Goal: Task Accomplishment & Management: Manage account settings

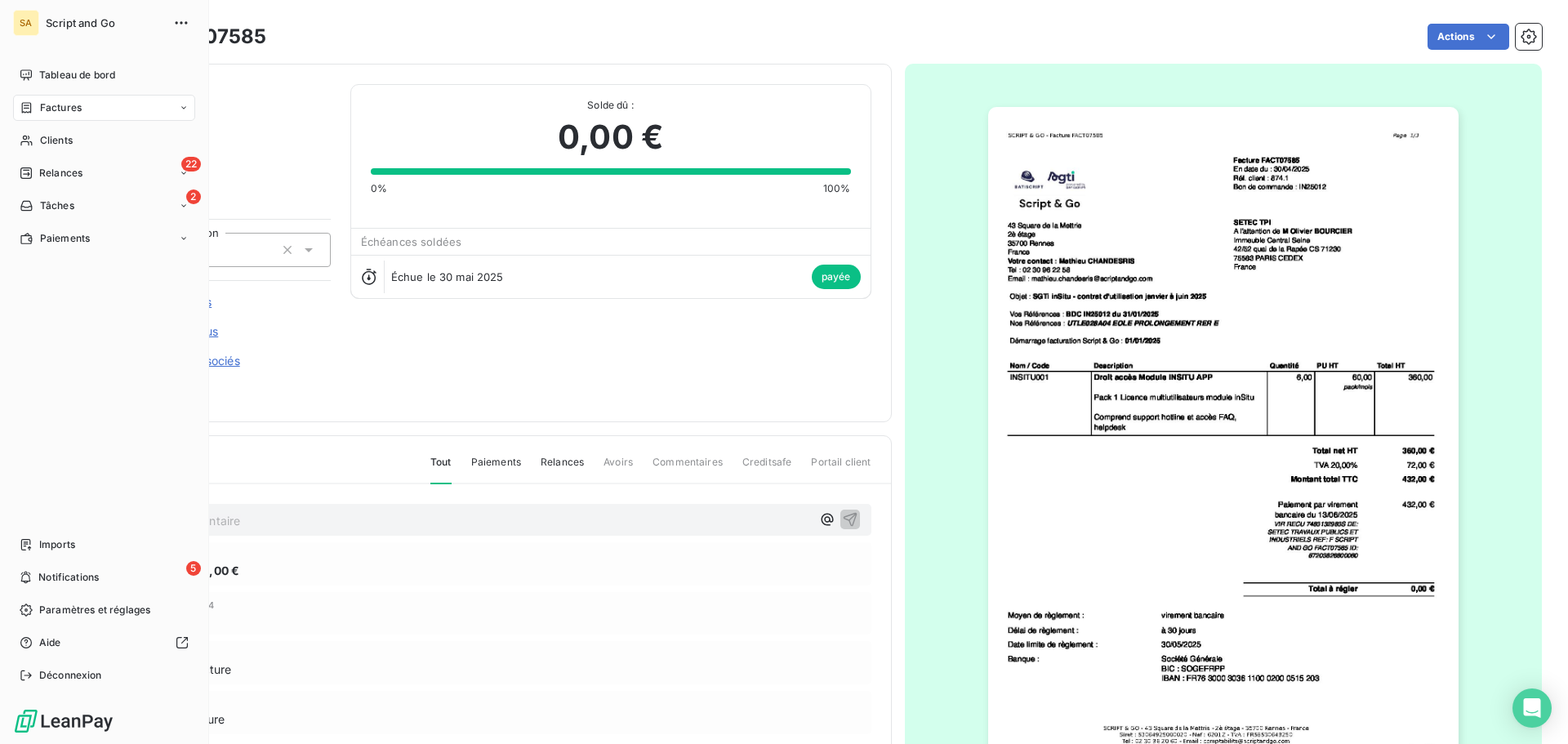
click at [52, 106] on span "Factures" at bounding box center [61, 108] width 42 height 15
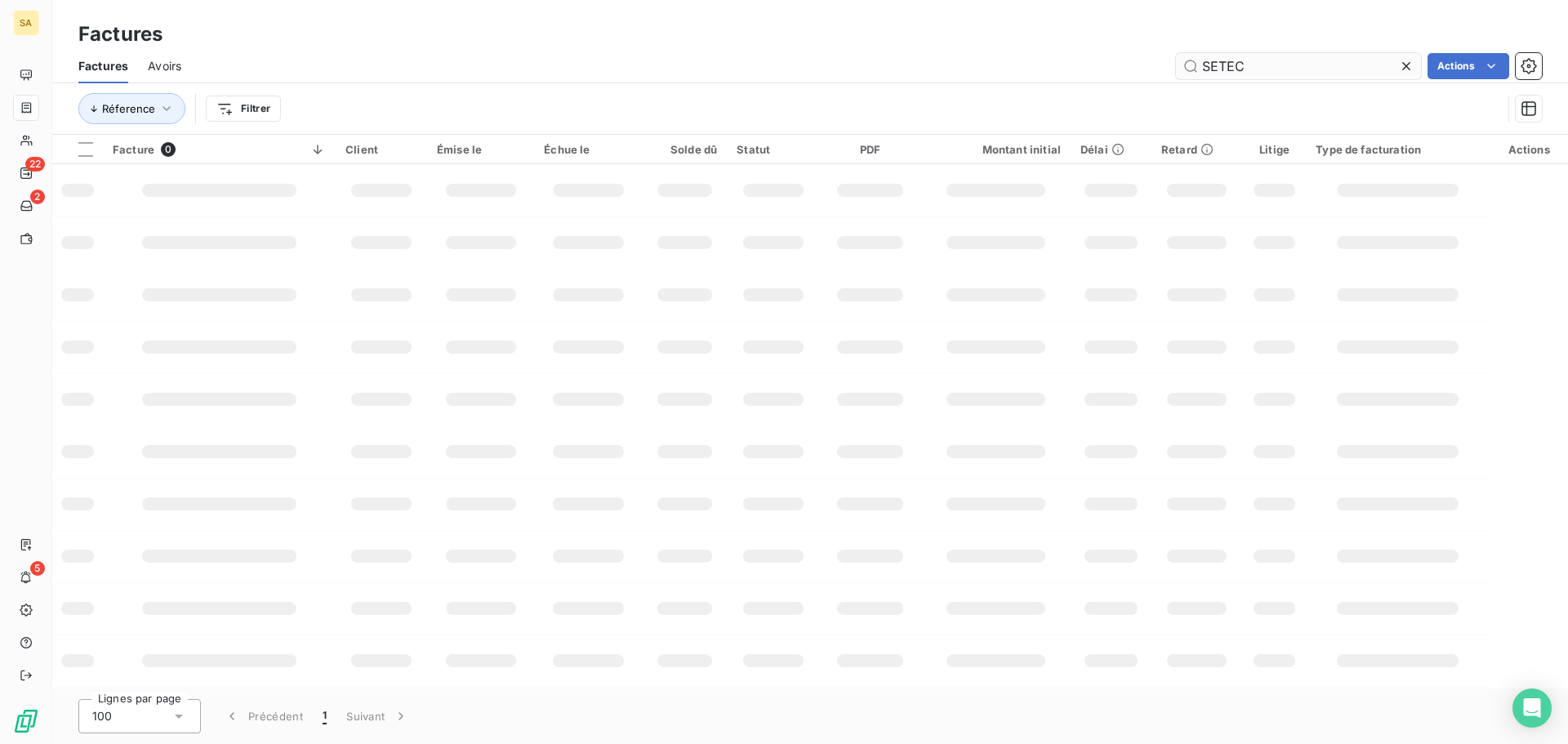
drag, startPoint x: 1245, startPoint y: 72, endPoint x: 1178, endPoint y: 67, distance: 67.2
click at [1179, 67] on input "SETEC" at bounding box center [1298, 66] width 245 height 27
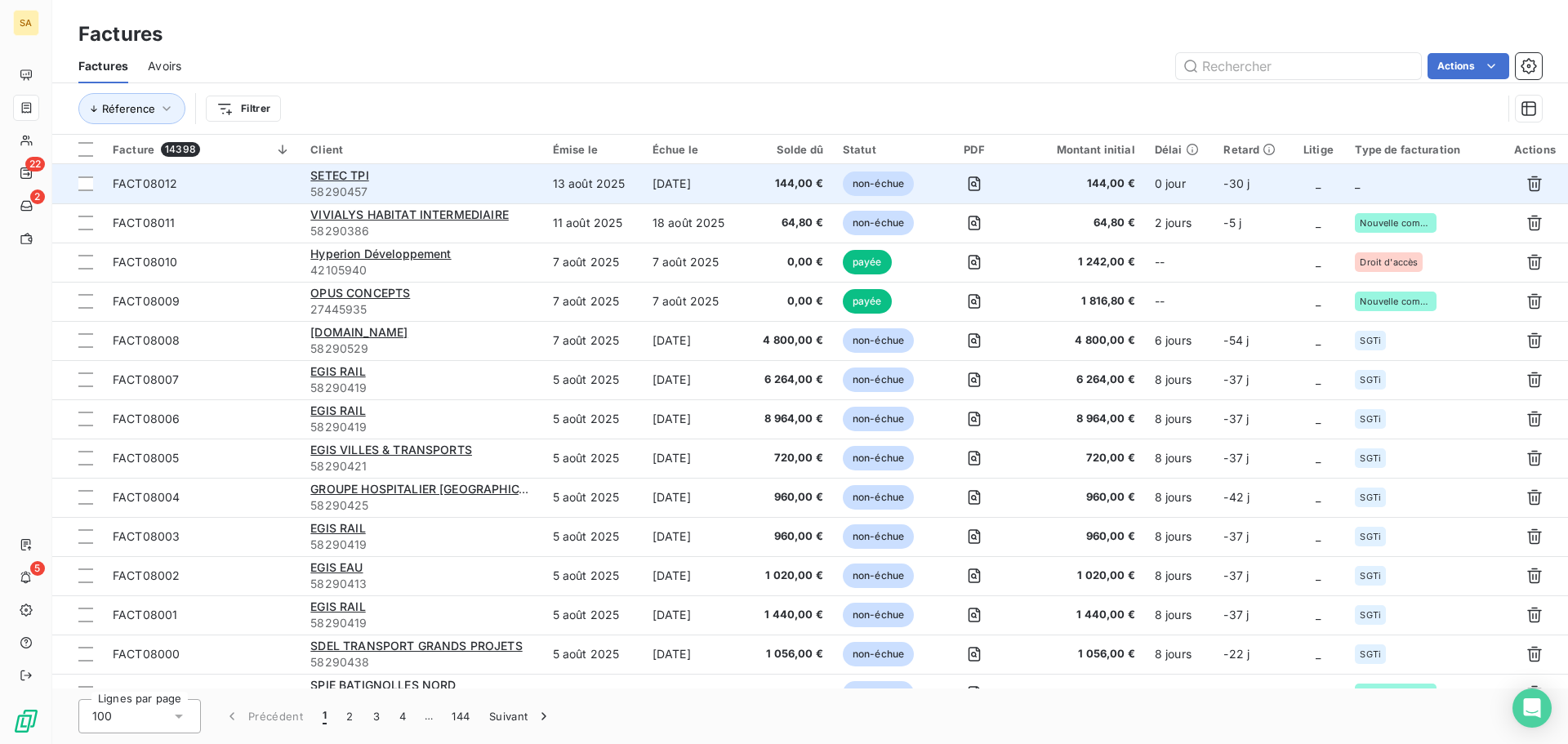
click at [1340, 176] on td "_" at bounding box center [1317, 183] width 54 height 39
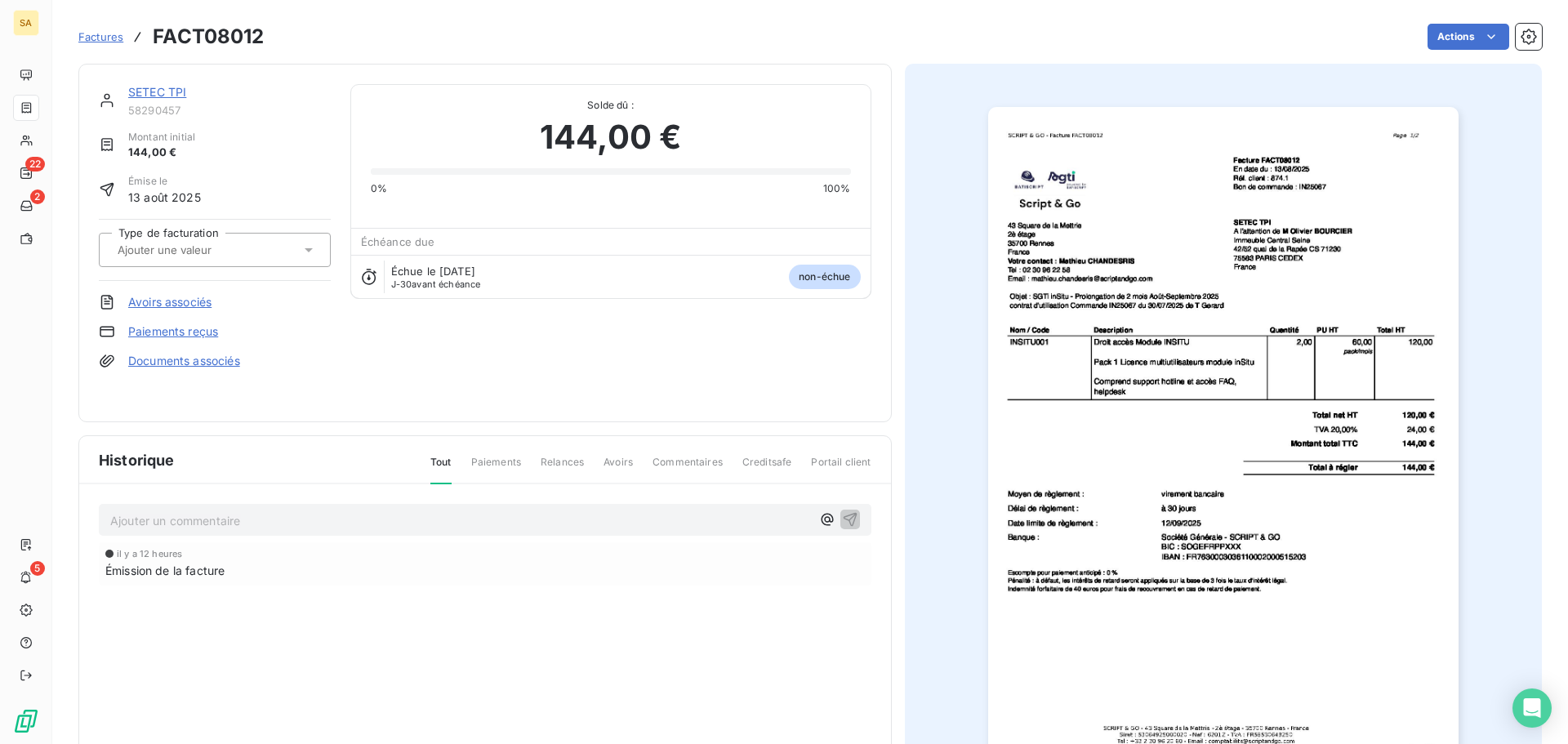
click at [258, 252] on div at bounding box center [206, 250] width 187 height 21
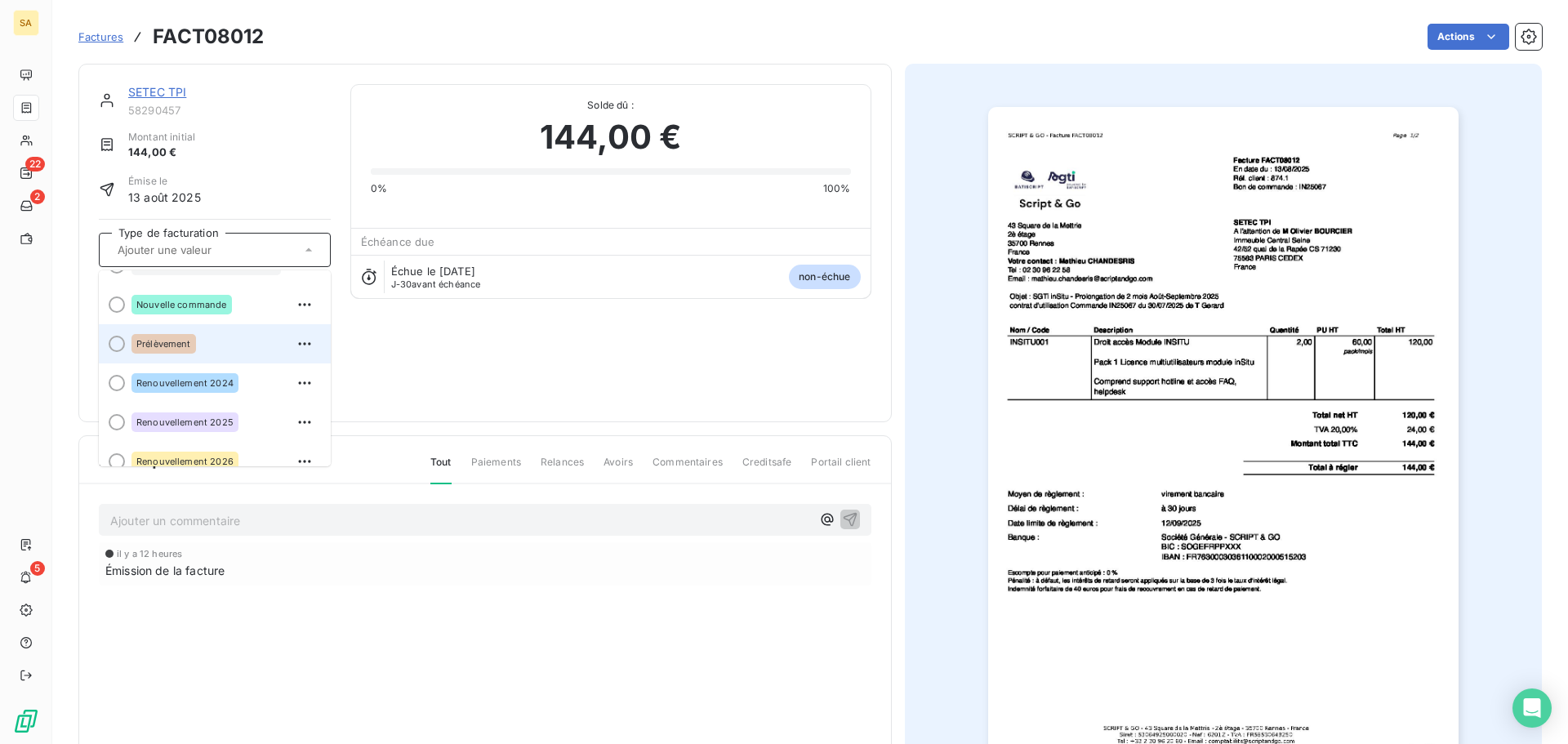
scroll to position [124, 0]
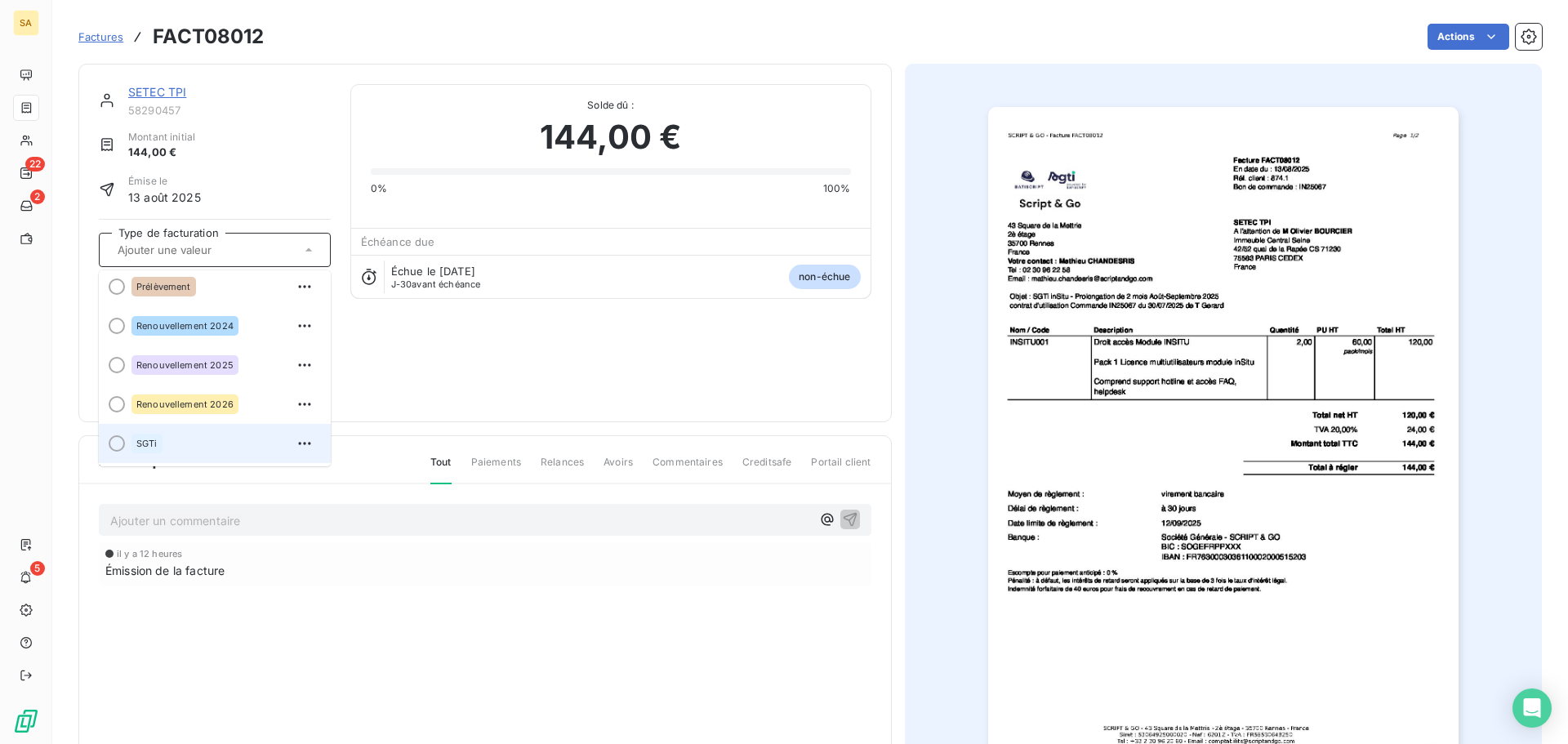
click at [220, 436] on div "SGTi" at bounding box center [224, 444] width 186 height 27
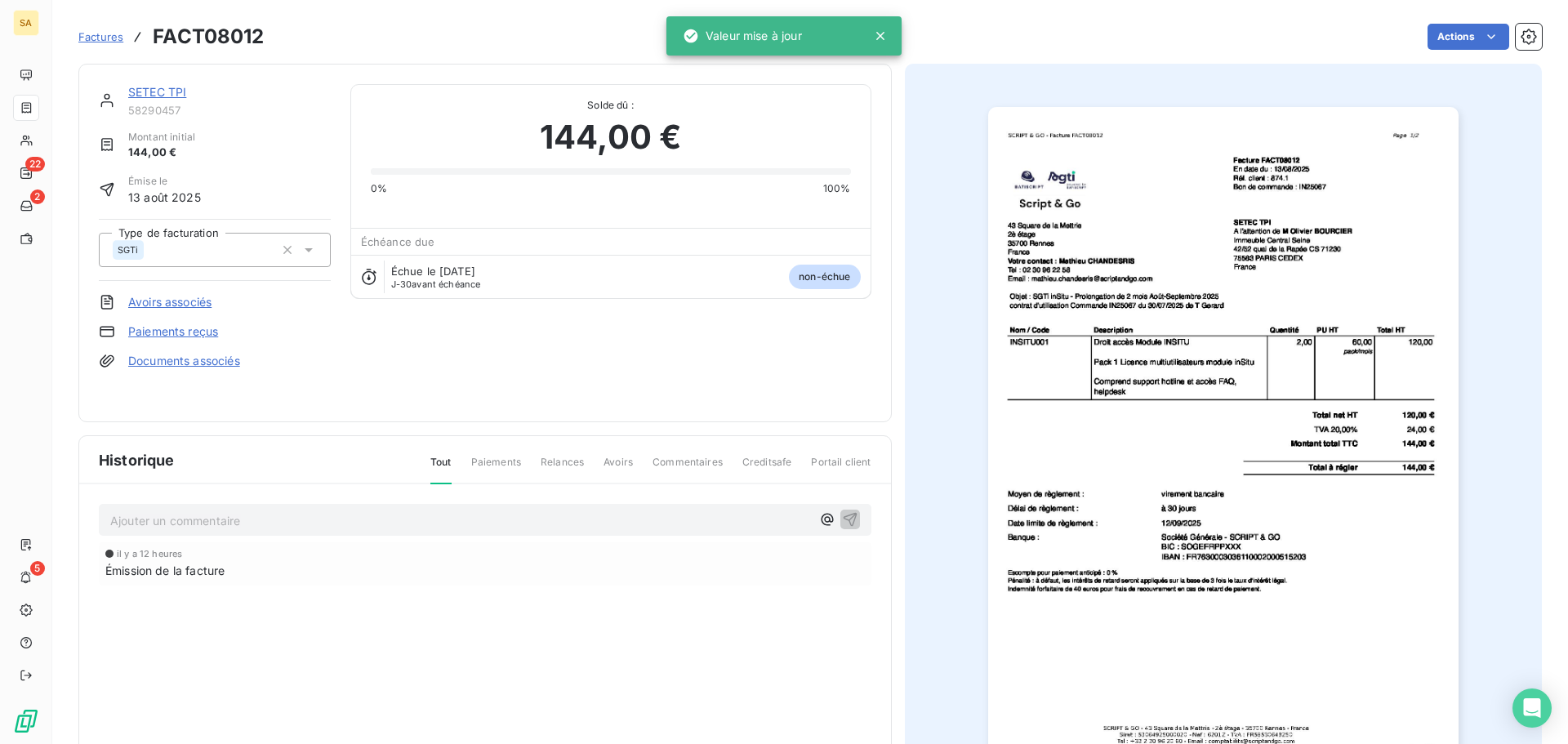
click at [114, 37] on span "Factures" at bounding box center [100, 37] width 44 height 13
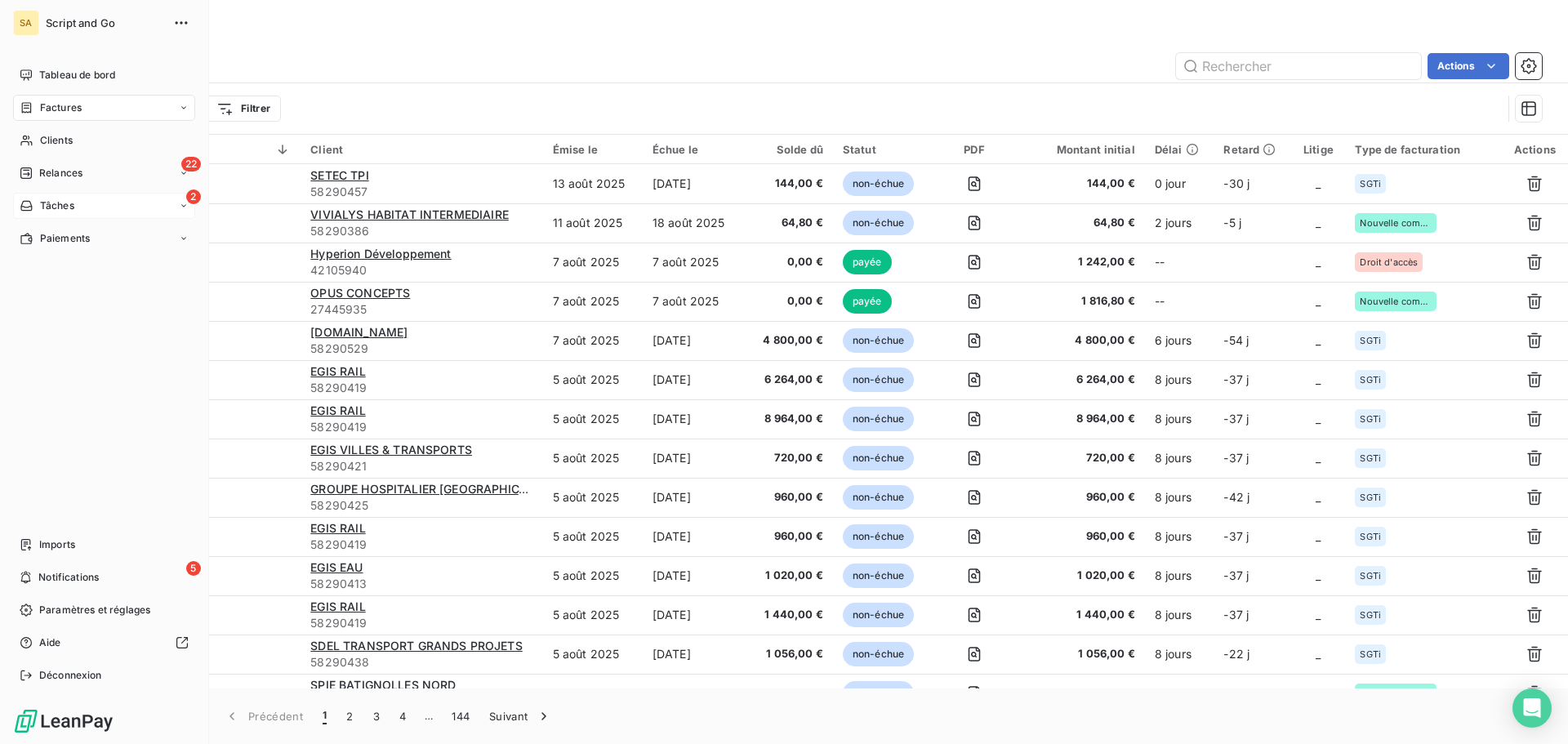
click at [58, 204] on span "Tâches" at bounding box center [57, 206] width 34 height 15
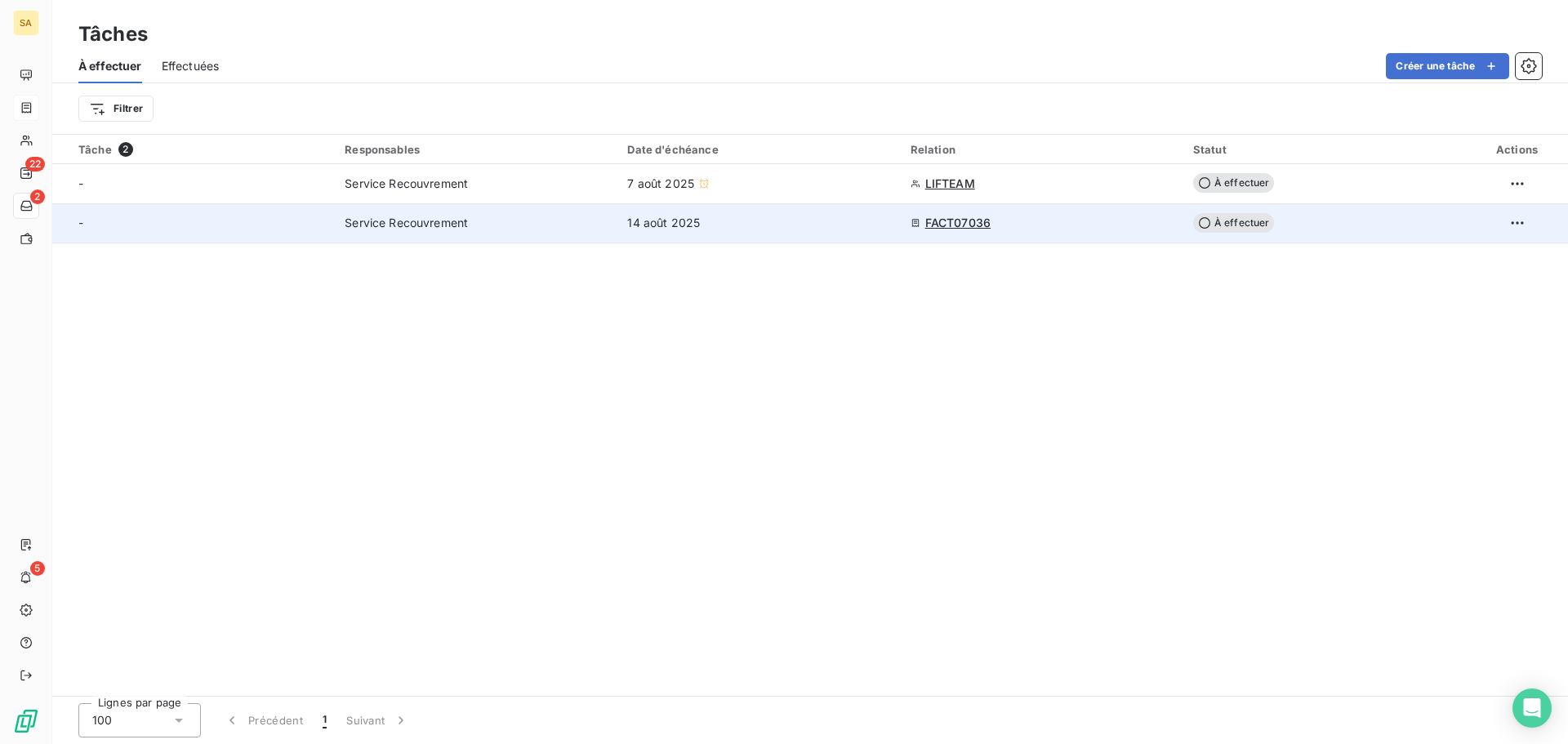
click at [950, 220] on span "FACT07036" at bounding box center [958, 222] width 65 height 16
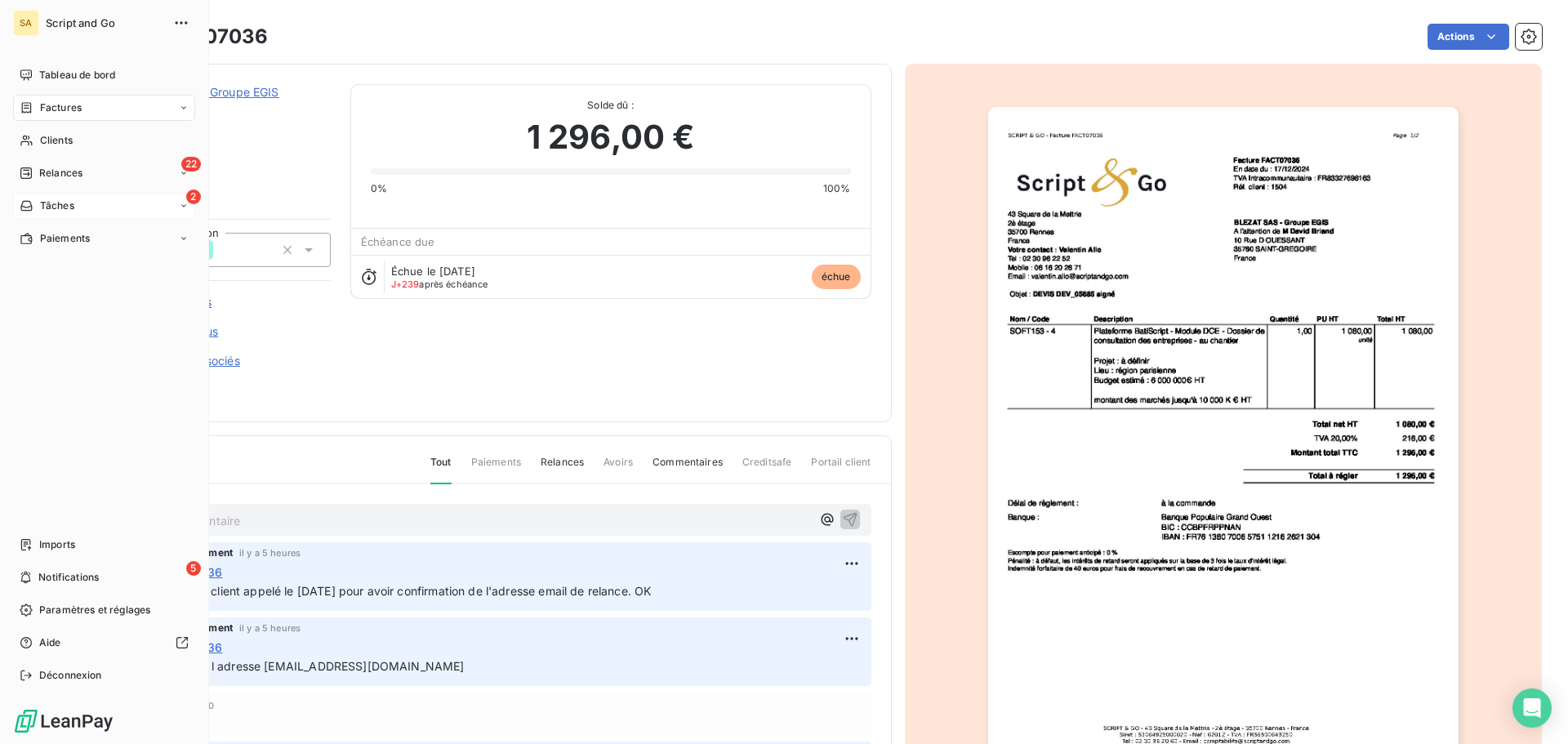
click at [62, 201] on span "Tâches" at bounding box center [57, 206] width 34 height 15
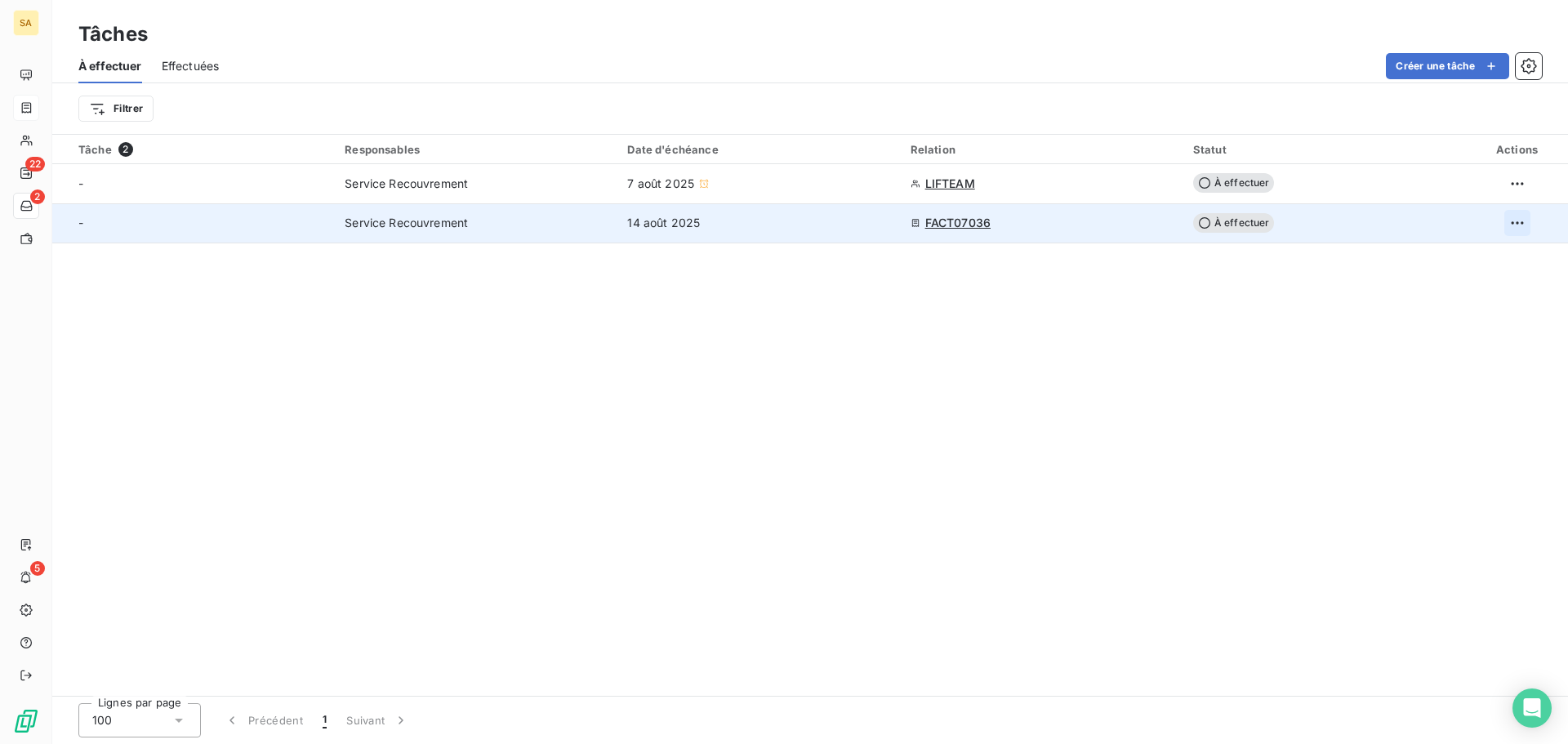
click at [1522, 221] on html "SA 22 2 5 Tâches À effectuer Effectuées Créer une tâche Filtrer Tâche 2 Respons…" at bounding box center [784, 372] width 1568 height 744
click at [1474, 258] on div "Supprimer la tâche" at bounding box center [1453, 259] width 141 height 27
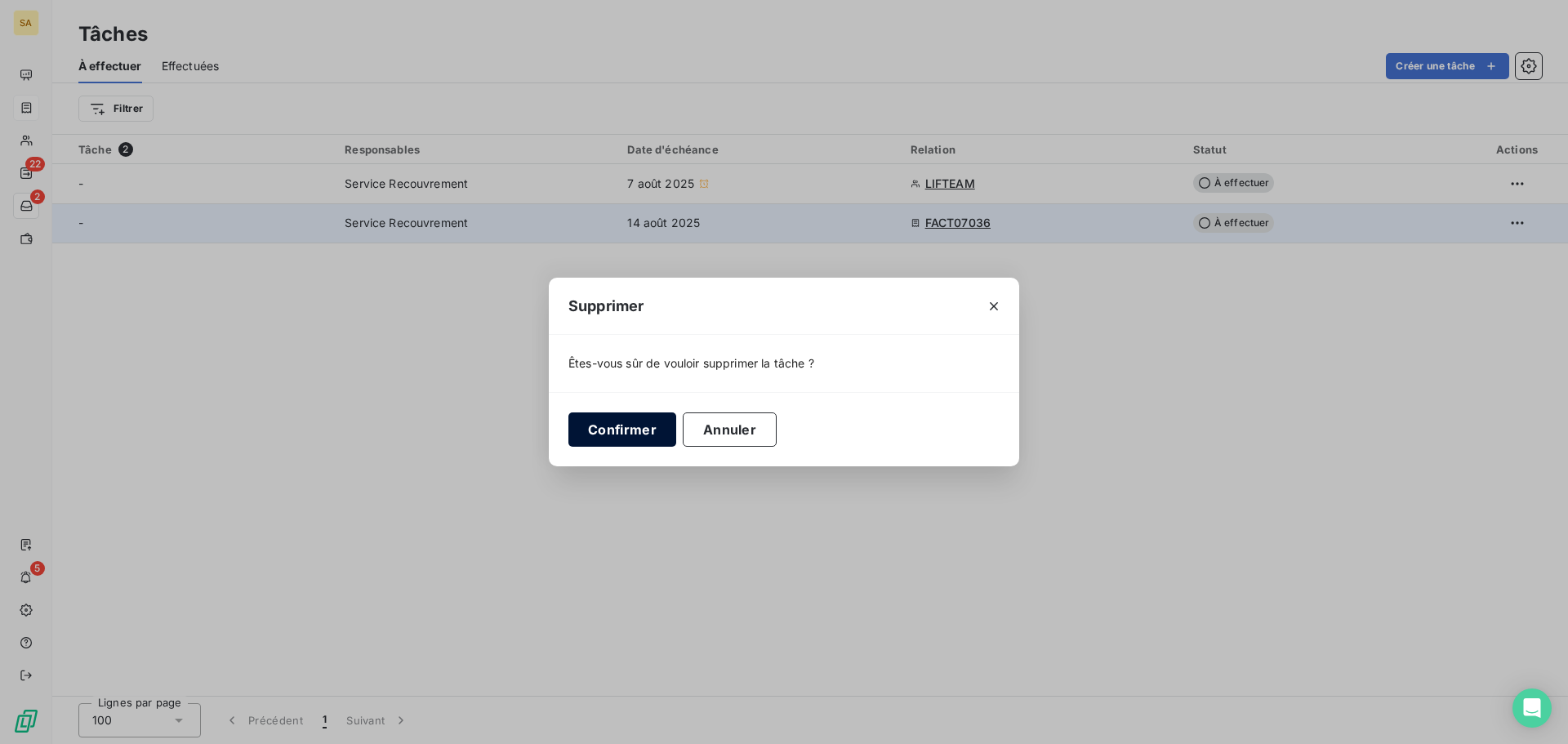
click at [605, 427] on button "Confirmer" at bounding box center [623, 430] width 108 height 34
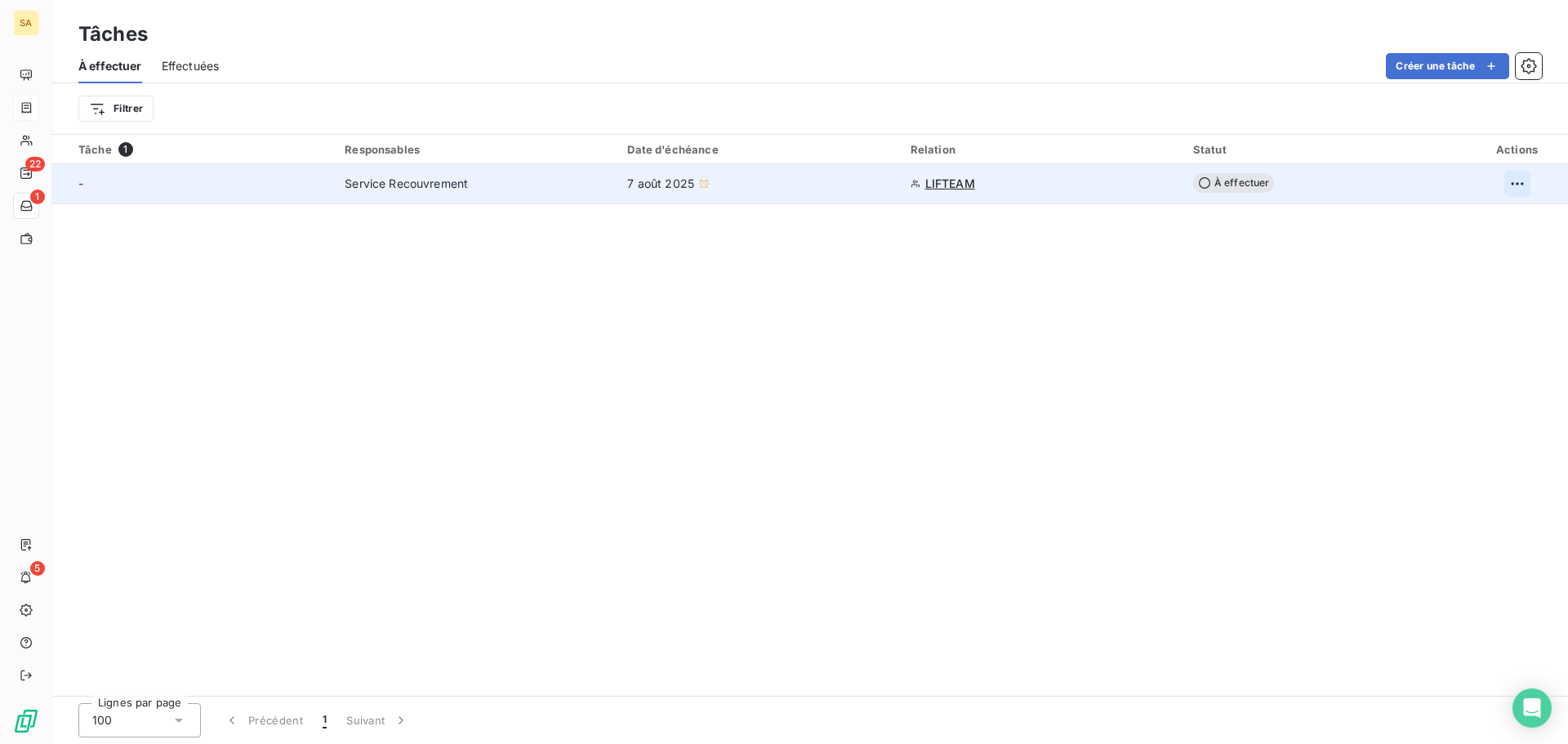
click at [1516, 179] on html "SA 22 1 5 Tâches À effectuer Effectuées Créer une tâche Filtrer Tâche 1 Respons…" at bounding box center [784, 372] width 1568 height 744
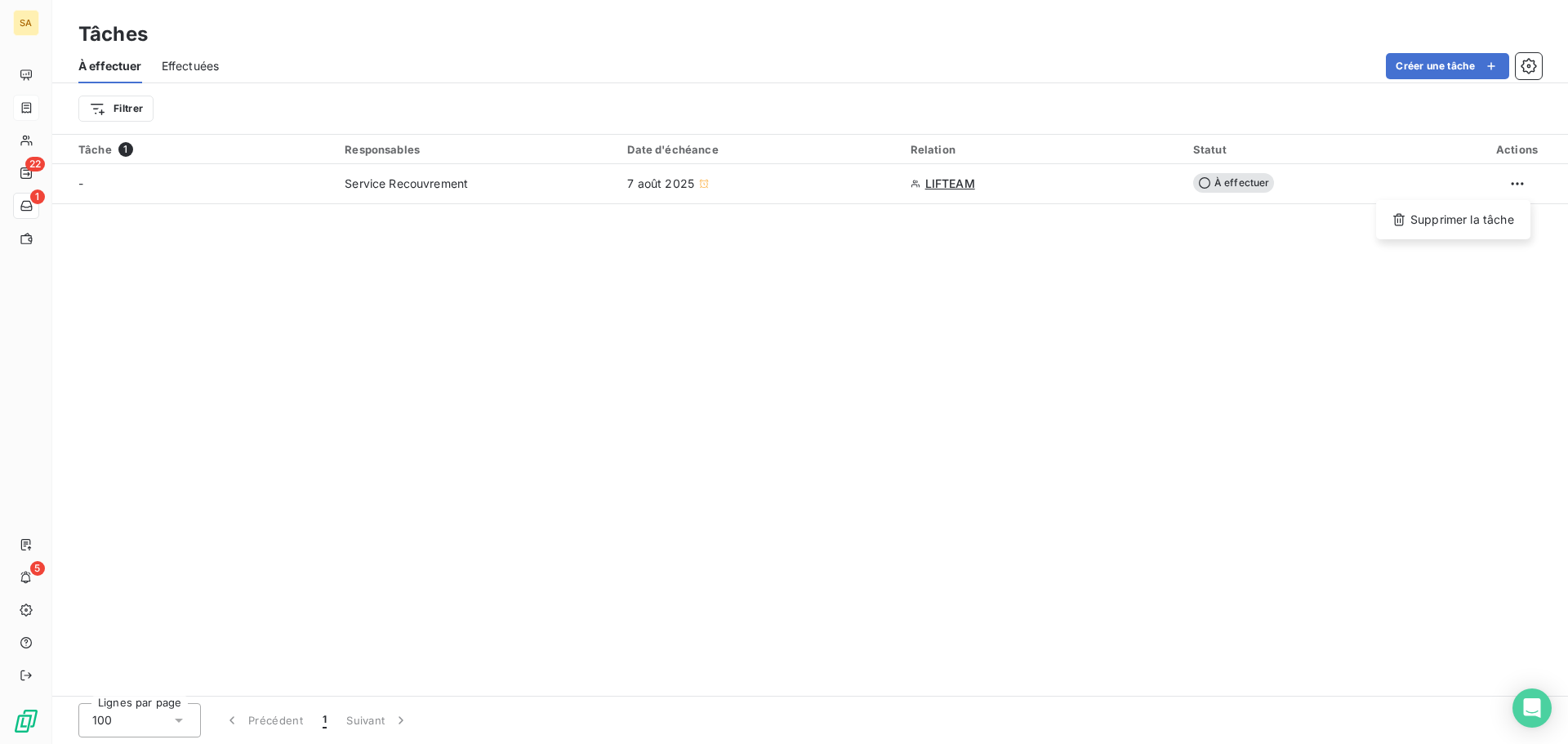
click at [1039, 198] on html "SA 22 1 5 Tâches À effectuer Effectuées Créer une tâche Filtrer Tâche 1 Respons…" at bounding box center [784, 372] width 1568 height 744
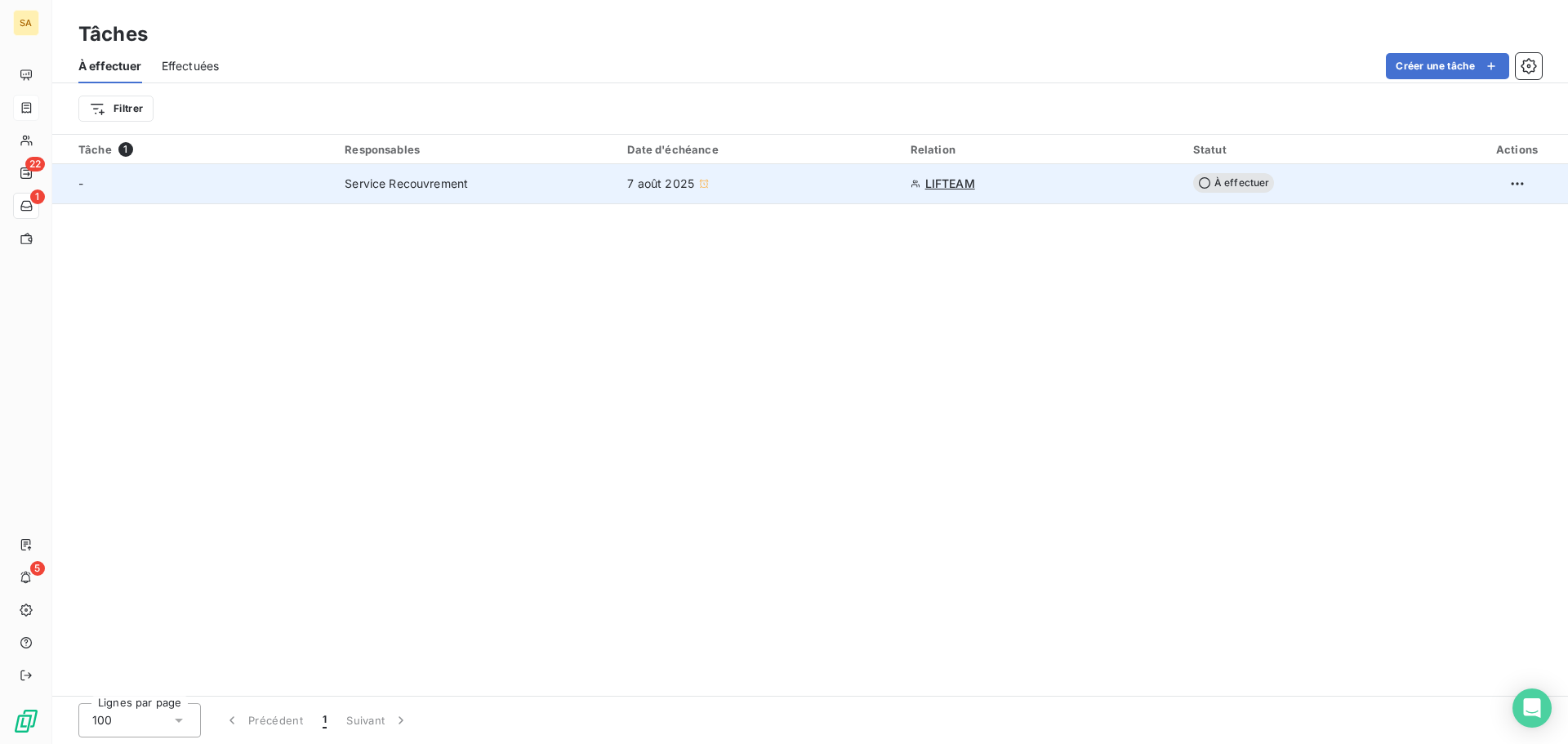
click at [932, 179] on span "LIFTEAM" at bounding box center [950, 184] width 50 height 16
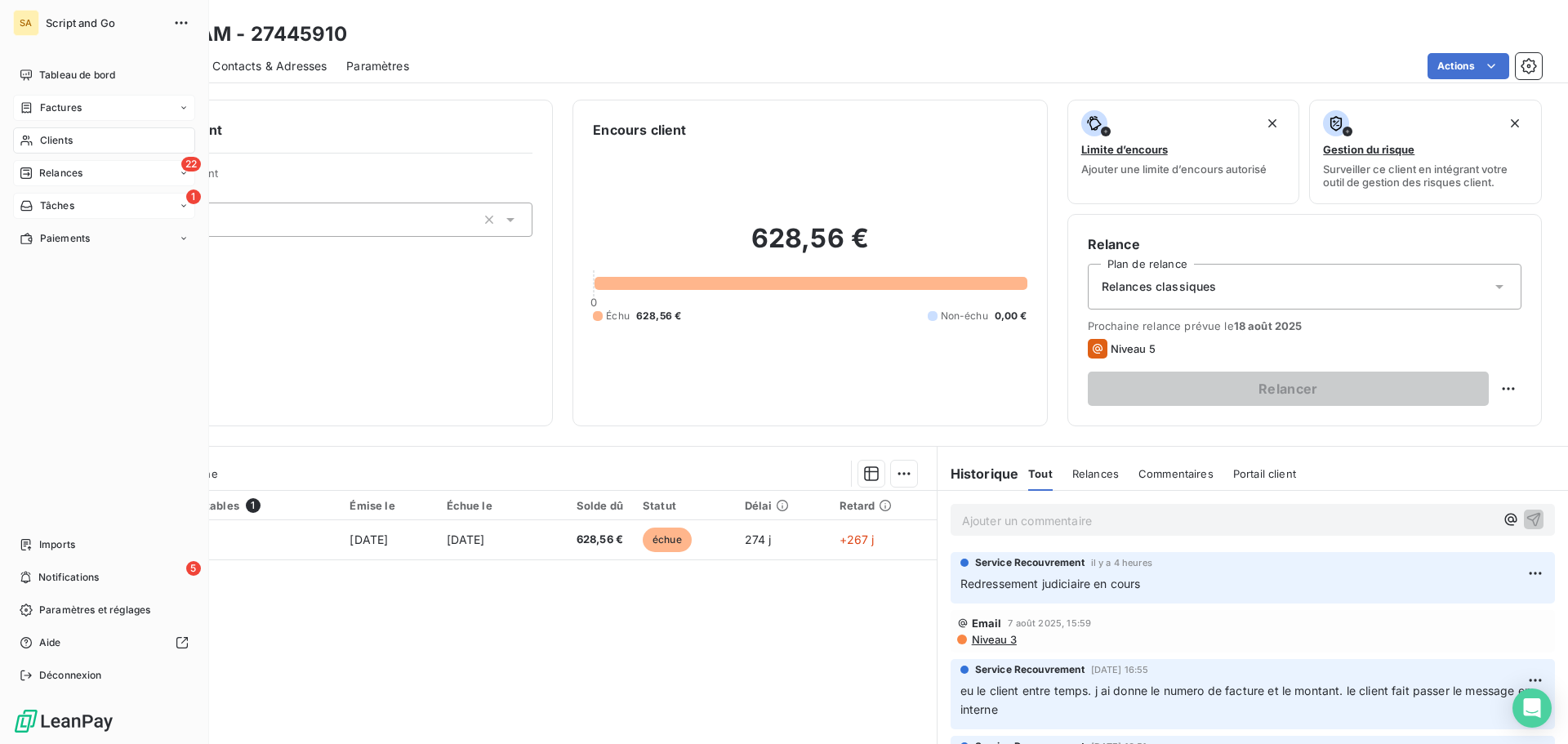
click at [66, 166] on span "Relances" at bounding box center [61, 173] width 44 height 15
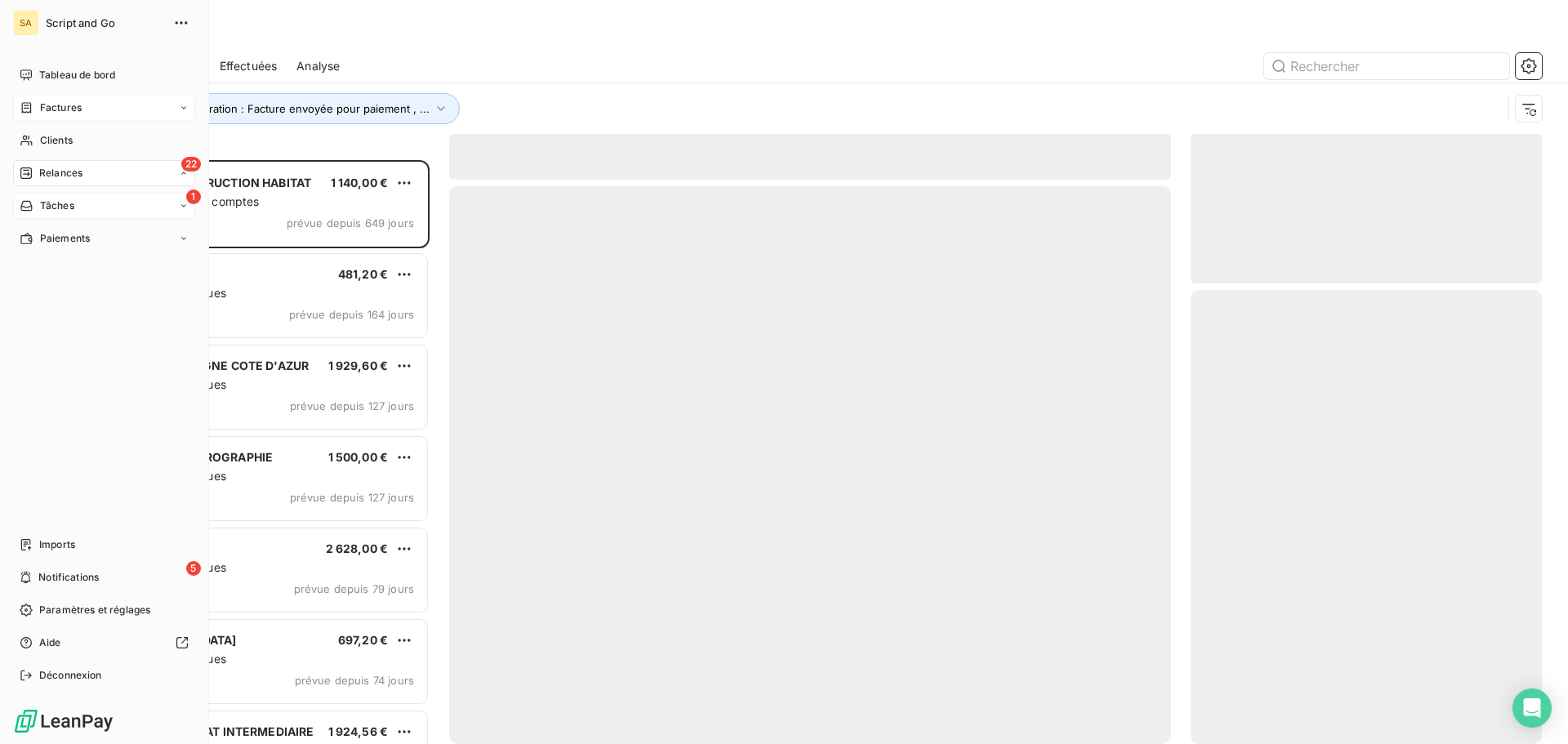
scroll to position [572, 339]
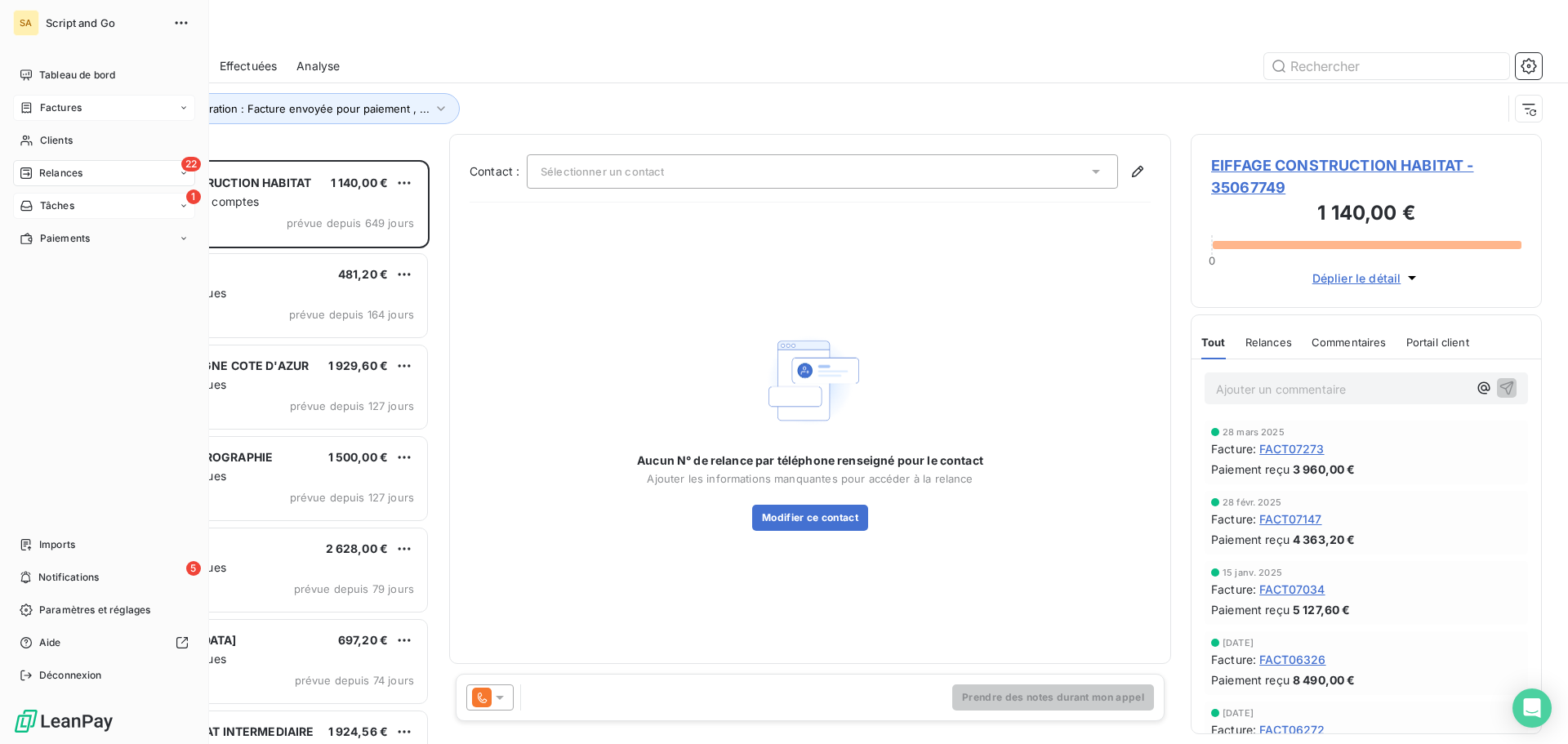
click at [36, 205] on div "Tâches" at bounding box center [47, 206] width 55 height 15
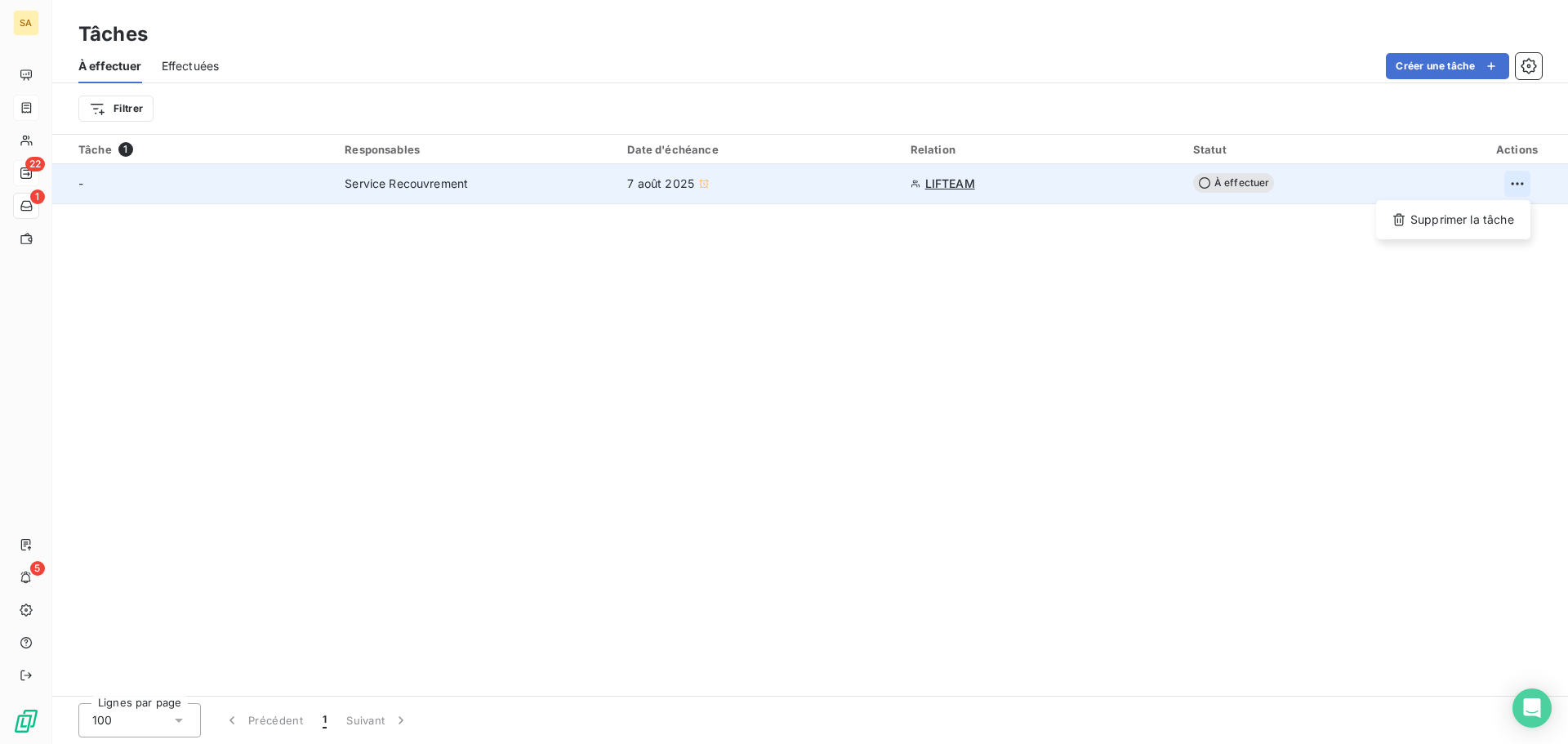
click at [1524, 176] on html "SA 22 1 5 Tâches À effectuer Effectuées Créer une tâche Filtrer Tâche 1 Respons…" at bounding box center [784, 372] width 1568 height 744
click at [1469, 218] on div "Supprimer la tâche" at bounding box center [1453, 220] width 141 height 27
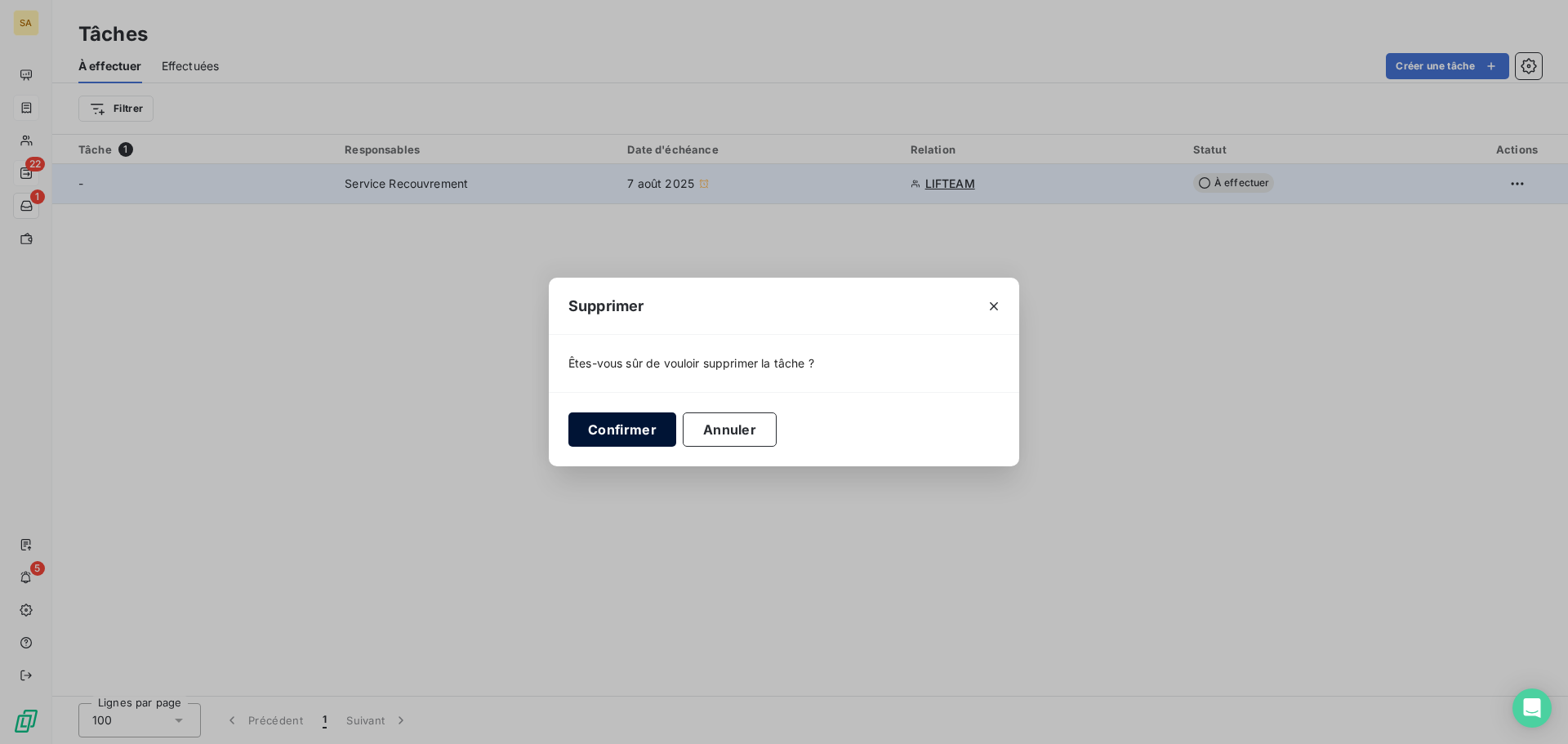
click at [614, 427] on button "Confirmer" at bounding box center [623, 430] width 108 height 34
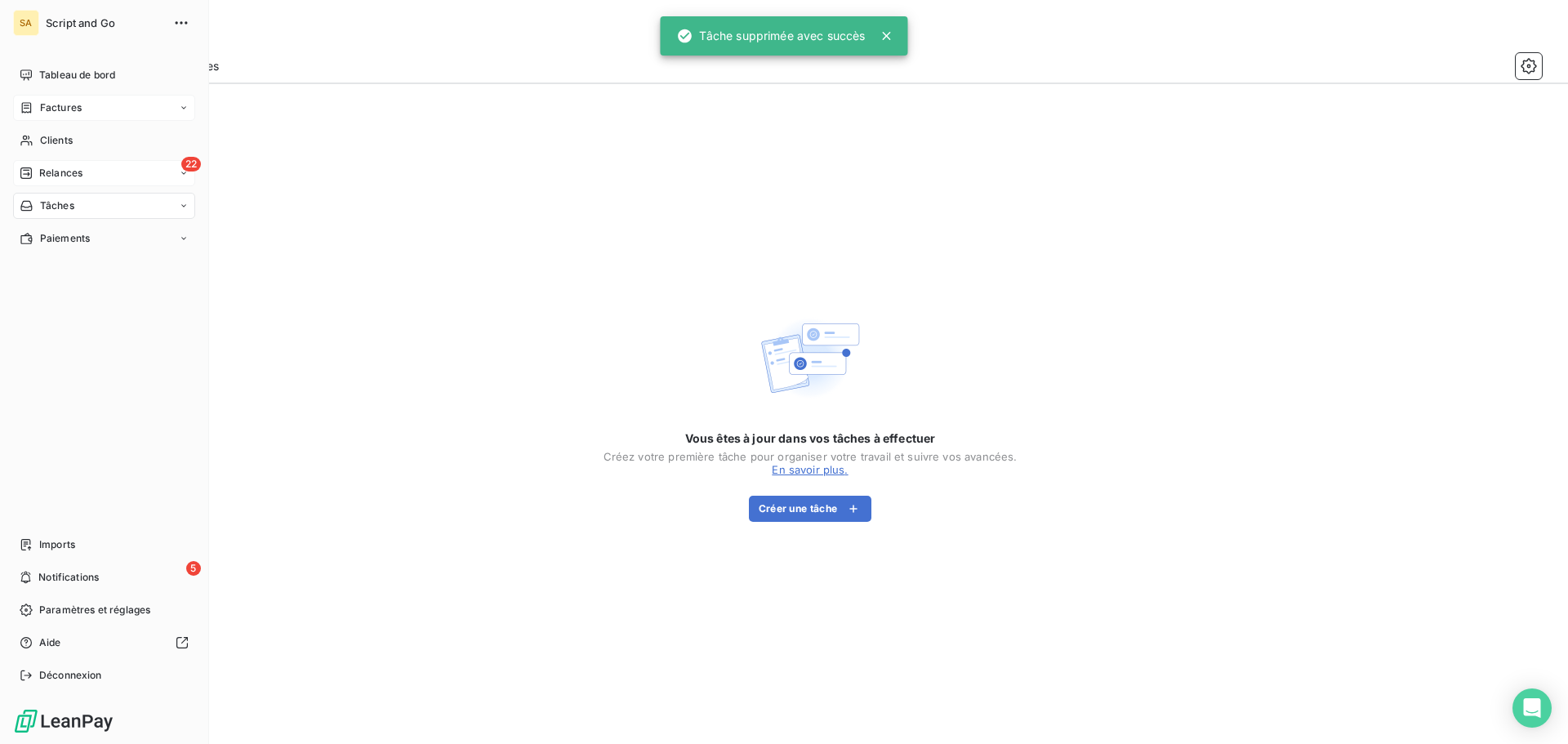
click at [39, 165] on div "22 Relances" at bounding box center [104, 173] width 182 height 27
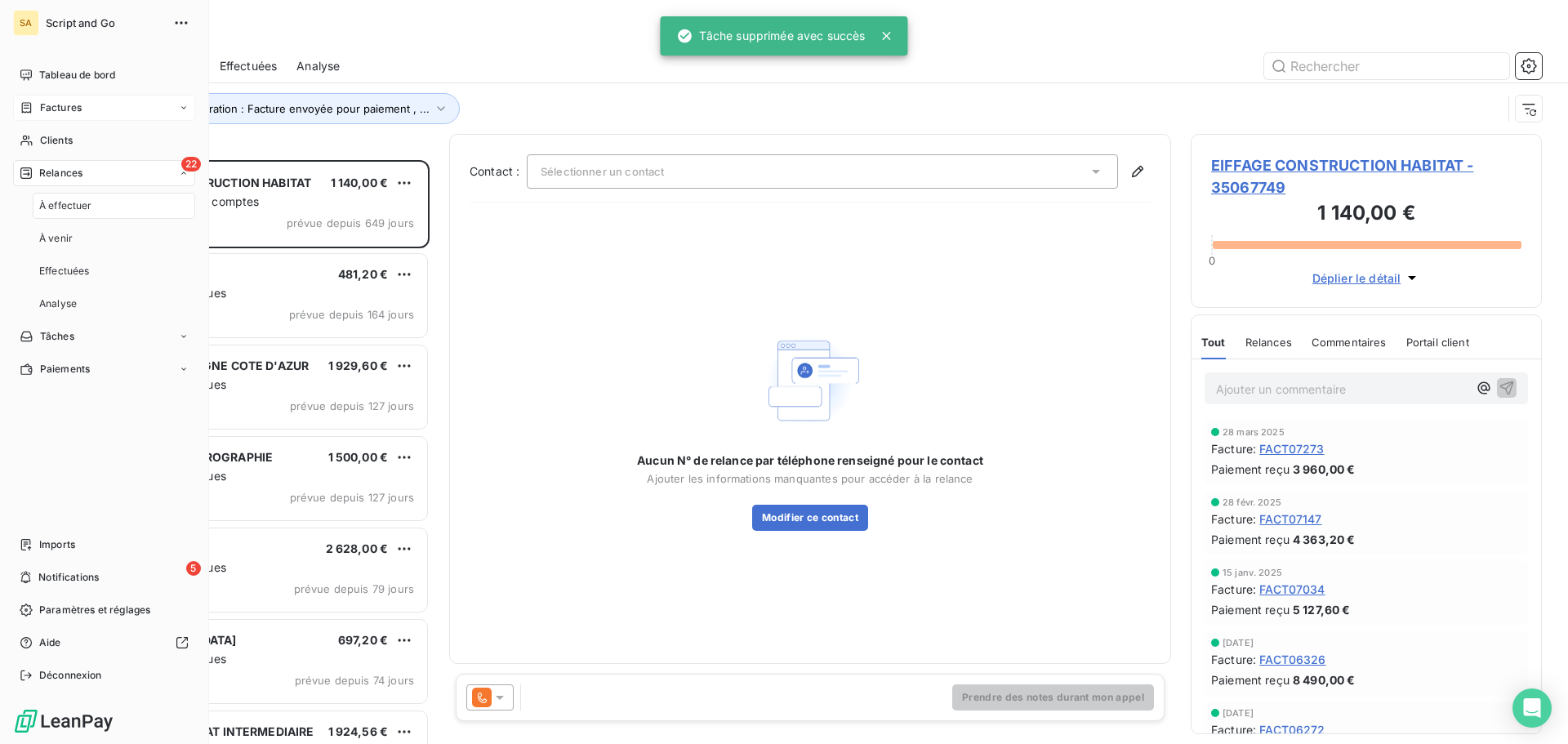
scroll to position [572, 339]
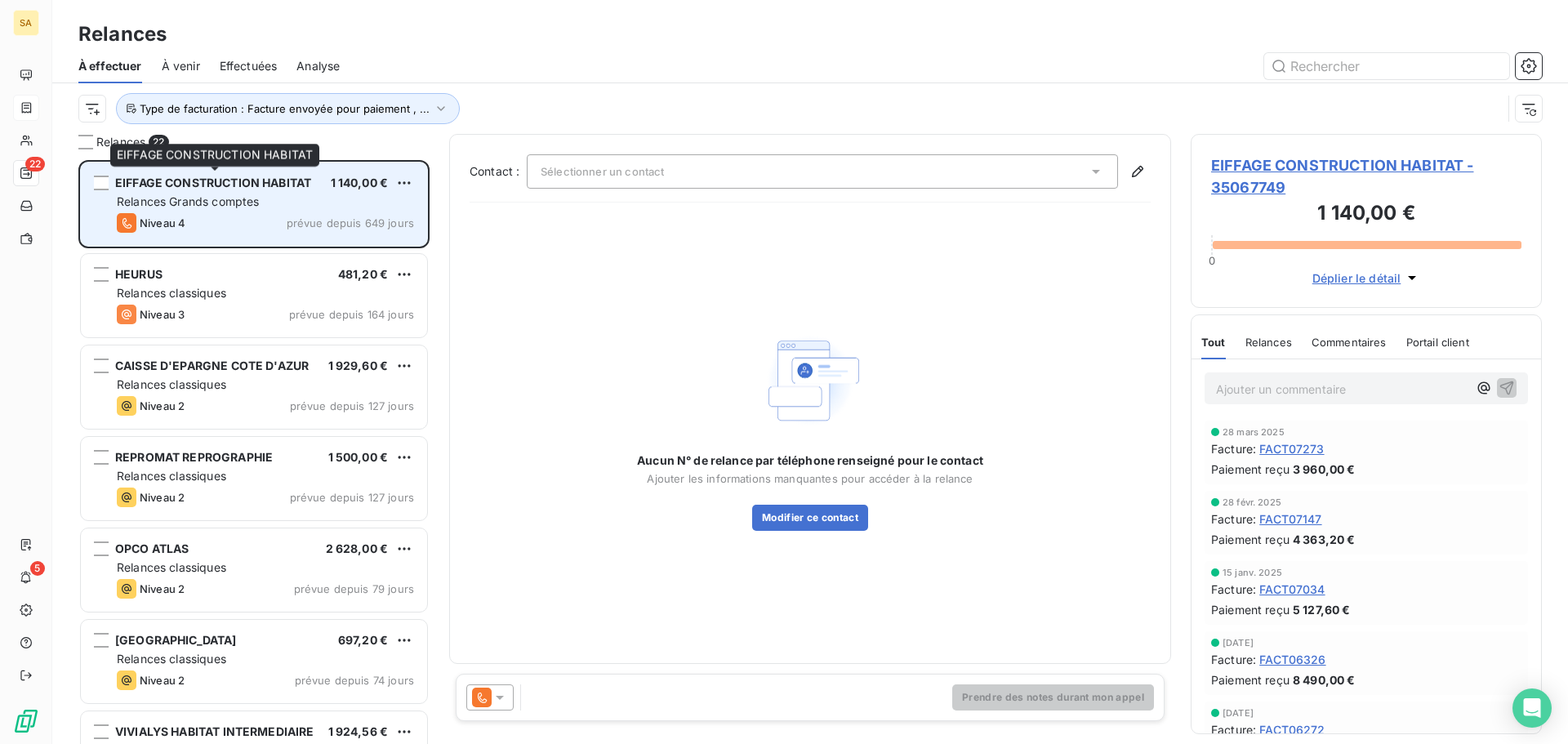
click at [241, 186] on span "EIFFAGE CONSTRUCTION HABITAT" at bounding box center [213, 183] width 196 height 14
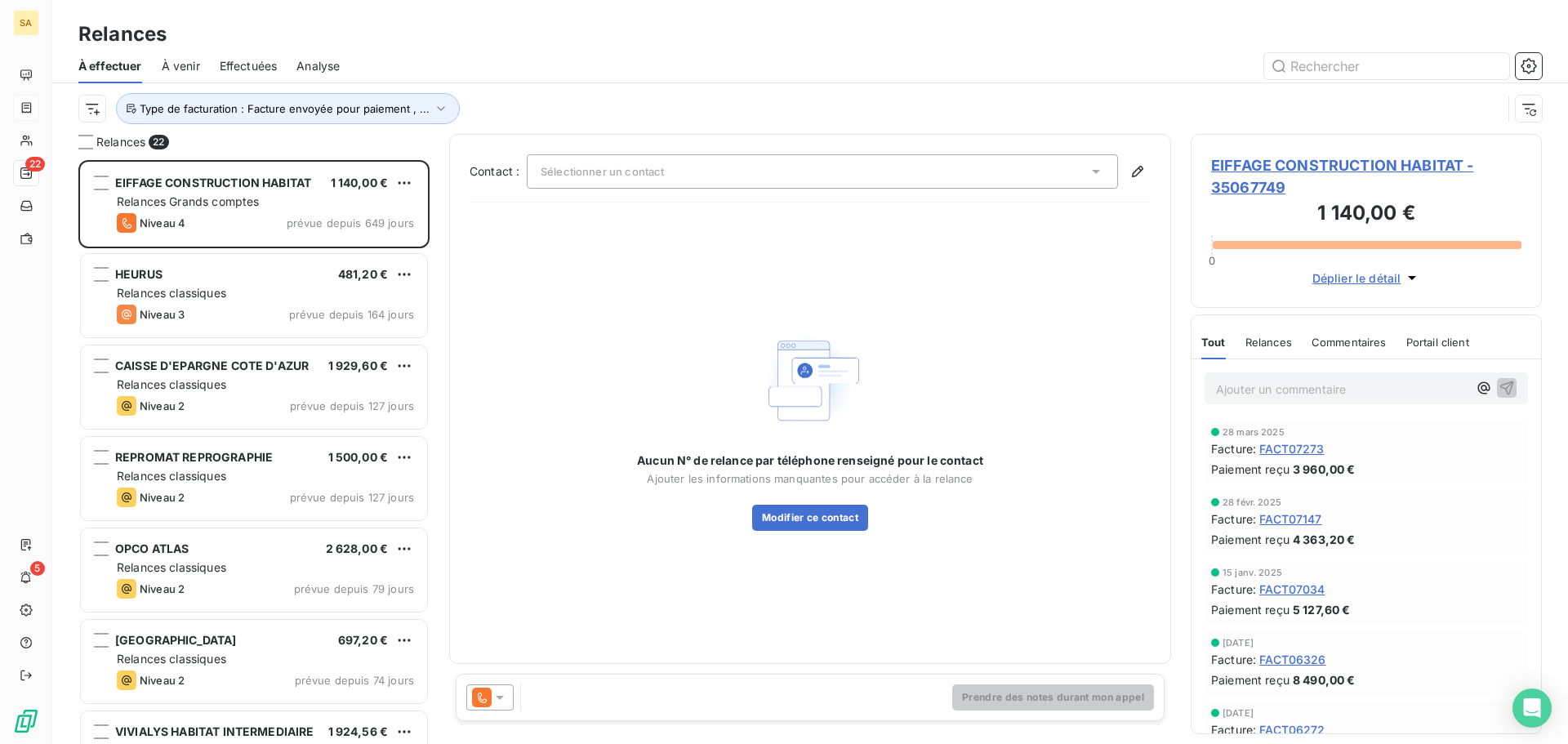
click at [1267, 162] on span "EIFFAGE CONSTRUCTION HABITAT - 35067749" at bounding box center [1366, 176] width 310 height 44
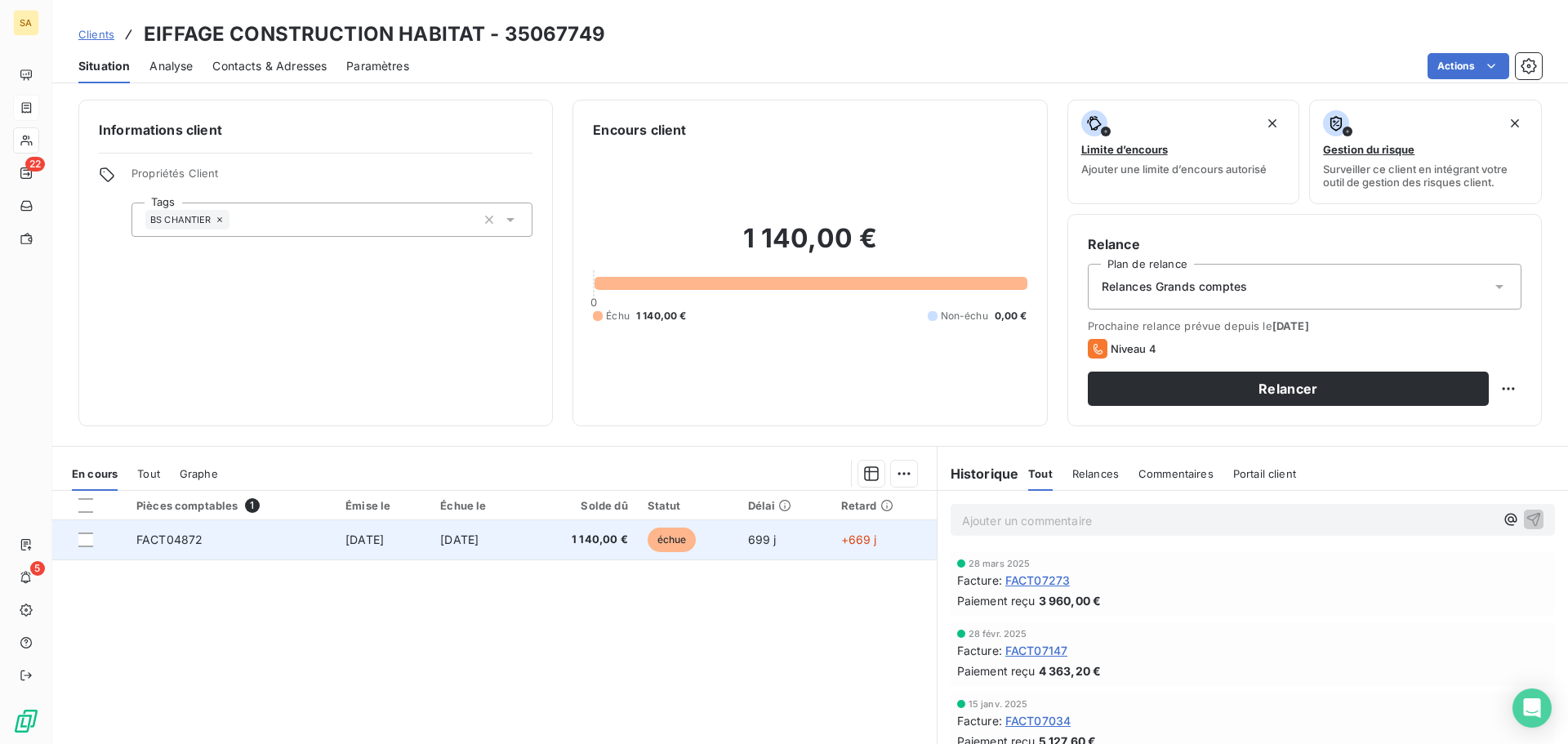
click at [200, 537] on td "FACT04872" at bounding box center [231, 540] width 209 height 39
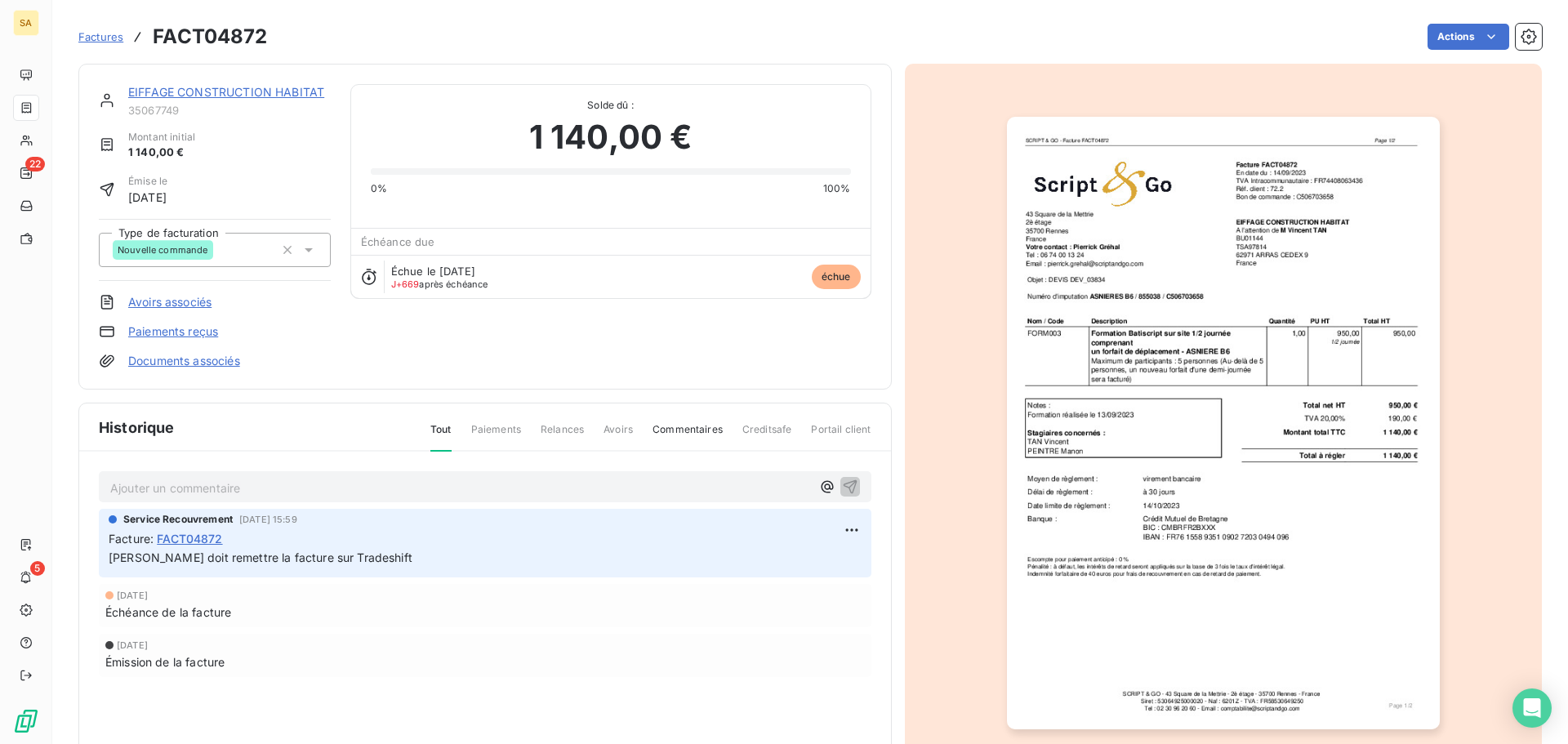
click at [247, 88] on link "EIFFAGE CONSTRUCTION HABITAT" at bounding box center [225, 92] width 196 height 14
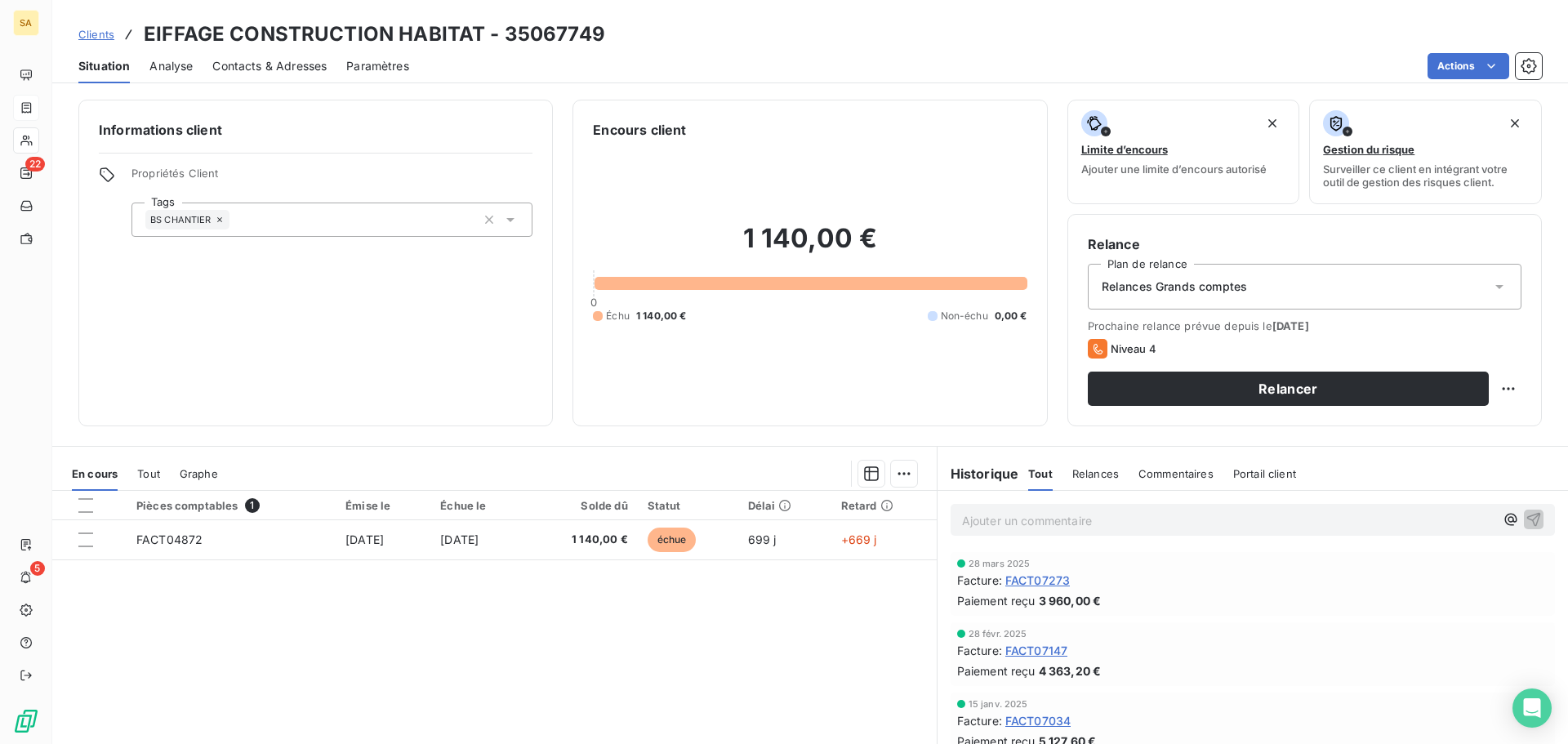
click at [263, 67] on span "Contacts & Adresses" at bounding box center [269, 65] width 115 height 16
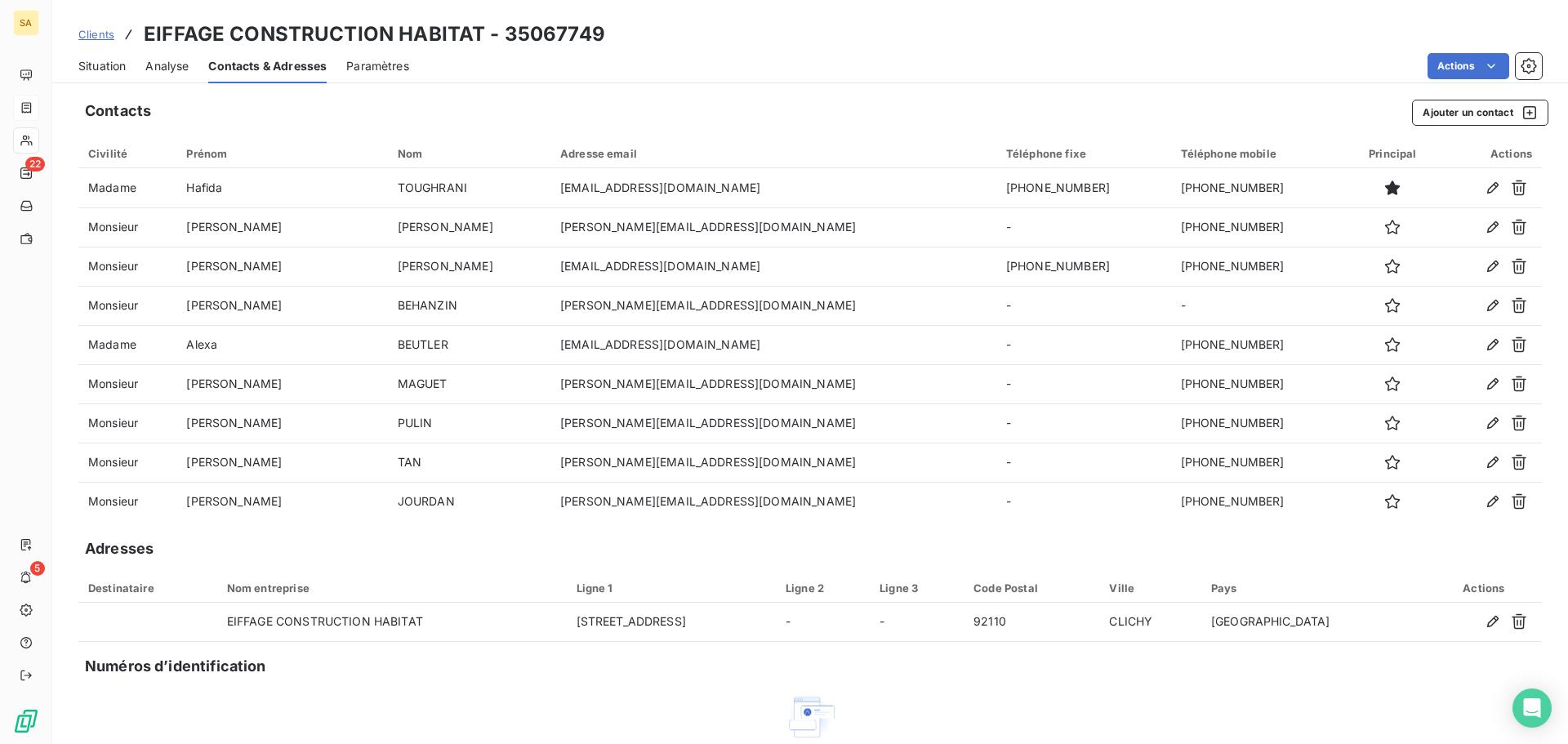
click at [115, 66] on span "Situation" at bounding box center [102, 65] width 47 height 16
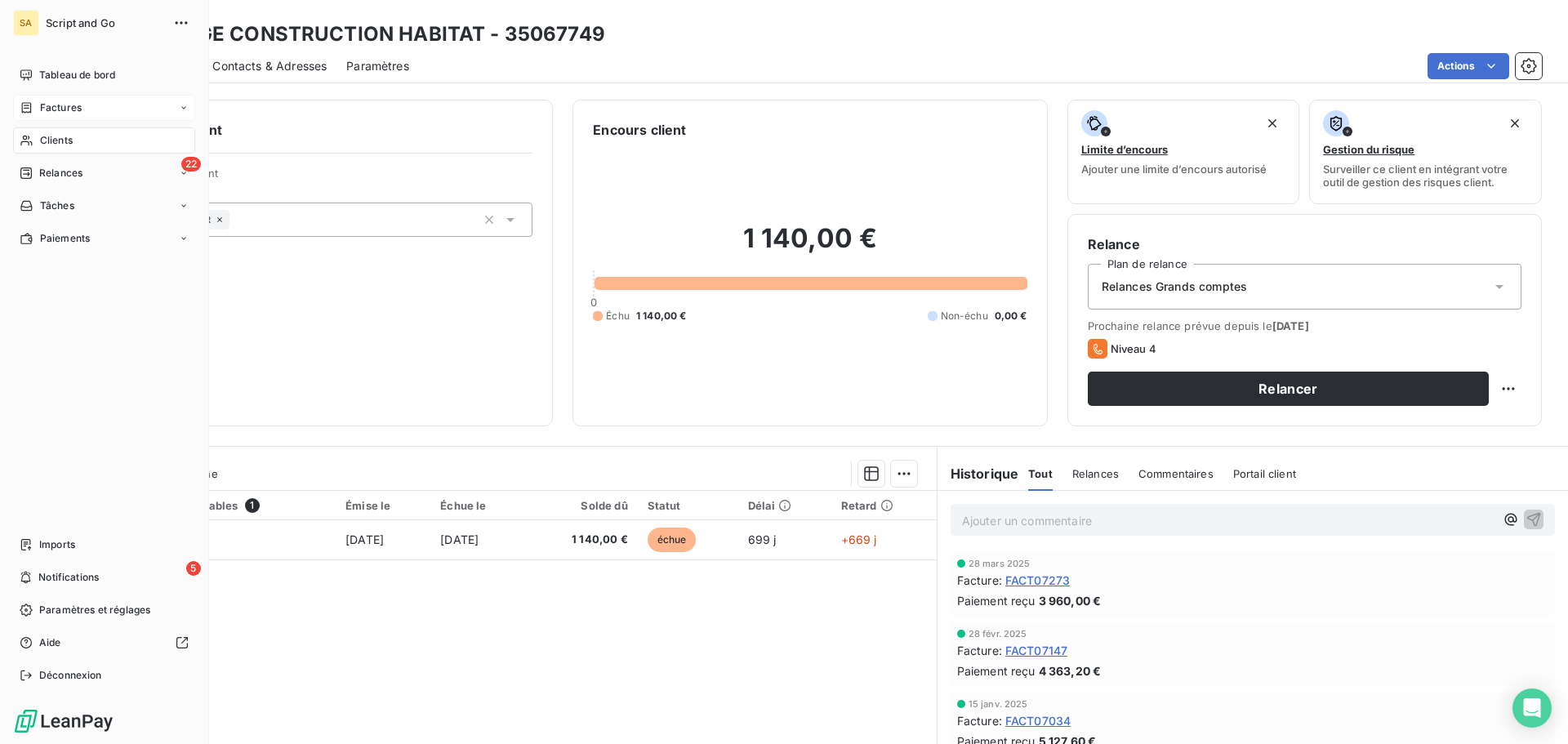
click at [29, 175] on icon at bounding box center [26, 173] width 11 height 11
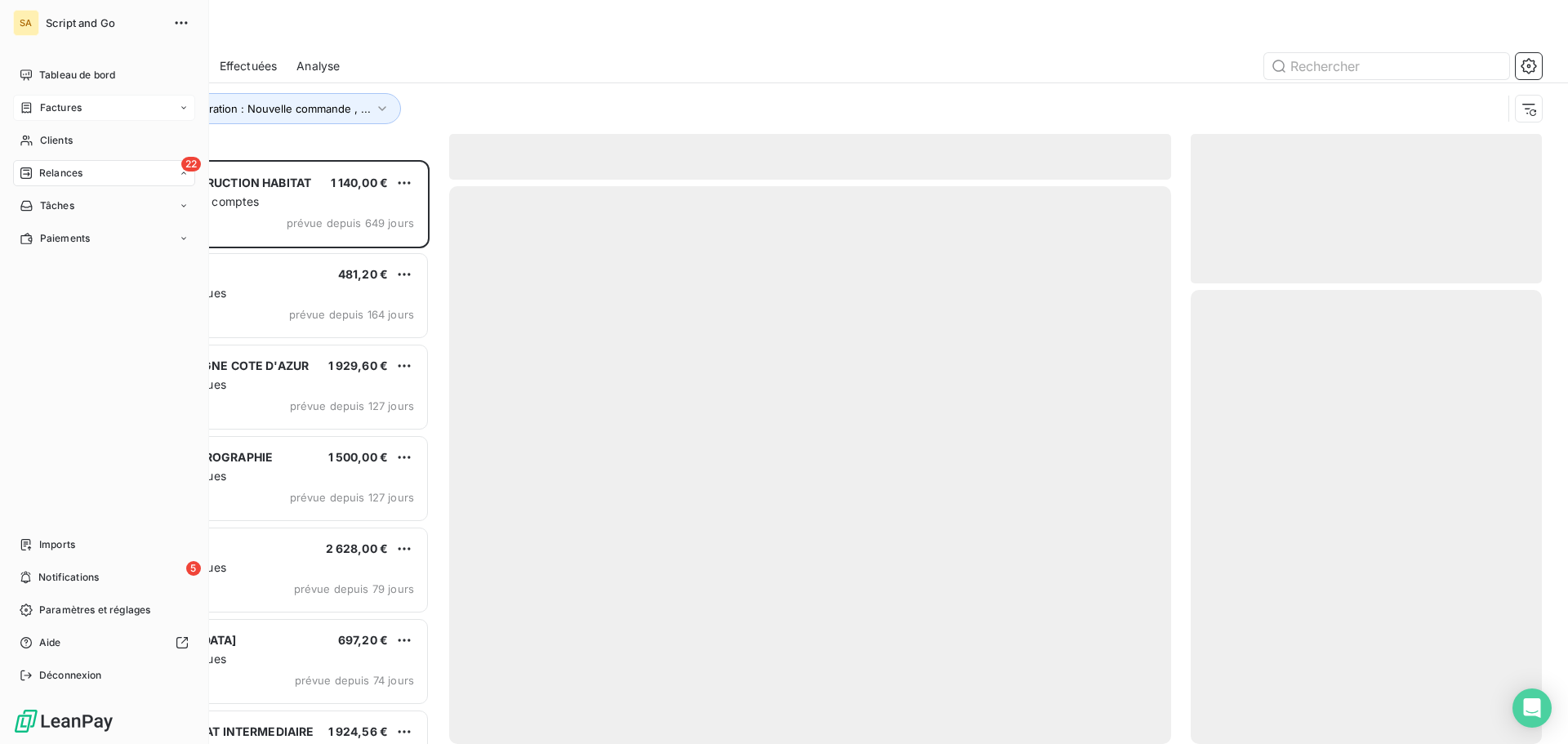
scroll to position [572, 339]
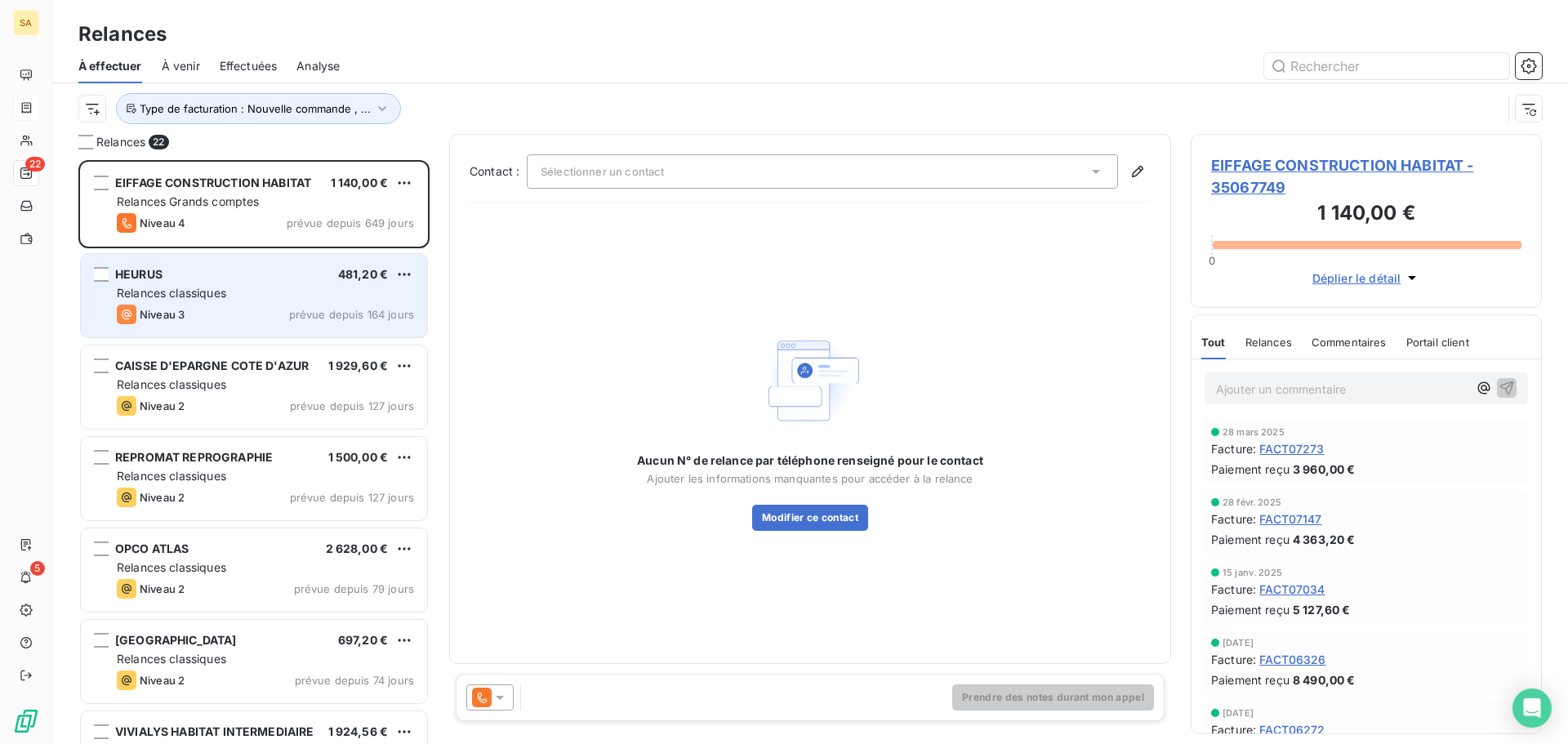
click at [185, 262] on div "HEURUS 481,20 € Relances classiques Niveau 3 prévue depuis 164 jours" at bounding box center [254, 295] width 346 height 83
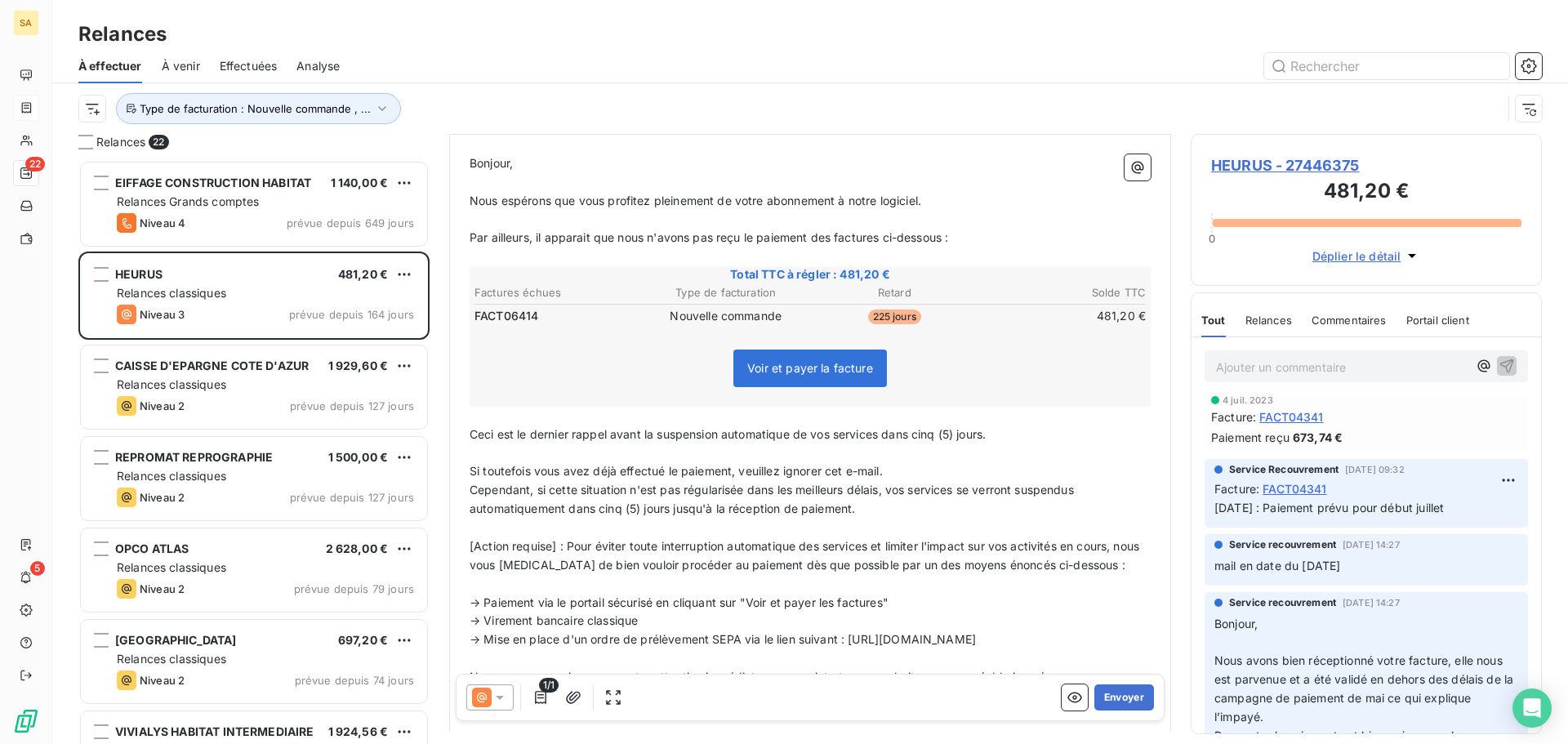
scroll to position [164, 0]
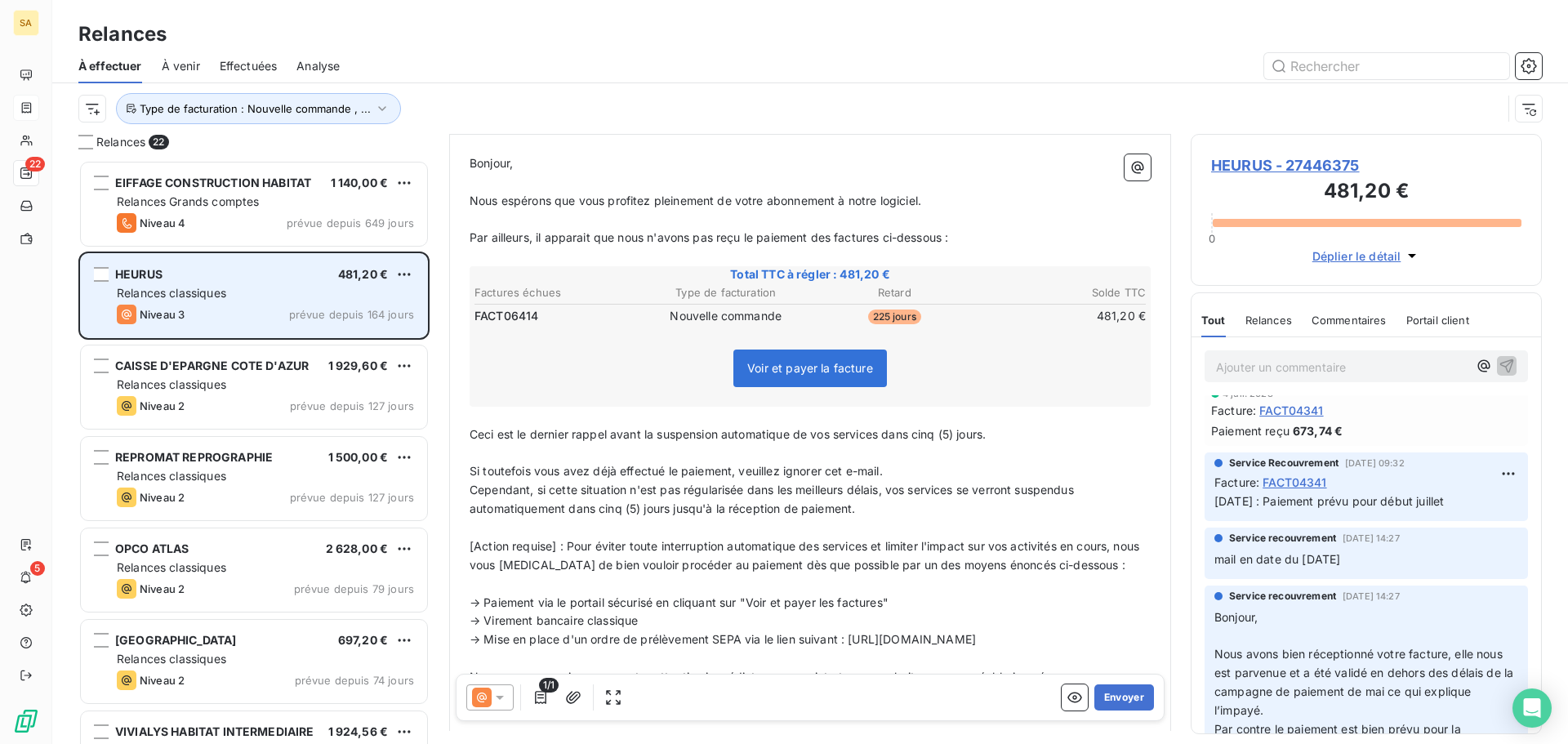
click at [307, 289] on div "Relances classiques" at bounding box center [265, 292] width 297 height 16
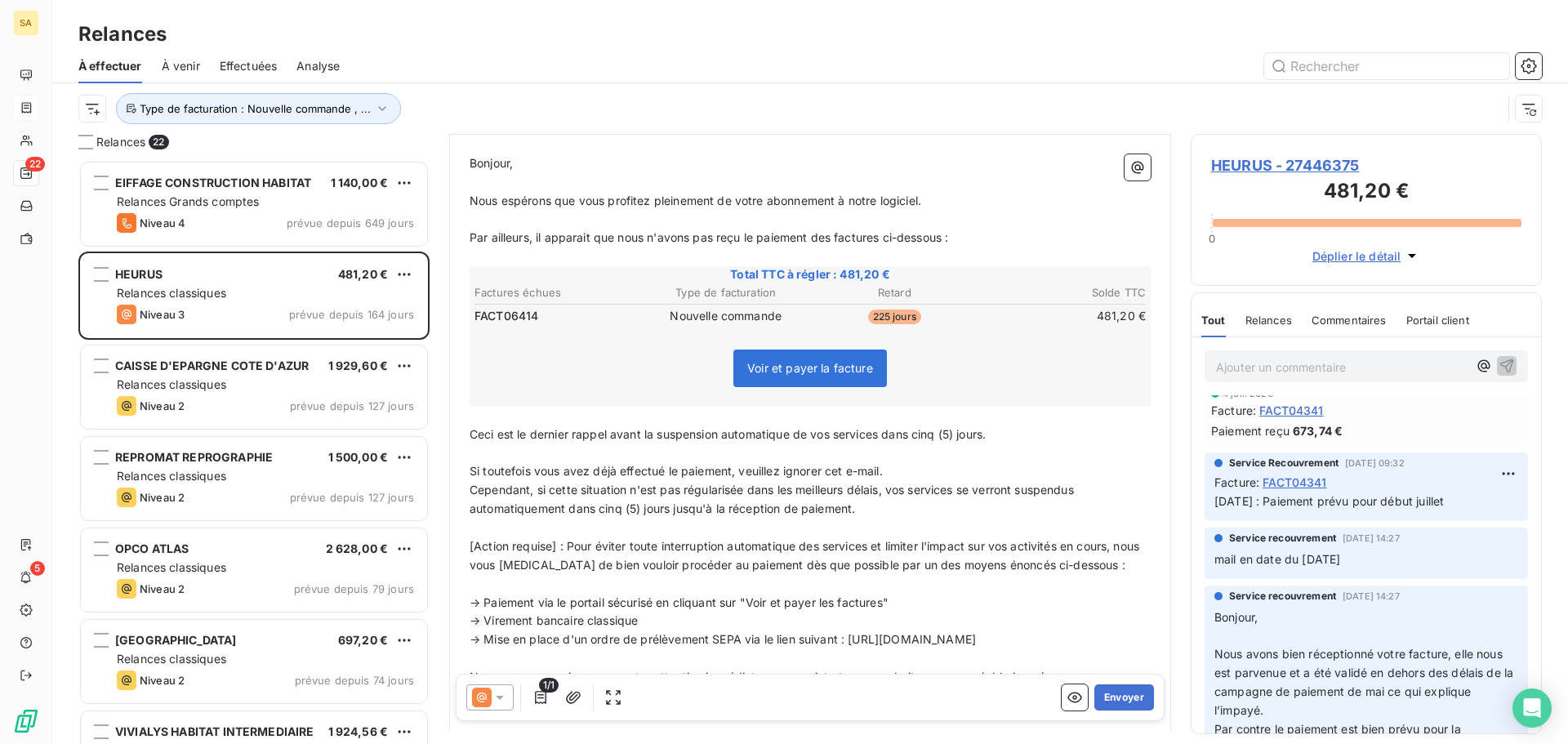
click at [1238, 160] on span "HEURUS - 27446375" at bounding box center [1366, 165] width 310 height 22
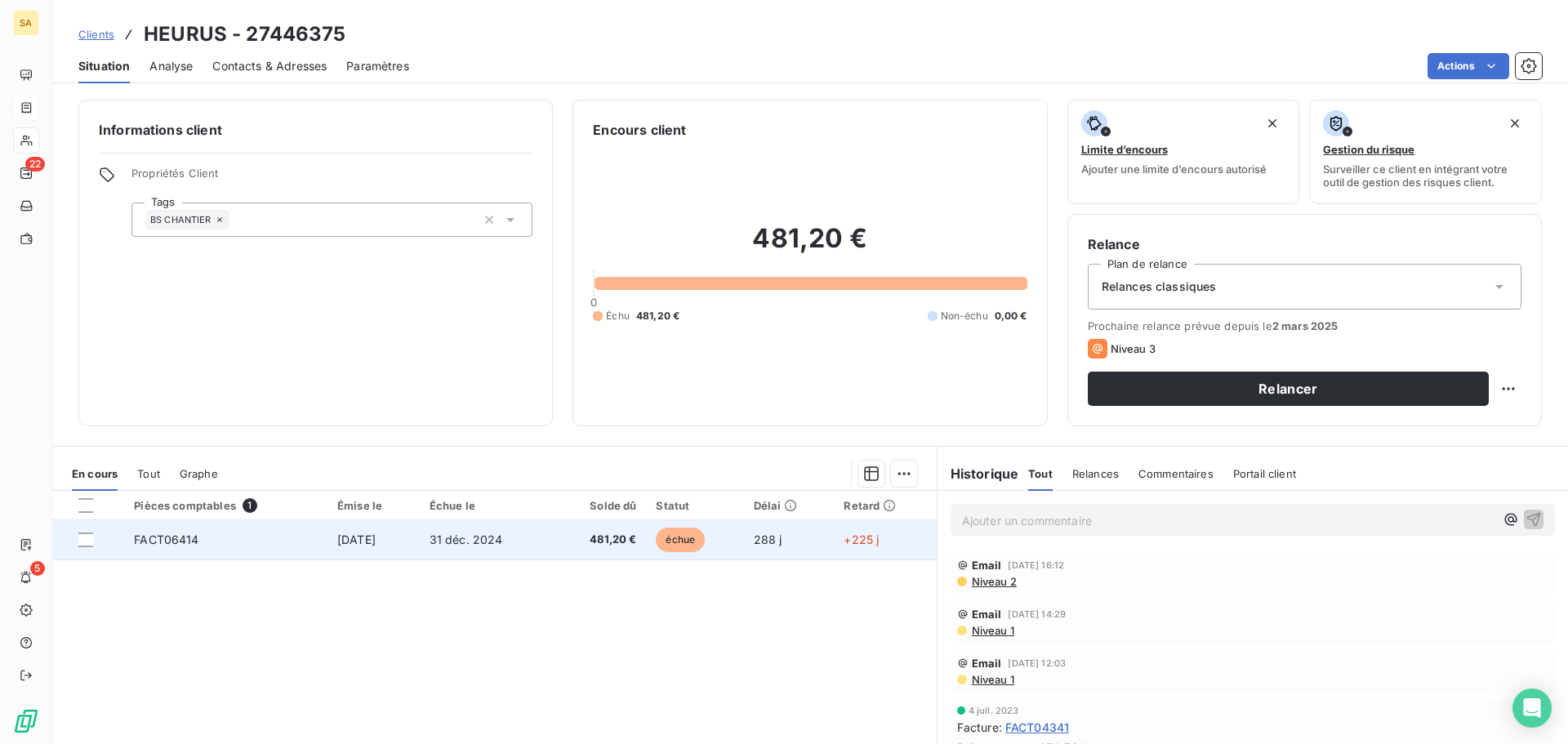
click at [281, 534] on td "FACT06414" at bounding box center [225, 540] width 203 height 39
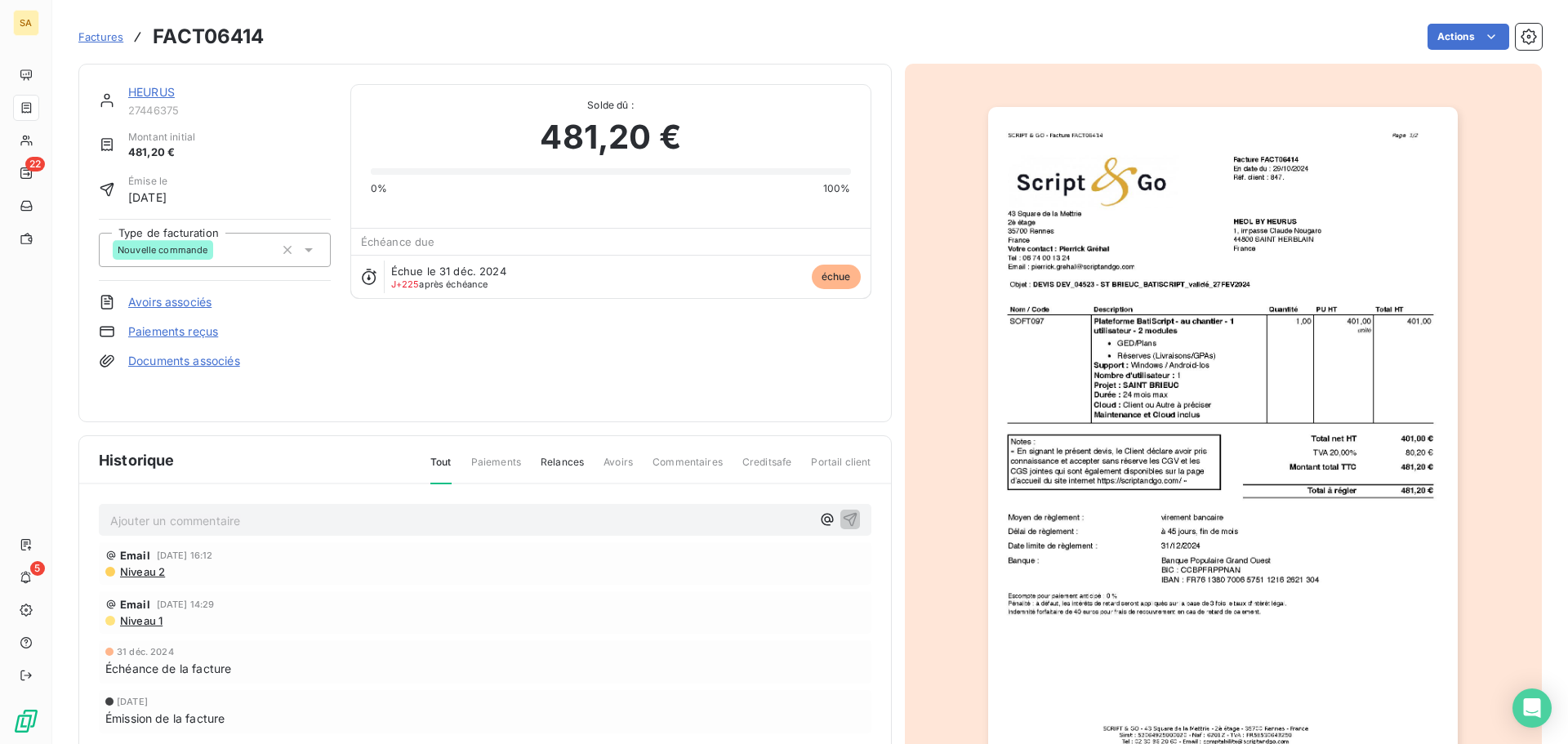
click at [157, 91] on link "HEURUS" at bounding box center [150, 92] width 46 height 14
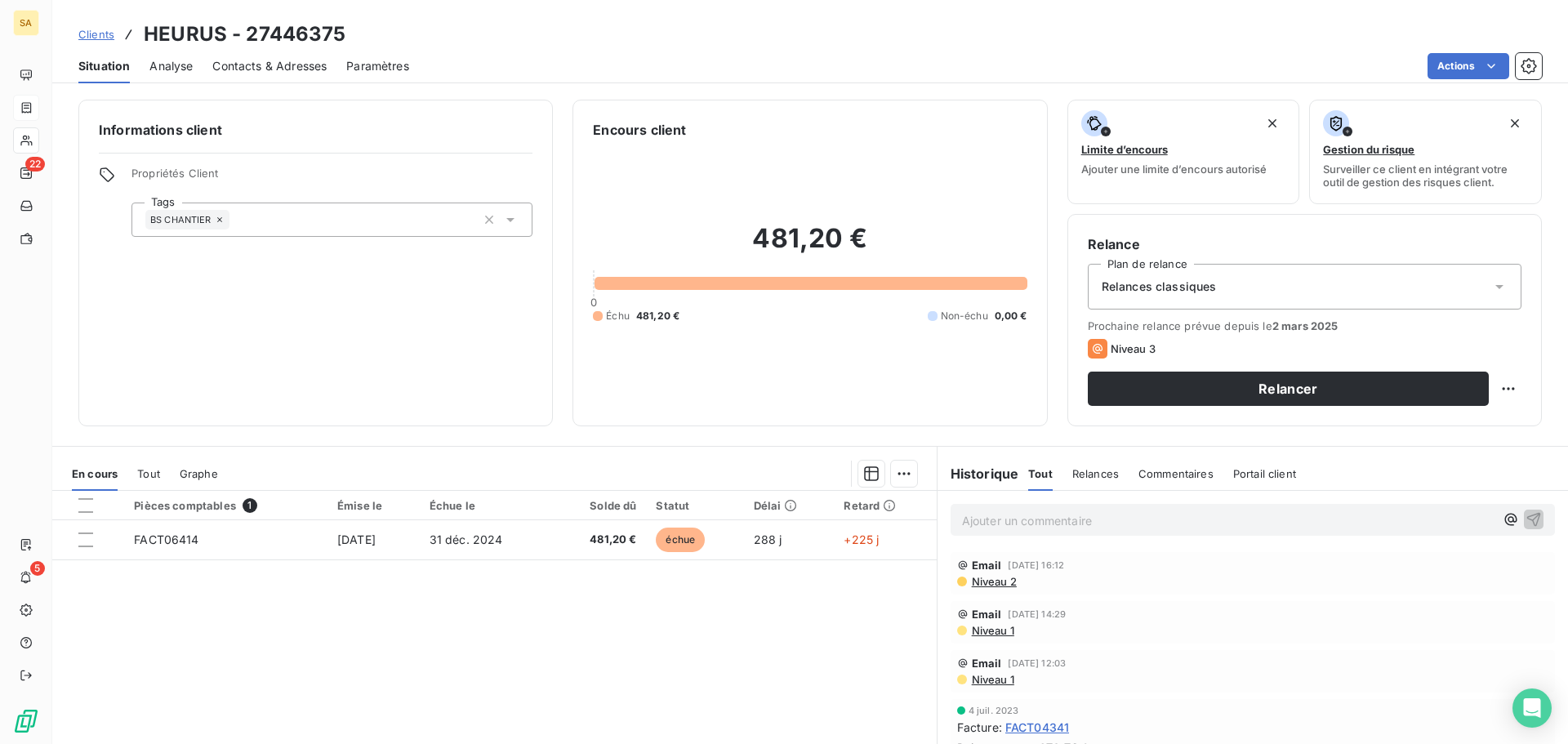
click at [262, 67] on span "Contacts & Adresses" at bounding box center [269, 65] width 115 height 16
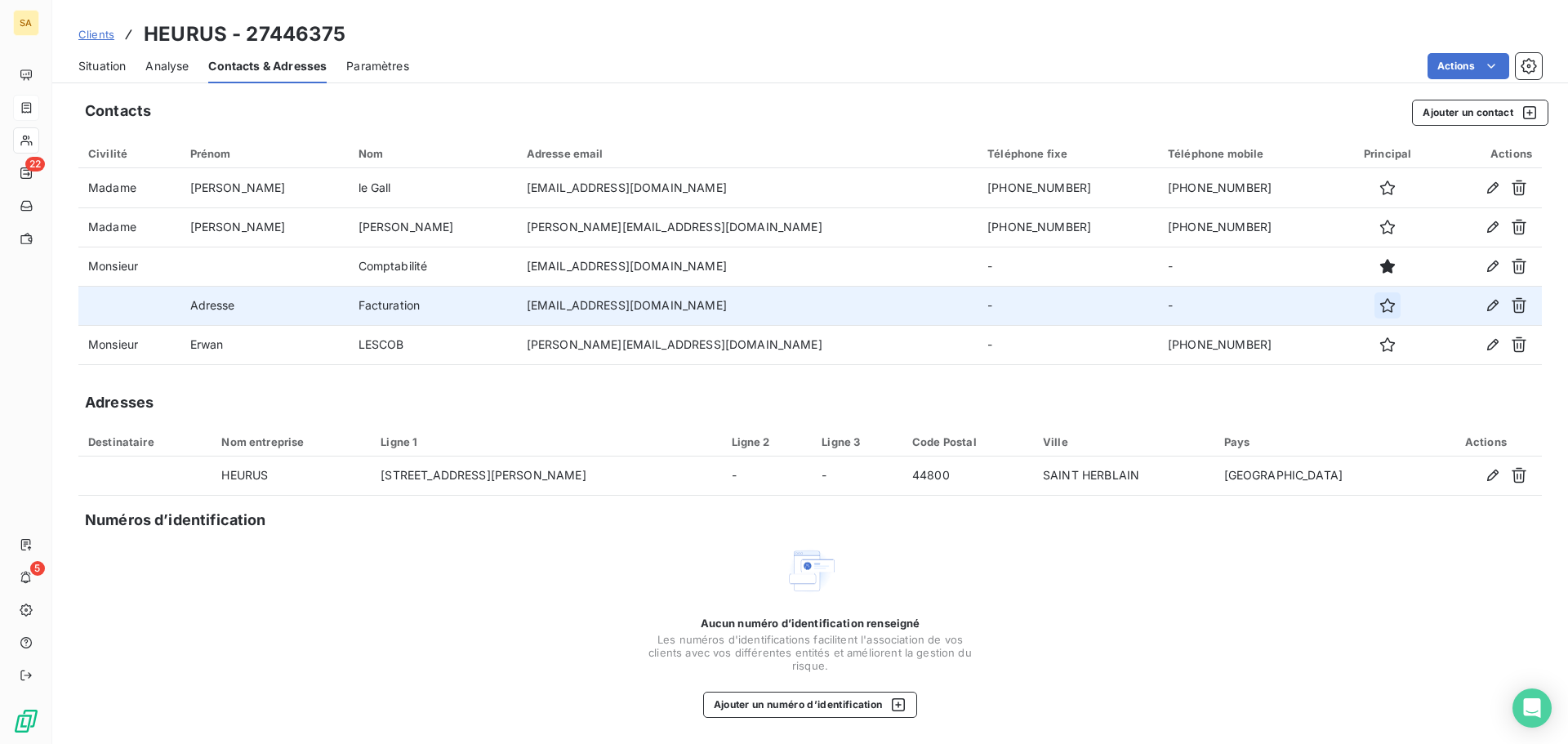
click at [1379, 302] on icon "button" at bounding box center [1386, 305] width 16 height 16
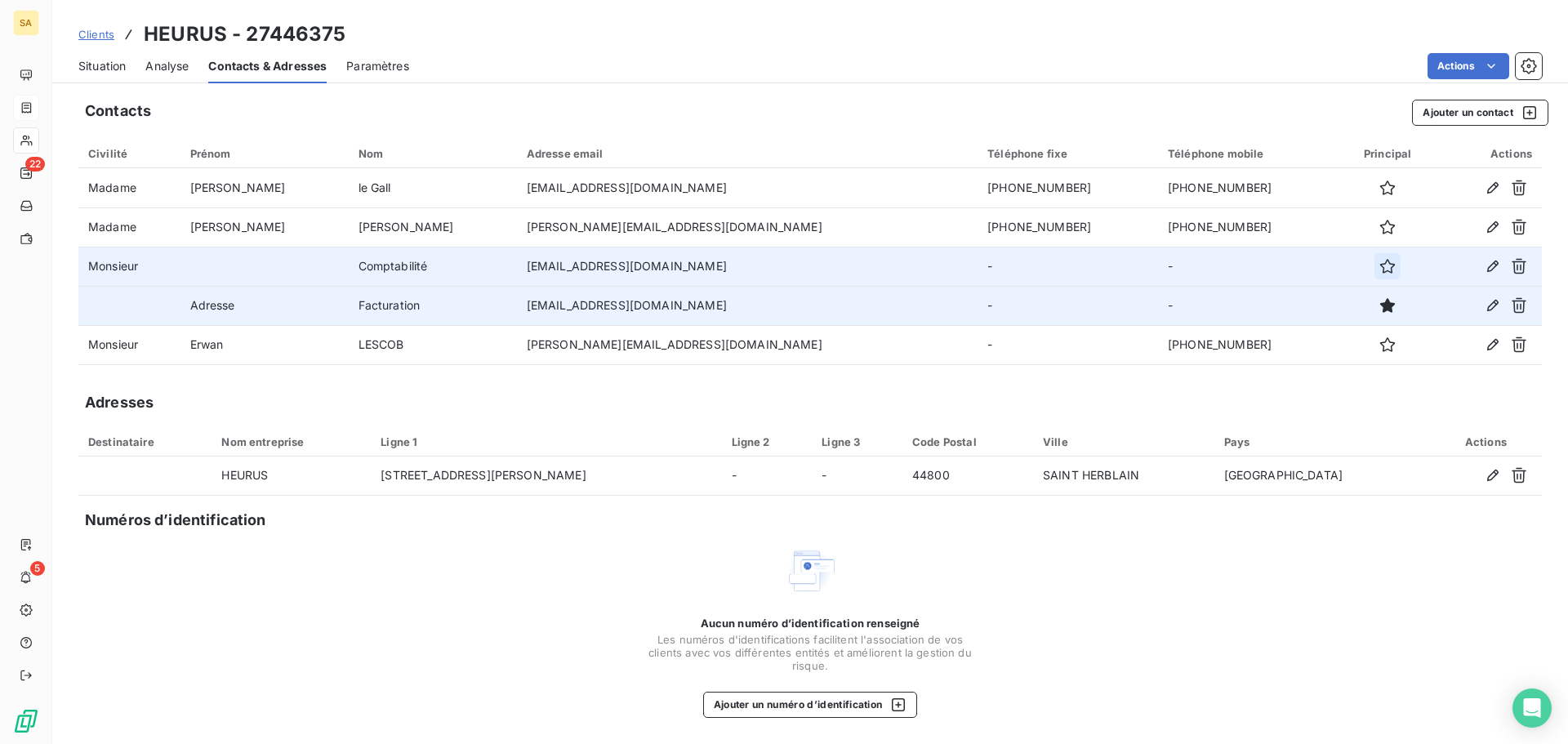
click at [1379, 271] on icon "button" at bounding box center [1386, 266] width 16 height 16
click at [102, 68] on span "Situation" at bounding box center [102, 65] width 47 height 16
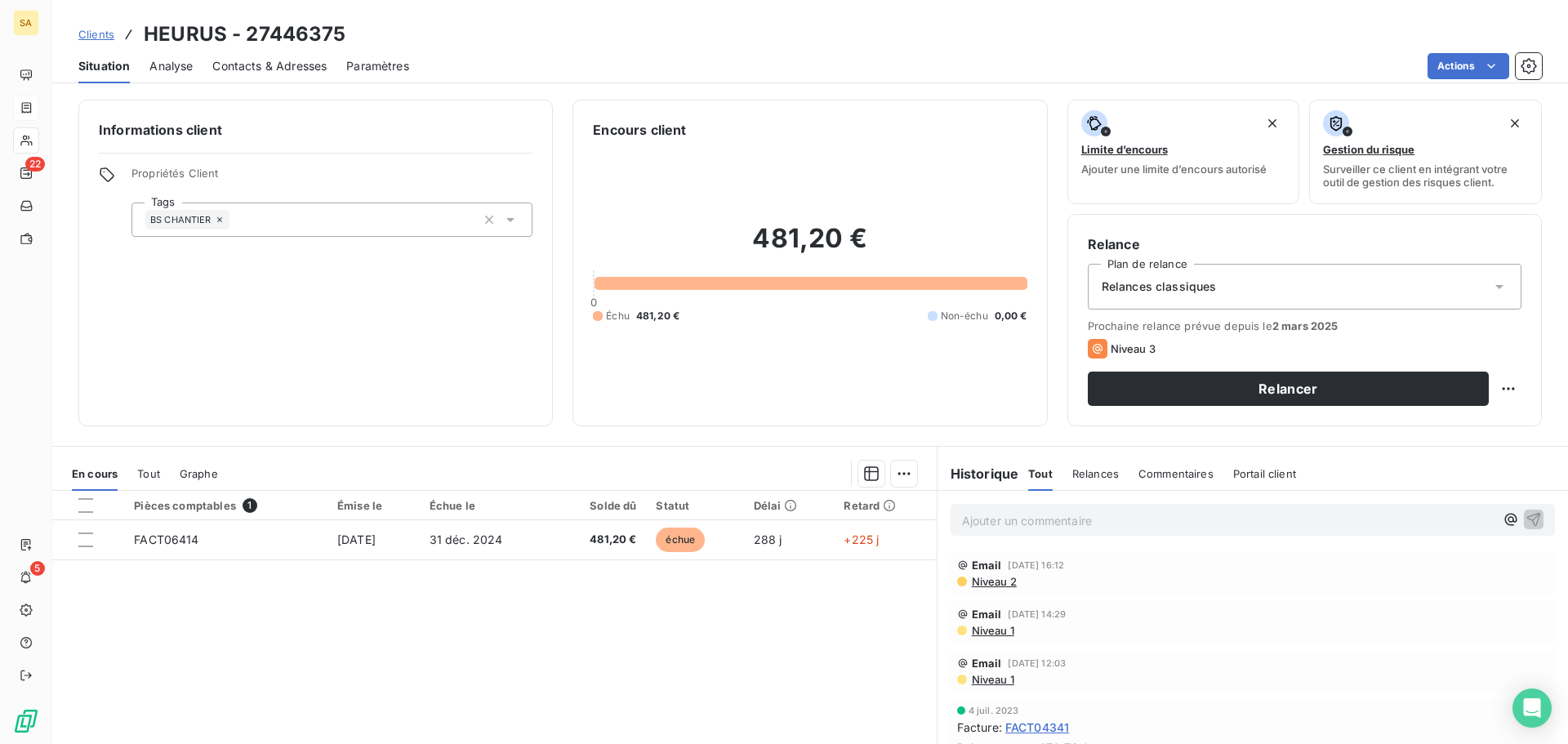
click at [238, 219] on input "text" at bounding box center [236, 220] width 13 height 15
click at [322, 155] on div "Informations client Propriétés Client Tags BS CHANTIER" at bounding box center [315, 262] width 474 height 327
click at [989, 580] on span "Niveau 2" at bounding box center [993, 581] width 46 height 13
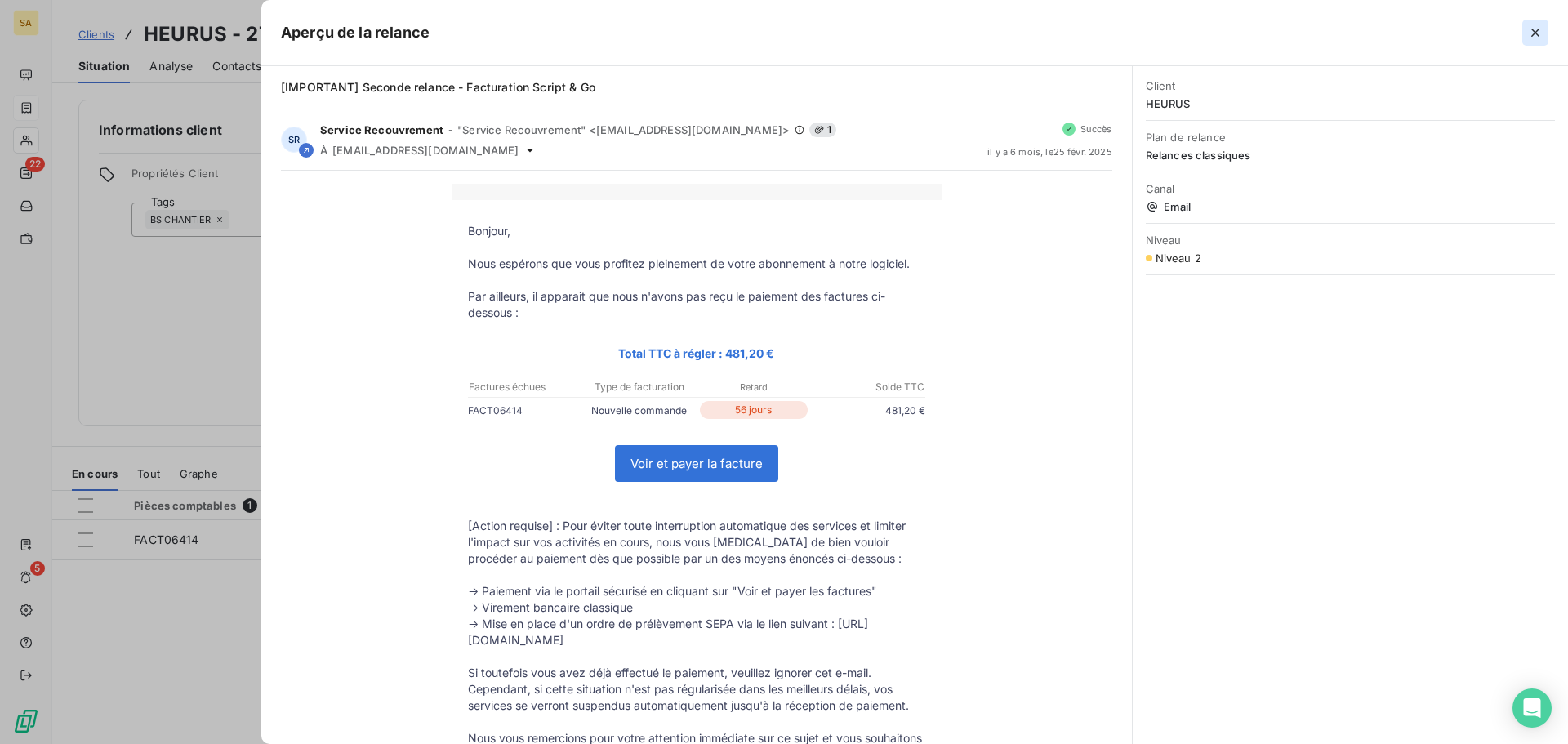
click at [1538, 27] on icon "button" at bounding box center [1535, 32] width 16 height 16
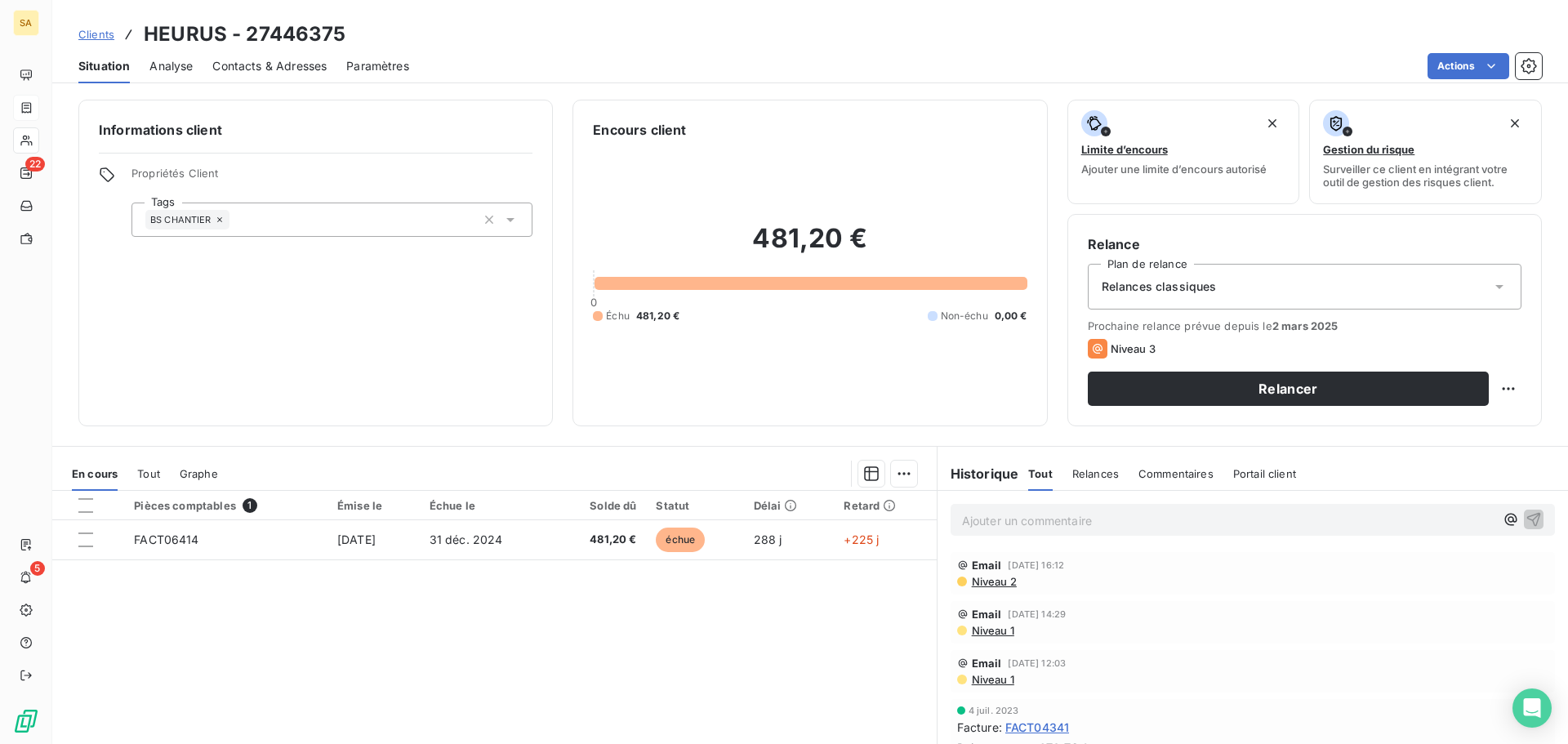
click at [1038, 516] on p "Ajouter un commentaire ﻿" at bounding box center [1227, 521] width 533 height 21
click at [1094, 520] on p "Mathieu: appel au 02" at bounding box center [1227, 520] width 533 height 19
drag, startPoint x: 1071, startPoint y: 523, endPoint x: 1057, endPoint y: 523, distance: 14.0
click at [1057, 523] on p "Mathieu: appel au 02" at bounding box center [1227, 520] width 533 height 19
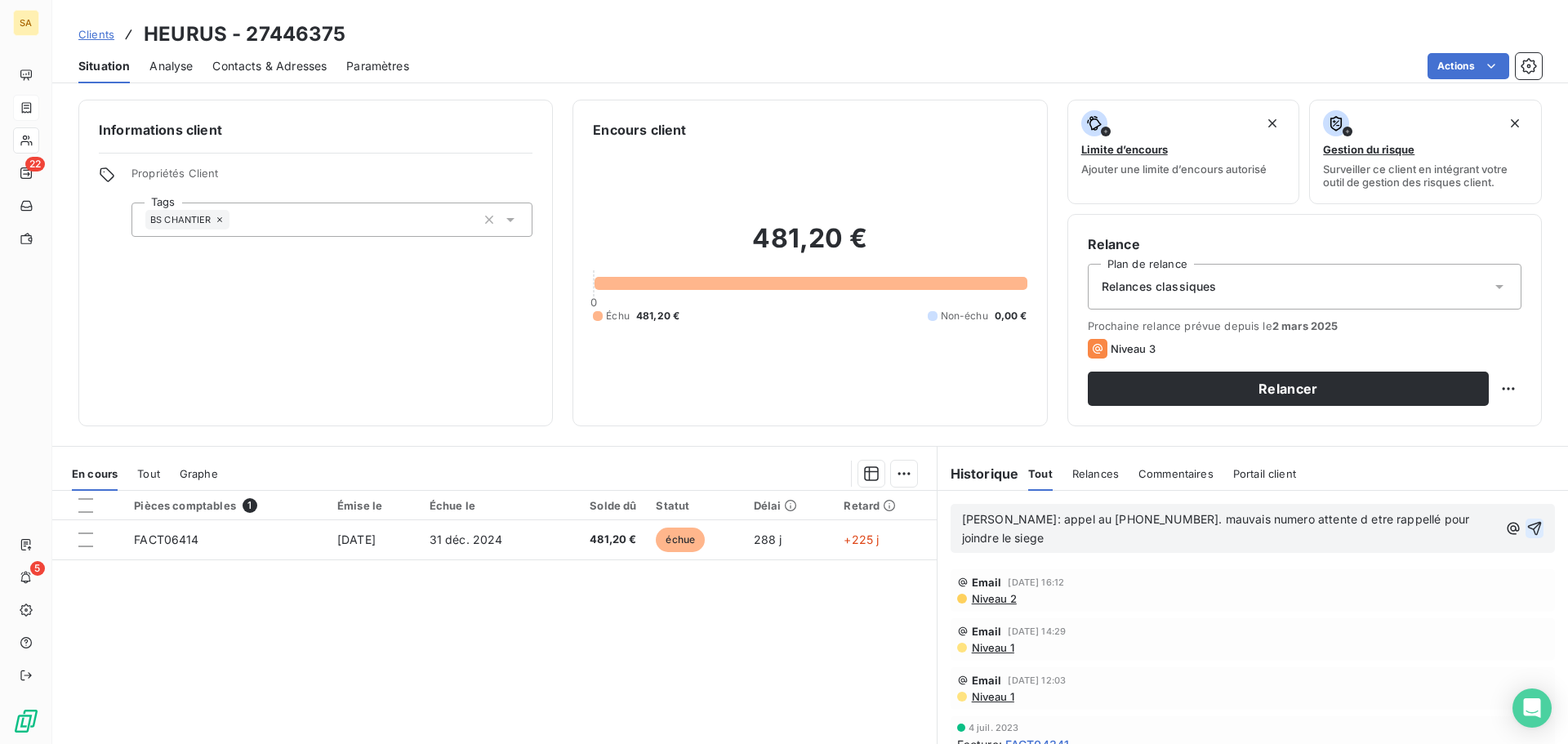
click at [1526, 529] on icon "button" at bounding box center [1534, 528] width 16 height 16
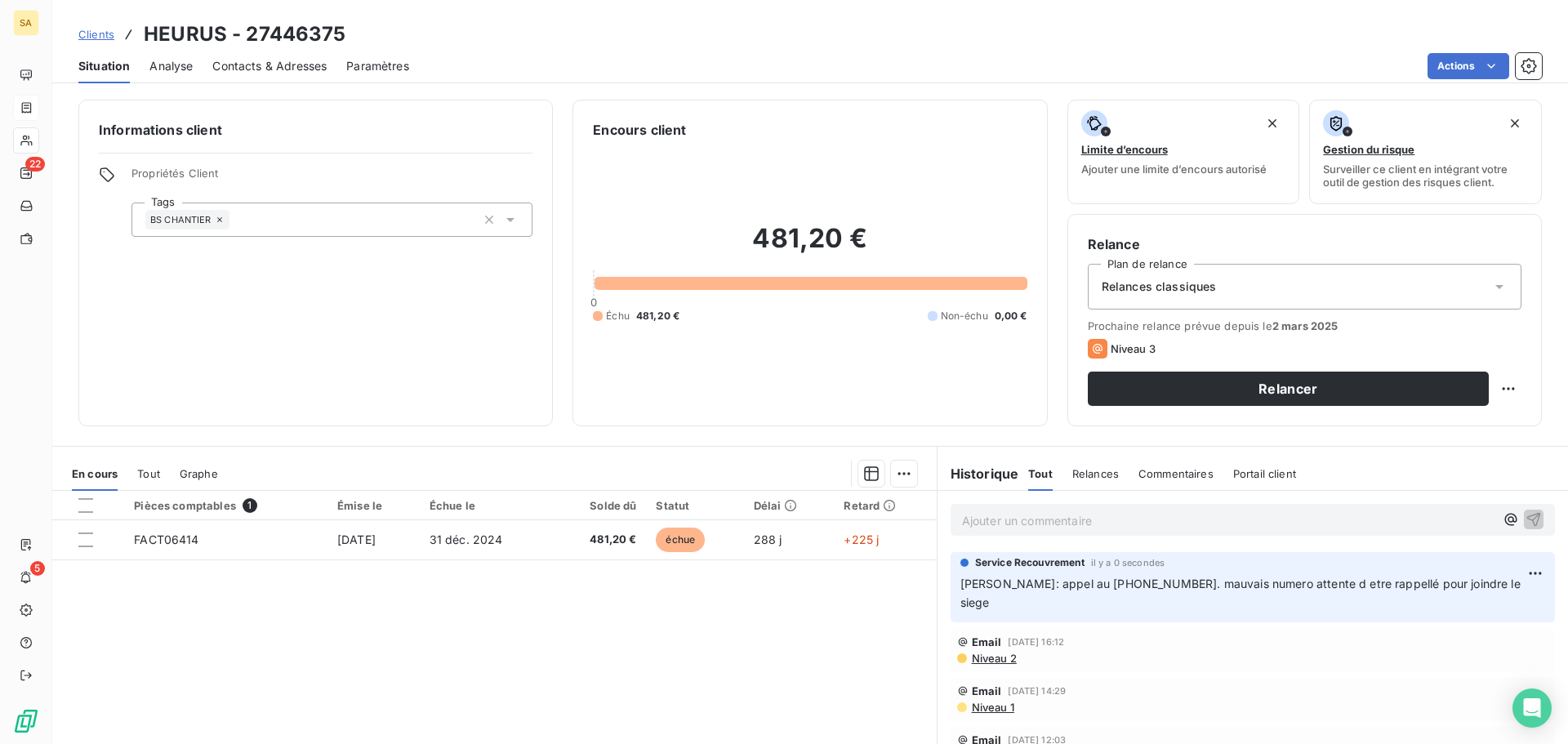
click at [965, 523] on p "Ajouter un commentaire ﻿" at bounding box center [1227, 521] width 533 height 21
click at [1217, 520] on p "email envoyé à Bruna ASSOGBA via outlook" at bounding box center [1227, 520] width 533 height 19
click at [1132, 522] on span "email envoyé à Bruna ASSOGBA via outlook" at bounding box center [1083, 519] width 243 height 14
click at [1194, 522] on span "email envoyé à Bruna ASSOGBA via outlook" at bounding box center [1083, 519] width 243 height 14
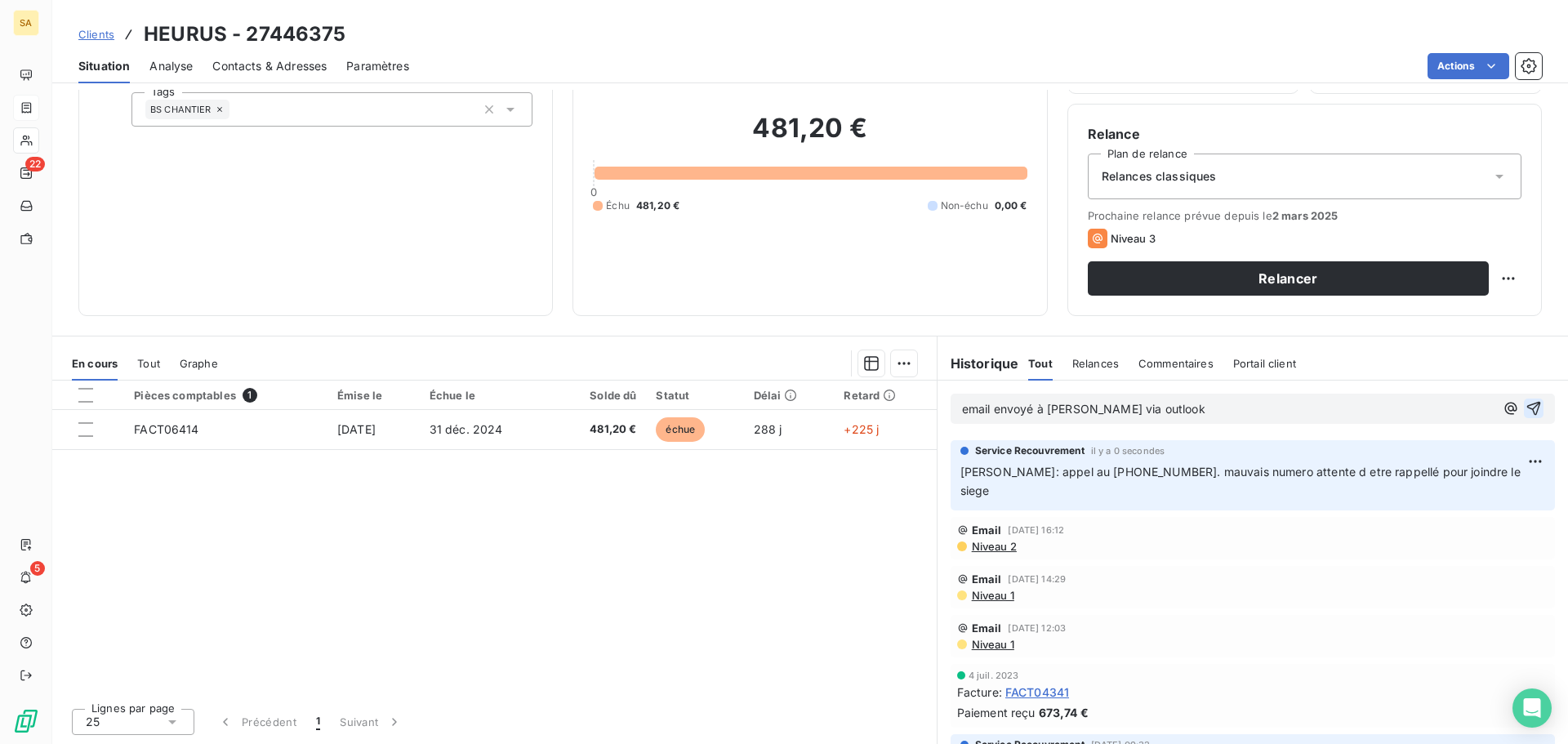
click at [277, 59] on span "Contacts & Adresses" at bounding box center [269, 65] width 115 height 16
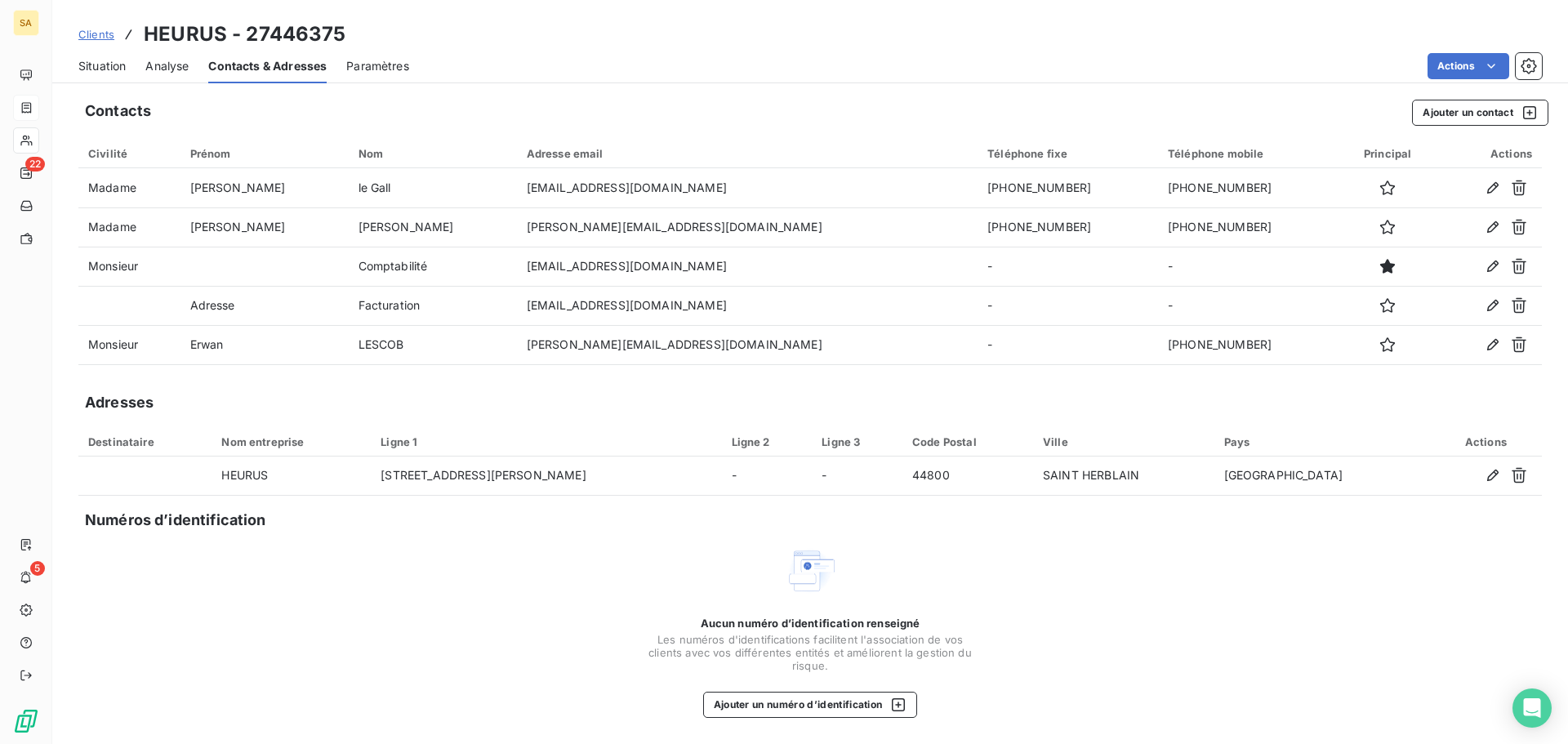
click at [106, 60] on span "Situation" at bounding box center [102, 65] width 47 height 16
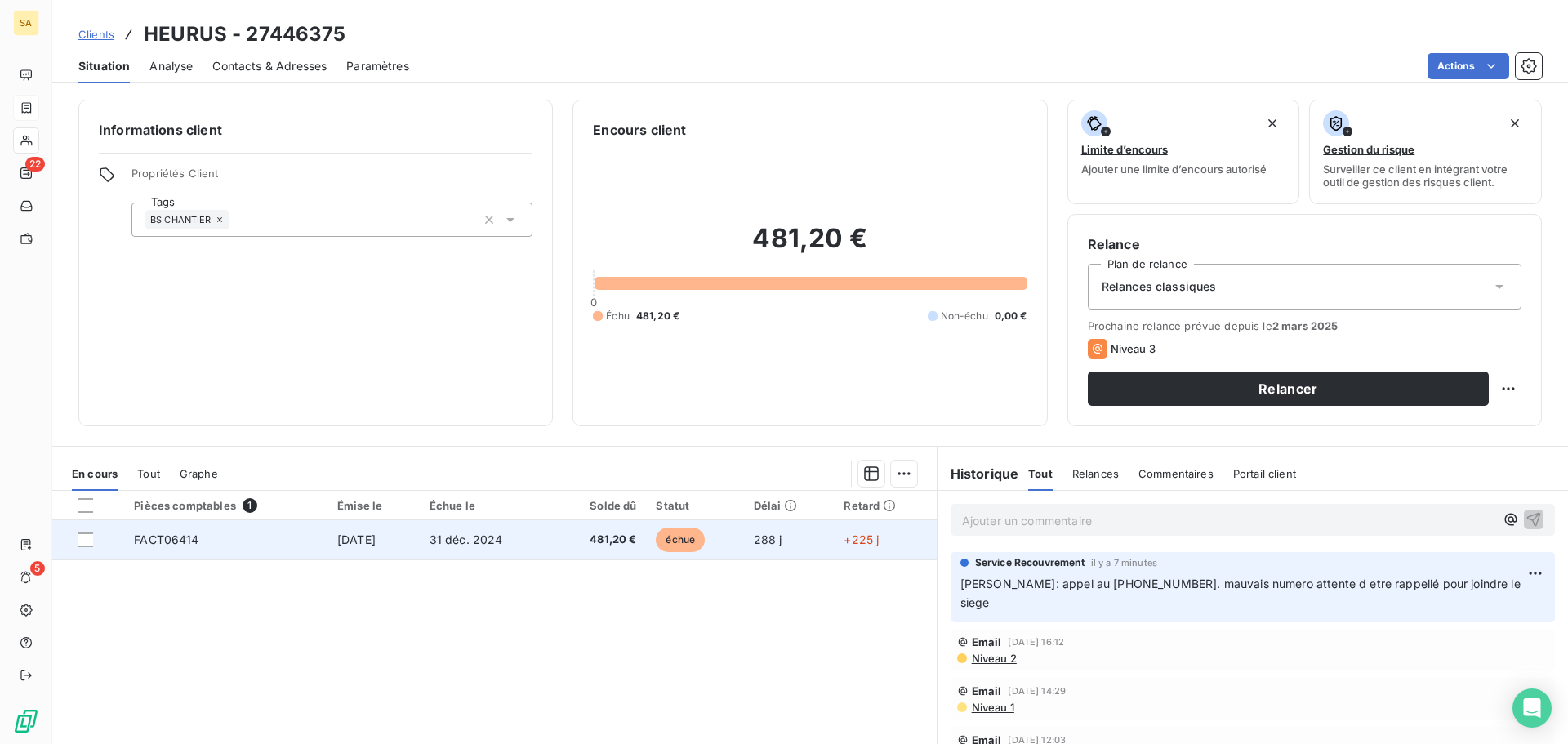
click at [369, 524] on td "29 oct. 2024" at bounding box center [374, 540] width 93 height 39
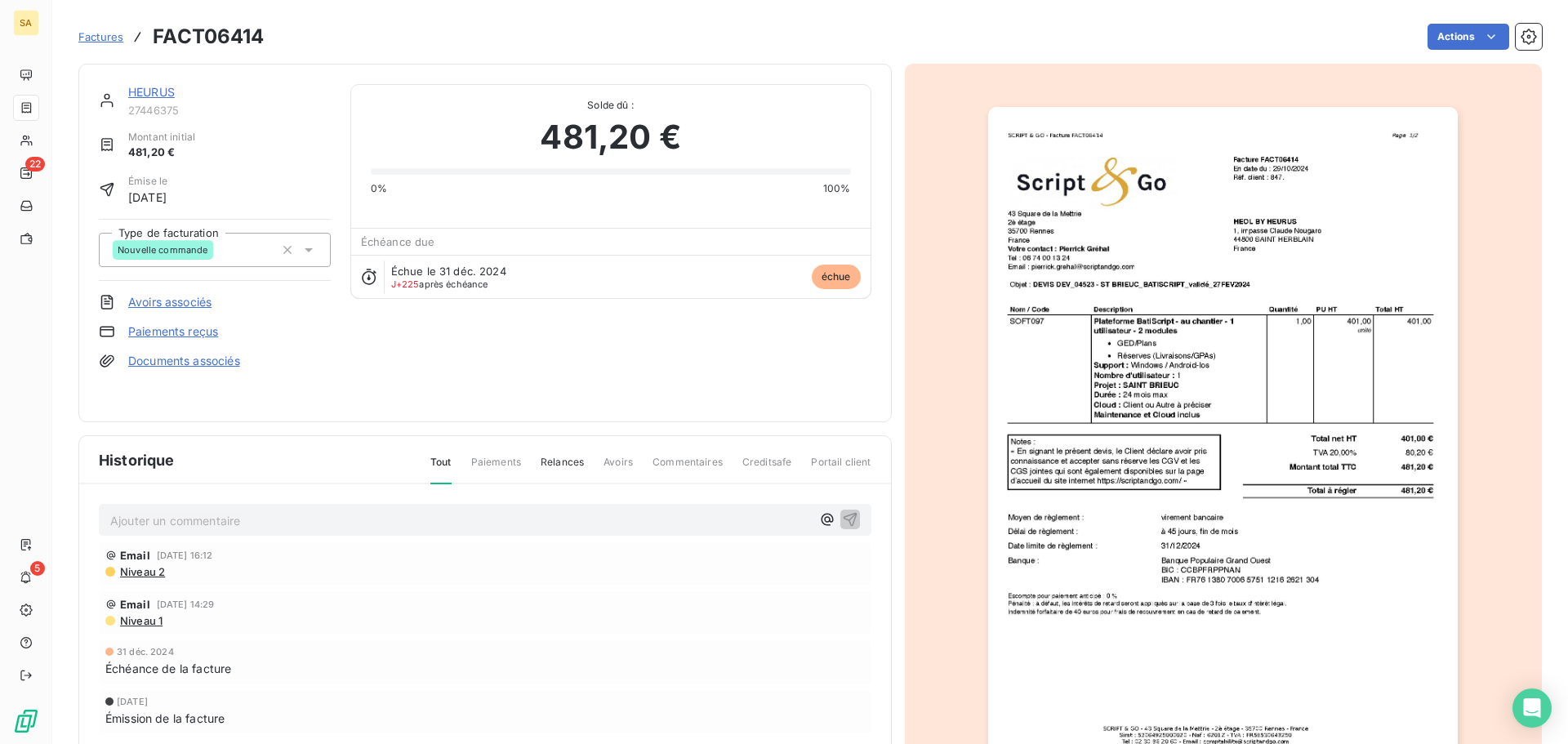
click at [279, 526] on p "Ajouter un commentaire ﻿" at bounding box center [460, 521] width 700 height 21
click at [160, 86] on link "HEURUS" at bounding box center [150, 92] width 46 height 14
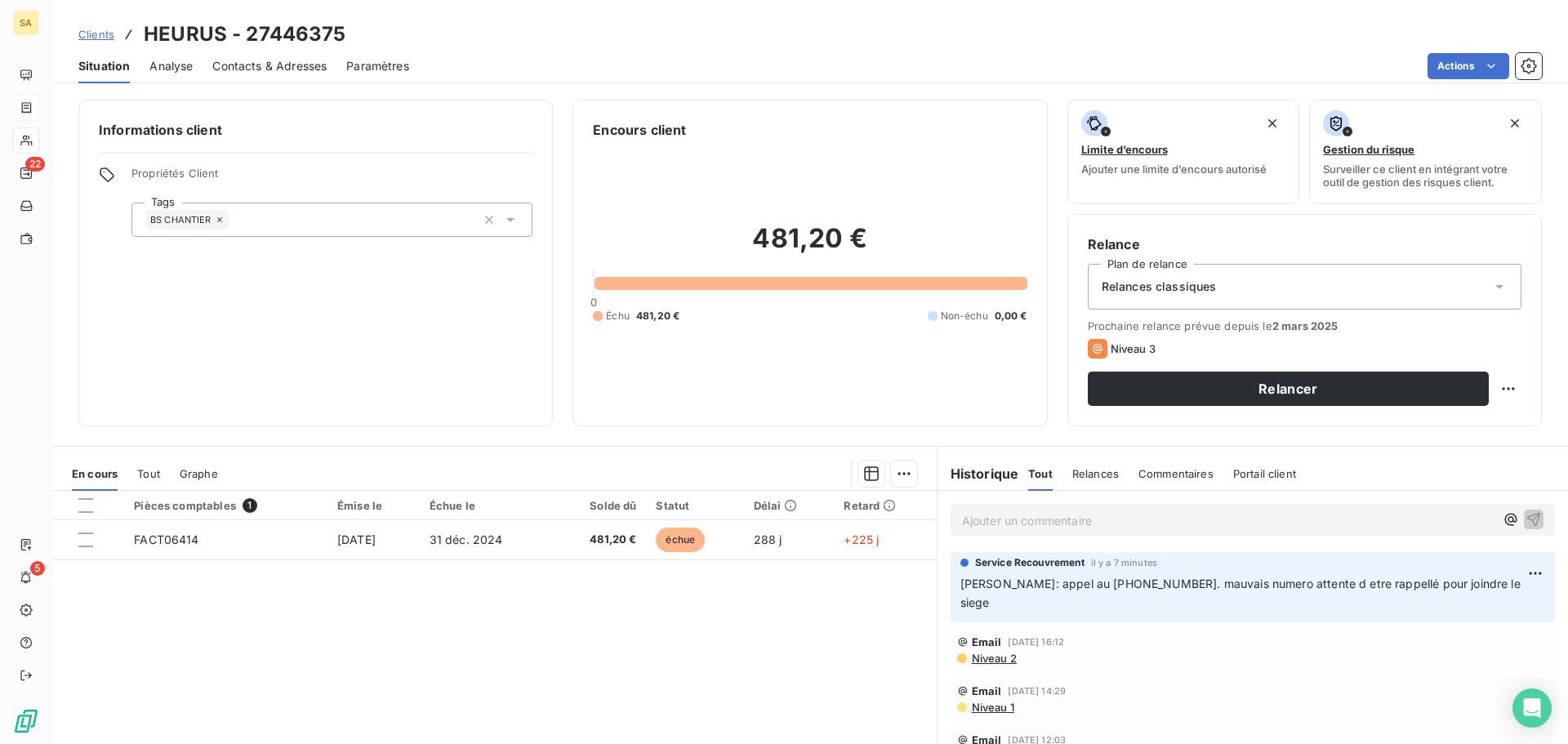
click at [1072, 518] on p "Ajouter un commentaire ﻿" at bounding box center [1227, 521] width 533 height 21
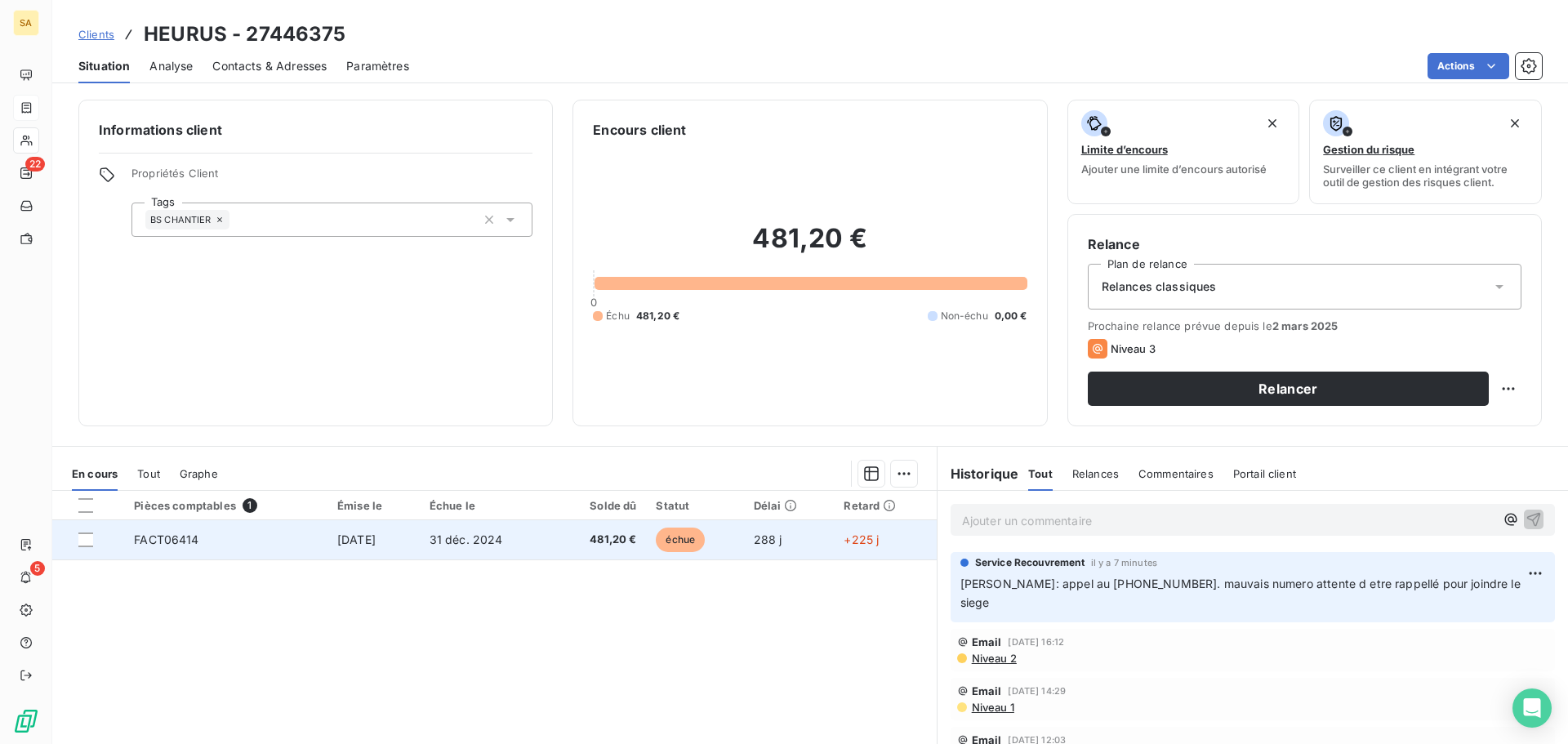
click at [327, 545] on td "29 oct. 2024" at bounding box center [374, 540] width 93 height 39
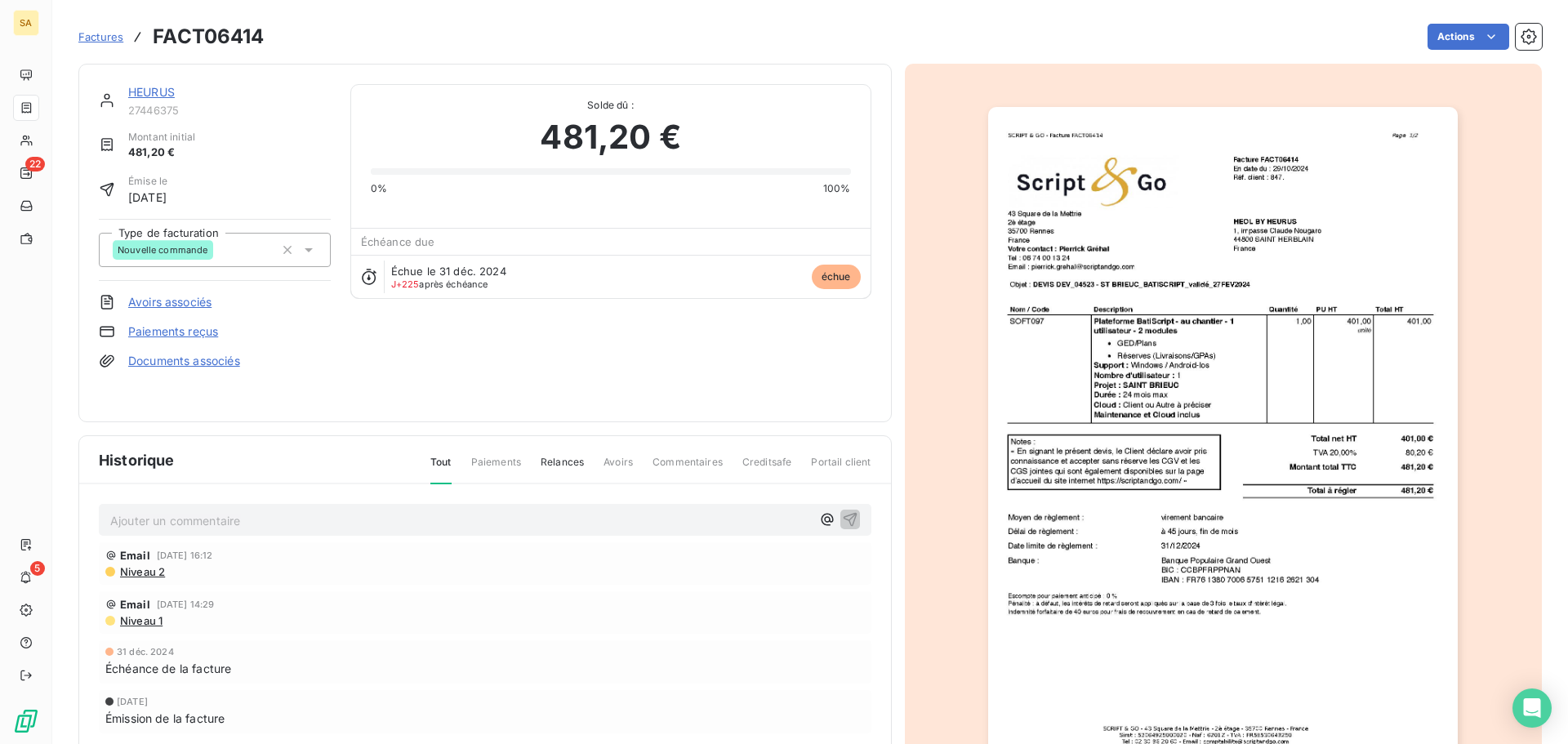
click at [288, 522] on p "Ajouter un commentaire ﻿" at bounding box center [460, 521] width 700 height 21
click at [108, 521] on div "email envoyé" at bounding box center [484, 519] width 772 height 30
click at [113, 519] on span "email envoyé" at bounding box center [146, 519] width 72 height 14
drag, startPoint x: 348, startPoint y: 523, endPoint x: 89, endPoint y: 515, distance: 259.1
click at [89, 515] on div "Mathieu : email envoyé Email 25 févr. 2025, 16:12 Niveau 2 Email 22 janv. 2025,…" at bounding box center [485, 641] width 812 height 312
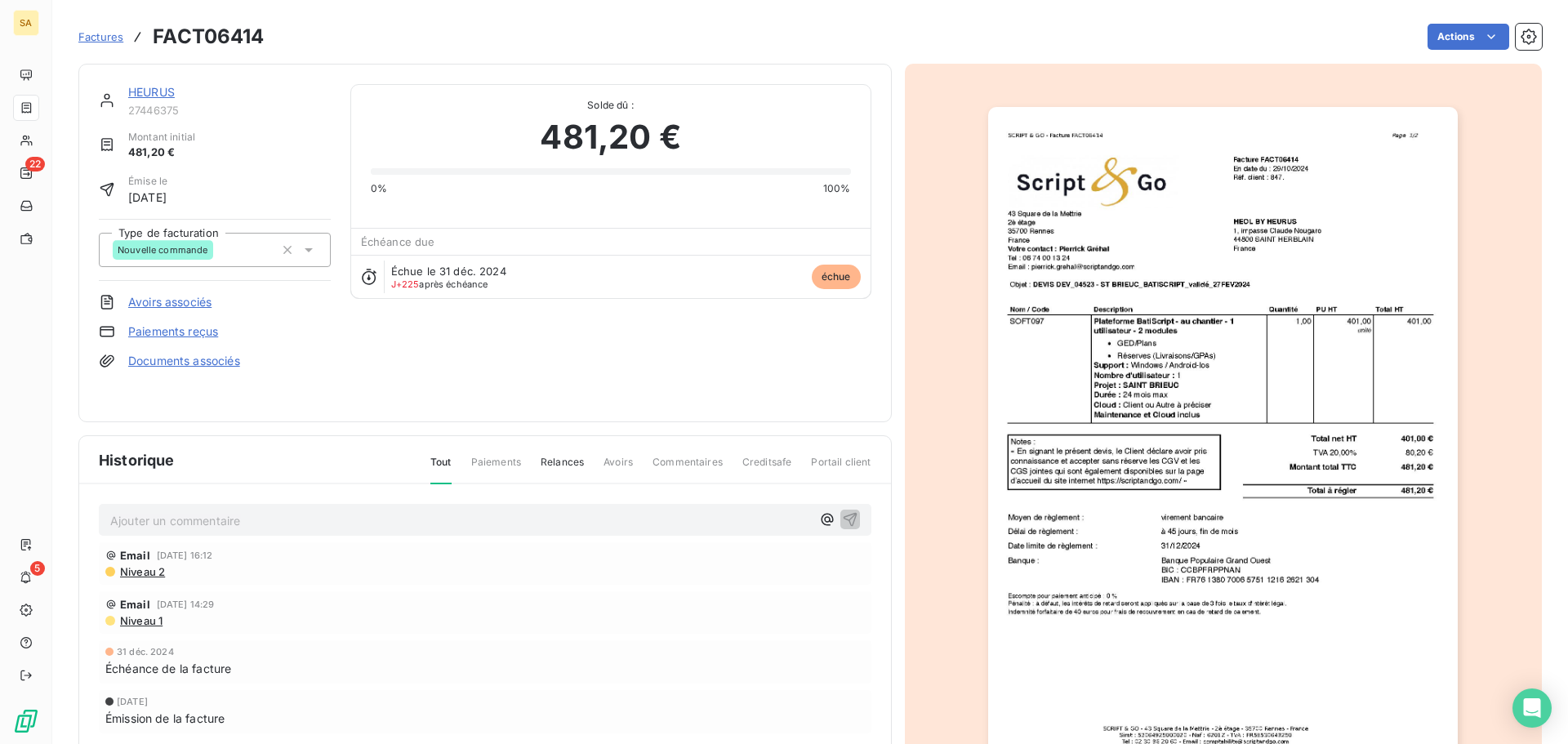
click at [167, 93] on link "HEURUS" at bounding box center [150, 92] width 46 height 14
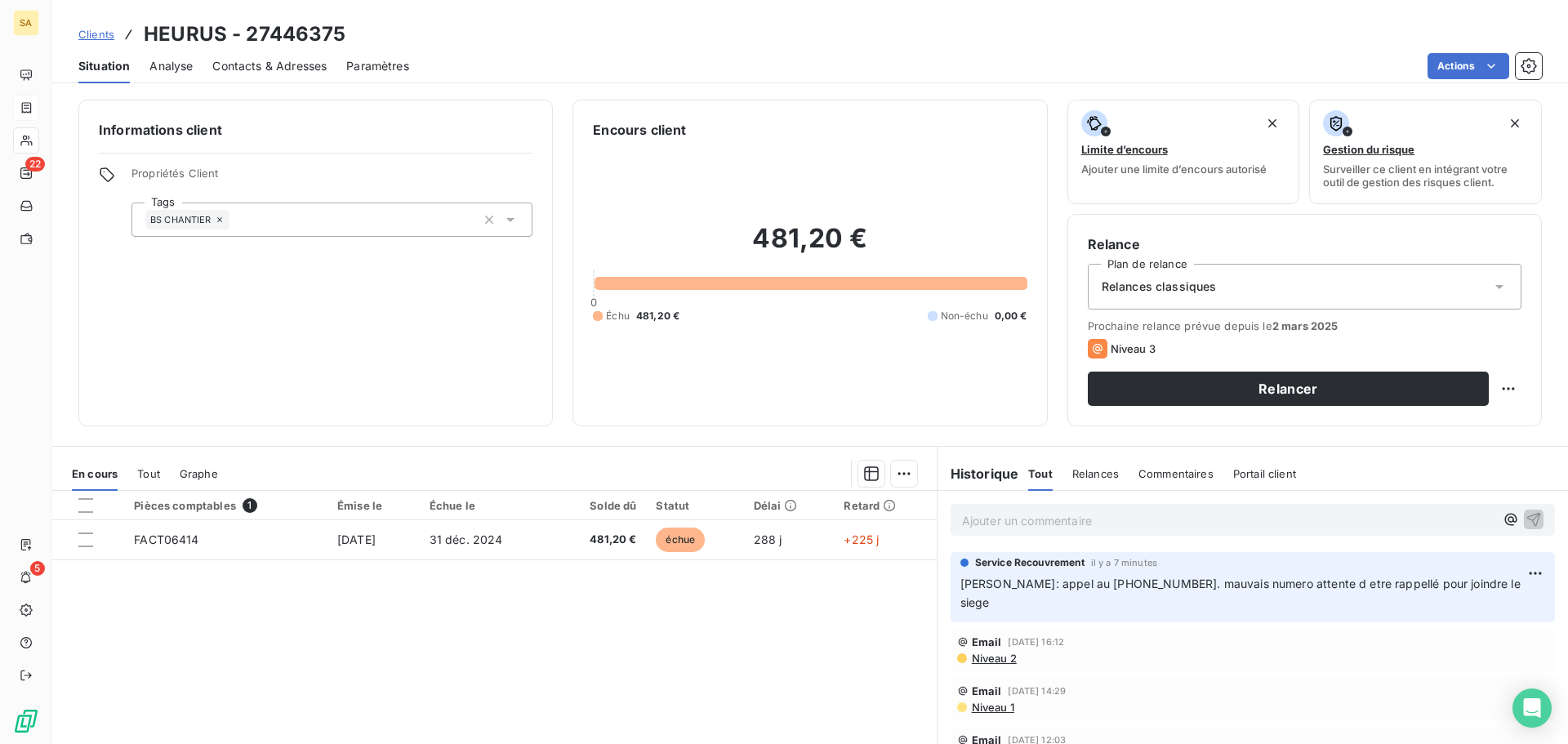
click at [1162, 513] on p "Ajouter un commentaire ﻿" at bounding box center [1227, 521] width 533 height 21
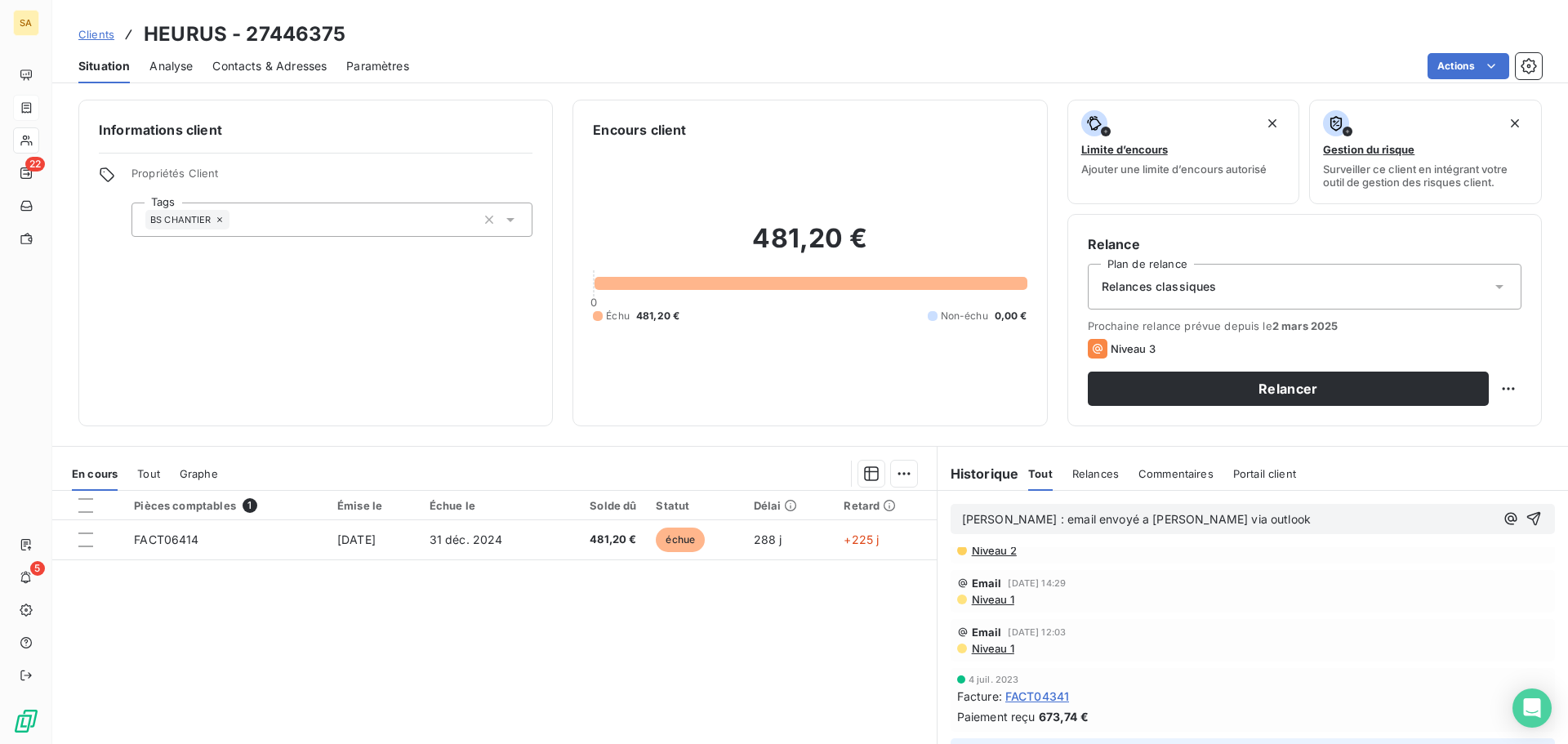
scroll to position [81, 0]
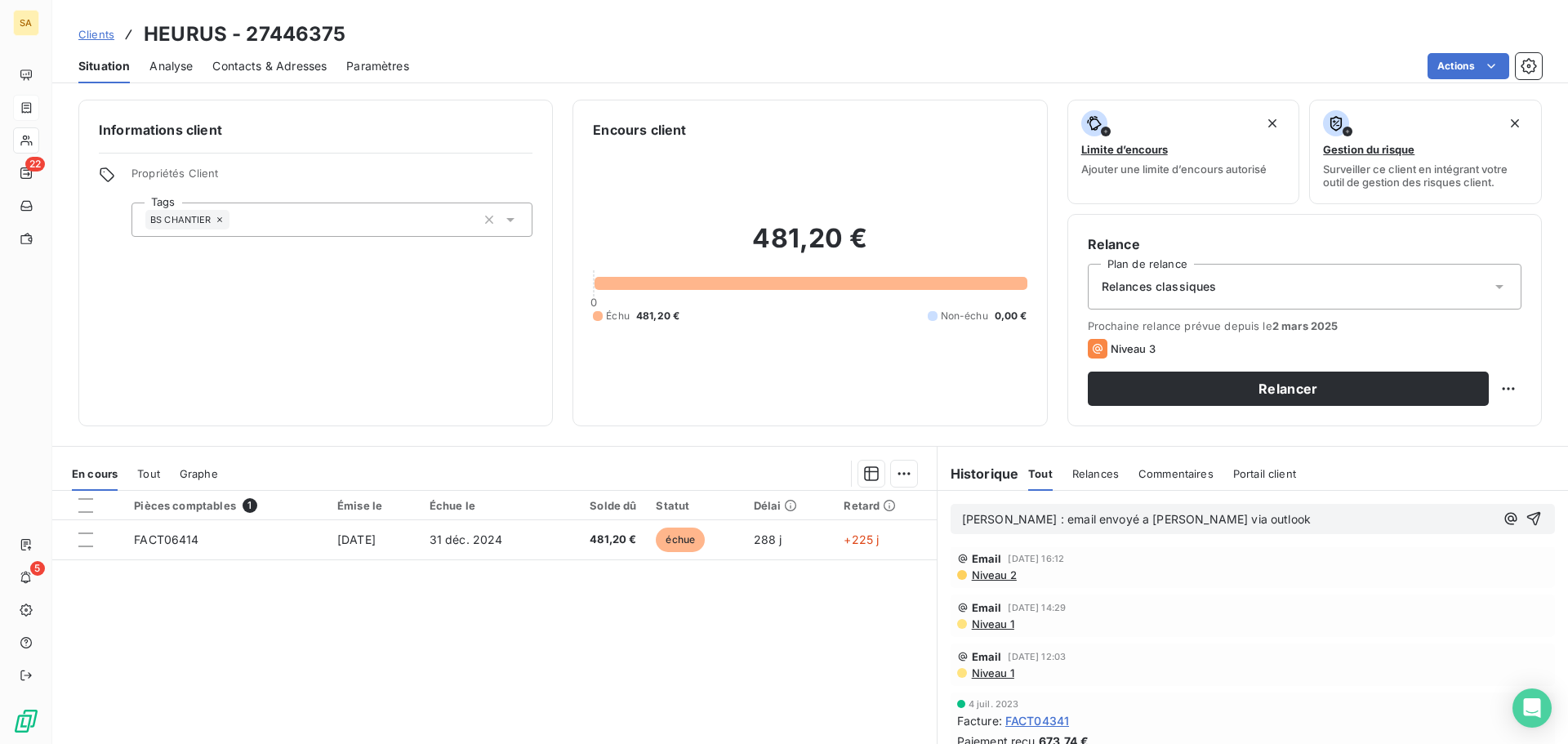
click at [985, 666] on span "Niveau 1" at bounding box center [992, 673] width 44 height 13
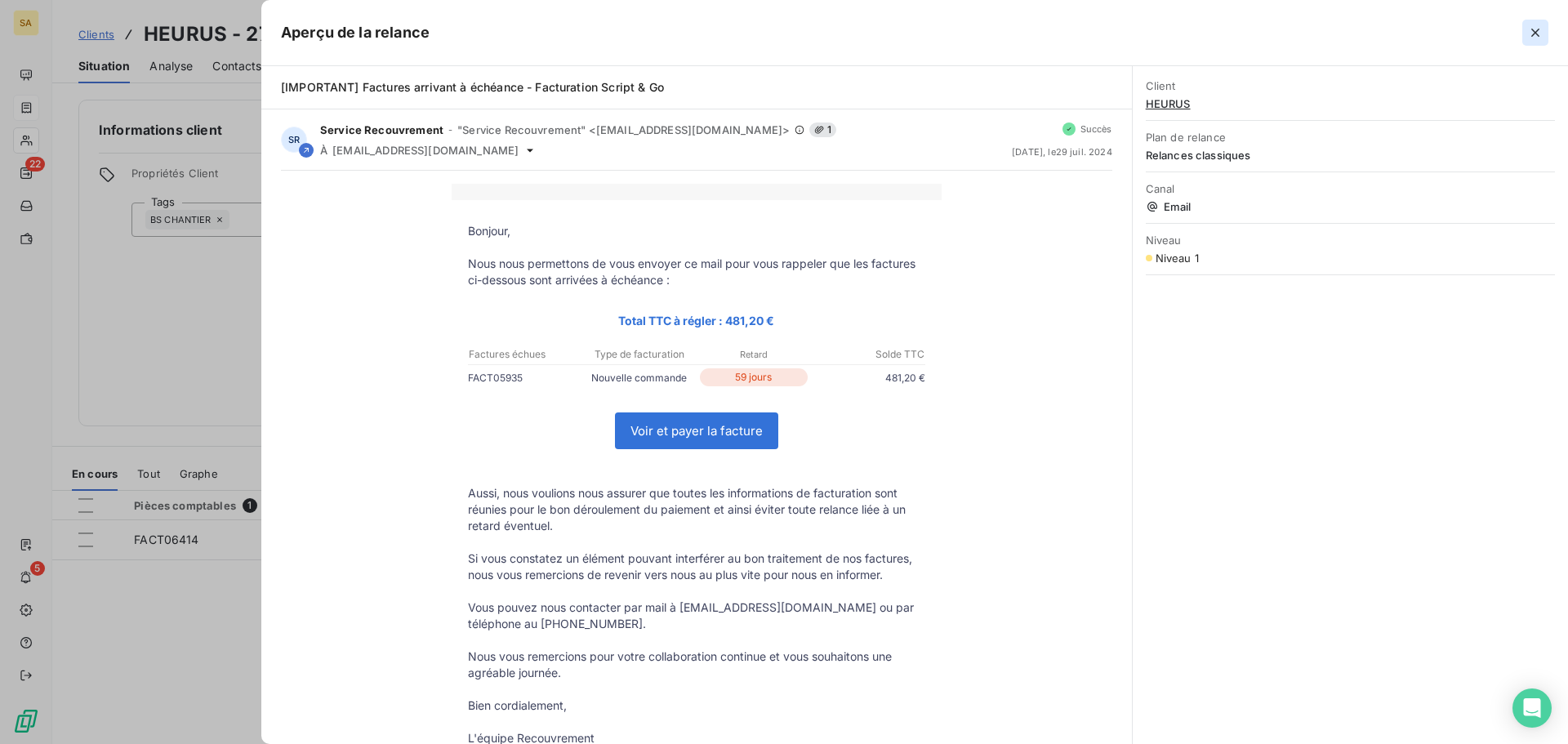
click at [1542, 34] on icon "button" at bounding box center [1535, 32] width 16 height 16
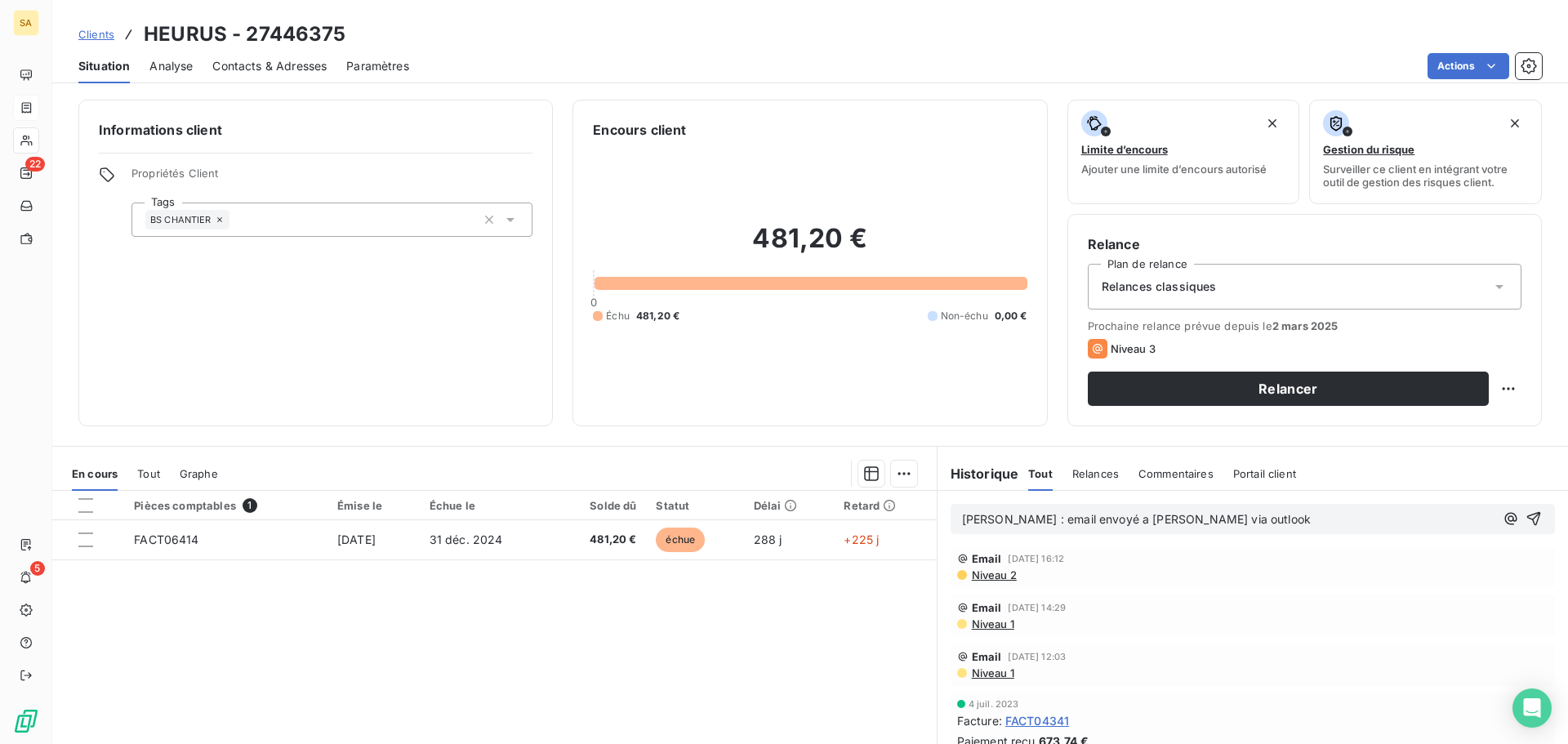
click at [996, 617] on span "Niveau 1" at bounding box center [992, 624] width 44 height 13
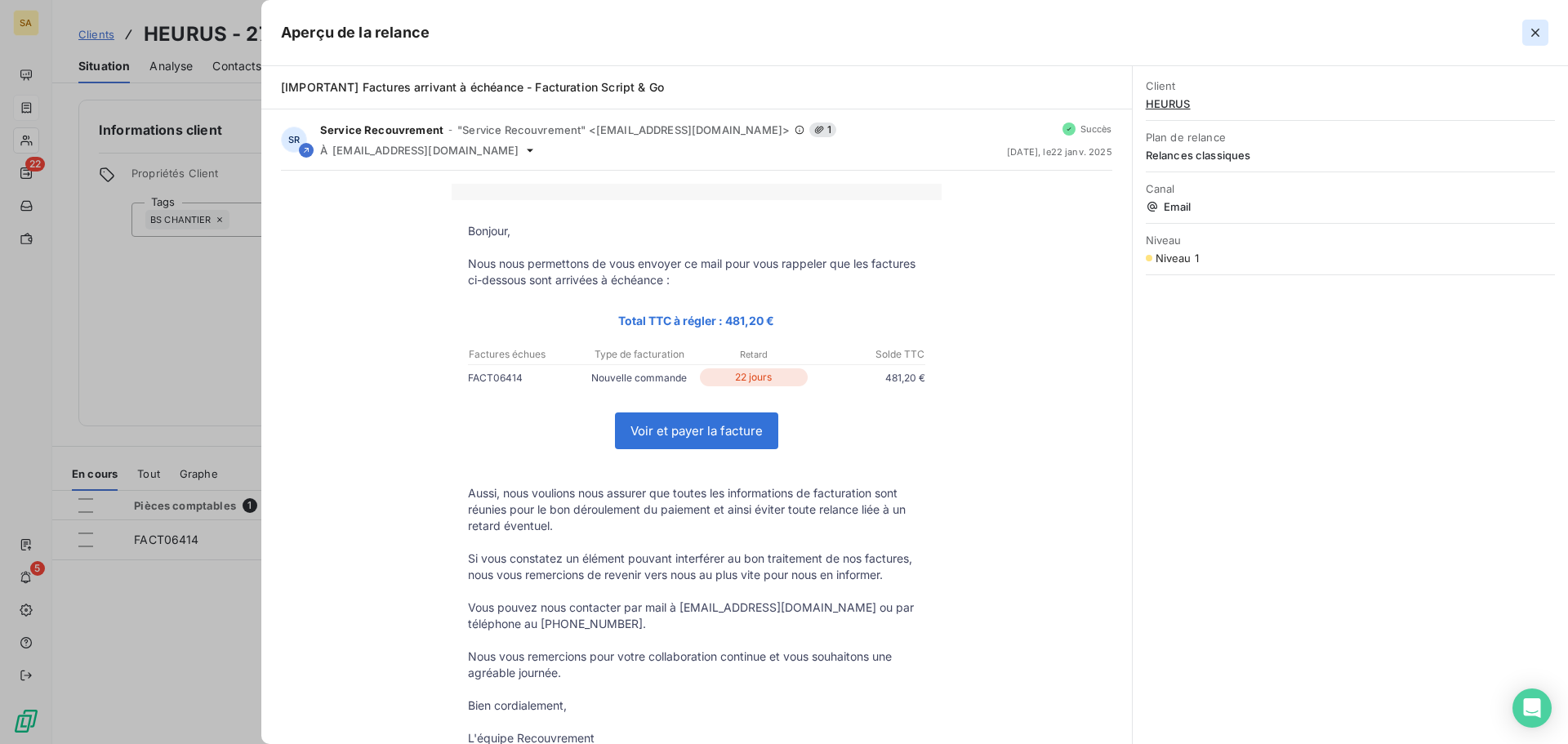
click at [1532, 34] on icon "button" at bounding box center [1535, 32] width 16 height 16
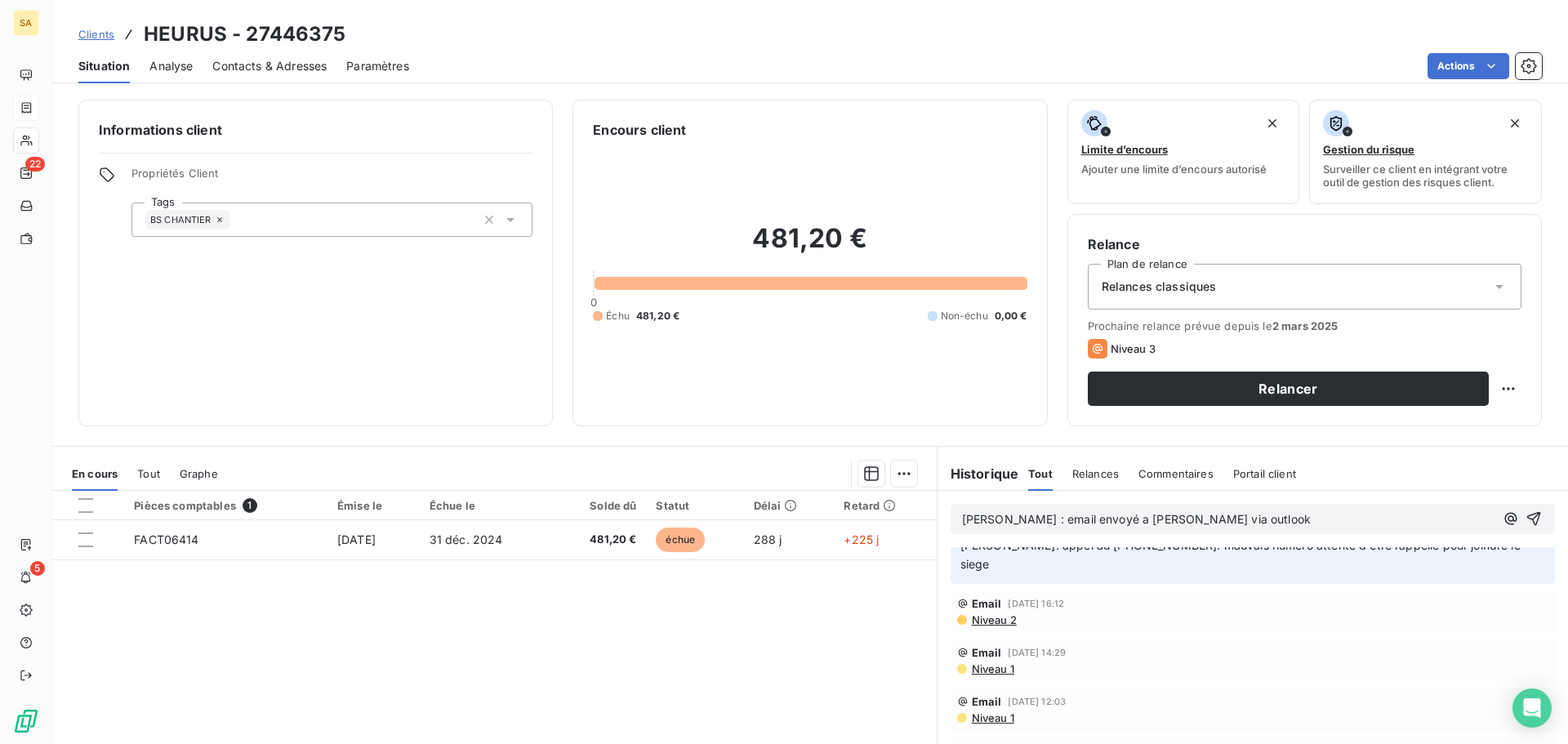
scroll to position [0, 0]
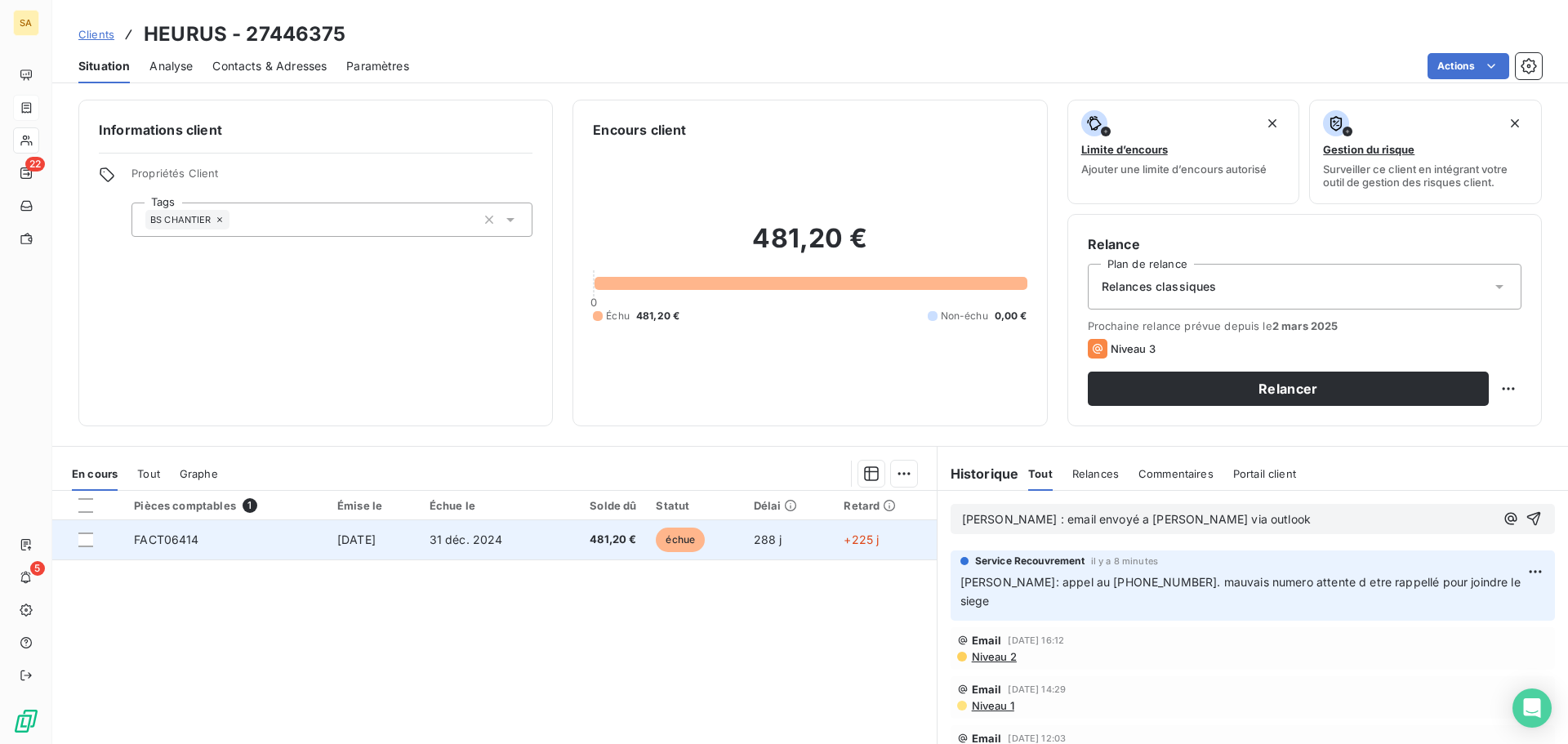
click at [354, 541] on span "29 oct. 2024" at bounding box center [356, 540] width 39 height 14
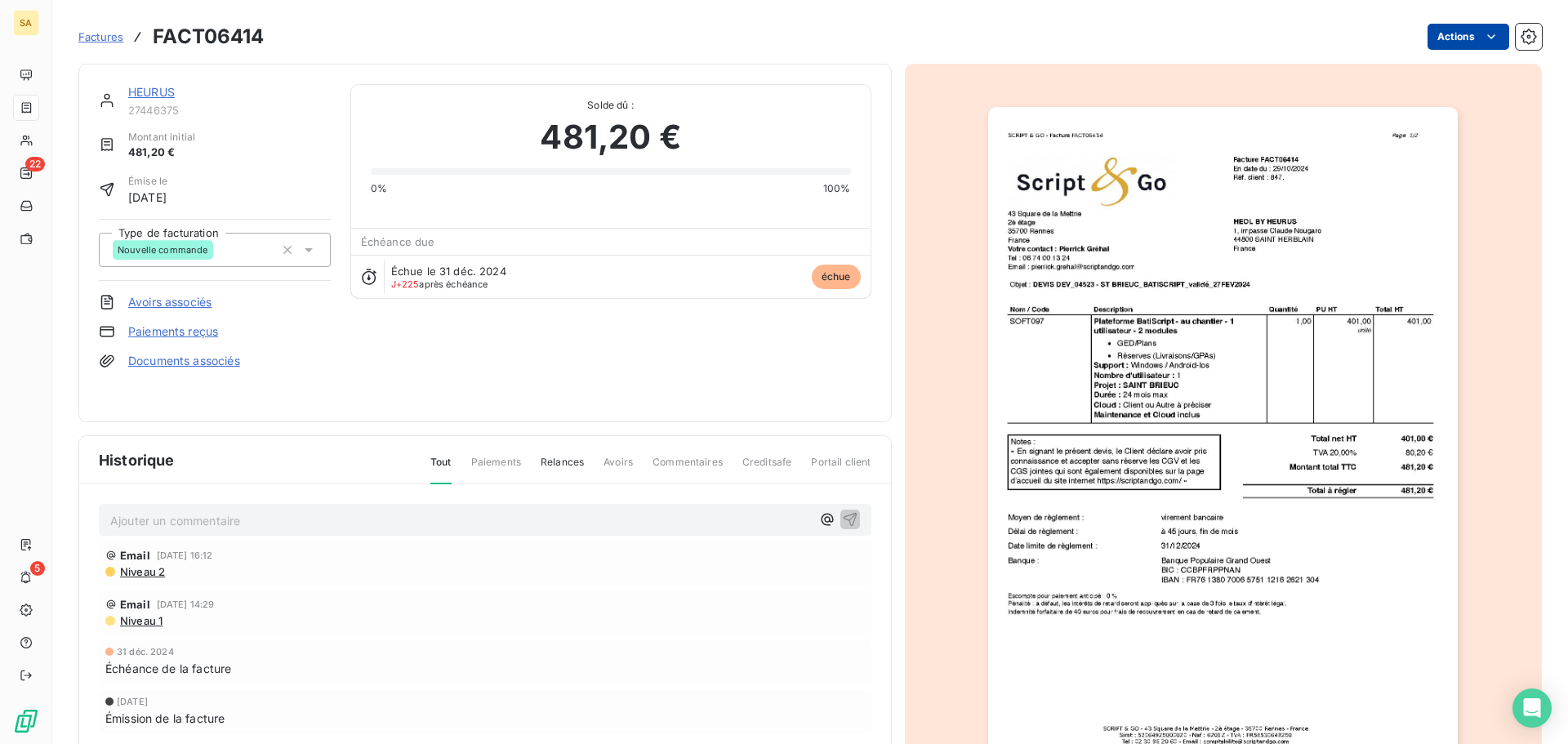
click at [1441, 38] on html "SA 22 5 Factures FACT06414 Actions HEURUS 27446375 Montant initial 481,20 € Émi…" at bounding box center [784, 372] width 1568 height 744
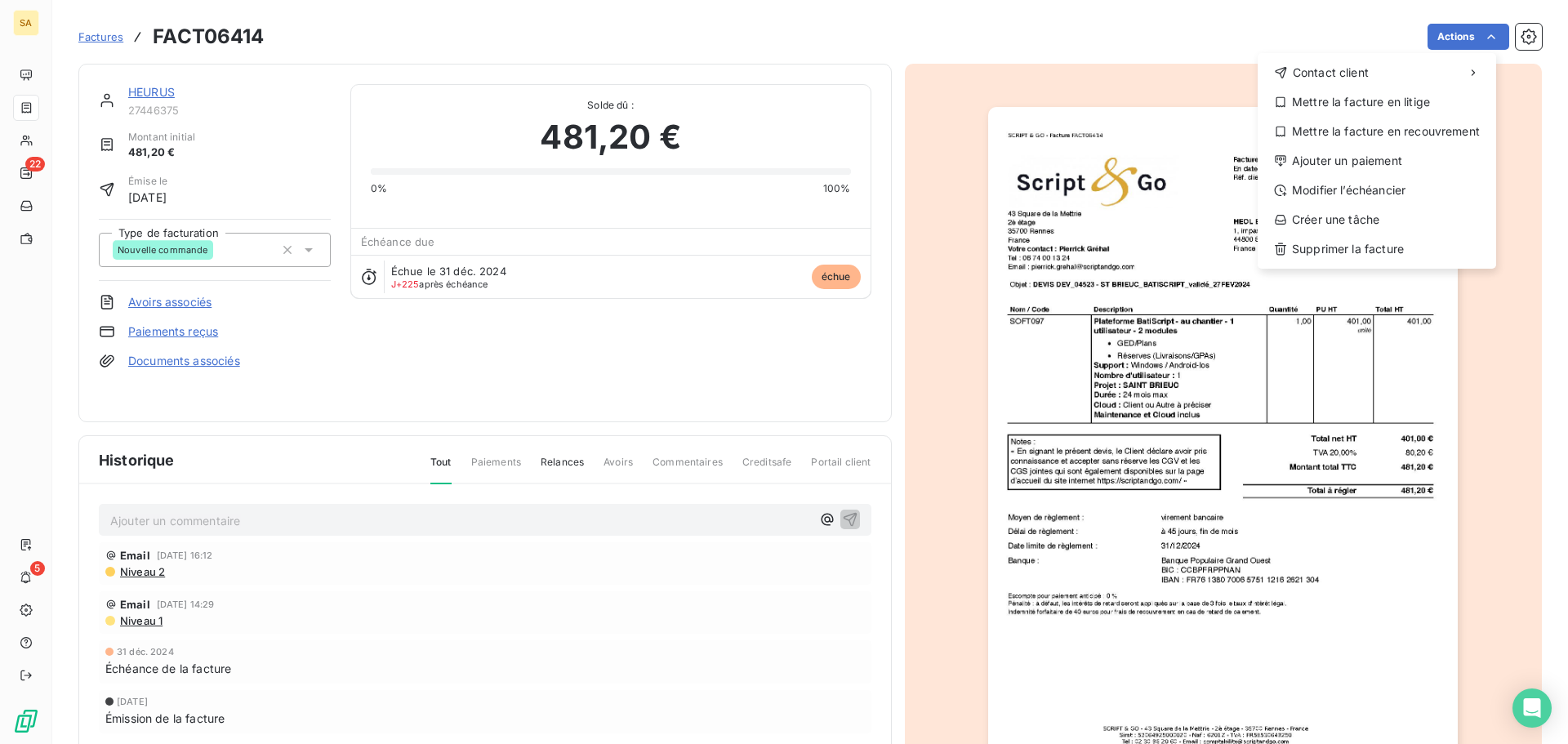
click at [896, 50] on html "SA 22 5 Factures FACT06414 Actions Contact client Mettre la facture en litige M…" at bounding box center [784, 372] width 1568 height 744
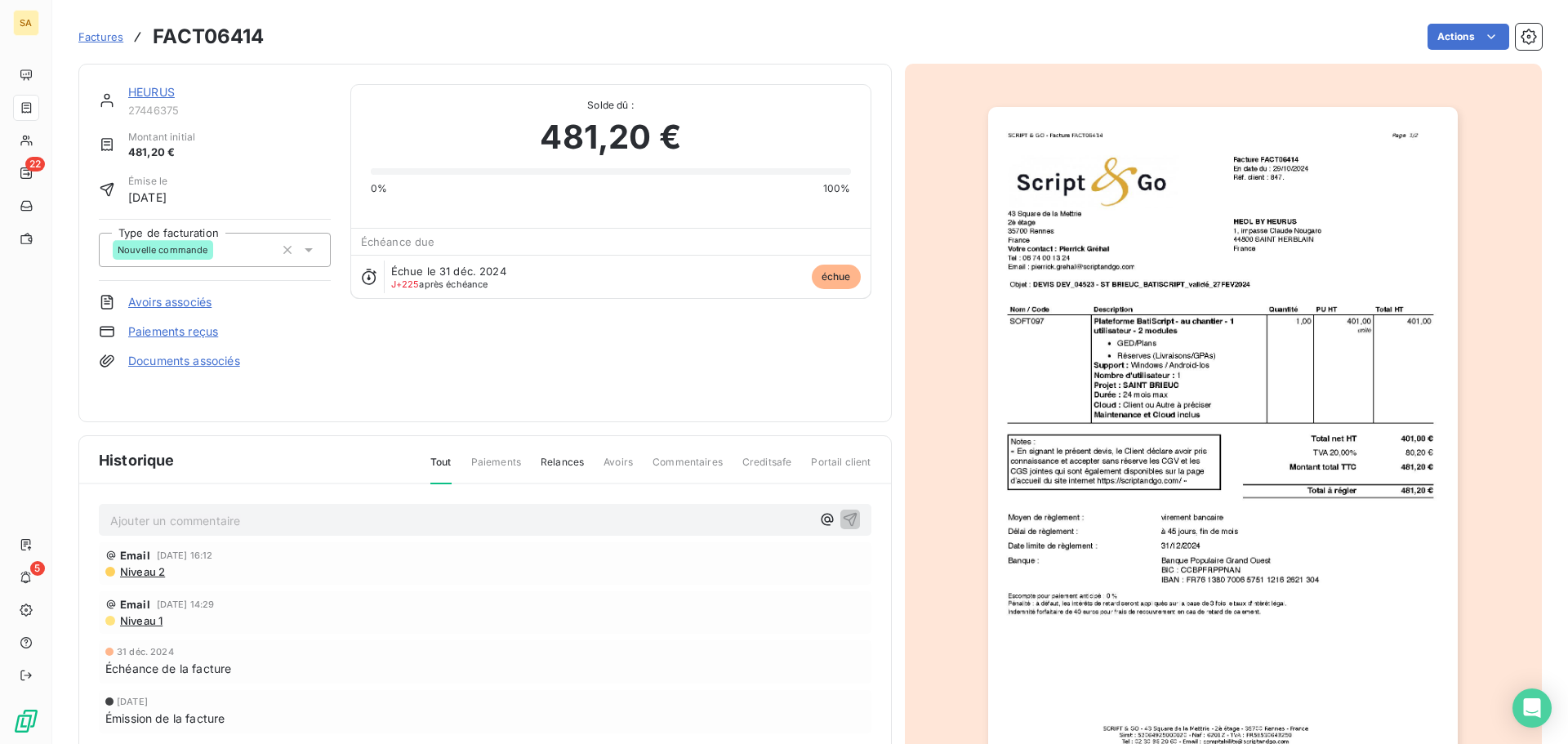
click at [146, 89] on link "HEURUS" at bounding box center [150, 92] width 46 height 14
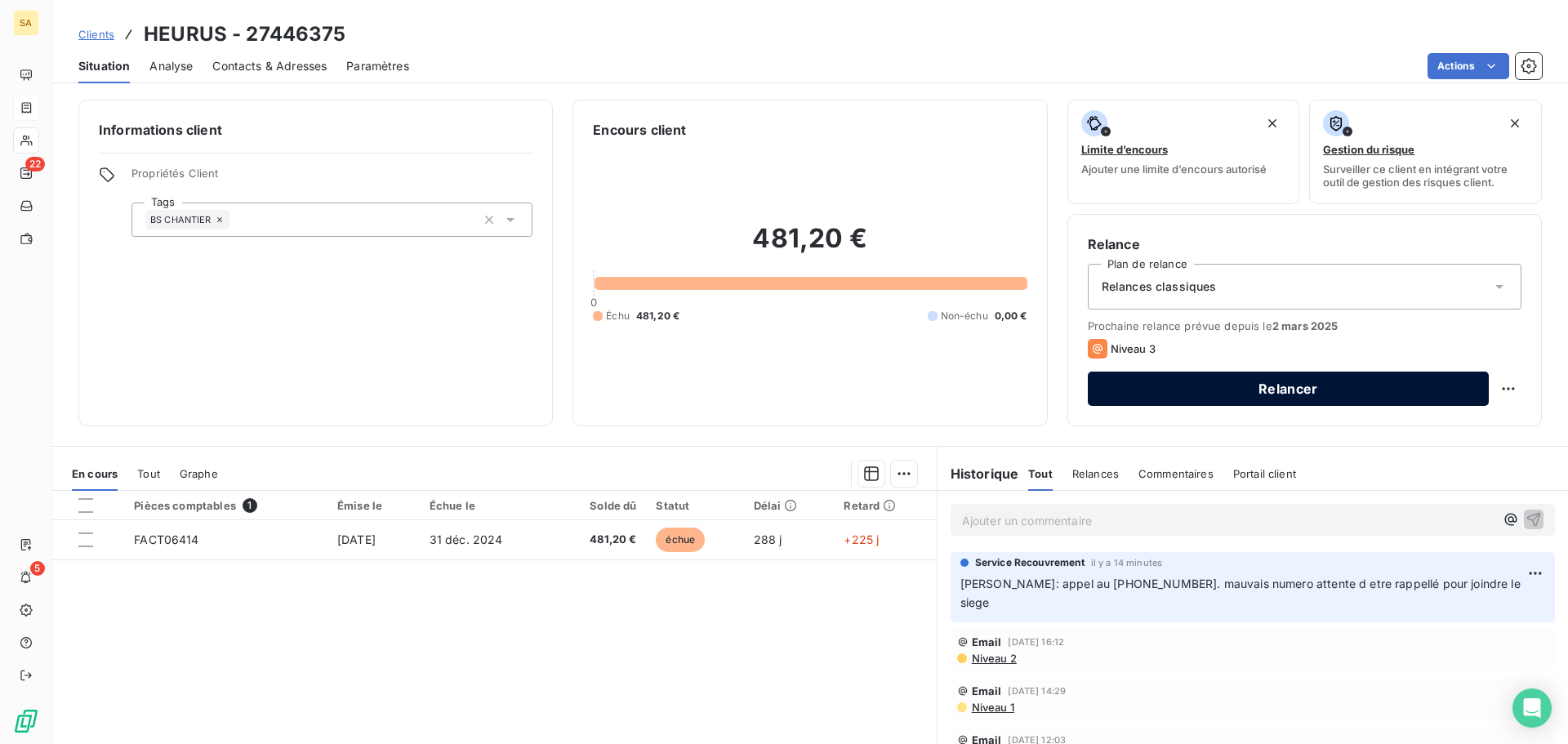
click at [1265, 385] on button "Relancer" at bounding box center [1288, 389] width 401 height 34
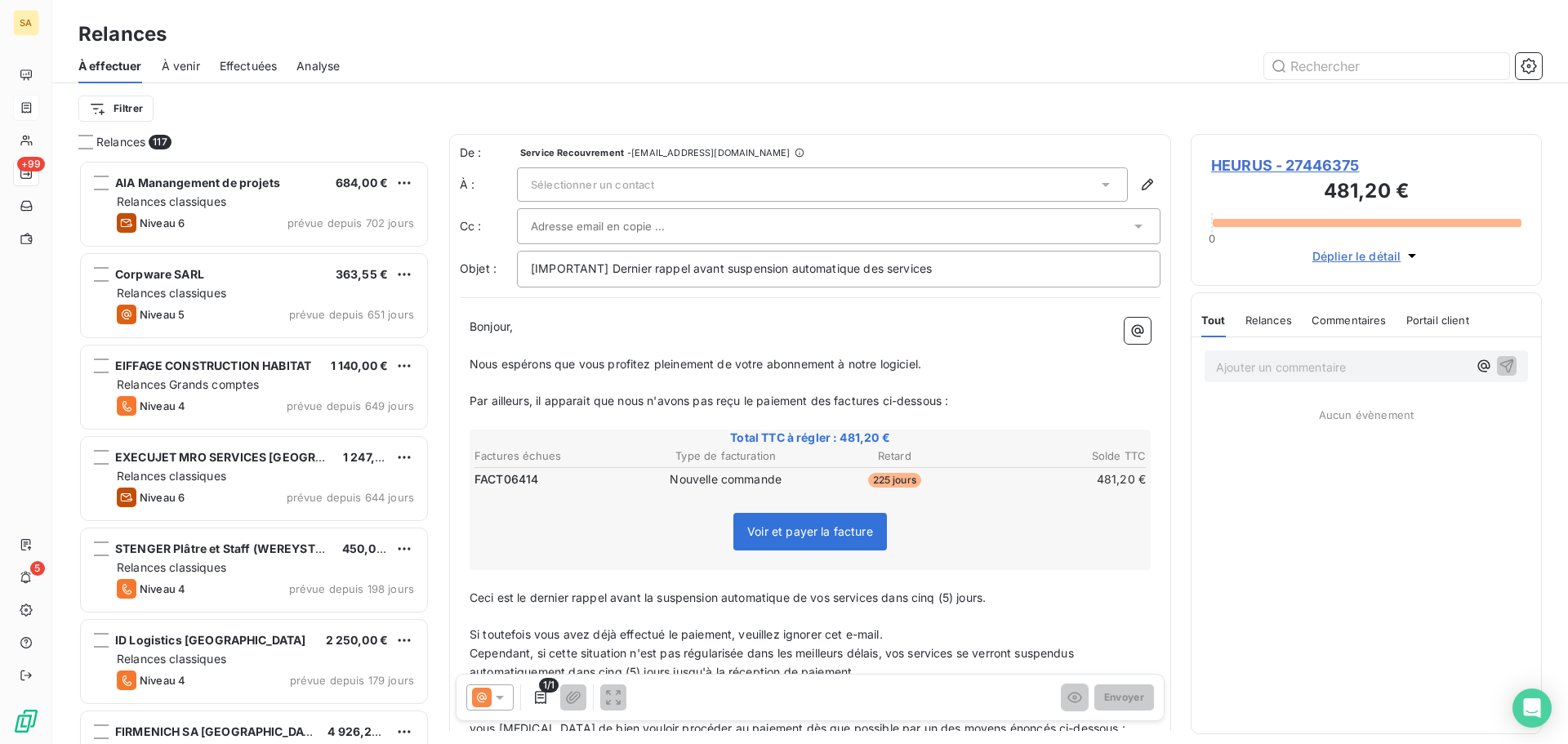
scroll to position [572, 339]
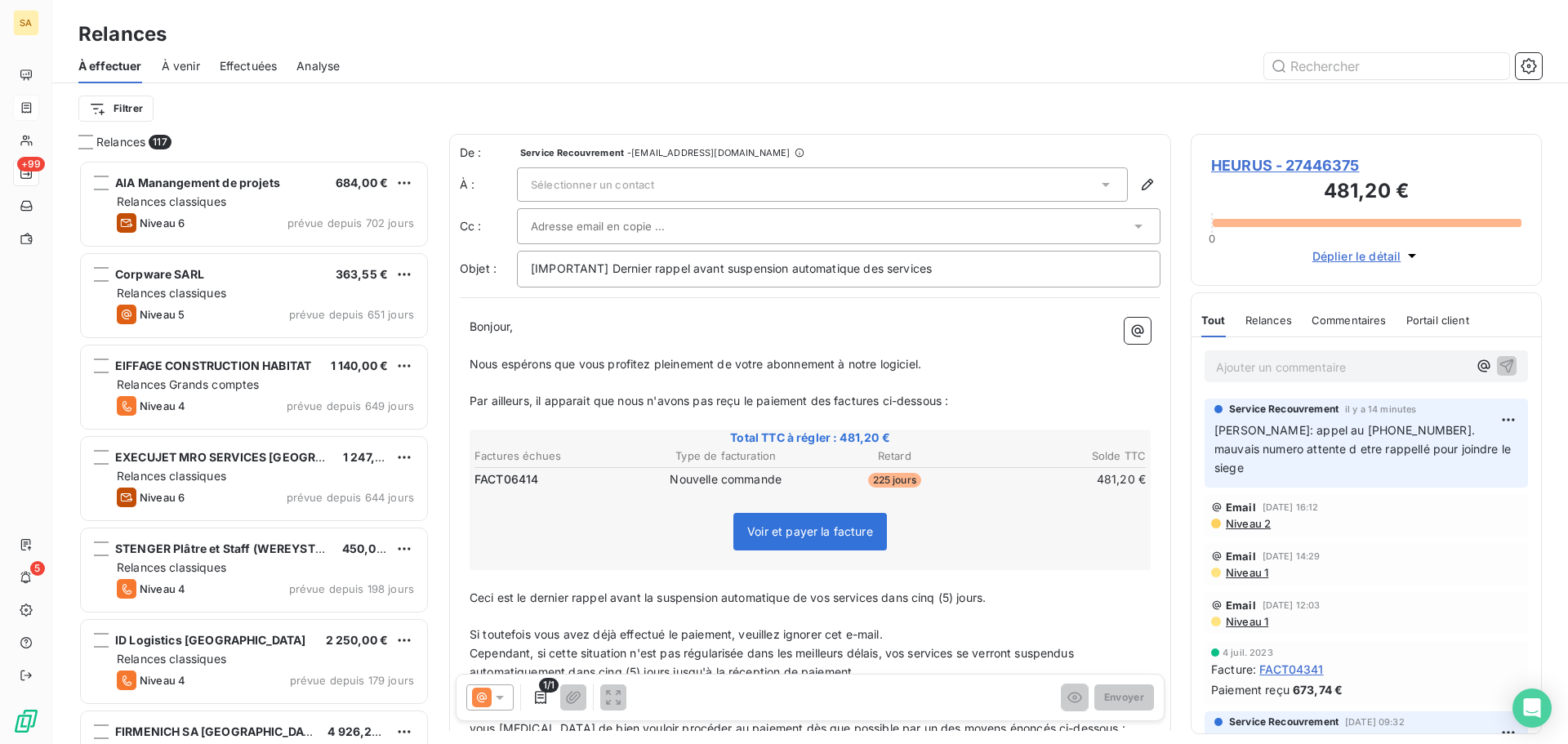
click at [931, 189] on div "Sélectionner un contact" at bounding box center [821, 185] width 610 height 34
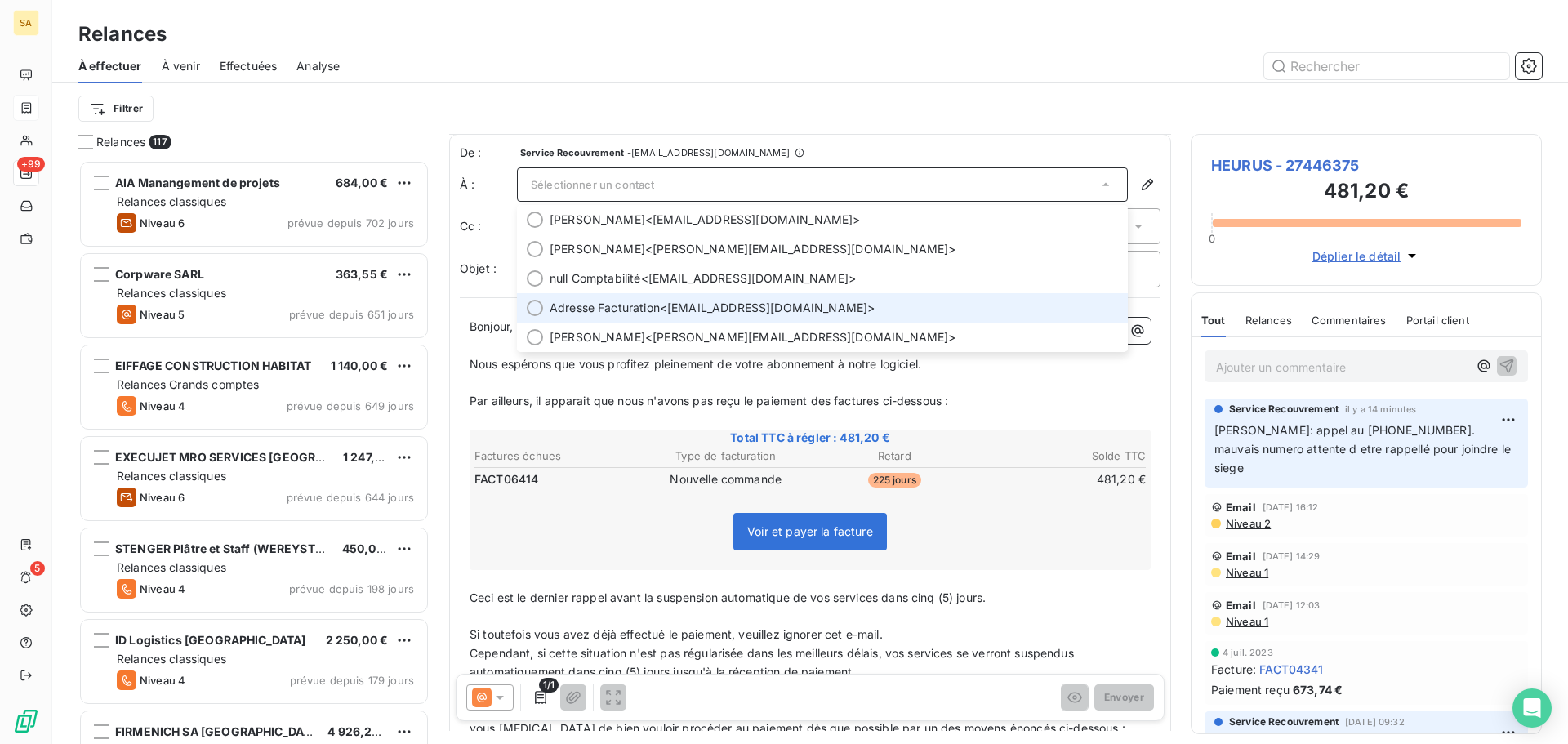
scroll to position [0, 0]
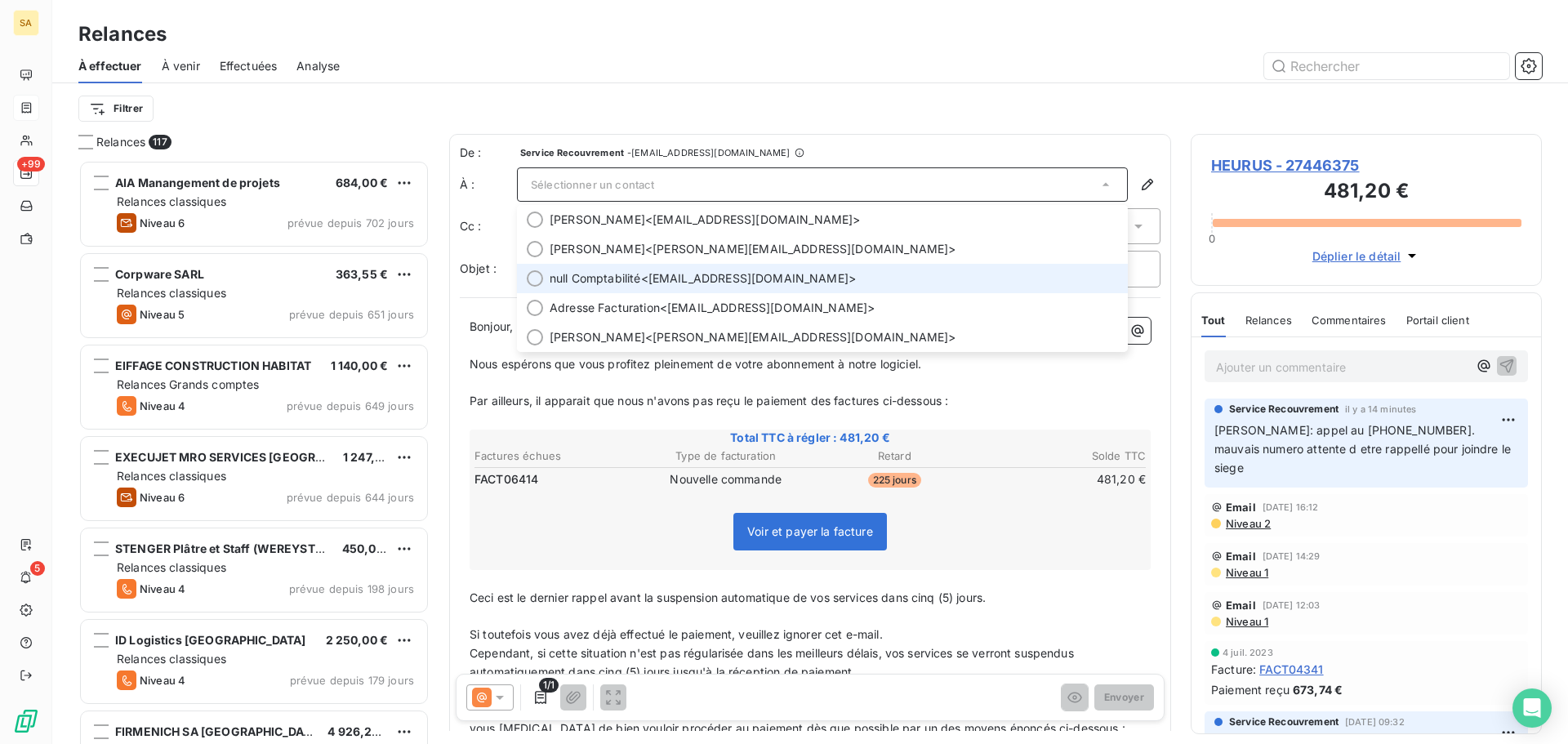
click at [527, 275] on div at bounding box center [535, 278] width 16 height 16
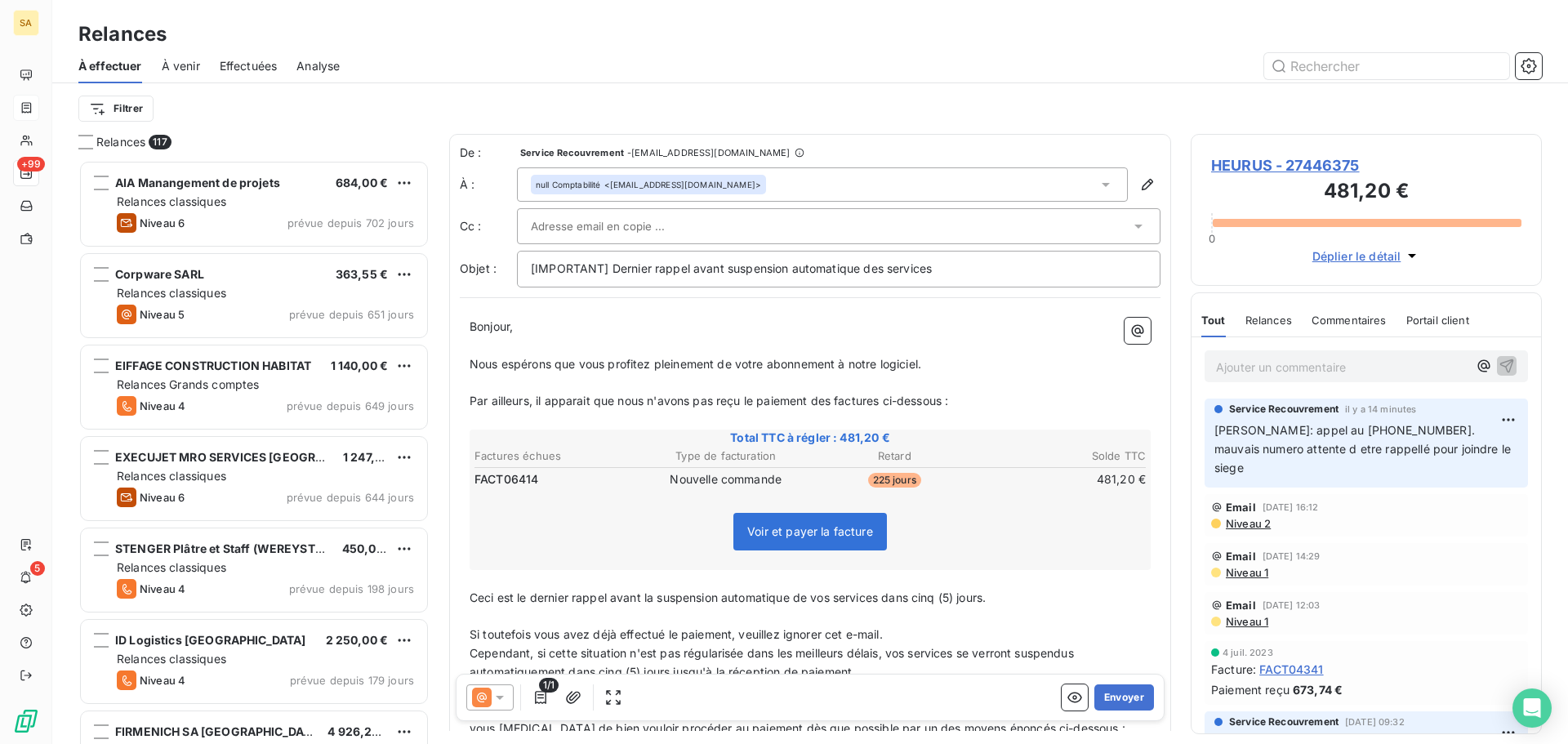
click at [630, 224] on input "text" at bounding box center [619, 226] width 176 height 25
click at [757, 179] on div "null Comptabilité <compta@heurus.com>" at bounding box center [821, 185] width 610 height 34
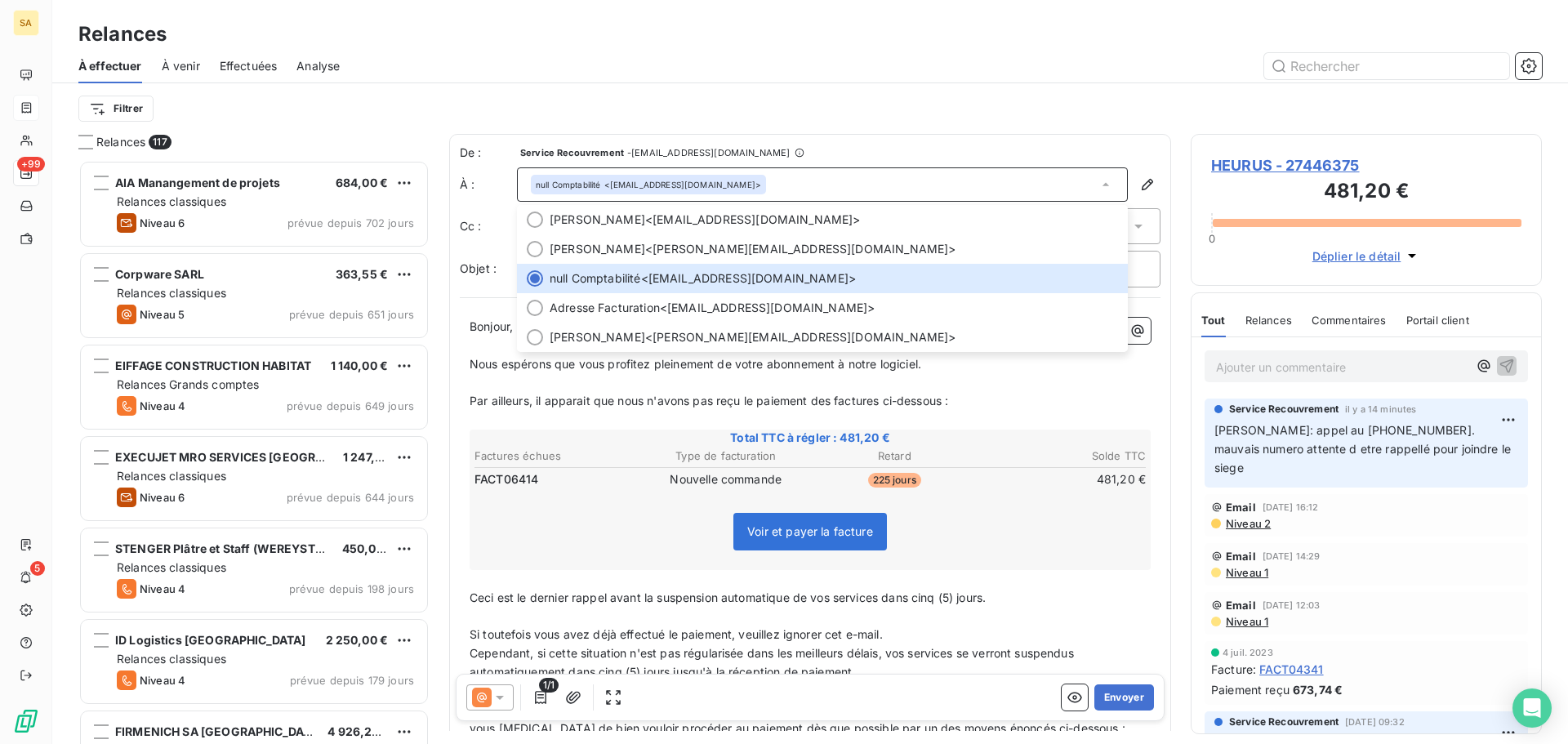
click at [1011, 86] on div "Filtrer" at bounding box center [810, 108] width 1463 height 50
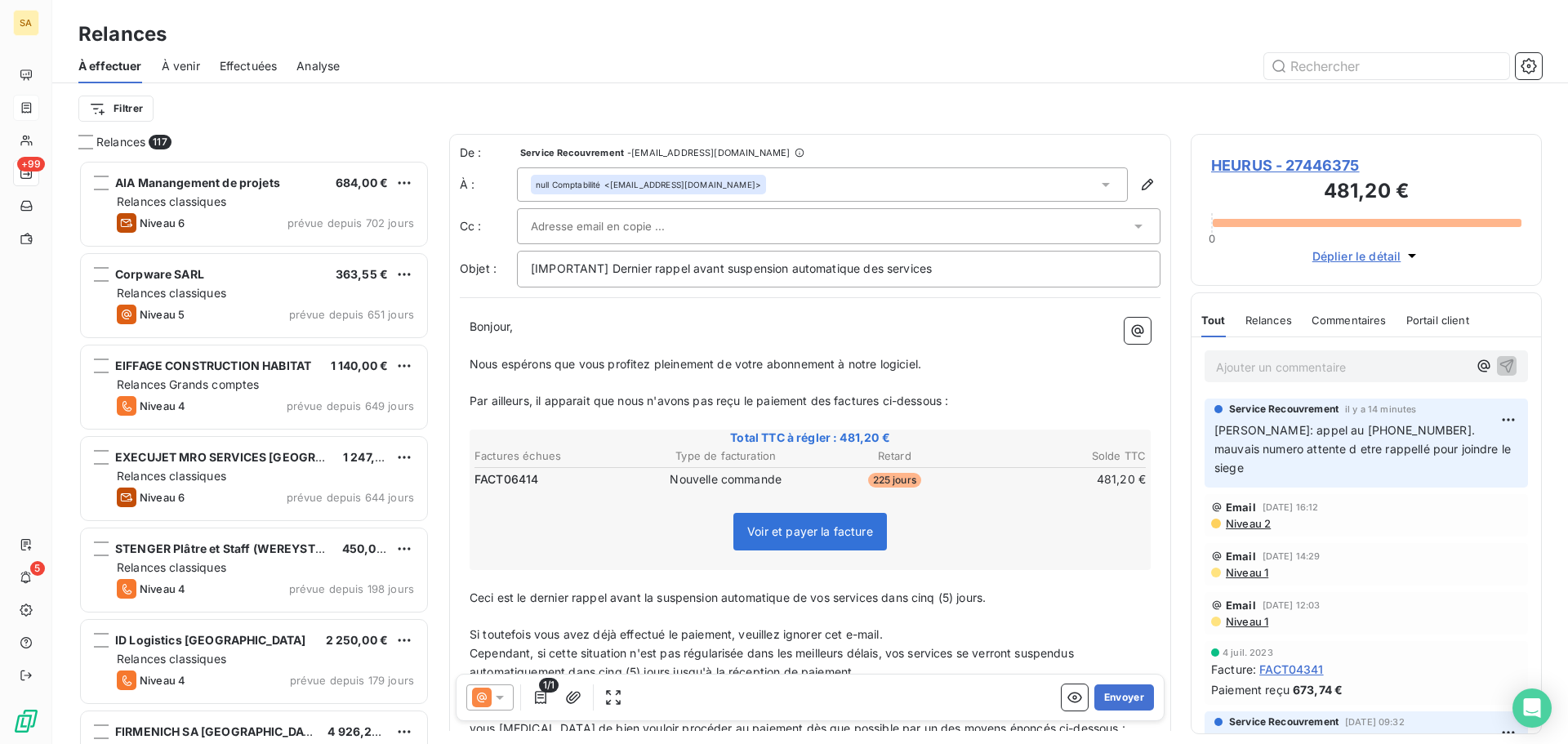
click at [755, 213] on div at bounding box center [838, 226] width 643 height 36
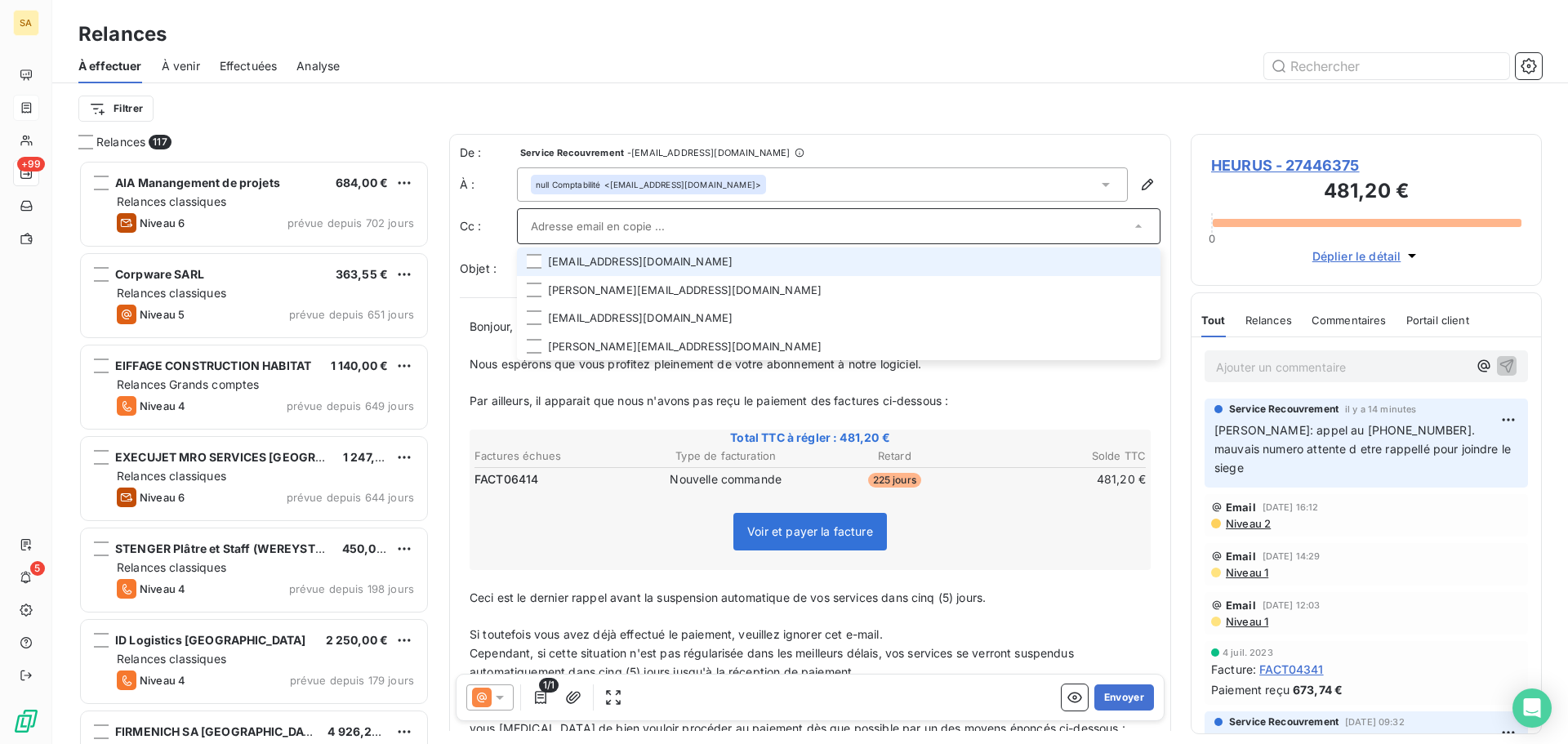
paste input "'Bruna ASSOGBA' <b.assogba@heurus.com>"
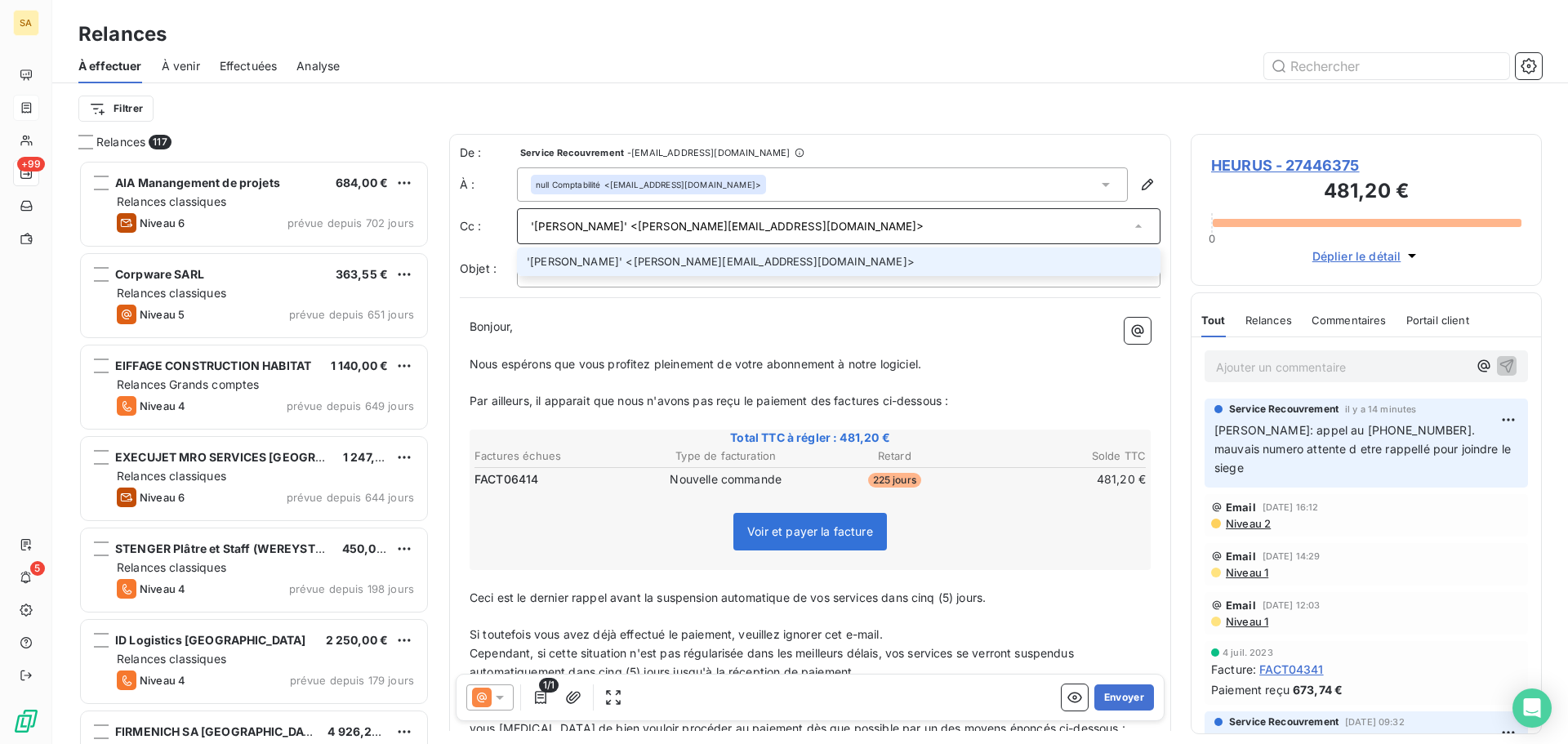
type input "'Bruna ASSOGBA' <b.assogba@heurus.com>"
click at [794, 258] on li "'Bruna ASSOGBA' <b.assogba@heurus.com>" at bounding box center [838, 261] width 643 height 28
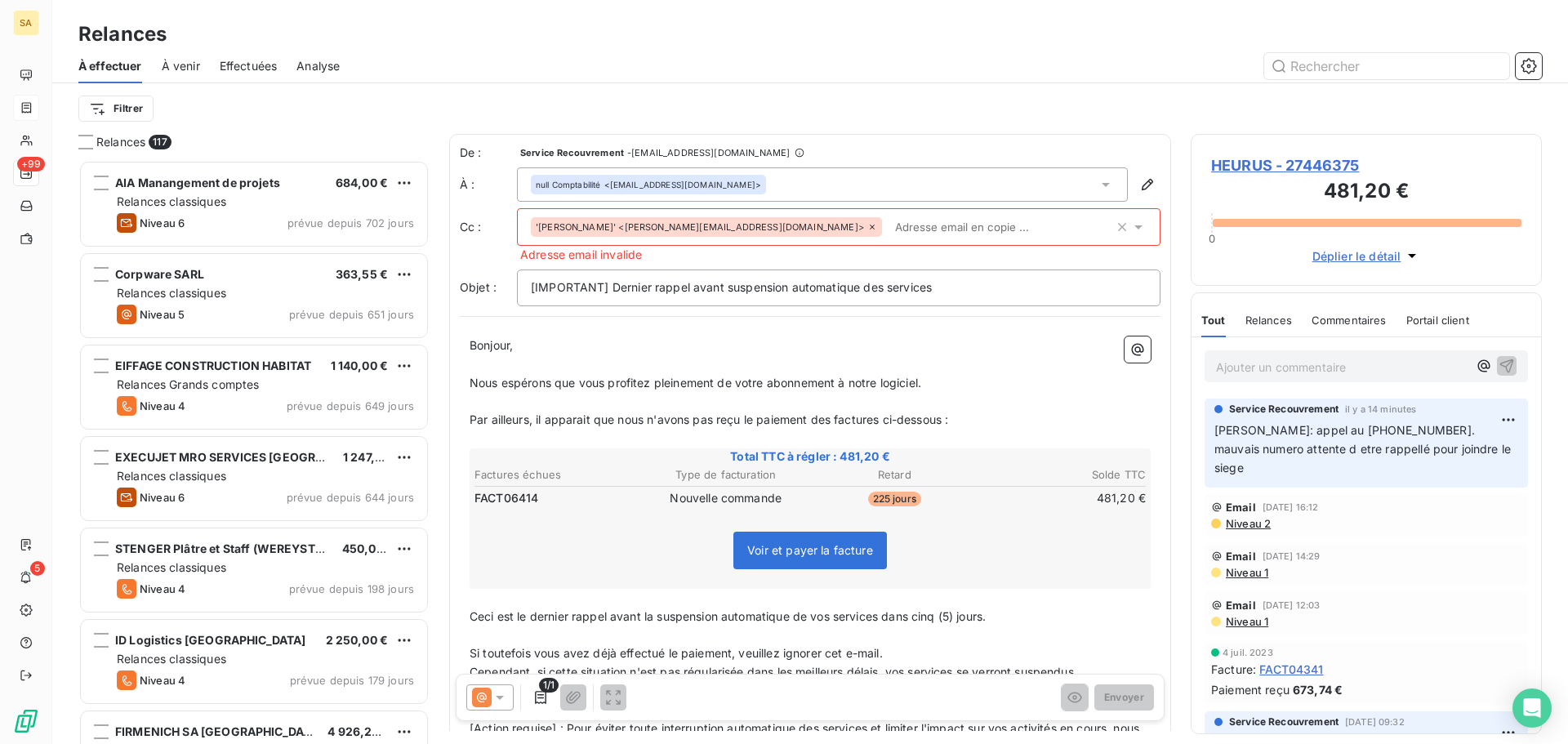
click at [889, 222] on input "text" at bounding box center [982, 227] width 188 height 25
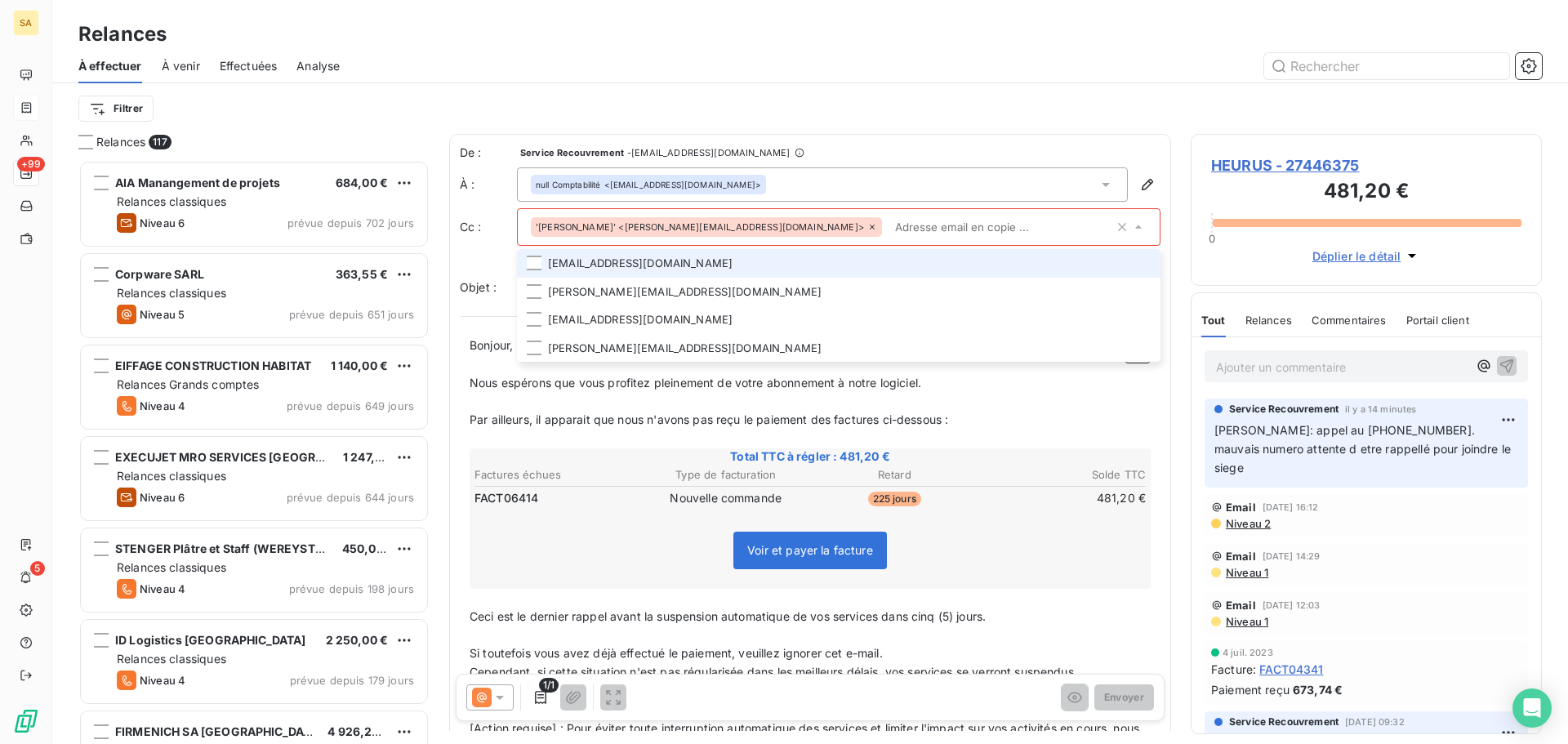
click at [867, 224] on icon at bounding box center [872, 227] width 9 height 9
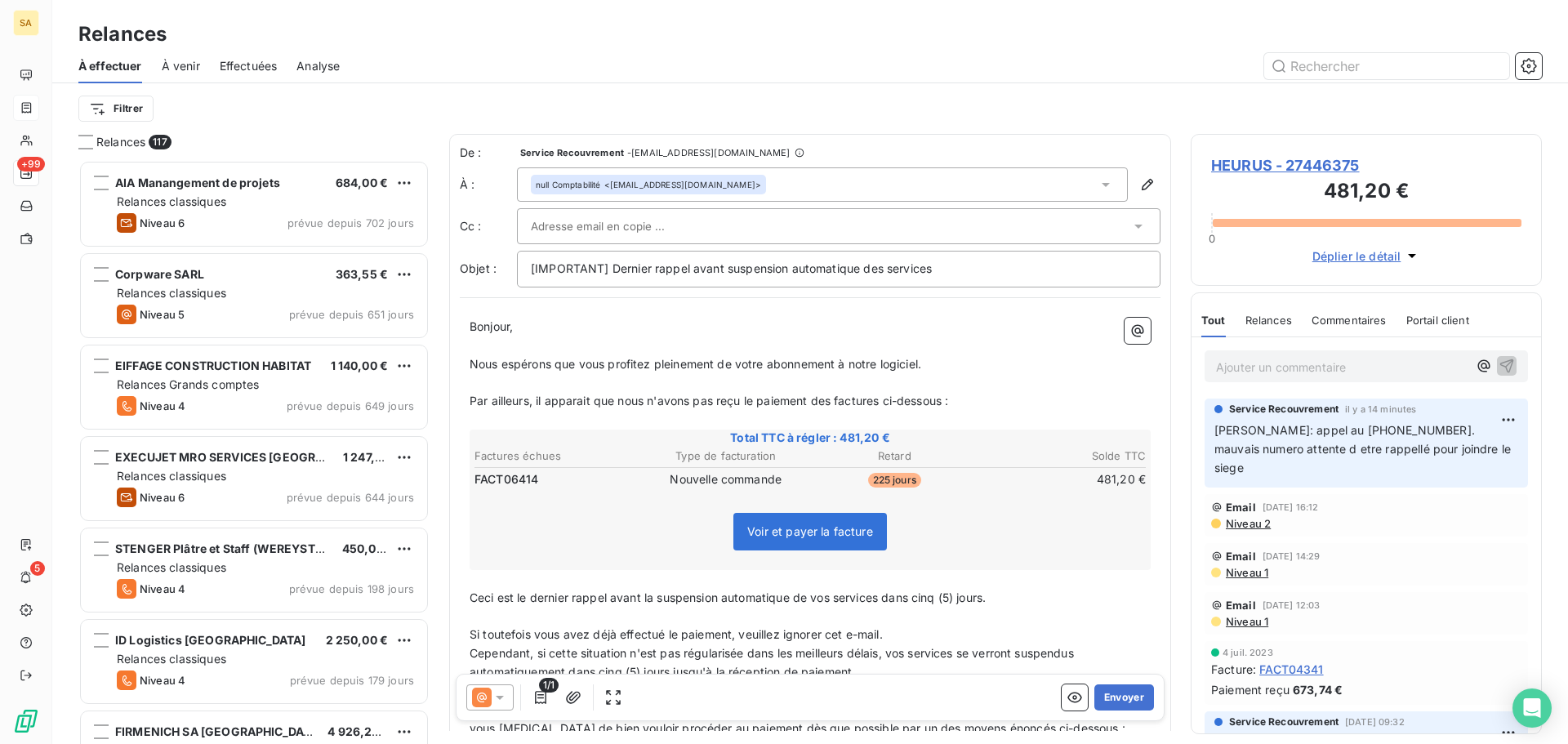
drag, startPoint x: 524, startPoint y: 226, endPoint x: 848, endPoint y: 236, distance: 324.2
click at [849, 237] on div at bounding box center [830, 226] width 599 height 25
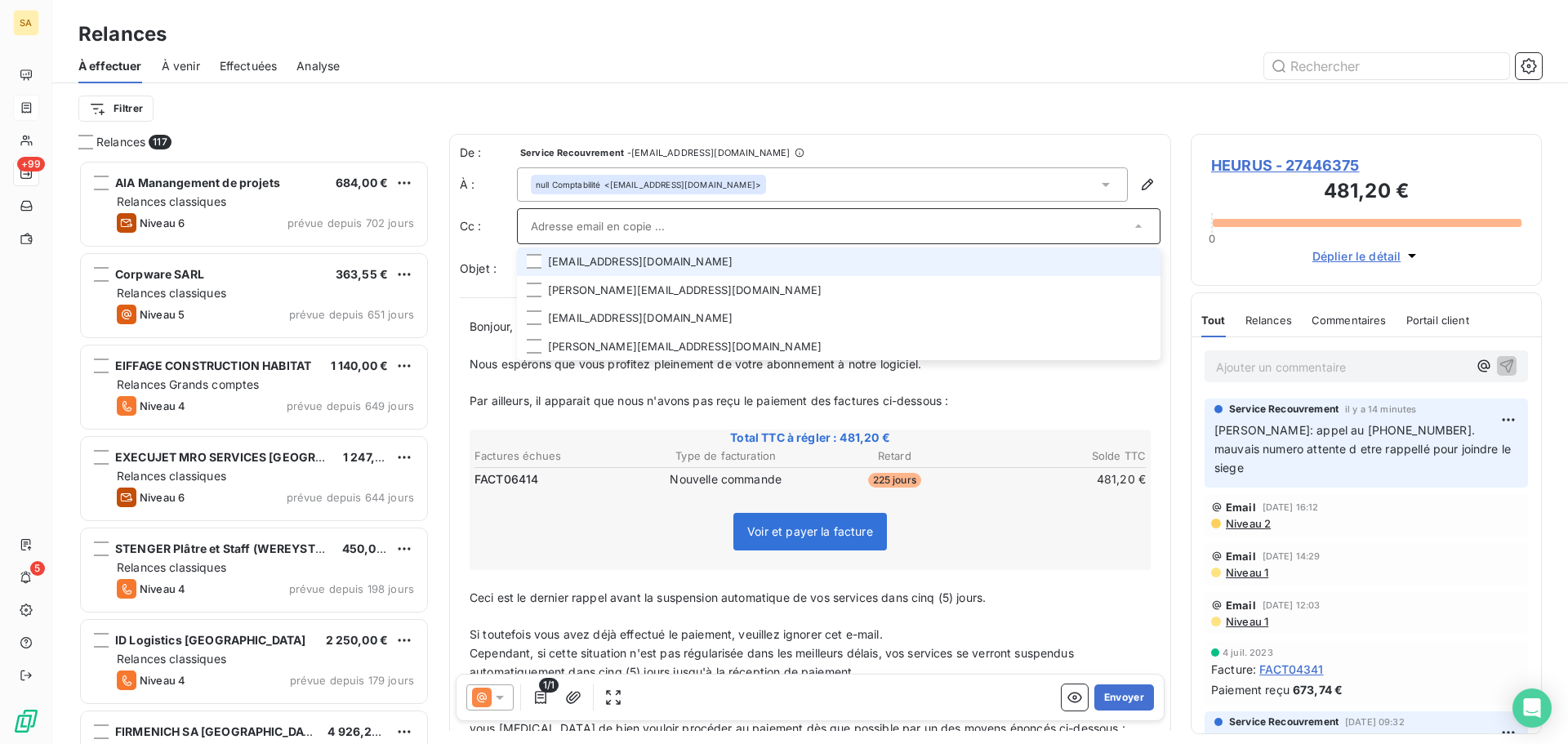
click at [820, 226] on input "text" at bounding box center [830, 226] width 599 height 25
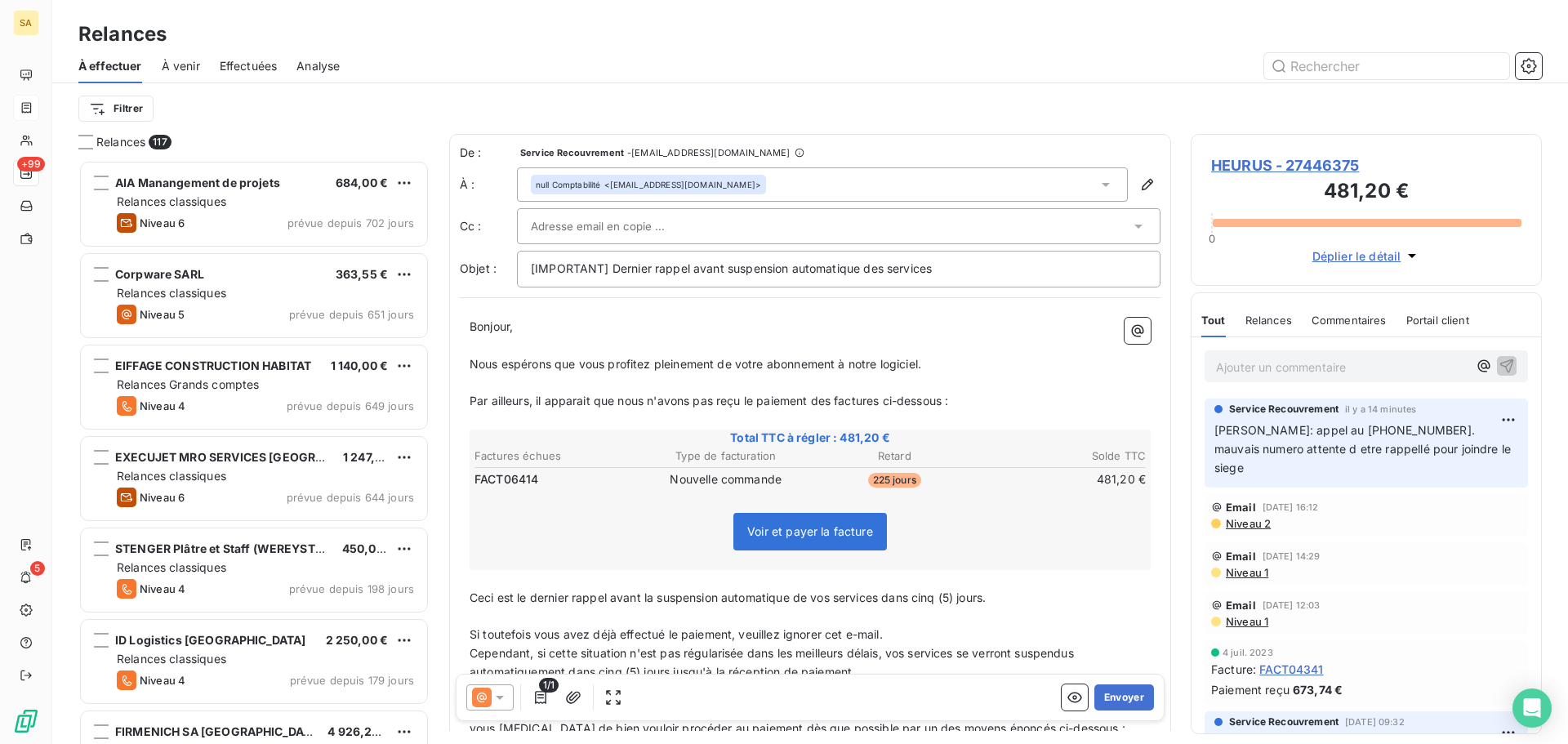
drag, startPoint x: 819, startPoint y: 226, endPoint x: 658, endPoint y: 223, distance: 161.0
click at [658, 223] on input "text" at bounding box center [619, 226] width 176 height 25
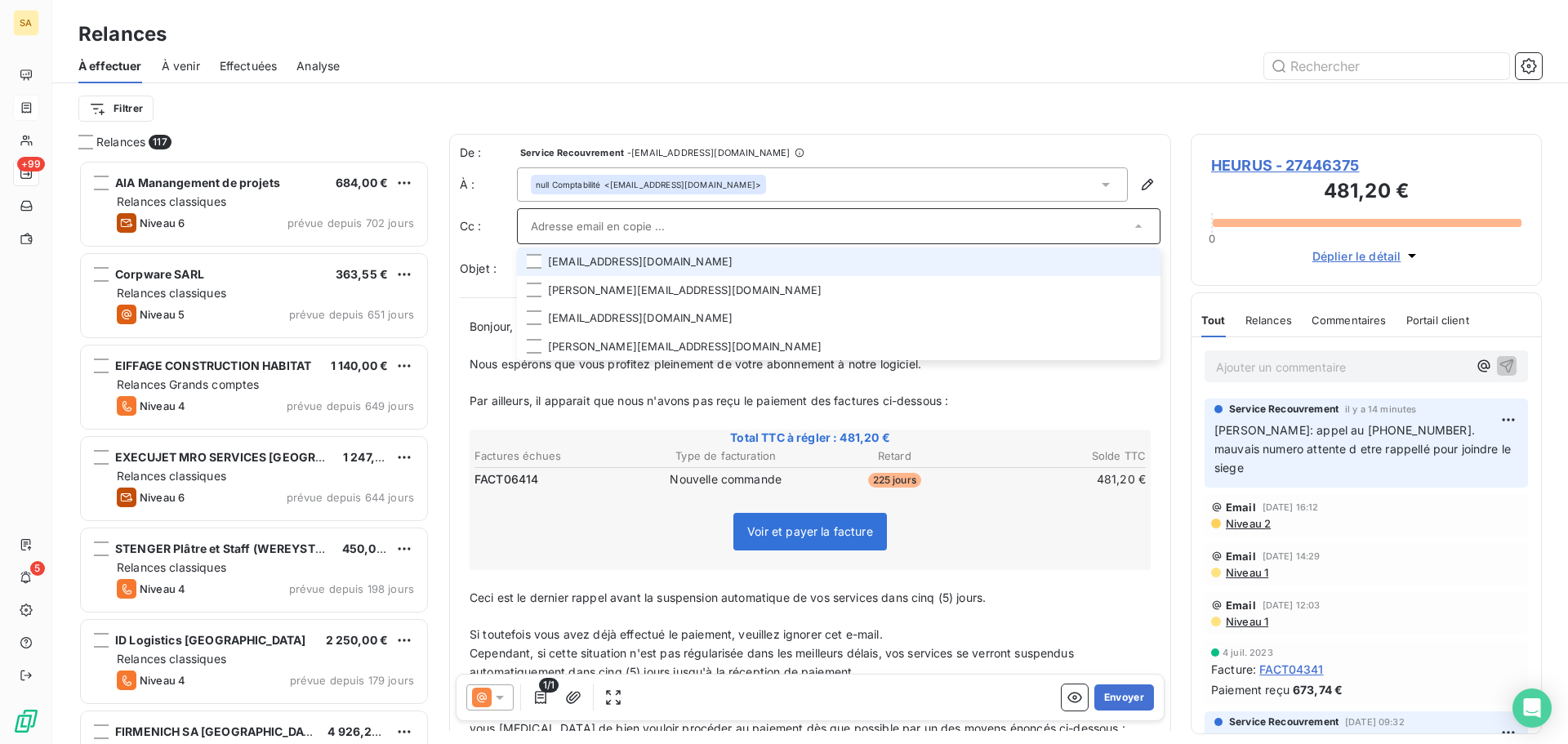
paste input "b.assogba@heurus.com"
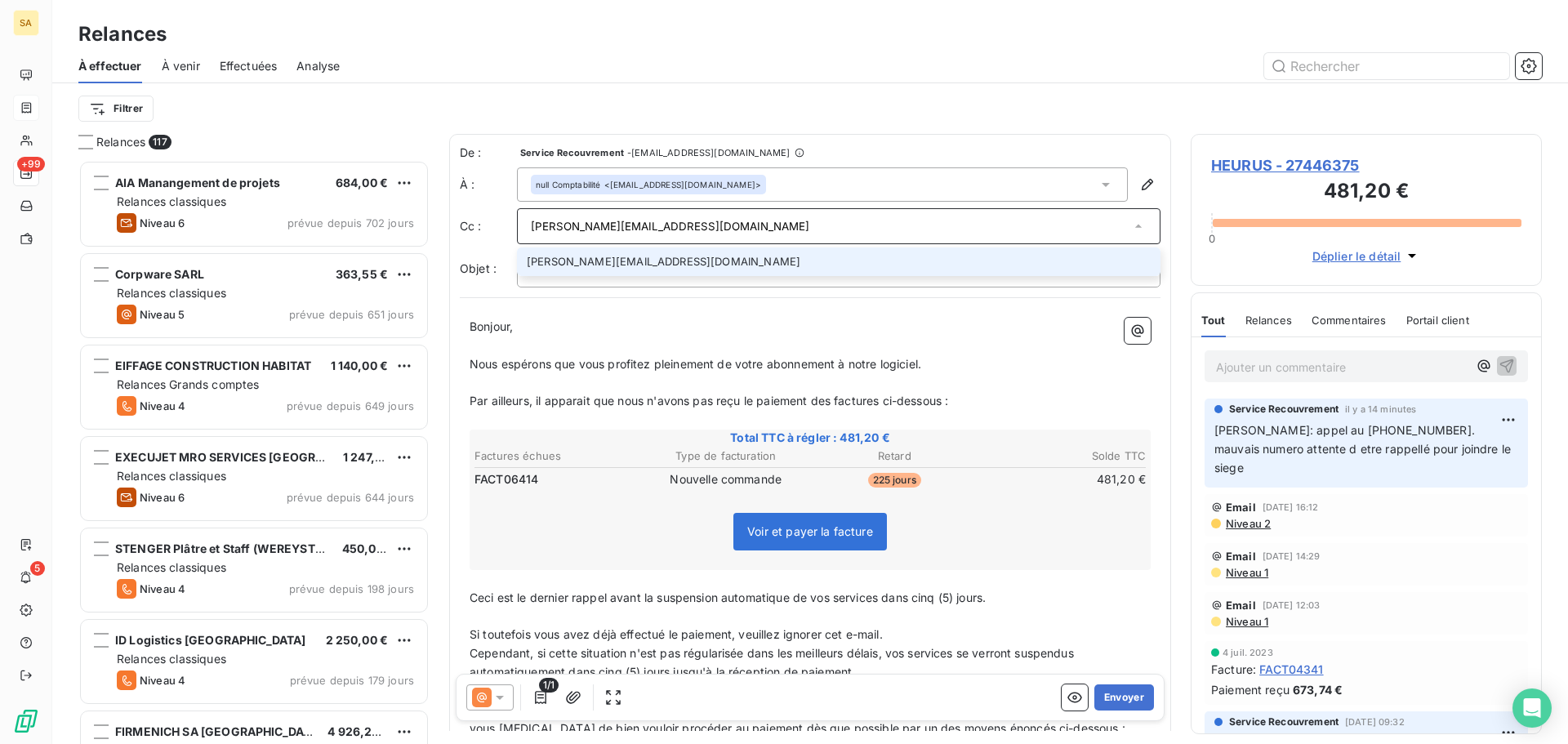
type input "b.assogba@heurus.com"
click at [660, 249] on li "b.assogba@heurus.com" at bounding box center [838, 261] width 643 height 28
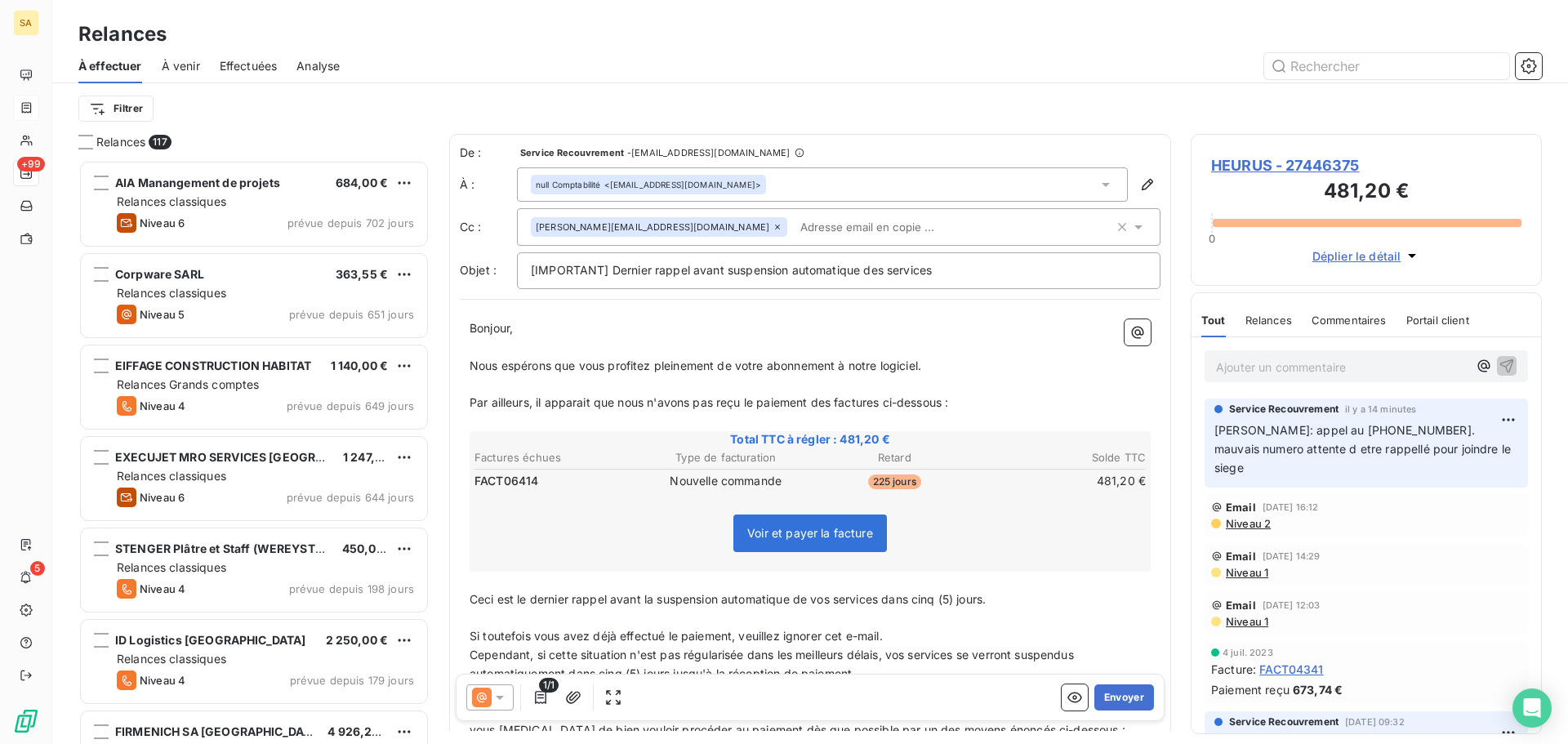
click at [794, 227] on input "text" at bounding box center [888, 227] width 188 height 25
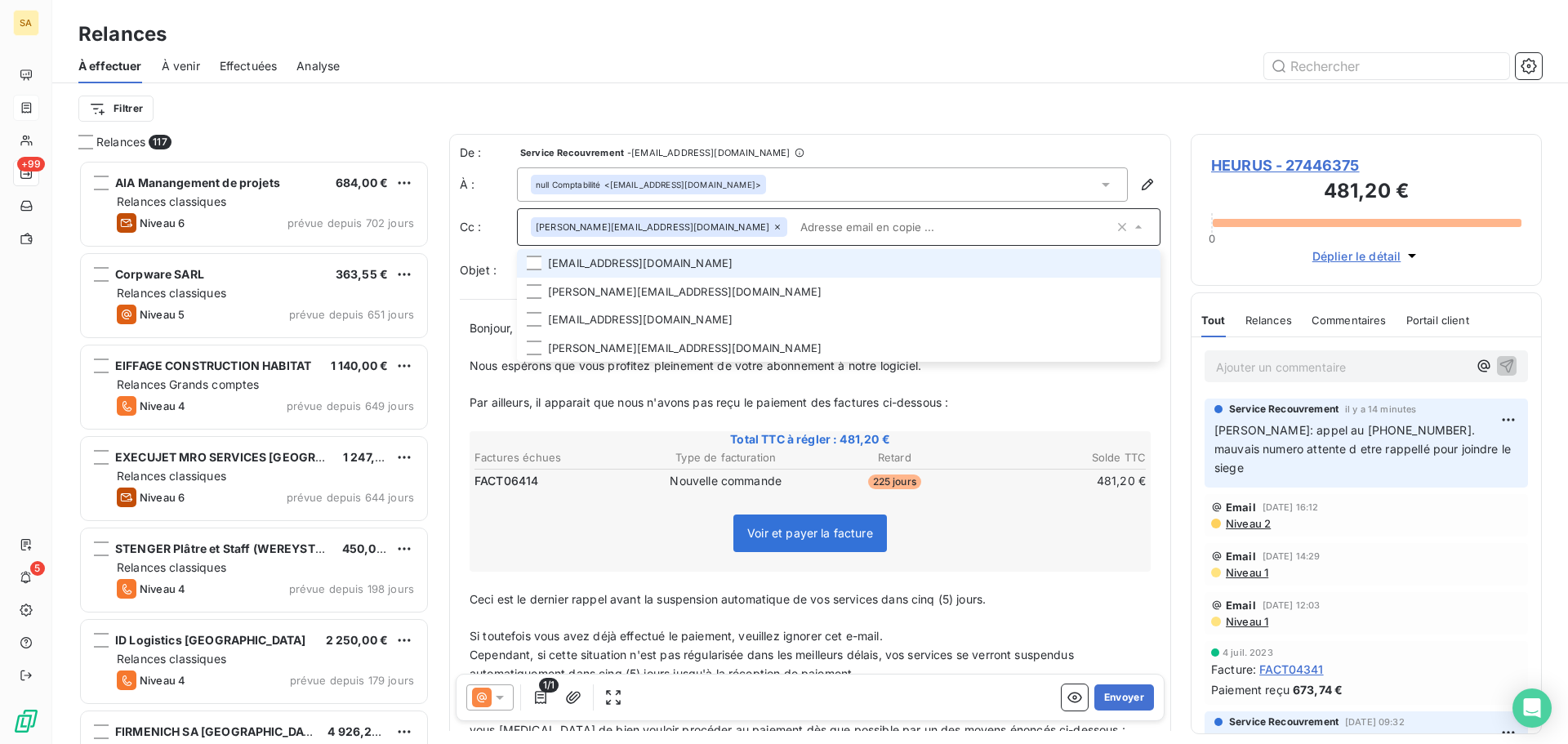
paste input "a.albert@heurus.com"
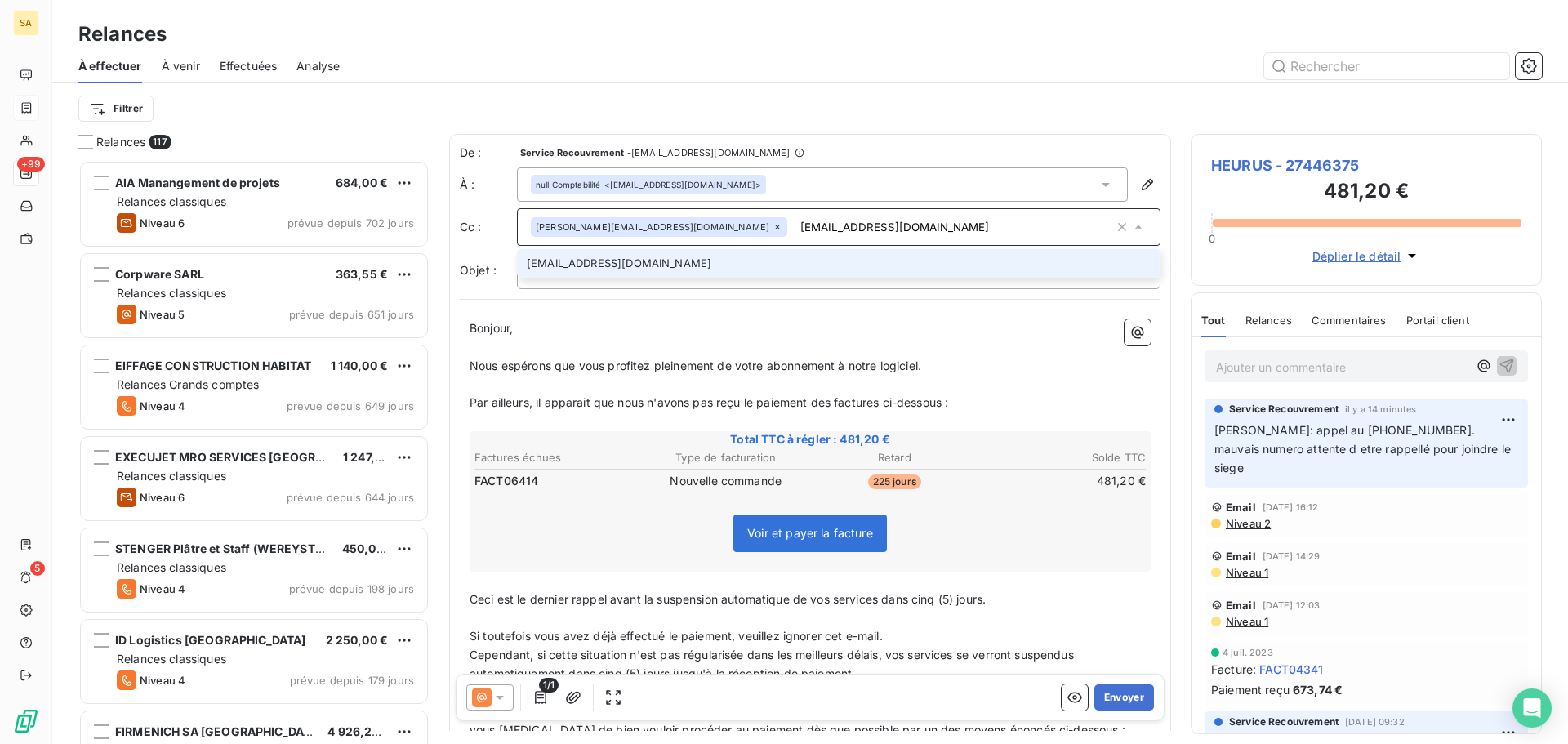
type input "a.albert@heurus.com"
click at [657, 260] on li "a.albert@heurus.com" at bounding box center [838, 263] width 643 height 28
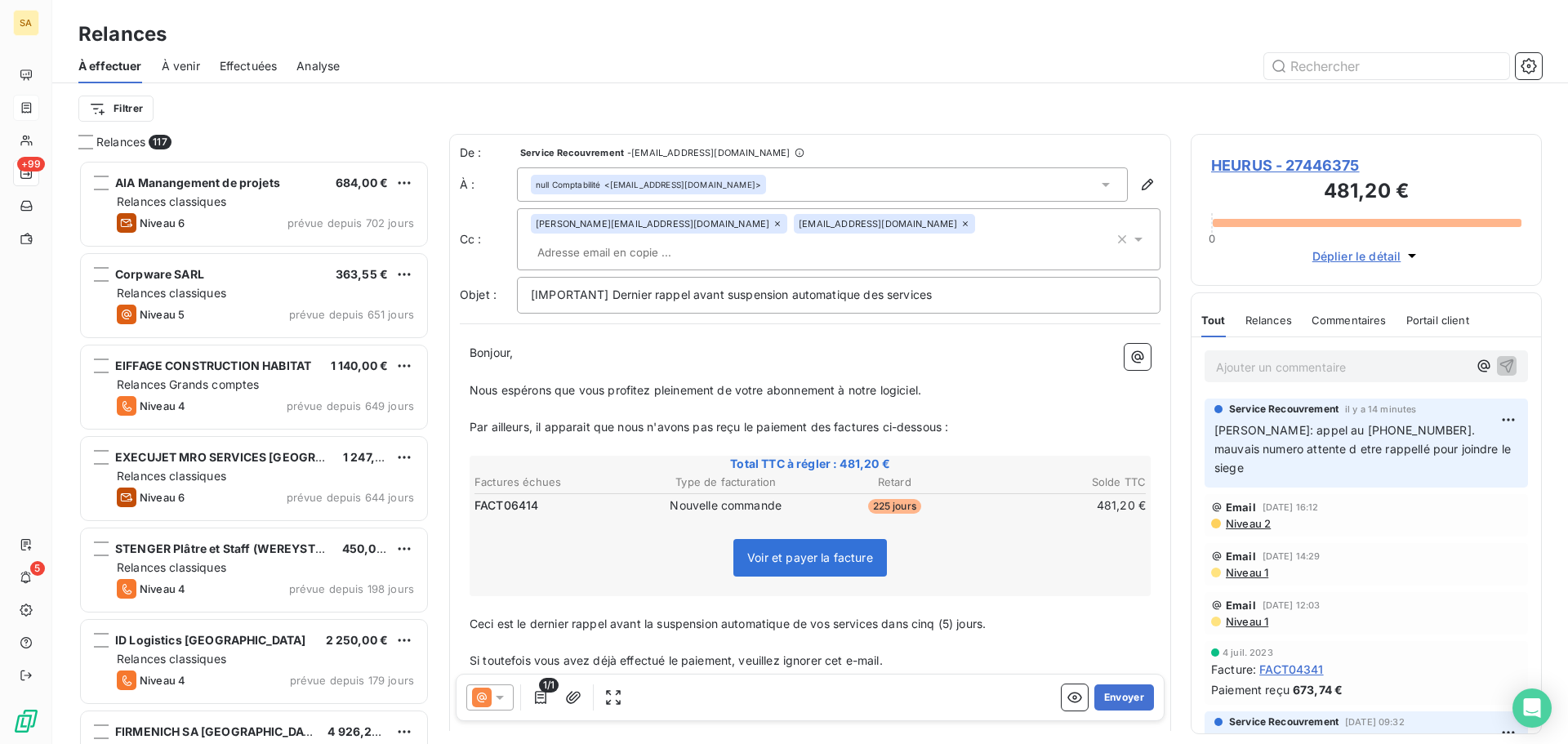
click at [719, 240] on input "text" at bounding box center [625, 253] width 188 height 25
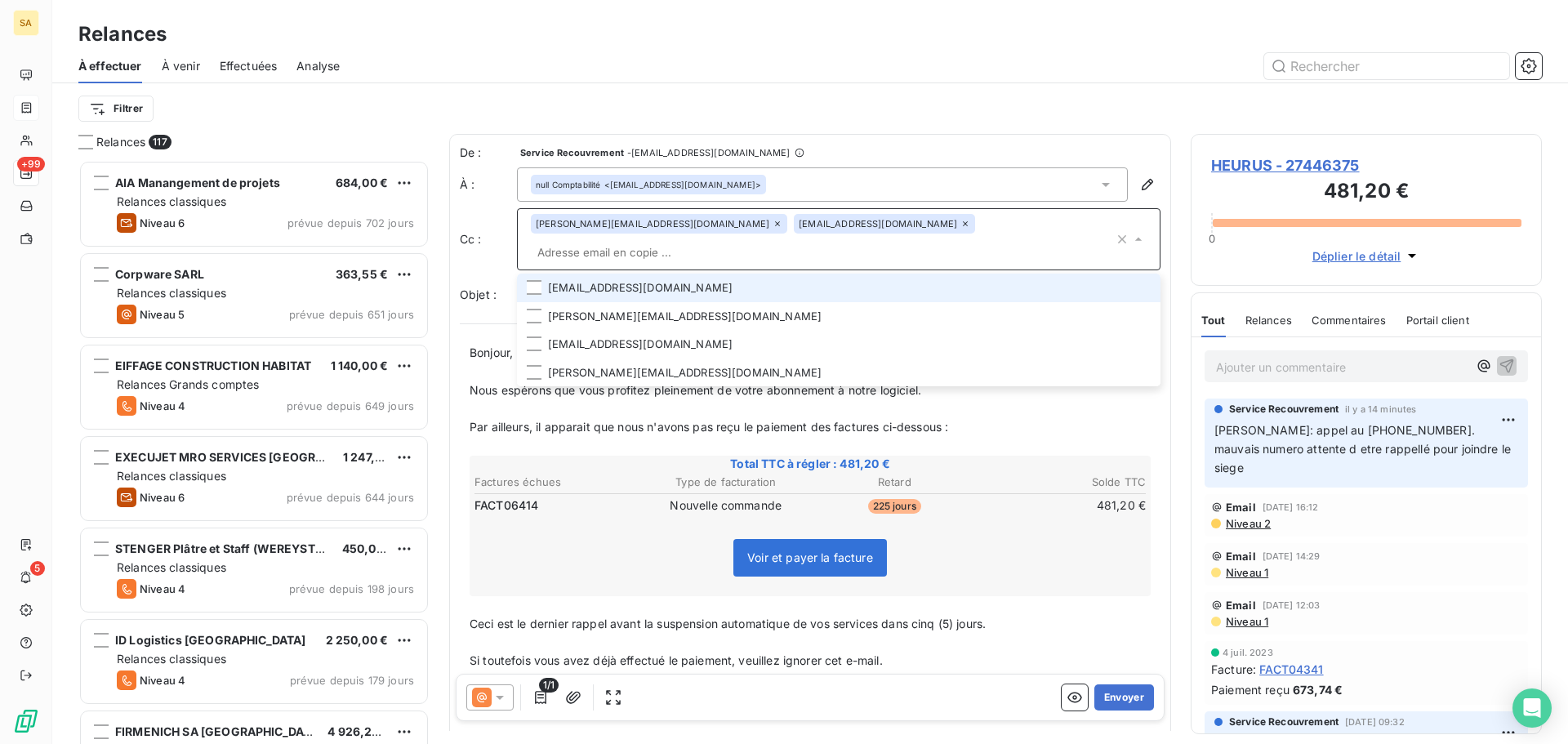
paste input "valentin.allo@scriptandgo.com"
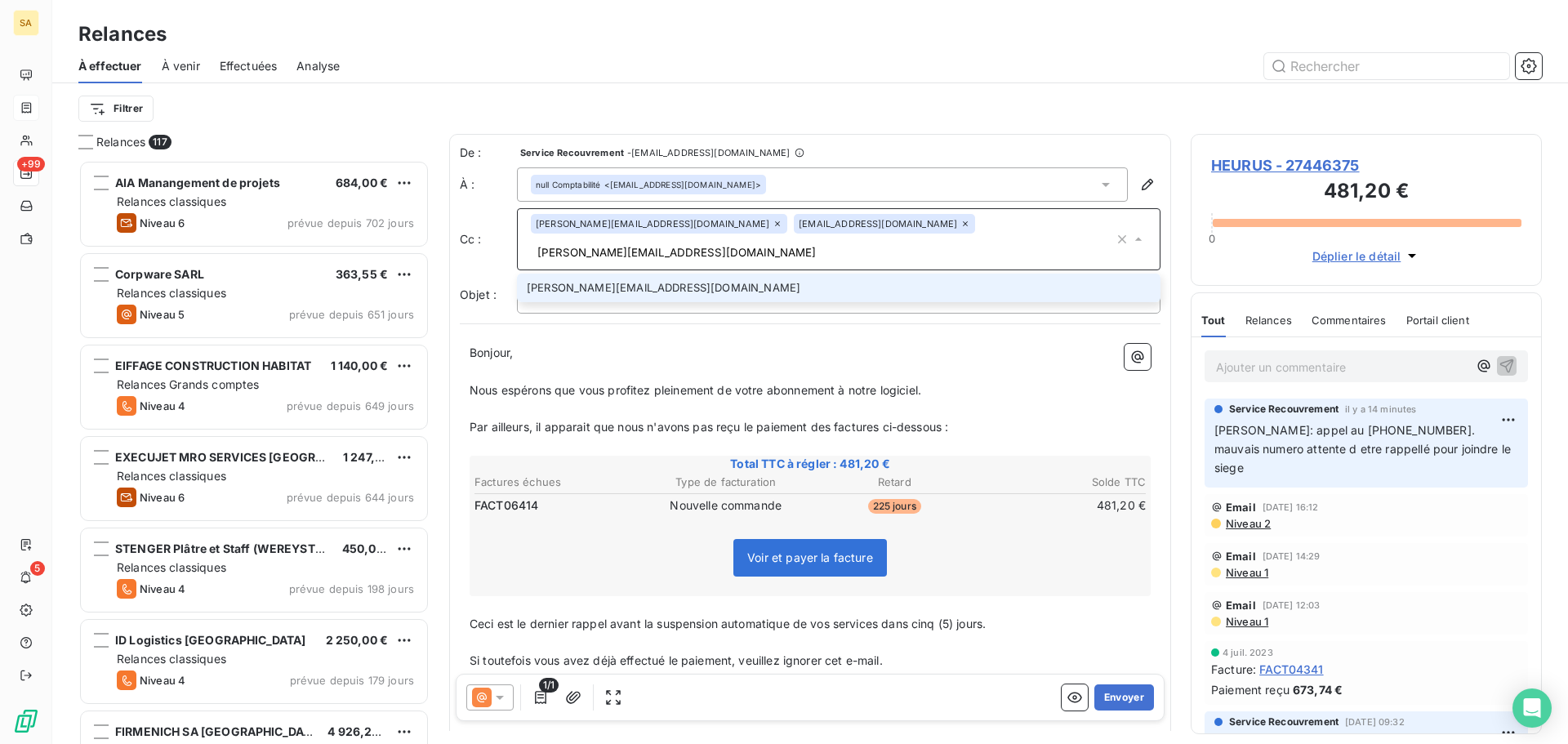
type input "valentin.allo@scriptandgo.com"
click at [701, 274] on li "valentin.allo@scriptandgo.com" at bounding box center [838, 288] width 643 height 28
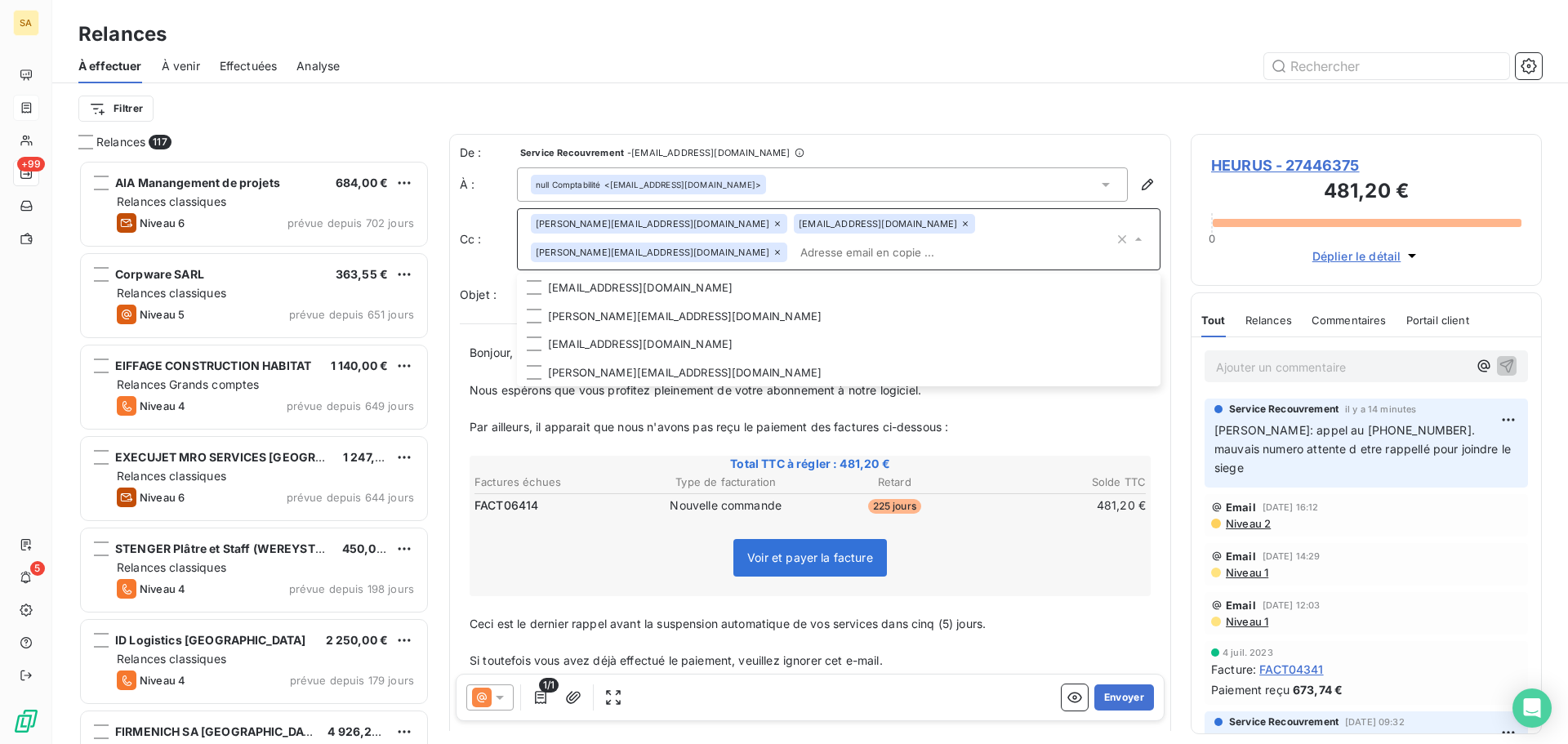
click at [628, 479] on th "Factures échues" at bounding box center [556, 482] width 167 height 17
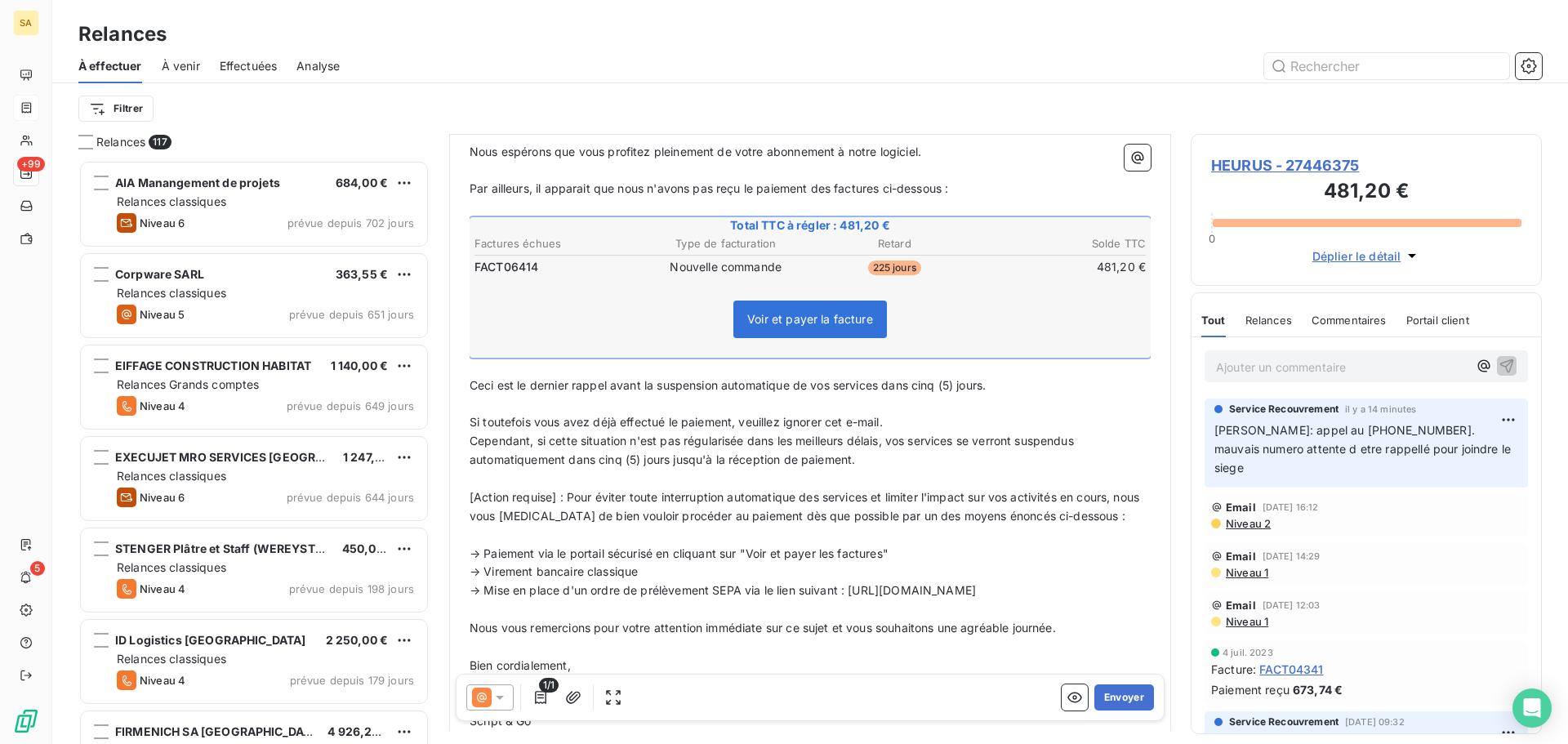
scroll to position [246, 0]
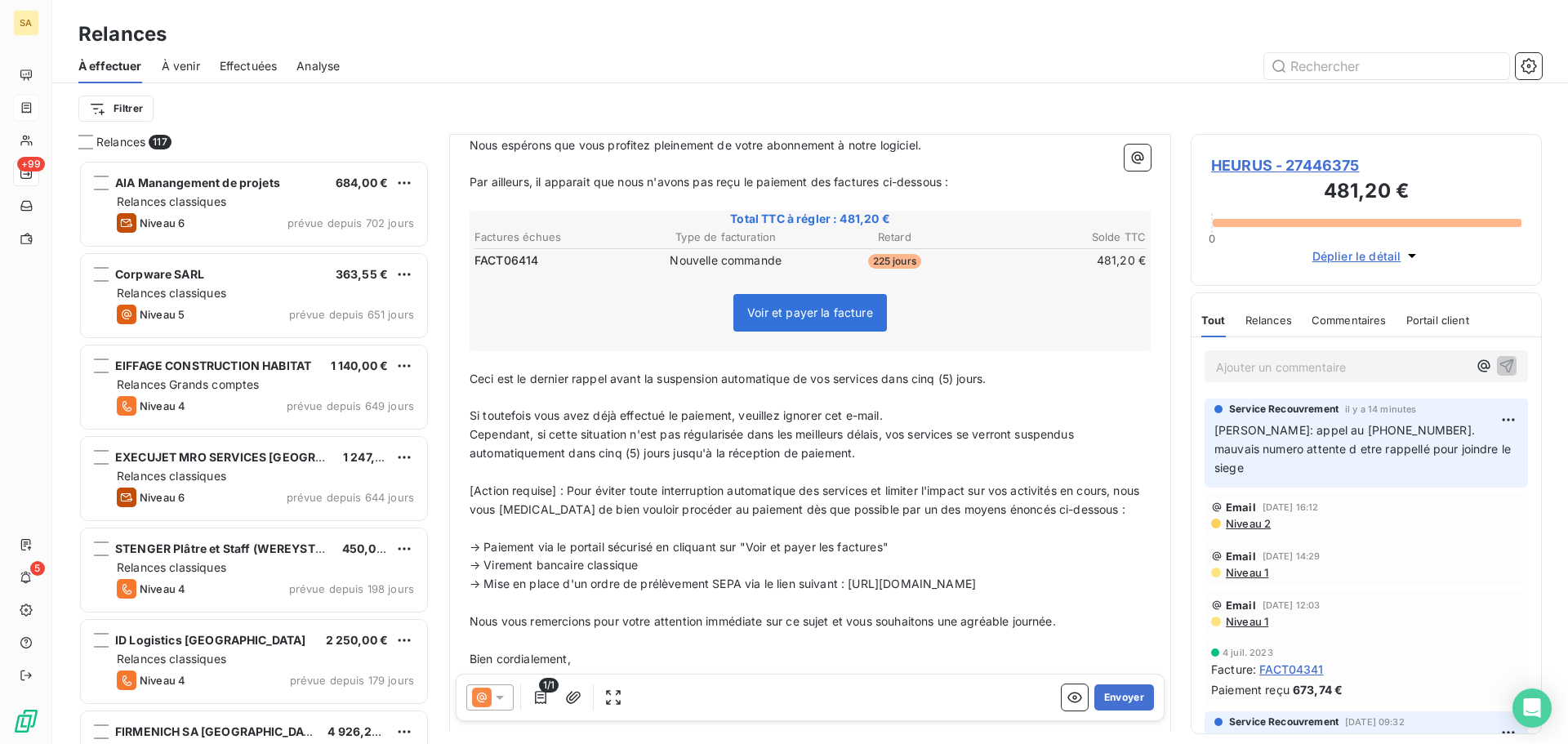
click at [1003, 380] on p "Ceci est le dernier rappel avant la suspension automatique de vos services dans…" at bounding box center [810, 380] width 681 height 19
click at [952, 380] on span "Ceci est le dernier rappel avant la suspension automatique de vos services dans…" at bounding box center [727, 379] width 516 height 14
click at [1260, 362] on p "Ajouter un commentaire ﻿" at bounding box center [1342, 367] width 252 height 21
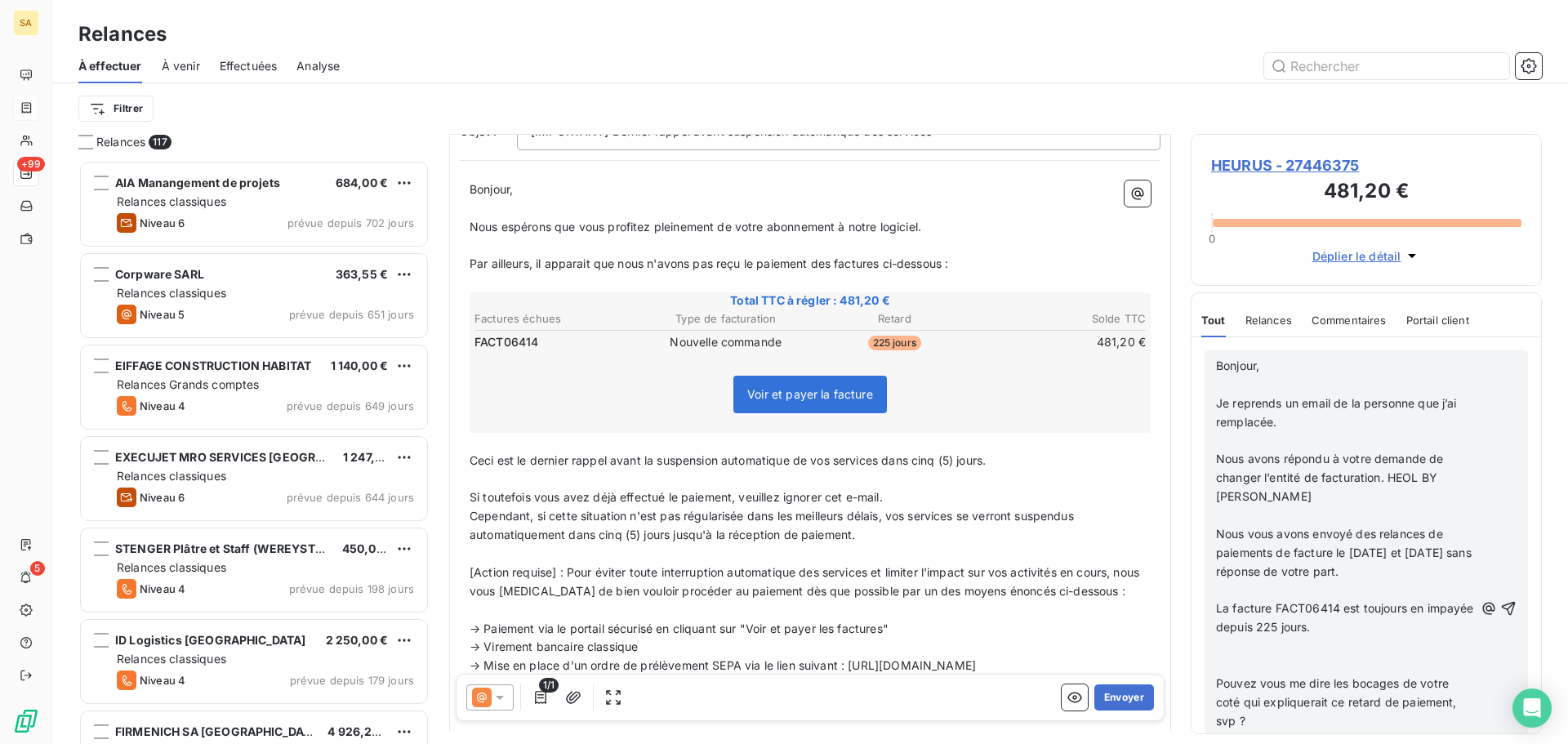
scroll to position [0, 0]
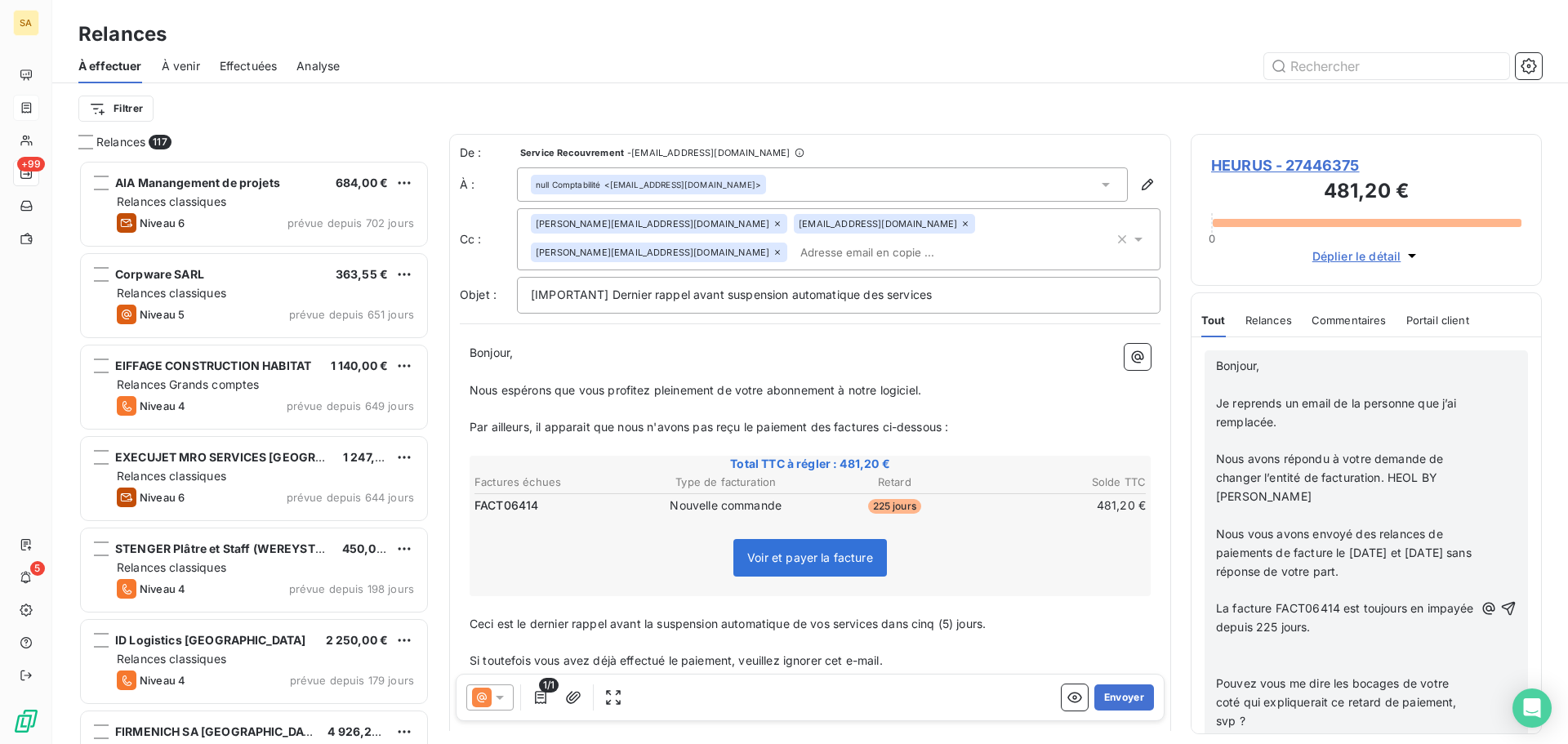
click at [556, 109] on div "Filtrer" at bounding box center [810, 108] width 1463 height 31
click at [1243, 164] on span "HEURUS - 27446375" at bounding box center [1366, 165] width 310 height 22
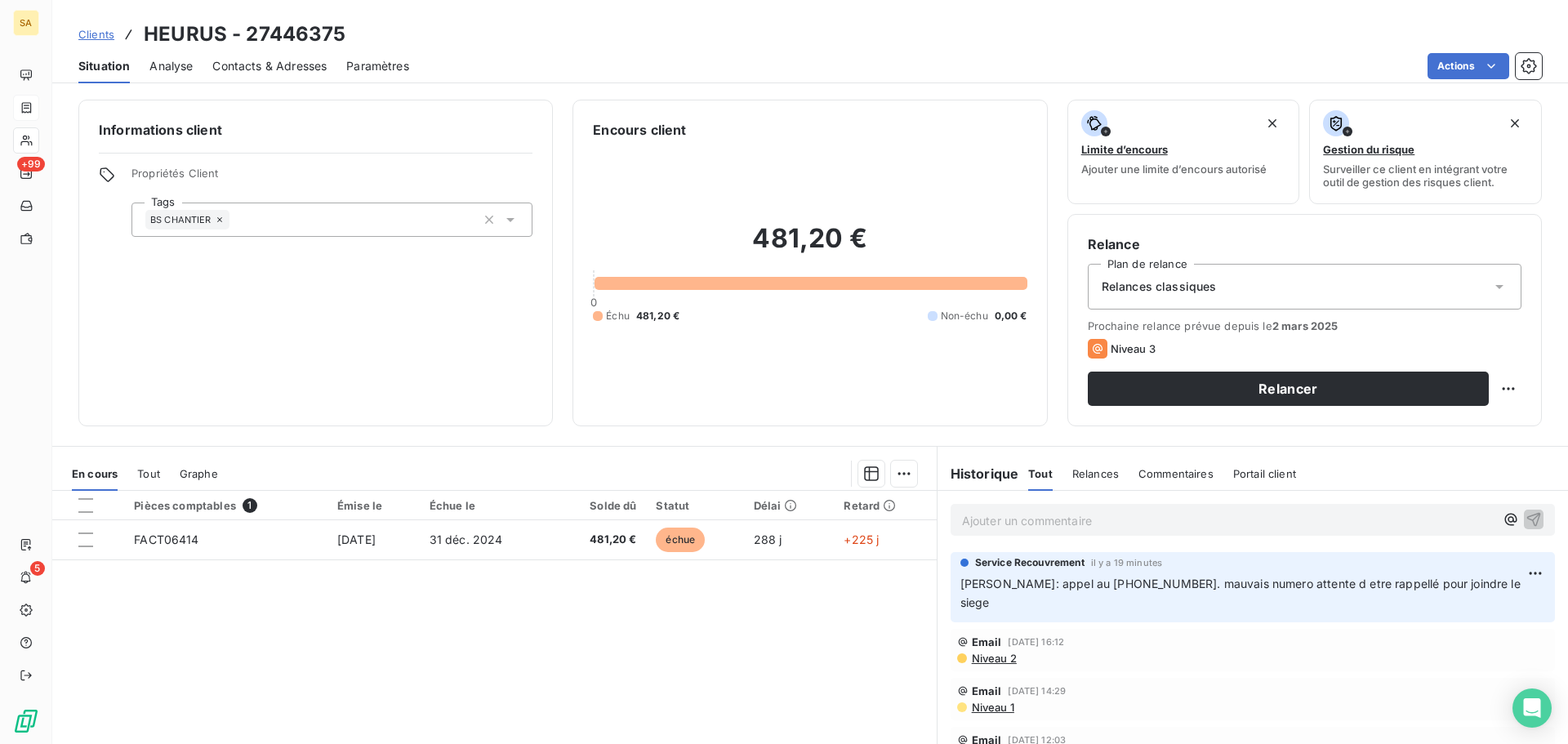
click at [1003, 524] on p "Ajouter un commentaire ﻿" at bounding box center [1227, 521] width 533 height 21
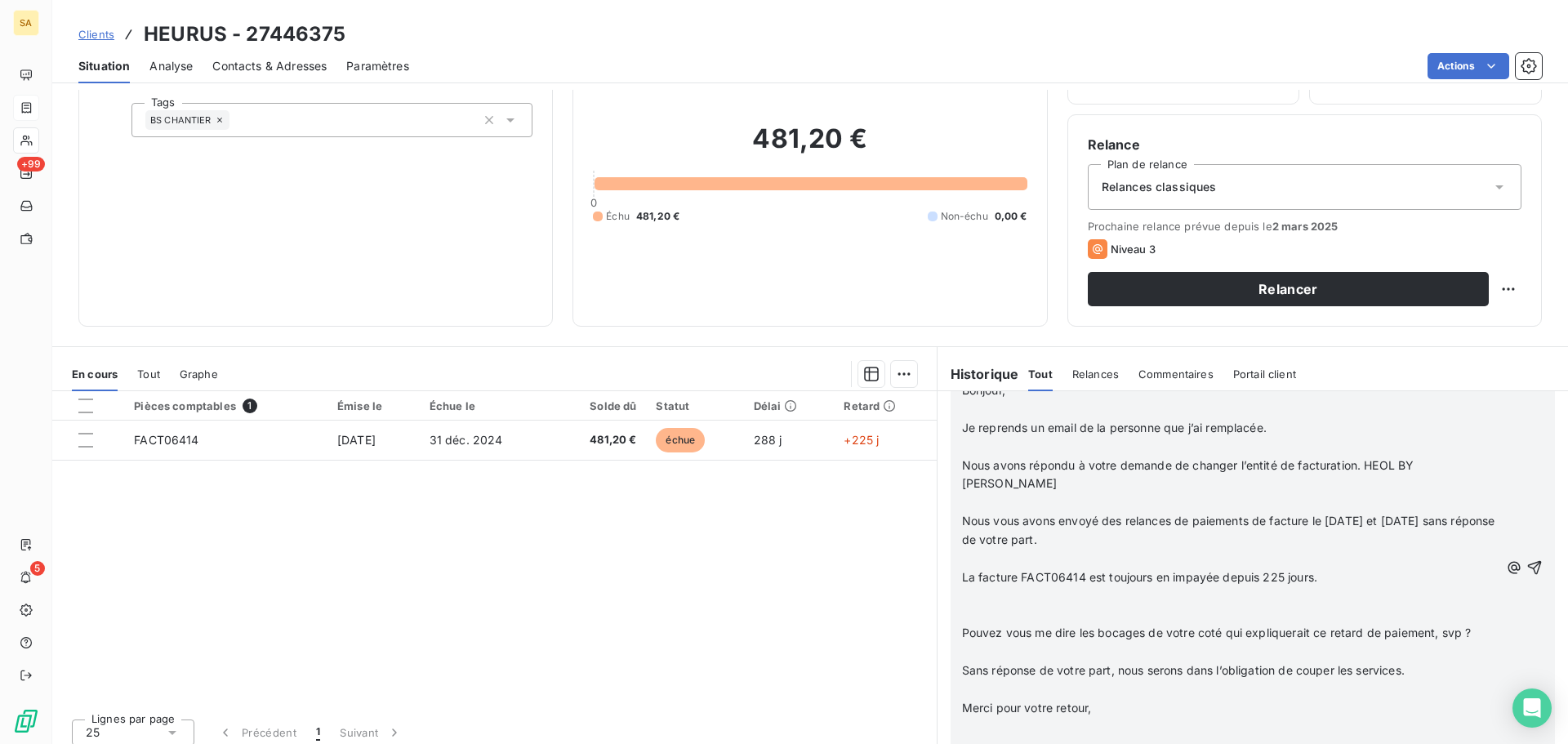
scroll to position [110, 0]
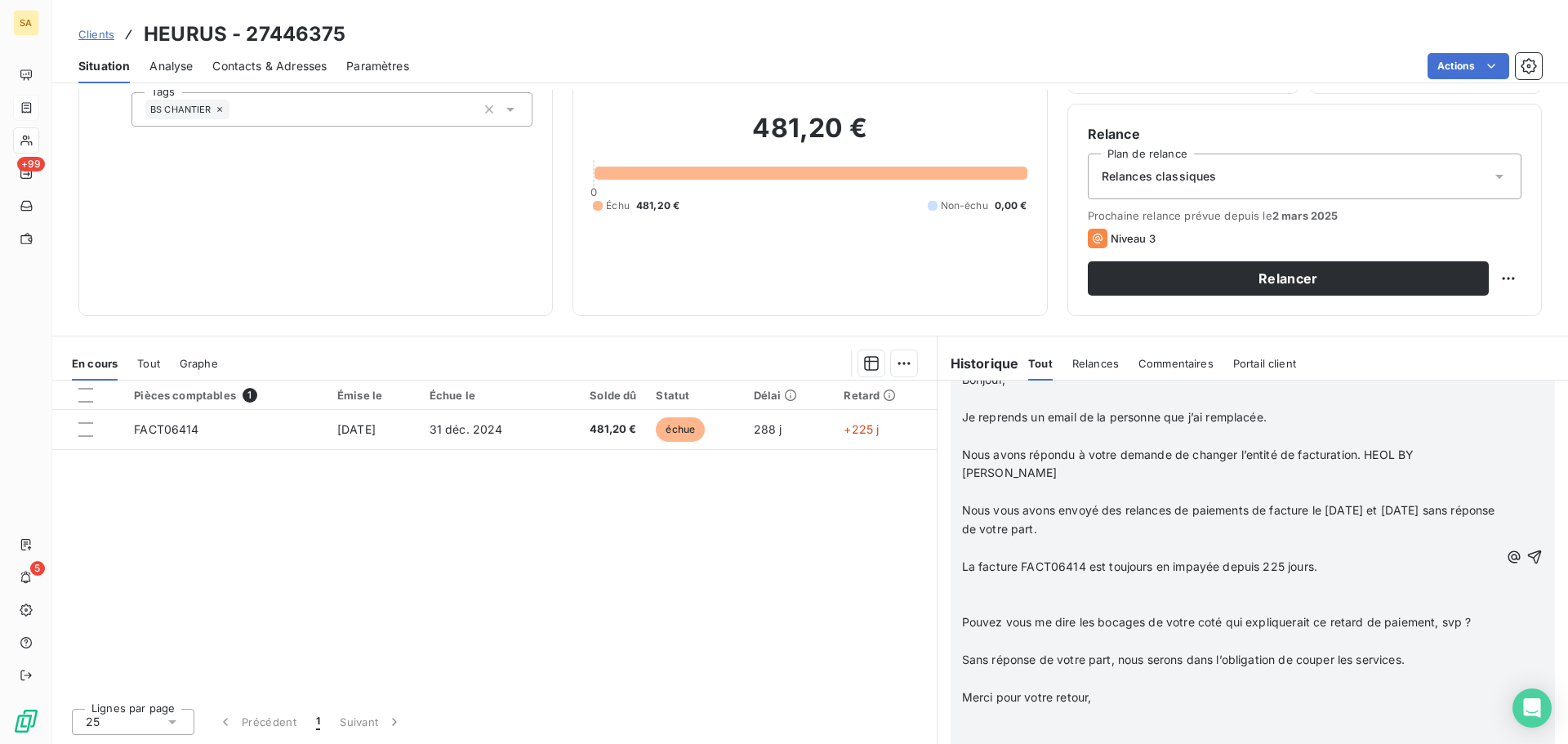
drag, startPoint x: 1302, startPoint y: 604, endPoint x: 1308, endPoint y: 615, distance: 12.5
click at [1302, 615] on span "Pouvez vous me dire les bocages de votre coté qui expliquerait ce retard de pai…" at bounding box center [1216, 622] width 509 height 14
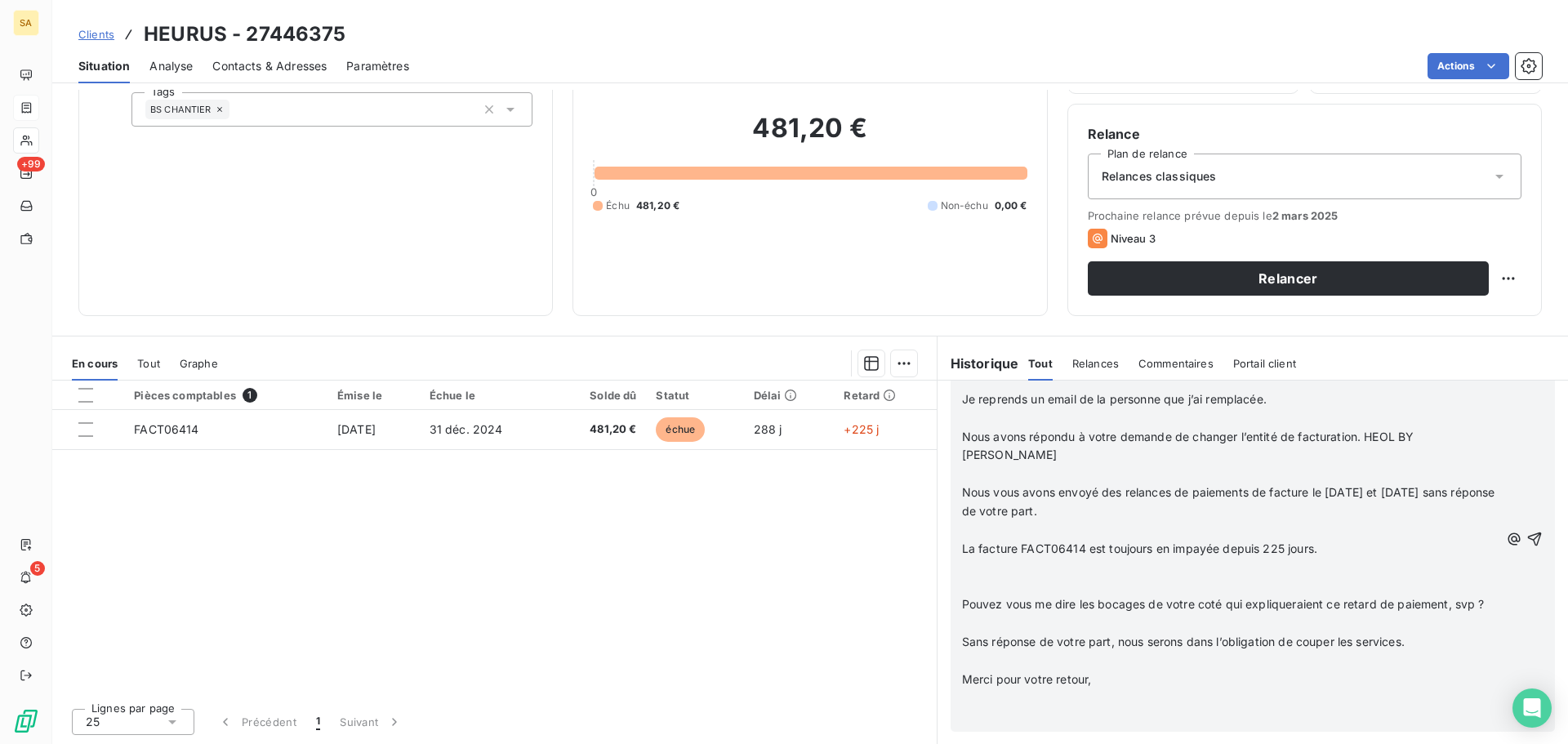
click at [1427, 641] on p "Sans réponse de votre part, nous serons dans l’obligation de couper les service…" at bounding box center [1230, 643] width 537 height 19
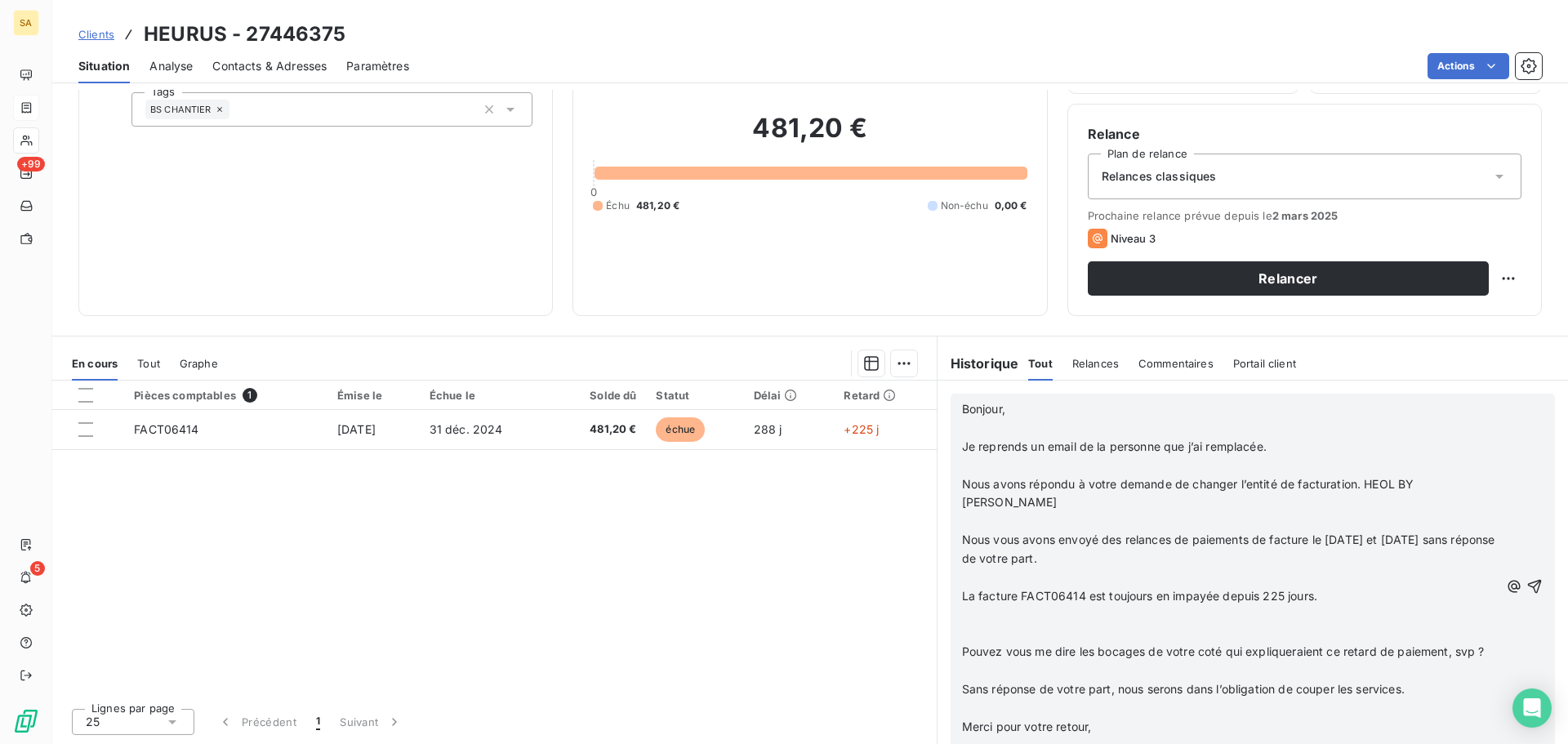
scroll to position [1028, 0]
click at [1526, 588] on icon "button" at bounding box center [1534, 586] width 16 height 16
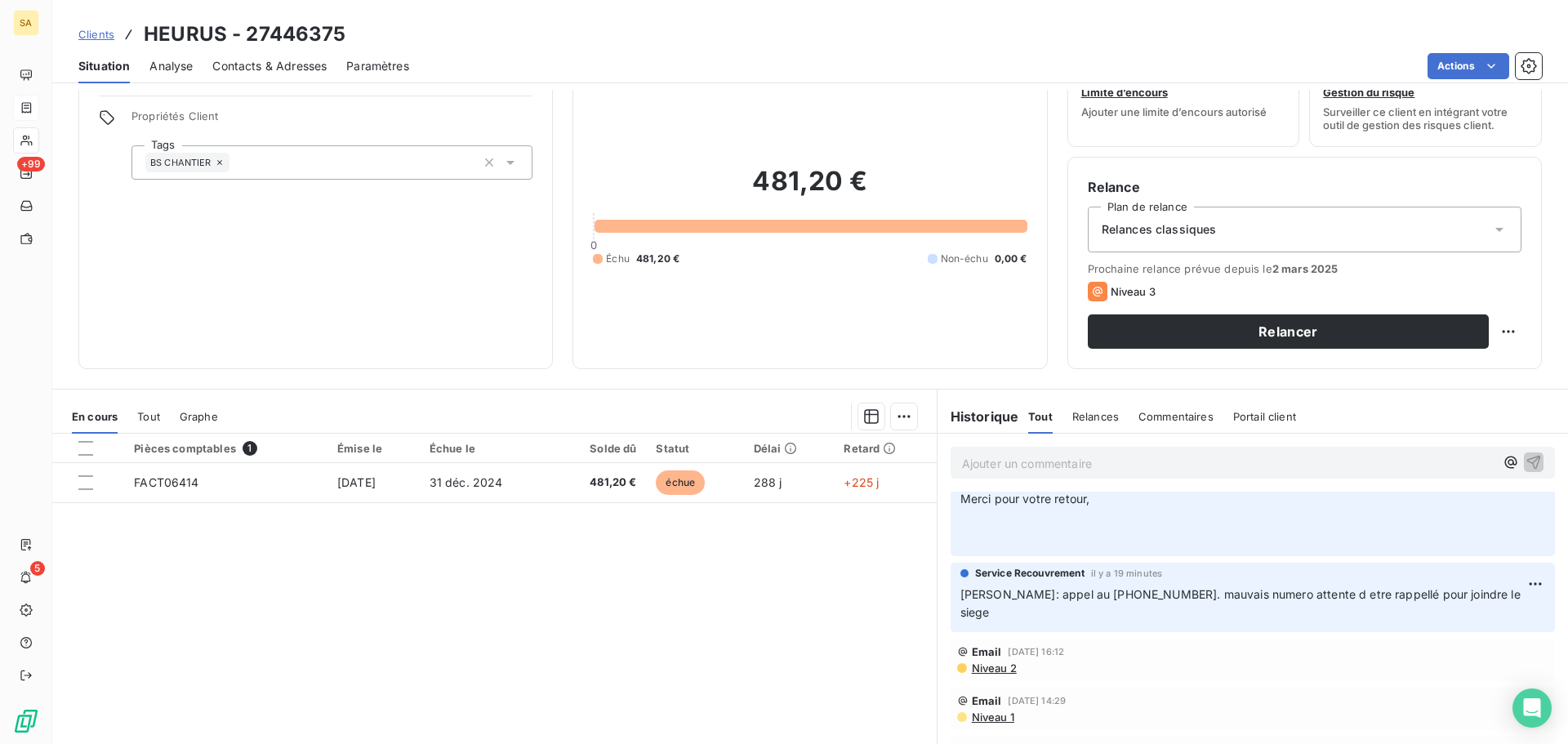
scroll to position [0, 0]
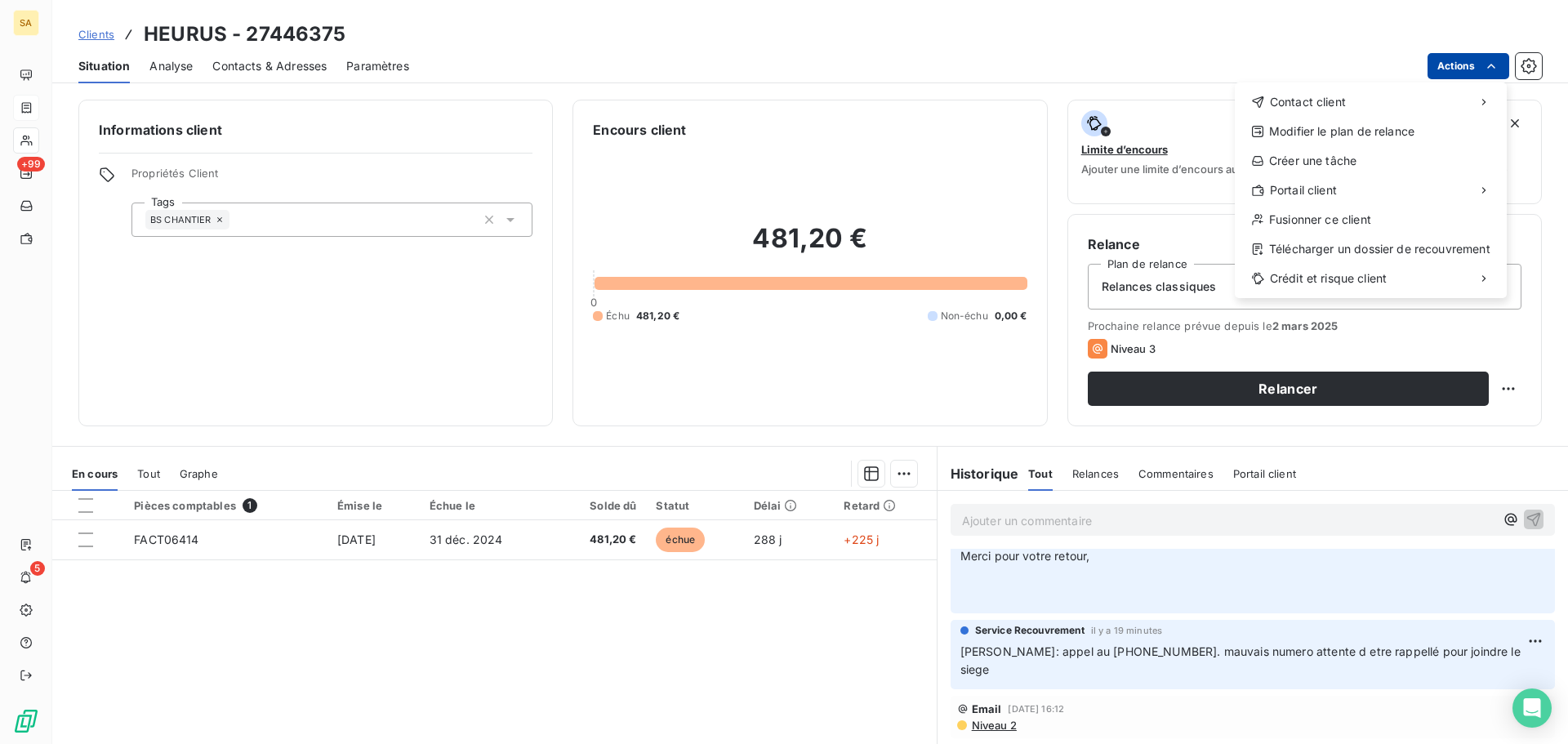
click at [1449, 72] on html "SA +99 5 Clients HEURUS - 27446375 Situation Analyse Contacts & Adresses Paramè…" at bounding box center [784, 372] width 1568 height 744
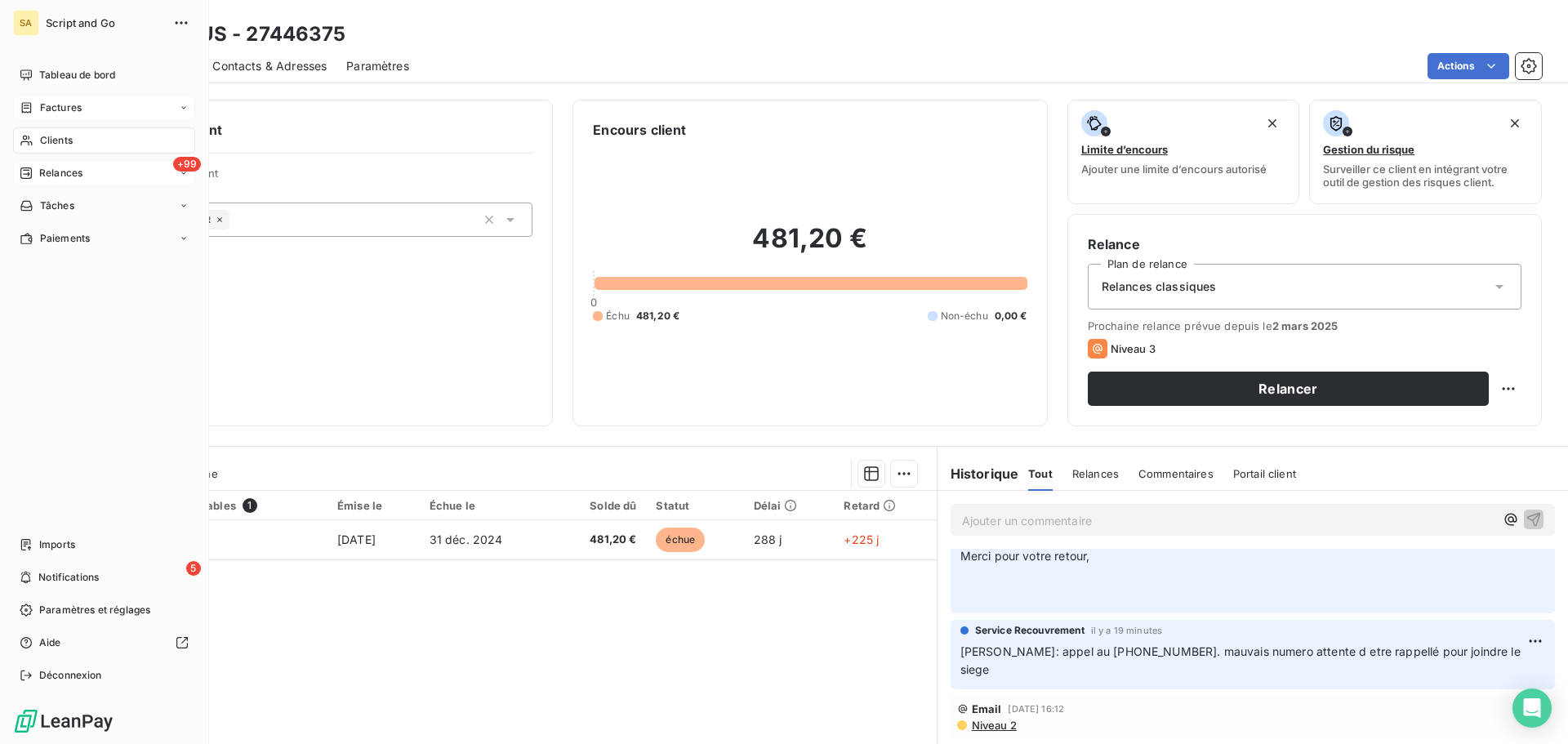
click at [28, 169] on html "SA Script and Go Tableau de bord Factures Clients +99 Relances Tâches Paiements…" at bounding box center [784, 372] width 1568 height 744
click at [39, 167] on span "Relances" at bounding box center [61, 173] width 44 height 15
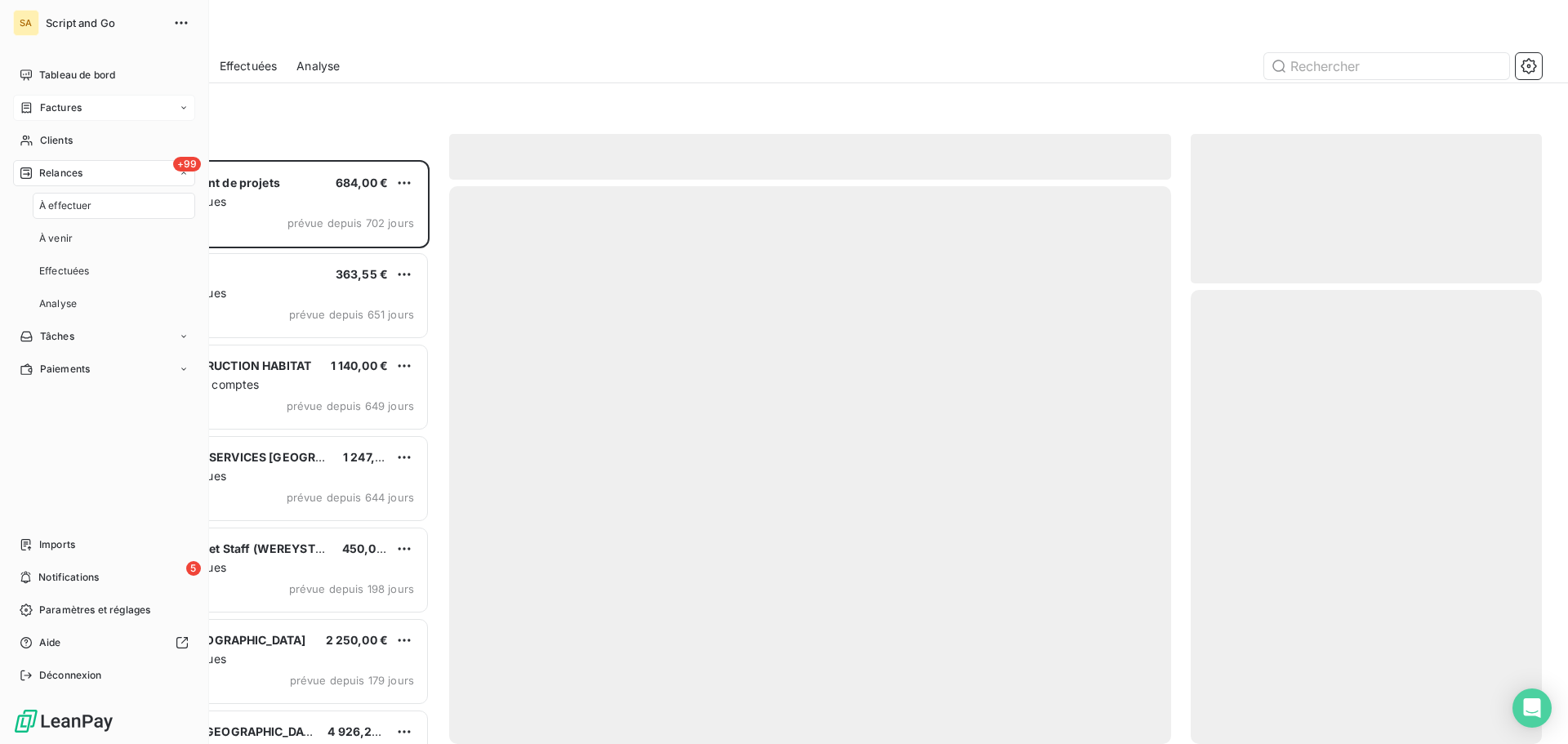
scroll to position [572, 339]
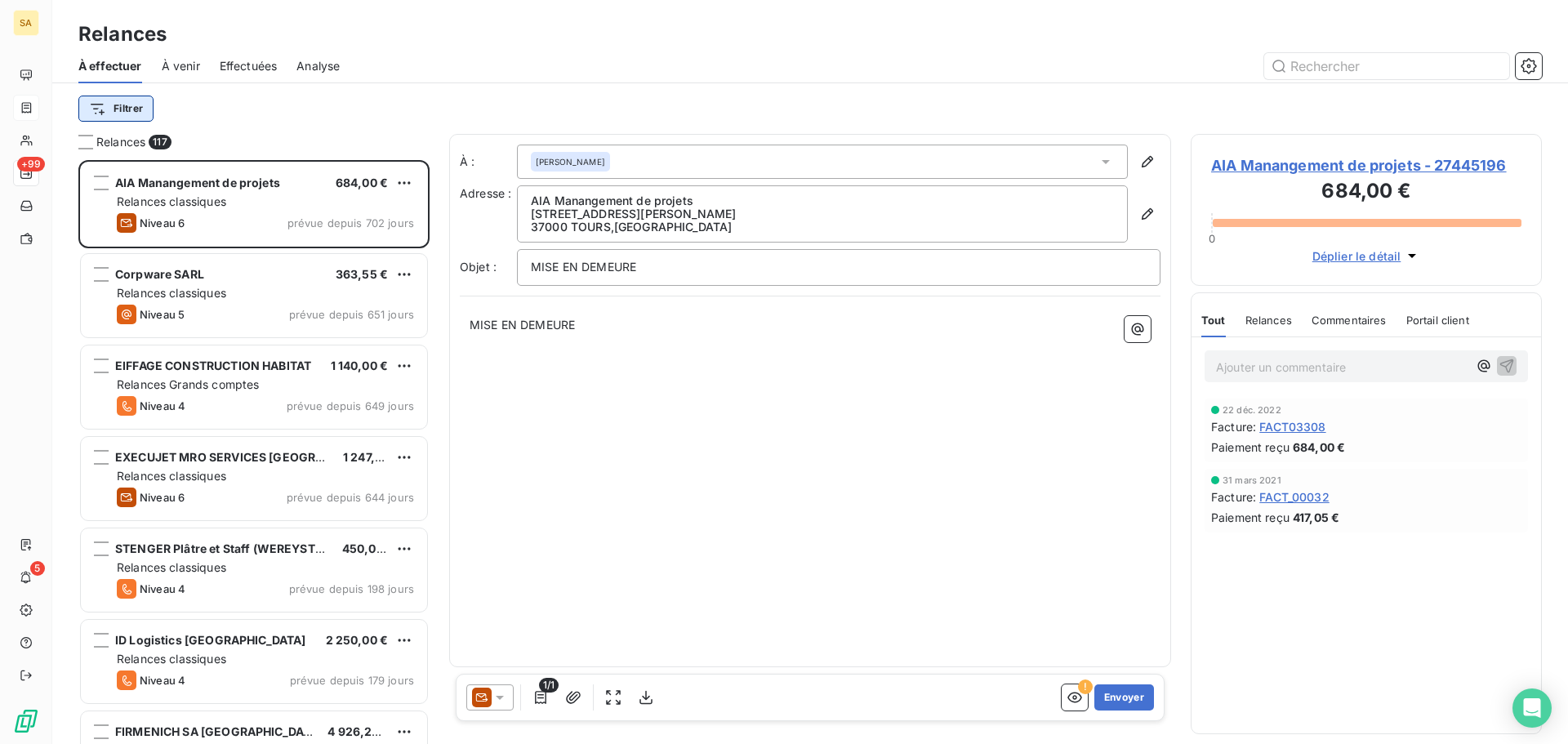
click at [113, 102] on html "SA +99 5 Relances À effectuer À venir Effectuées Analyse Filtrer Relances 117 A…" at bounding box center [784, 372] width 1568 height 744
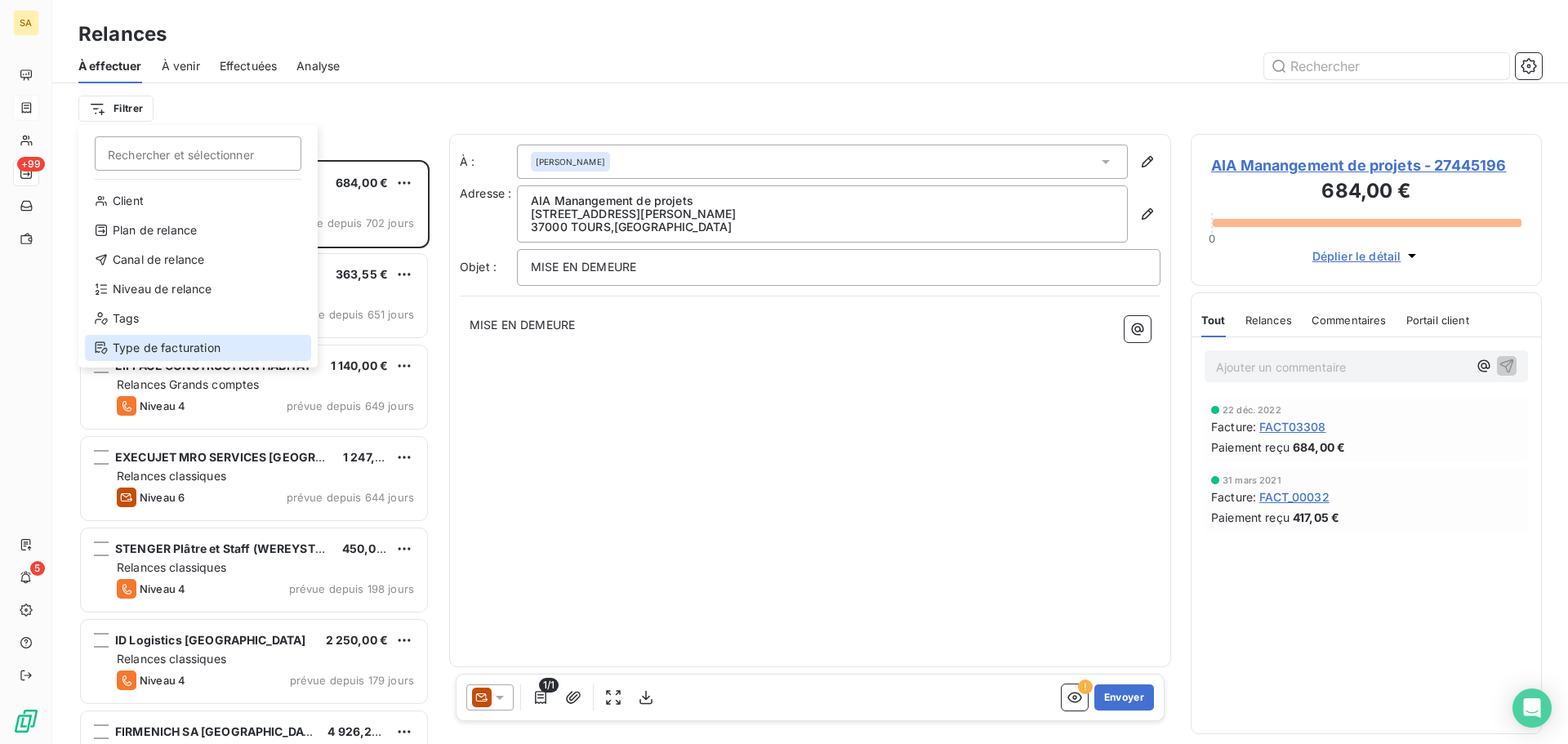
click at [149, 345] on div "Type de facturation" at bounding box center [198, 348] width 226 height 27
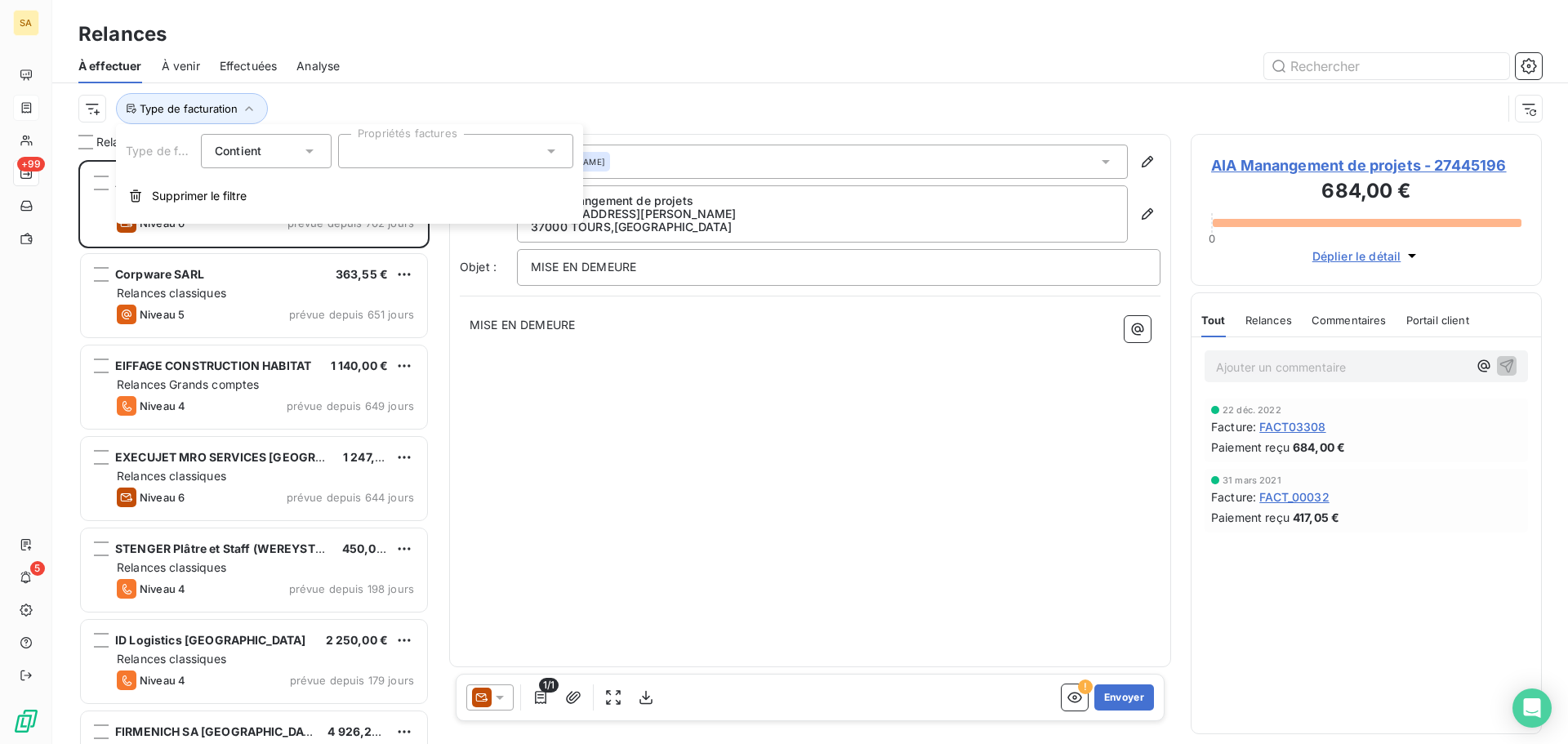
click at [379, 150] on div at bounding box center [455, 151] width 236 height 34
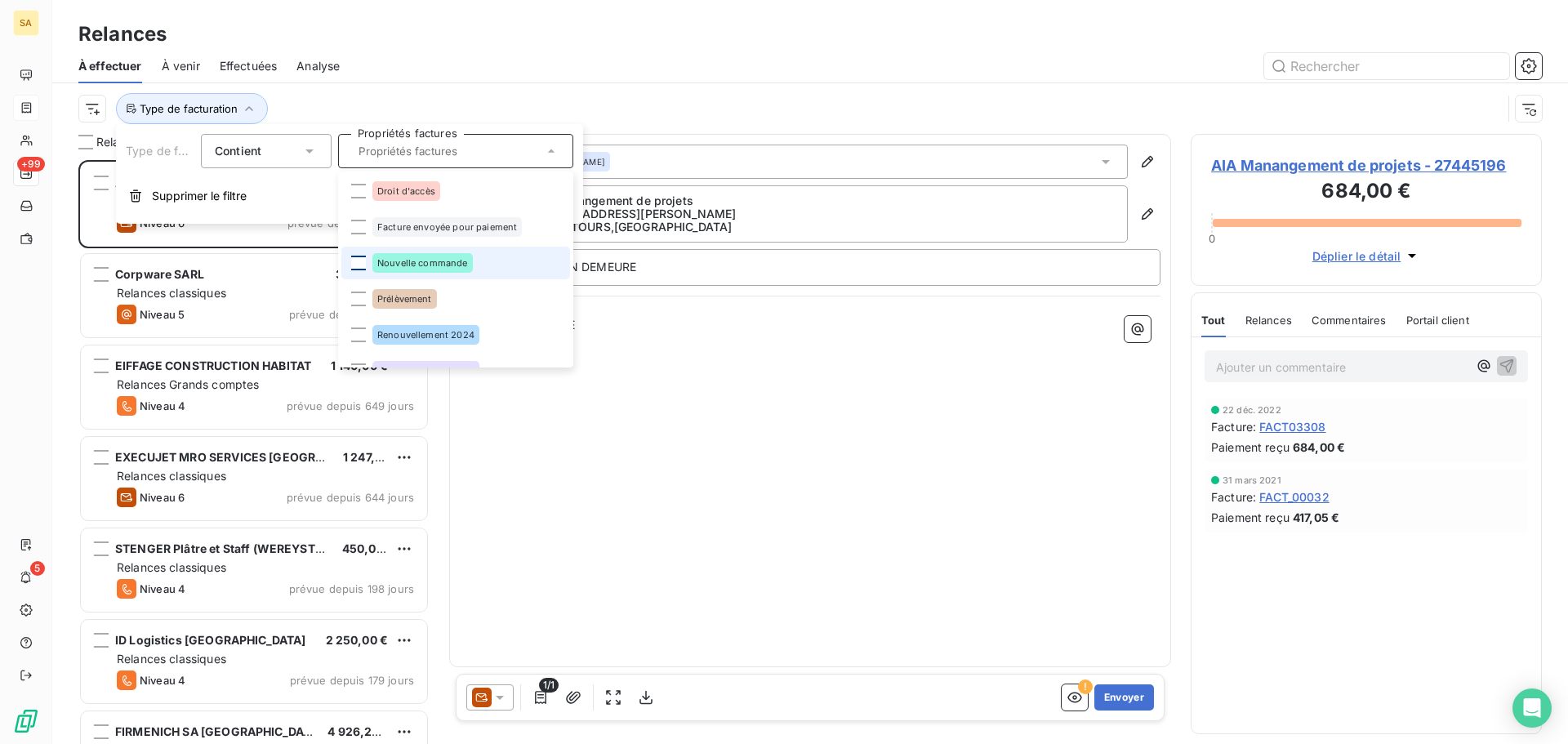
click at [361, 256] on div at bounding box center [359, 263] width 15 height 15
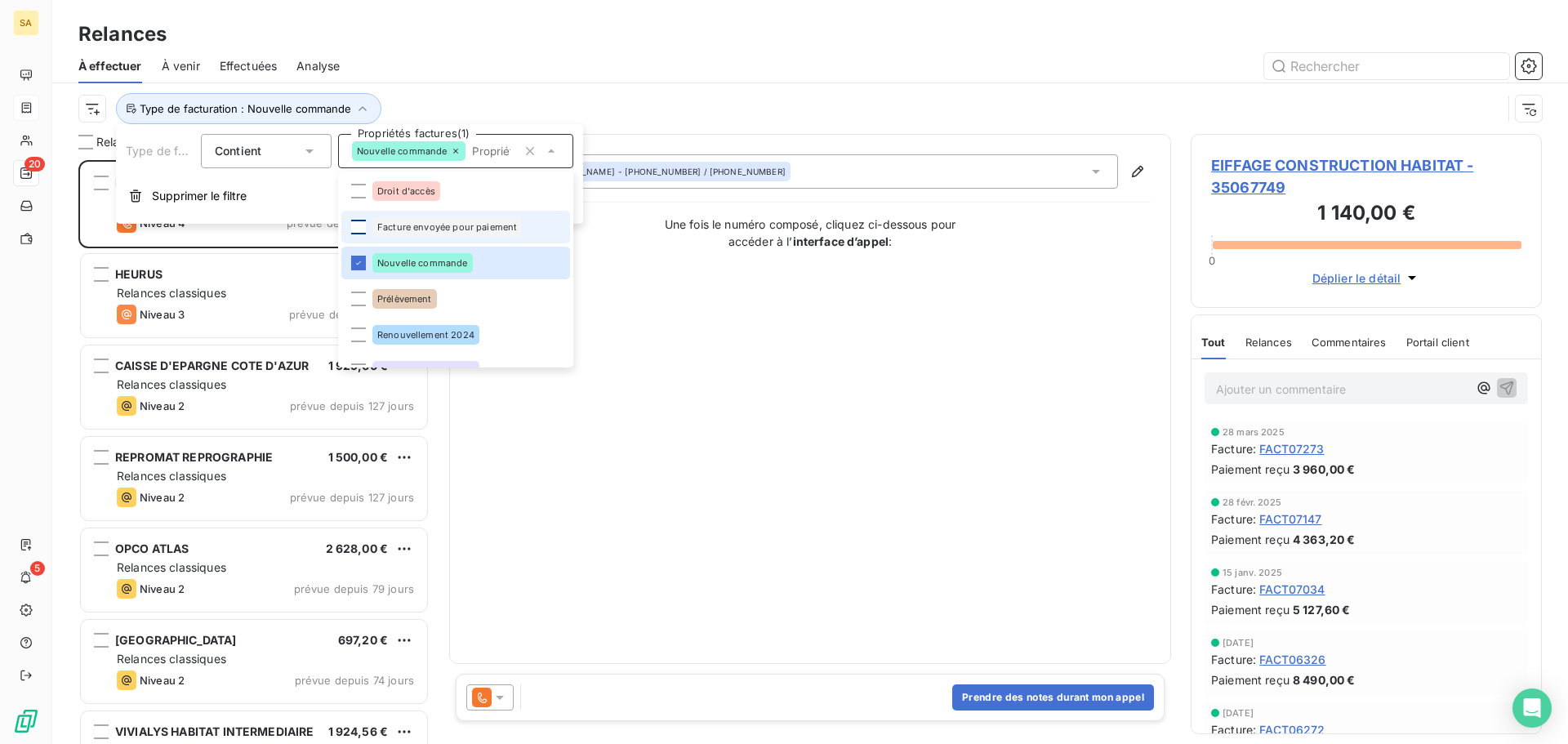
click at [359, 227] on div at bounding box center [359, 227] width 15 height 15
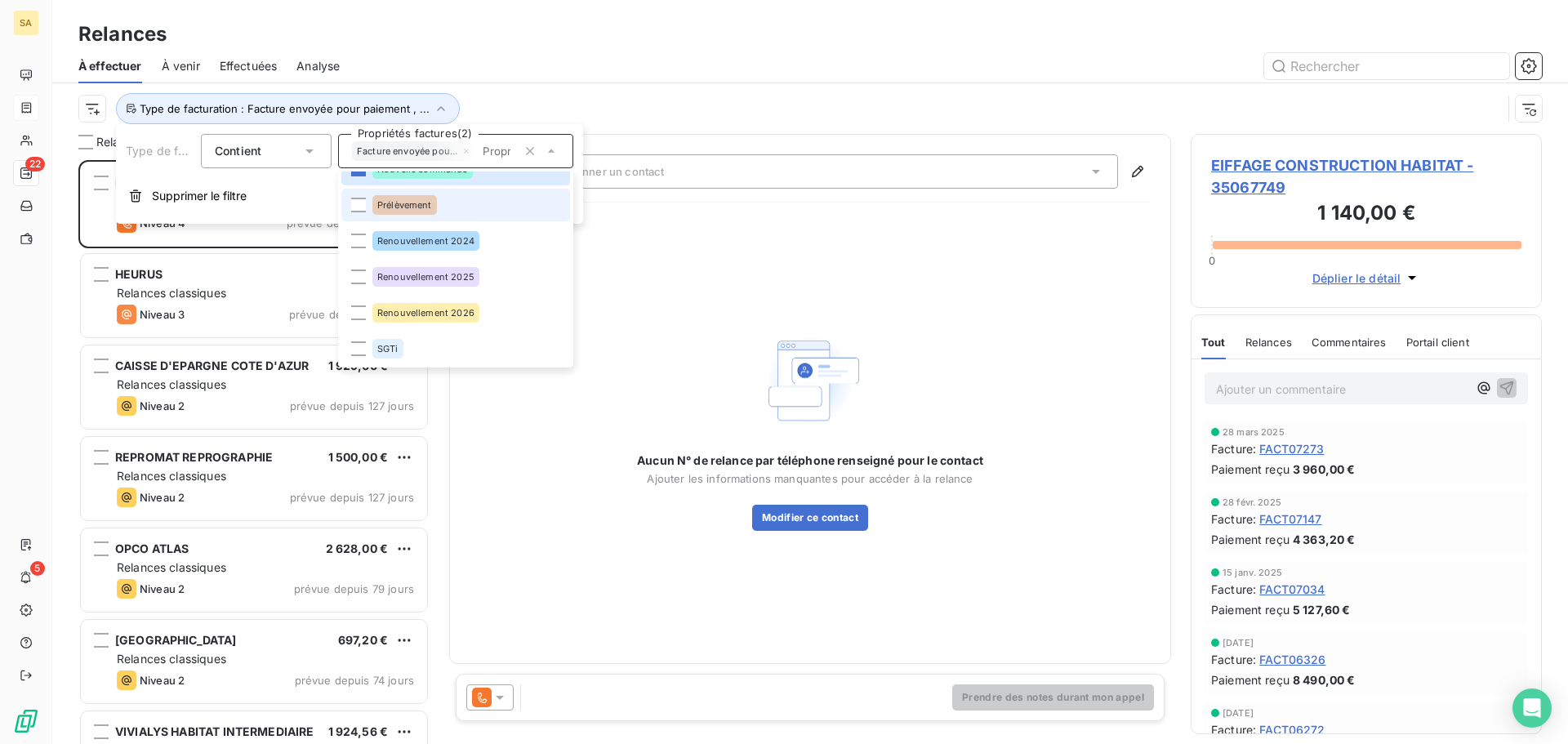
scroll to position [95, 0]
click at [694, 86] on div "Type de facturation : Facture envoyée pour paiement , ..." at bounding box center [810, 108] width 1463 height 50
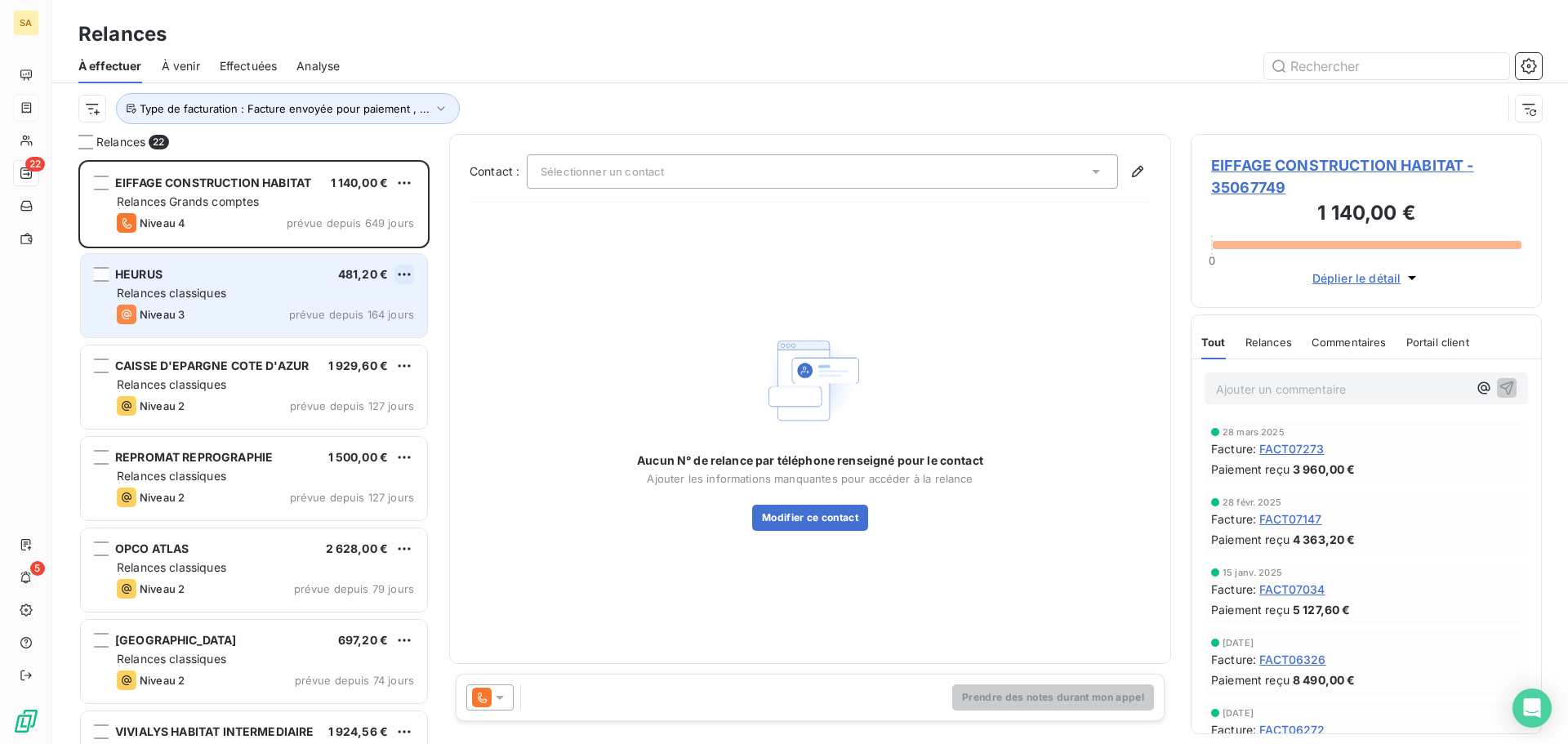
click at [411, 265] on html "SA 22 5 Relances À effectuer À venir Effectuées Analyse Type de facturation : F…" at bounding box center [784, 372] width 1568 height 744
click at [368, 308] on div "Replanifier cette action" at bounding box center [333, 308] width 146 height 27
select select "7"
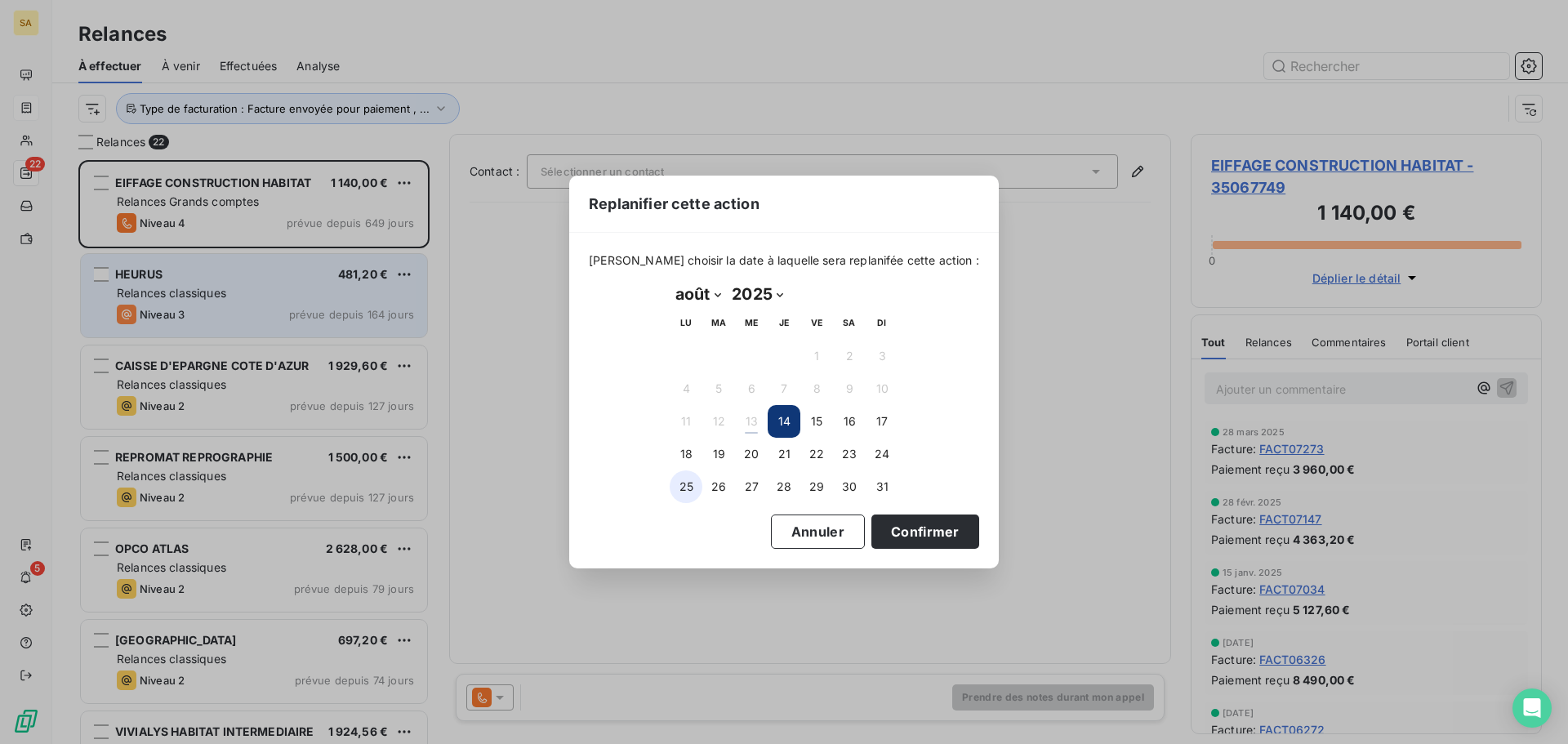
click at [689, 484] on button "25" at bounding box center [686, 487] width 33 height 33
click at [876, 529] on button "Confirmer" at bounding box center [925, 532] width 108 height 34
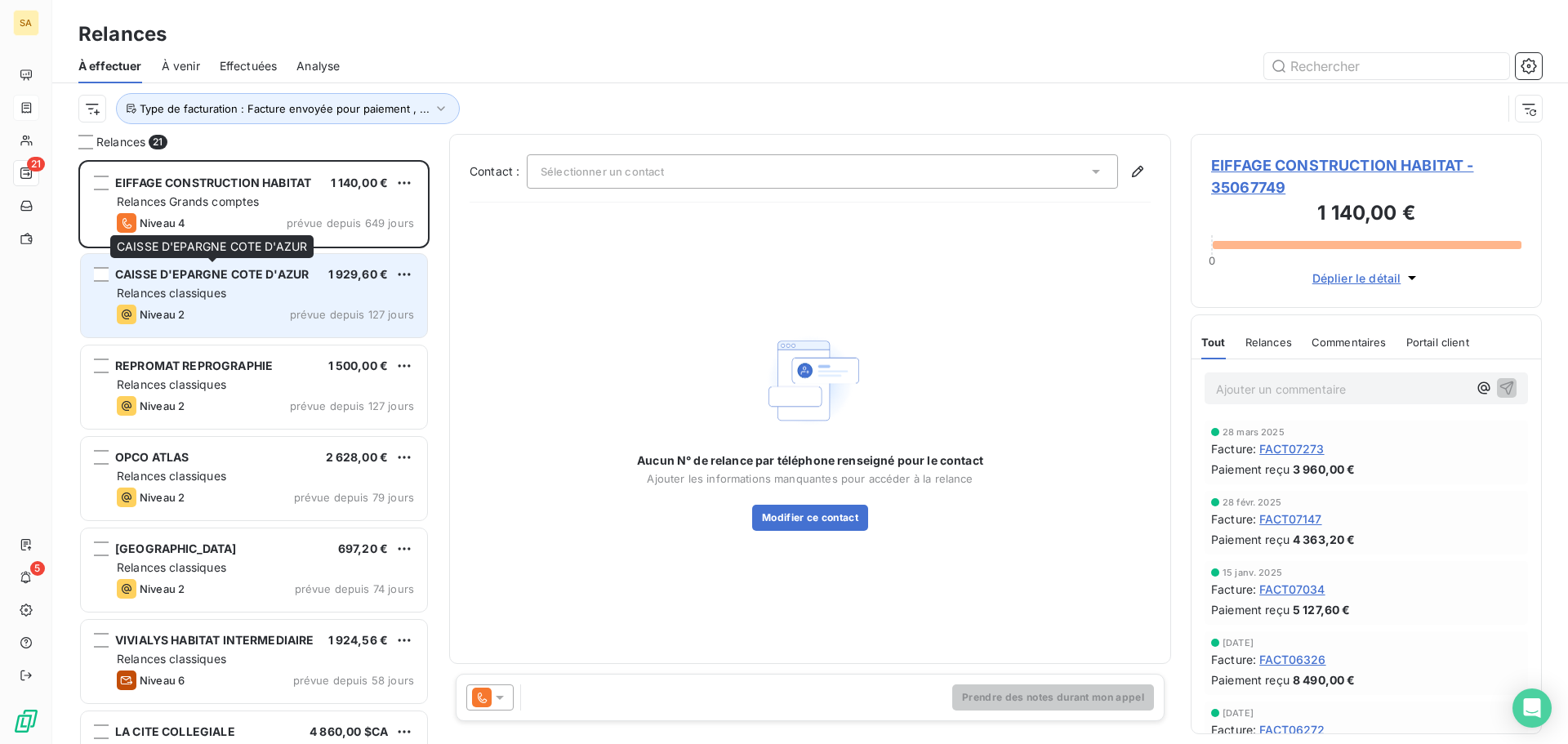
click at [260, 278] on span "CAISSE D'EPARGNE COTE D'AZUR" at bounding box center [212, 274] width 194 height 14
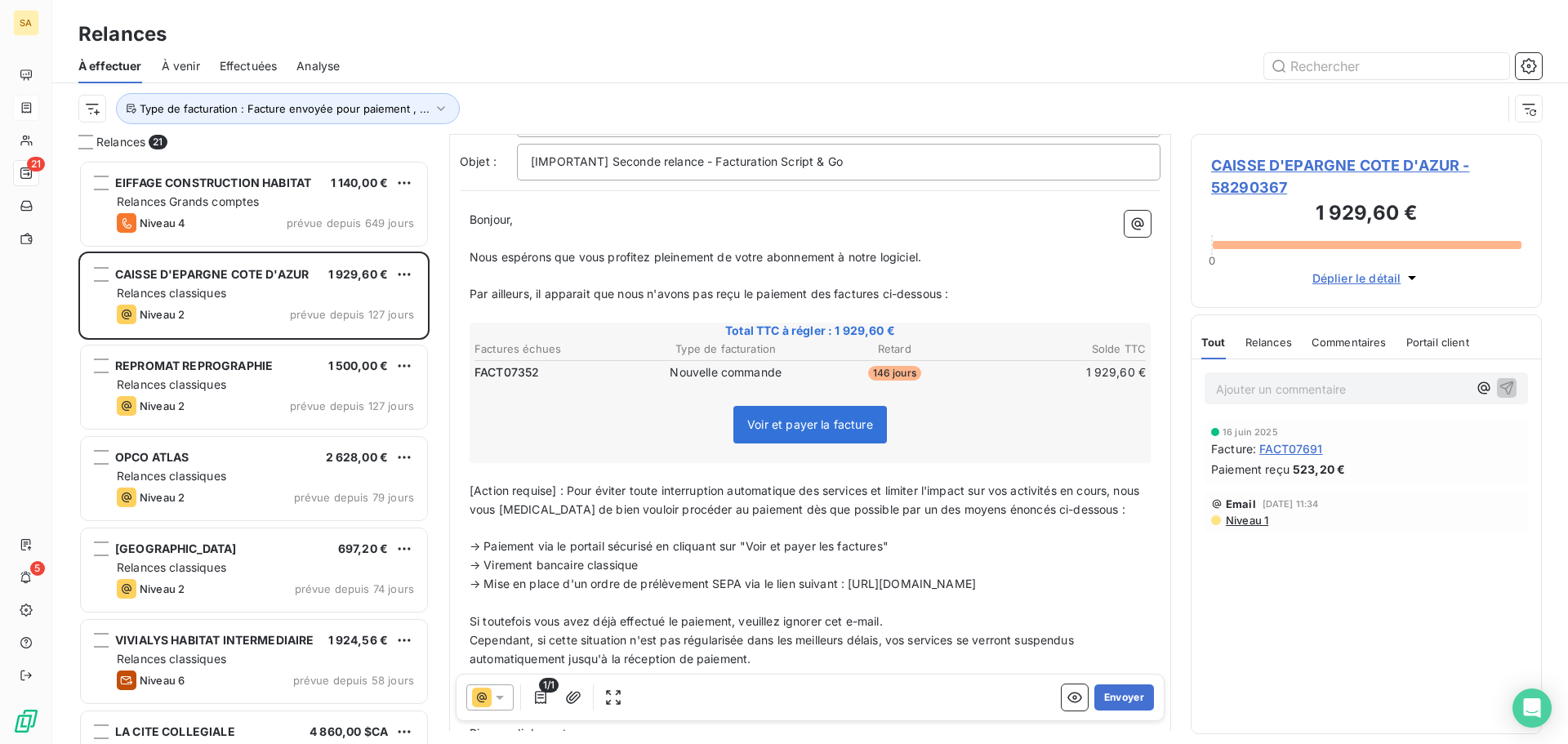
scroll to position [93, 0]
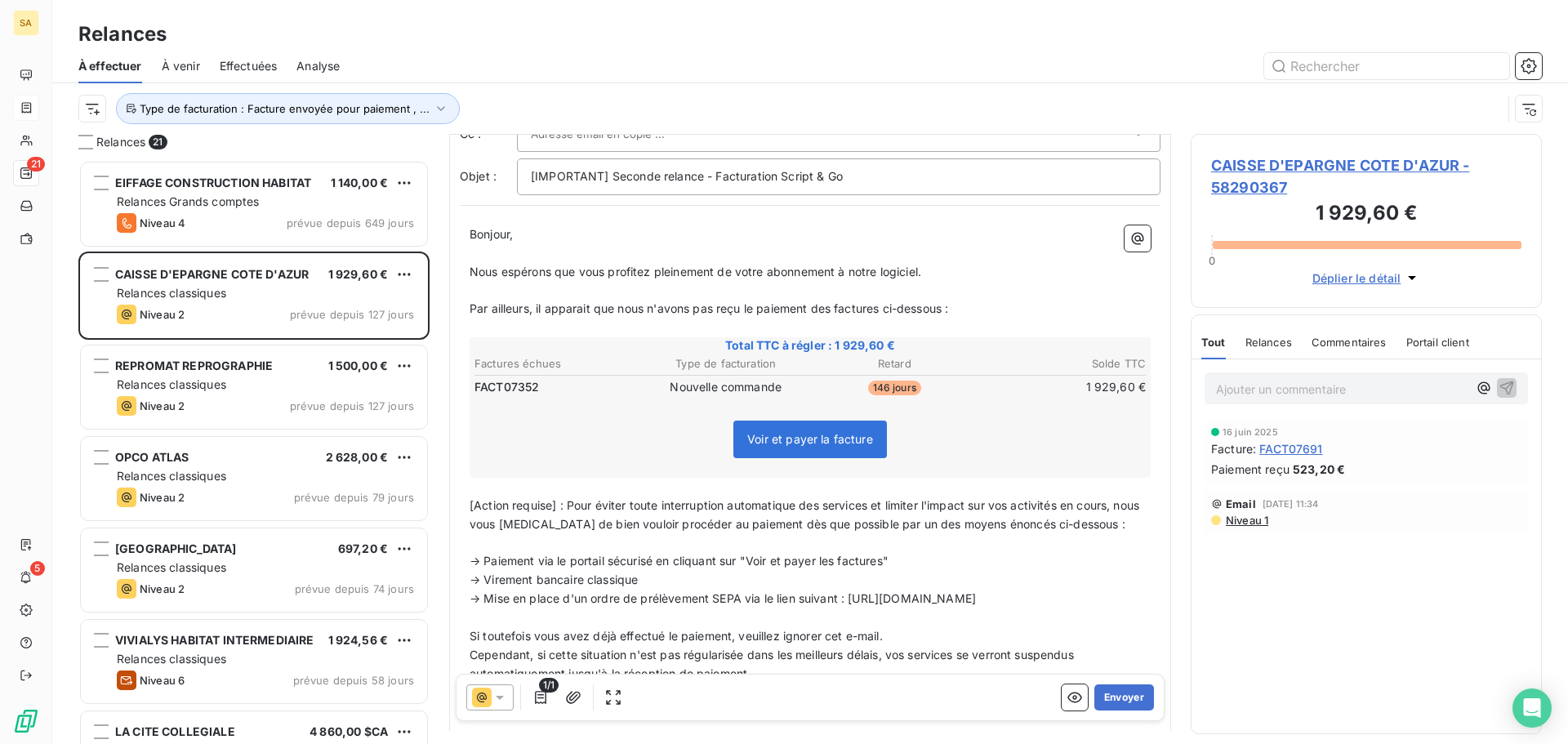
click at [1284, 448] on span "FACT07691" at bounding box center [1291, 449] width 62 height 17
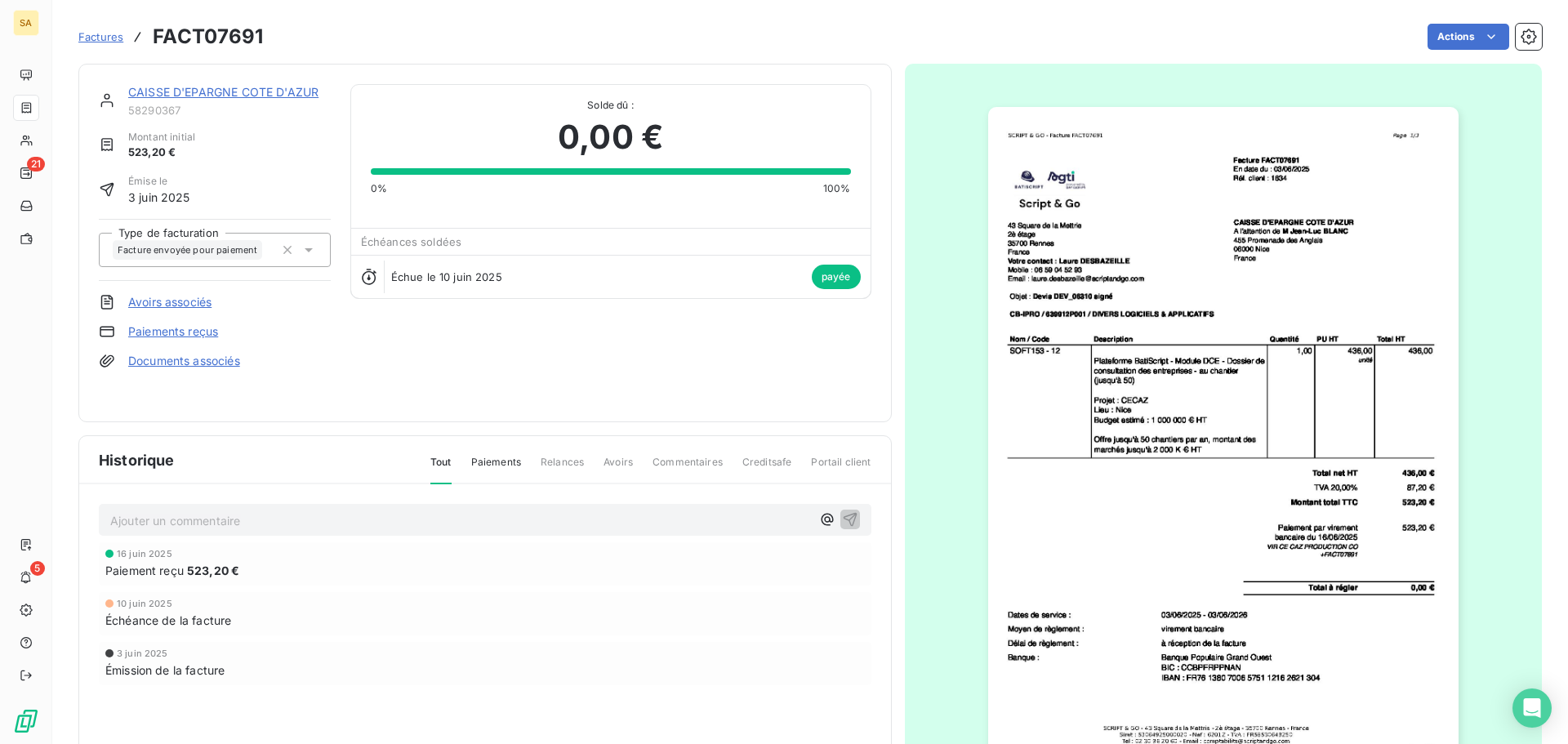
click at [183, 89] on link "CAISSE D'EPARGNE COTE D'AZUR" at bounding box center [222, 92] width 190 height 14
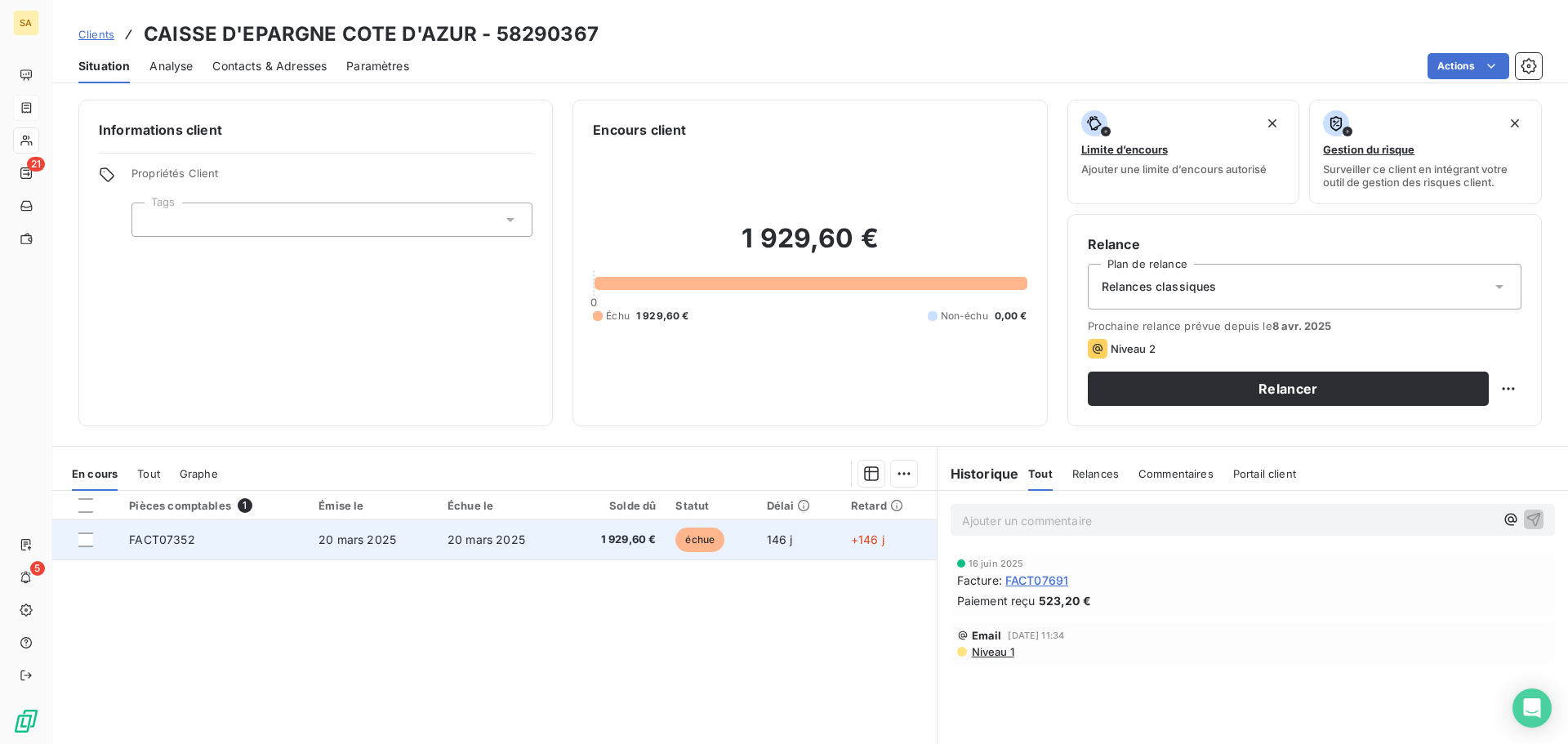
click at [232, 543] on td "FACT07352" at bounding box center [214, 540] width 189 height 39
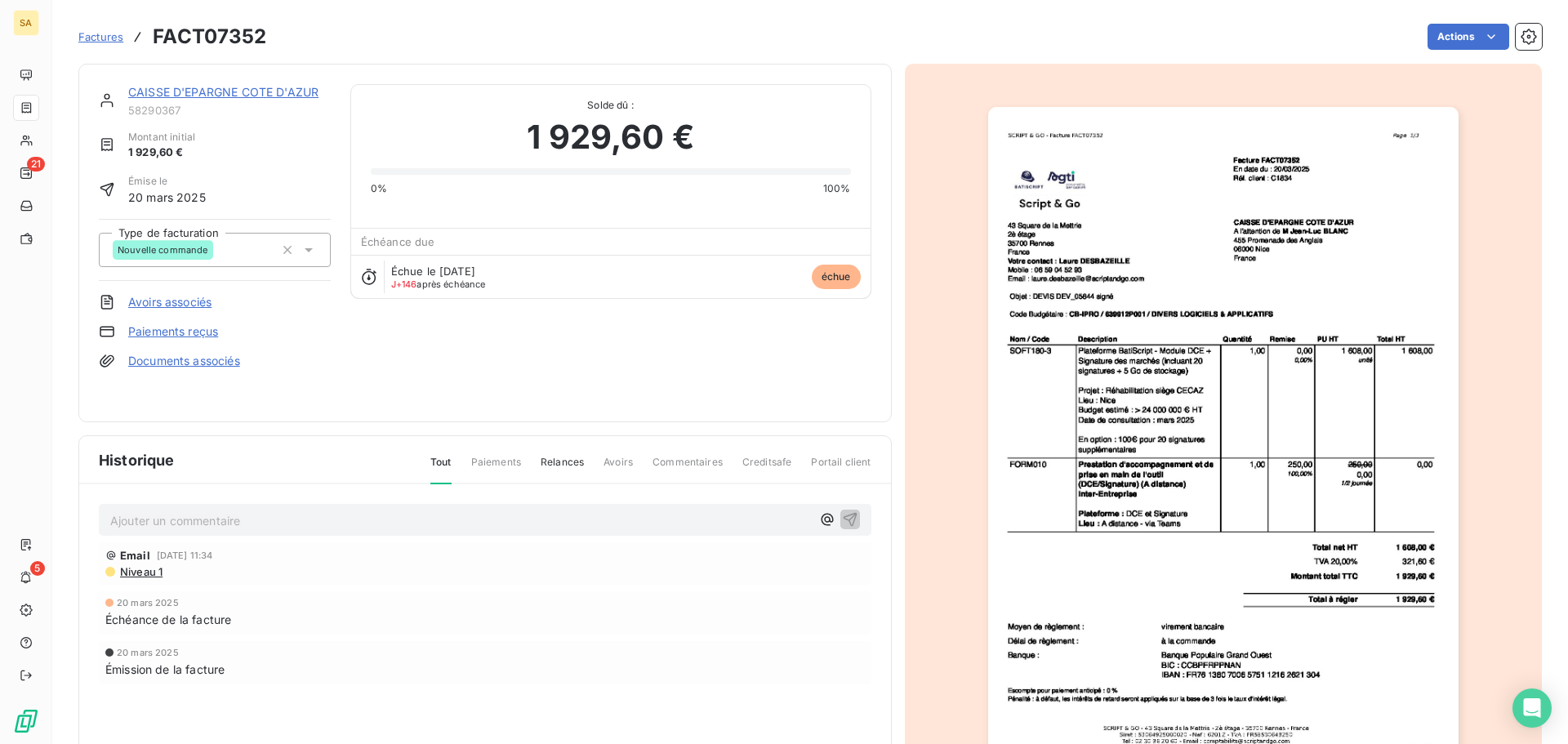
click at [142, 569] on span "Niveau 1" at bounding box center [140, 572] width 44 height 13
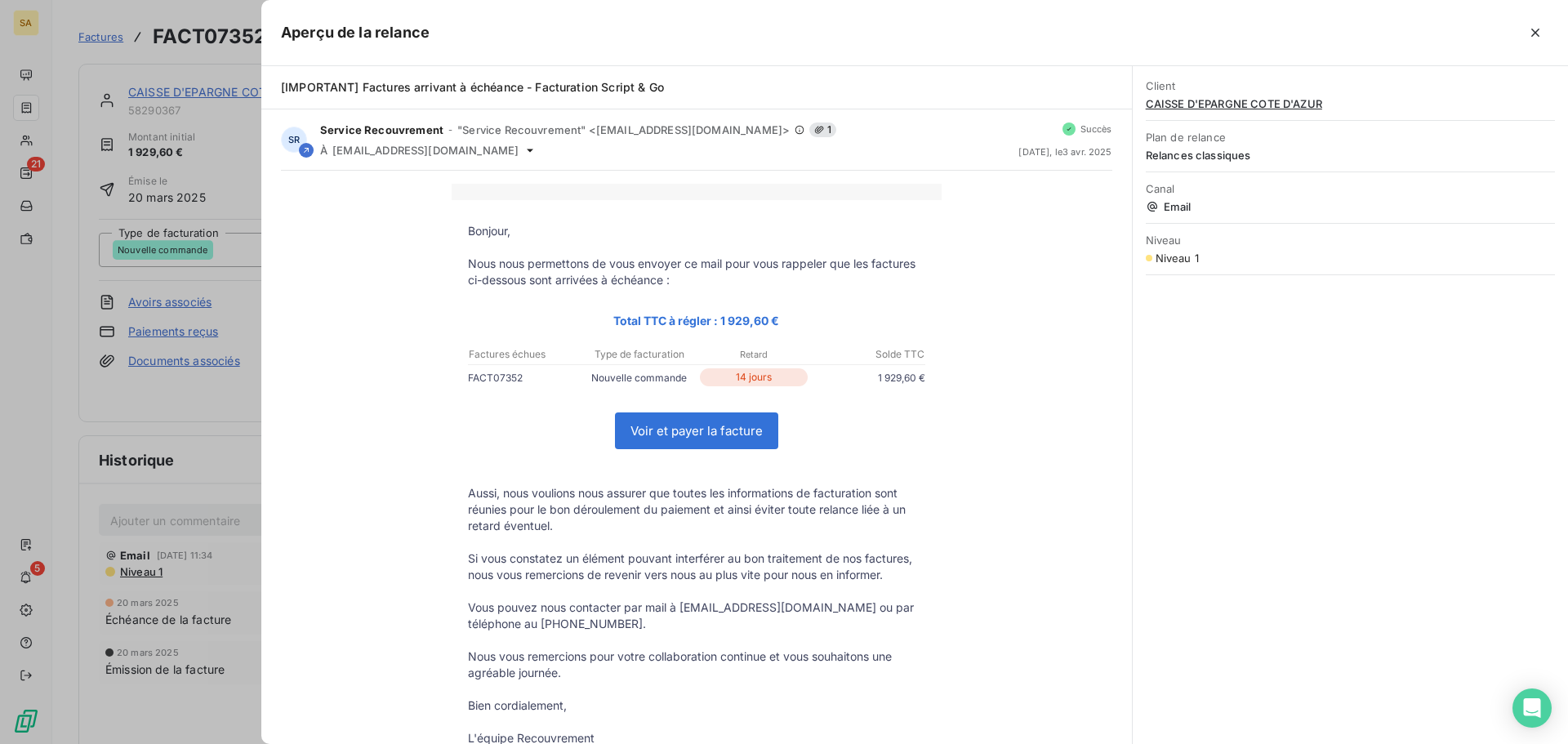
click at [1295, 422] on div "Client CAISSE D'EPARGNE COTE D'AZUR Plan de relance Relances classiques Canal E…" at bounding box center [1350, 405] width 435 height 678
click at [1529, 29] on icon "button" at bounding box center [1535, 32] width 16 height 16
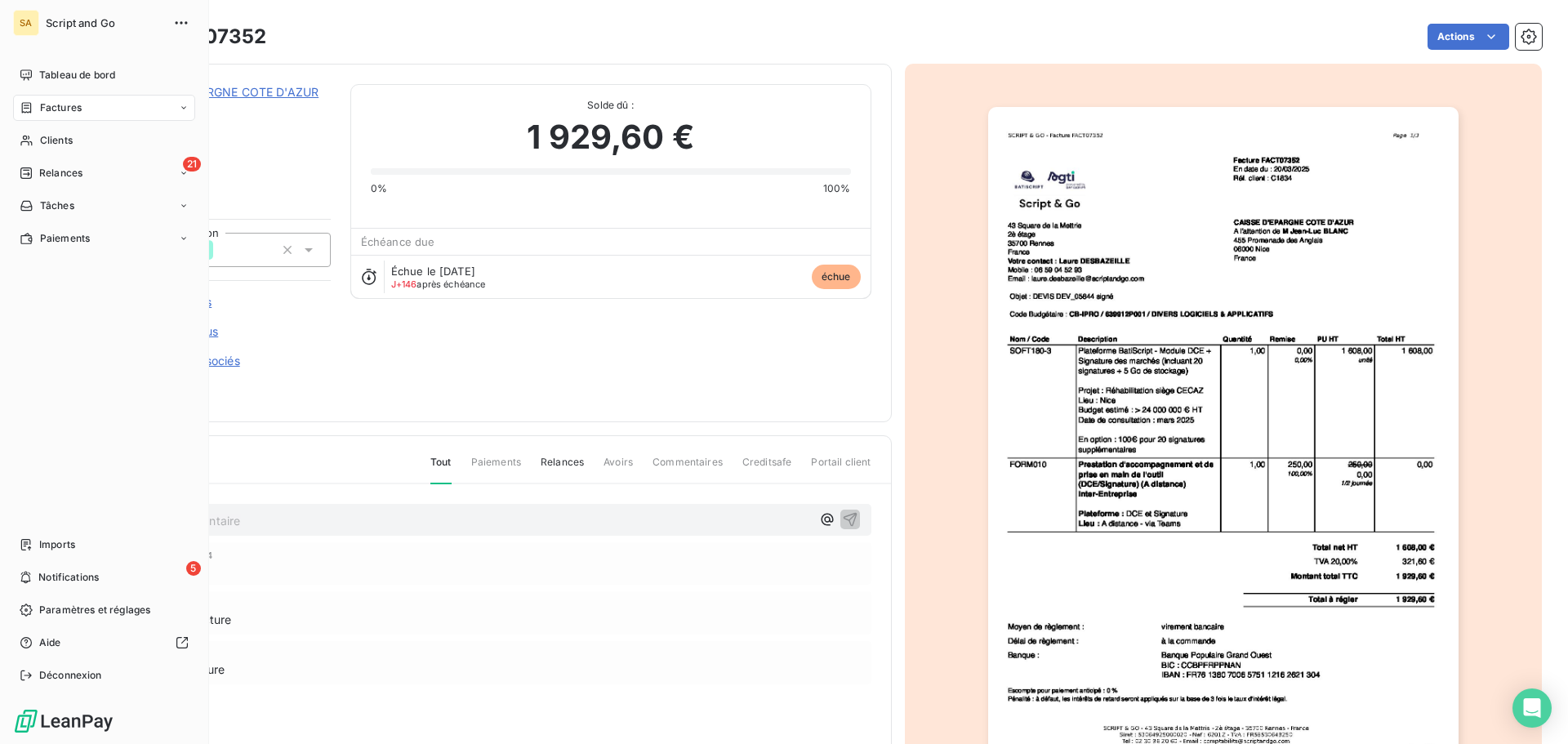
click at [23, 170] on icon at bounding box center [26, 173] width 13 height 13
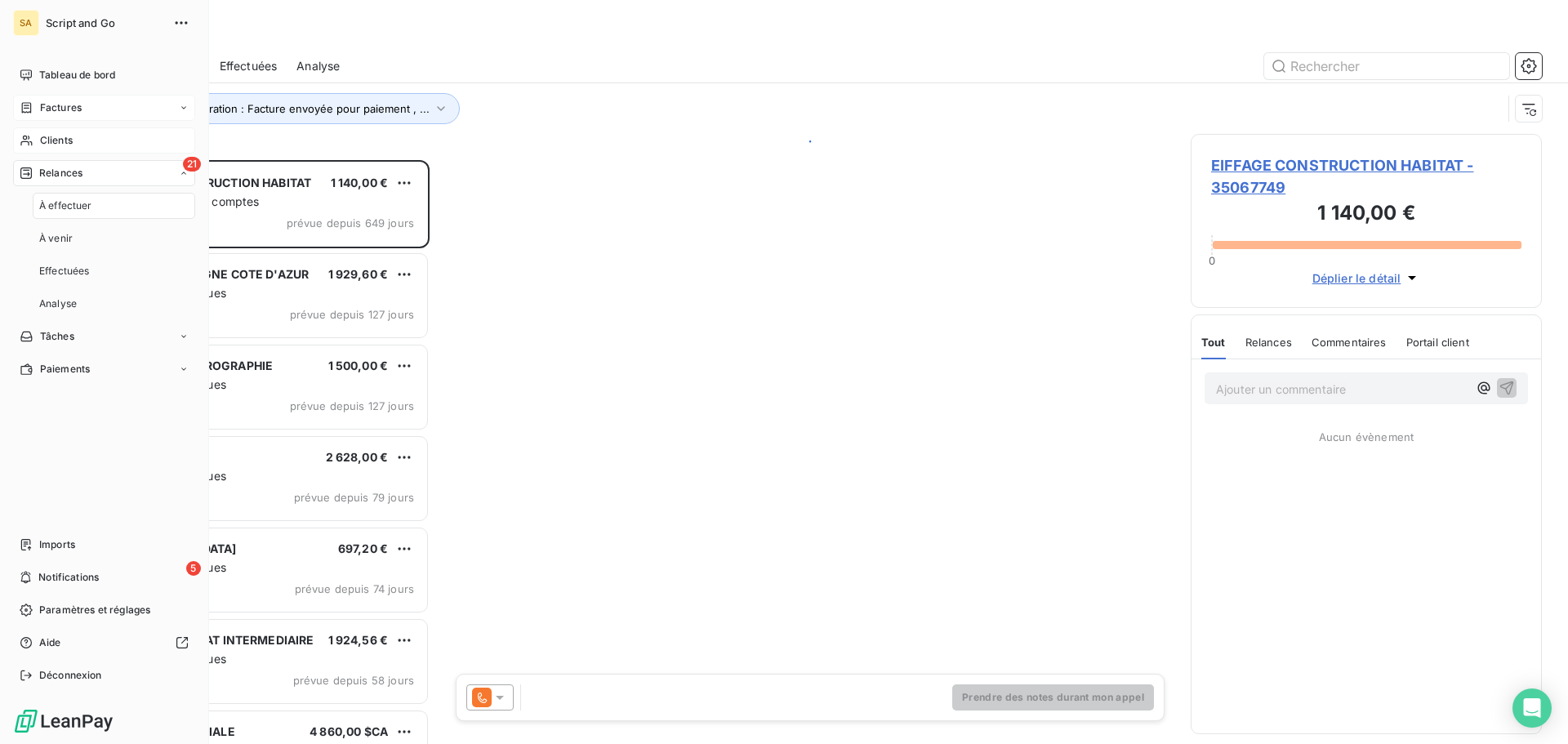
scroll to position [572, 339]
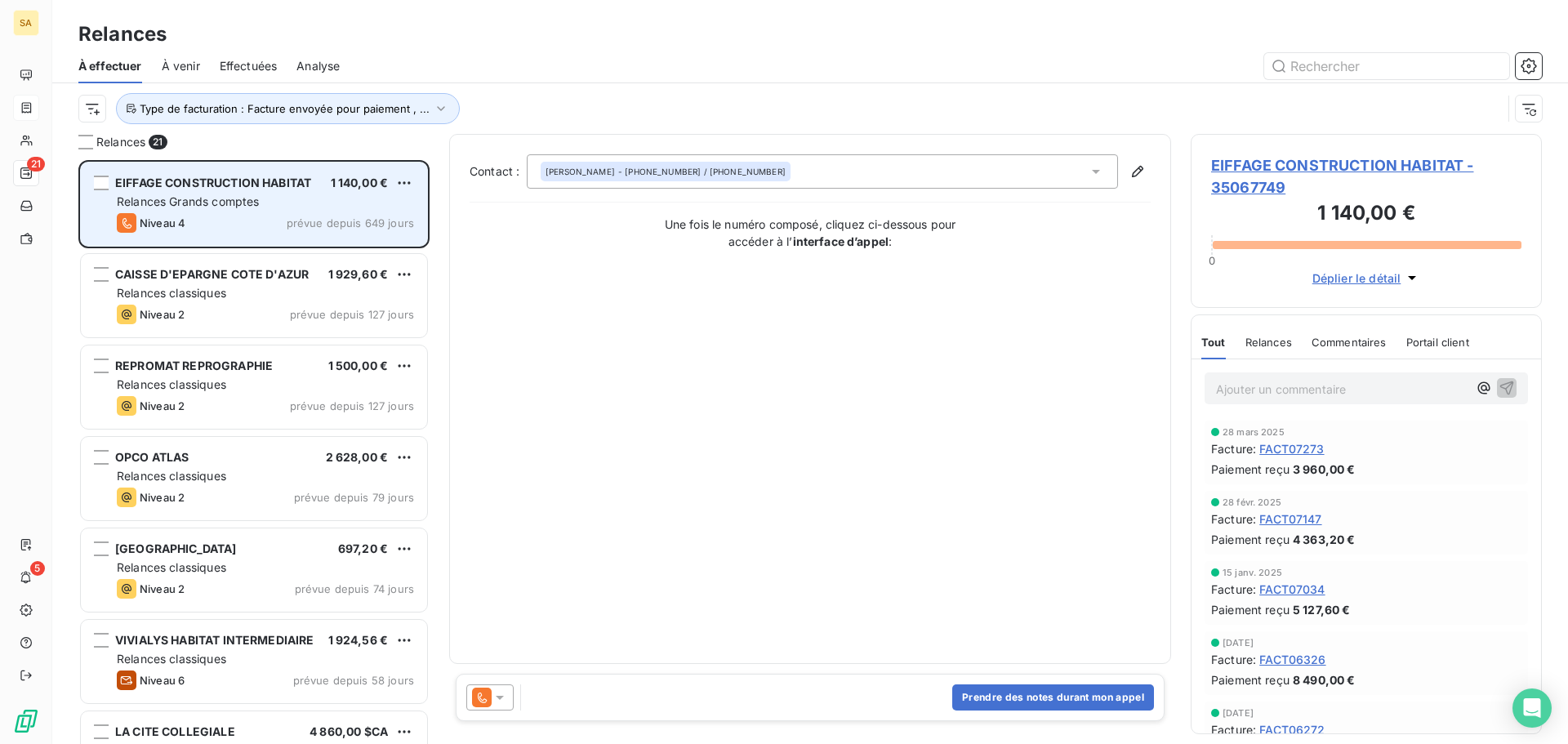
click at [239, 187] on span "EIFFAGE CONSTRUCTION HABITAT" at bounding box center [213, 183] width 196 height 14
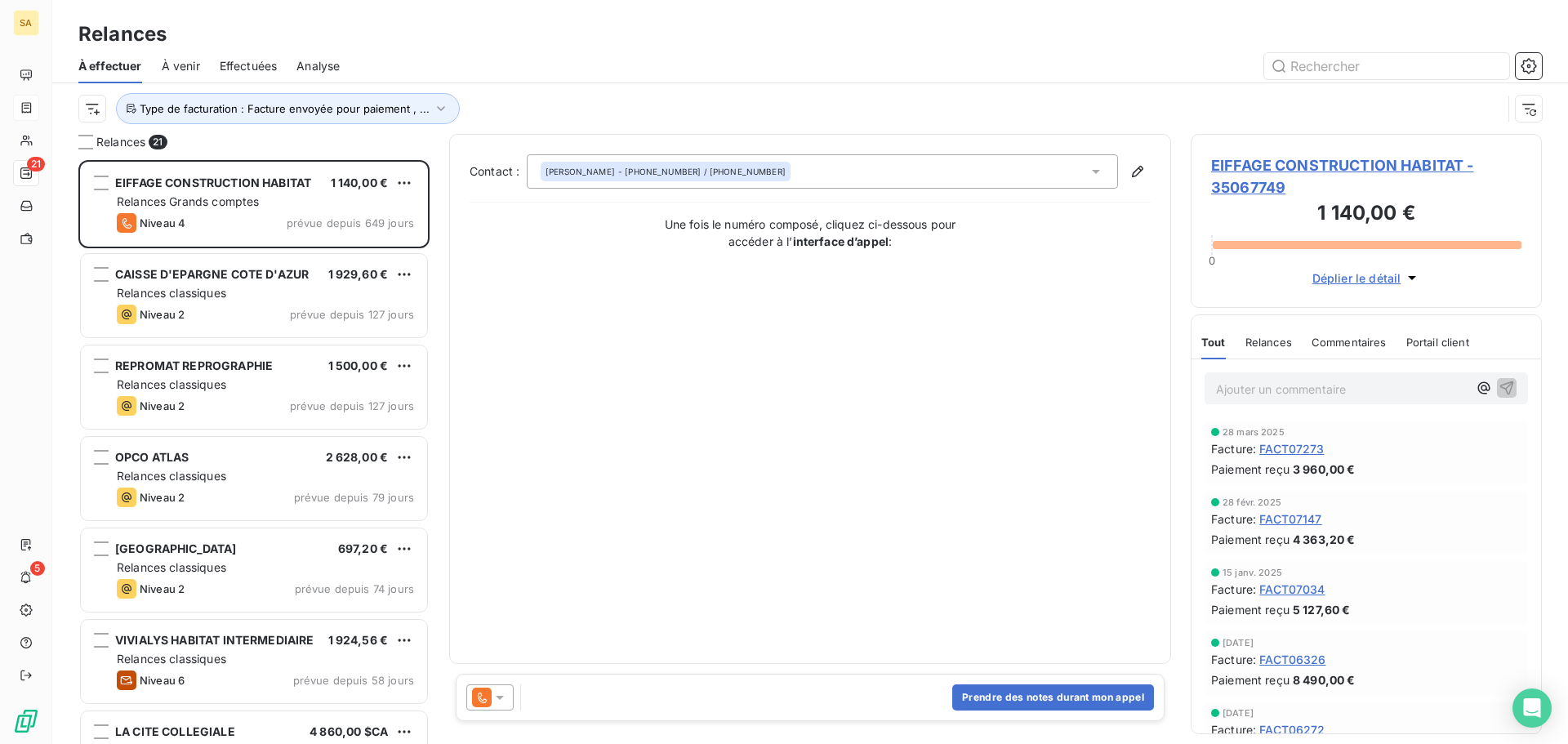
click at [1263, 166] on span "EIFFAGE CONSTRUCTION HABITAT - 35067749" at bounding box center [1366, 176] width 310 height 44
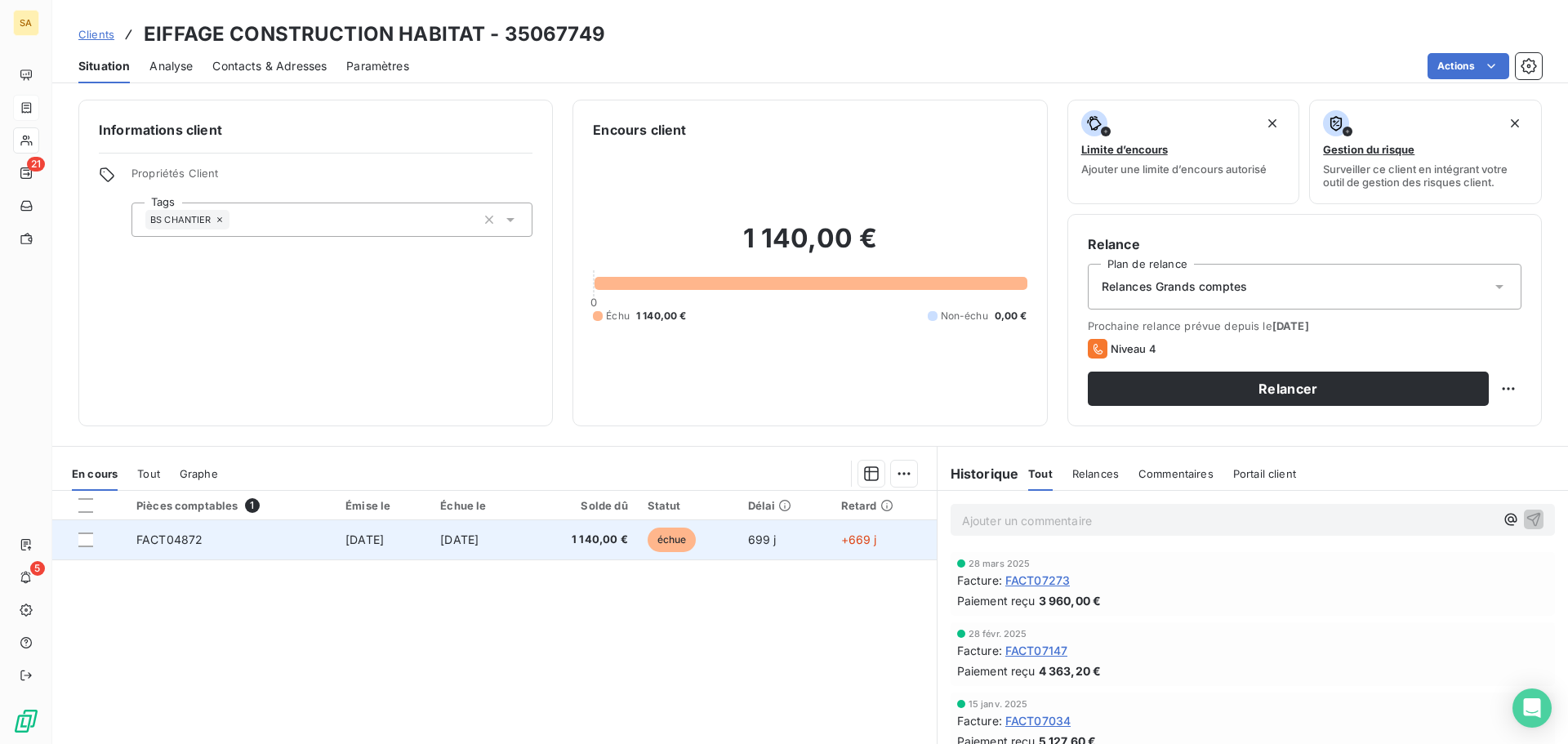
click at [254, 547] on td "FACT04872" at bounding box center [231, 540] width 209 height 39
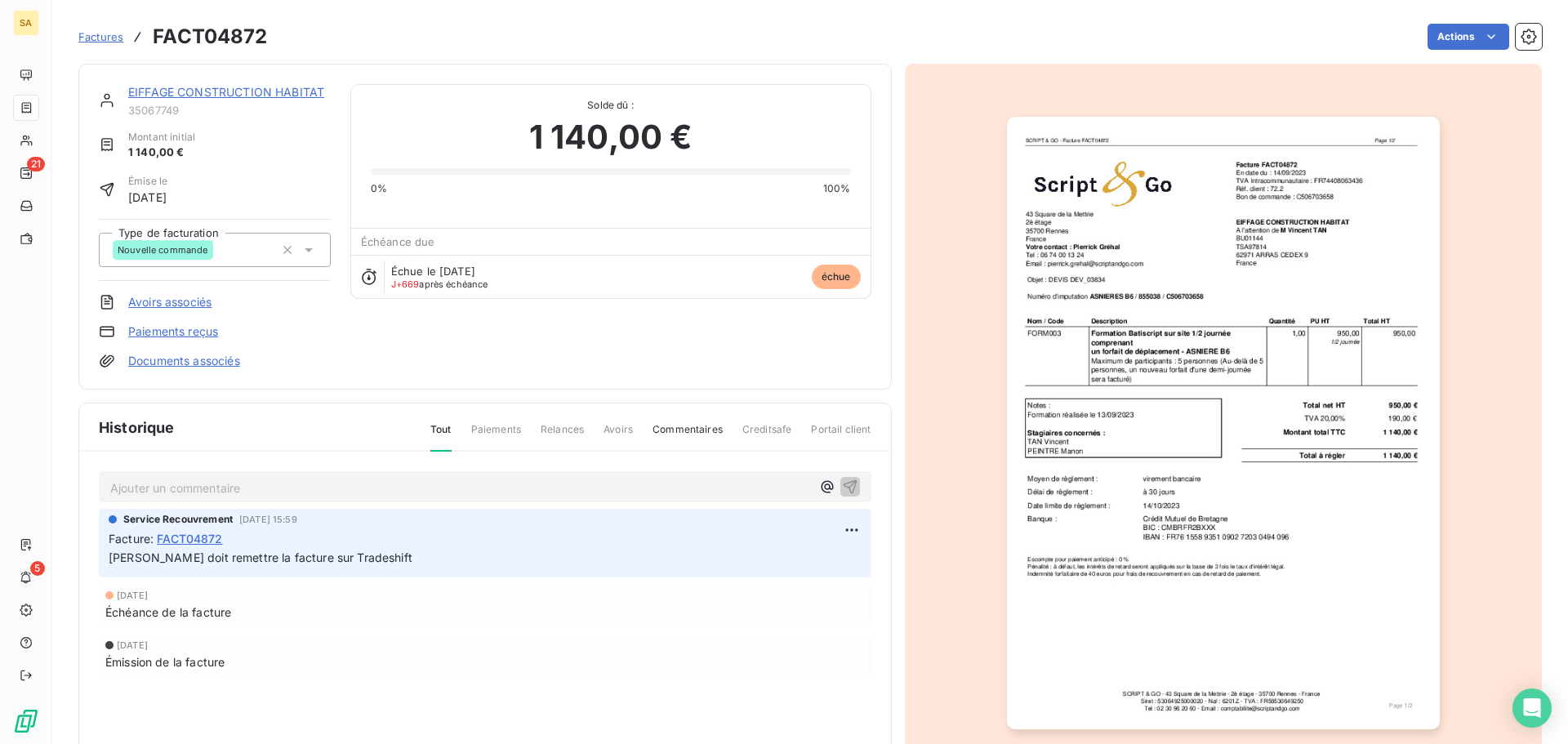
click at [1193, 618] on img "button" at bounding box center [1223, 422] width 432 height 612
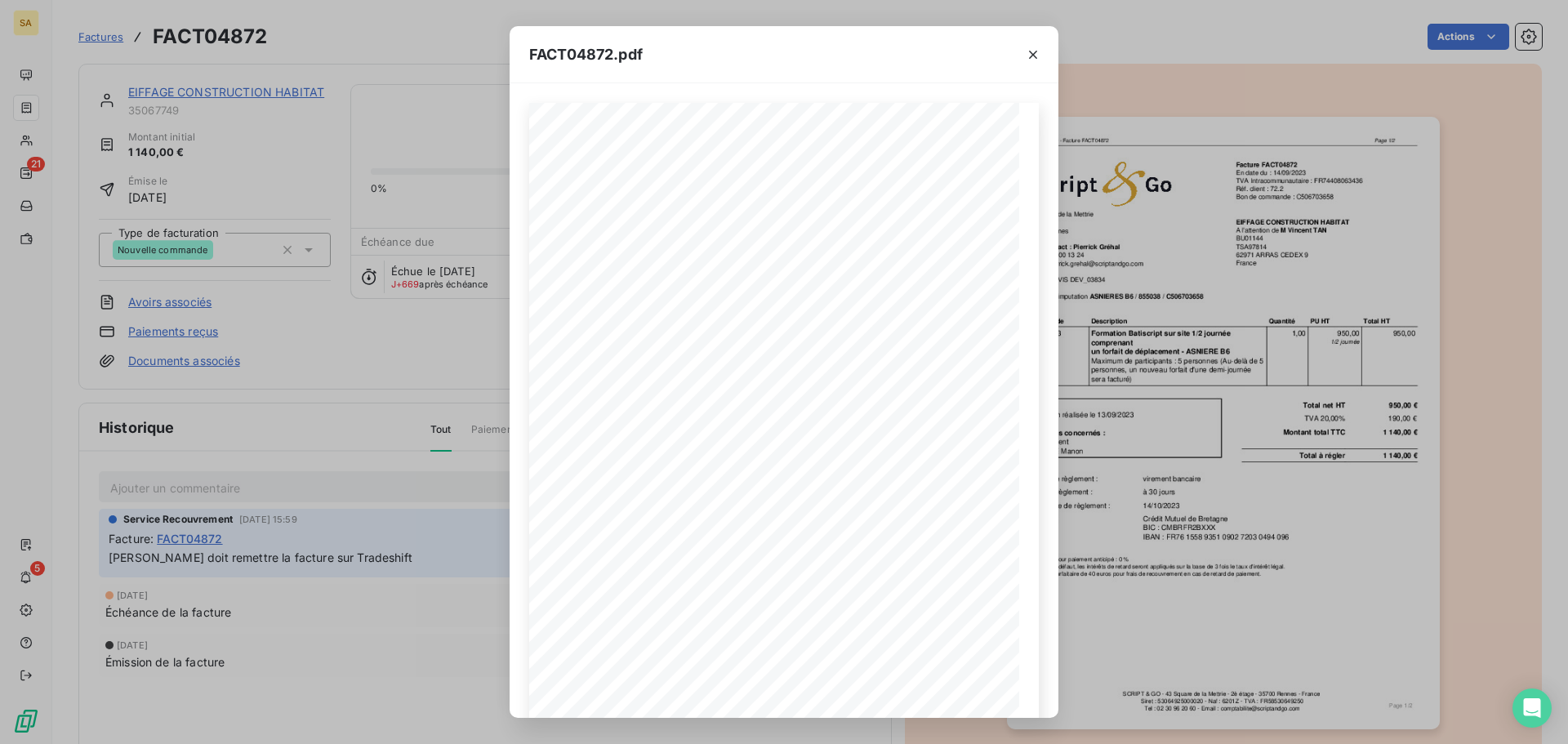
click at [1173, 211] on div "FACT04872.pdf SCRIPT & GO - Facture FACT04872 Page 1/2 43 Square de la Mettrie …" at bounding box center [784, 372] width 1568 height 744
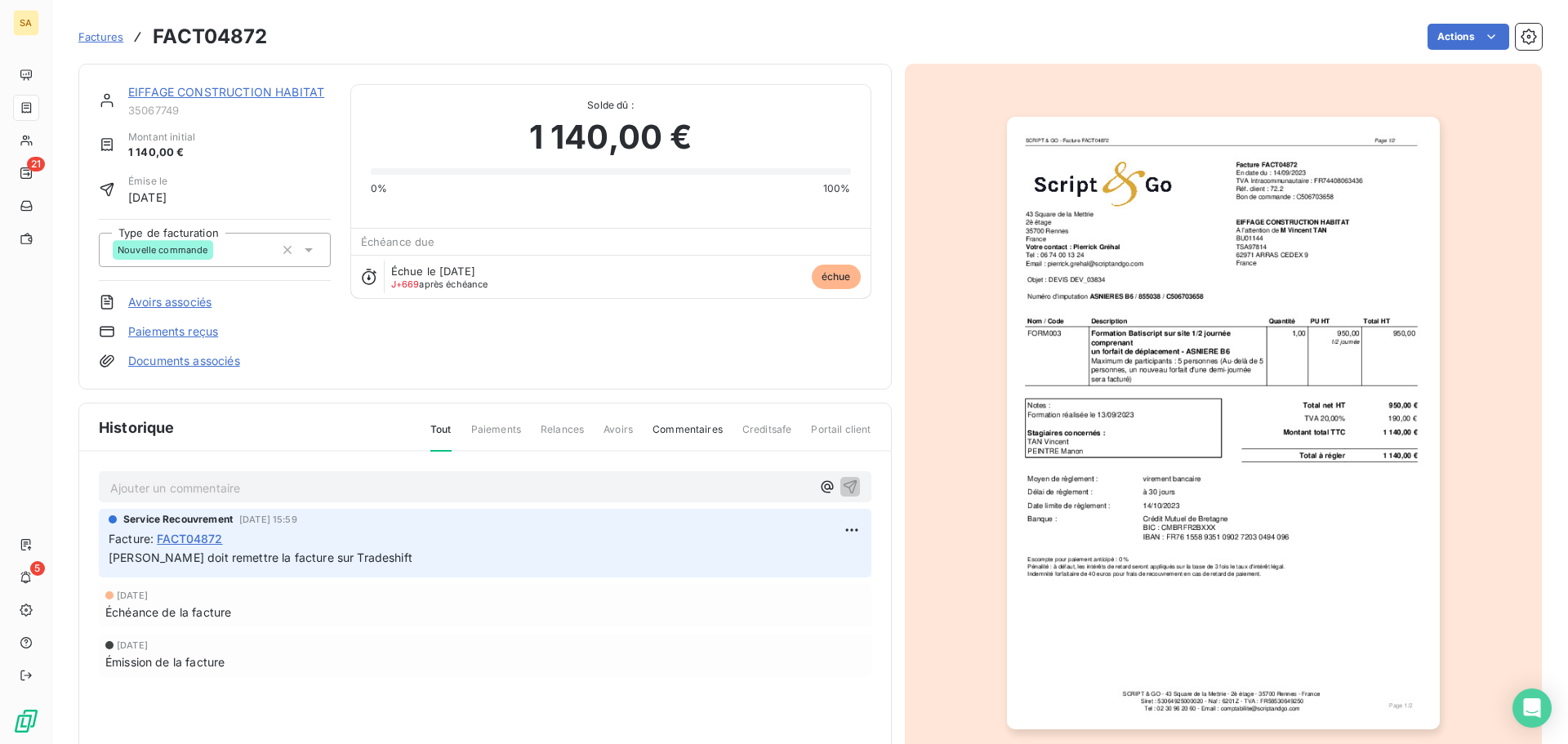
click at [1278, 223] on img "button" at bounding box center [1223, 422] width 432 height 612
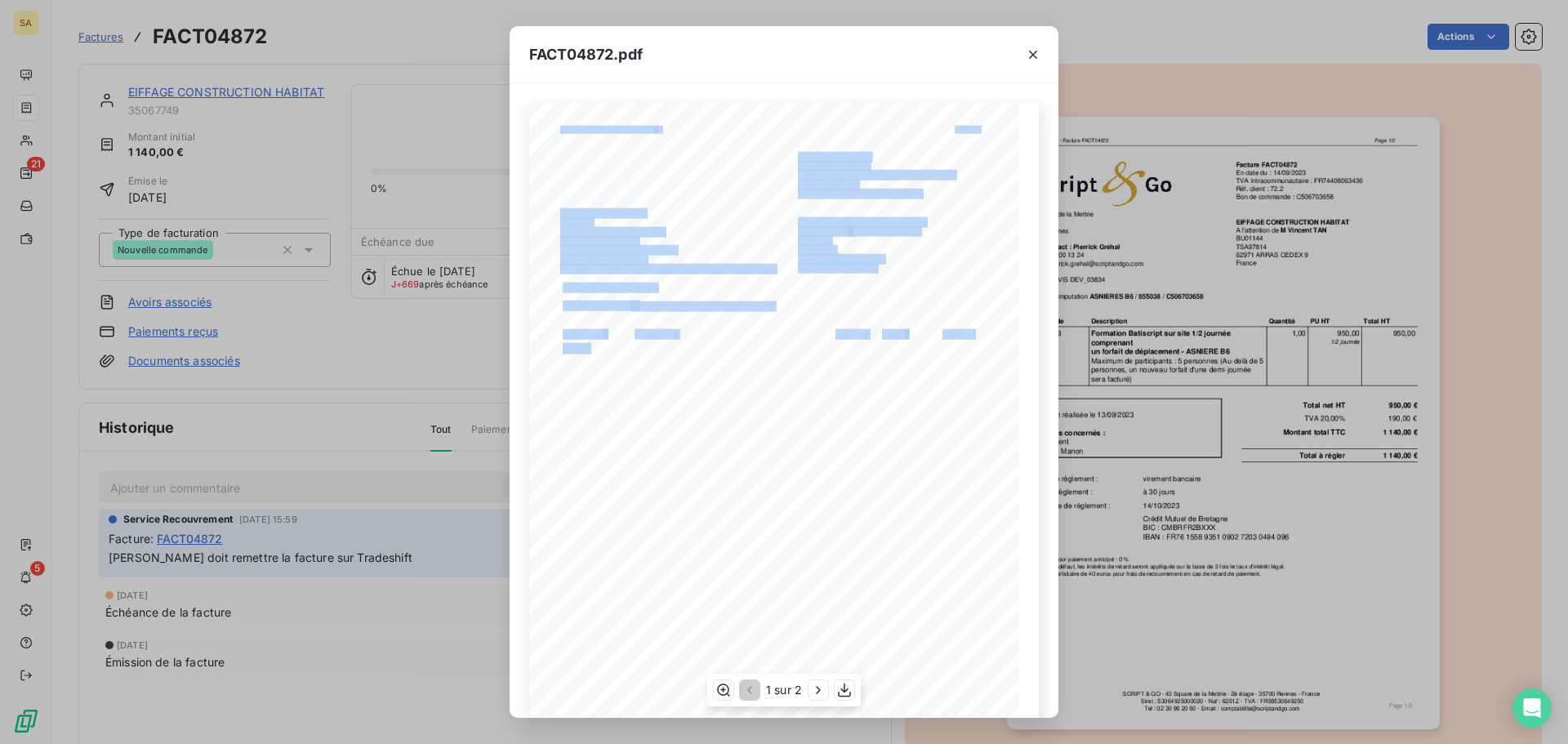
click at [542, 349] on div "SCRIPT & GO - Facture FACT04872 Page 1/2 43 Square de la Mettrie 2è étage 35700…" at bounding box center [784, 450] width 509 height 693
click at [588, 350] on span "FORM003" at bounding box center [582, 346] width 39 height 9
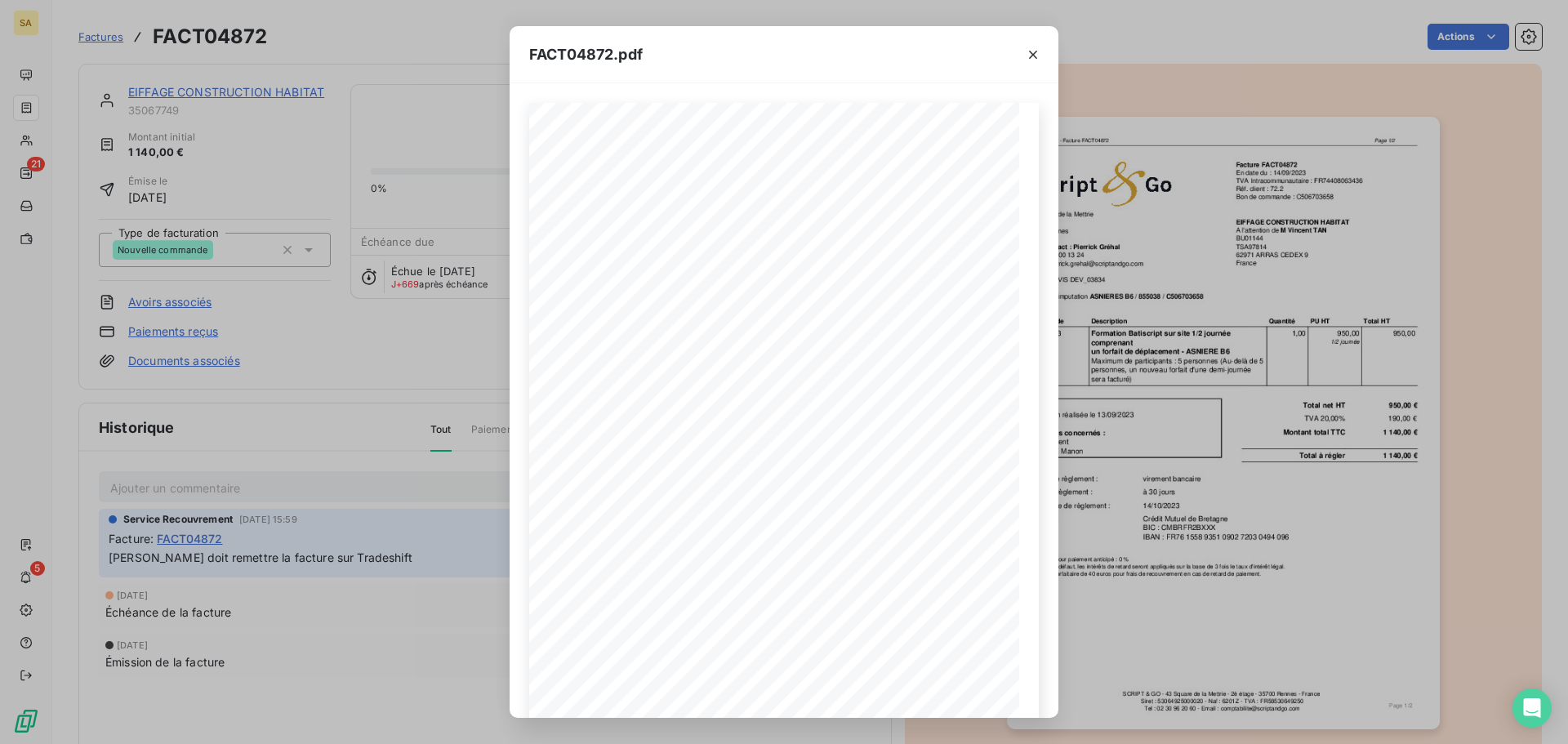
click at [455, 155] on div "FACT04872.pdf SCRIPT & GO - Facture FACT04872 Page 1/2 43 Square de la Mettrie …" at bounding box center [784, 372] width 1568 height 744
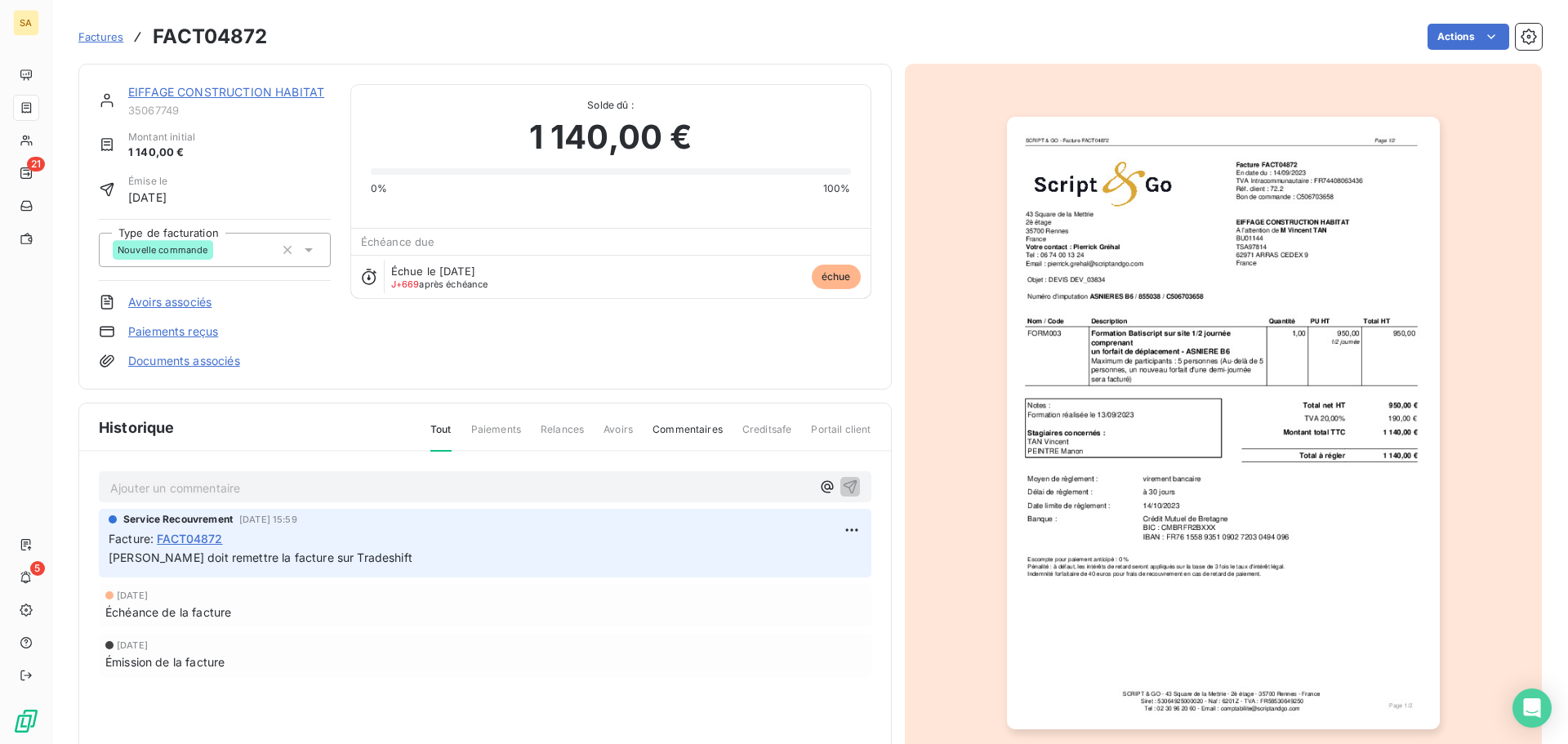
click at [1118, 259] on img "button" at bounding box center [1223, 422] width 432 height 612
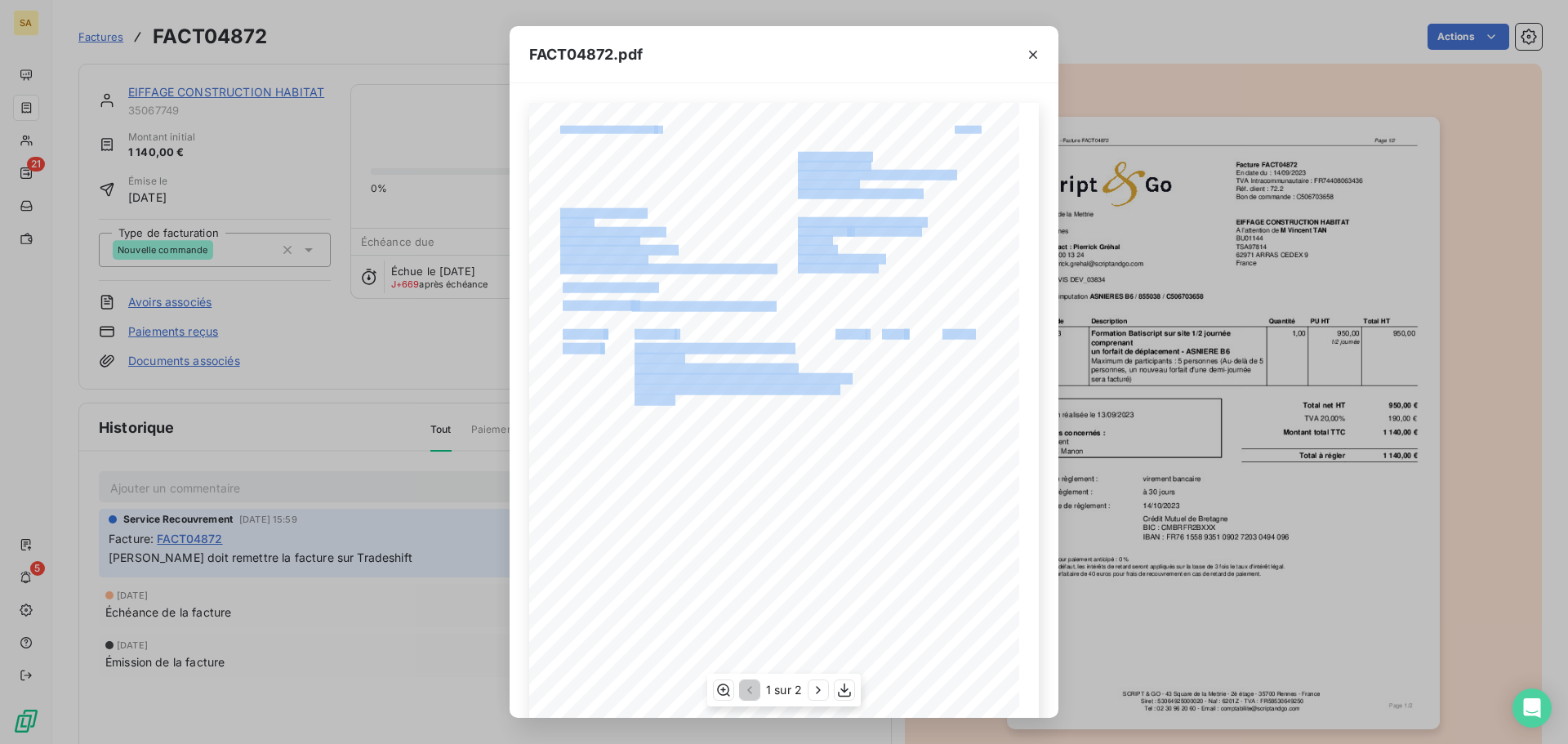
click at [623, 381] on div "SCRIPT & GO - Facture FACT04872 Page 1/2 43 Square de la Mettrie 2è étage 35700…" at bounding box center [784, 450] width 509 height 693
click at [634, 350] on span "Formation Batiscript sur site 1/2 journée" at bounding box center [713, 346] width 158 height 9
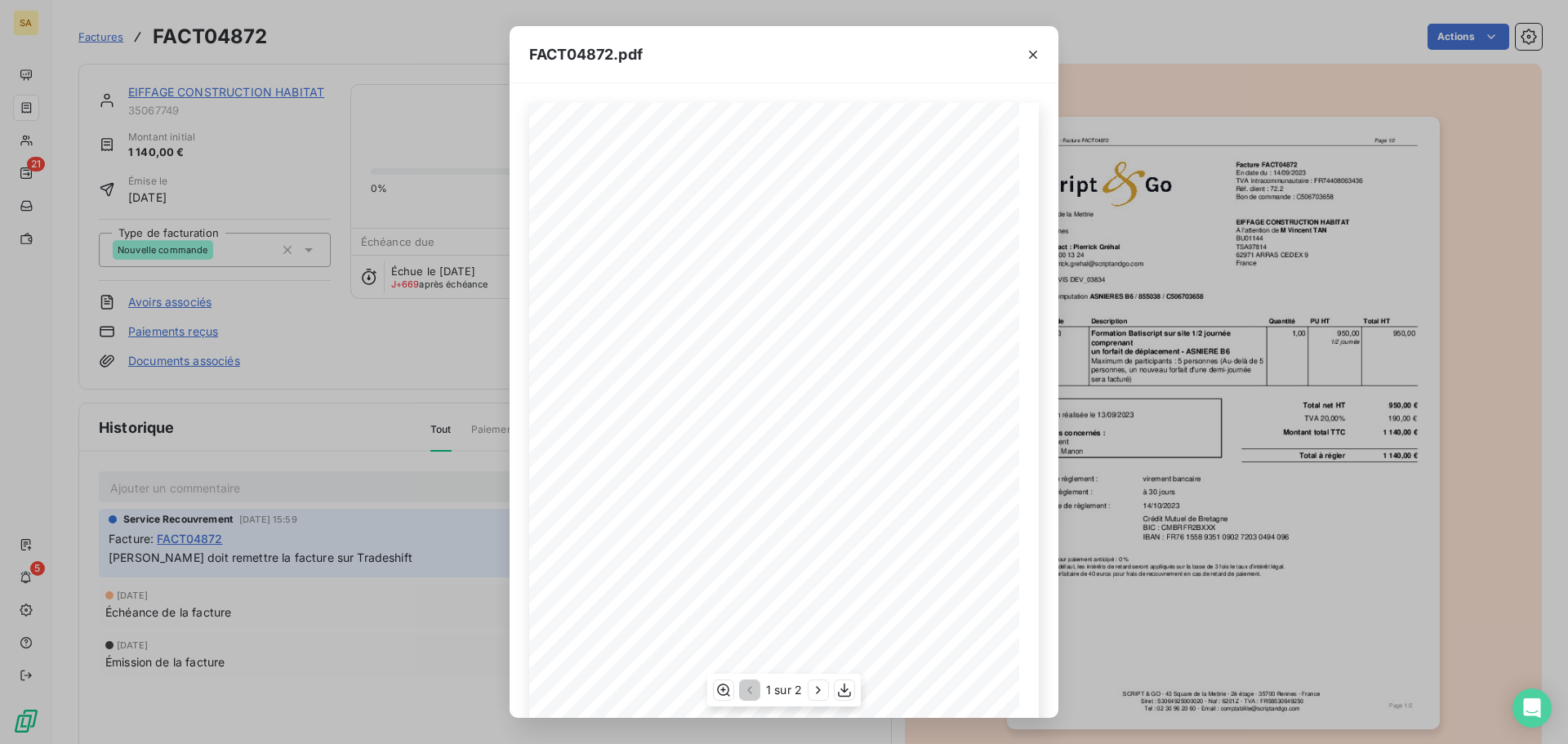
click at [671, 361] on div "SCRIPT & GO - Facture FACT04872 Page 1/2 43 Square de la Mettrie 2è étage 35700…" at bounding box center [784, 450] width 509 height 693
drag, startPoint x: 676, startPoint y: 356, endPoint x: 640, endPoint y: 362, distance: 36.5
click at [640, 361] on span "comprenant" at bounding box center [659, 357] width 49 height 9
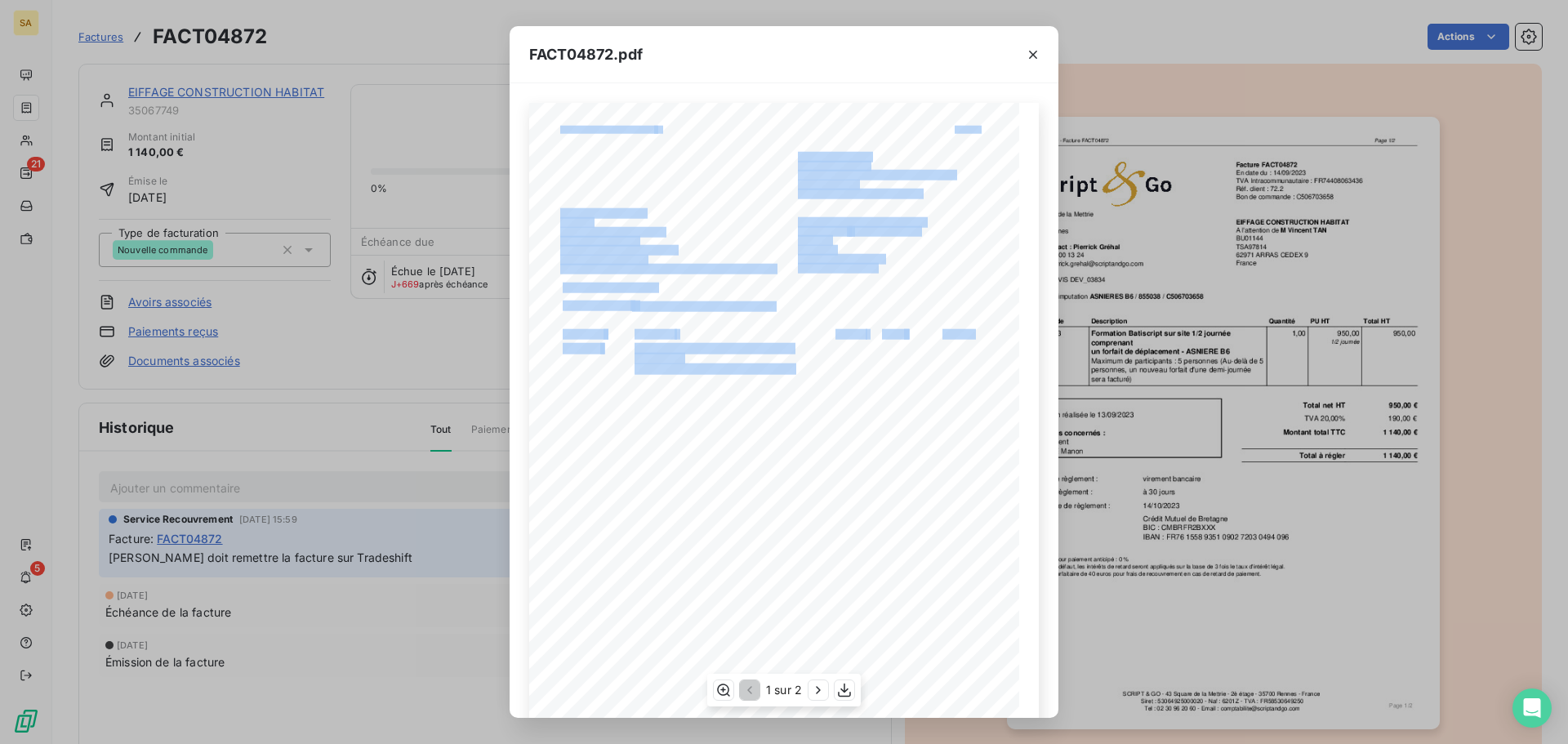
click at [616, 362] on div "SCRIPT & GO - Facture FACT04872 Page 1/2 43 Square de la Mettrie 2è étage 35700…" at bounding box center [784, 450] width 509 height 693
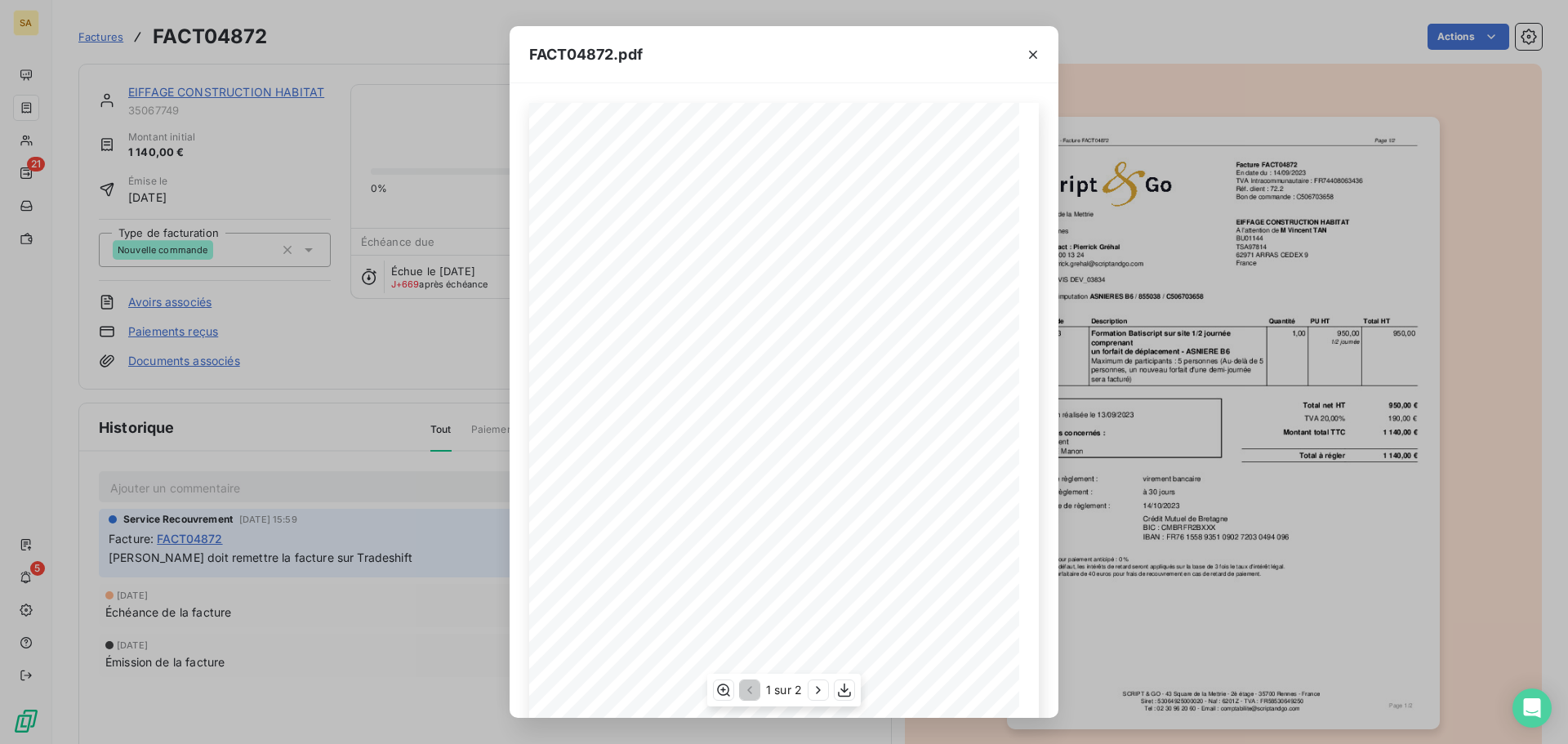
click at [697, 378] on span "Maximum de participants : 5 personnes (Au-delà de 5" at bounding box center [742, 377] width 217 height 9
click at [676, 367] on div "SCRIPT & GO - Facture FACT04872 Page 1/2 43 Square de la Mettrie 2è étage 35700…" at bounding box center [784, 450] width 509 height 693
click at [676, 348] on div "SCRIPT & GO - Facture FACT04872 Page 1/2 43 Square de la Mettrie 2è étage 35700…" at bounding box center [784, 450] width 509 height 693
click at [693, 347] on div "SCRIPT & GO - Facture FACT04872 Page 1/2 43 Square de la Mettrie 2è étage 35700…" at bounding box center [784, 450] width 509 height 693
click at [701, 370] on span "un forfait de déplacement - ASNIERE B6" at bounding box center [715, 367] width 163 height 9
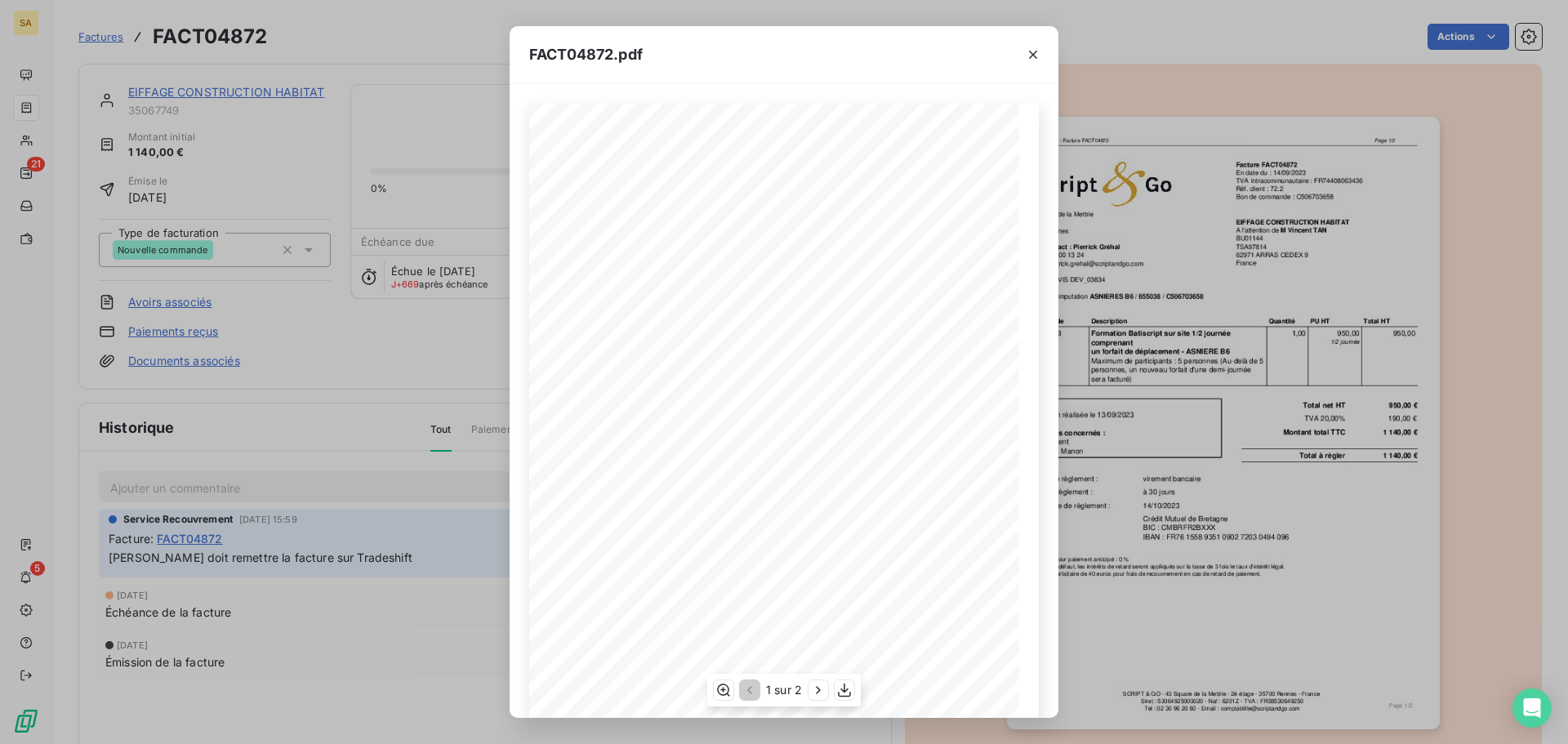
click at [697, 369] on span "un forfait de déplacement - ASNIERE B6" at bounding box center [715, 367] width 163 height 9
click at [703, 369] on span "un forfait de déplacement - ASNIERE B6" at bounding box center [715, 367] width 163 height 9
click at [704, 369] on span "un forfait de déplacement - ASNIERE B6" at bounding box center [715, 367] width 163 height 9
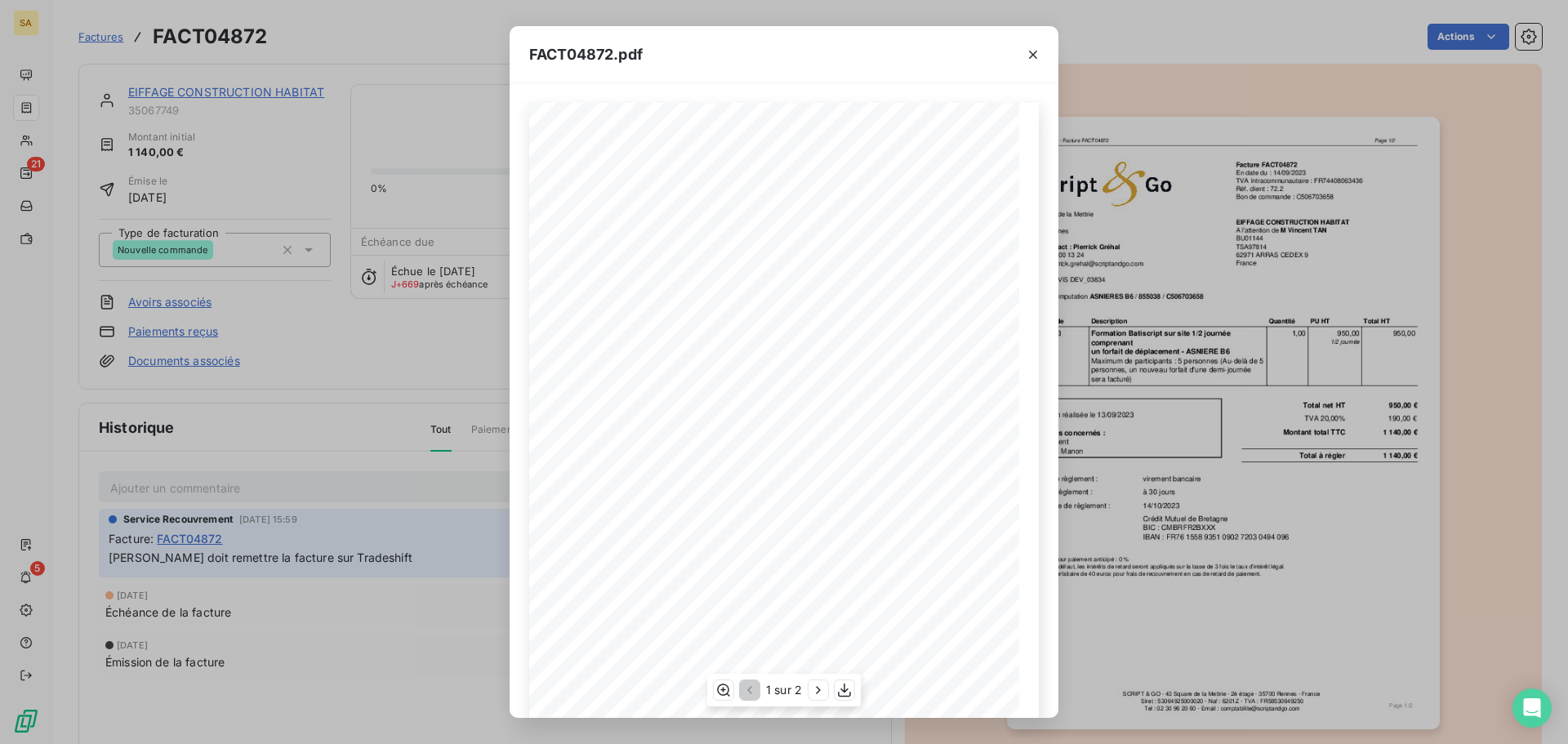
click at [801, 374] on span "Maximum de participants : 5 personnes (Au-delà de 5" at bounding box center [742, 377] width 217 height 9
click at [780, 369] on span "un forfait de déplacement - ASNIERE B6" at bounding box center [715, 367] width 163 height 9
drag, startPoint x: 779, startPoint y: 369, endPoint x: 772, endPoint y: 348, distance: 22.1
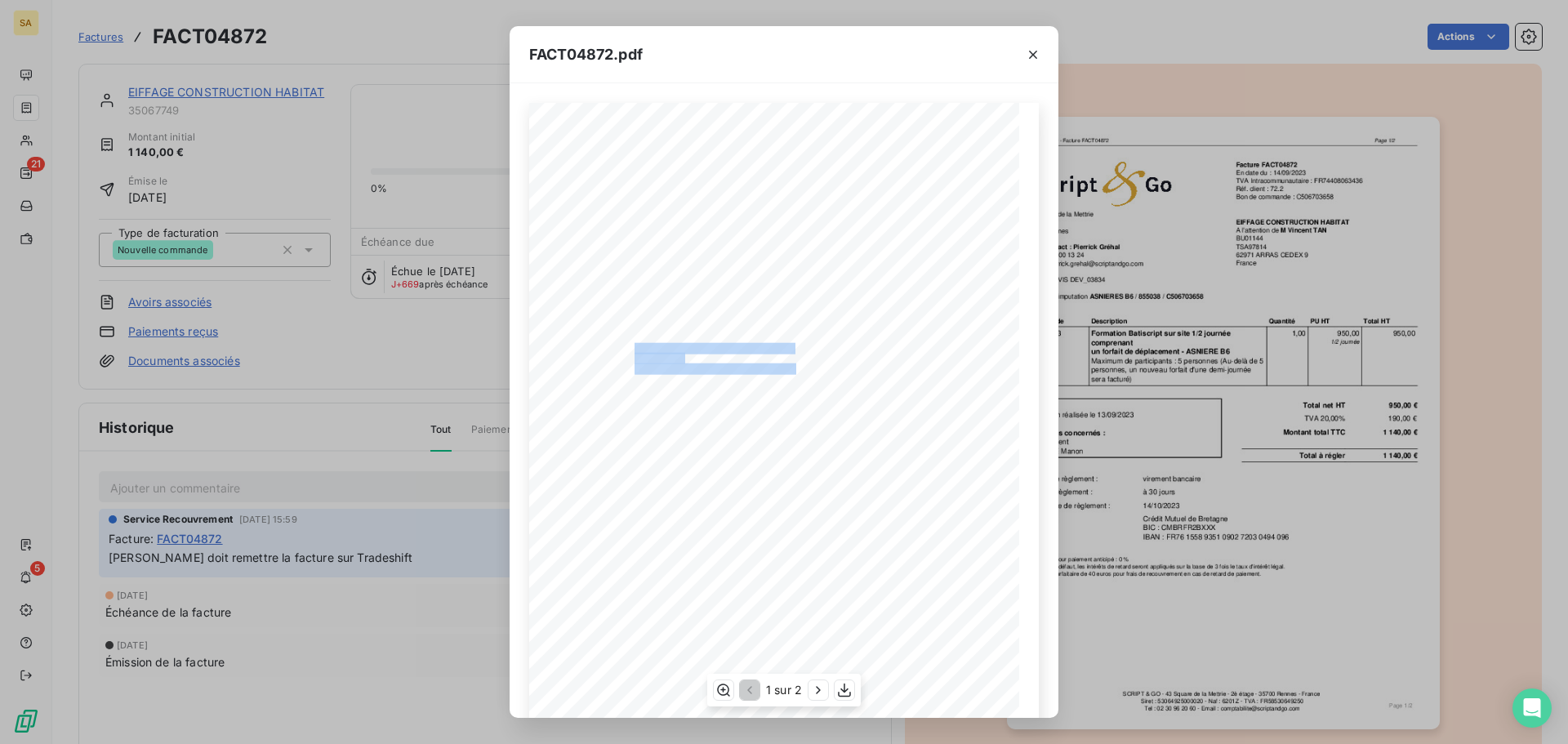
click at [772, 348] on div "SCRIPT & GO - Facture FACT04872 Page 1/2 43 Square de la Mettrie 2è étage 35700…" at bounding box center [784, 450] width 490 height 694
copy div "Formation Batiscript sur site 1/2 journée comprenant un forfait de déplacement …"
click at [479, 246] on div "FACT04872.pdf SCRIPT & GO - Facture FACT04872 Page 1/2 43 Square de la Mettrie …" at bounding box center [784, 372] width 1568 height 744
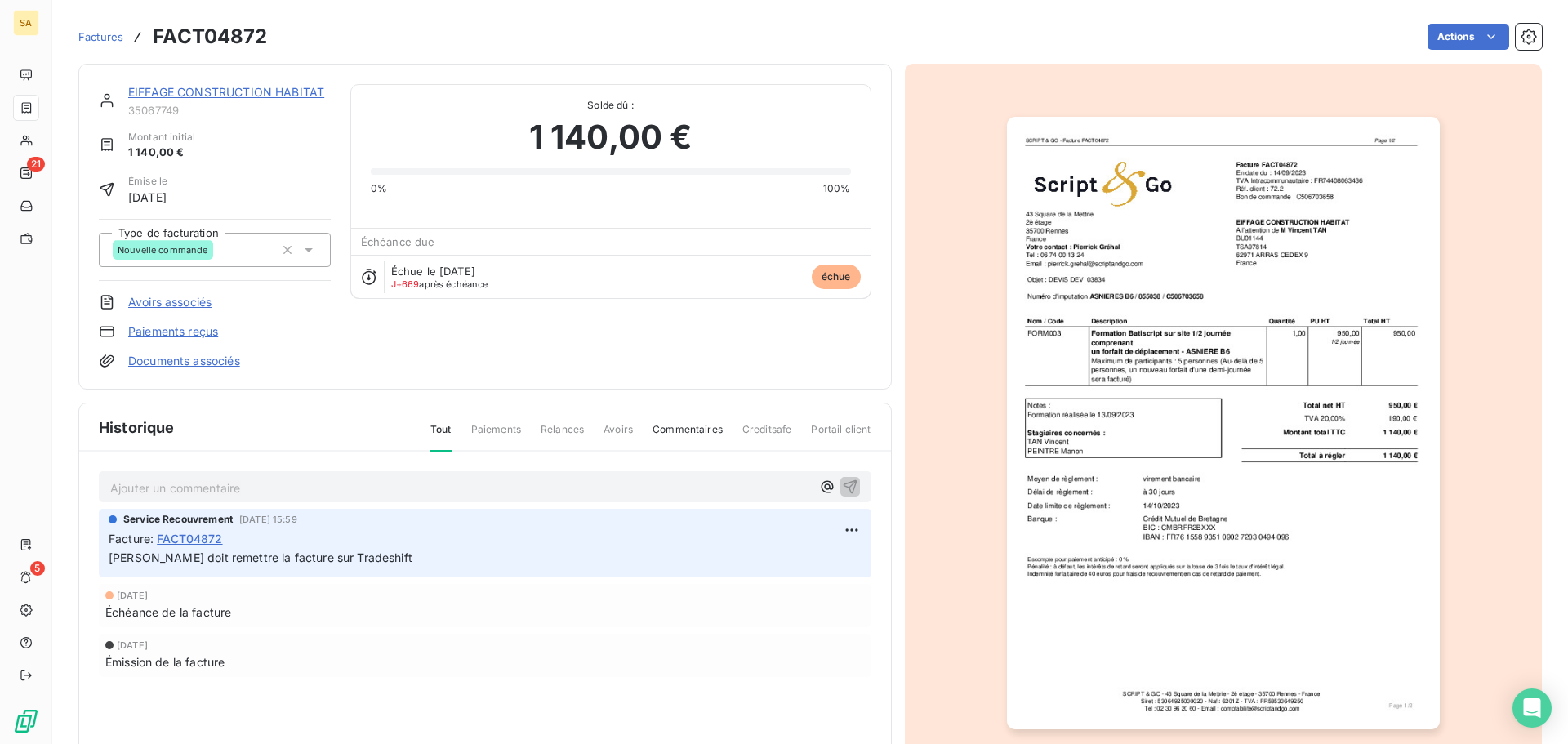
click at [304, 486] on p "Ajouter un commentaire ﻿" at bounding box center [460, 488] width 700 height 21
click at [239, 487] on p "Ajouter un commentaire ﻿" at bounding box center [460, 488] width 700 height 21
drag, startPoint x: 475, startPoint y: 486, endPoint x: 405, endPoint y: 487, distance: 70.0
click at [405, 487] on span "Debora: echange avec Vincent tan via la messagerie electronique le 08/07/2025" at bounding box center [361, 487] width 502 height 14
drag, startPoint x: 843, startPoint y: 485, endPoint x: 631, endPoint y: 502, distance: 212.7
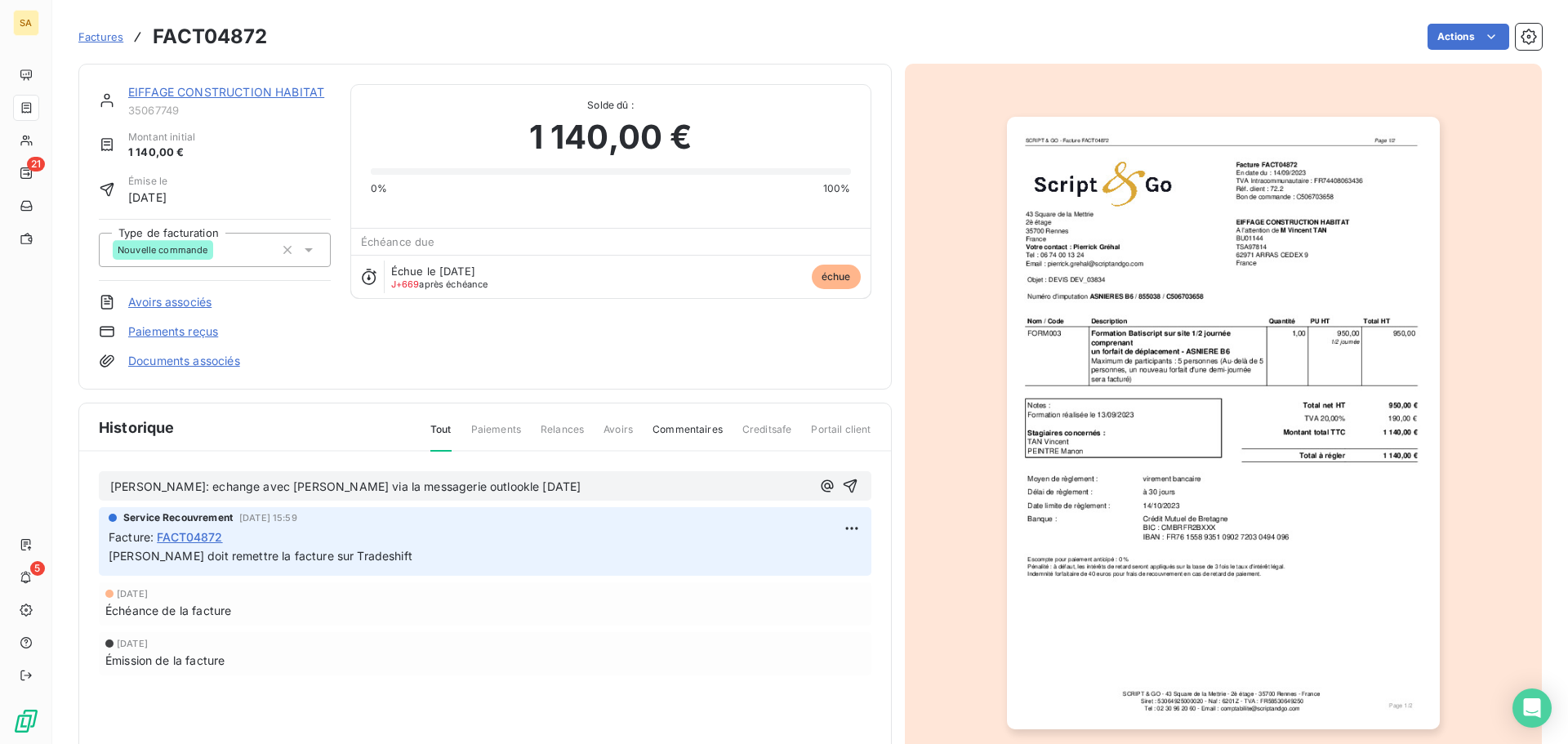
click at [748, 526] on div "Debora: echange avec Vincent tan via la messagerie outlookle 08/07/2025 Service…" at bounding box center [485, 596] width 812 height 290
click at [445, 486] on span "Debora: echange avec Vincent tan via la messagerie outlookle 08/07/2025" at bounding box center [344, 487] width 470 height 14
click at [845, 485] on icon "button" at bounding box center [849, 487] width 14 height 14
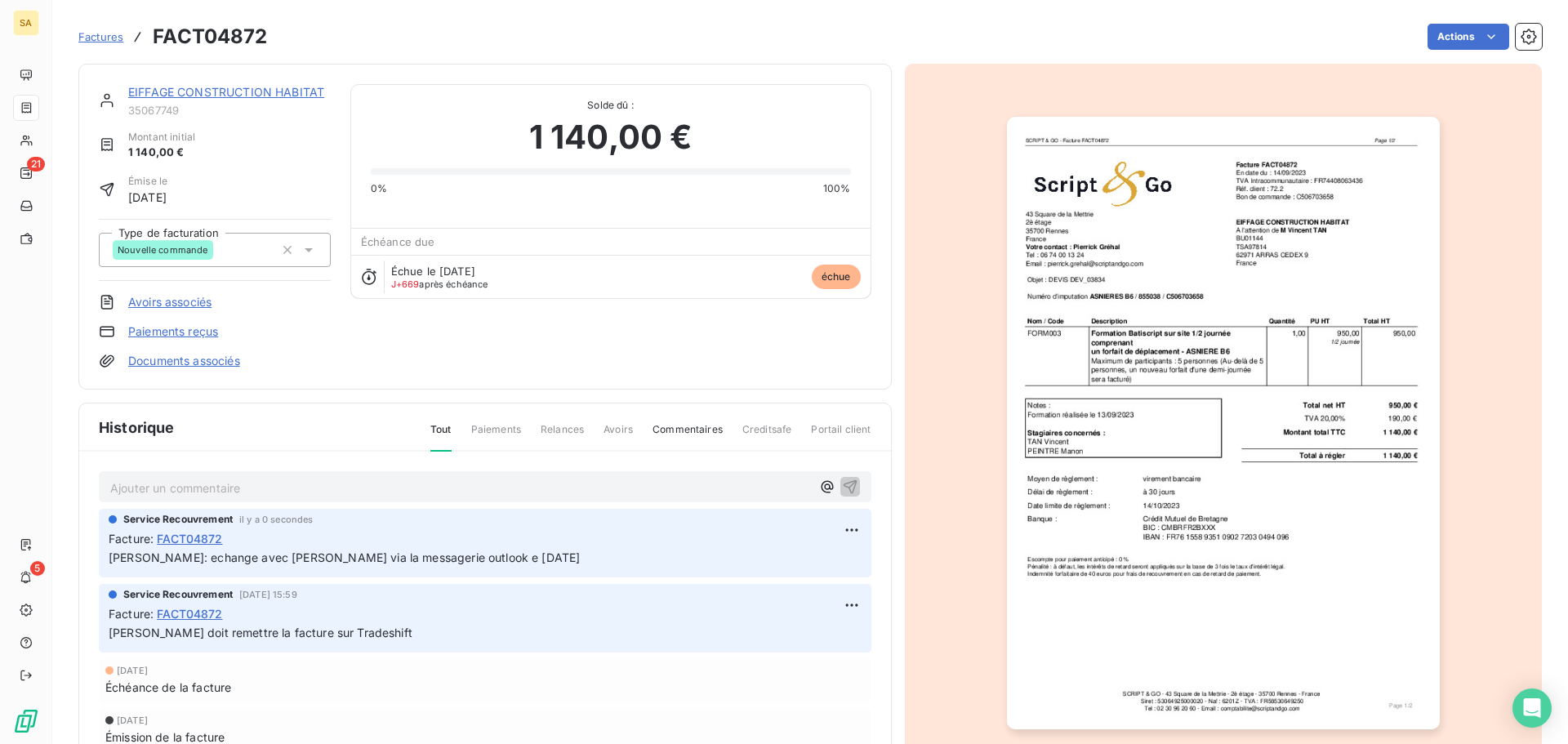
click at [544, 492] on p "Ajouter un commentaire ﻿" at bounding box center [460, 488] width 700 height 21
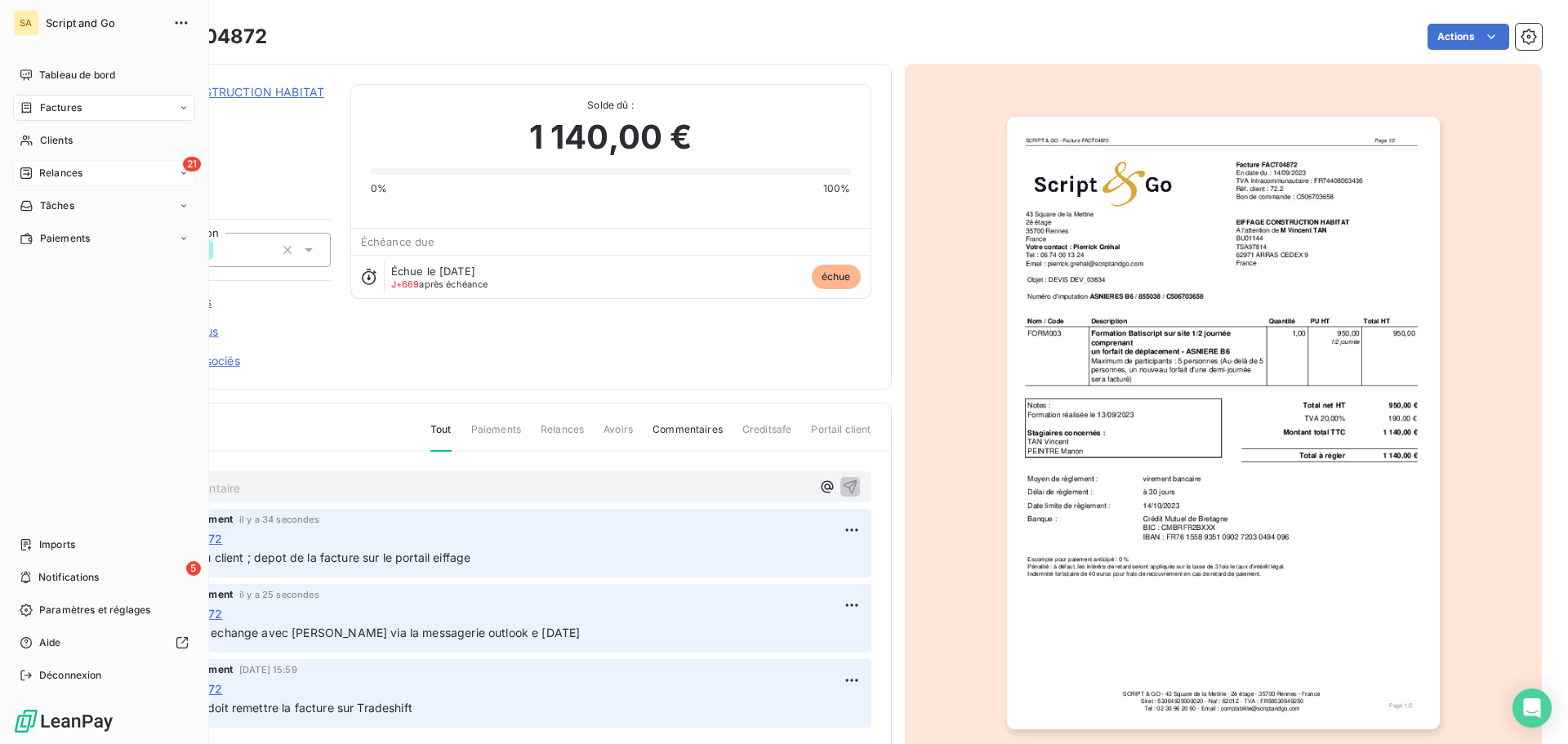
click at [86, 169] on div "21 Relances" at bounding box center [104, 173] width 182 height 27
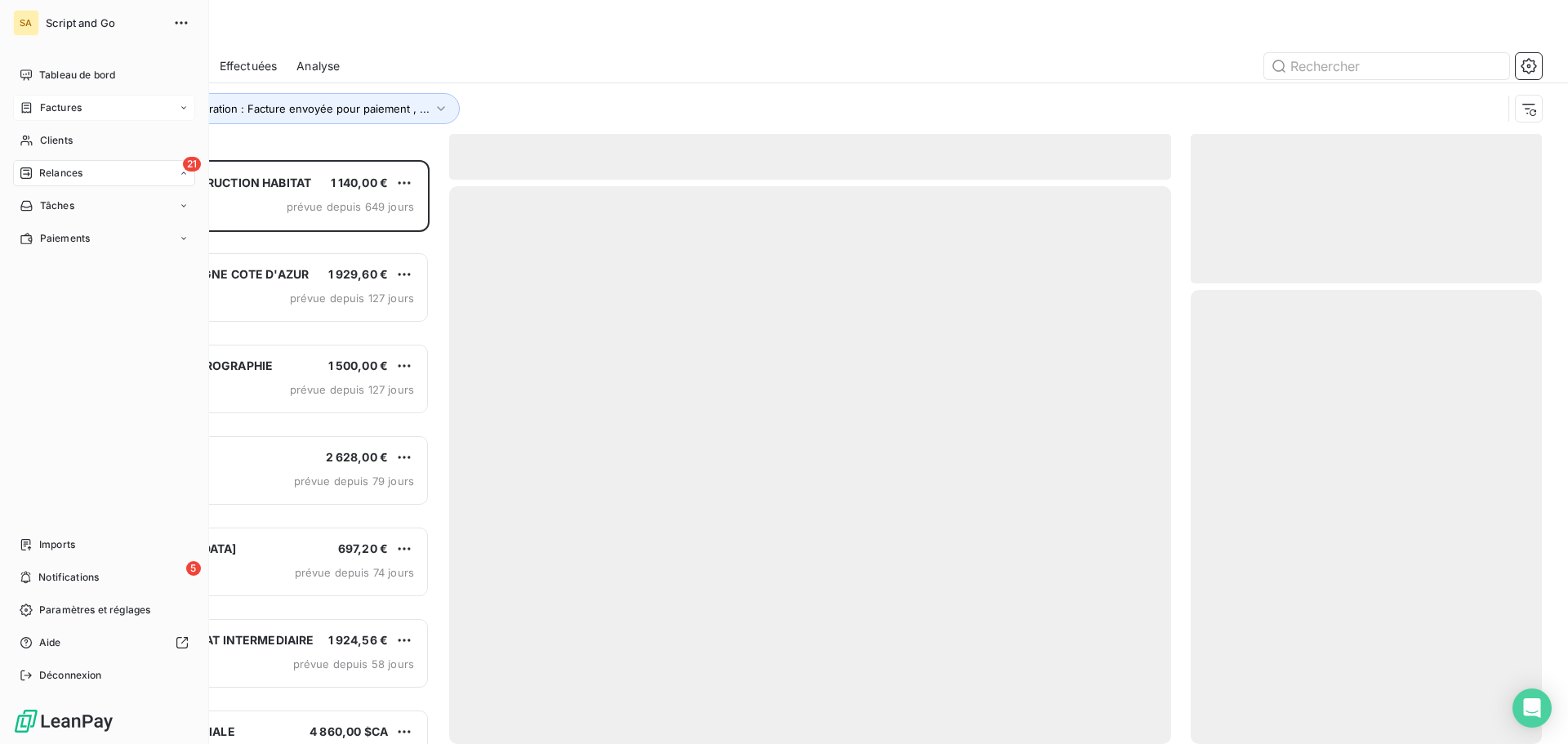
scroll to position [572, 339]
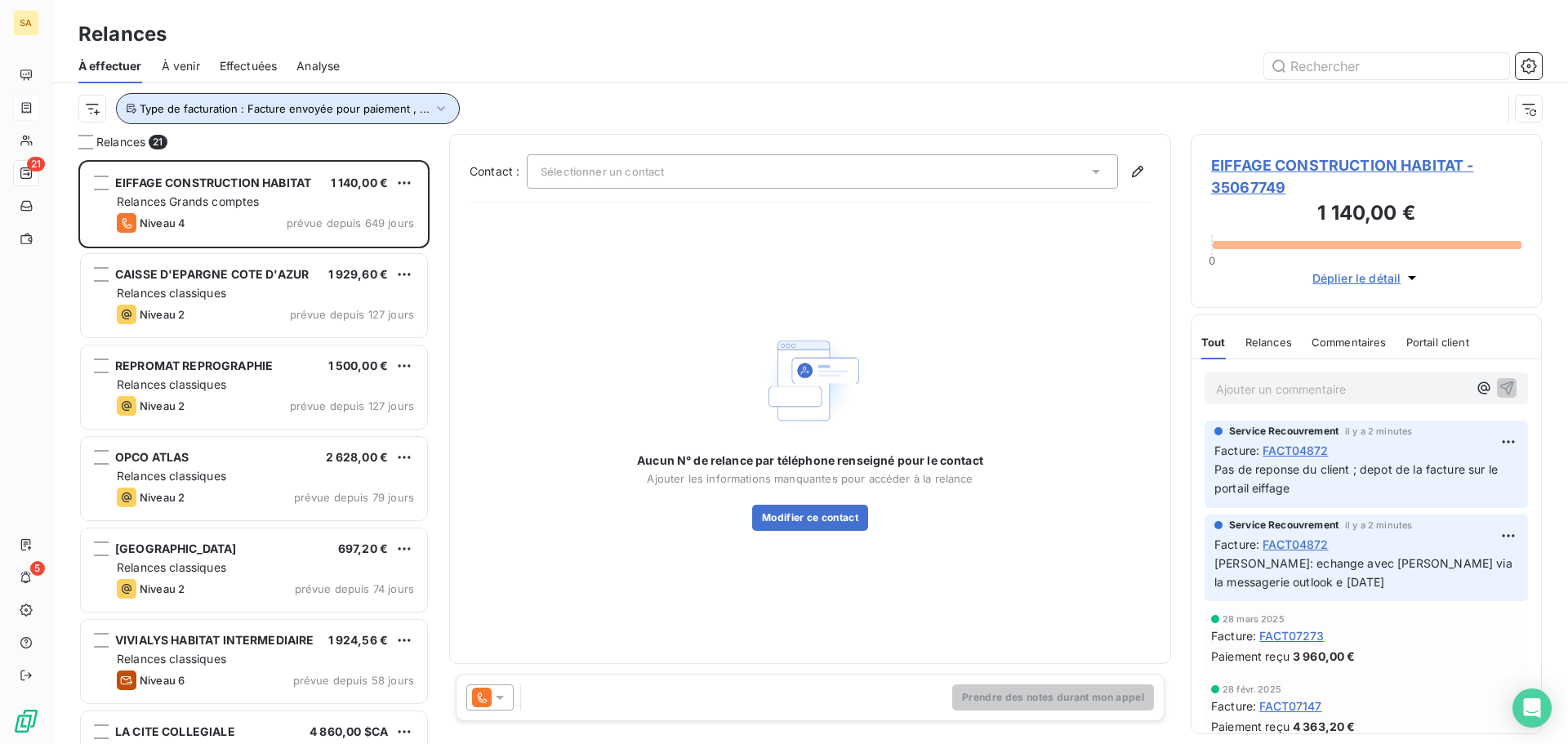
click at [236, 110] on span "Type de facturation : Facture envoyée pour paiement , ..." at bounding box center [285, 109] width 290 height 13
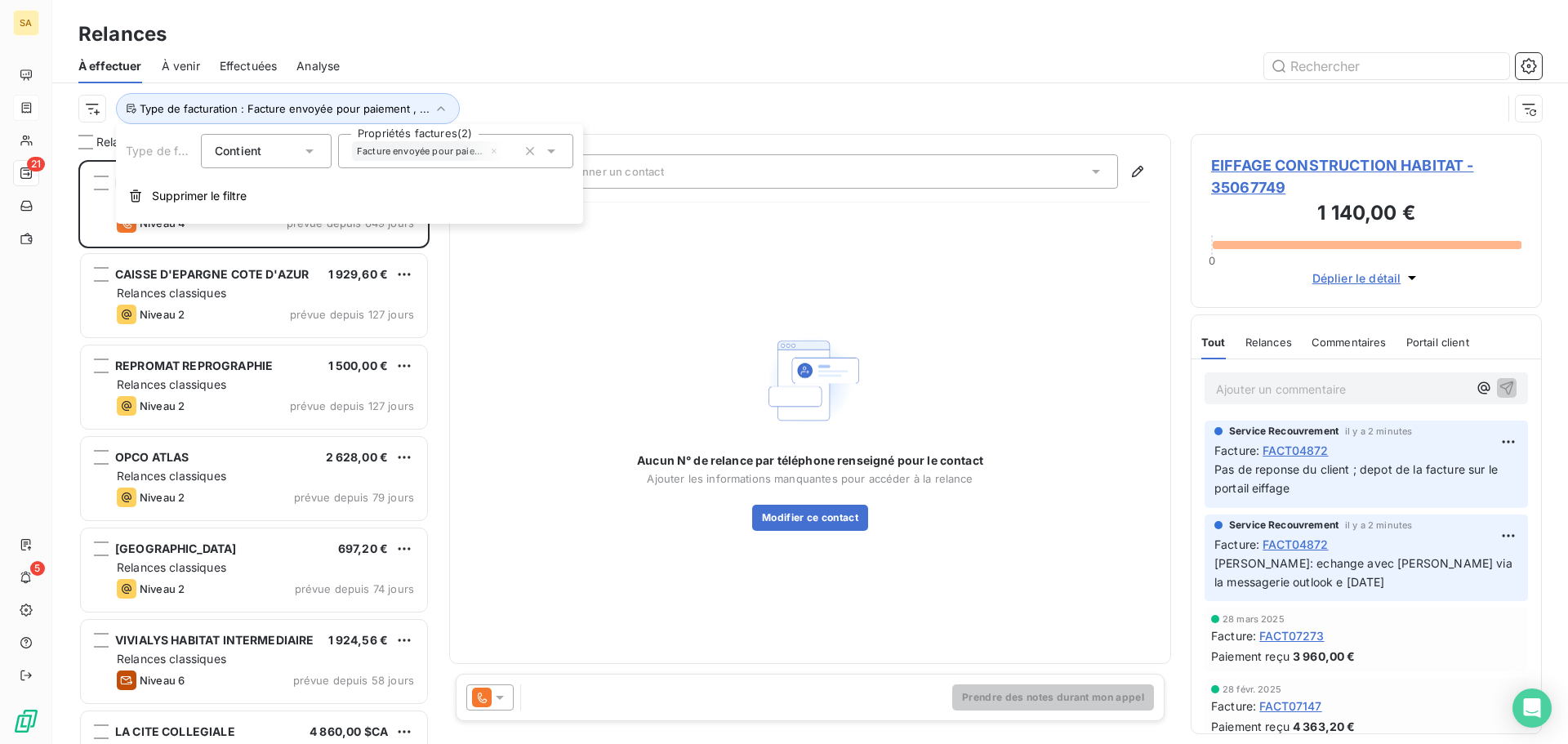
click at [554, 155] on icon at bounding box center [551, 151] width 16 height 16
click at [486, 146] on div "Facture envoyée pour paiement" at bounding box center [428, 151] width 151 height 20
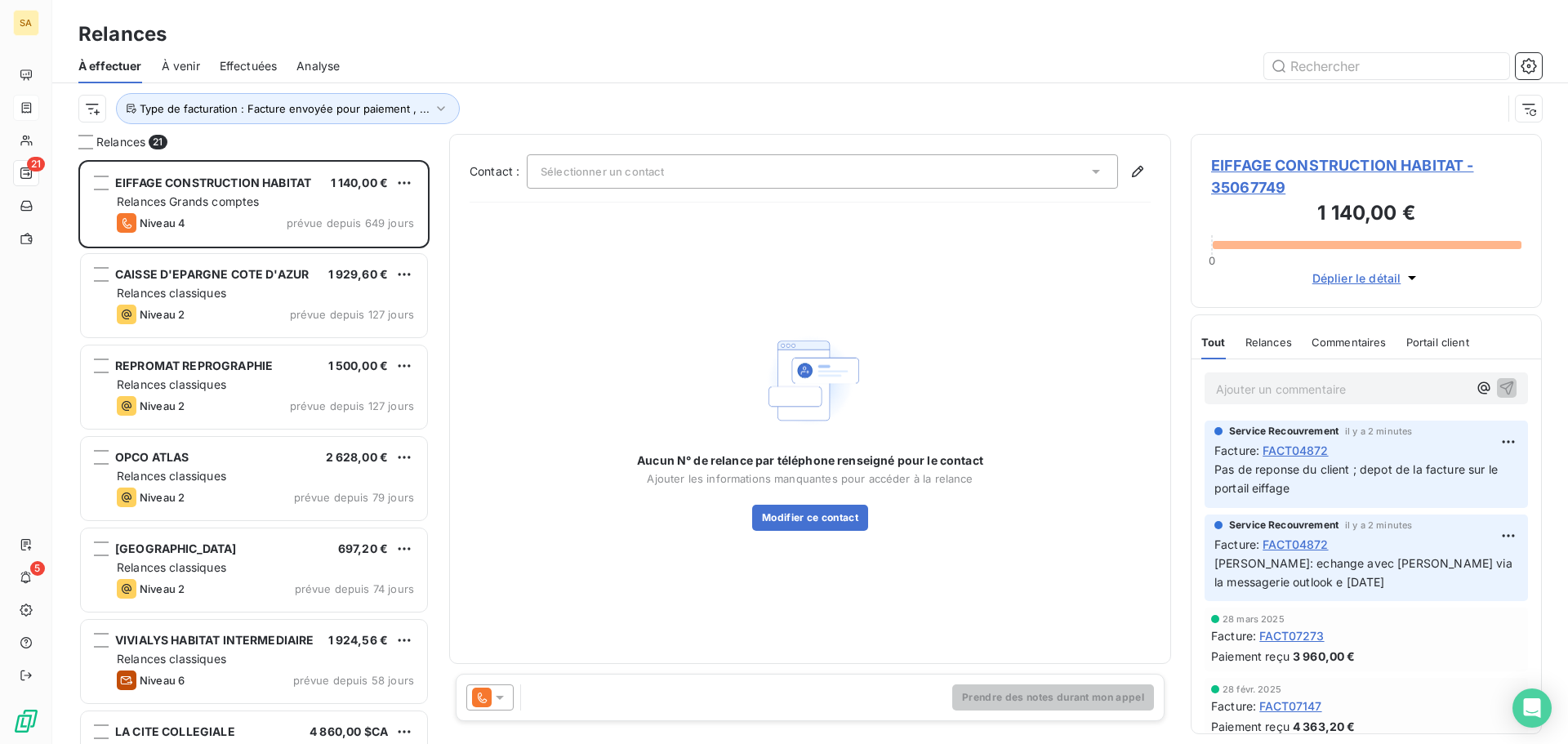
click at [666, 258] on div "Aucun N° de relance par téléphone renseigné pour le contact Ajouter les informa…" at bounding box center [810, 430] width 681 height 428
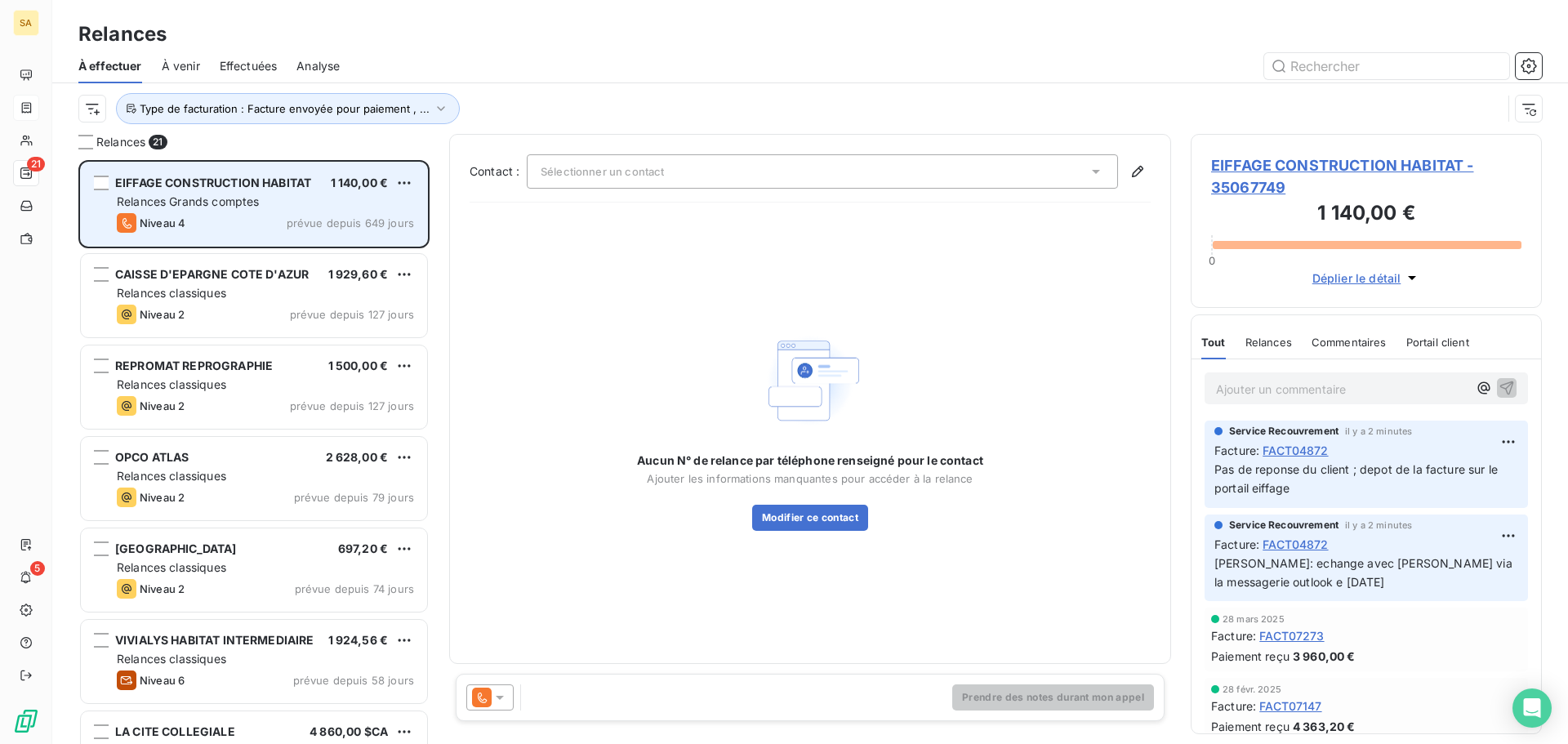
click at [210, 215] on div "Niveau 4 prévue depuis 649 jours" at bounding box center [265, 222] width 297 height 20
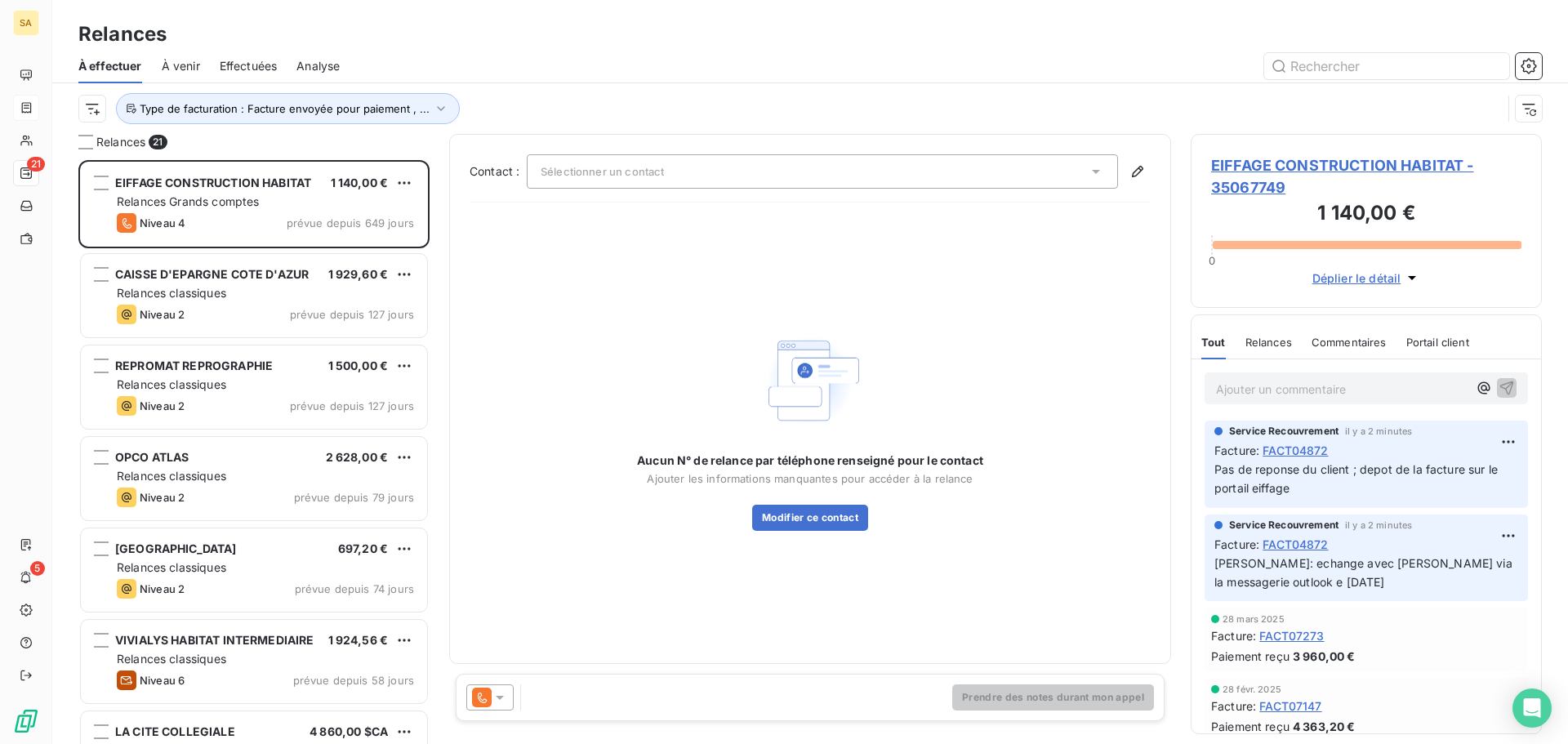
click at [1293, 164] on span "EIFFAGE CONSTRUCTION HABITAT - 35067749" at bounding box center [1366, 176] width 310 height 44
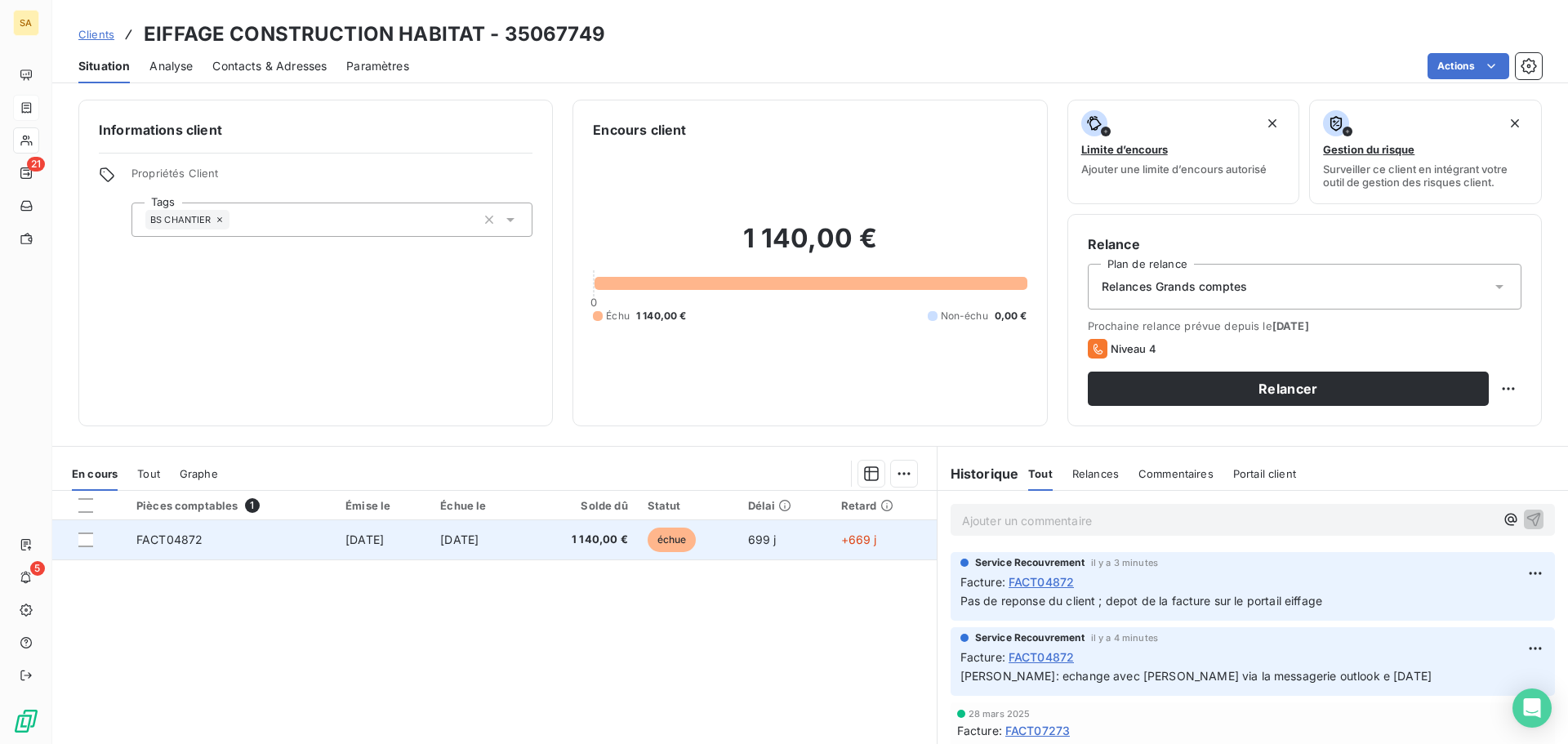
click at [263, 539] on td "FACT04872" at bounding box center [231, 540] width 209 height 39
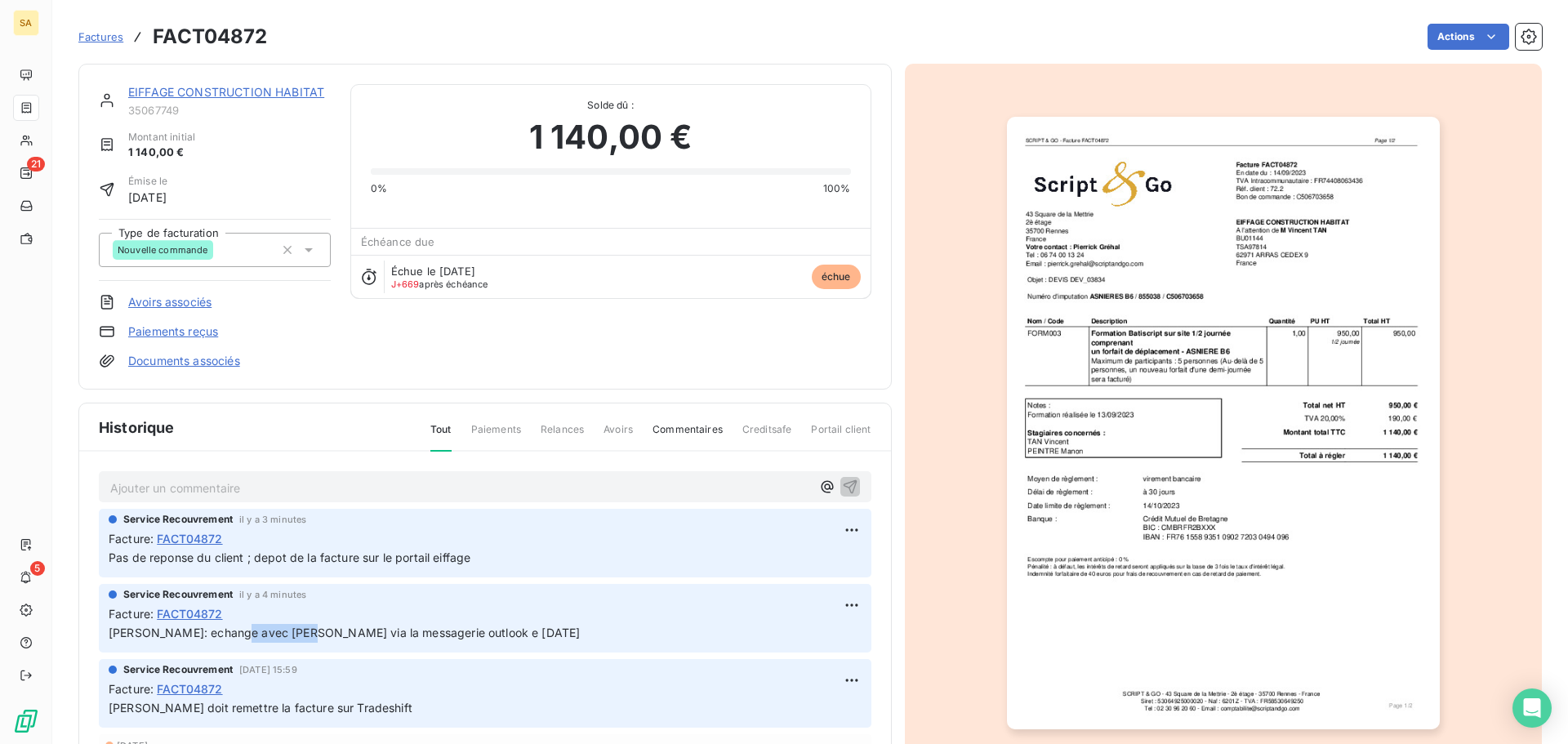
drag, startPoint x: 299, startPoint y: 633, endPoint x: 236, endPoint y: 631, distance: 63.0
click at [236, 631] on span "Debora: echange avec Vincent tan via la messagerie outlook e 08/07/2025" at bounding box center [344, 632] width 471 height 14
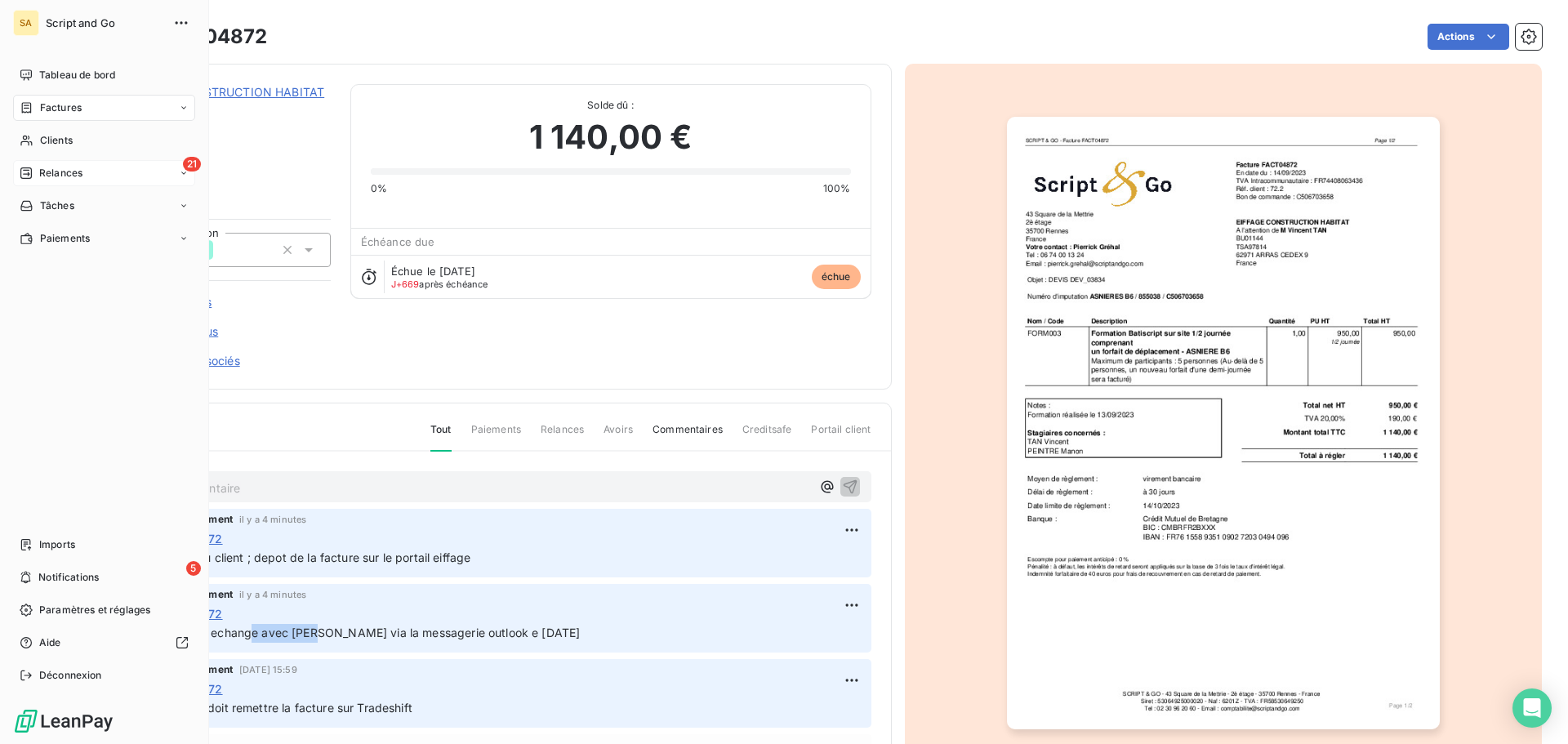
click at [37, 163] on div "21 Relances" at bounding box center [104, 173] width 182 height 27
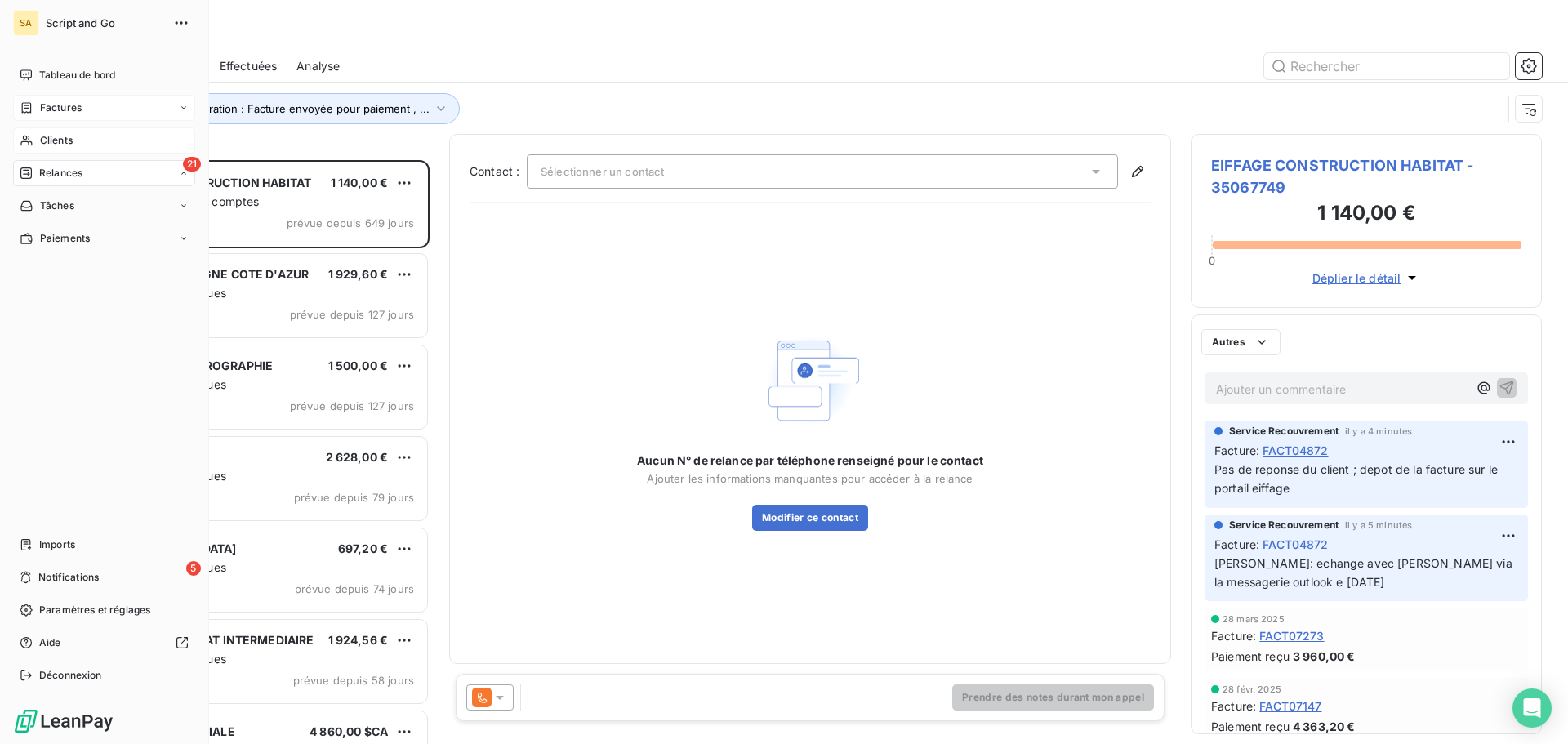
scroll to position [572, 339]
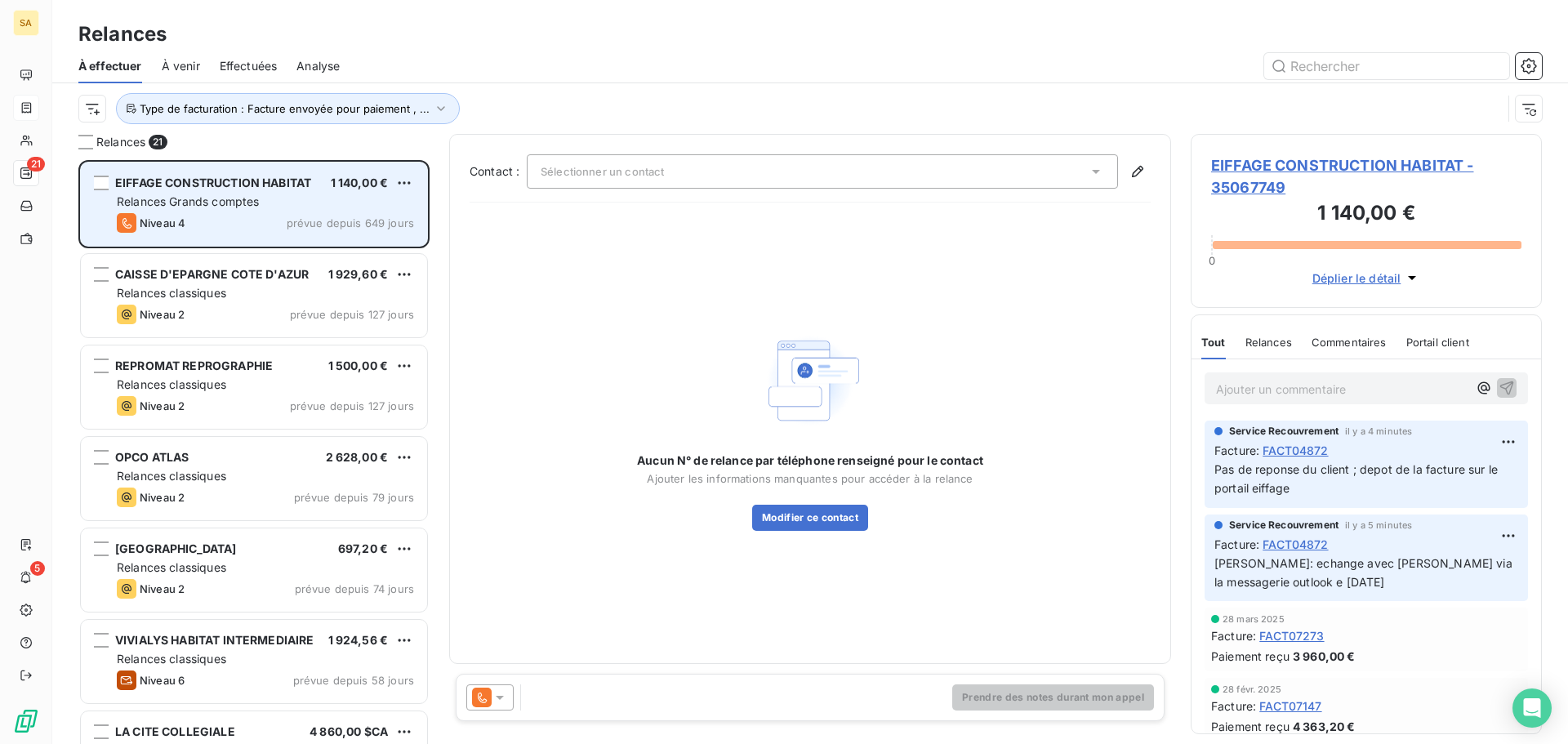
click at [252, 199] on span "Relances Grands comptes" at bounding box center [187, 201] width 142 height 14
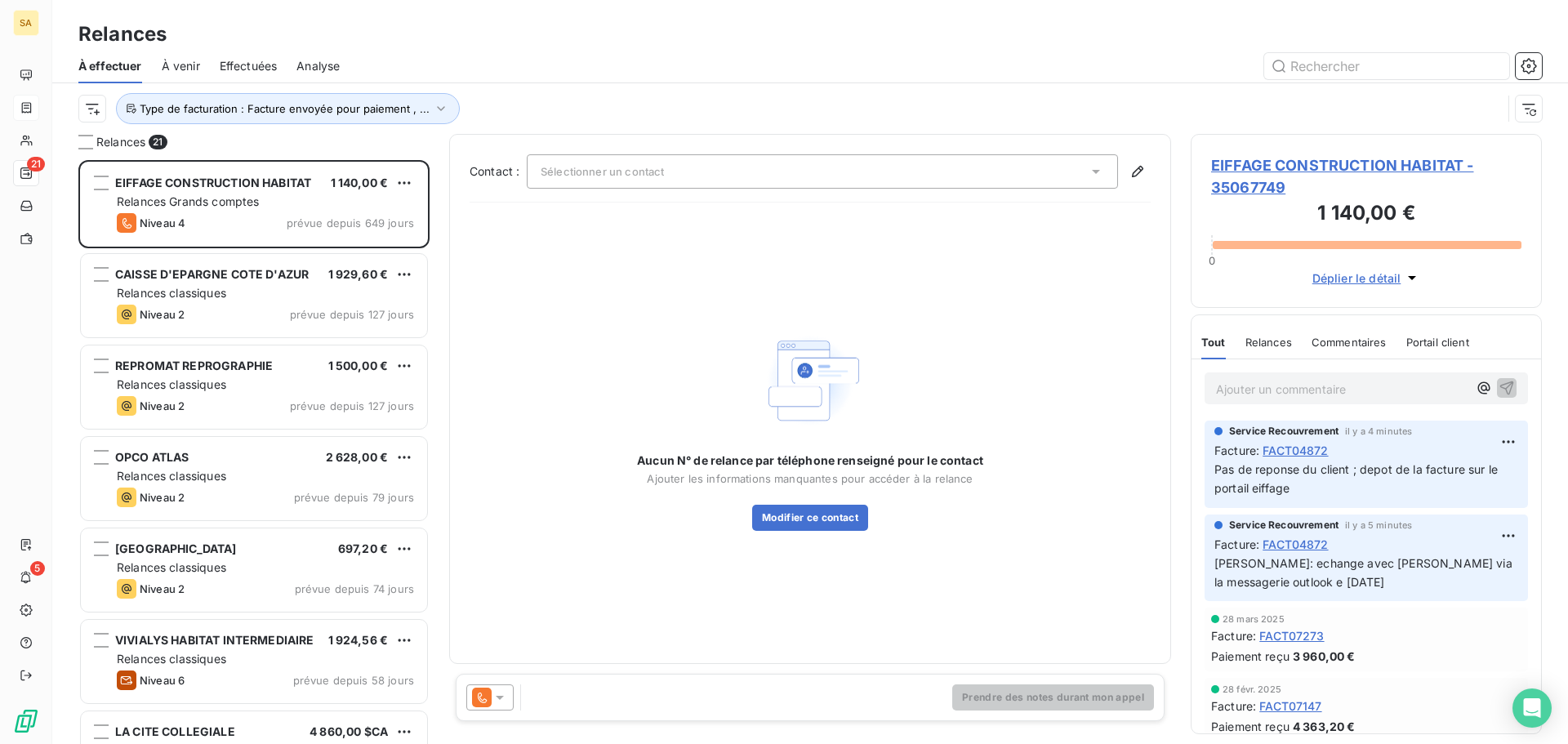
click at [1261, 157] on span "EIFFAGE CONSTRUCTION HABITAT - 35067749" at bounding box center [1366, 176] width 310 height 44
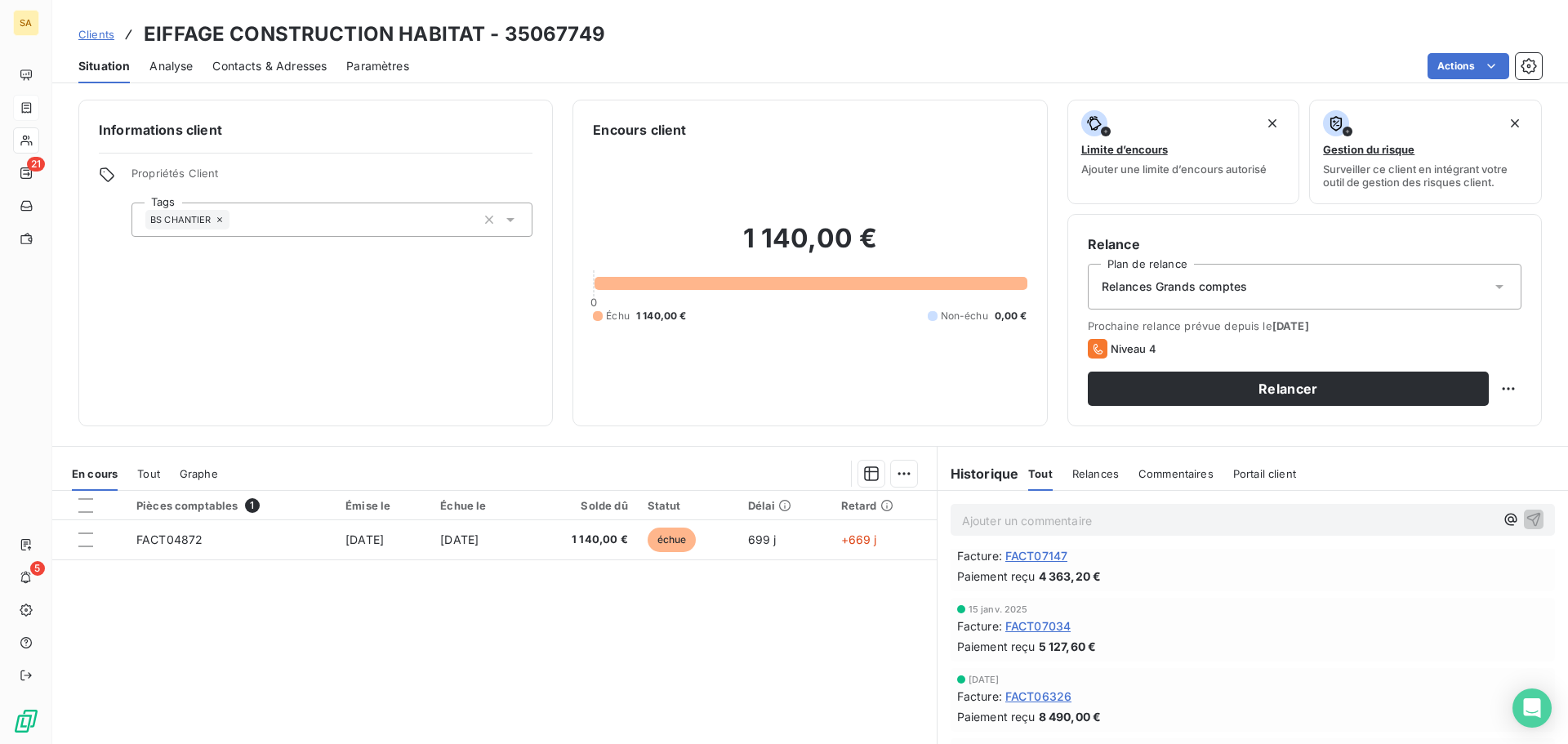
scroll to position [327, 0]
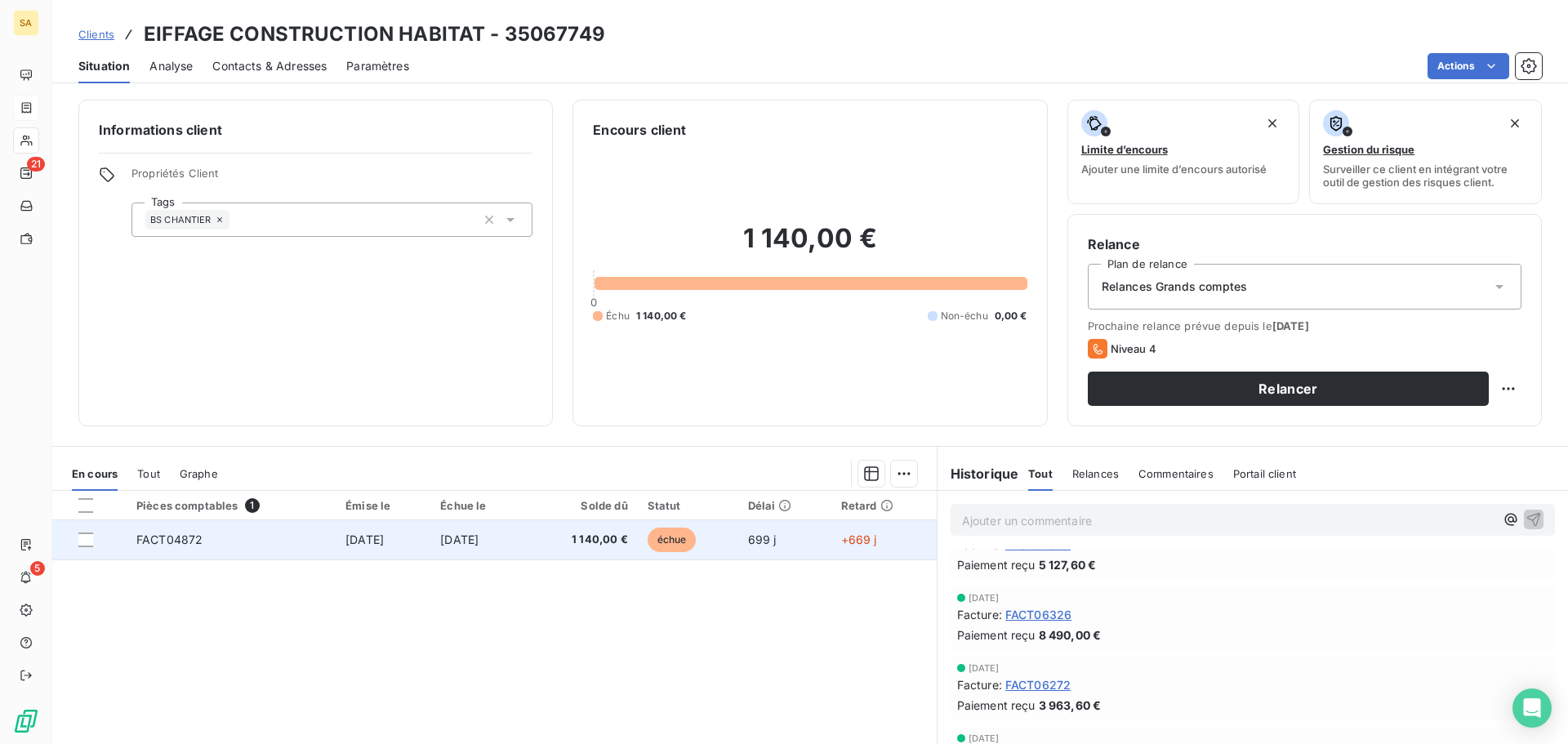
click at [253, 539] on td "FACT04872" at bounding box center [231, 540] width 209 height 39
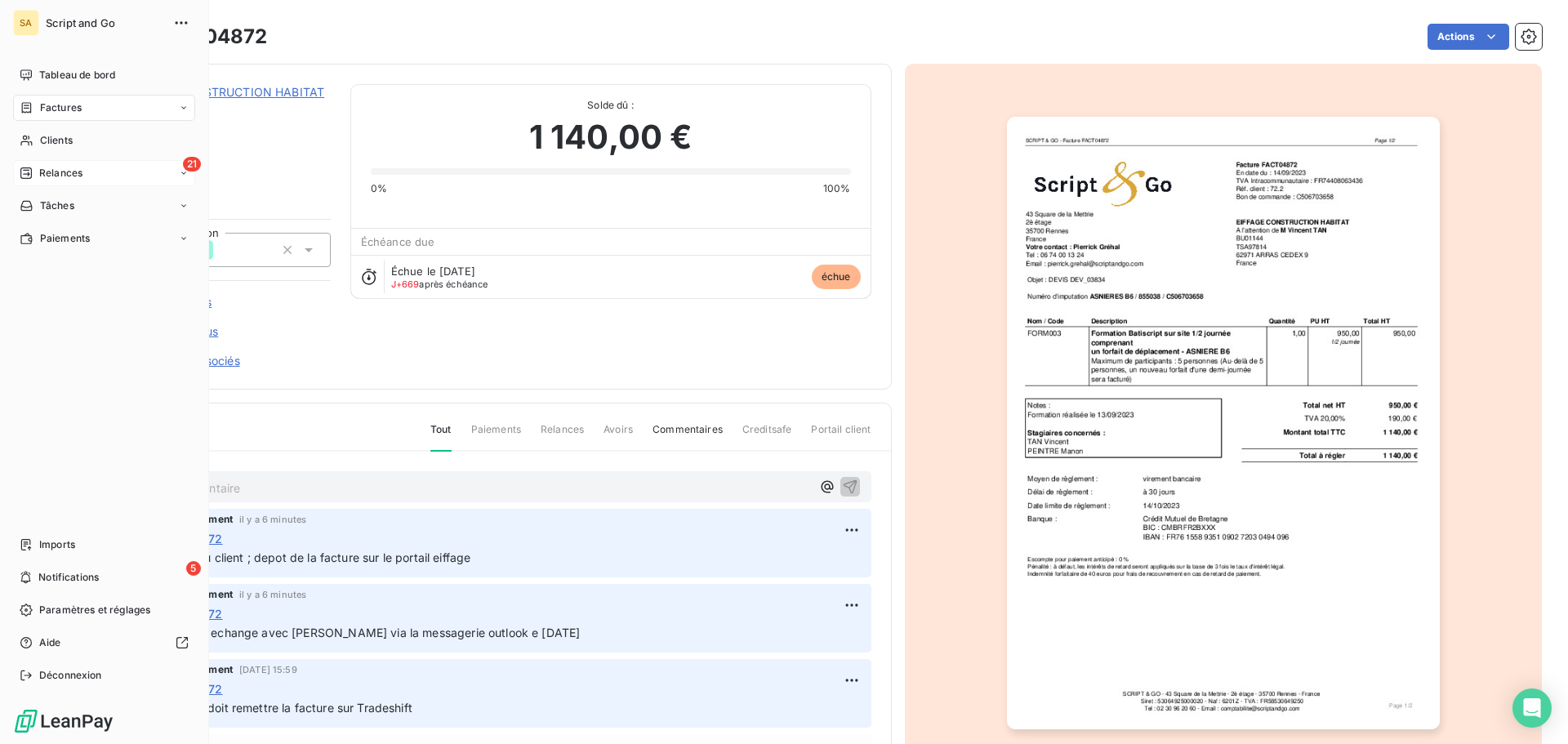
click at [102, 170] on div "21 Relances" at bounding box center [104, 173] width 182 height 27
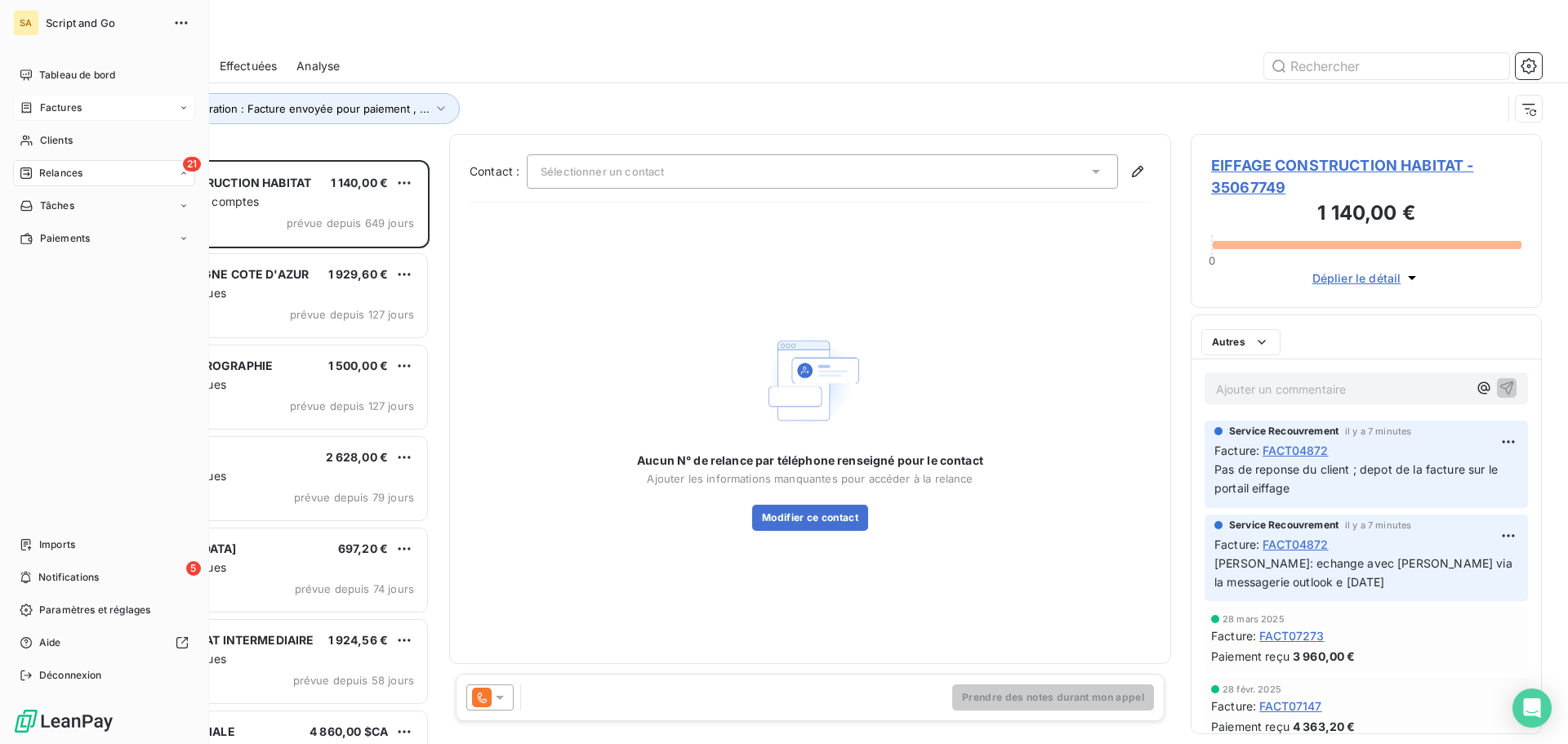
scroll to position [572, 339]
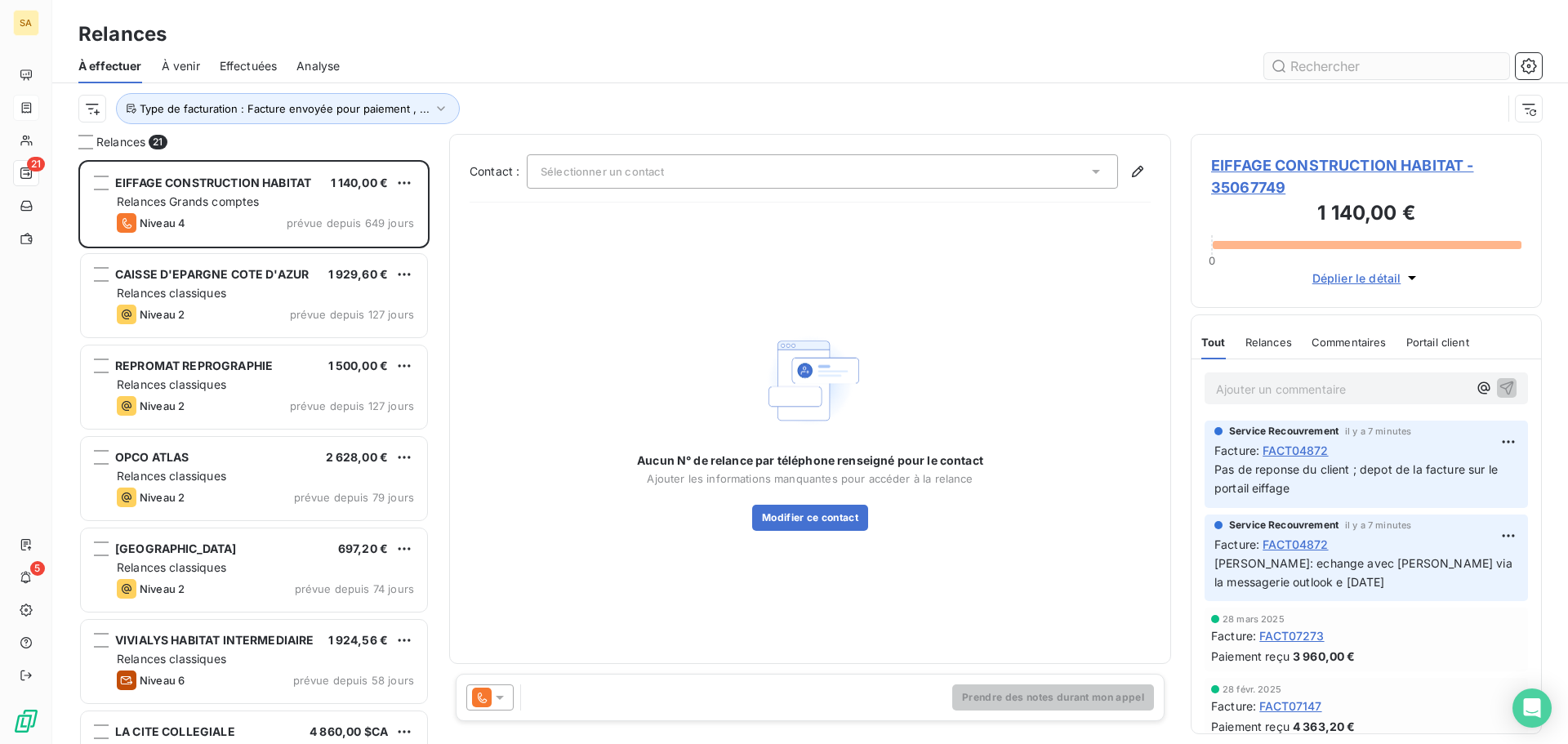
click at [1346, 68] on input "text" at bounding box center [1386, 66] width 245 height 27
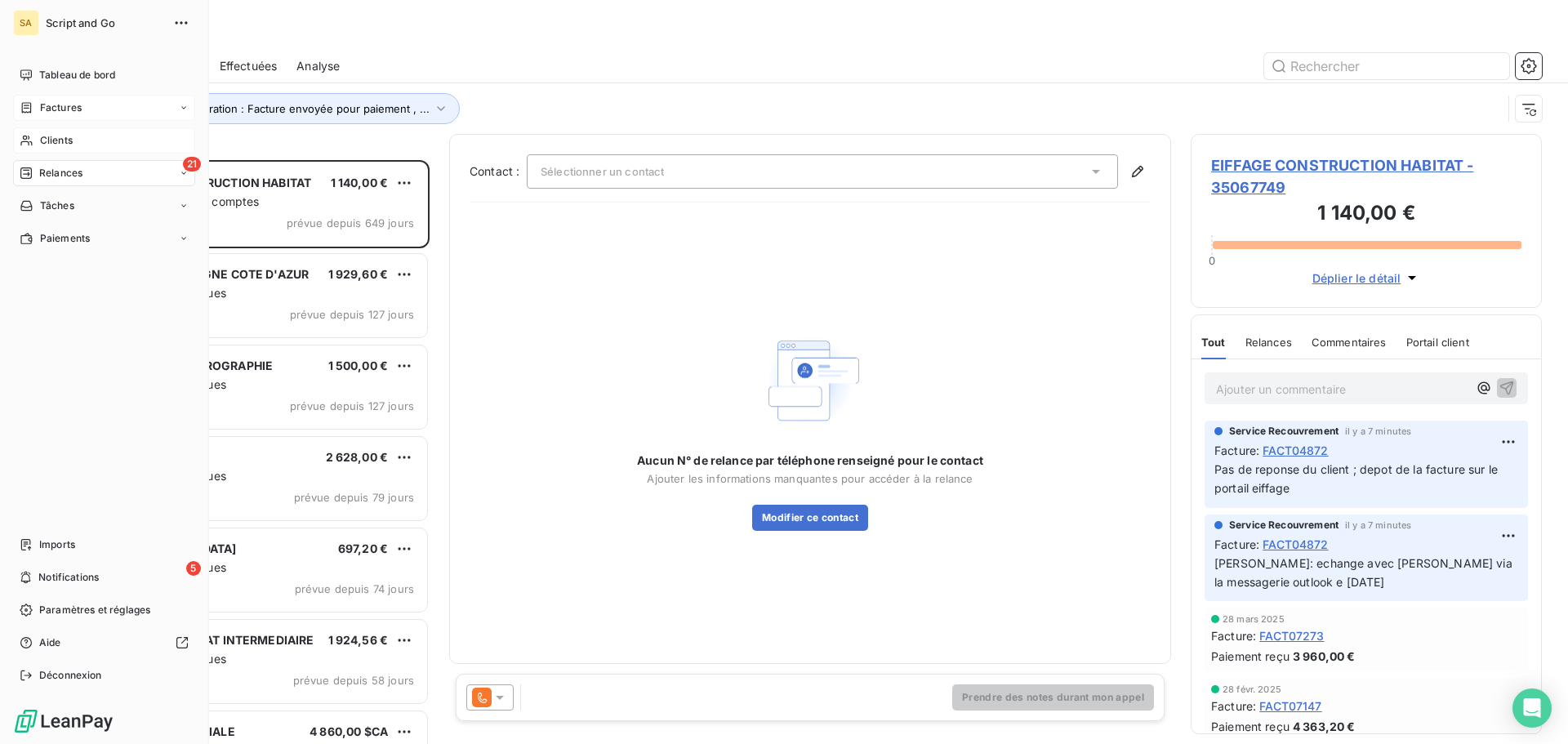
click at [26, 136] on icon at bounding box center [26, 141] width 14 height 13
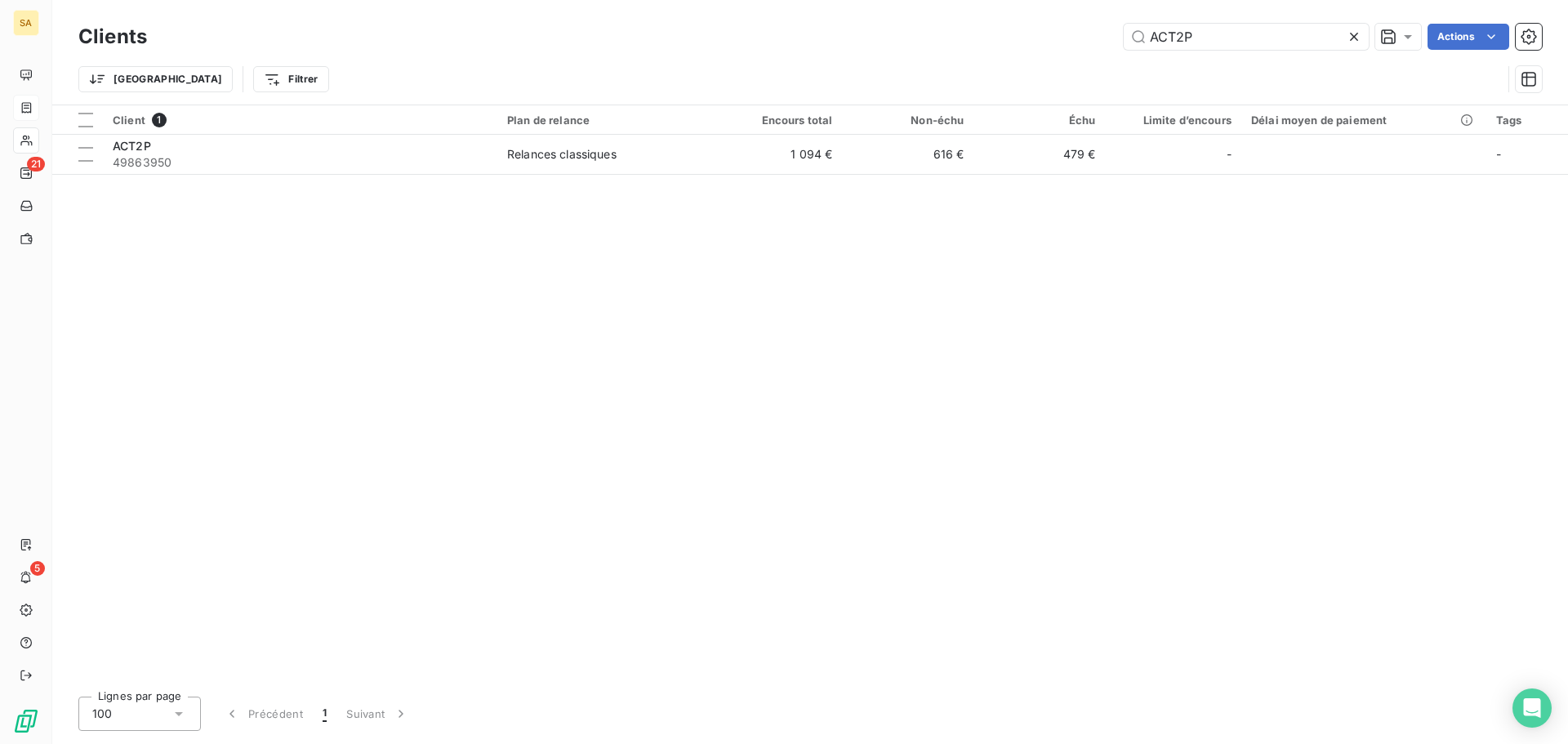
drag, startPoint x: 1218, startPoint y: 35, endPoint x: 1119, endPoint y: 37, distance: 99.0
click at [1119, 37] on div "ACT2P Actions" at bounding box center [854, 37] width 1375 height 27
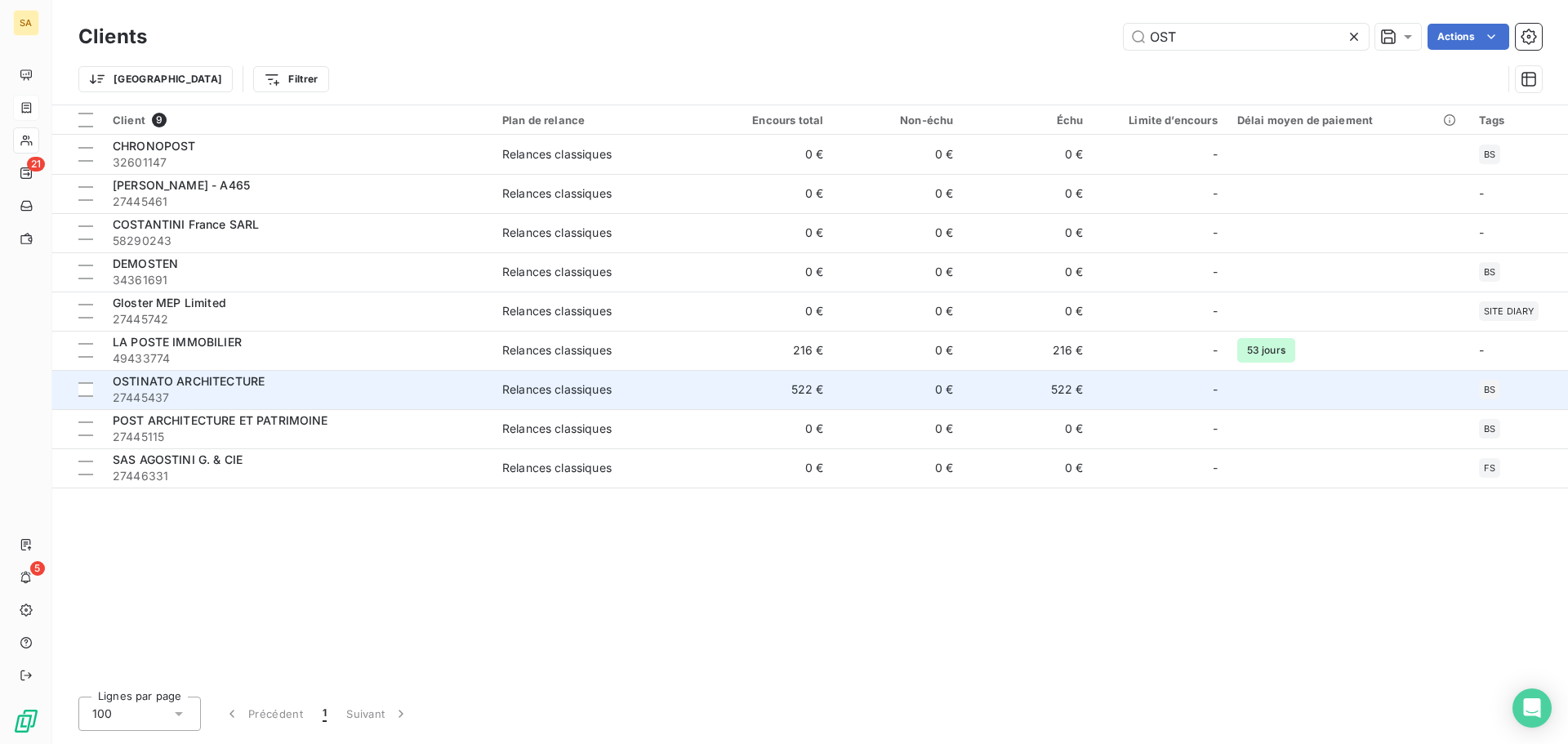
type input "OST"
click at [180, 384] on span "OSTINATO ARCHITECTURE" at bounding box center [188, 381] width 151 height 14
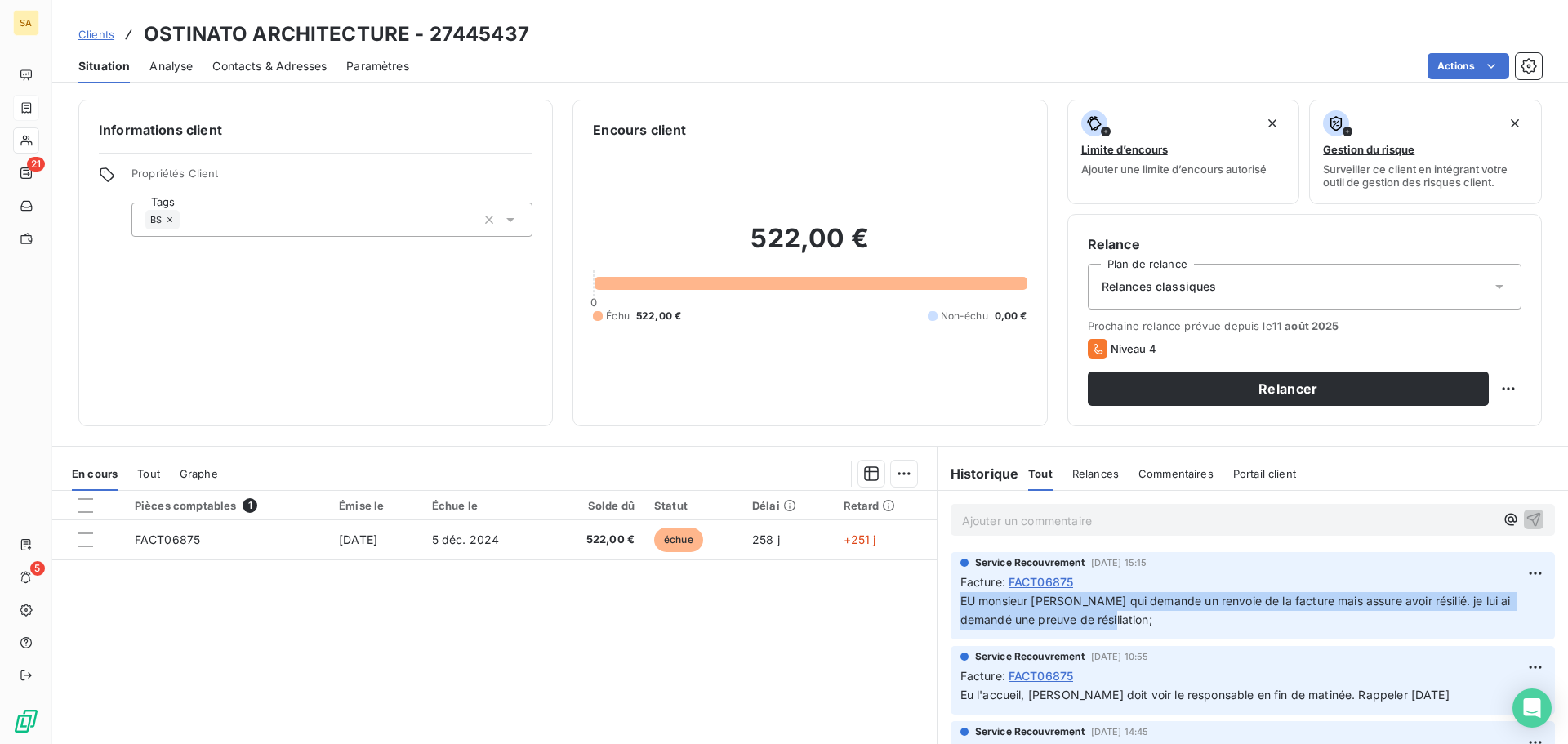
drag, startPoint x: 1097, startPoint y: 622, endPoint x: 954, endPoint y: 599, distance: 144.8
click at [960, 599] on p "EU monsieur Morin qui demande un renvoie de la facture mais assure avoir résili…" at bounding box center [1253, 611] width 585 height 38
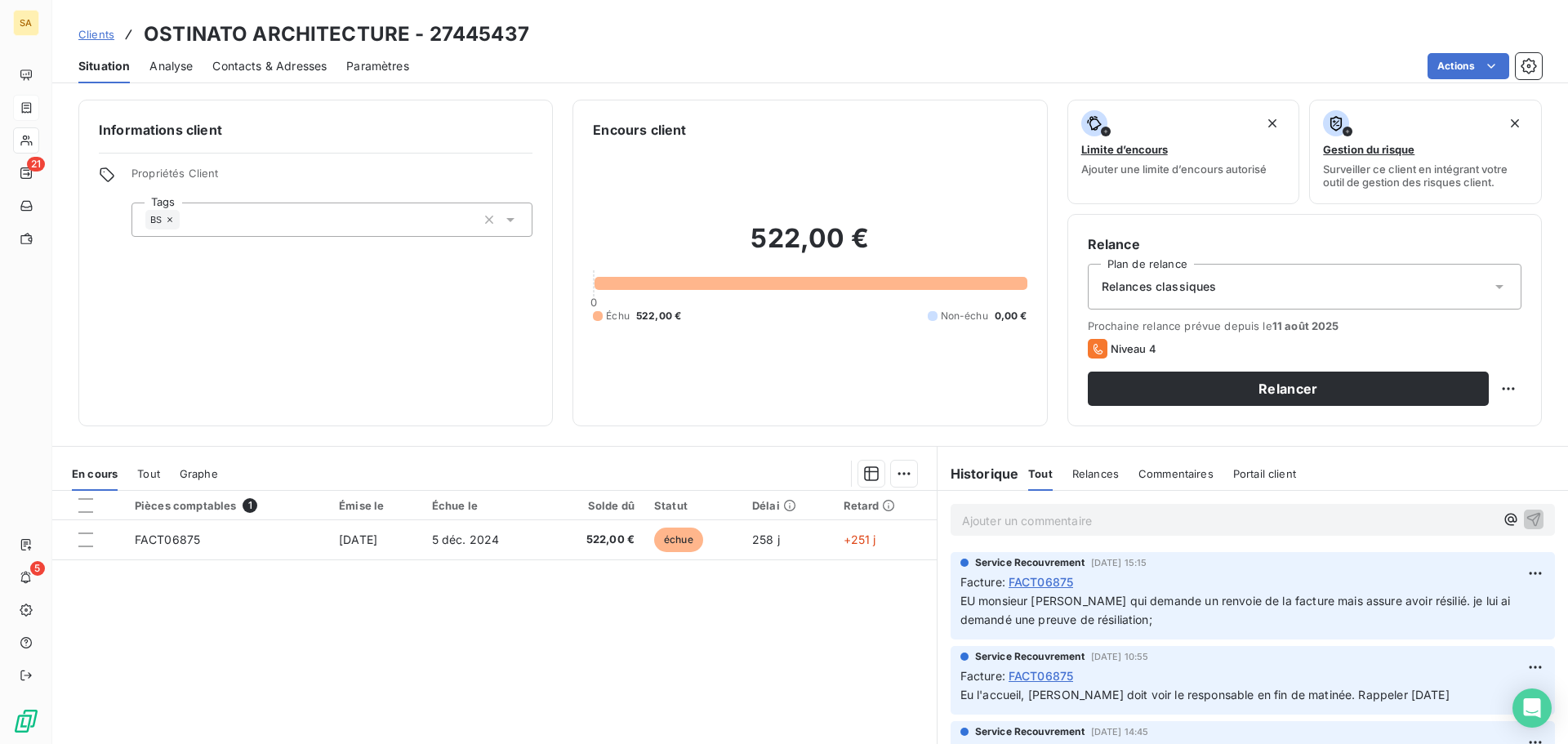
click at [981, 520] on p "Ajouter un commentaire ﻿" at bounding box center [1227, 521] width 533 height 21
drag, startPoint x: 1057, startPoint y: 604, endPoint x: 956, endPoint y: 606, distance: 101.0
click at [960, 606] on span "EU monsieur Morin qui demande un renvoie de la facture mais assure avoir résili…" at bounding box center [1237, 610] width 554 height 33
click at [1098, 614] on p "EU monsieur Morin qui demande un renvoie de la facture mais assure avoir résili…" at bounding box center [1253, 611] width 585 height 38
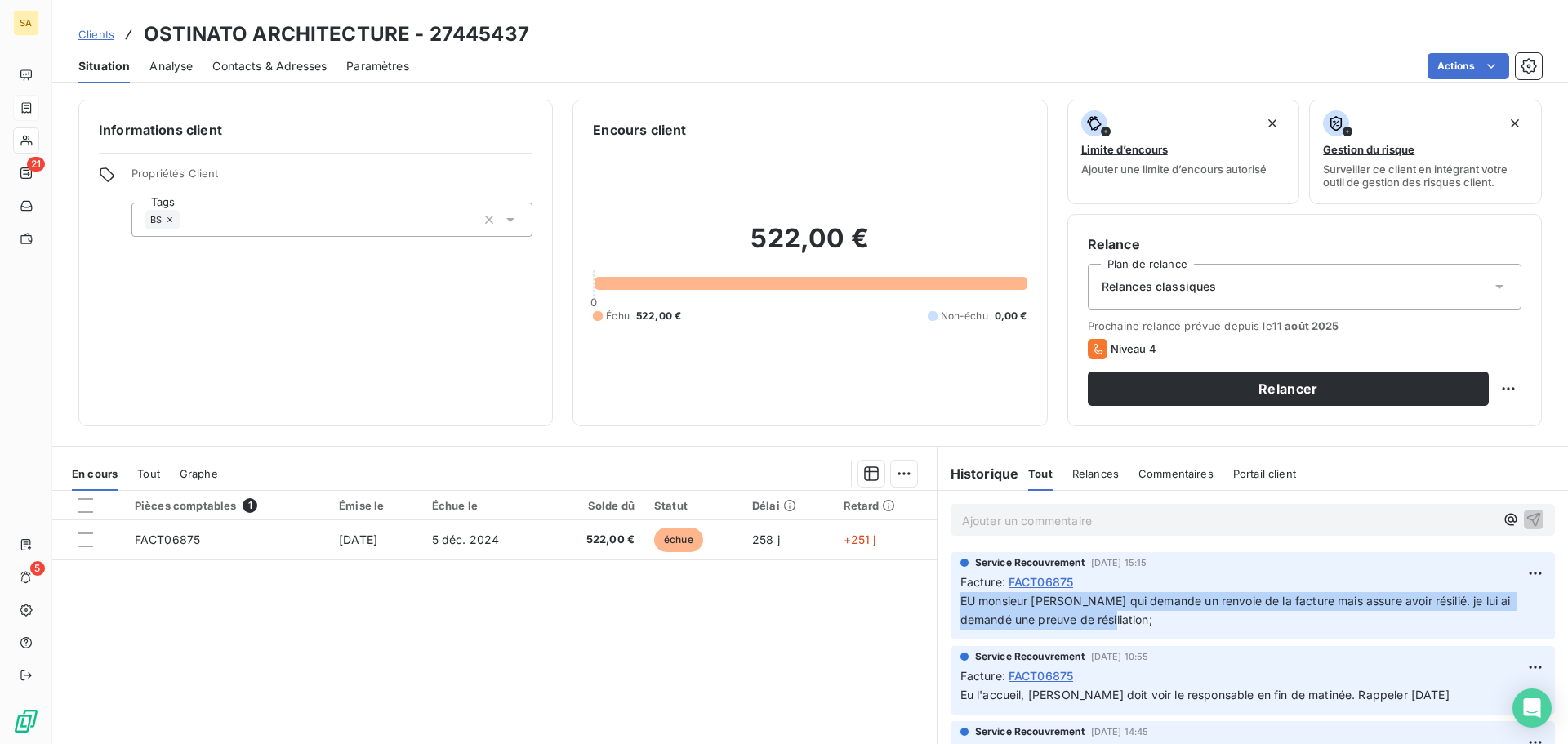
drag, startPoint x: 1094, startPoint y: 620, endPoint x: 952, endPoint y: 605, distance: 142.8
click at [960, 605] on p "EU monsieur Morin qui demande un renvoie de la facture mais assure avoir résili…" at bounding box center [1253, 611] width 585 height 38
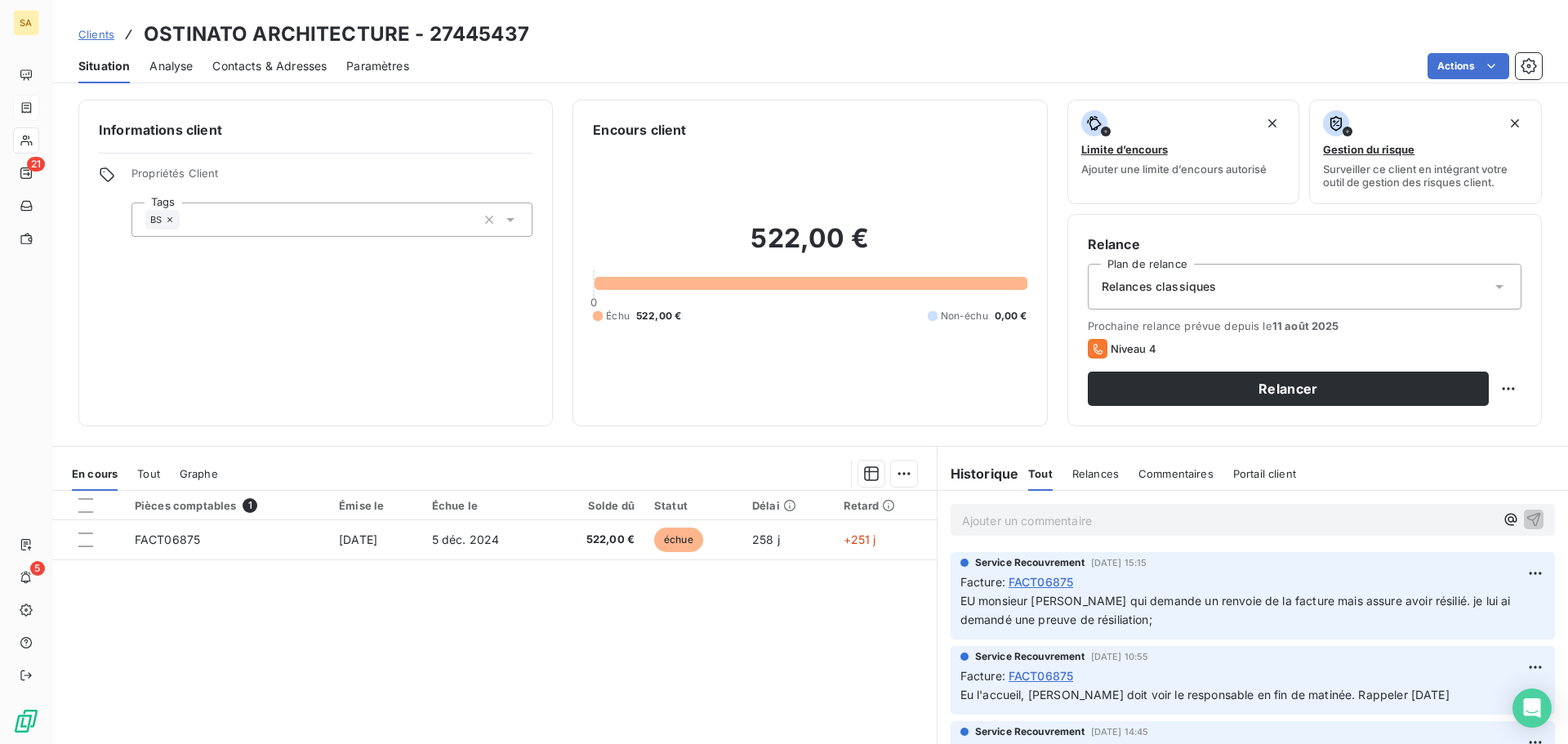
click at [1062, 521] on p "Ajouter un commentaire ﻿" at bounding box center [1227, 521] width 533 height 21
drag, startPoint x: 1057, startPoint y: 602, endPoint x: 1026, endPoint y: 607, distance: 31.4
click at [1026, 607] on span "EU monsieur Morin qui demande un renvoie de la facture mais assure avoir résili…" at bounding box center [1237, 610] width 554 height 33
click at [1007, 524] on p "Ajouter un commentaire ﻿" at bounding box center [1227, 521] width 533 height 21
click at [265, 66] on span "Contacts & Adresses" at bounding box center [269, 65] width 115 height 16
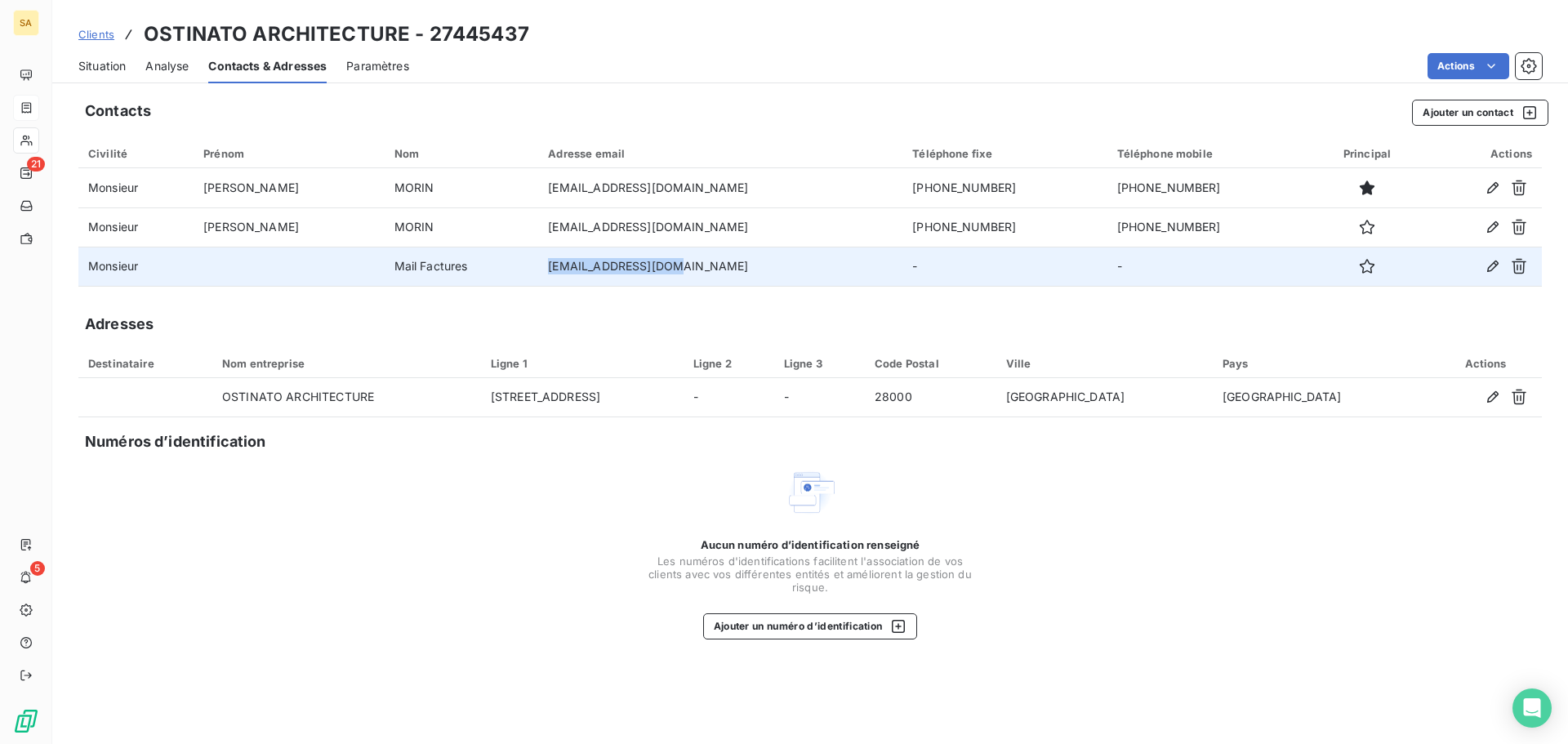
drag, startPoint x: 682, startPoint y: 266, endPoint x: 573, endPoint y: 269, distance: 109.0
click at [573, 269] on td "contact@ostinato.eu" at bounding box center [720, 266] width 364 height 39
click at [711, 261] on td "contact@ostinato.eu" at bounding box center [720, 266] width 364 height 39
drag, startPoint x: 683, startPoint y: 267, endPoint x: 574, endPoint y: 270, distance: 109.0
click at [574, 270] on td "contact@ostinato.eu" at bounding box center [720, 266] width 364 height 39
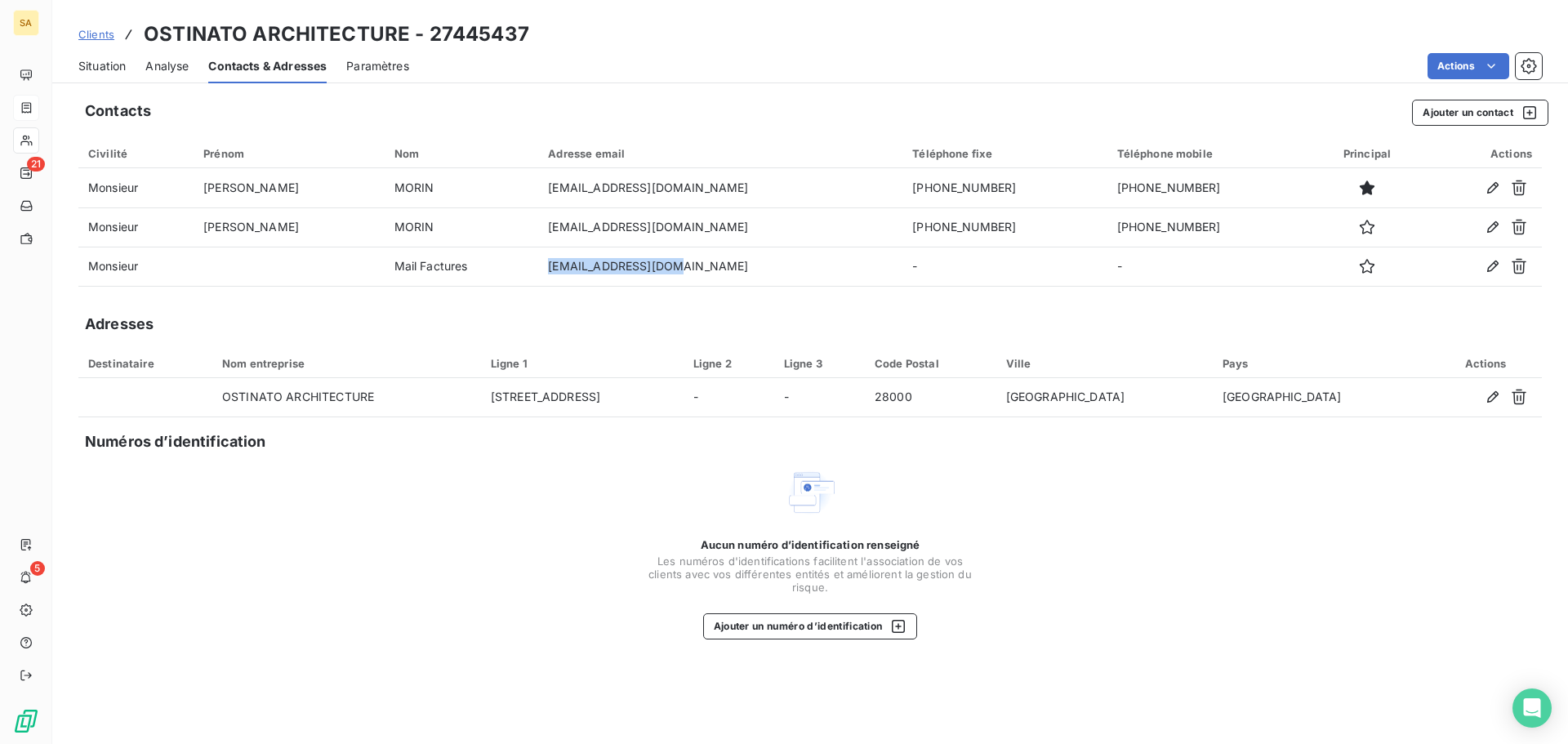
click at [104, 60] on span "Situation" at bounding box center [102, 65] width 47 height 16
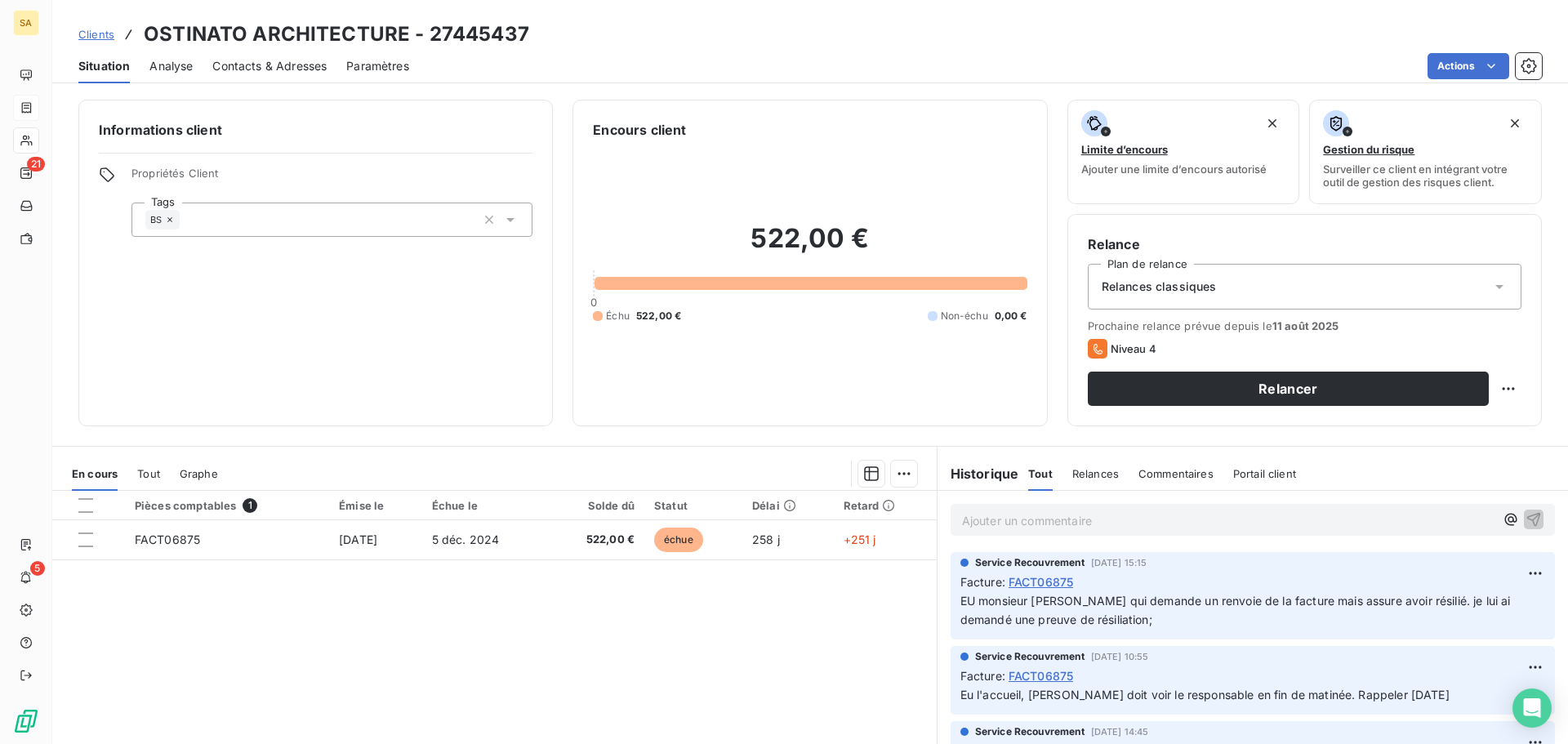
click at [1010, 511] on p "Ajouter un commentaire ﻿" at bounding box center [1227, 521] width 533 height 21
click at [280, 69] on span "Contacts & Adresses" at bounding box center [269, 65] width 115 height 16
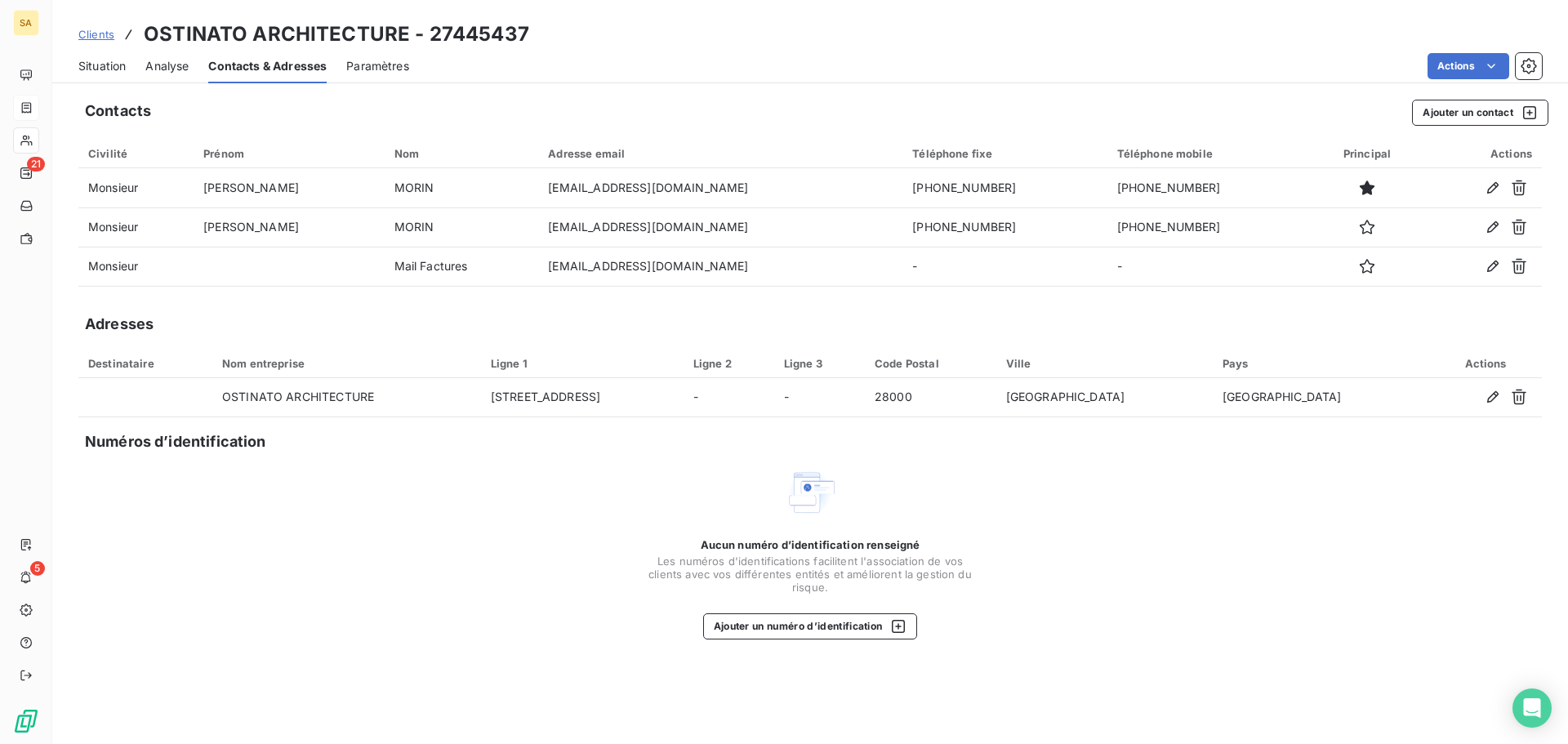
click at [112, 65] on span "Situation" at bounding box center [102, 65] width 47 height 16
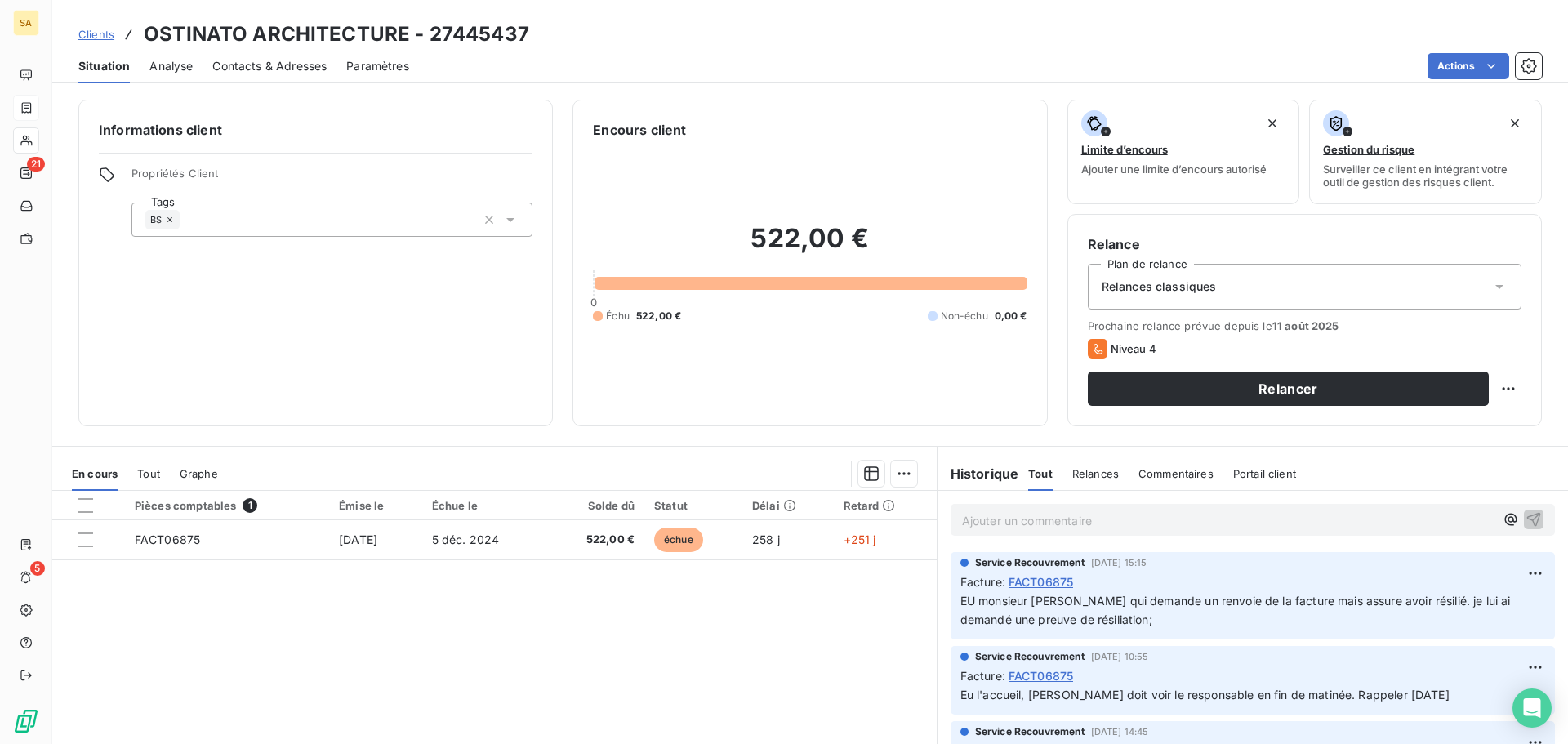
click at [1067, 519] on p "Ajouter un commentaire ﻿" at bounding box center [1227, 521] width 533 height 21
click at [1525, 518] on icon "button" at bounding box center [1533, 518] width 16 height 16
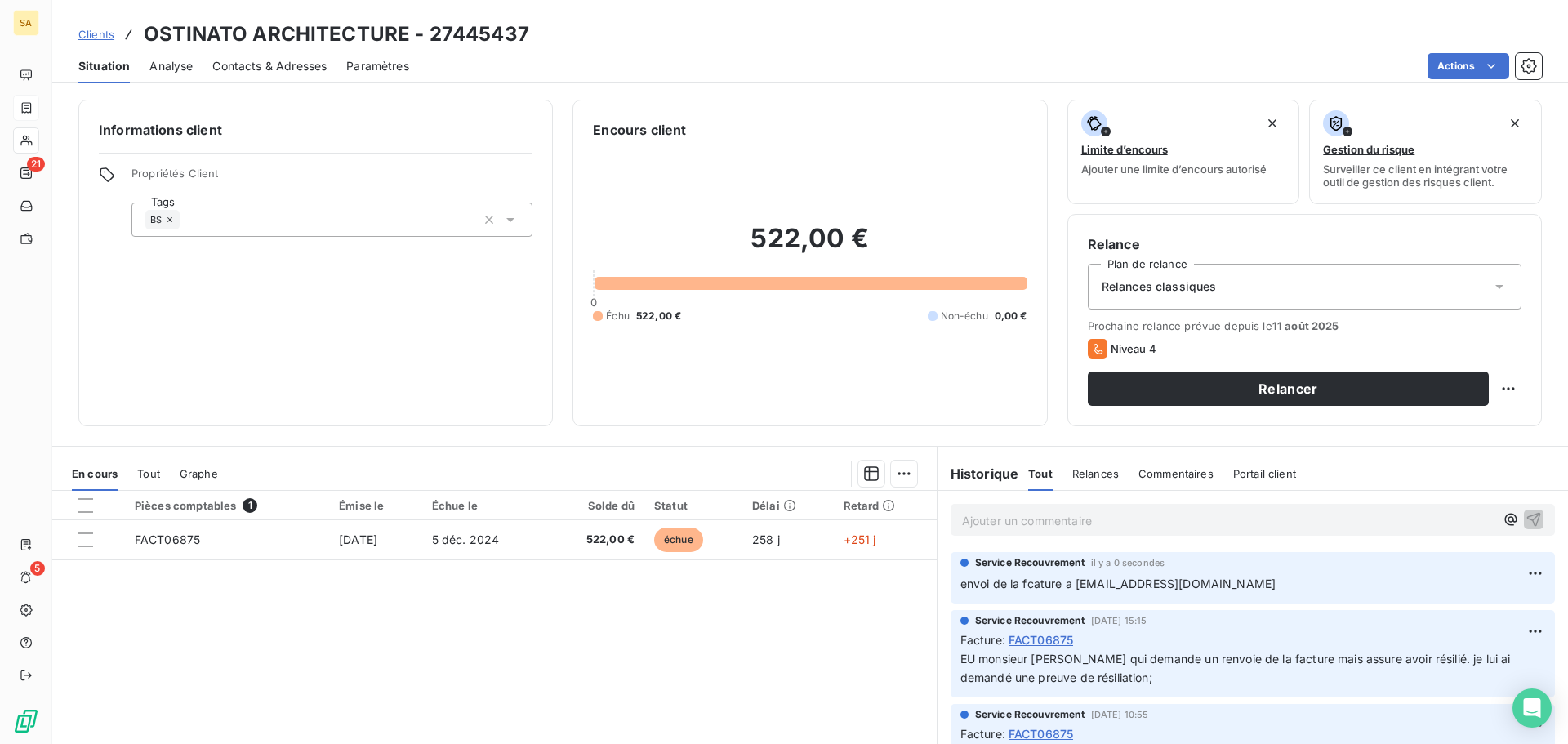
click at [270, 66] on span "Contacts & Adresses" at bounding box center [269, 65] width 115 height 16
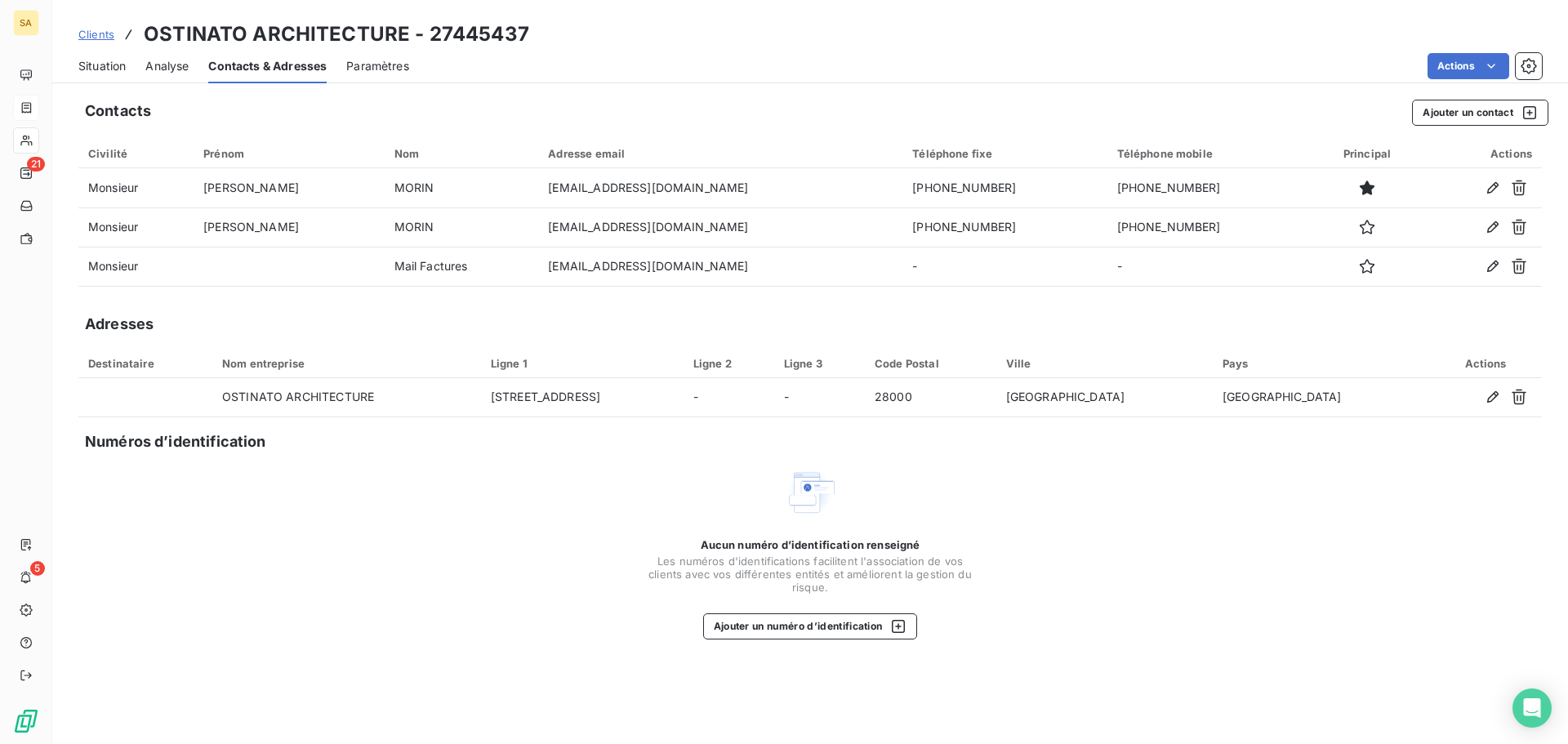
click at [116, 62] on span "Situation" at bounding box center [102, 65] width 47 height 16
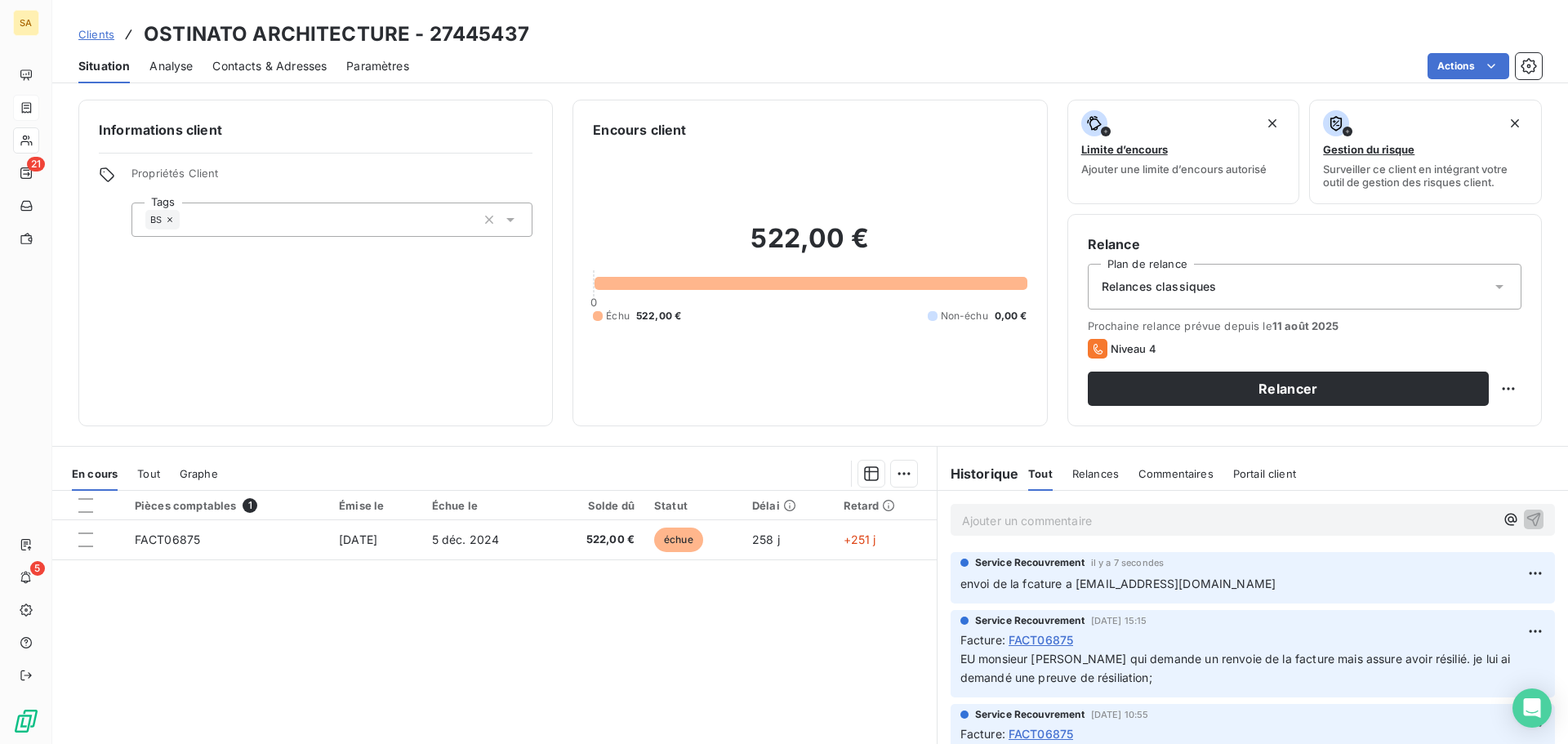
click at [1143, 536] on div "Ajouter un commentaire ﻿" at bounding box center [1253, 520] width 630 height 58
click at [1125, 526] on p "Ajouter un commentaire ﻿" at bounding box center [1227, 521] width 533 height 21
click at [1491, 391] on html "SA 21 5 Clients OSTINATO ARCHITECTURE - 27445437 Situation Analyse Contacts & A…" at bounding box center [784, 372] width 1568 height 744
click at [1480, 424] on div "Replanifier cette action" at bounding box center [1428, 425] width 146 height 27
select select "7"
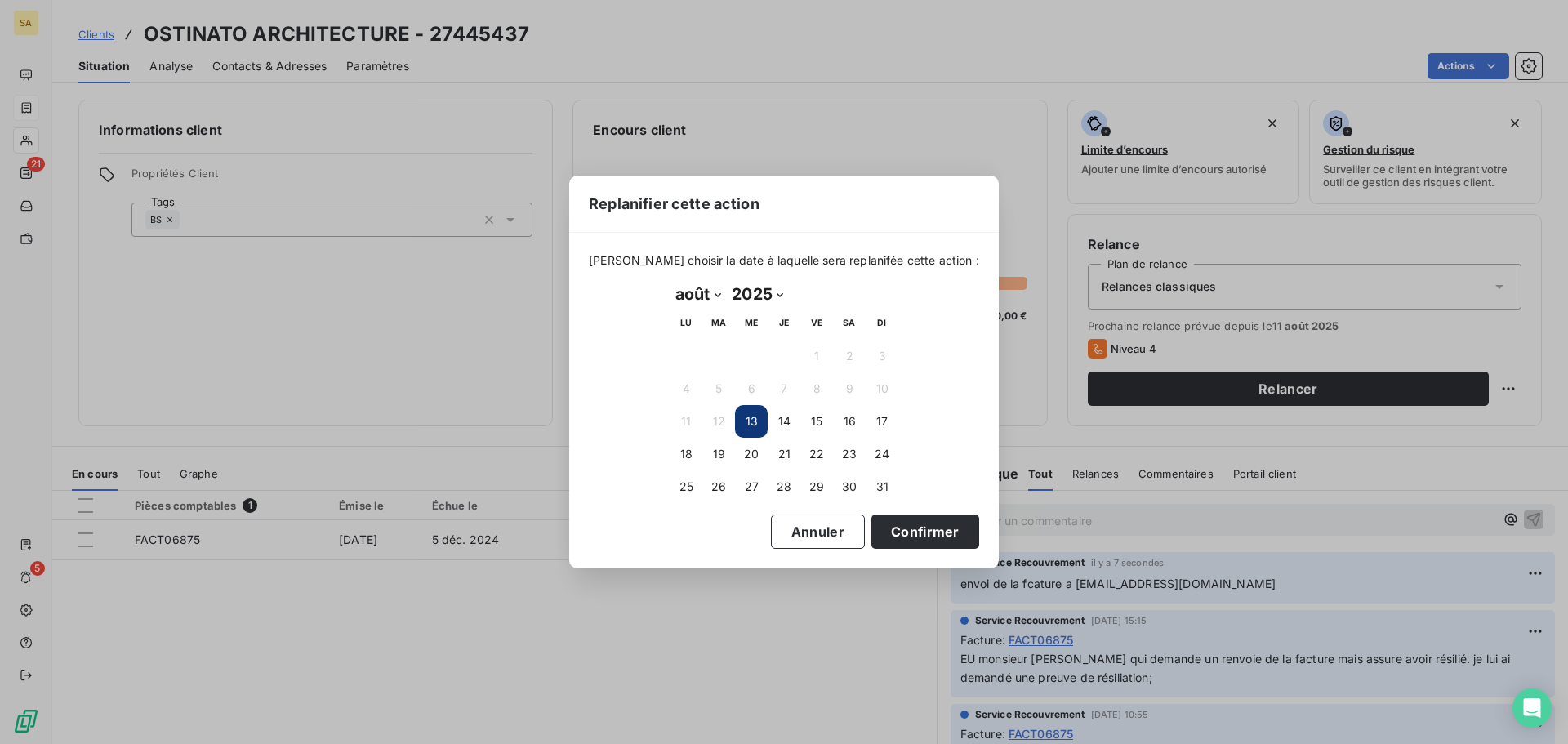
click at [749, 416] on button "13" at bounding box center [751, 421] width 33 height 33
click at [749, 422] on button "13" at bounding box center [751, 421] width 33 height 33
click at [890, 533] on button "Confirmer" at bounding box center [925, 532] width 108 height 34
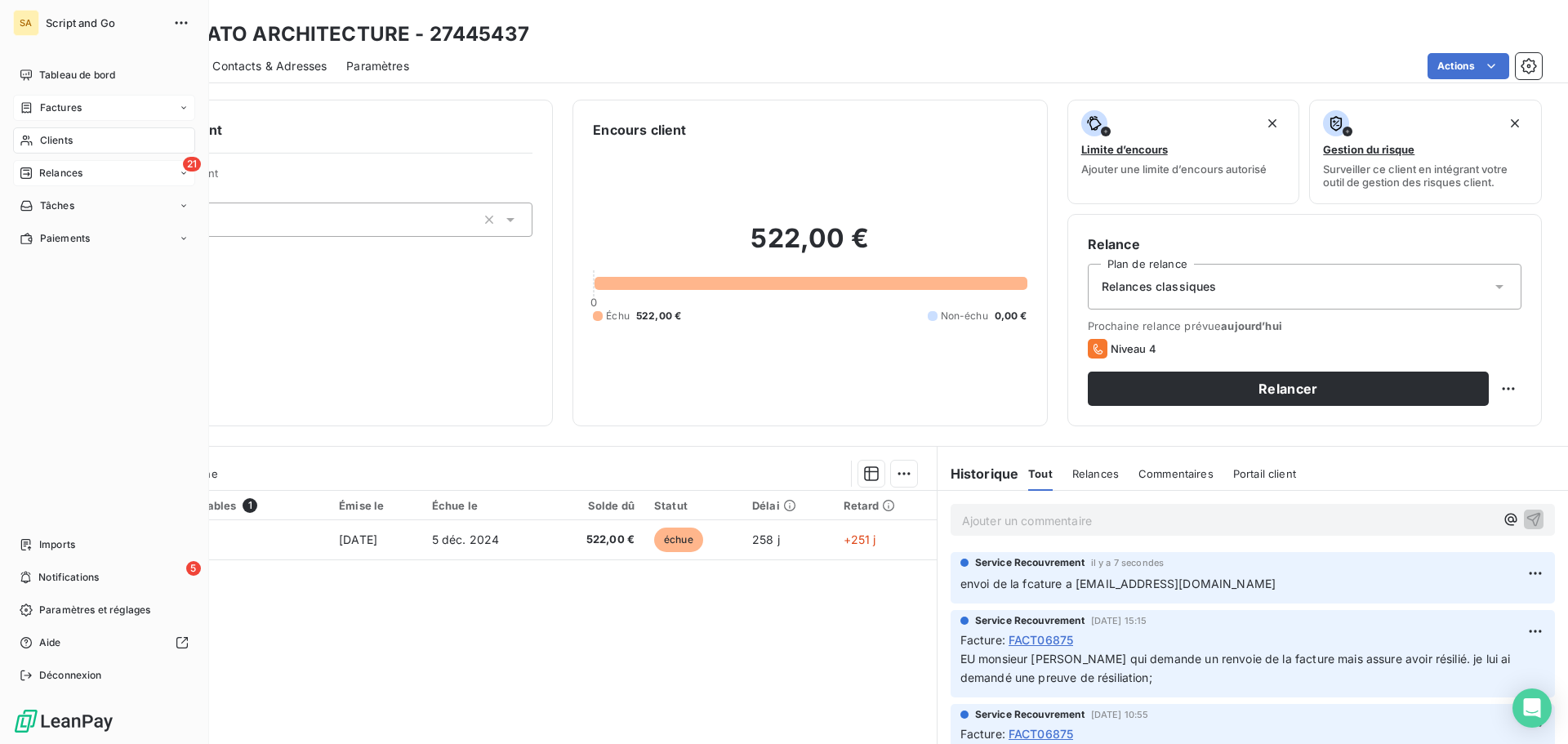
drag, startPoint x: 44, startPoint y: 172, endPoint x: 83, endPoint y: 169, distance: 39.1
click at [44, 172] on span "Relances" at bounding box center [61, 173] width 44 height 15
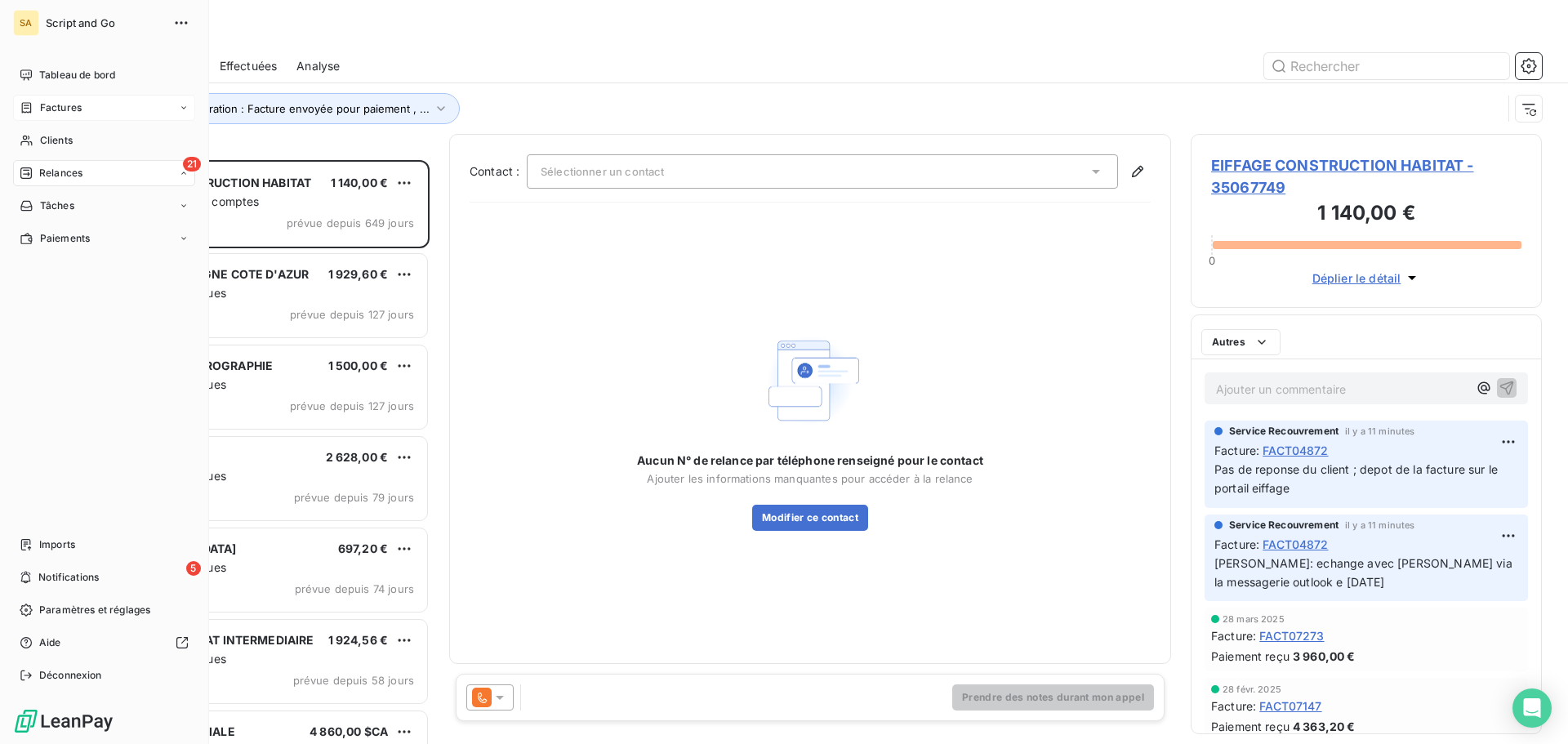
scroll to position [572, 339]
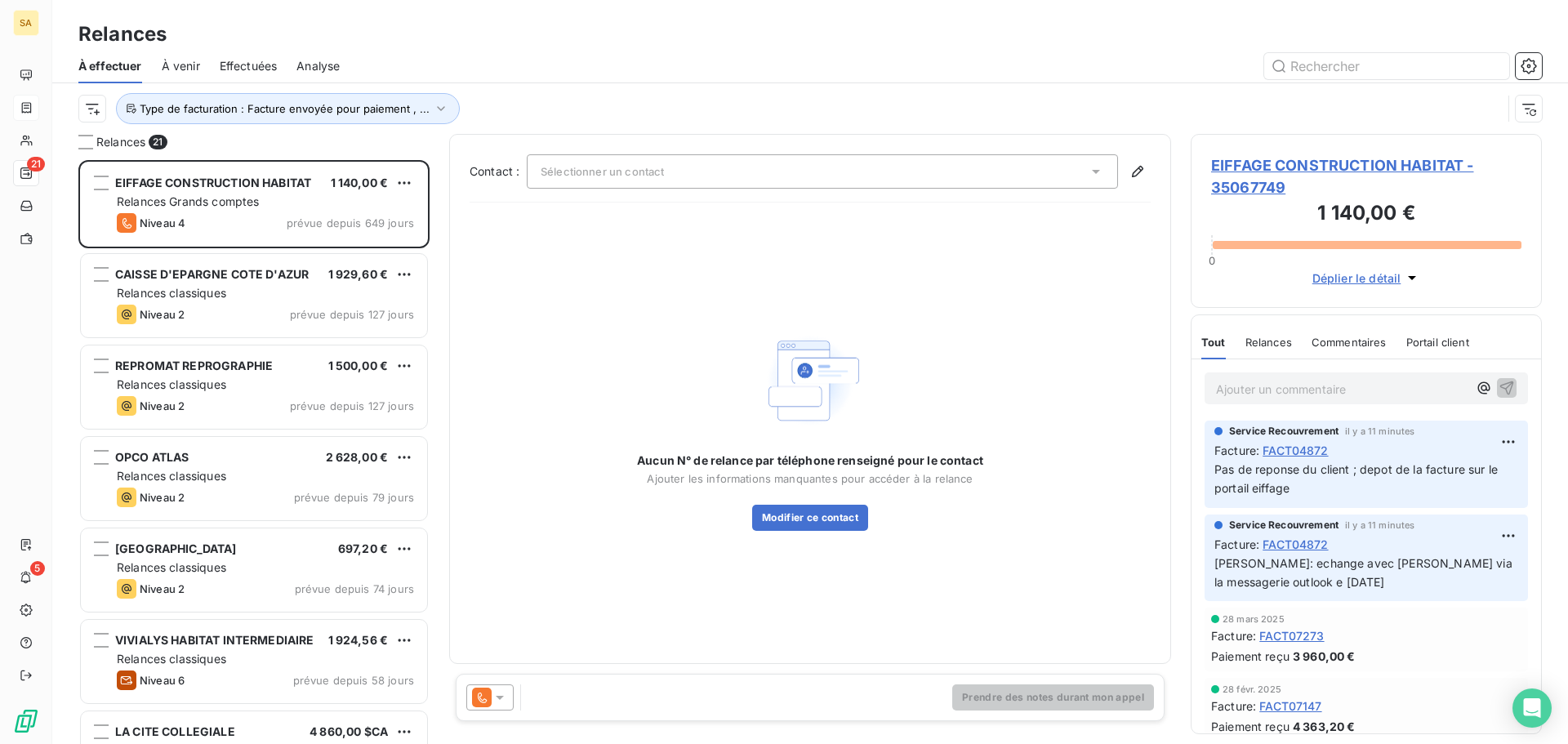
click at [186, 62] on span "À venir" at bounding box center [181, 65] width 39 height 16
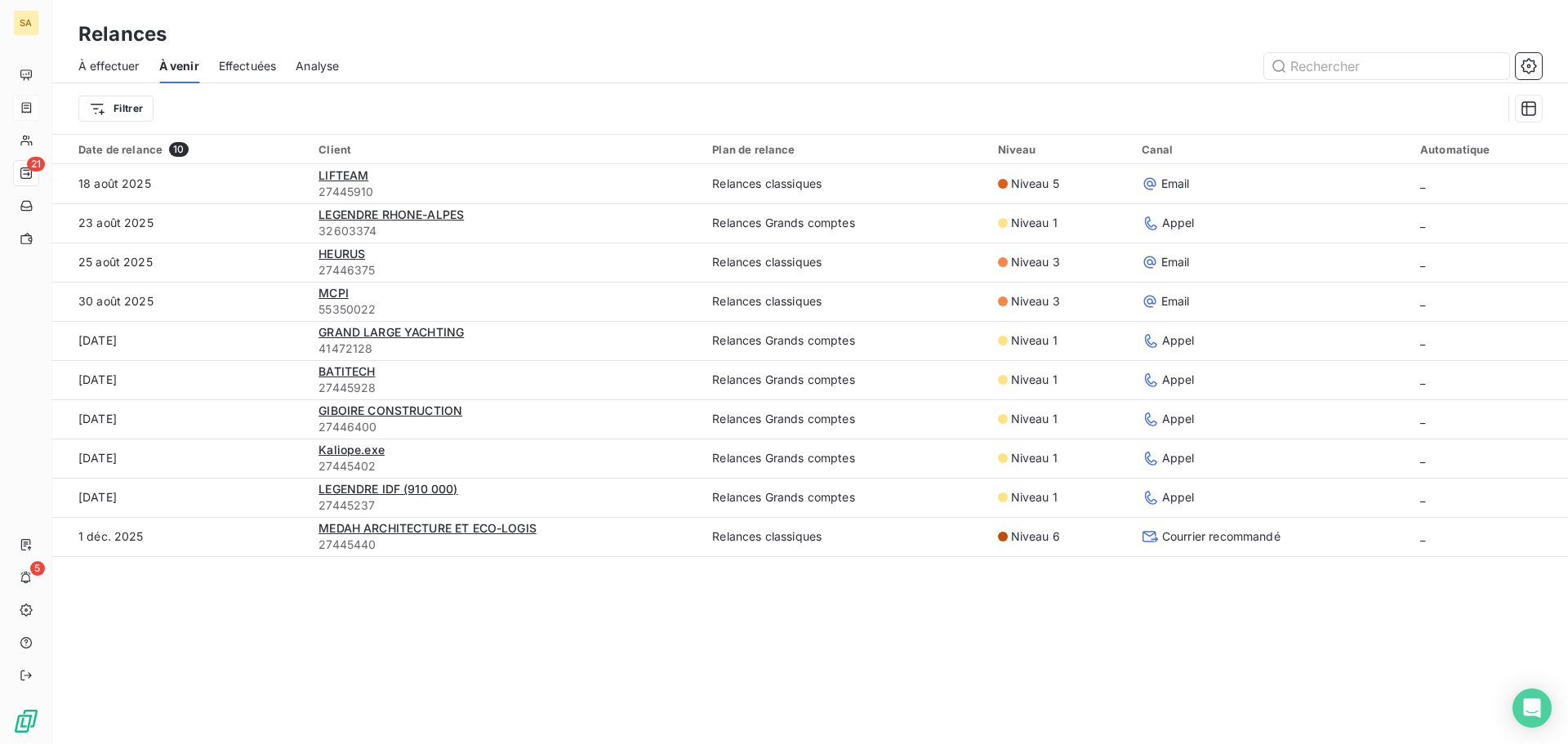
click at [239, 62] on span "Effectuées" at bounding box center [247, 65] width 58 height 16
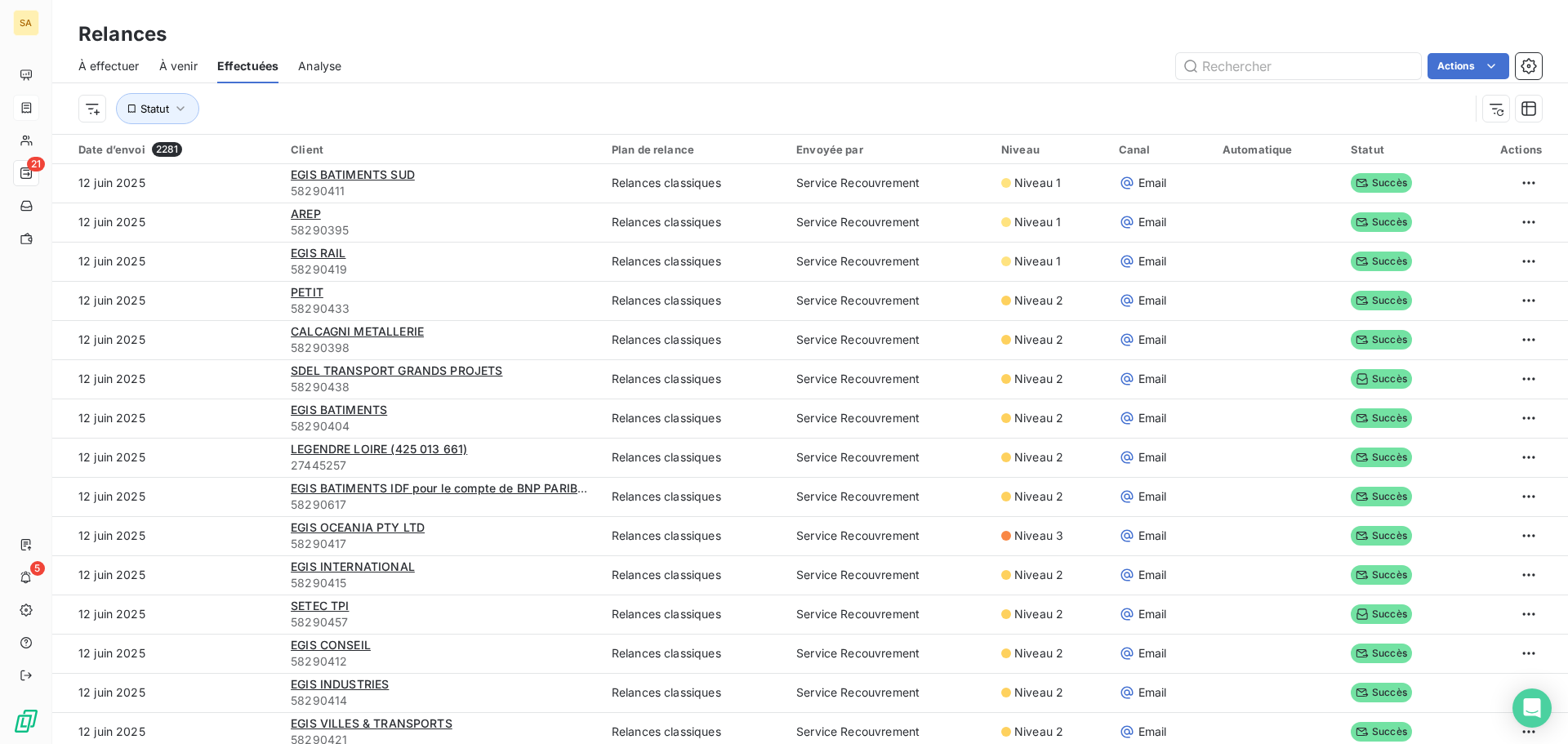
scroll to position [1879, 0]
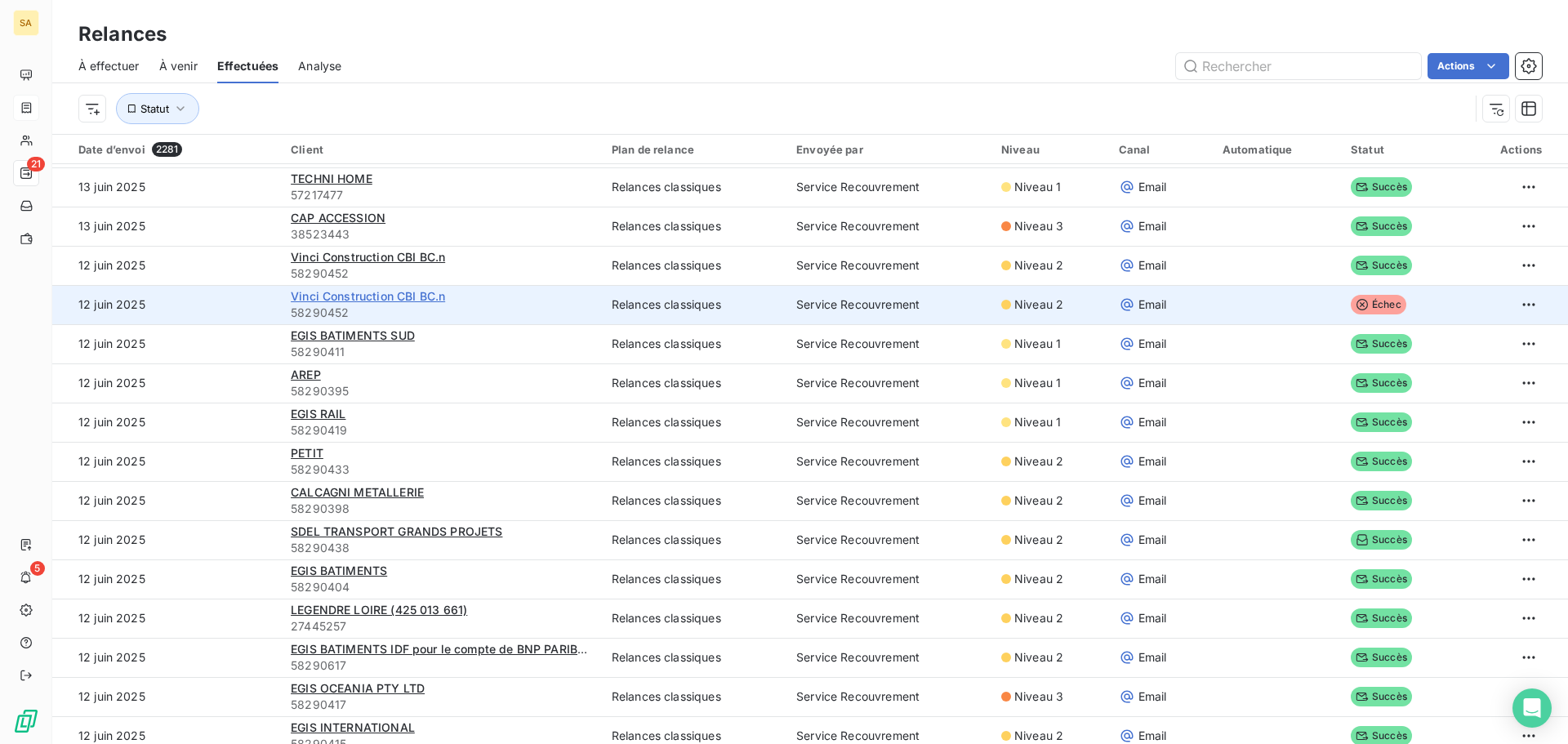
click at [417, 294] on span "Vinci Construction CBI BC.n" at bounding box center [367, 295] width 154 height 14
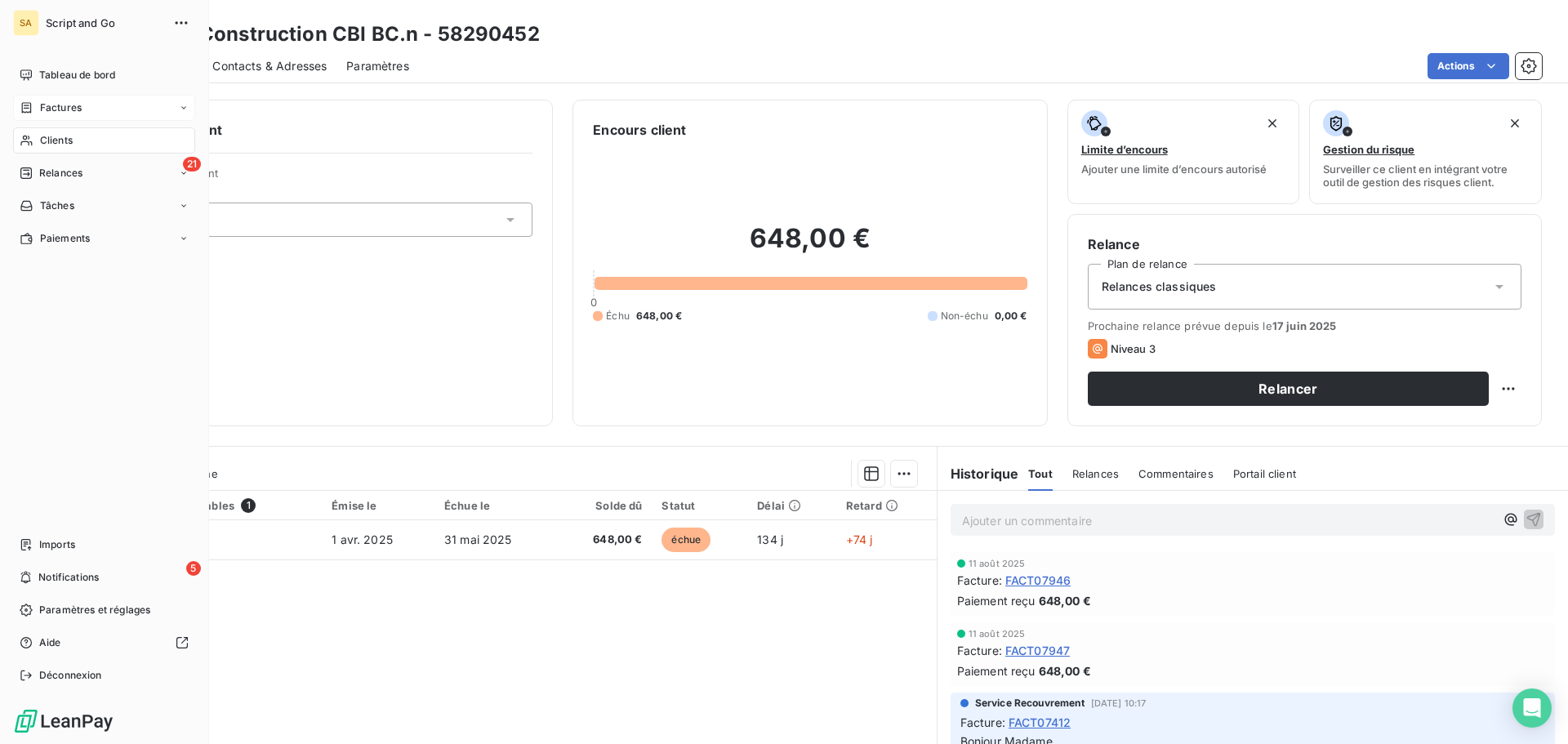
click at [32, 102] on icon at bounding box center [26, 108] width 14 height 13
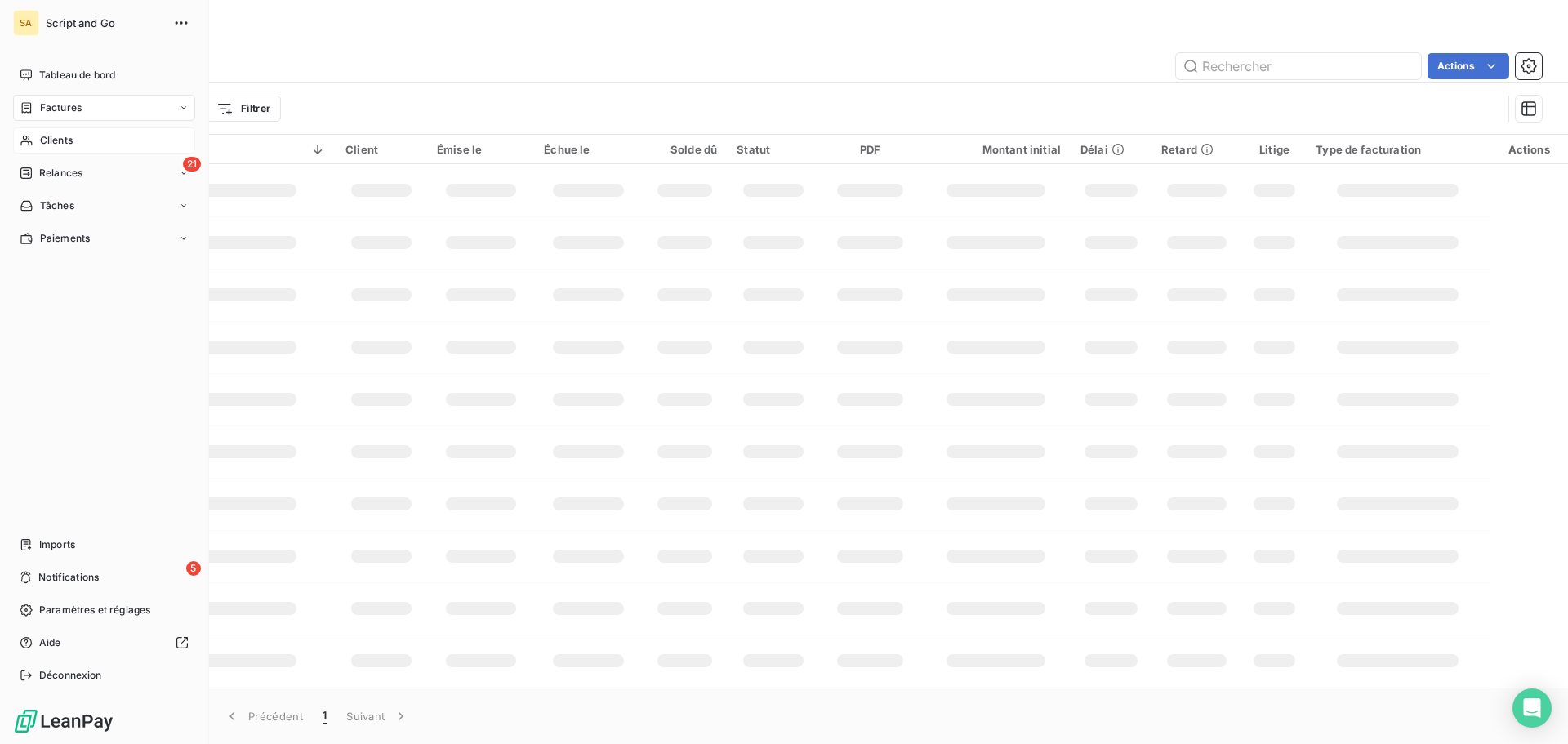
click at [43, 138] on span "Clients" at bounding box center [56, 141] width 33 height 15
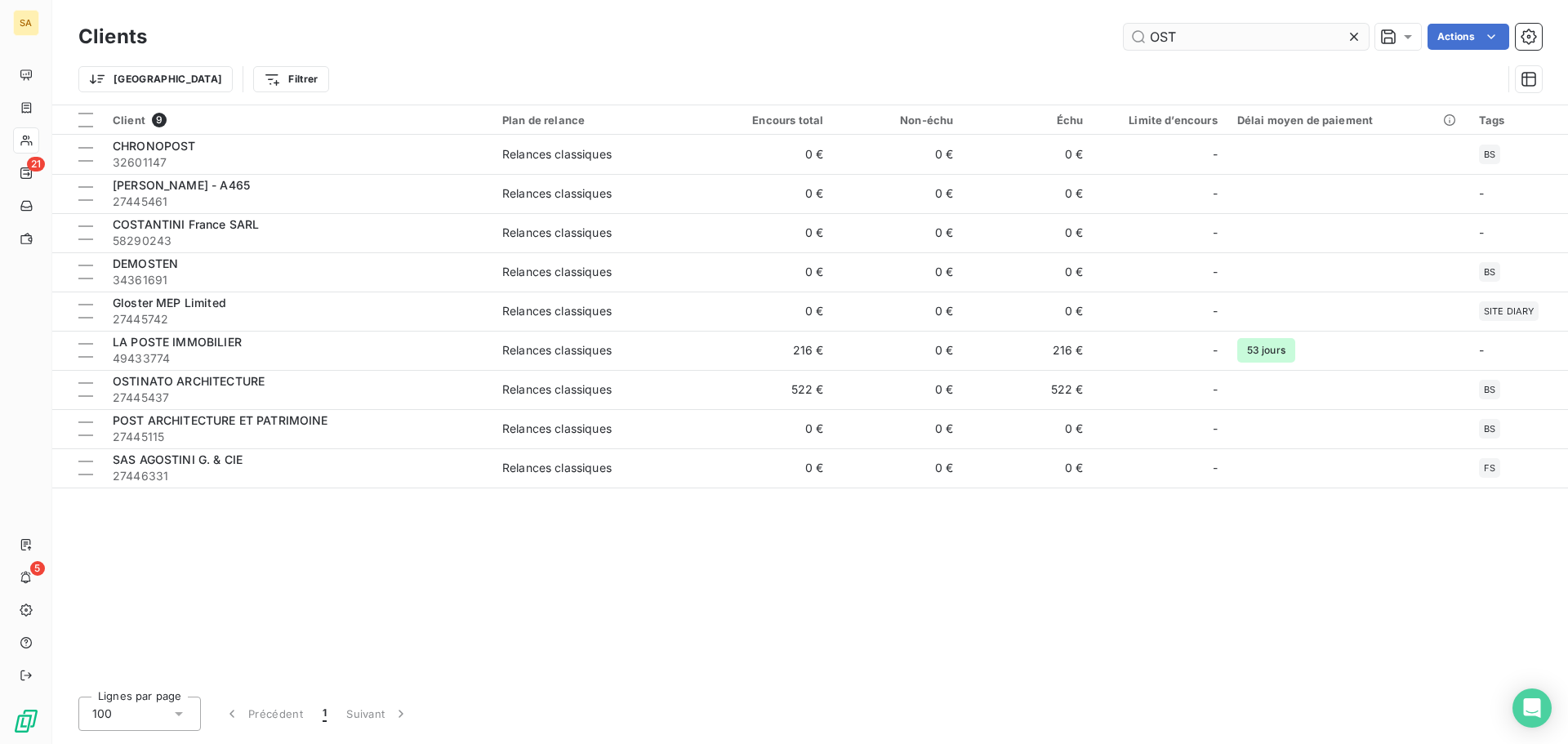
drag, startPoint x: 1188, startPoint y: 44, endPoint x: 1135, endPoint y: 41, distance: 53.1
click at [1135, 41] on input "OST" at bounding box center [1245, 37] width 245 height 27
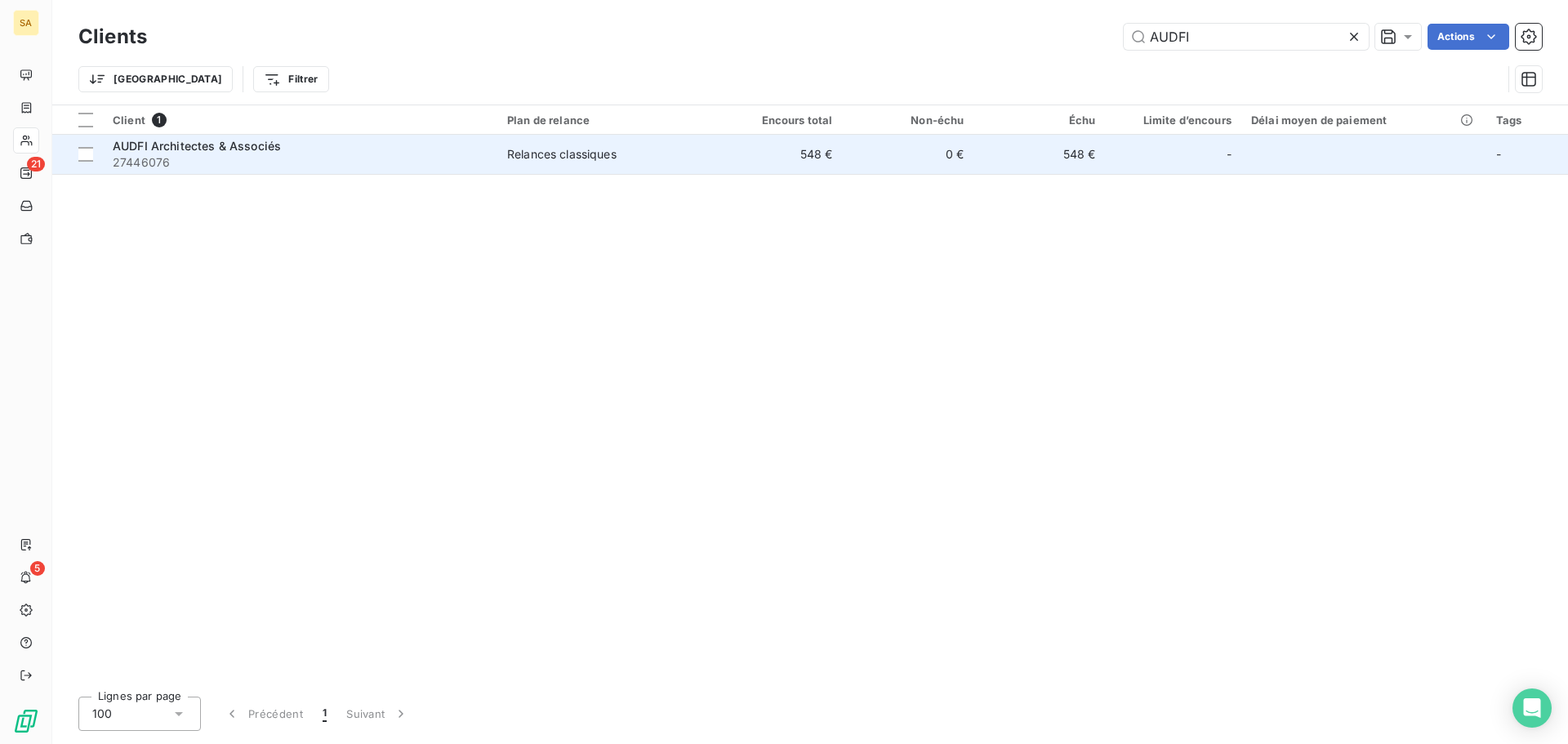
type input "AUDFI"
click at [459, 151] on div "AUDFI Architectes & Associés" at bounding box center [300, 146] width 375 height 16
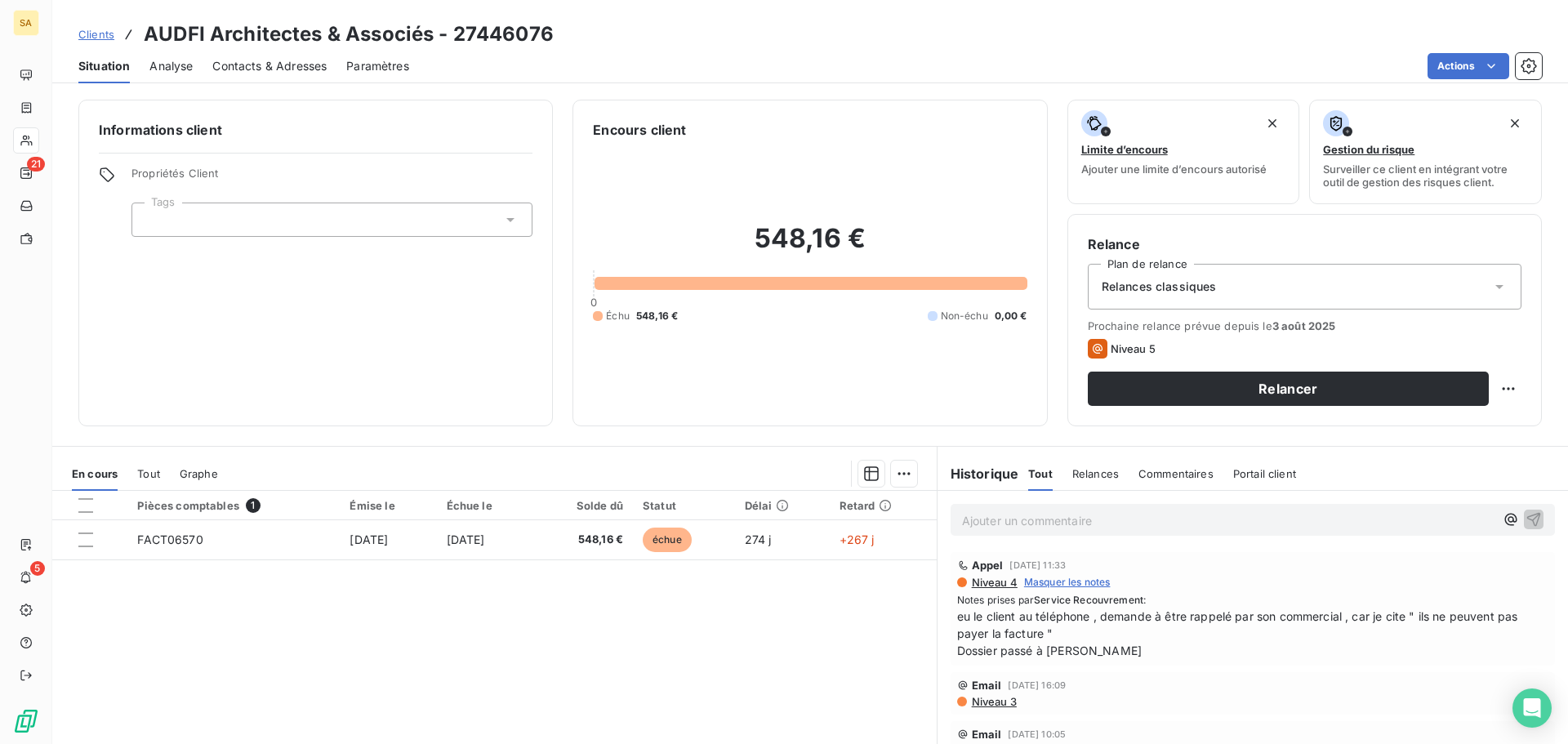
click at [1048, 521] on p "Ajouter un commentaire ﻿" at bounding box center [1227, 521] width 533 height 21
click at [1054, 518] on span "si le client appel , lui dire qu'on lui envoie une mise" at bounding box center [1099, 519] width 274 height 14
click at [1467, 523] on p "si le client appel , si pas de paiement d ici 5 septmebre , lui dire qu'on lui …" at bounding box center [1227, 520] width 533 height 19
click at [1525, 525] on icon "button" at bounding box center [1533, 518] width 16 height 16
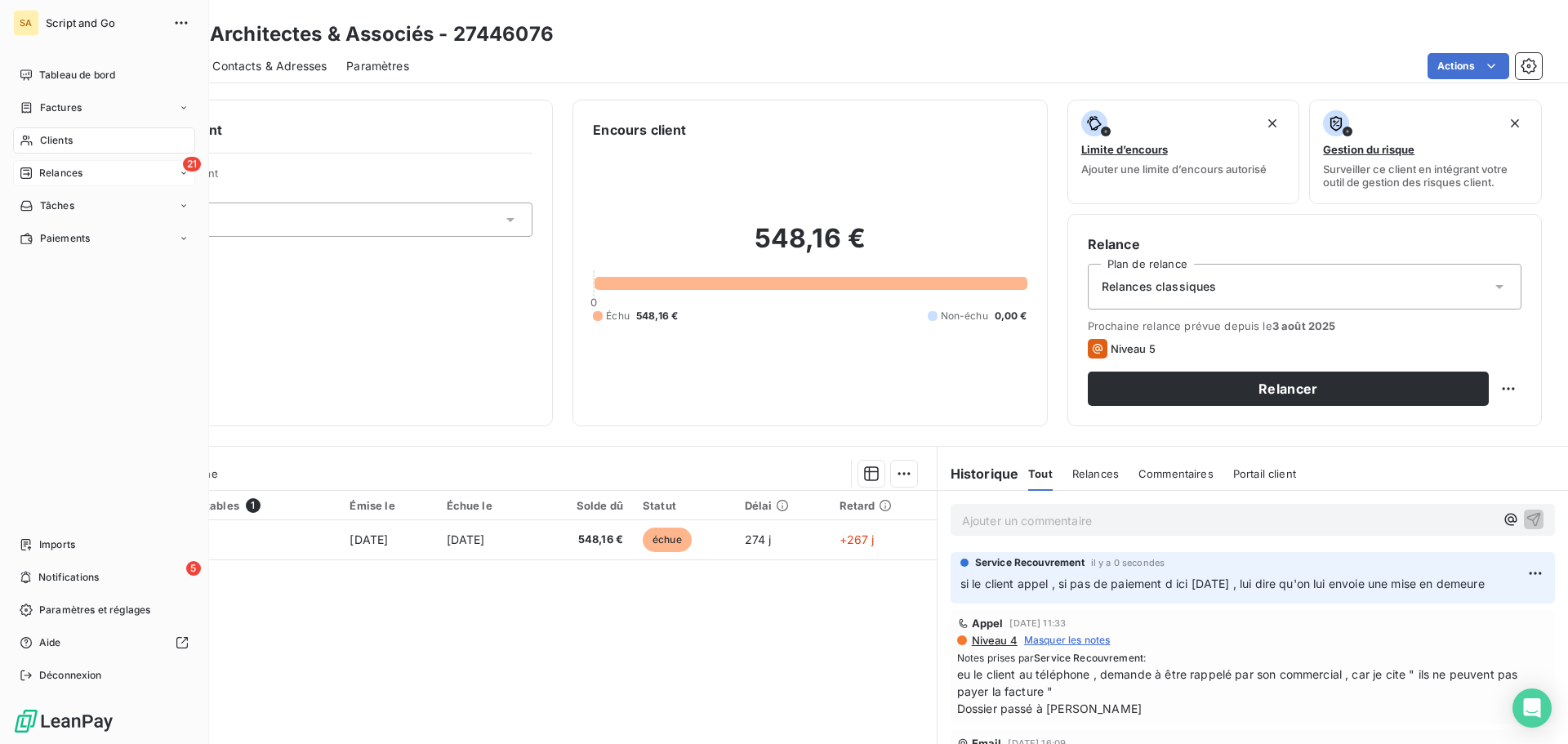
click at [37, 166] on div "Relances" at bounding box center [51, 173] width 62 height 15
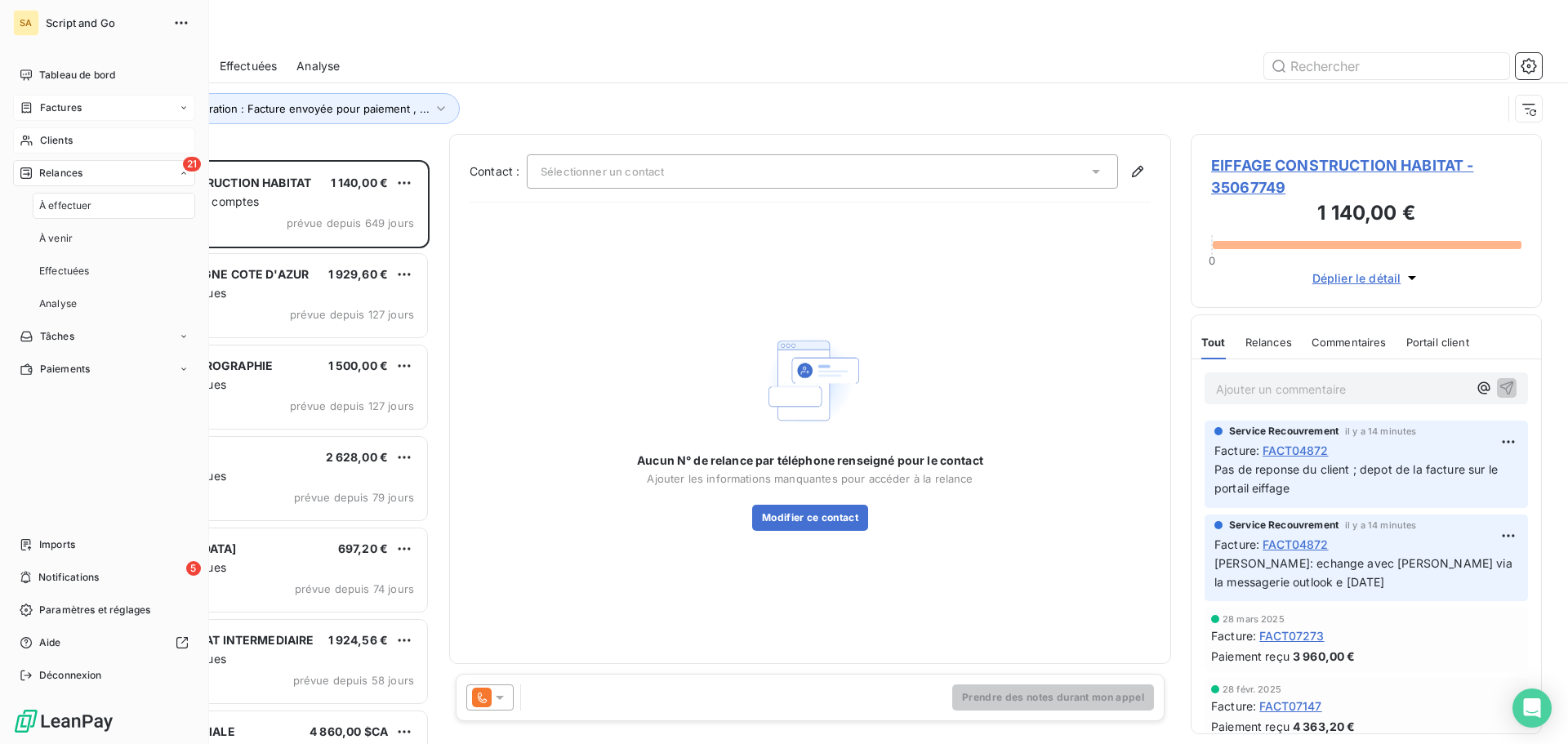
scroll to position [572, 339]
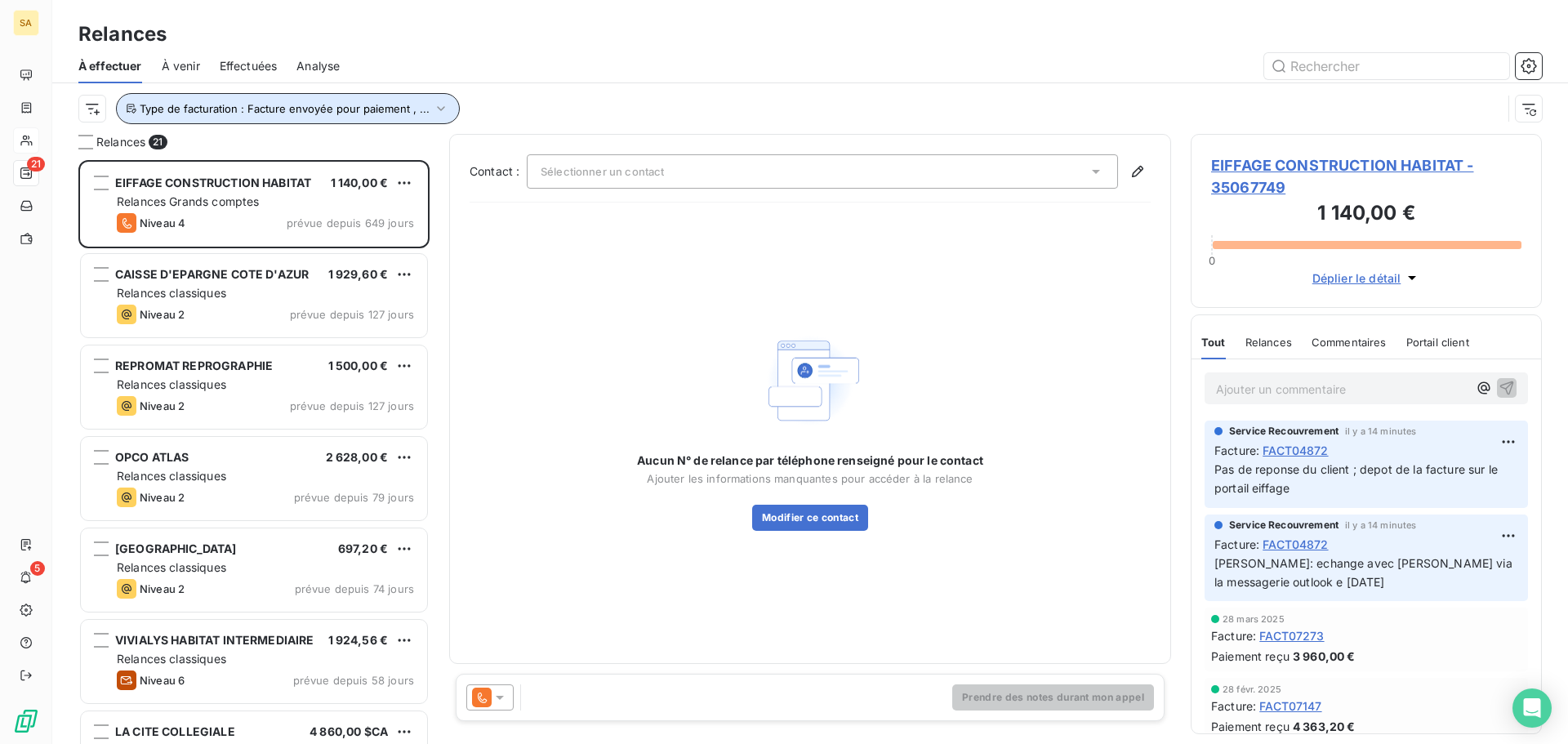
click at [192, 111] on span "Type de facturation : Facture envoyée pour paiement , ..." at bounding box center [285, 109] width 290 height 13
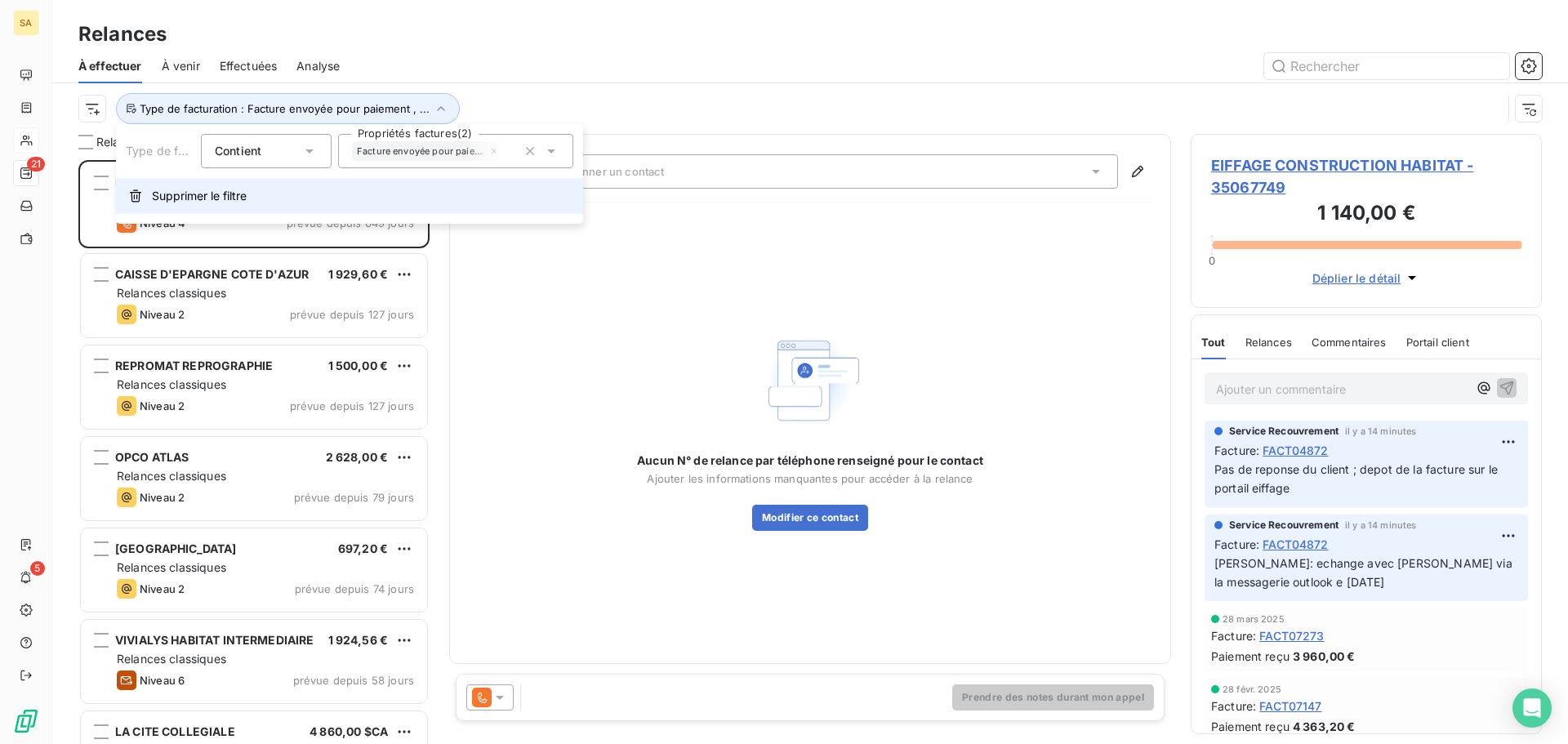
click at [179, 198] on span "Supprimer le filtre" at bounding box center [199, 195] width 95 height 16
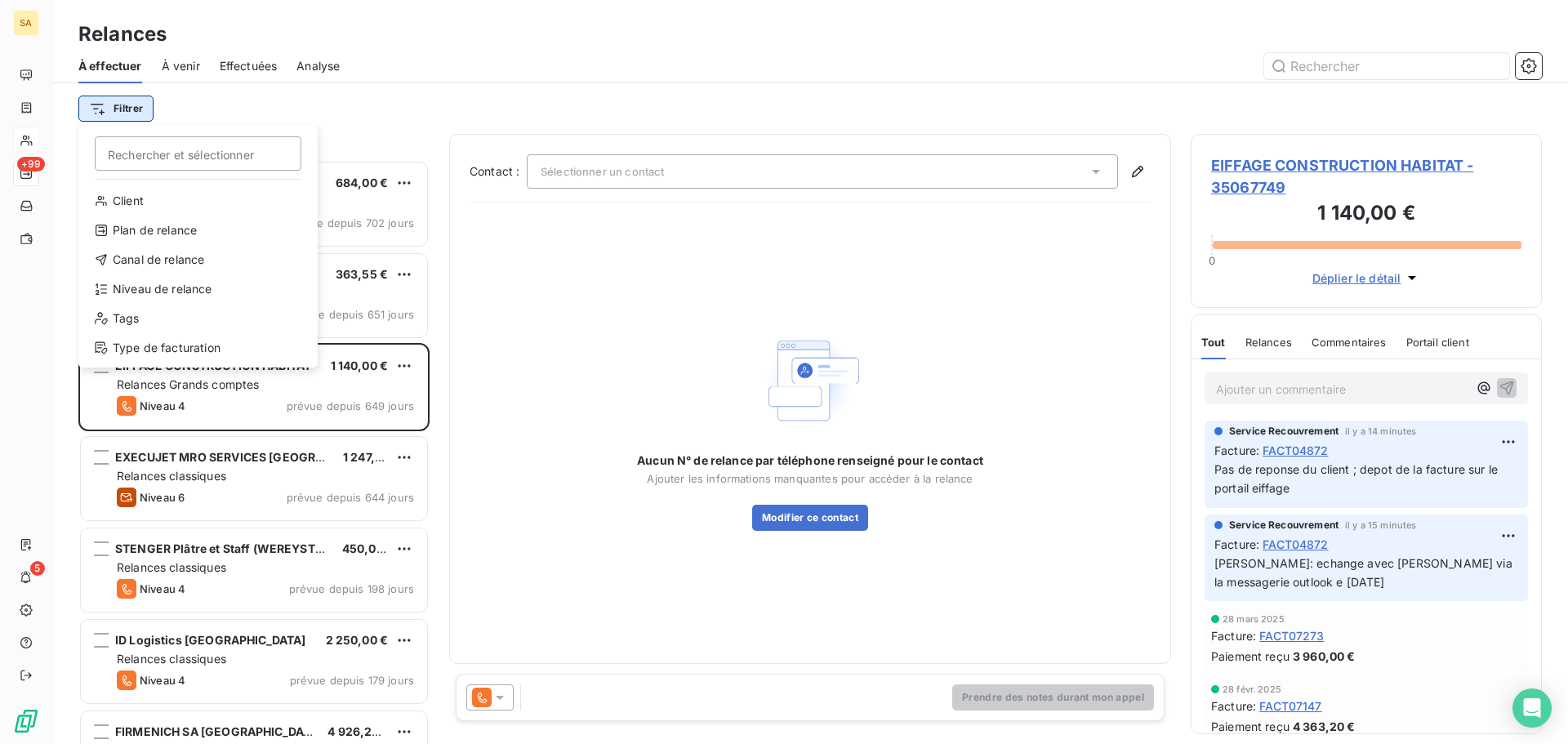
click at [119, 105] on html "SA +99 5 Relances À effectuer À venir Effectuées Analyse Filtrer Rechercher et …" at bounding box center [784, 372] width 1568 height 744
click at [158, 345] on div "Type de facturation" at bounding box center [198, 348] width 226 height 27
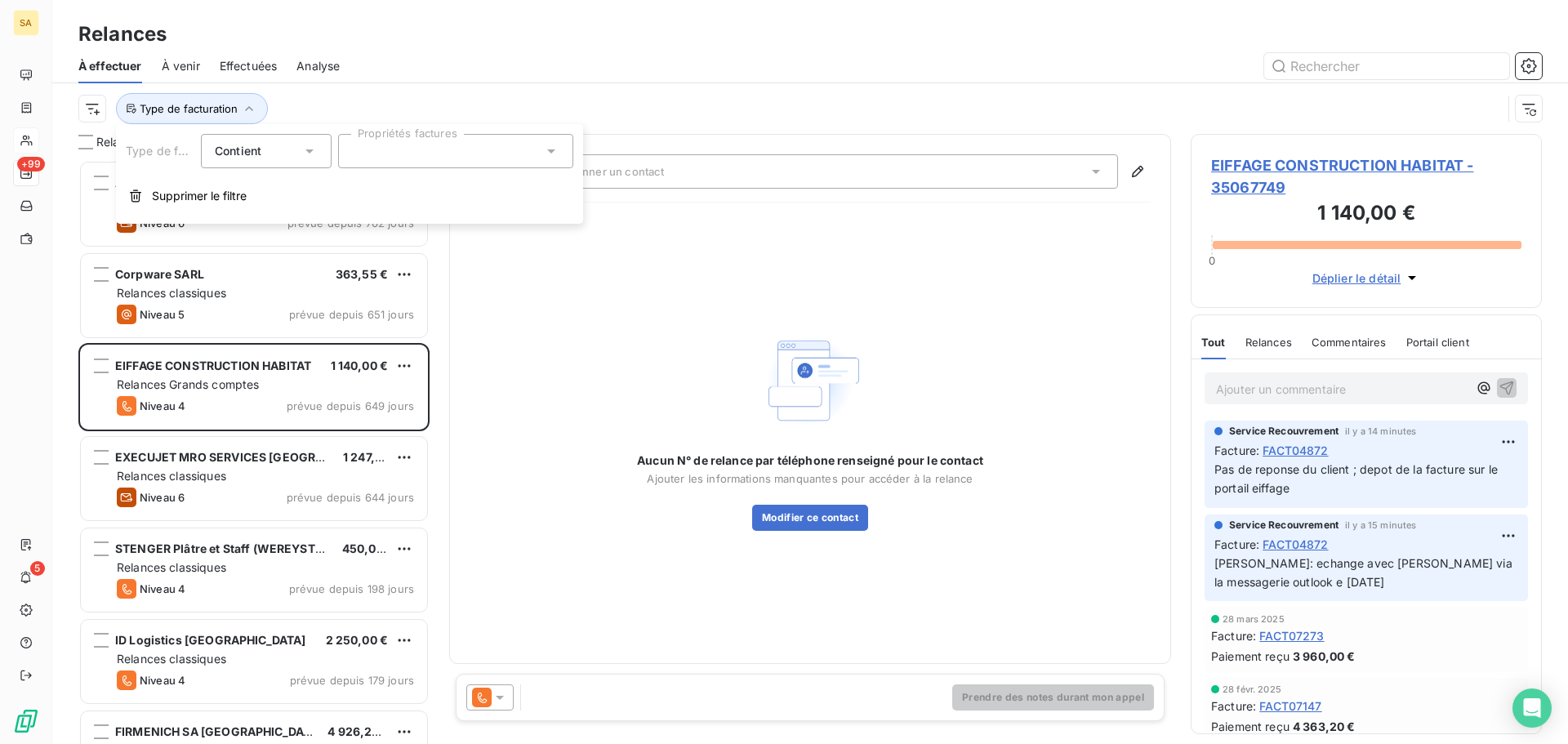
click at [412, 149] on div at bounding box center [455, 151] width 236 height 34
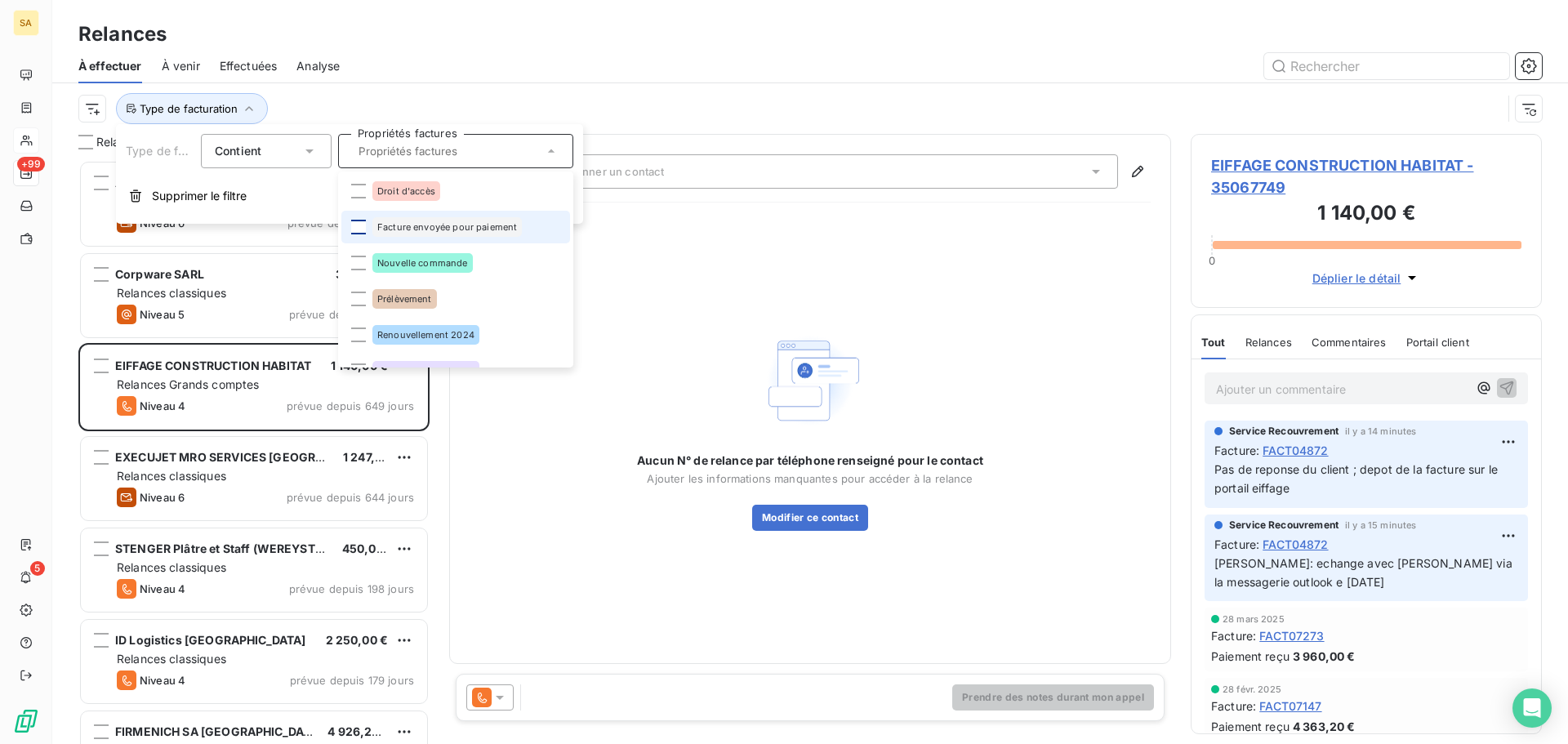
click at [358, 224] on div at bounding box center [359, 227] width 15 height 15
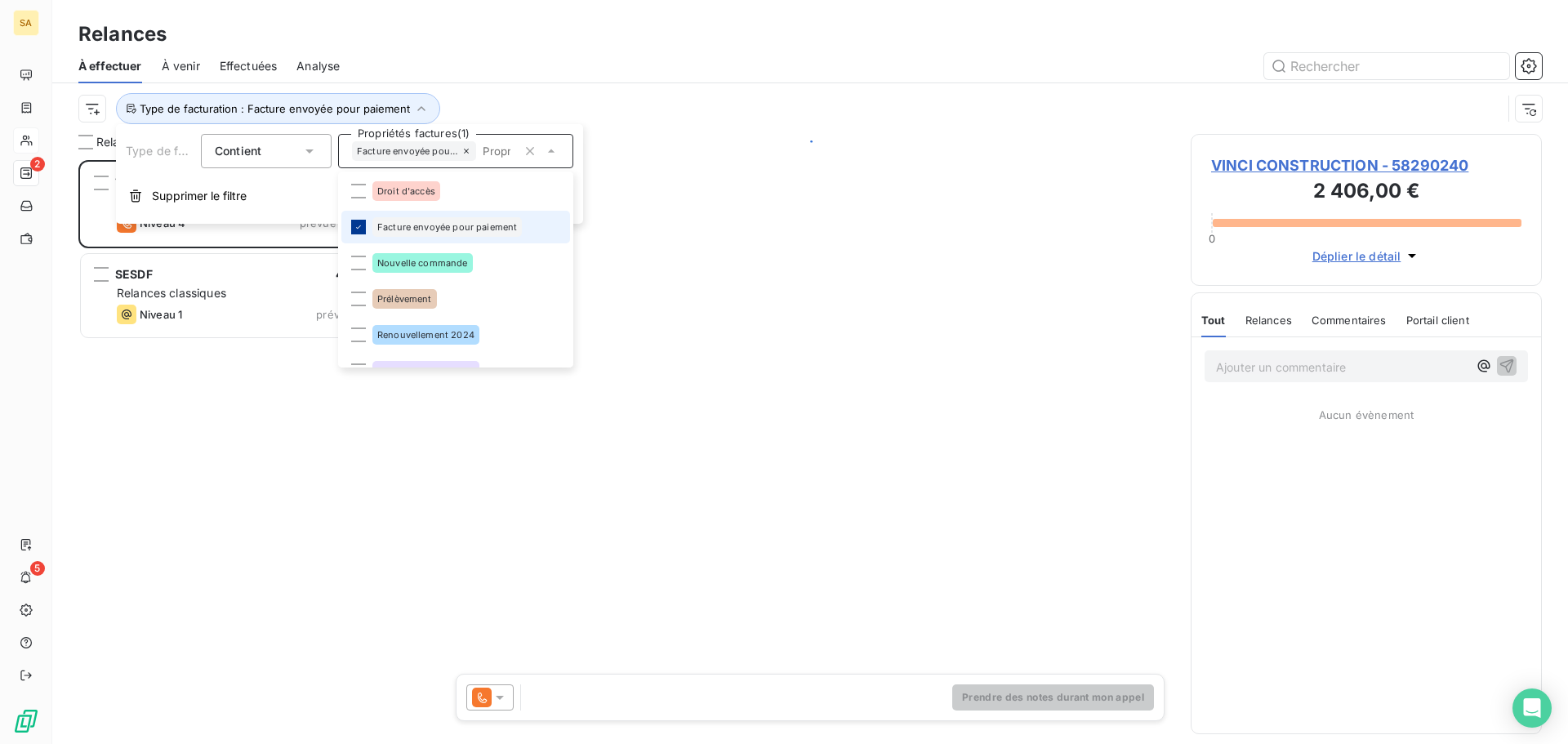
scroll to position [572, 339]
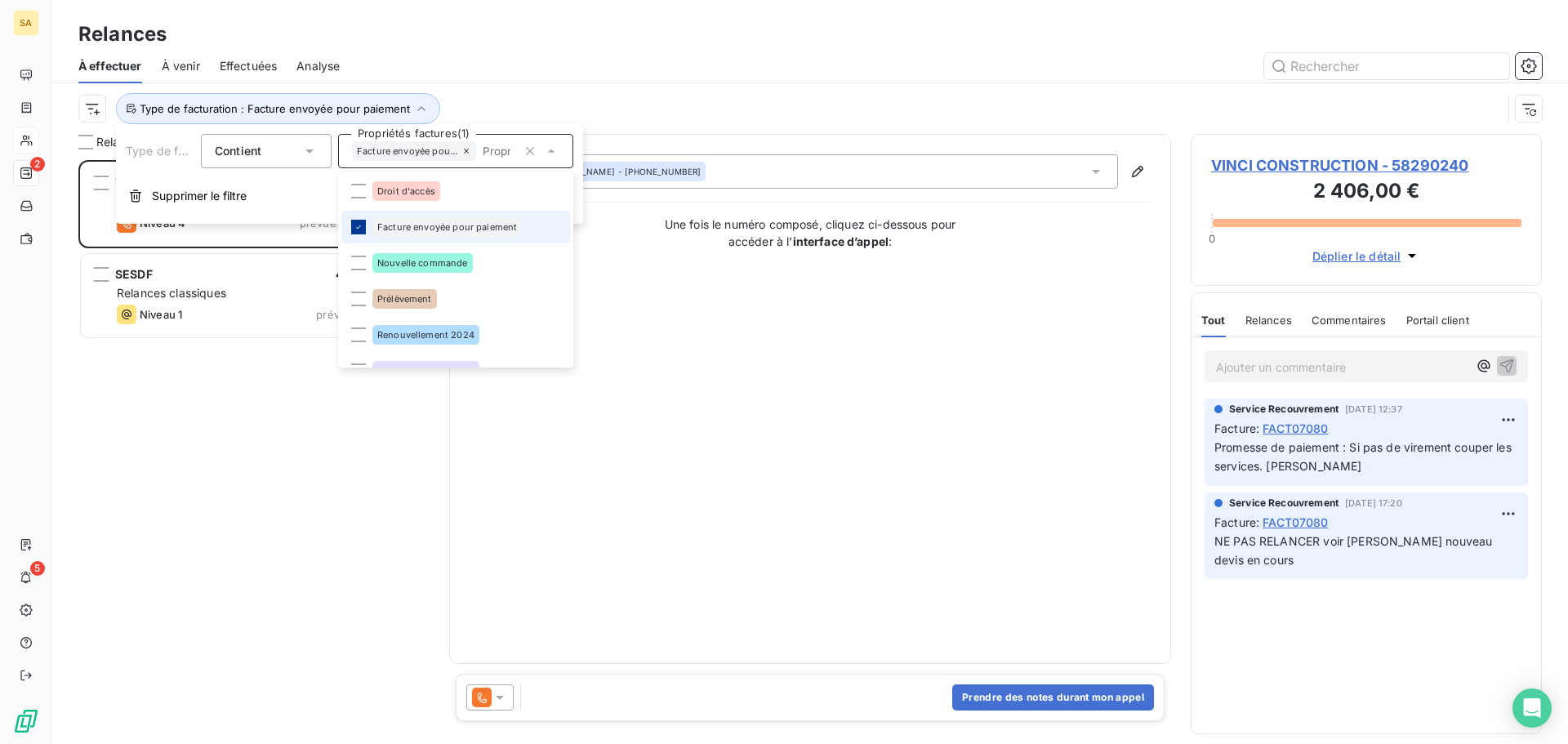
click at [358, 225] on icon at bounding box center [359, 227] width 9 height 9
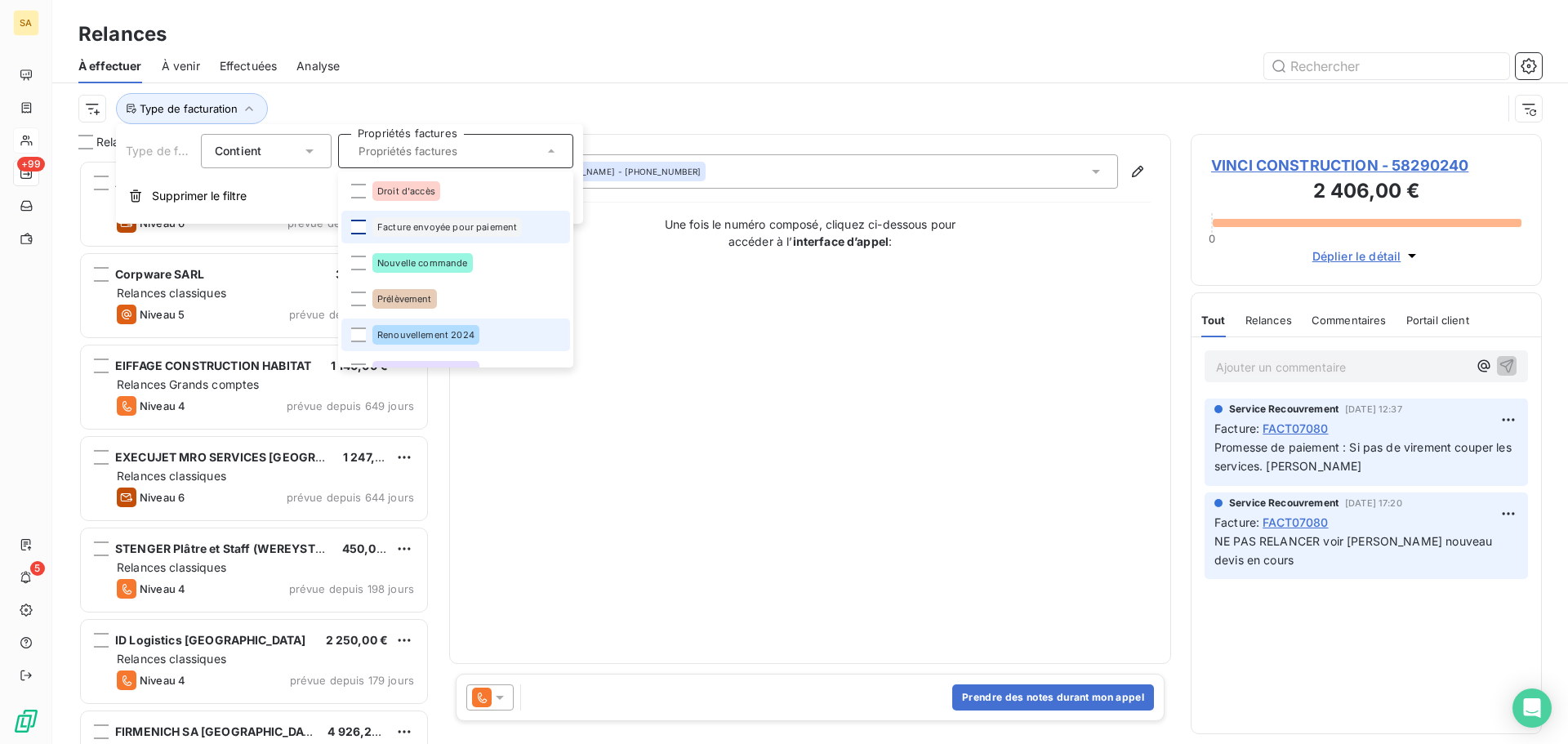
click at [371, 331] on li "Renouvellement 2024" at bounding box center [456, 335] width 229 height 33
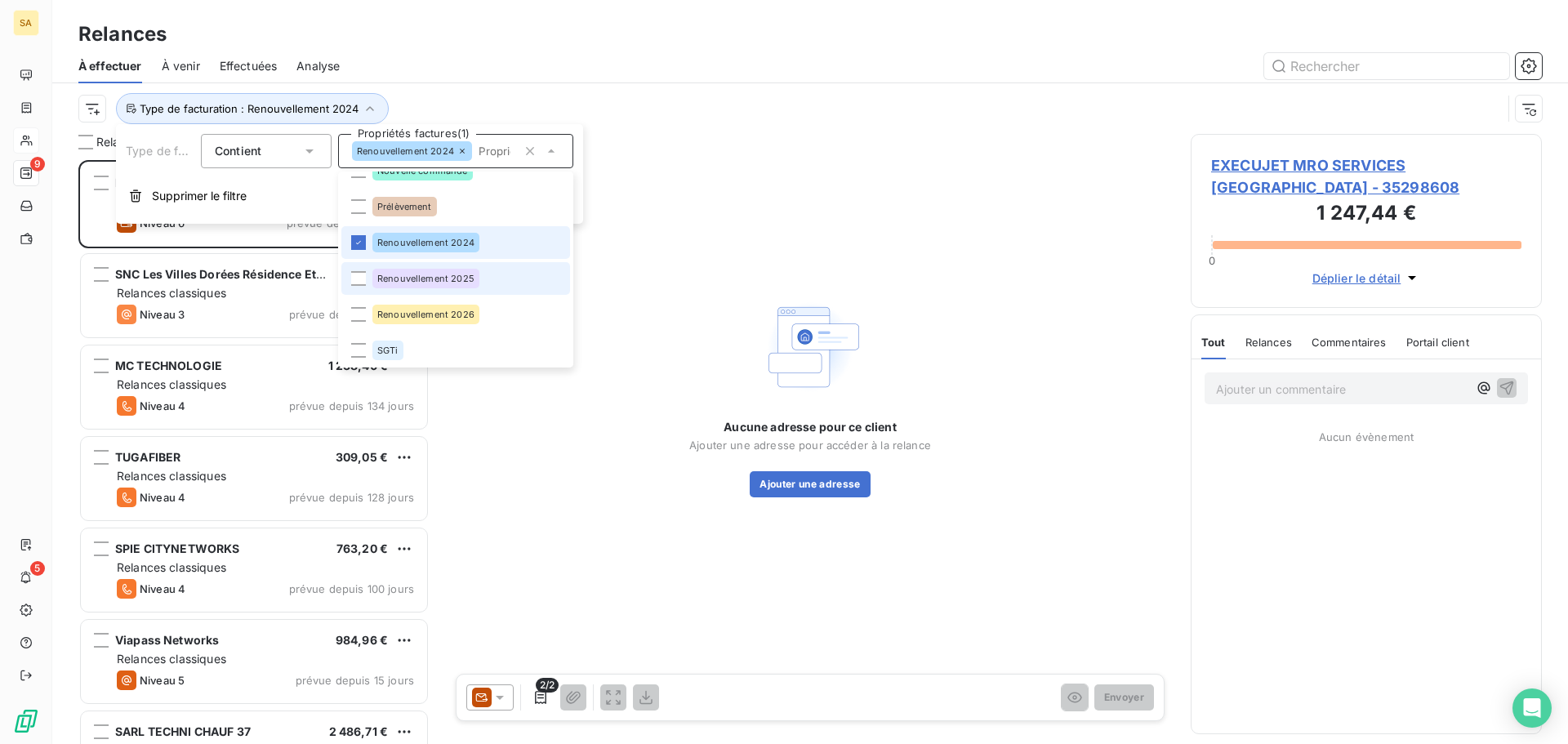
scroll to position [95, 0]
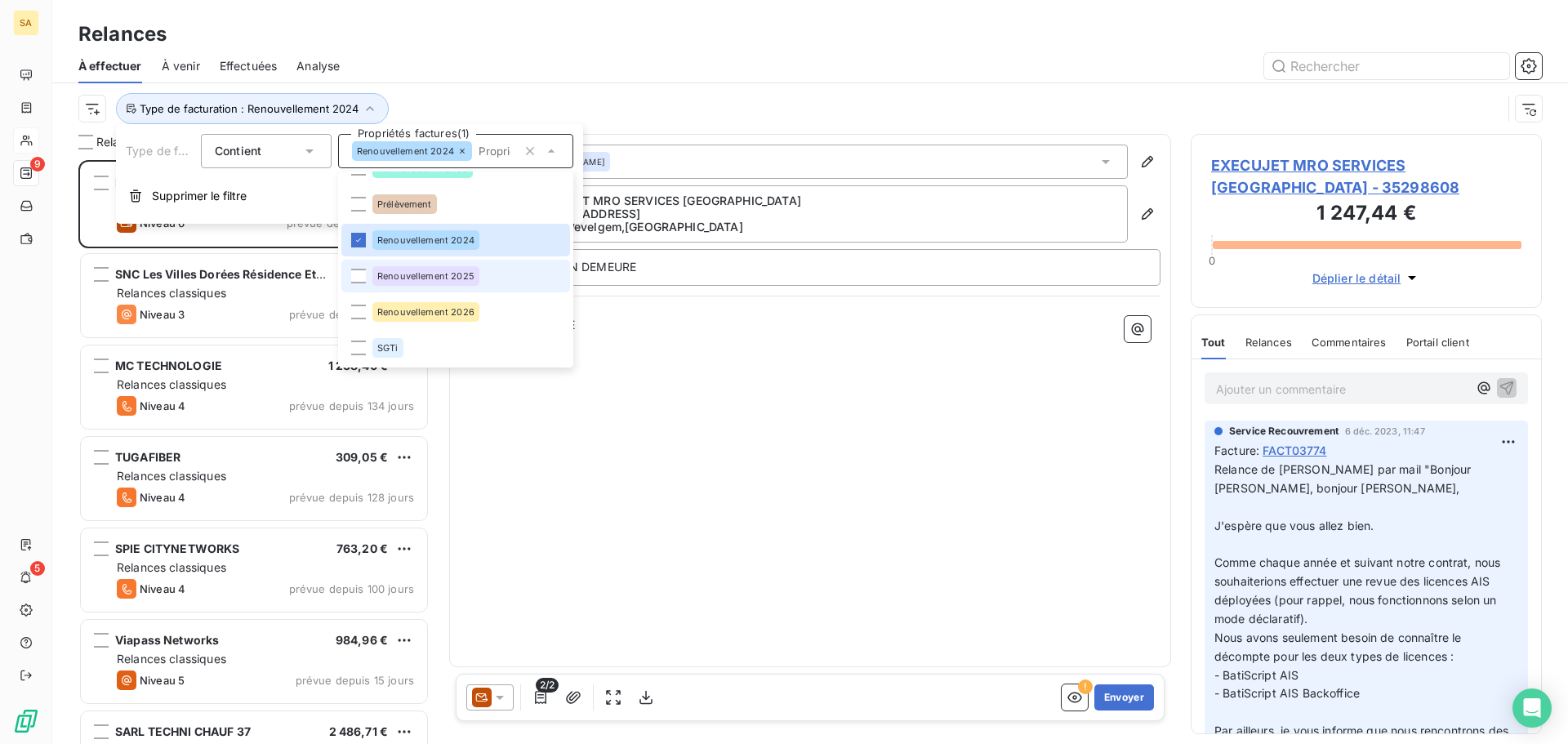
click at [366, 271] on li "Renouvellement 2025" at bounding box center [456, 275] width 229 height 33
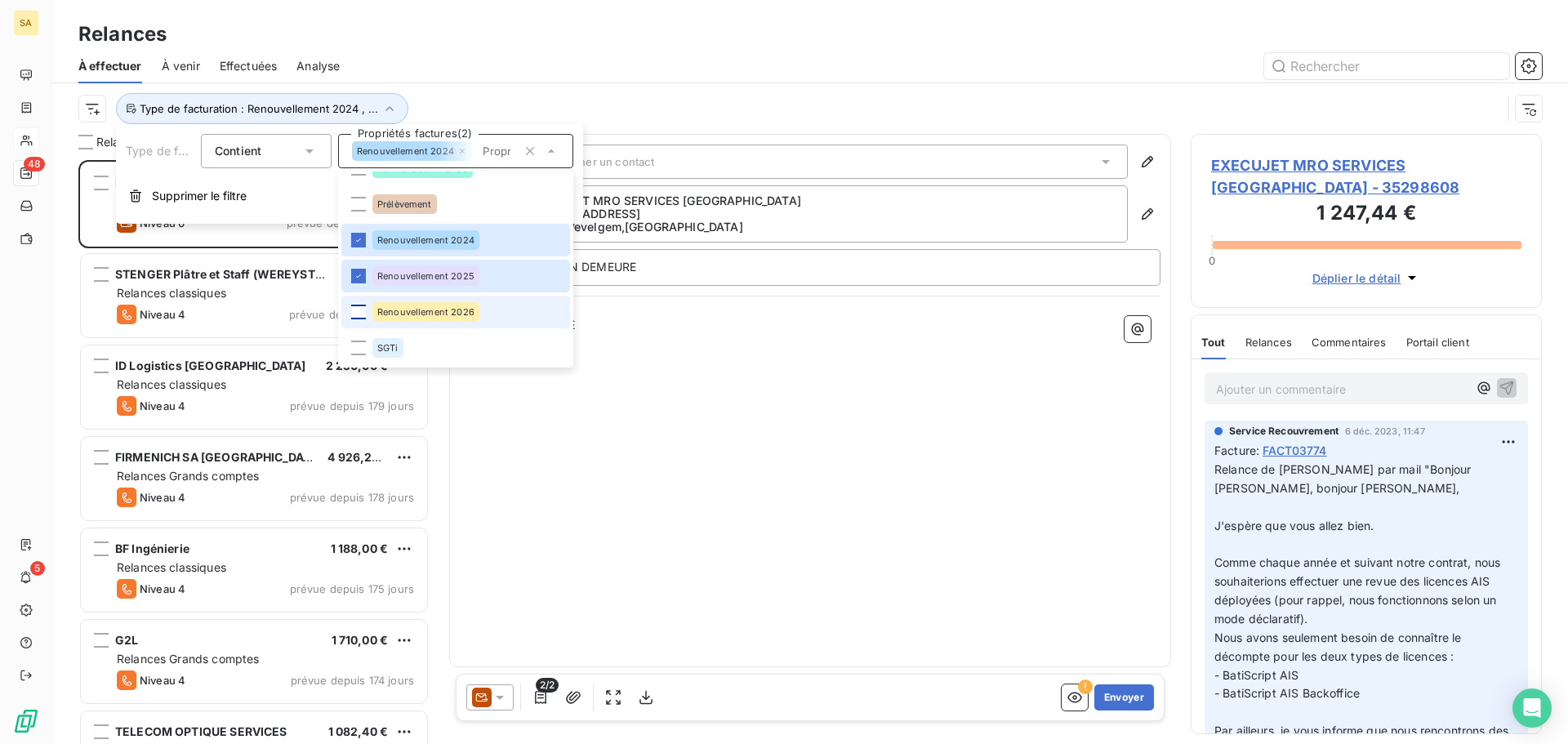
scroll to position [572, 339]
click at [360, 313] on div at bounding box center [359, 312] width 15 height 15
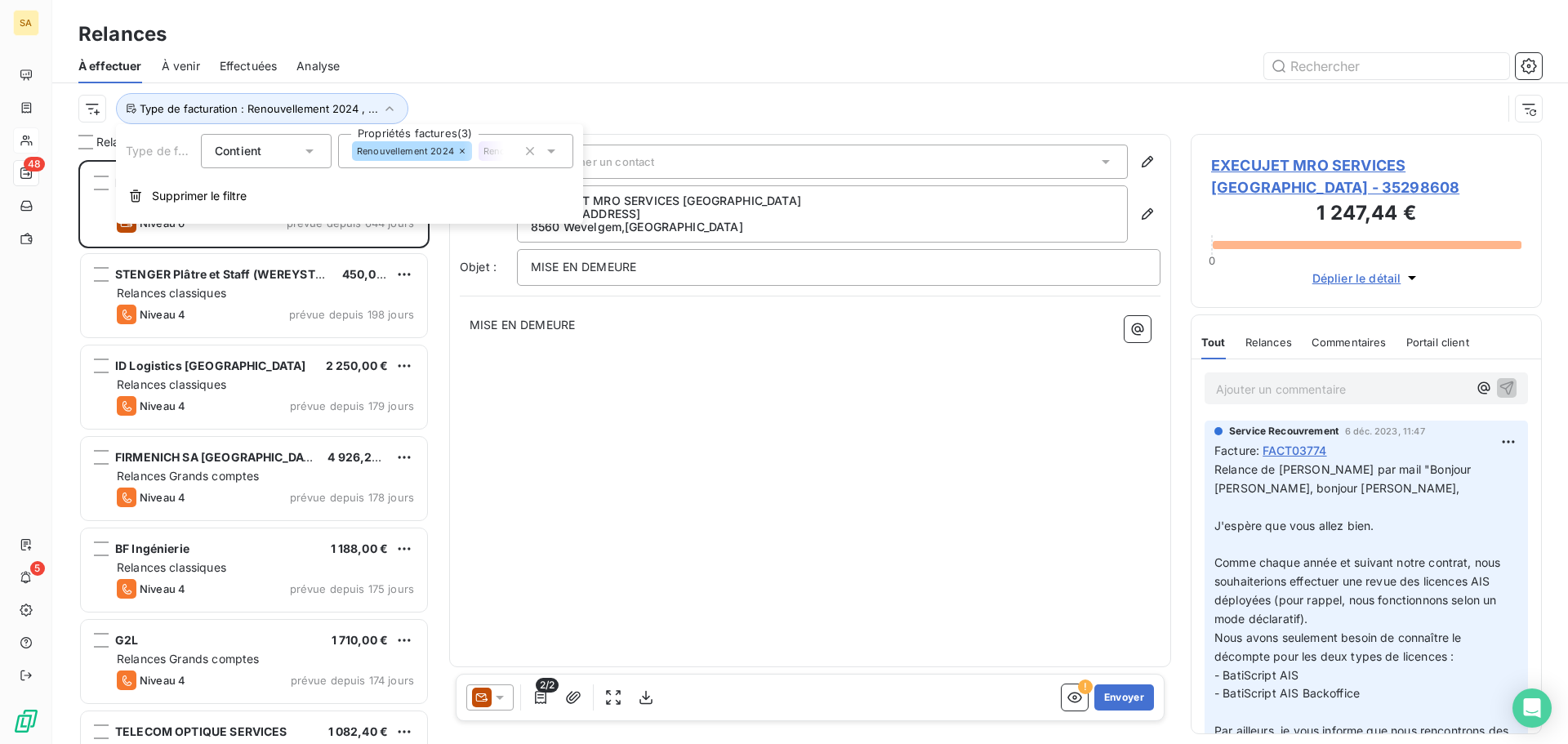
click at [636, 91] on div "Type de facturation : Renouvellement 2024 , ..." at bounding box center [810, 108] width 1463 height 50
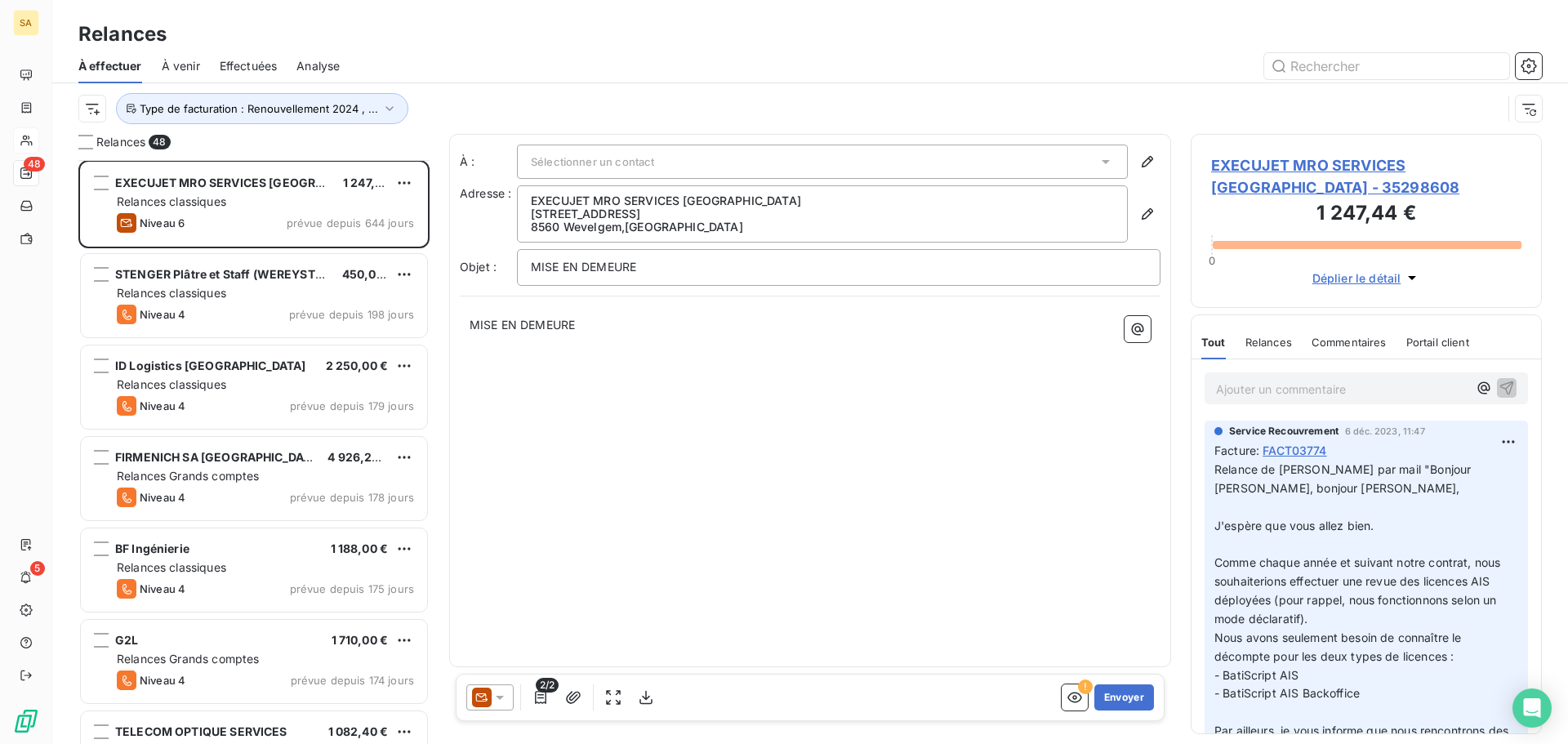
scroll to position [0, 0]
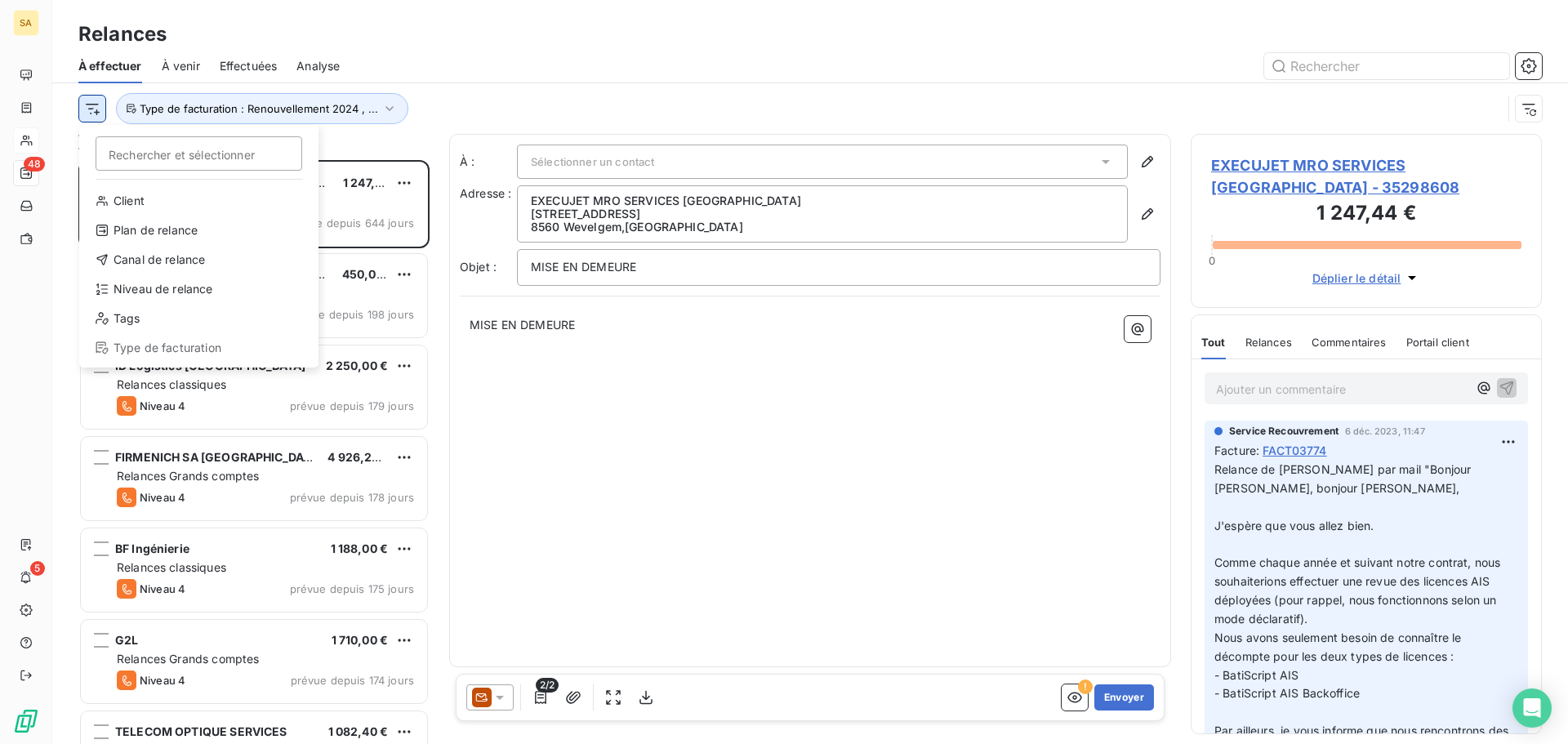
click at [86, 104] on html "SA 48 5 Relances À effectuer À venir Effectuées Analyse Rechercher et sélection…" at bounding box center [784, 372] width 1568 height 744
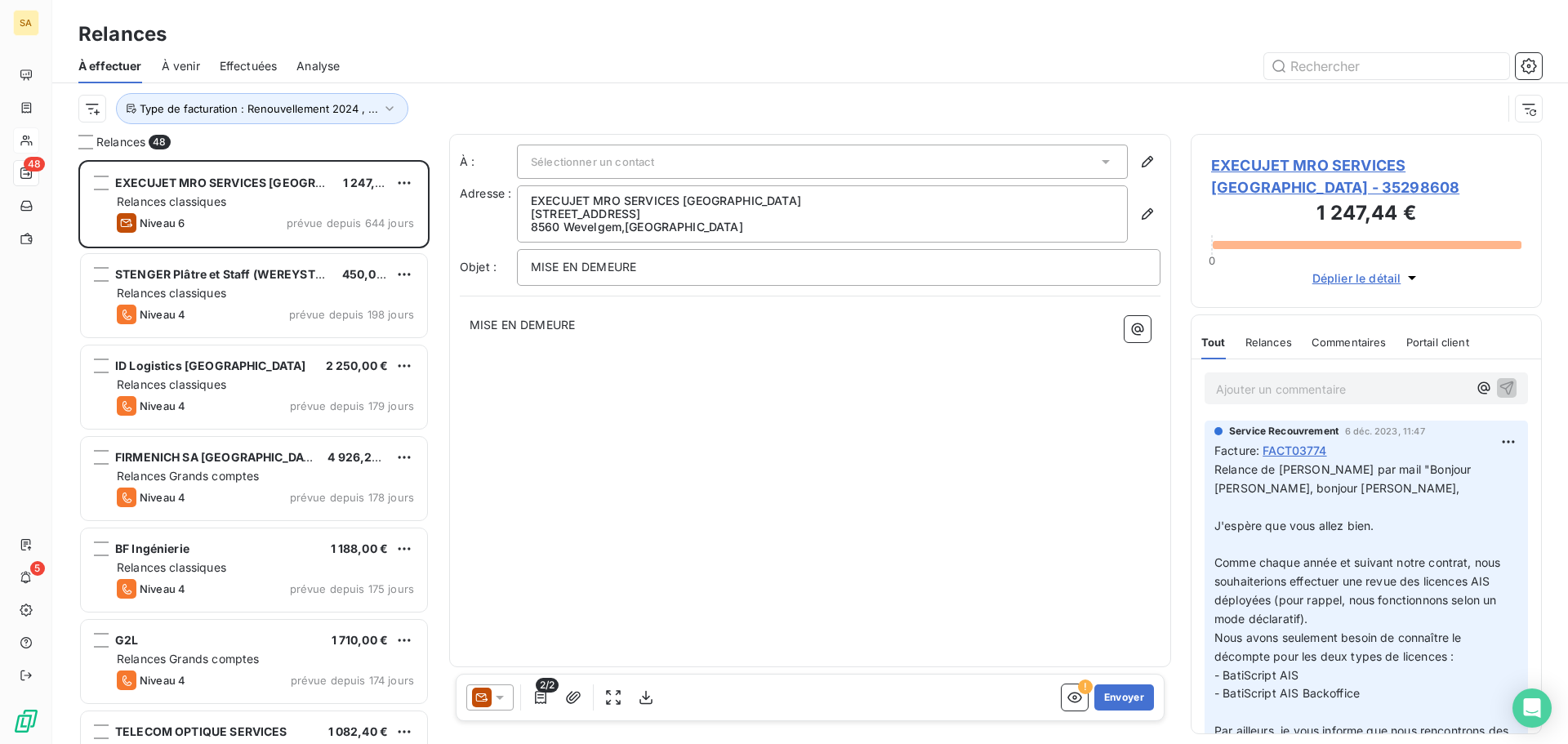
click at [501, 99] on html "SA 48 5 Relances À effectuer À venir Effectuées Analyse Type de facturation : R…" at bounding box center [784, 372] width 1568 height 744
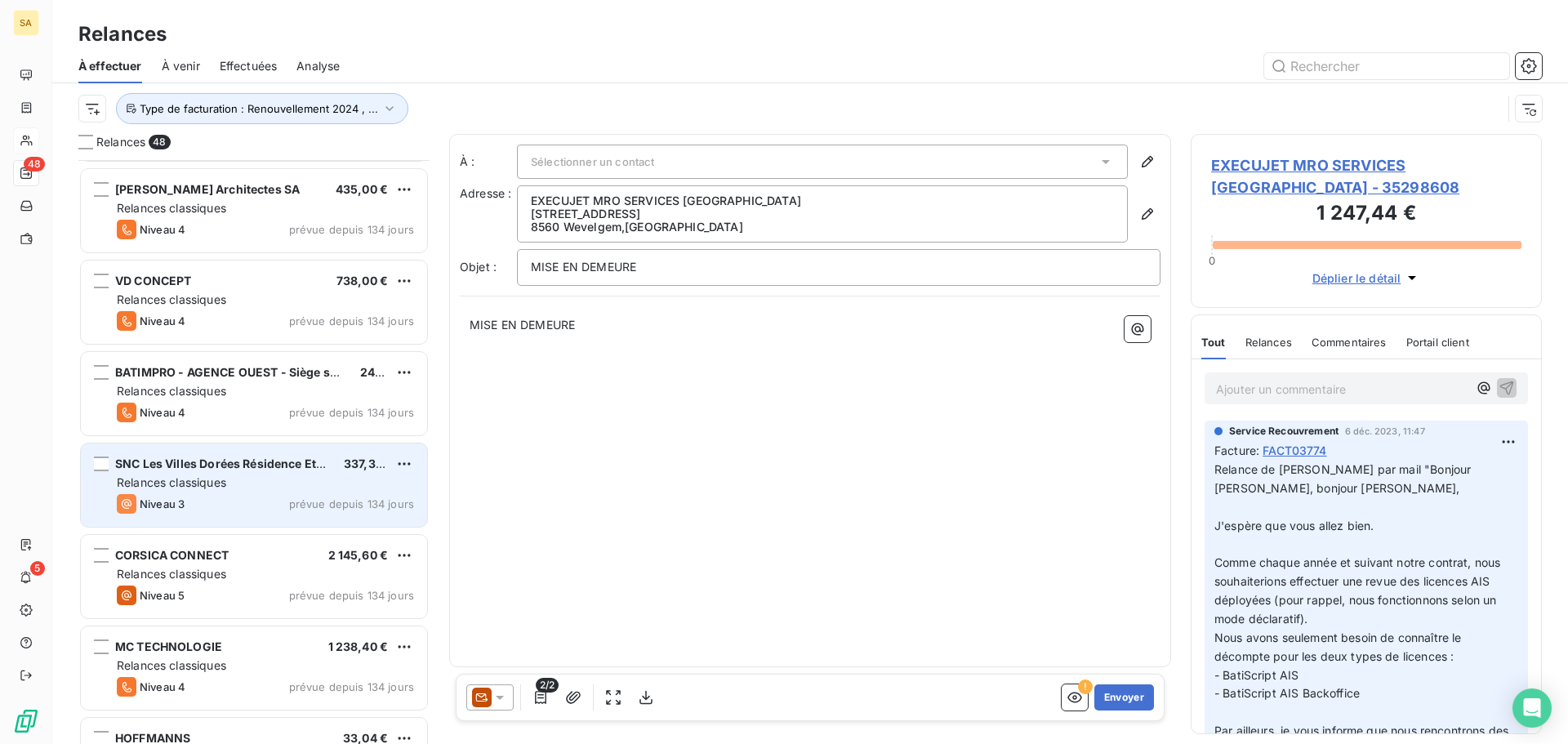
scroll to position [899, 0]
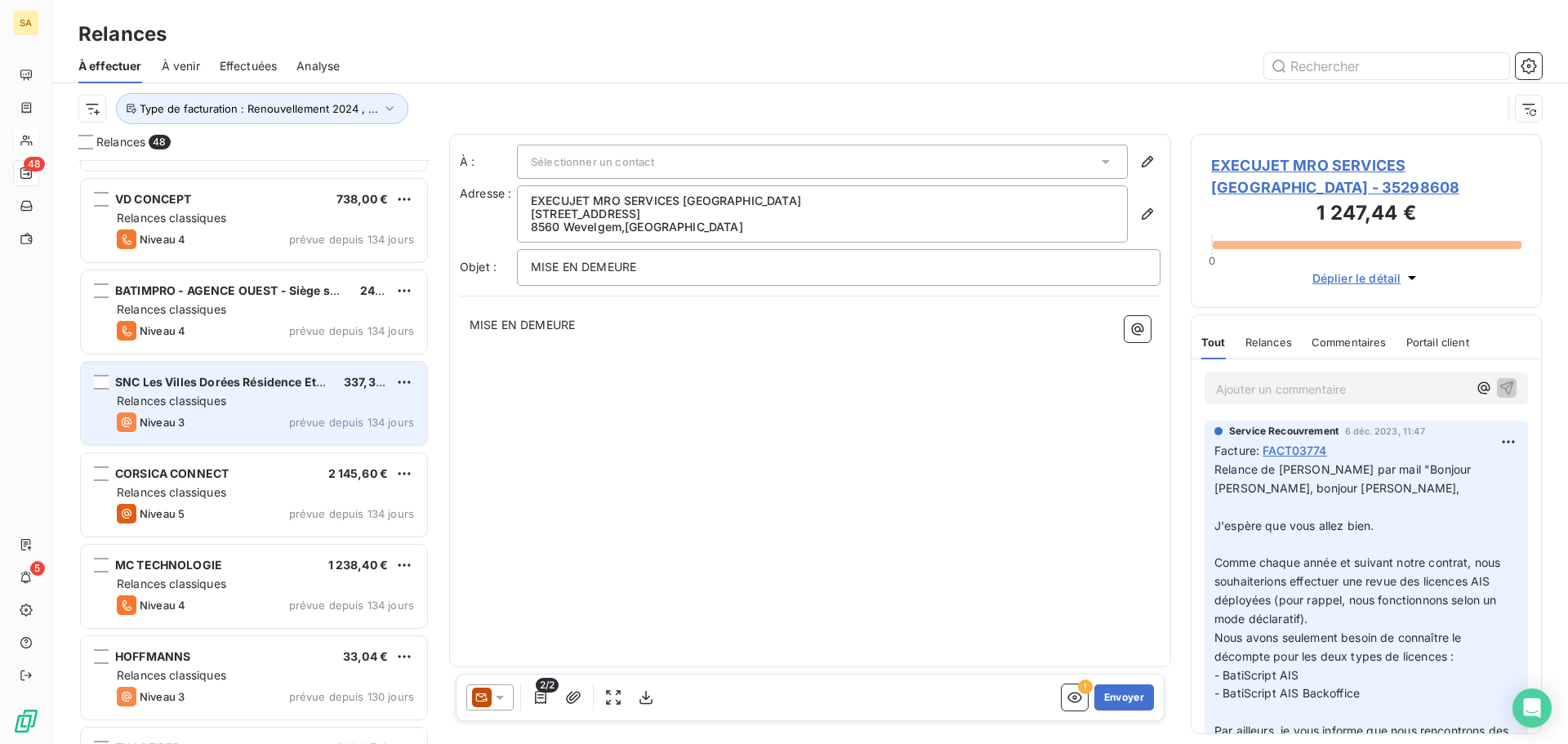
click at [330, 402] on div "Relances classiques" at bounding box center [265, 400] width 297 height 16
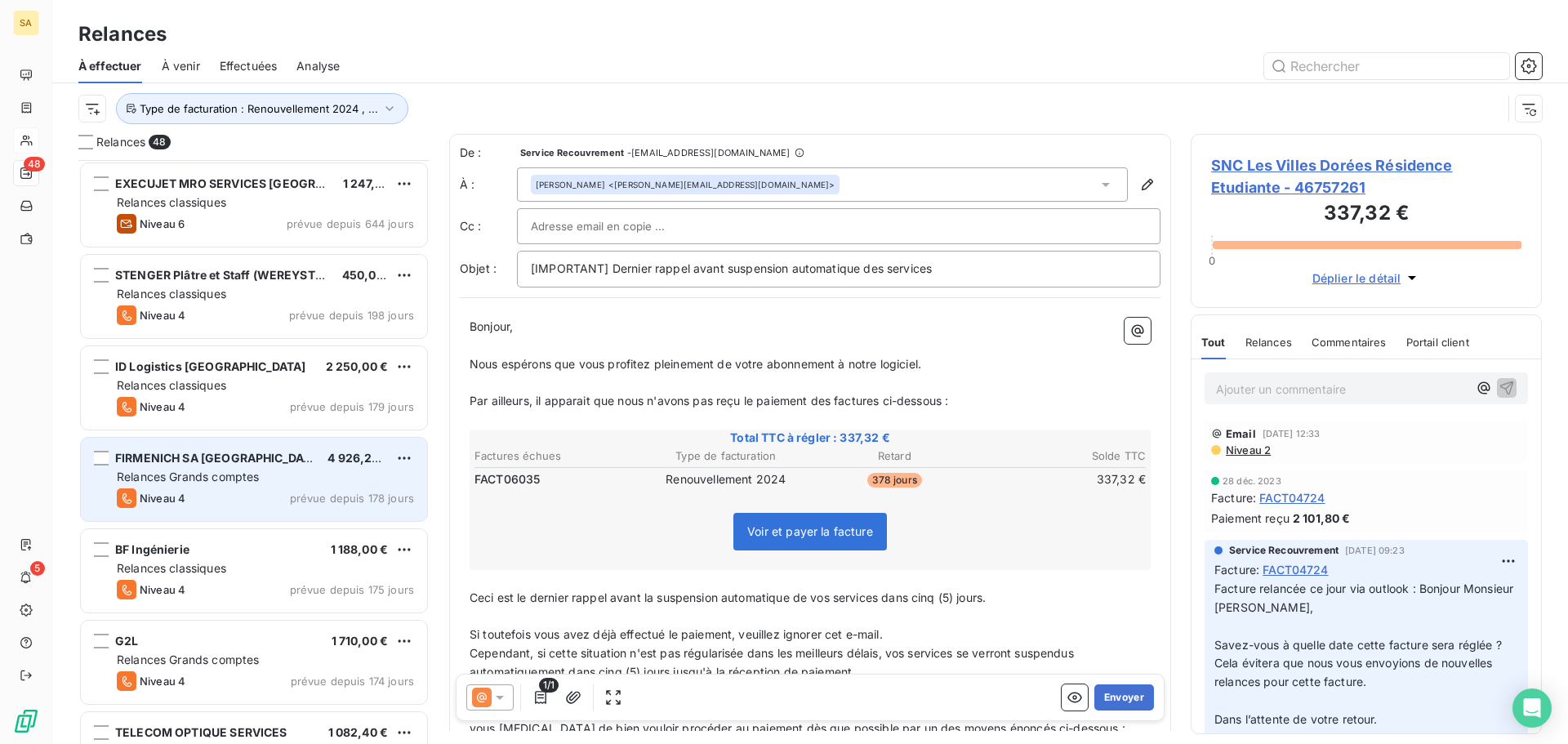
scroll to position [82, 0]
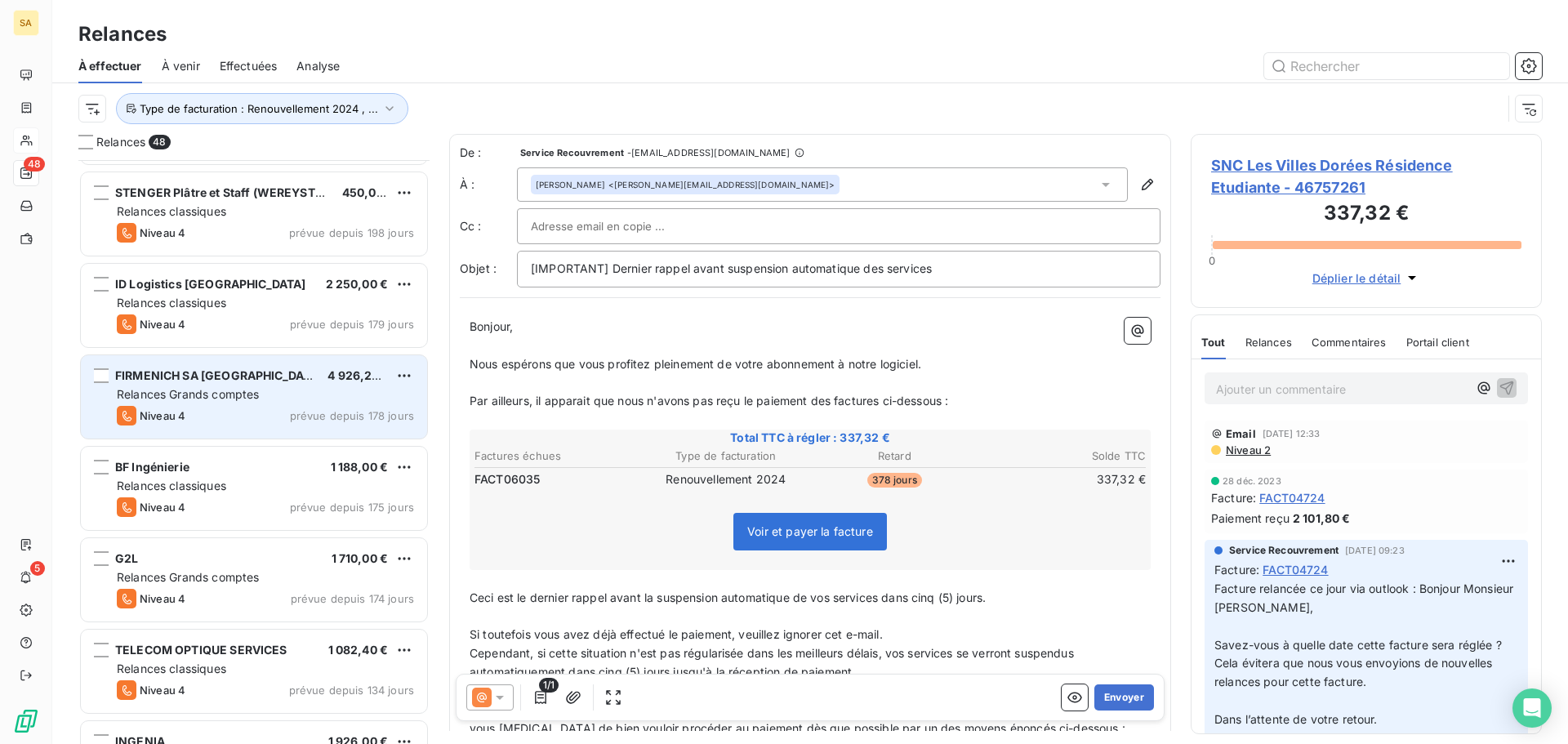
click at [247, 390] on span "Relances Grands comptes" at bounding box center [187, 394] width 142 height 14
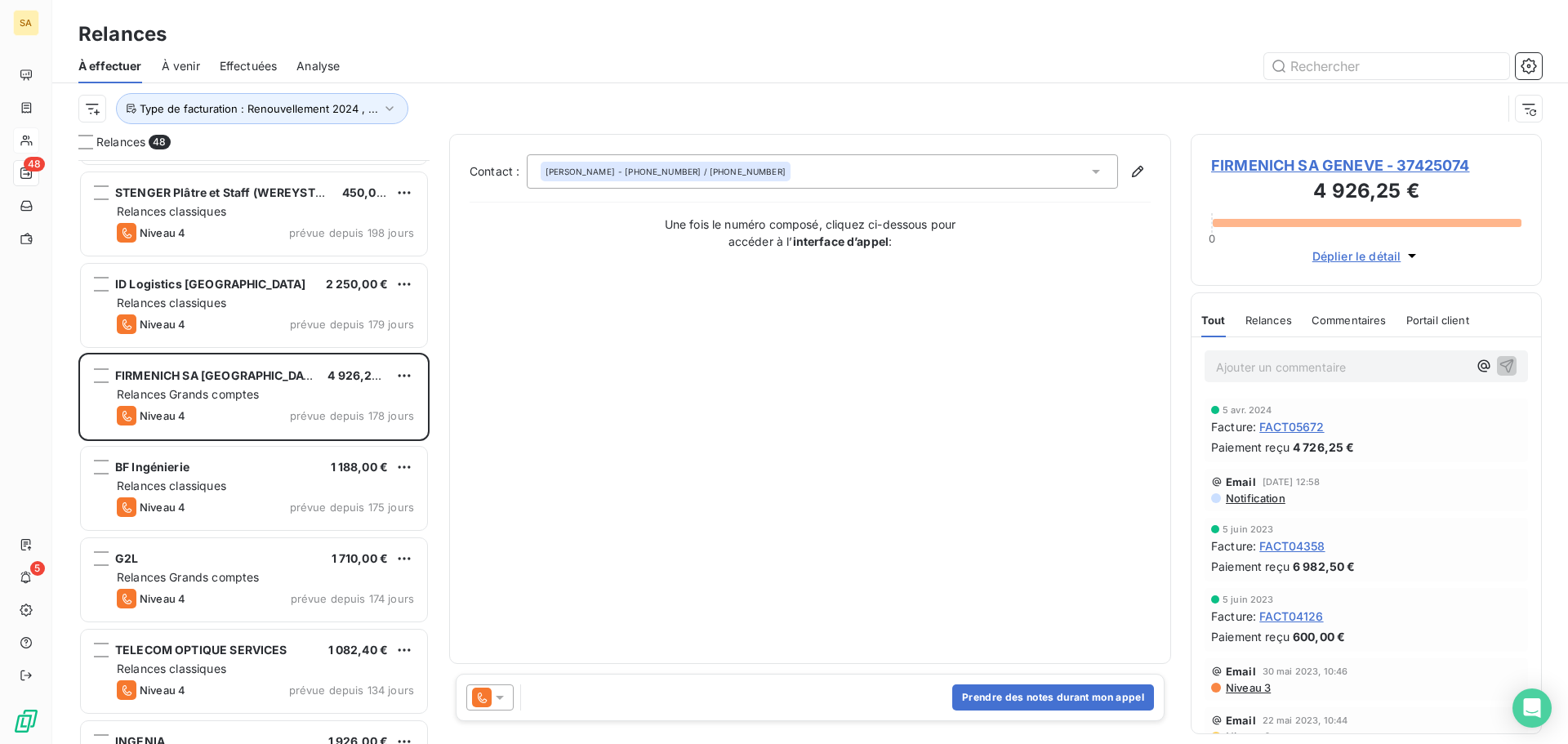
click at [1261, 165] on span "FIRMENICH SA GENEVE - 37425074" at bounding box center [1366, 165] width 310 height 22
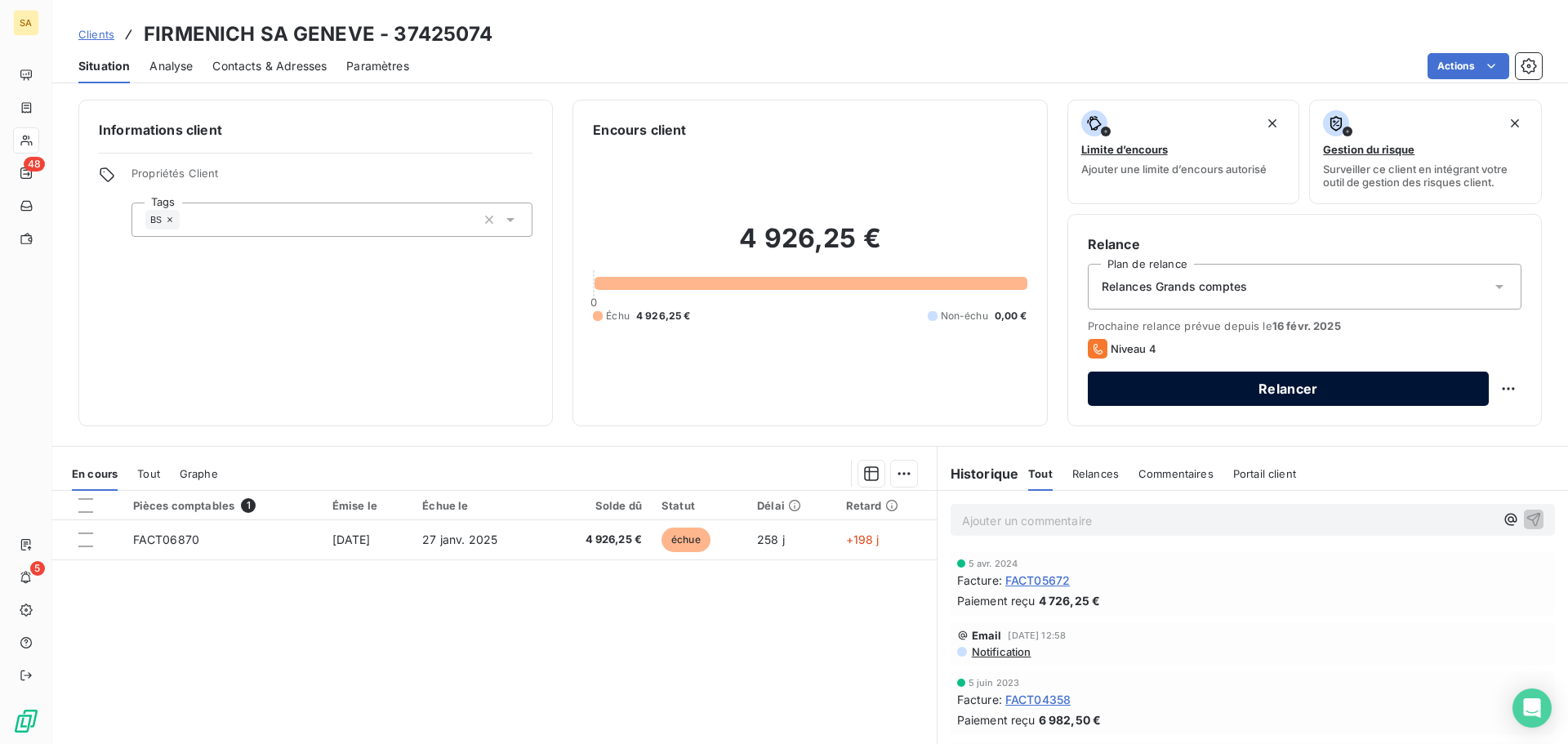
click at [1397, 386] on button "Relancer" at bounding box center [1288, 389] width 401 height 34
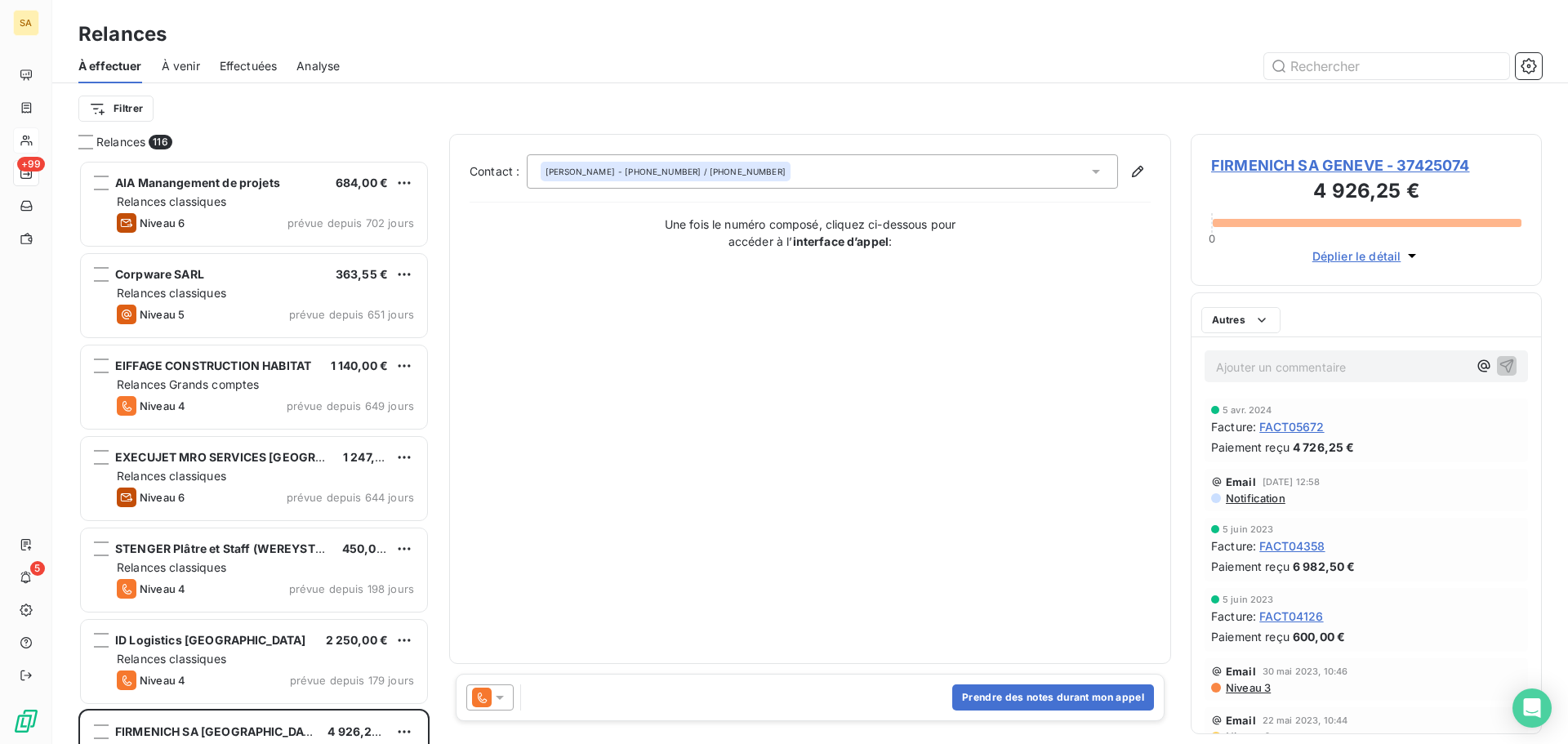
scroll to position [572, 339]
click at [503, 704] on icon at bounding box center [499, 697] width 16 height 16
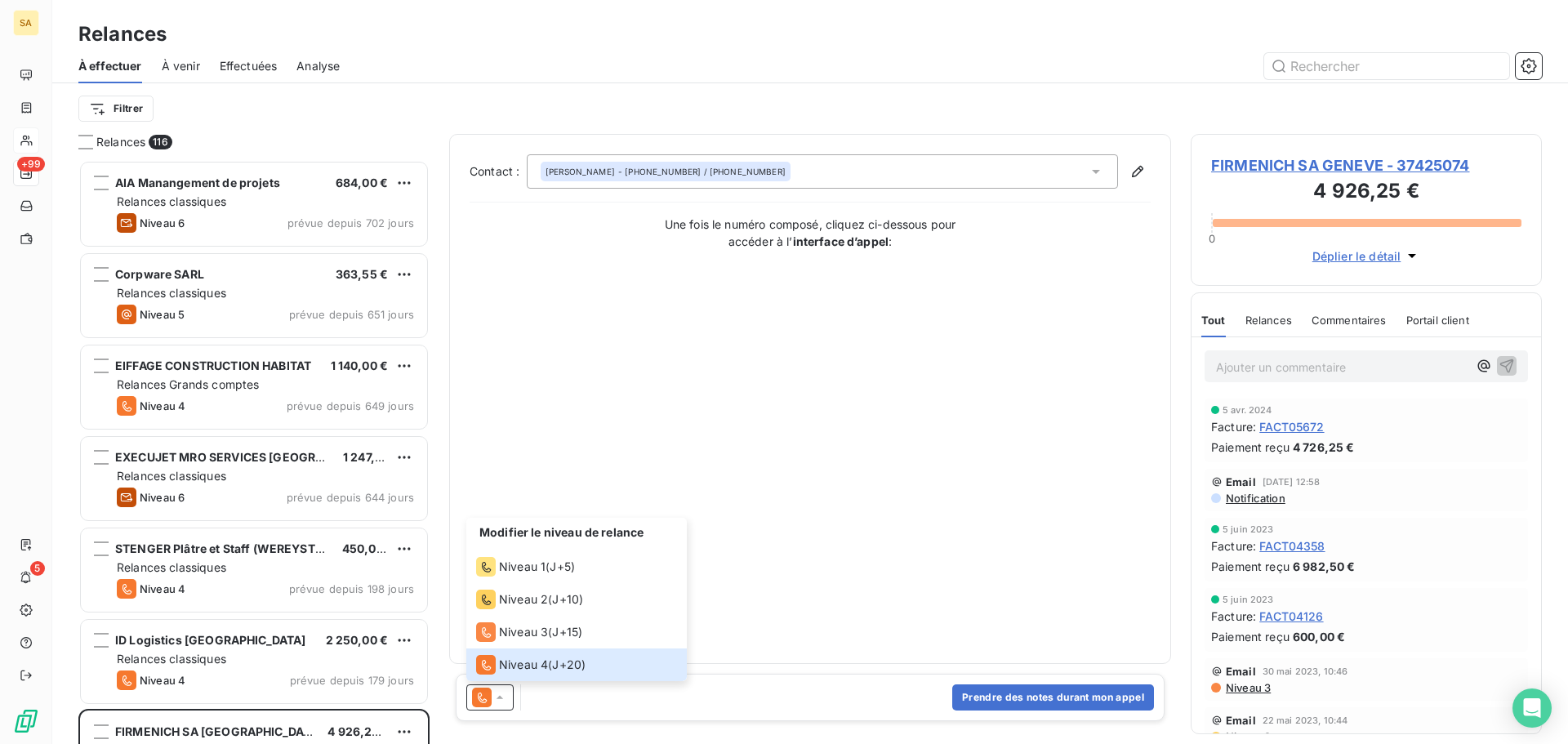
click at [819, 547] on div "Contact : Christophe SOUKOULIS - +41 2 27 80 73 89 / +41 7 92 27 64 03 Une fois…" at bounding box center [810, 399] width 681 height 489
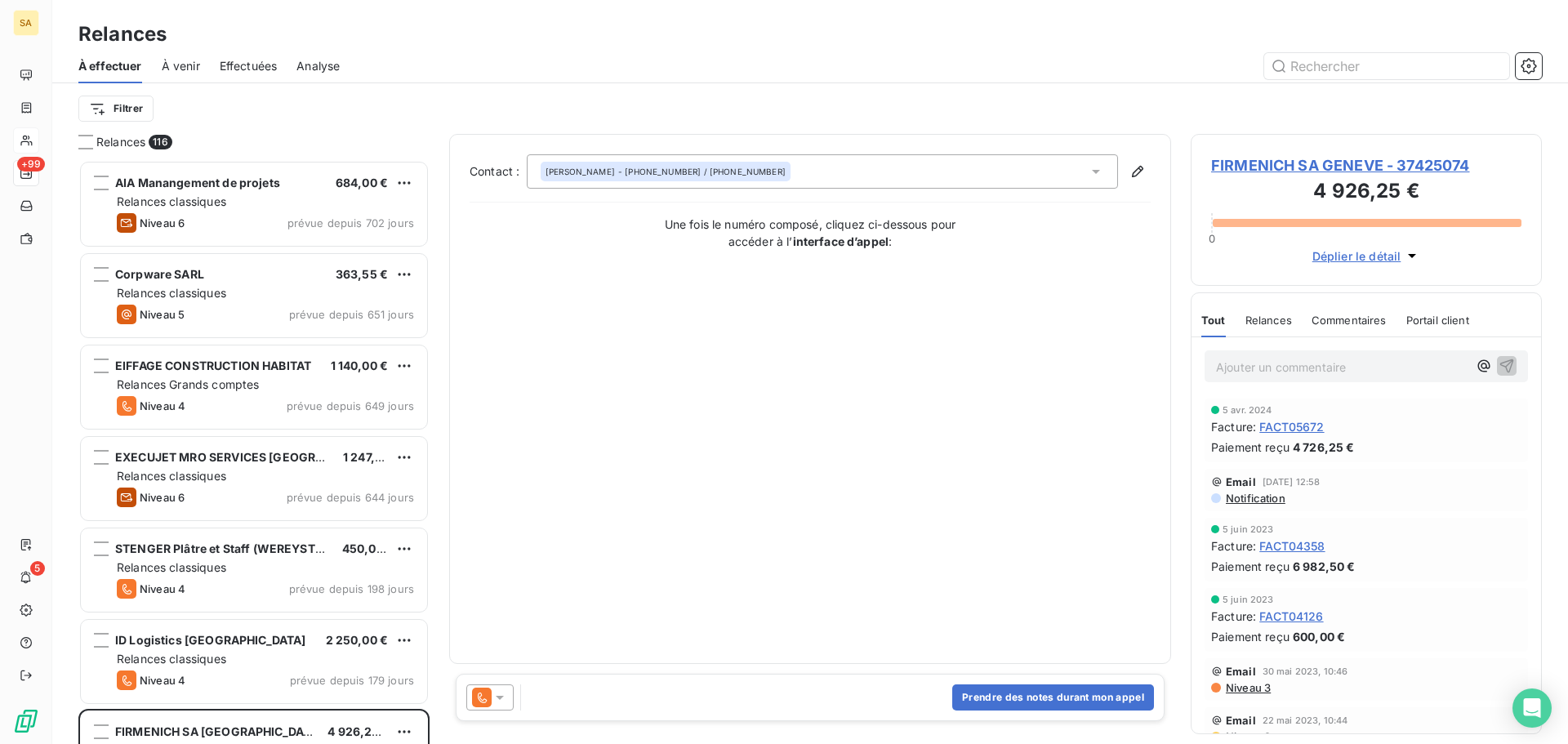
click at [1361, 164] on span "FIRMENICH SA GENEVE - 37425074" at bounding box center [1366, 165] width 310 height 22
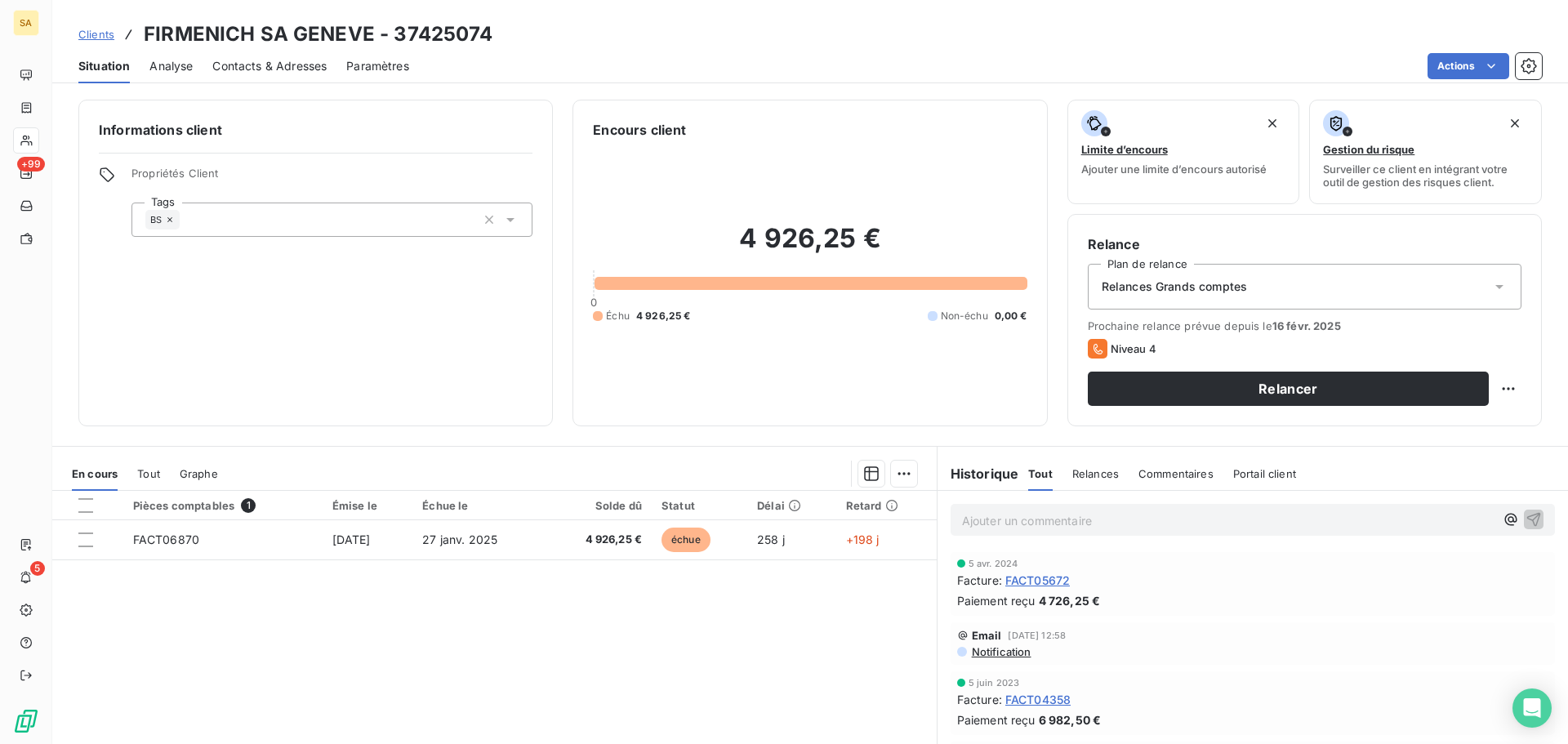
click at [1280, 284] on div "Relances Grands comptes" at bounding box center [1304, 287] width 433 height 45
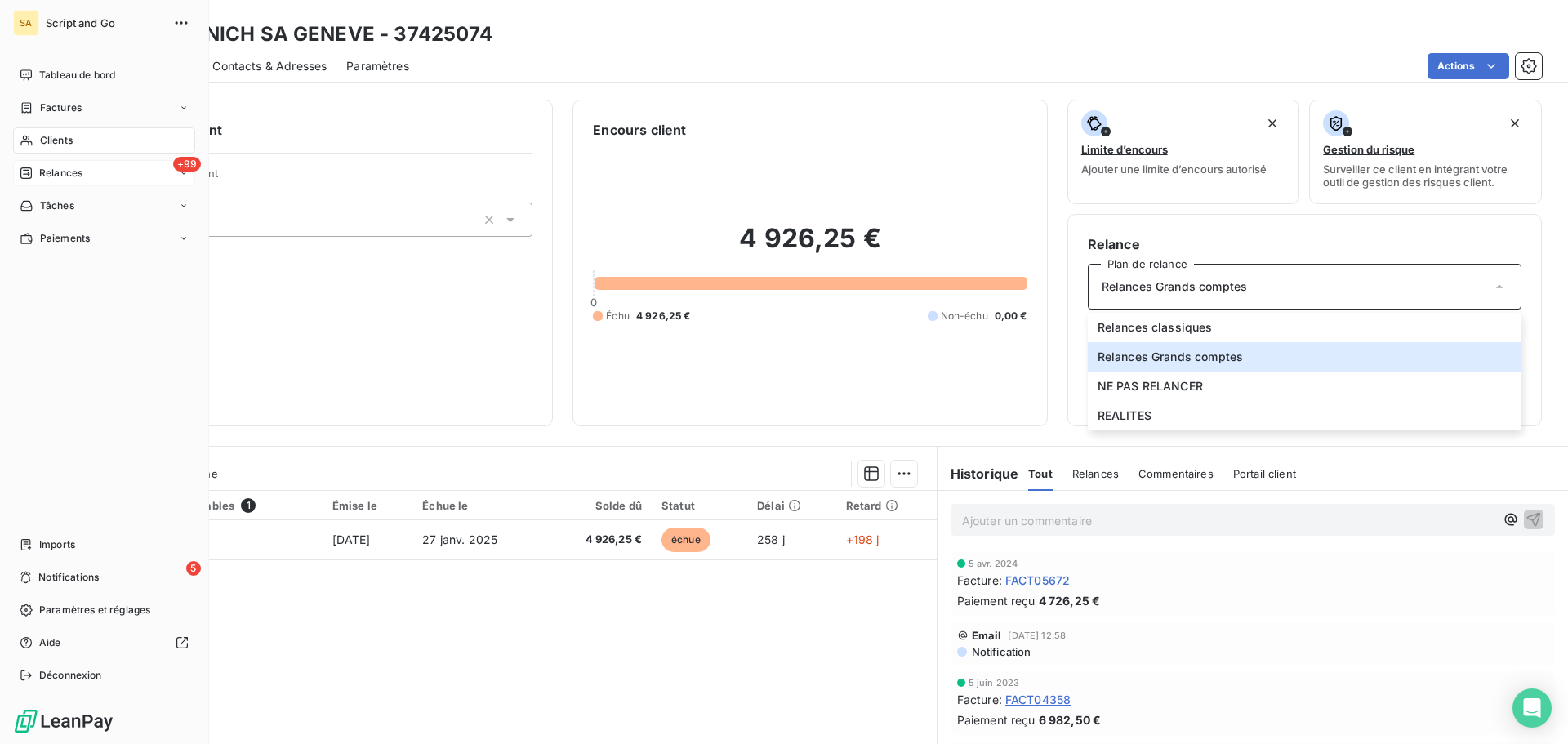
click at [47, 172] on span "Relances" at bounding box center [61, 173] width 44 height 15
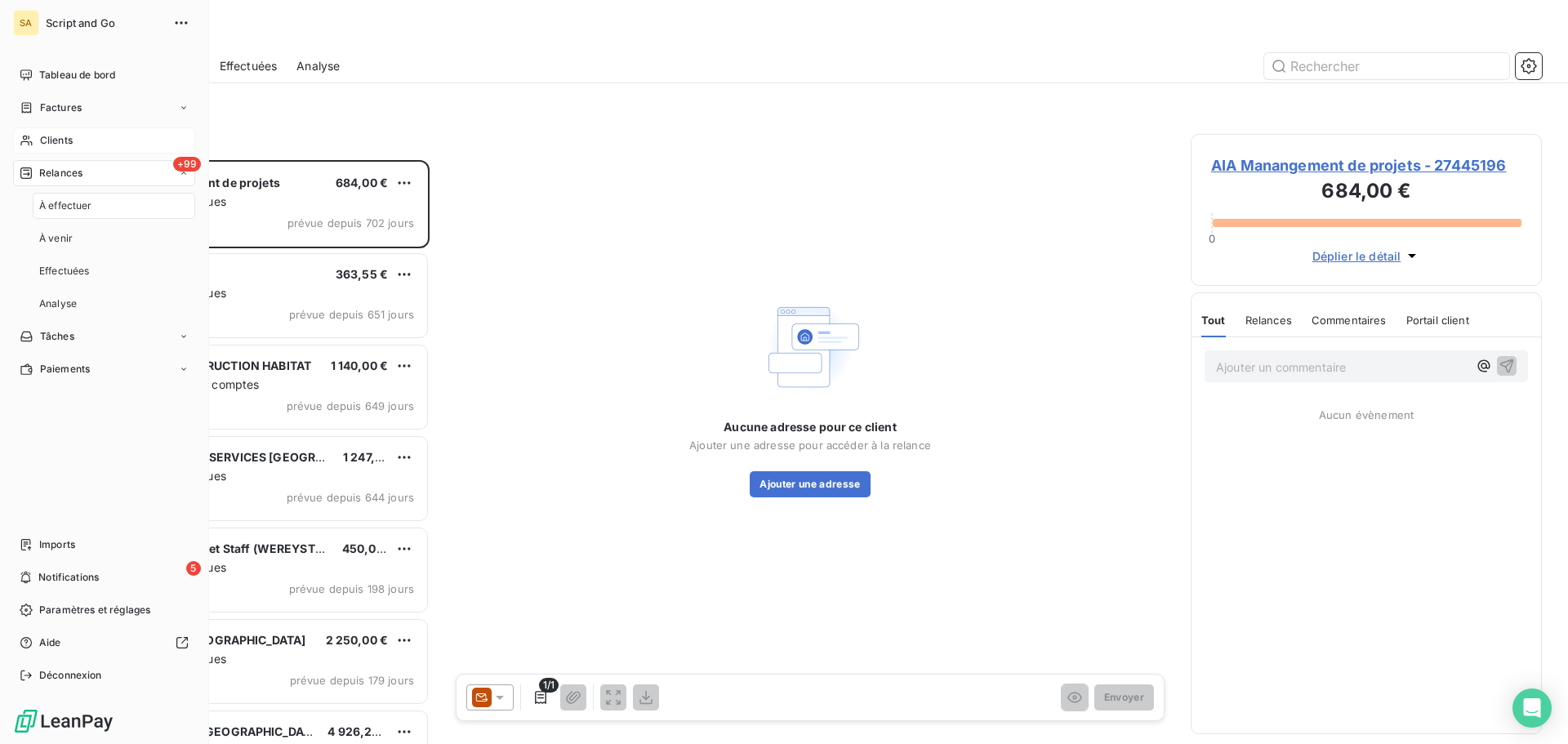
scroll to position [572, 339]
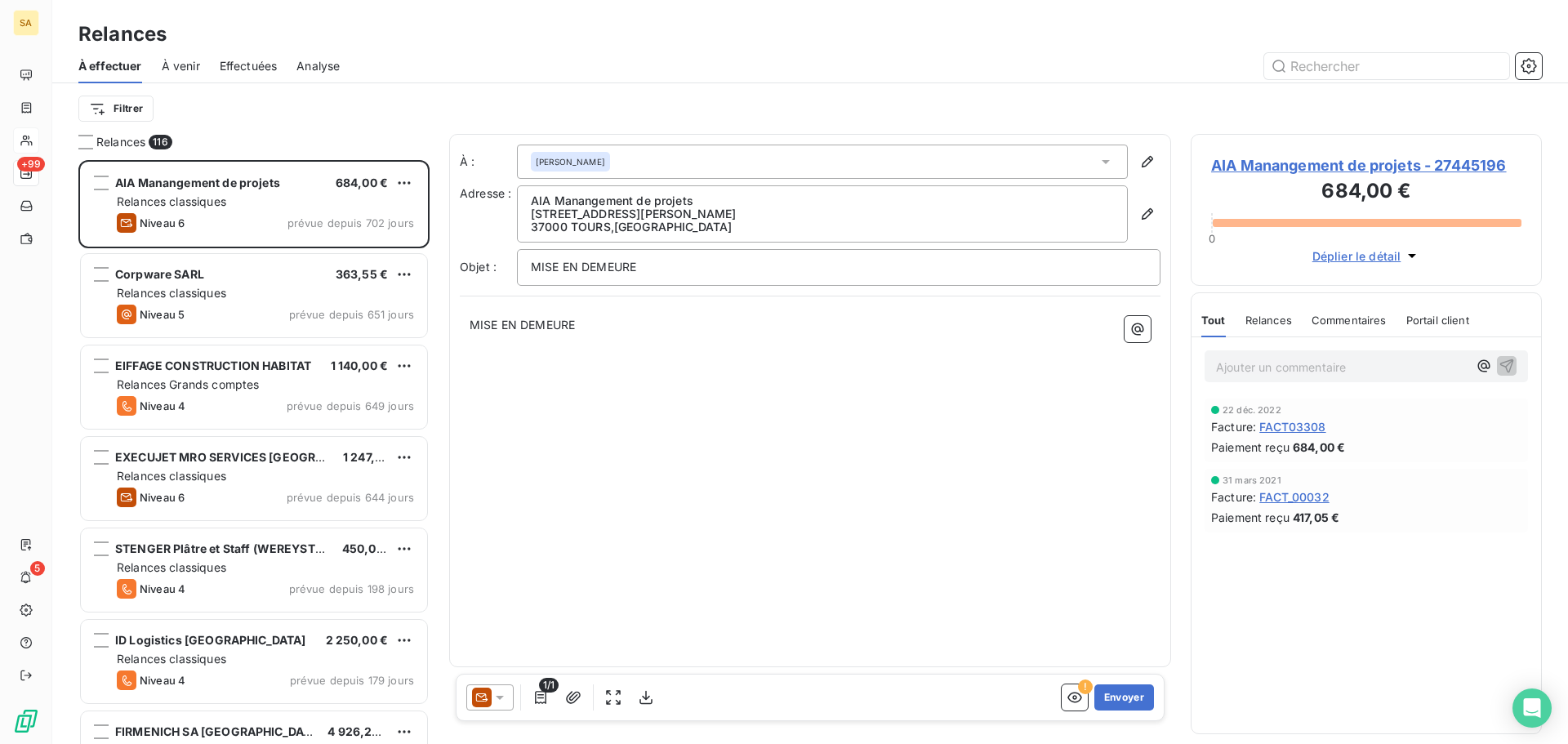
click at [185, 73] on span "À venir" at bounding box center [181, 65] width 39 height 16
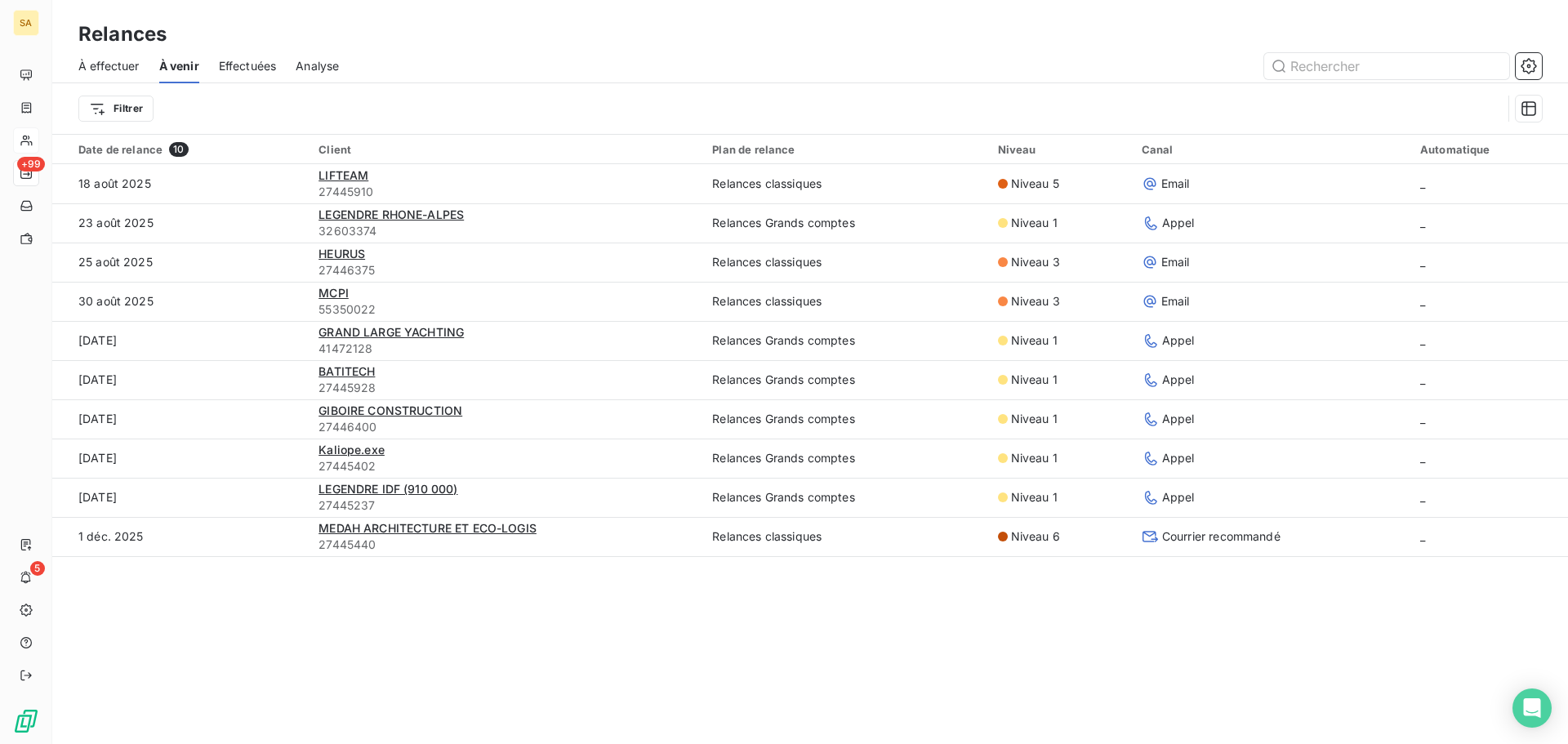
click at [117, 70] on span "À effectuer" at bounding box center [109, 65] width 62 height 16
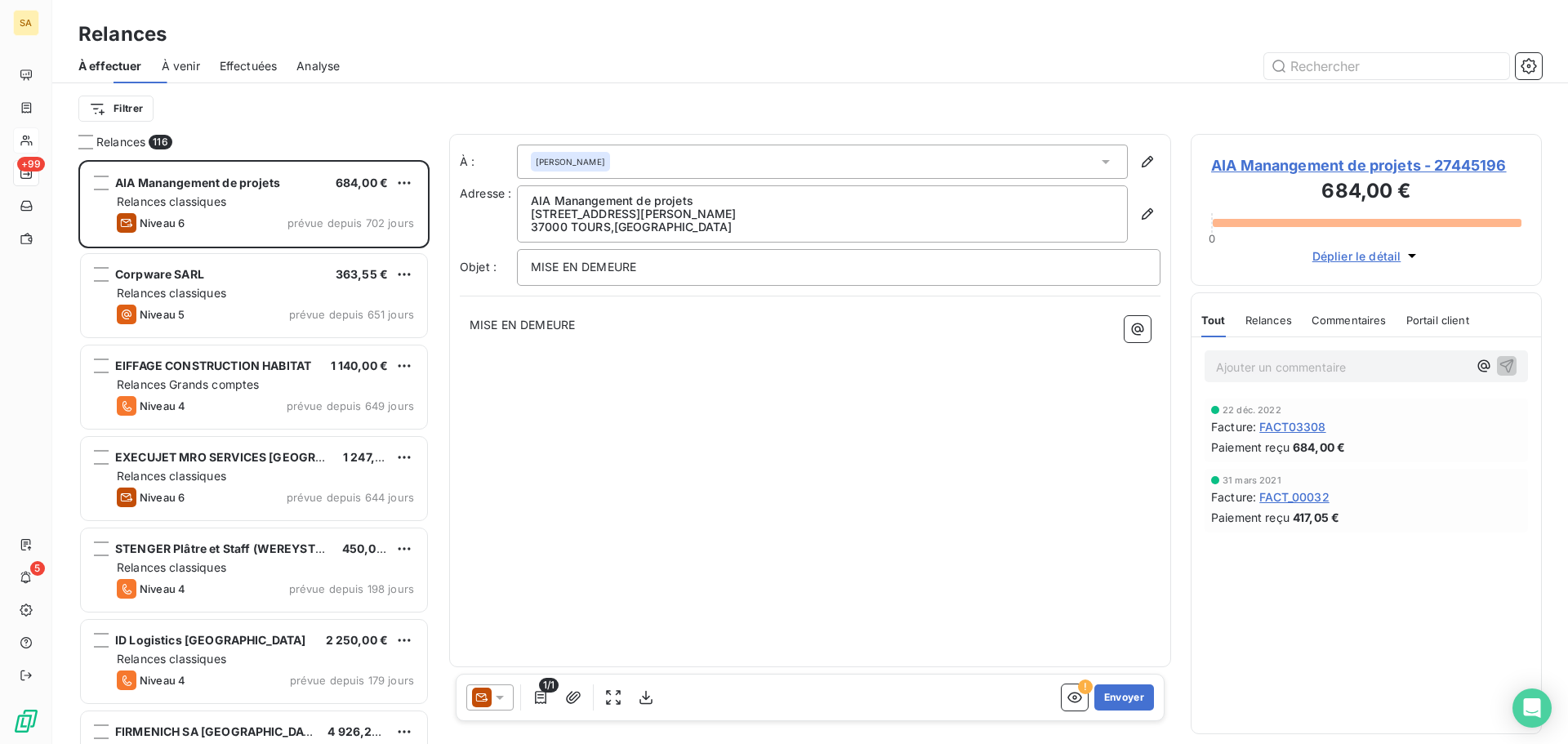
scroll to position [572, 339]
click at [137, 99] on html "SA +99 5 Relances À effectuer À venir Effectuées Analyse Filtrer Relances 116 A…" at bounding box center [784, 372] width 1568 height 744
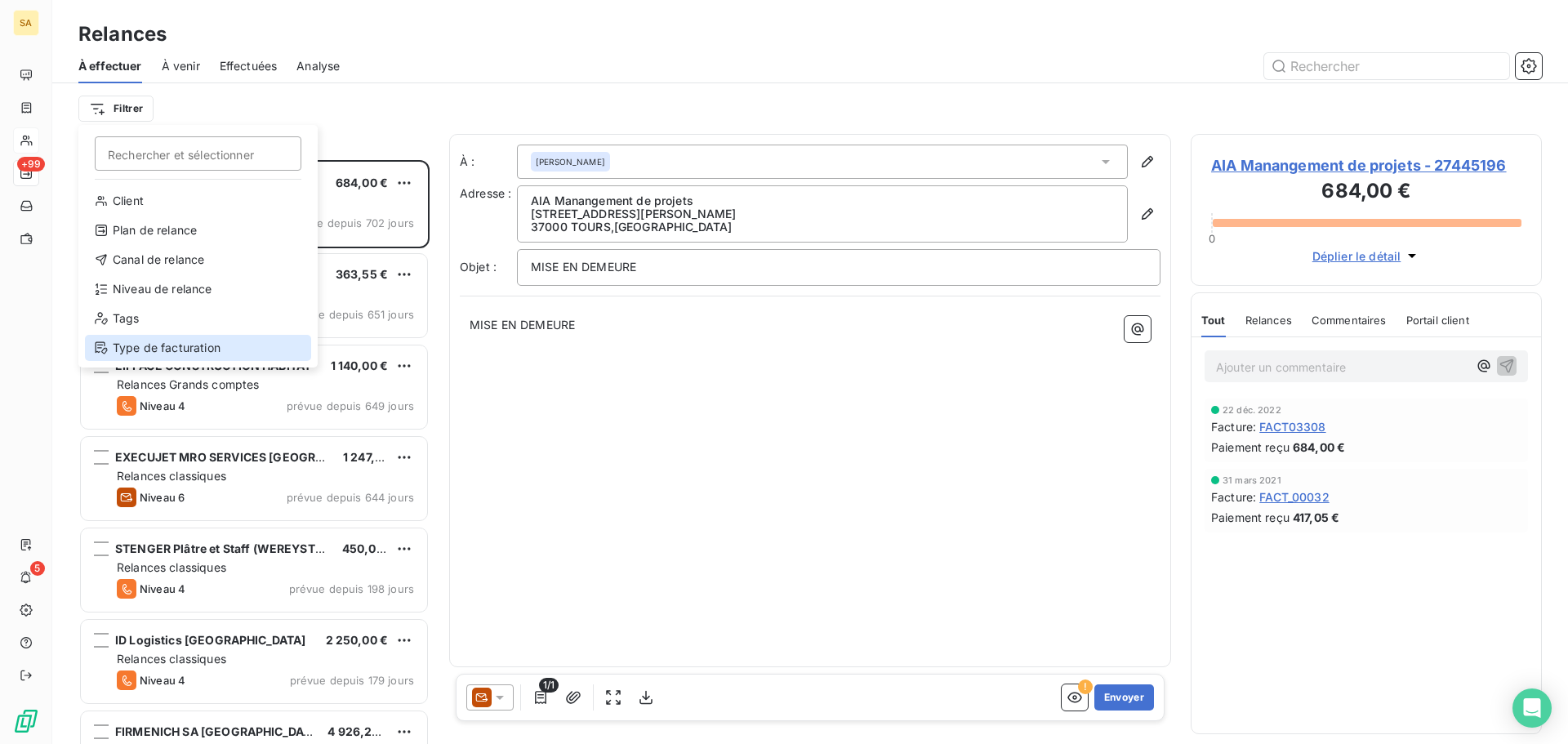
click at [154, 346] on div "Type de facturation" at bounding box center [198, 348] width 226 height 27
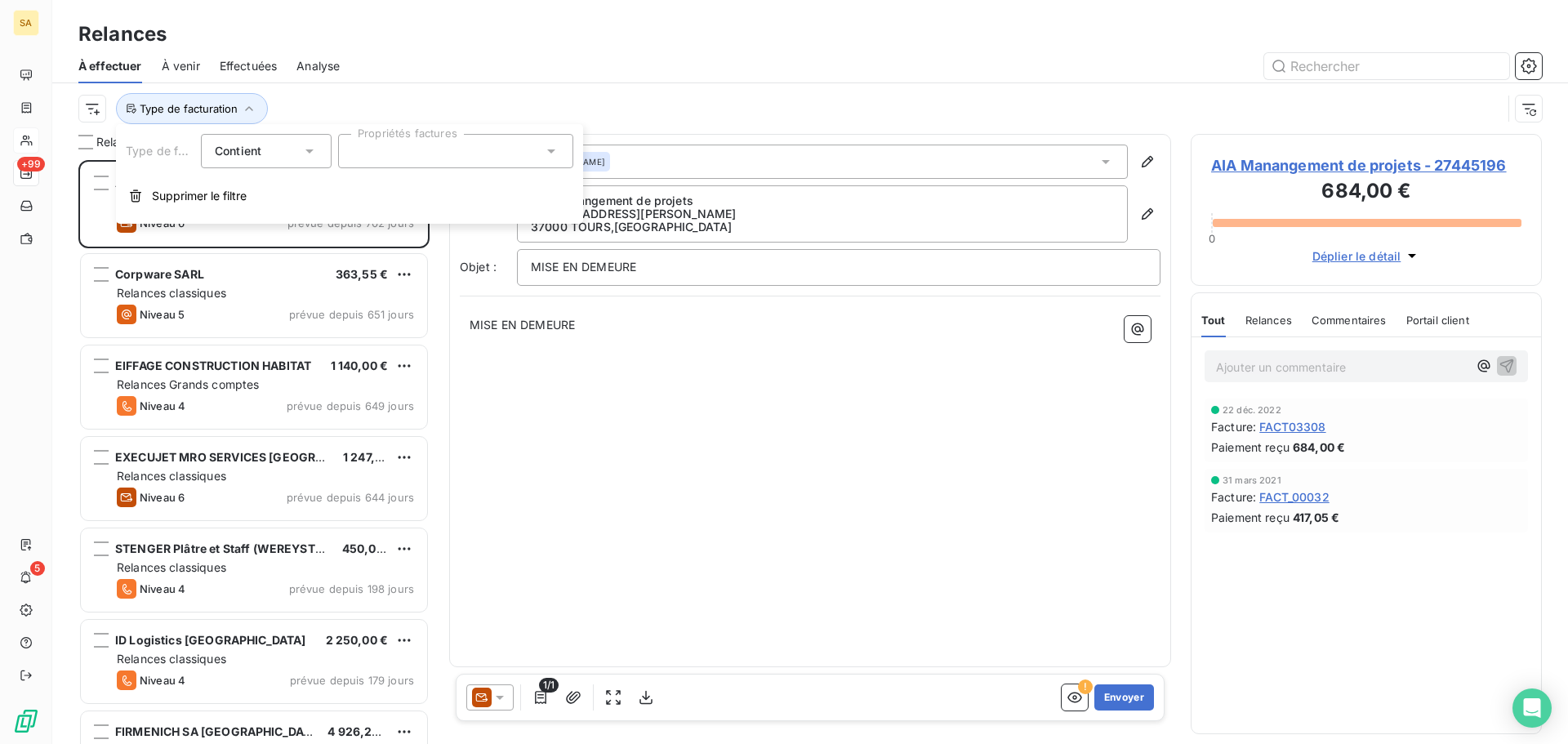
click at [354, 154] on input "text" at bounding box center [359, 151] width 13 height 15
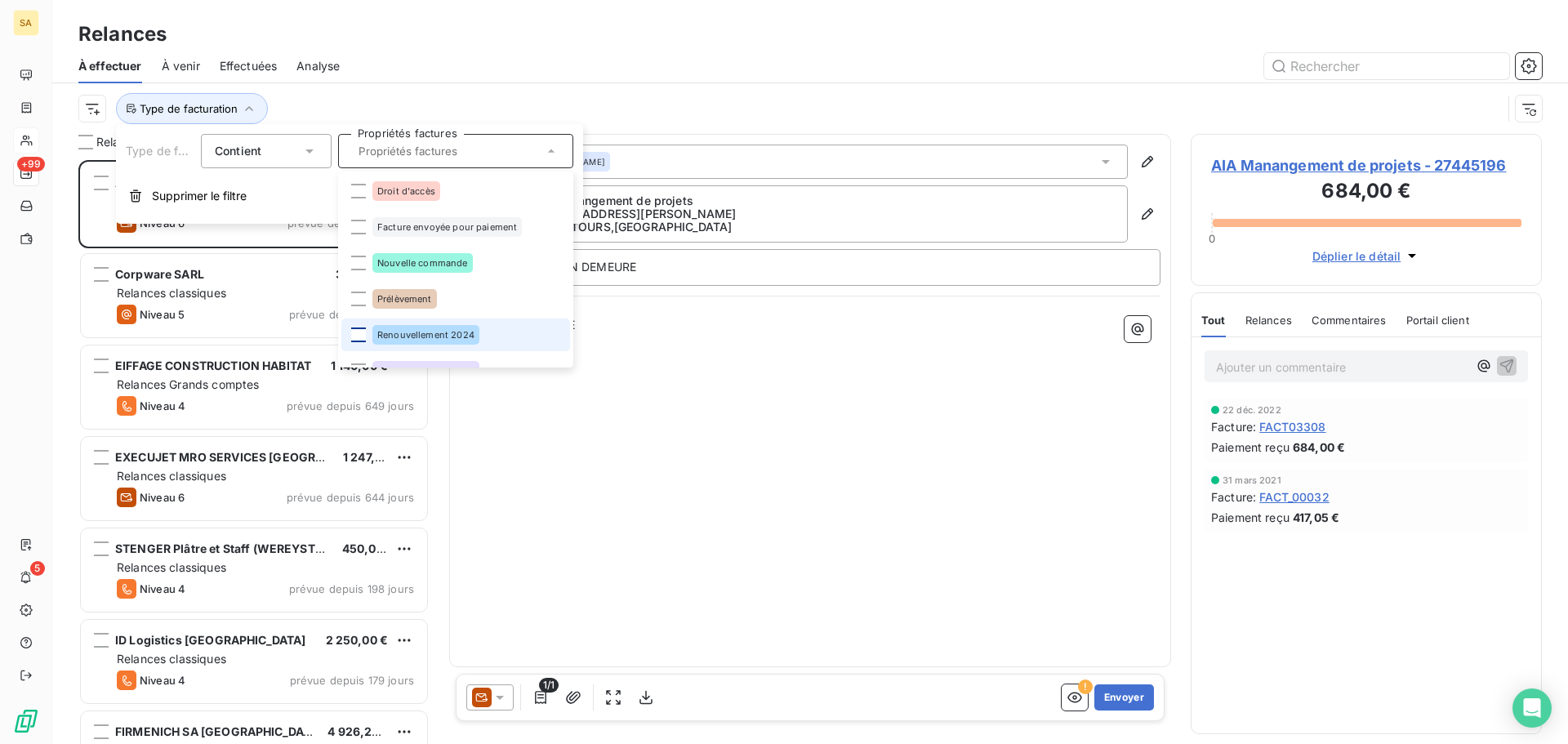
click at [356, 333] on div at bounding box center [359, 335] width 15 height 15
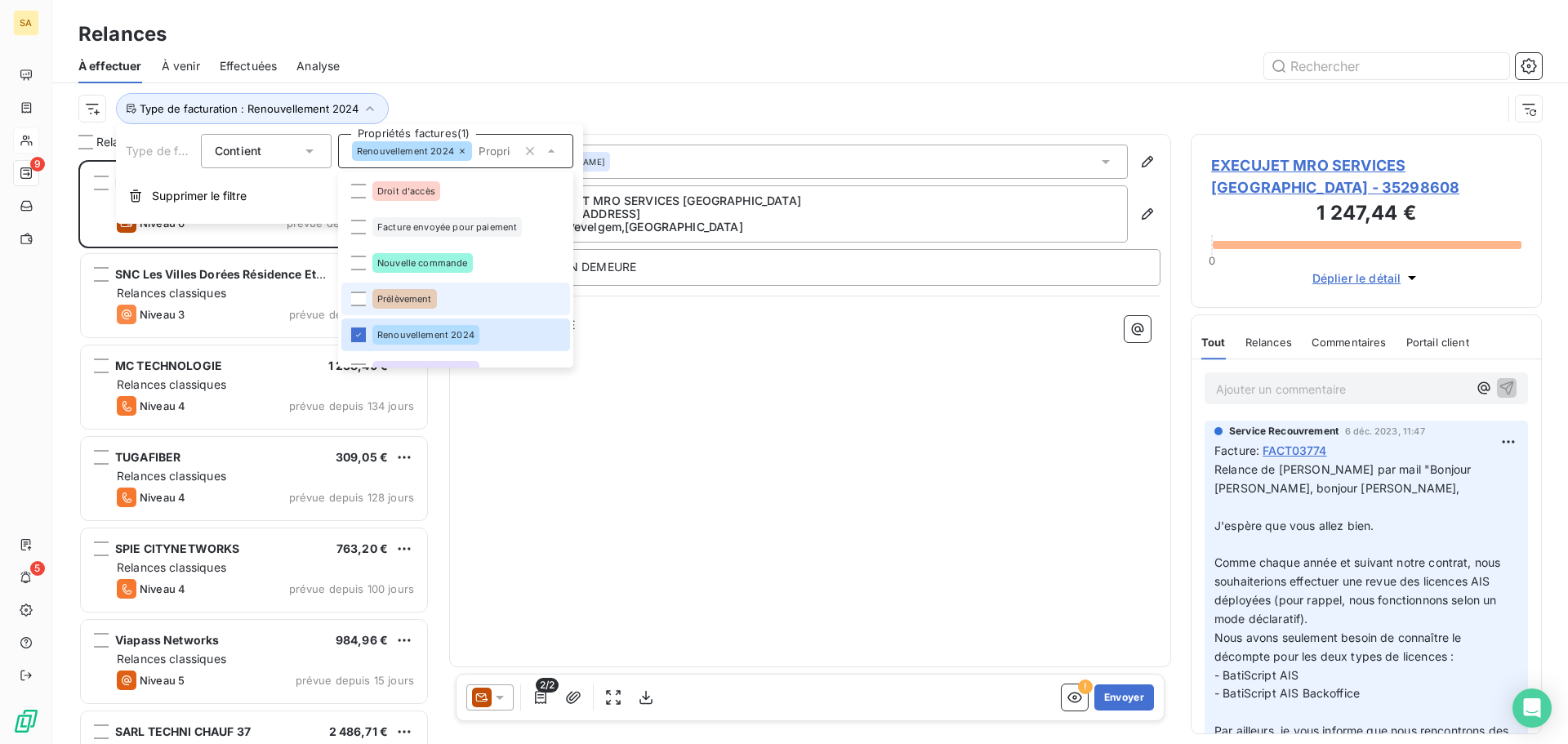
scroll to position [81, 0]
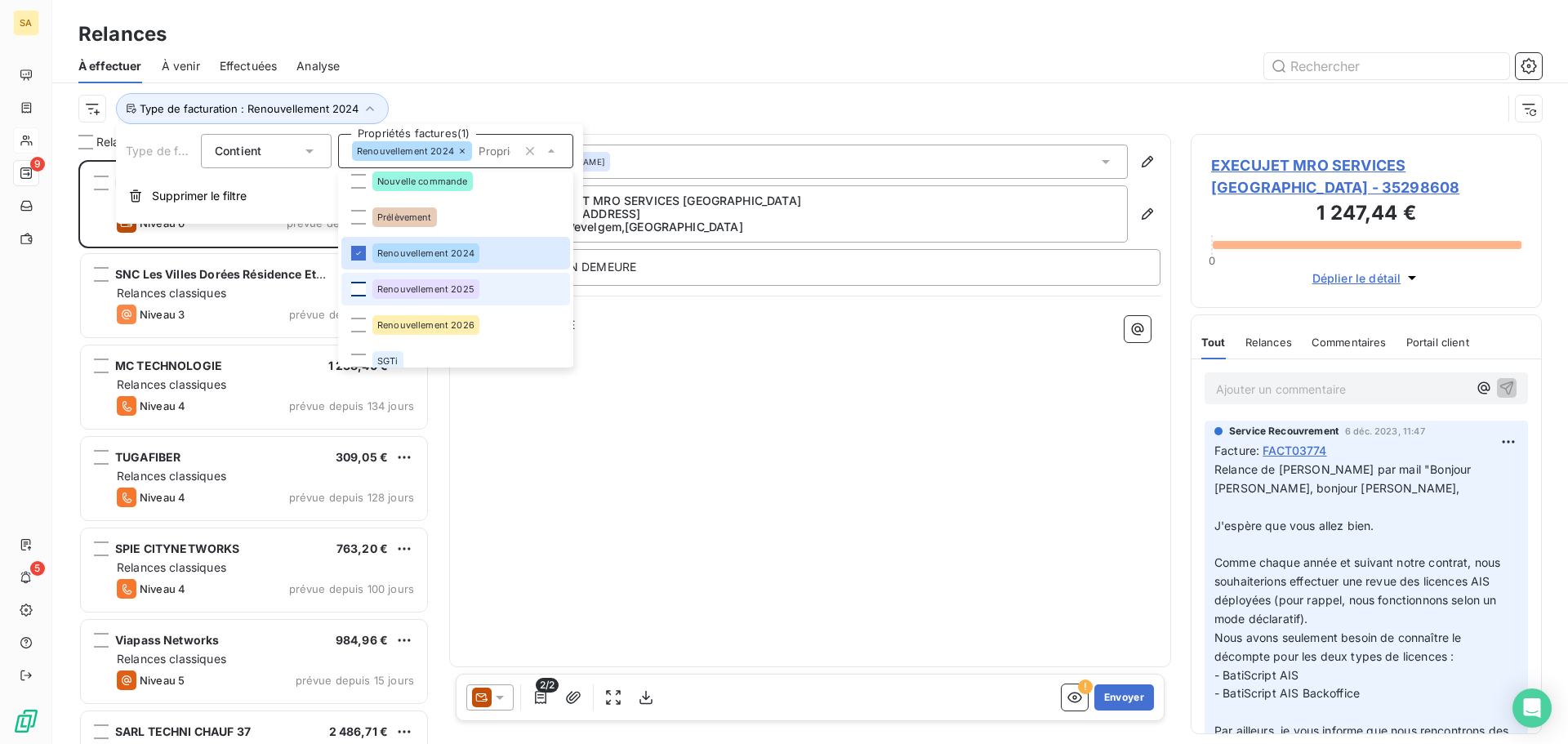
click at [362, 287] on div at bounding box center [359, 290] width 15 height 15
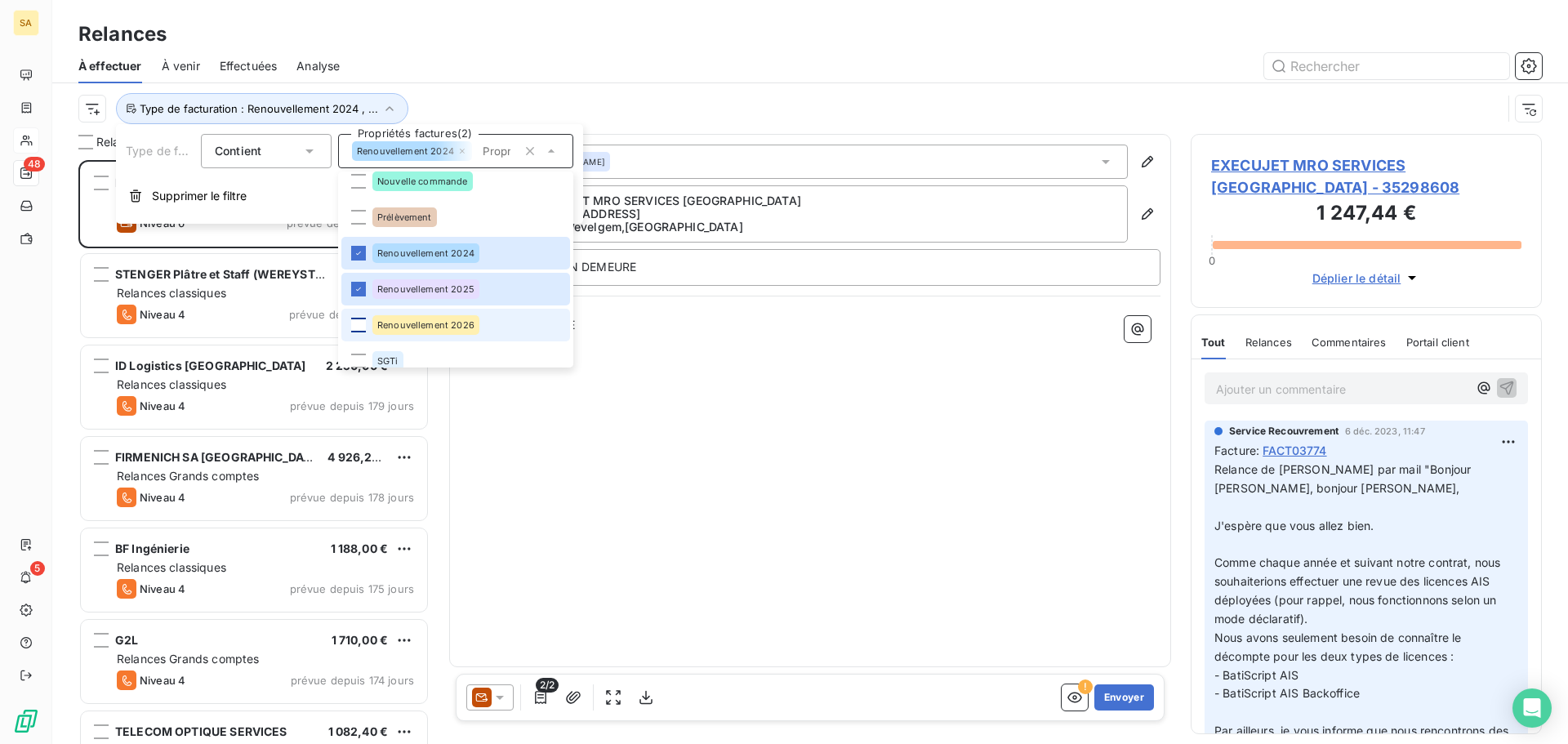
click at [362, 320] on div at bounding box center [359, 326] width 15 height 15
click at [566, 415] on div "À : Christophe DE COPPEL Adresse : EXECUJET MRO SERVICES BELGIUM Kortrijkstraat…" at bounding box center [810, 400] width 722 height 533
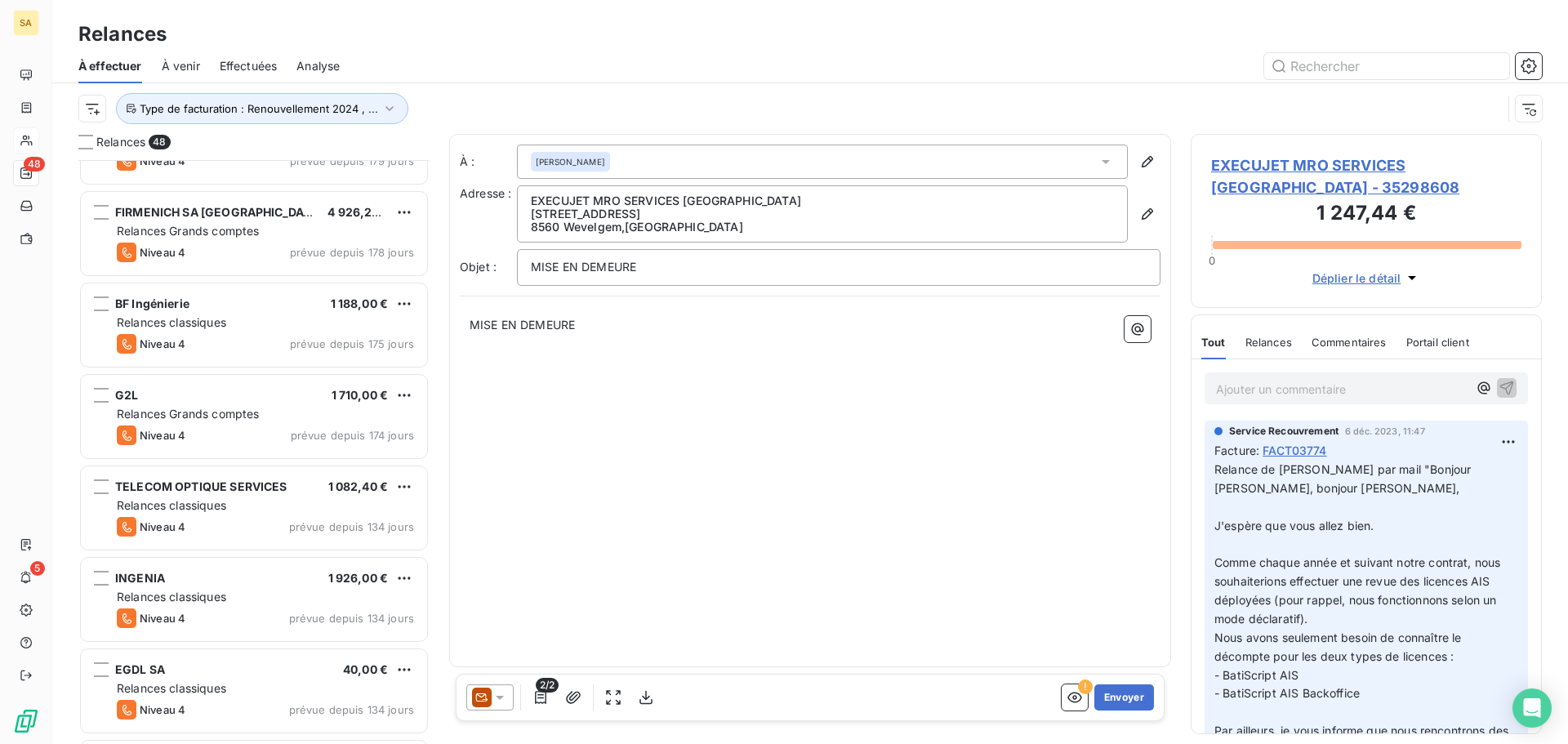
scroll to position [0, 0]
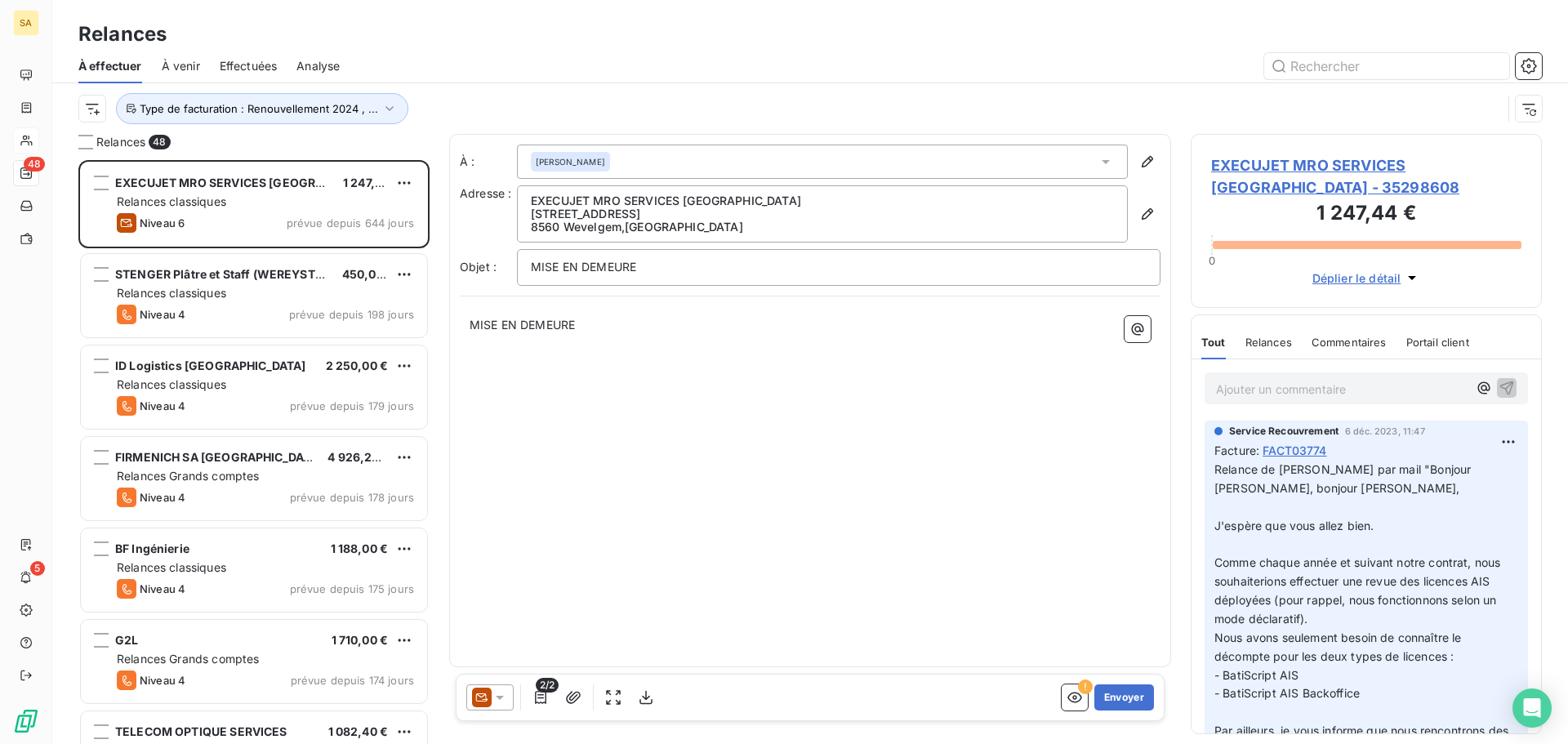
click at [185, 63] on span "À venir" at bounding box center [181, 65] width 39 height 16
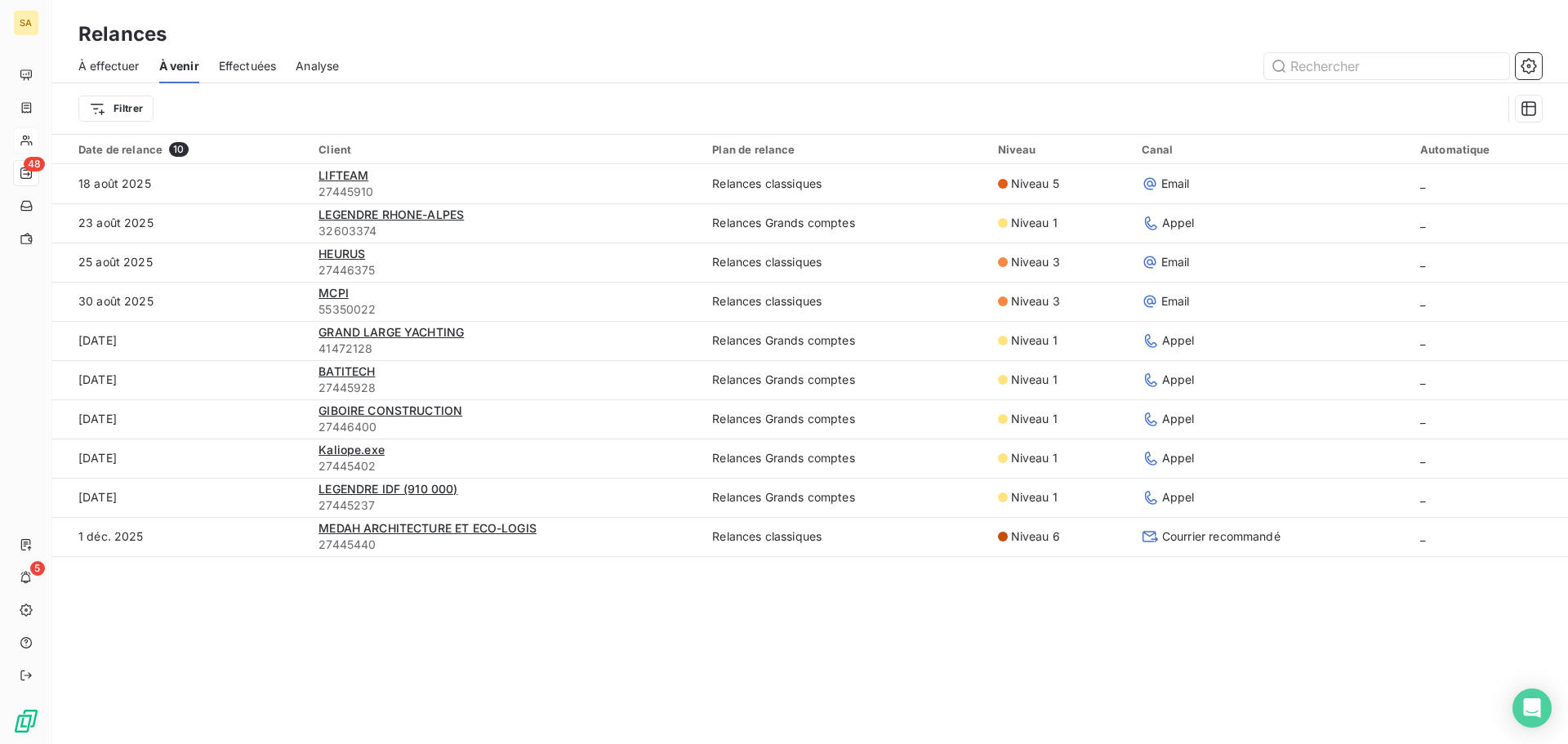
click at [219, 63] on span "Effectuées" at bounding box center [247, 65] width 58 height 16
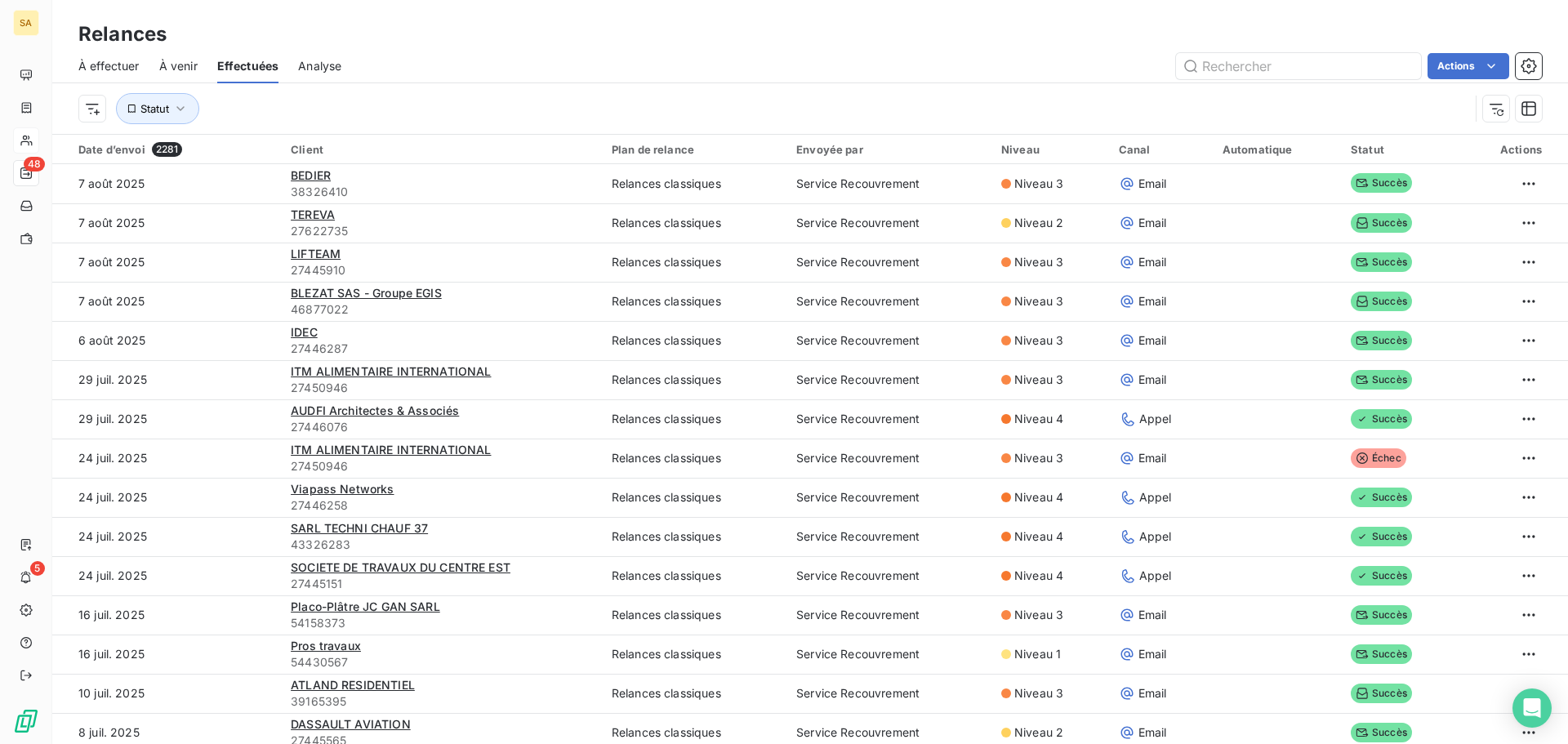
click at [101, 61] on span "À effectuer" at bounding box center [109, 65] width 62 height 16
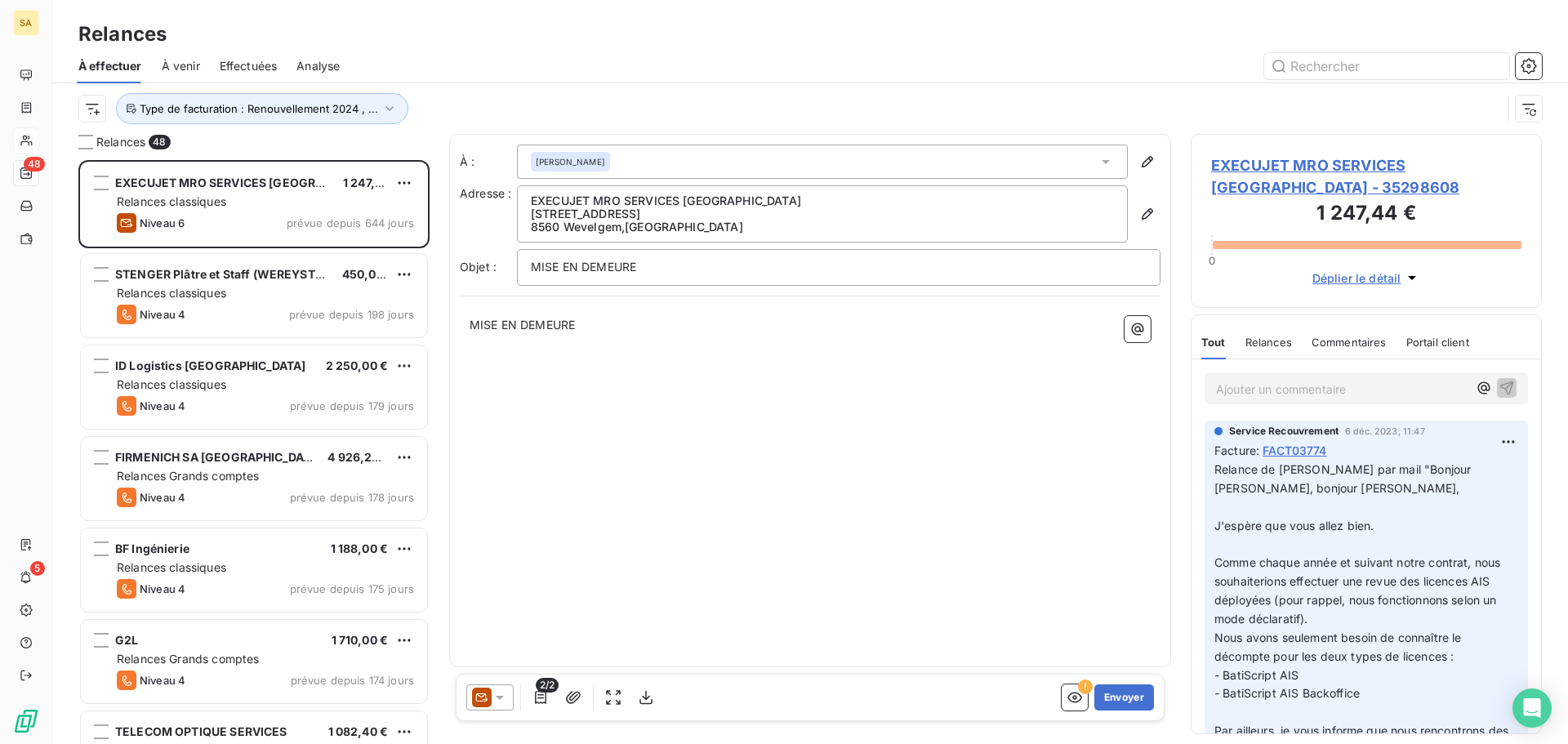
scroll to position [572, 339]
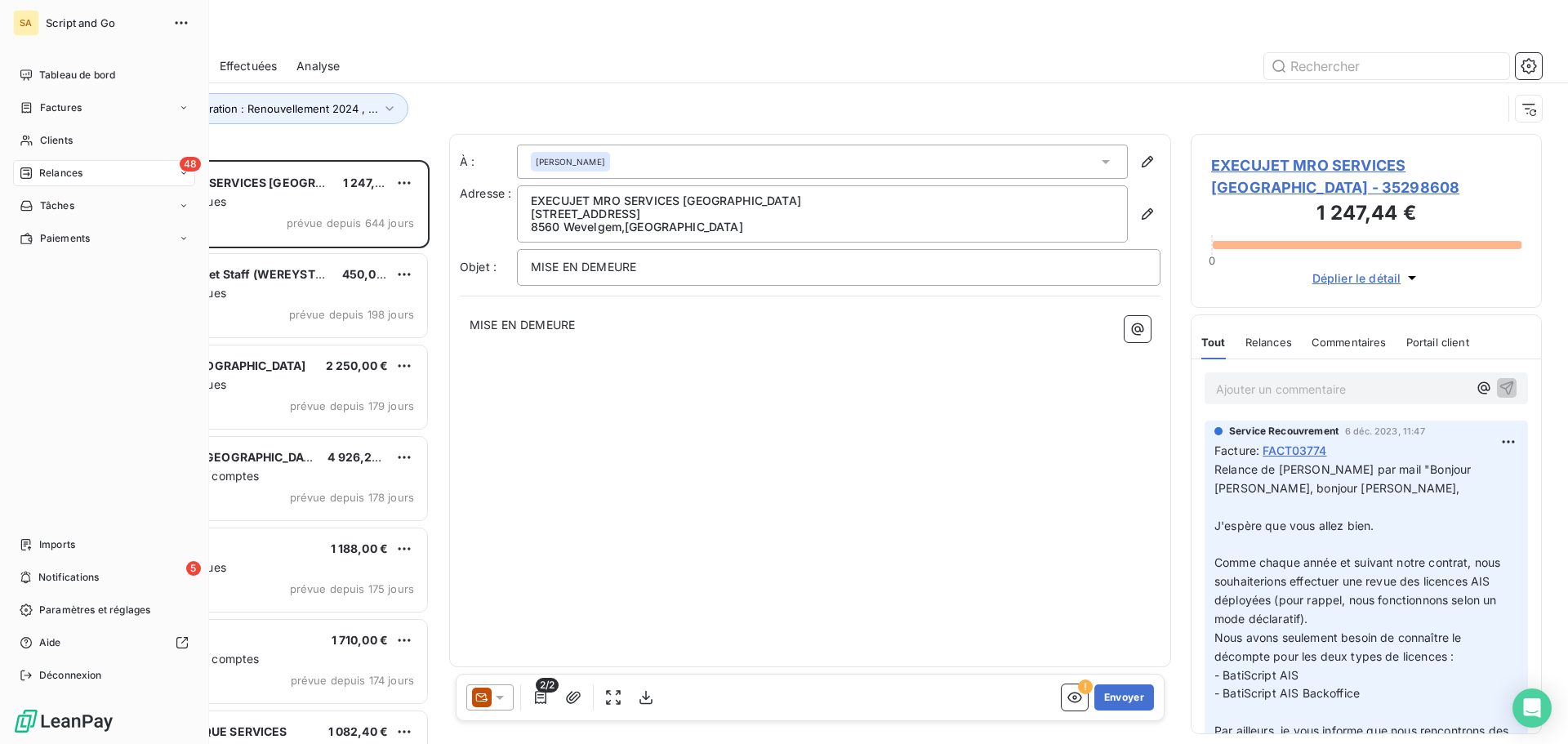
click at [45, 167] on span "Relances" at bounding box center [61, 173] width 44 height 15
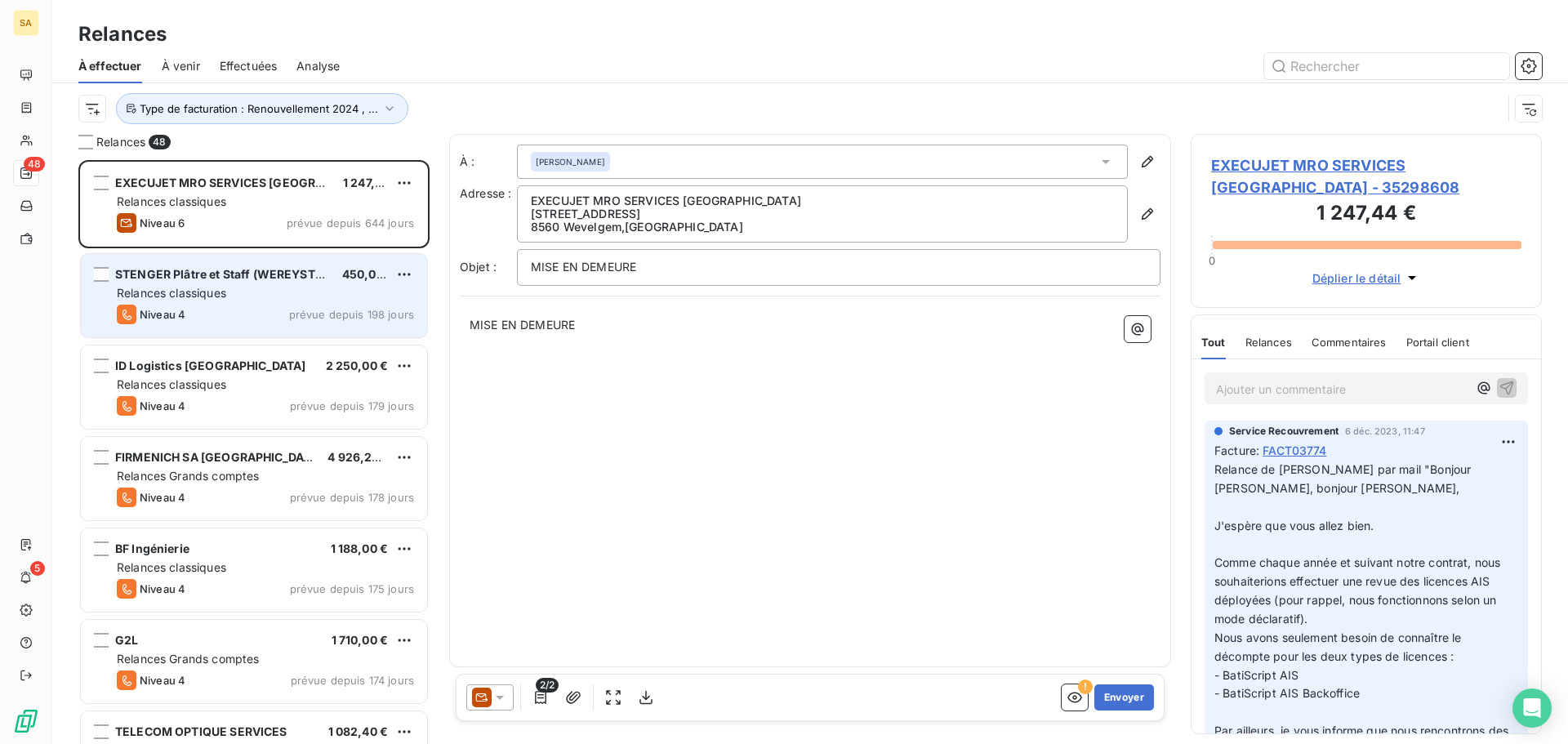
click at [342, 289] on div "Relances classiques" at bounding box center [265, 292] width 297 height 16
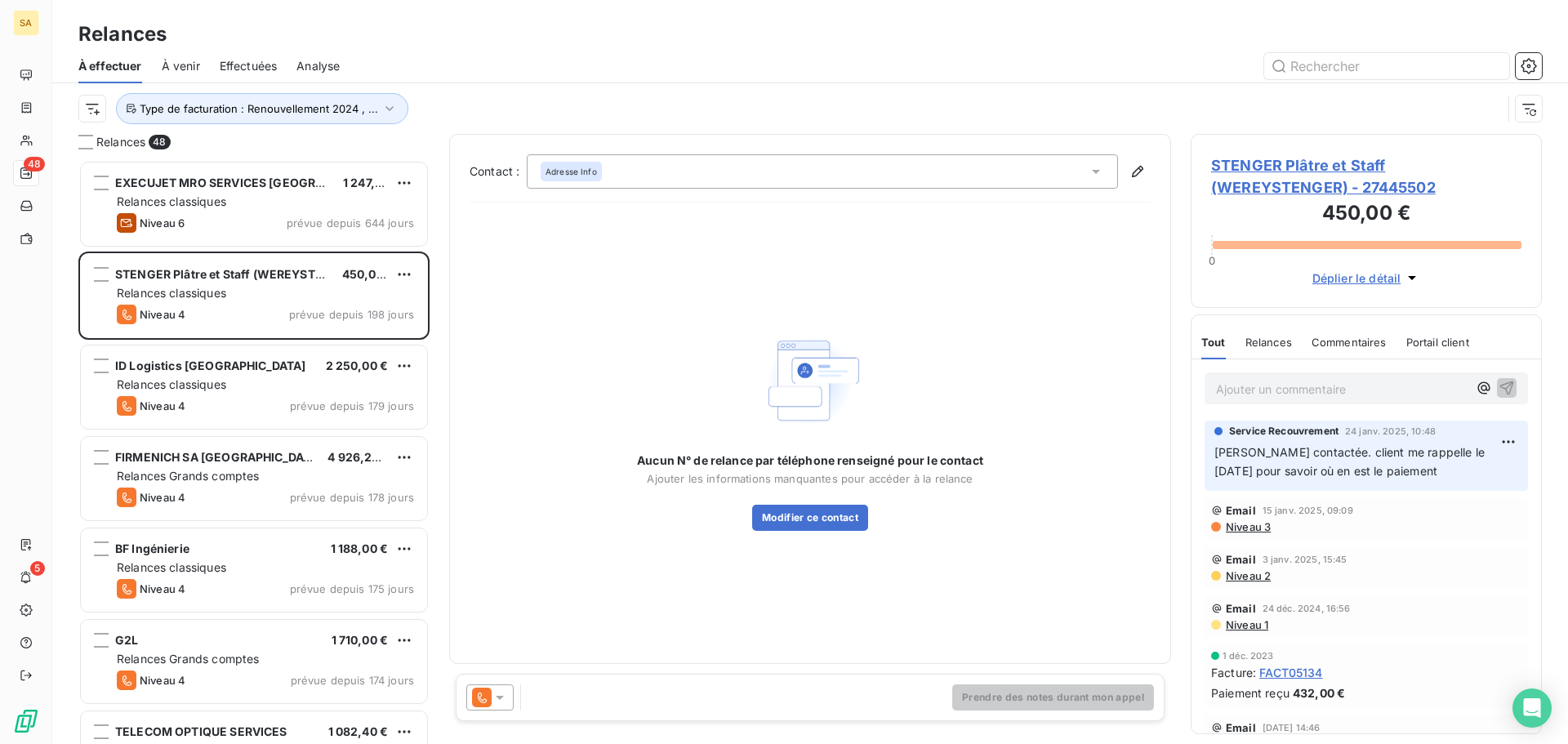
click at [1258, 169] on span "STENGER Plâtre et Staff (WEREYSTENGER) - 27445502" at bounding box center [1366, 176] width 310 height 44
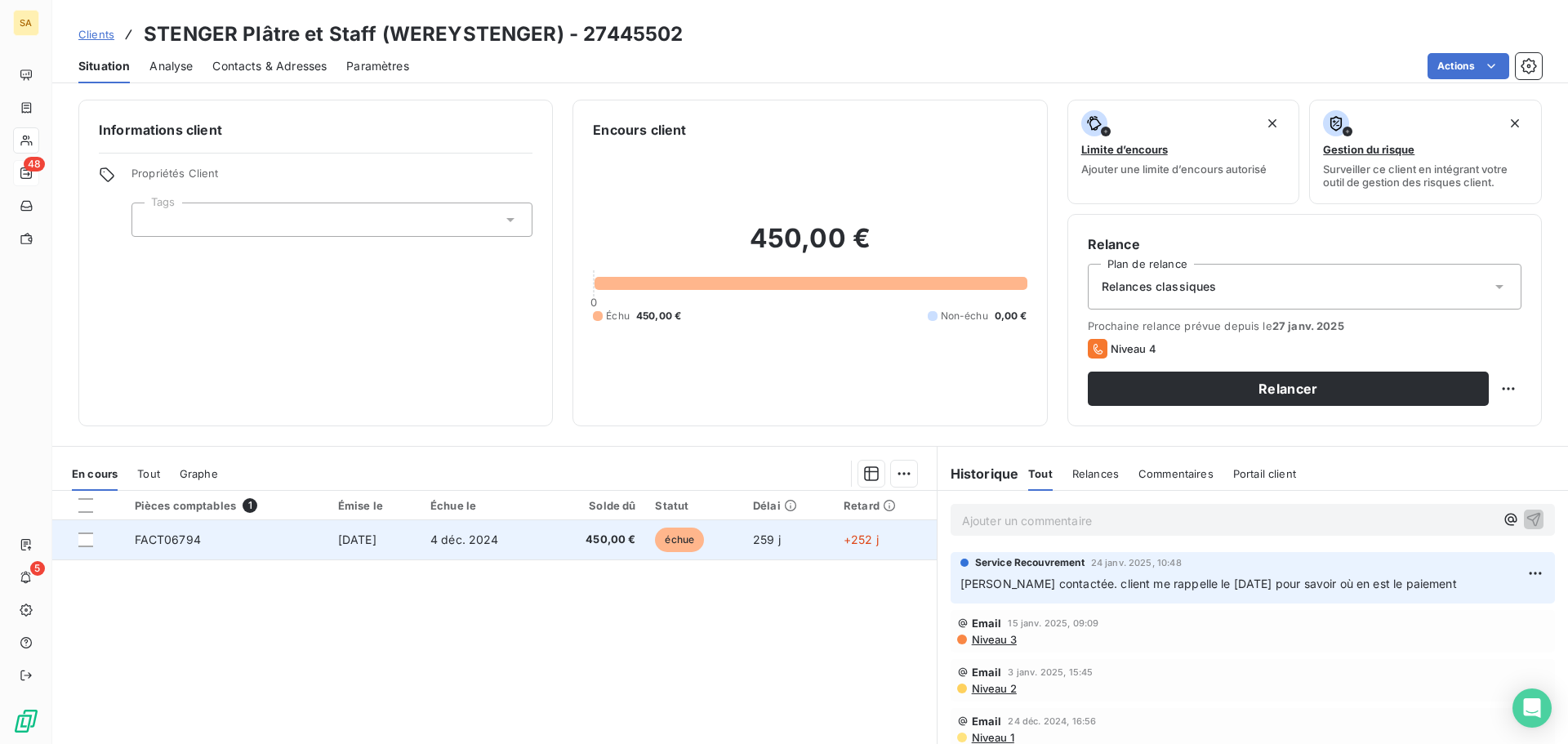
click at [534, 543] on td "4 déc. 2024" at bounding box center [483, 540] width 126 height 39
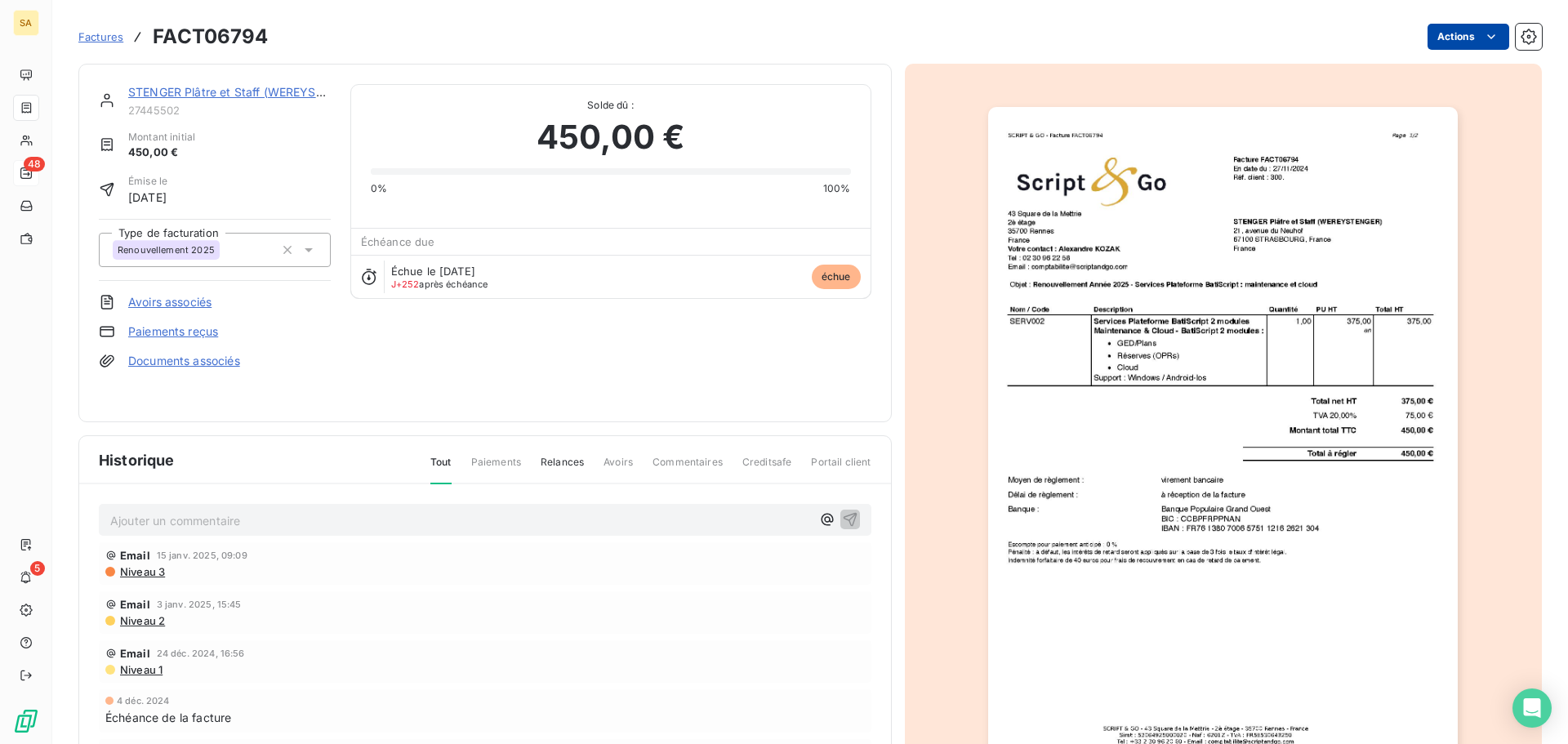
click at [1440, 45] on html "SA 48 5 Factures FACT06794 Actions STENGER Plâtre et Staff (WEREYSTENGER) 27445…" at bounding box center [784, 372] width 1568 height 744
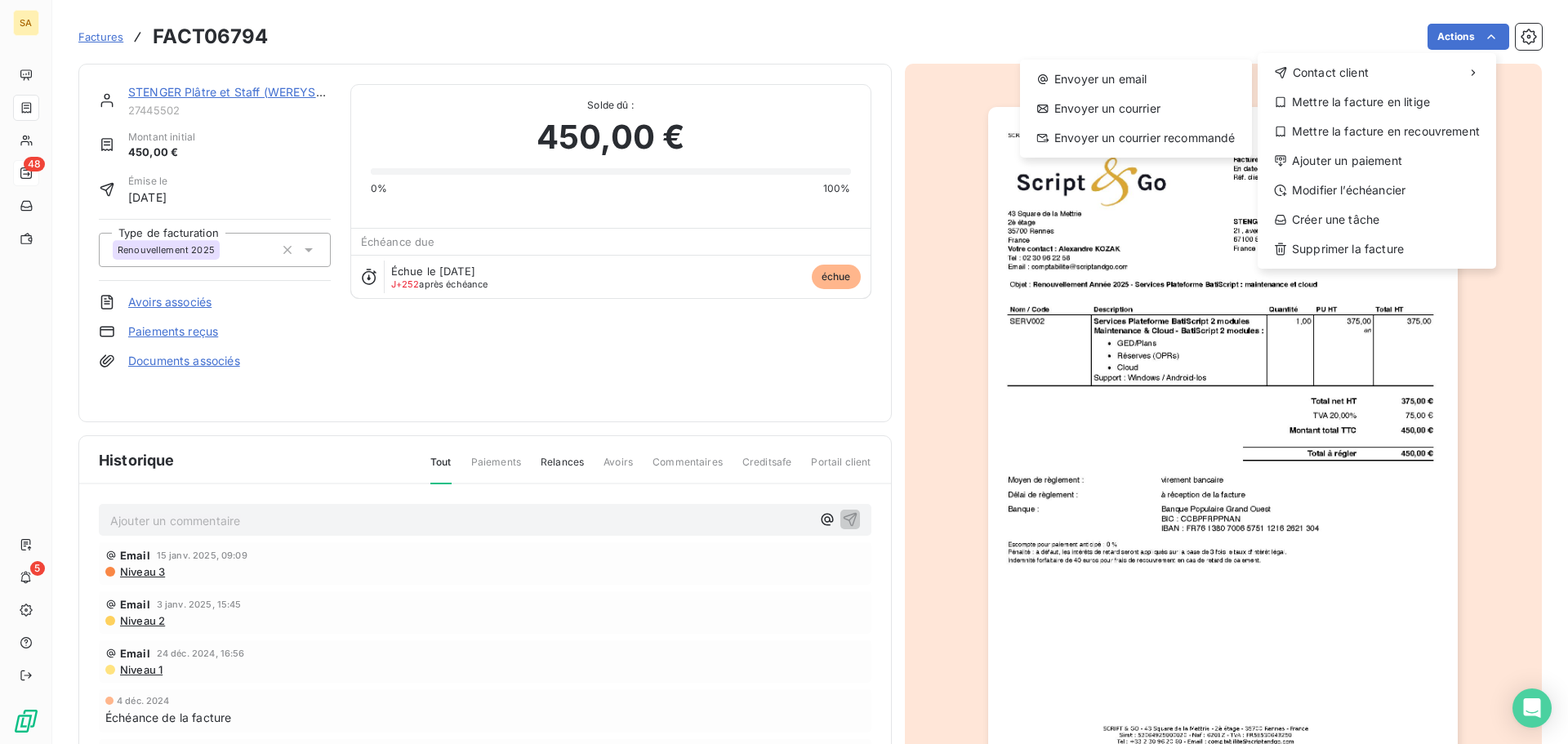
click at [1193, 26] on html "SA 48 5 Factures FACT06794 Actions Contact client Envoyer un email Envoyer un c…" at bounding box center [784, 372] width 1568 height 744
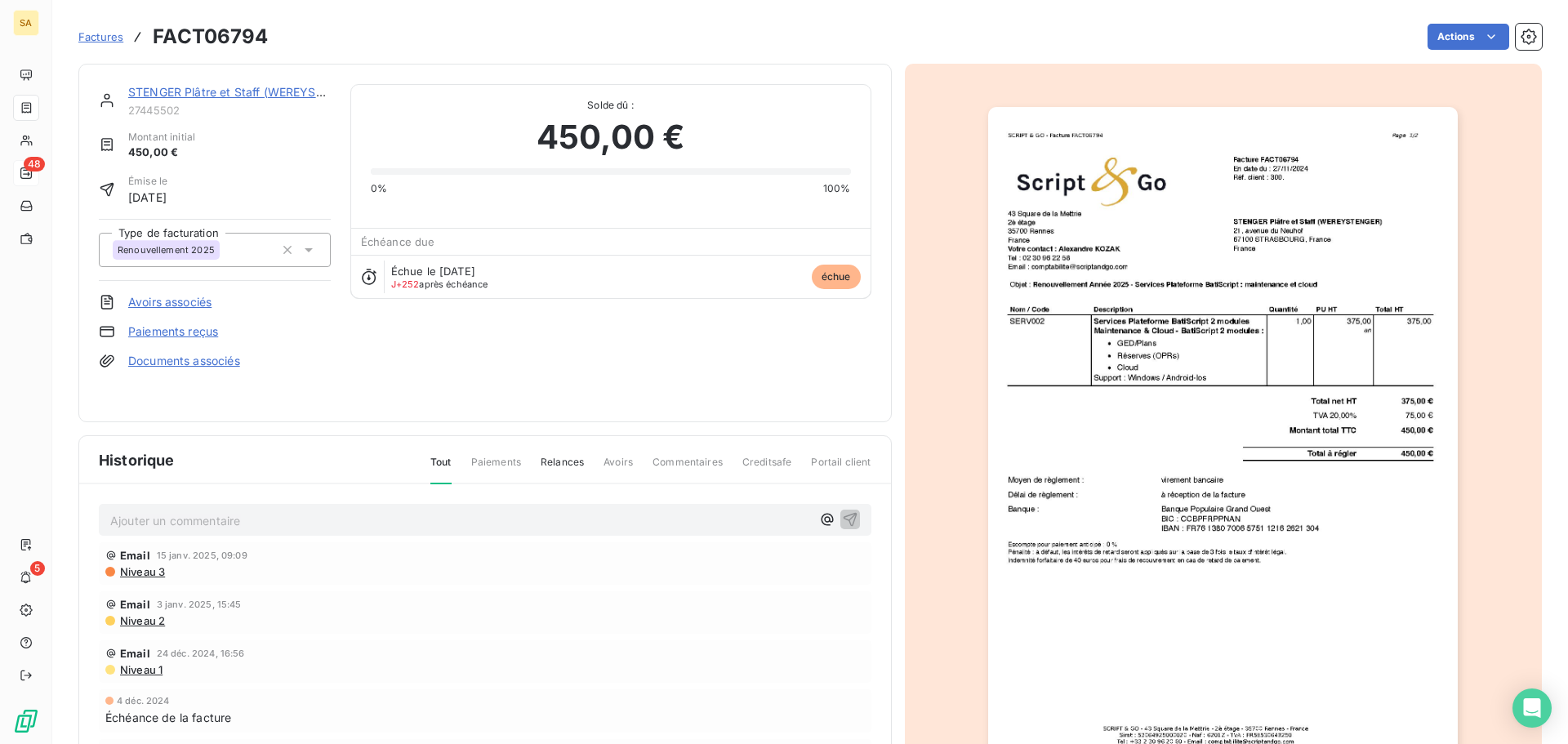
click at [326, 35] on div "Actions" at bounding box center [915, 37] width 1254 height 27
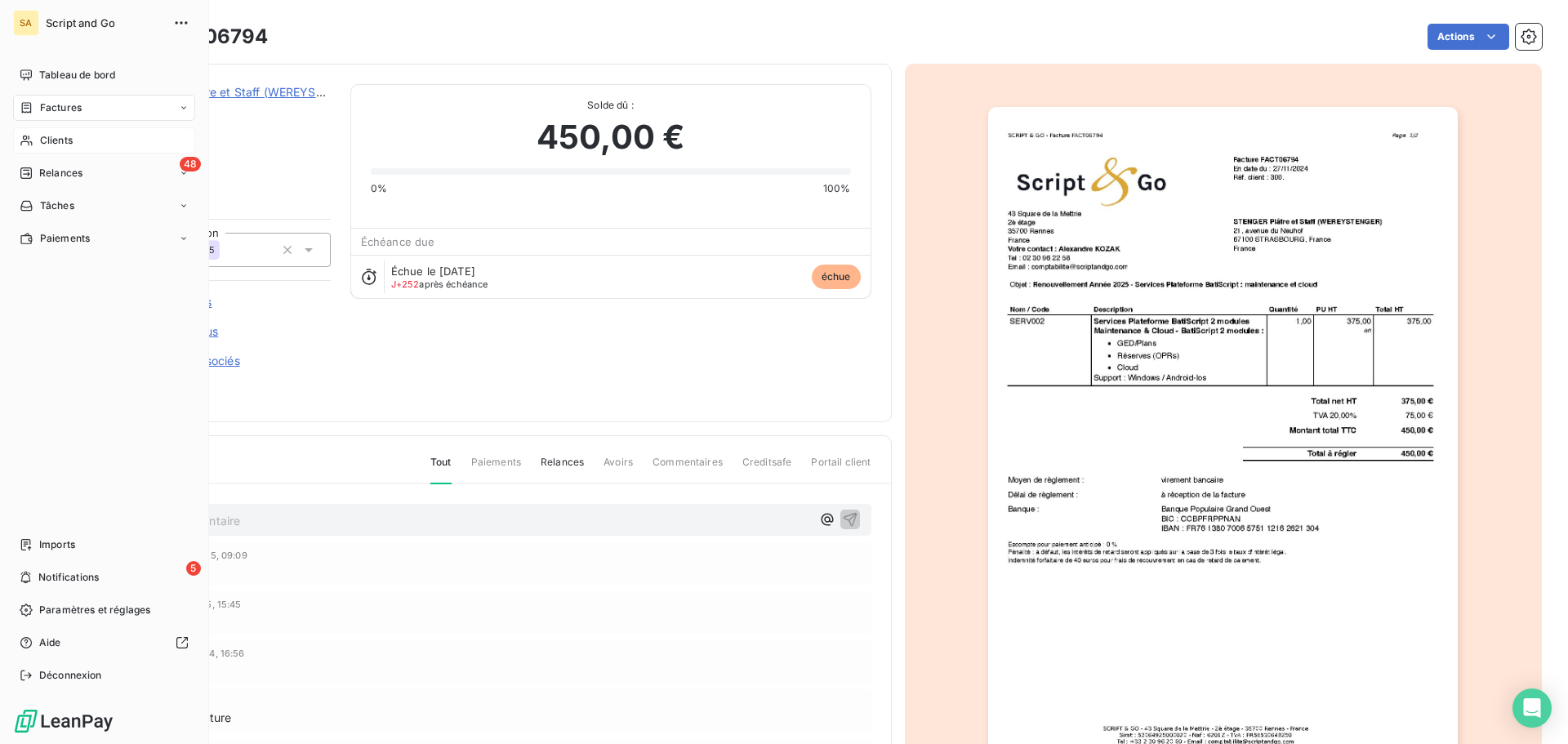
drag, startPoint x: 42, startPoint y: 168, endPoint x: 133, endPoint y: 145, distance: 93.9
click at [42, 168] on span "Relances" at bounding box center [61, 173] width 44 height 15
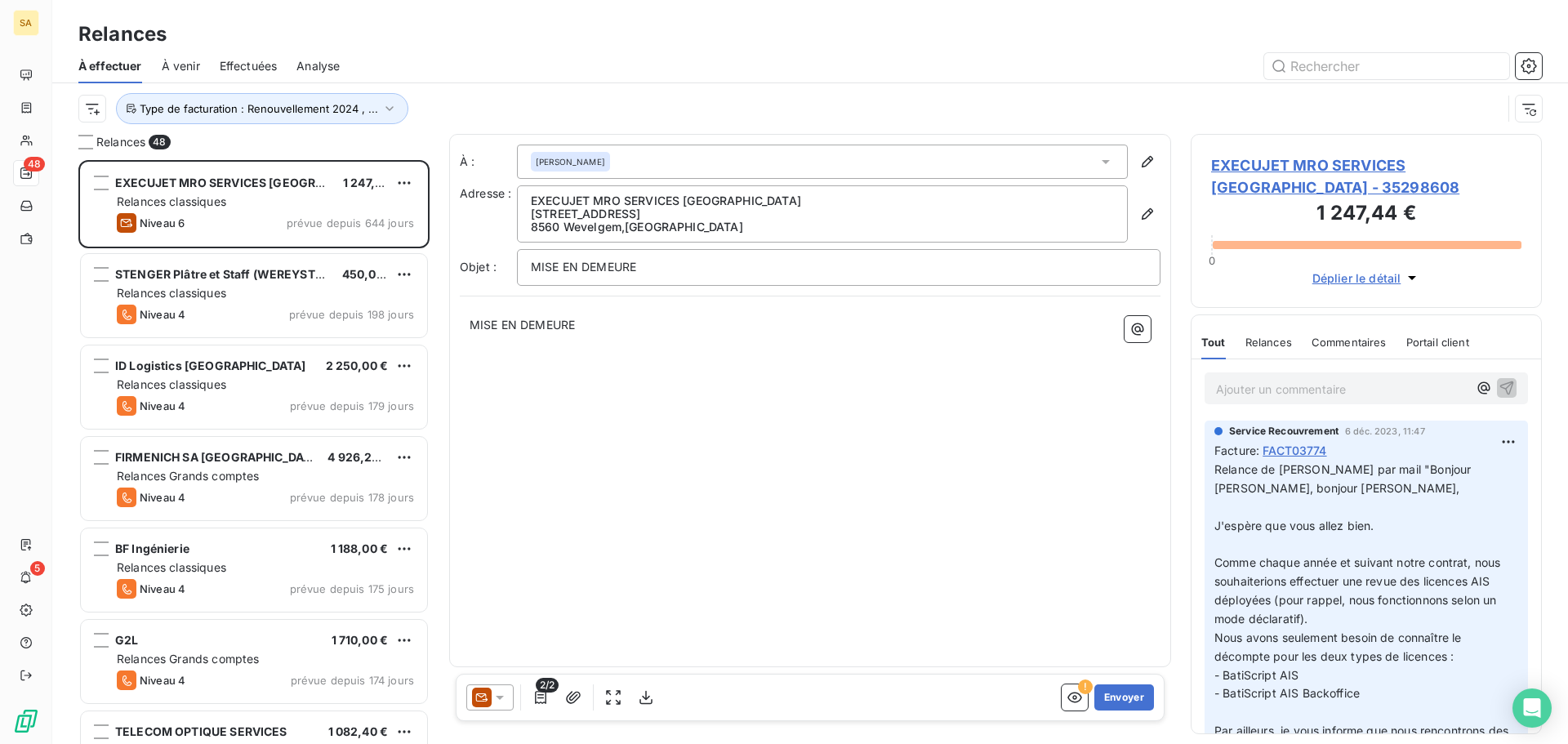
scroll to position [572, 339]
click at [390, 104] on icon "button" at bounding box center [389, 108] width 16 height 16
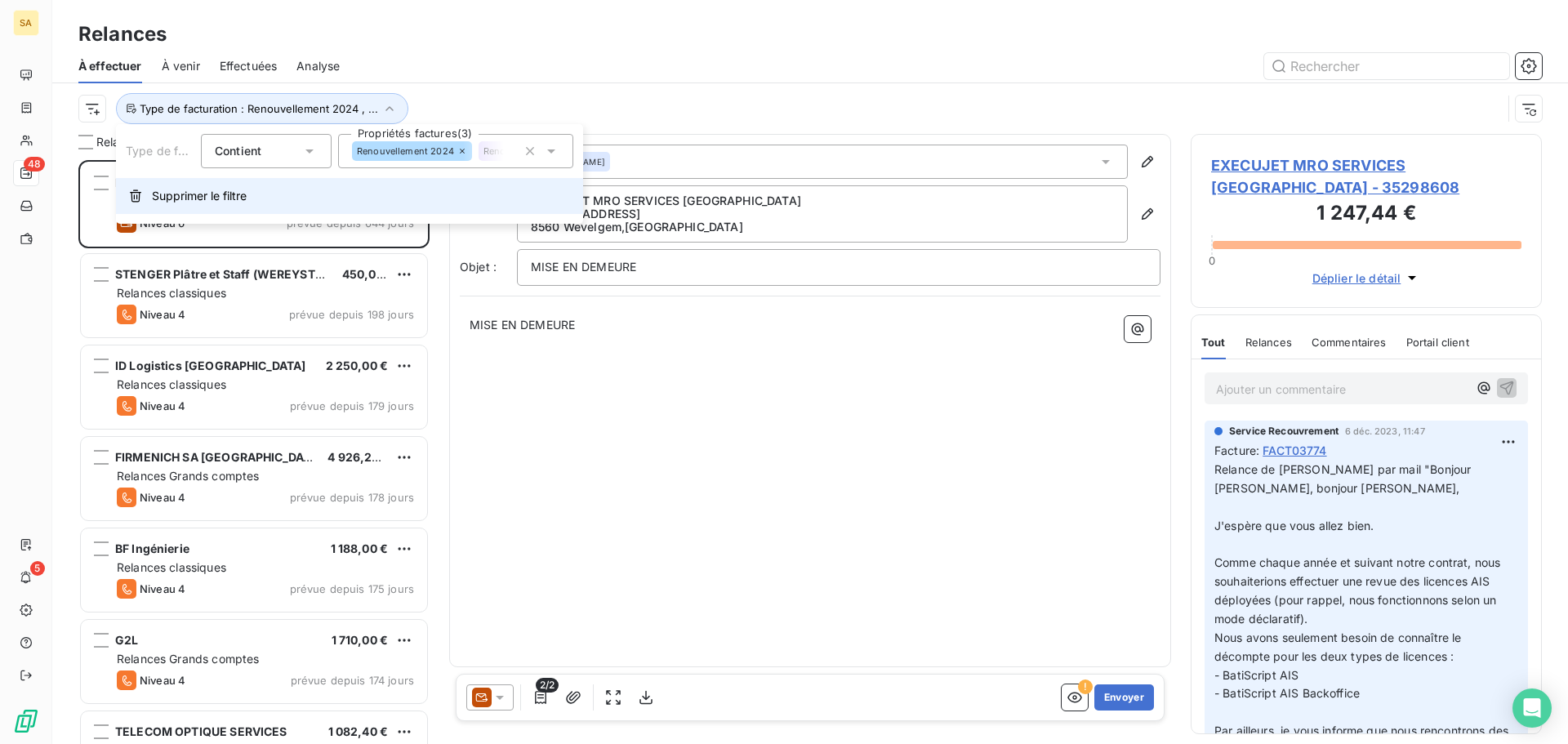
click at [150, 188] on button "Supprimer le filtre" at bounding box center [350, 196] width 467 height 36
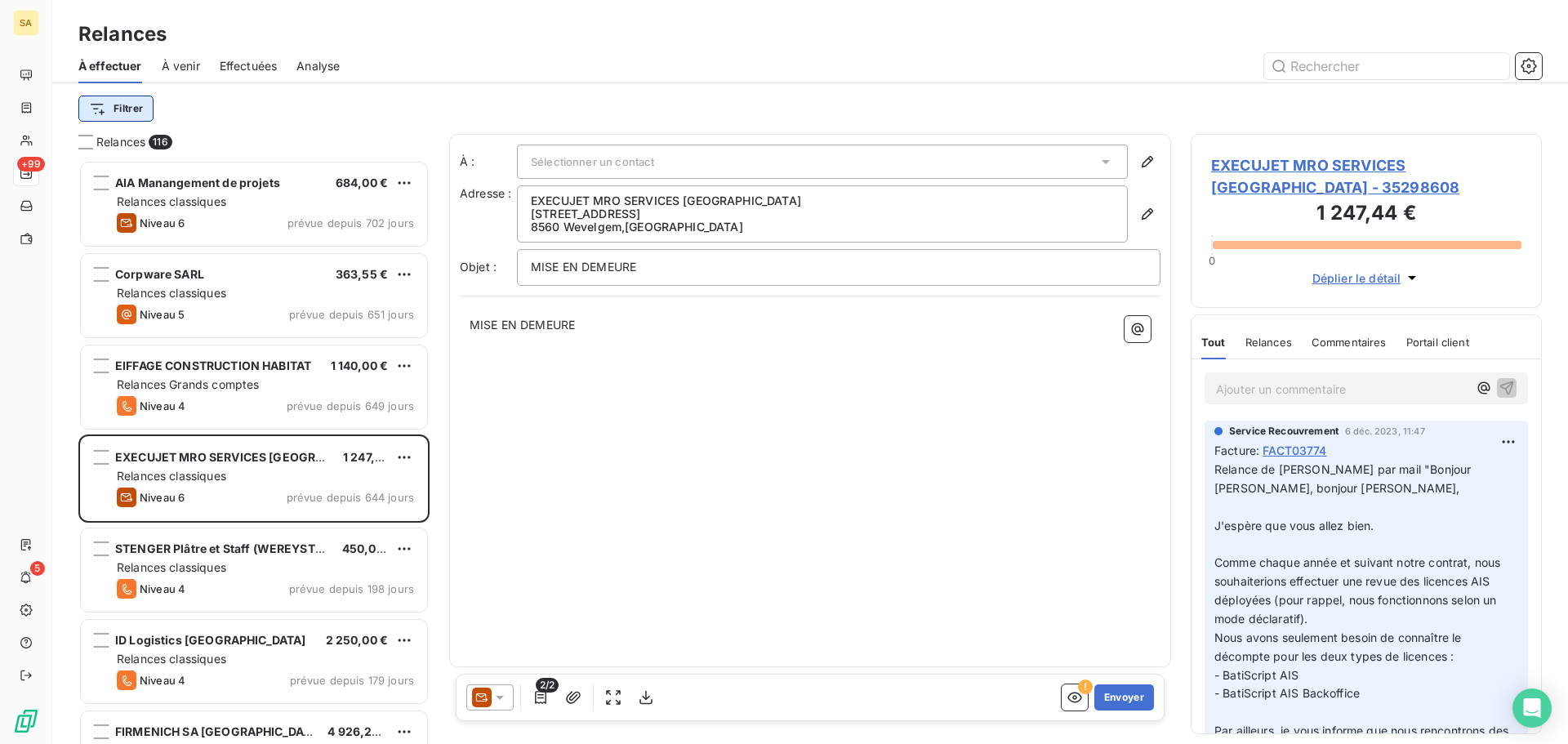
click at [121, 105] on html "SA +99 5 Relances À effectuer À venir Effectuées Analyse Filtrer Relances 116 A…" at bounding box center [784, 372] width 1568 height 744
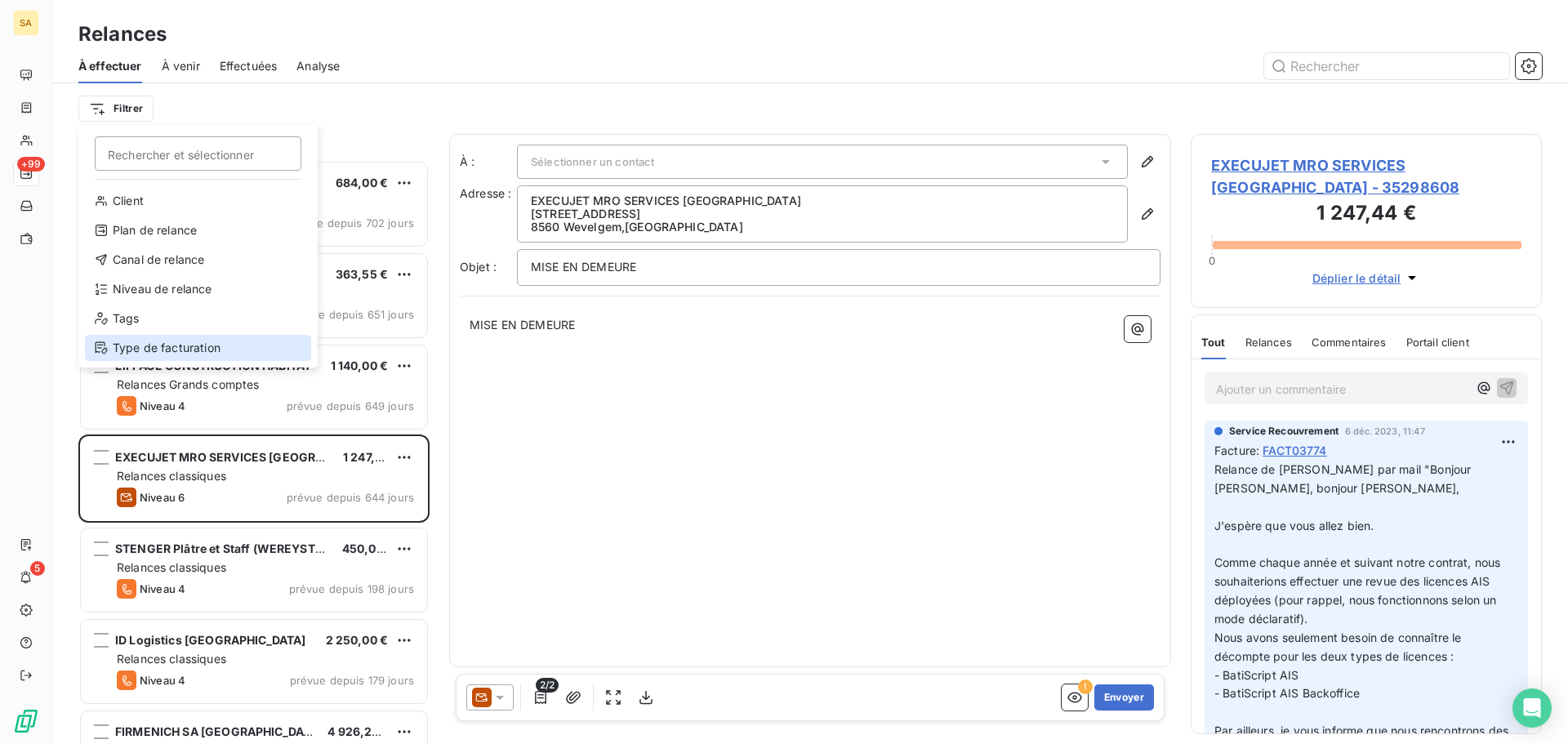
click at [169, 348] on div "Type de facturation" at bounding box center [198, 348] width 226 height 27
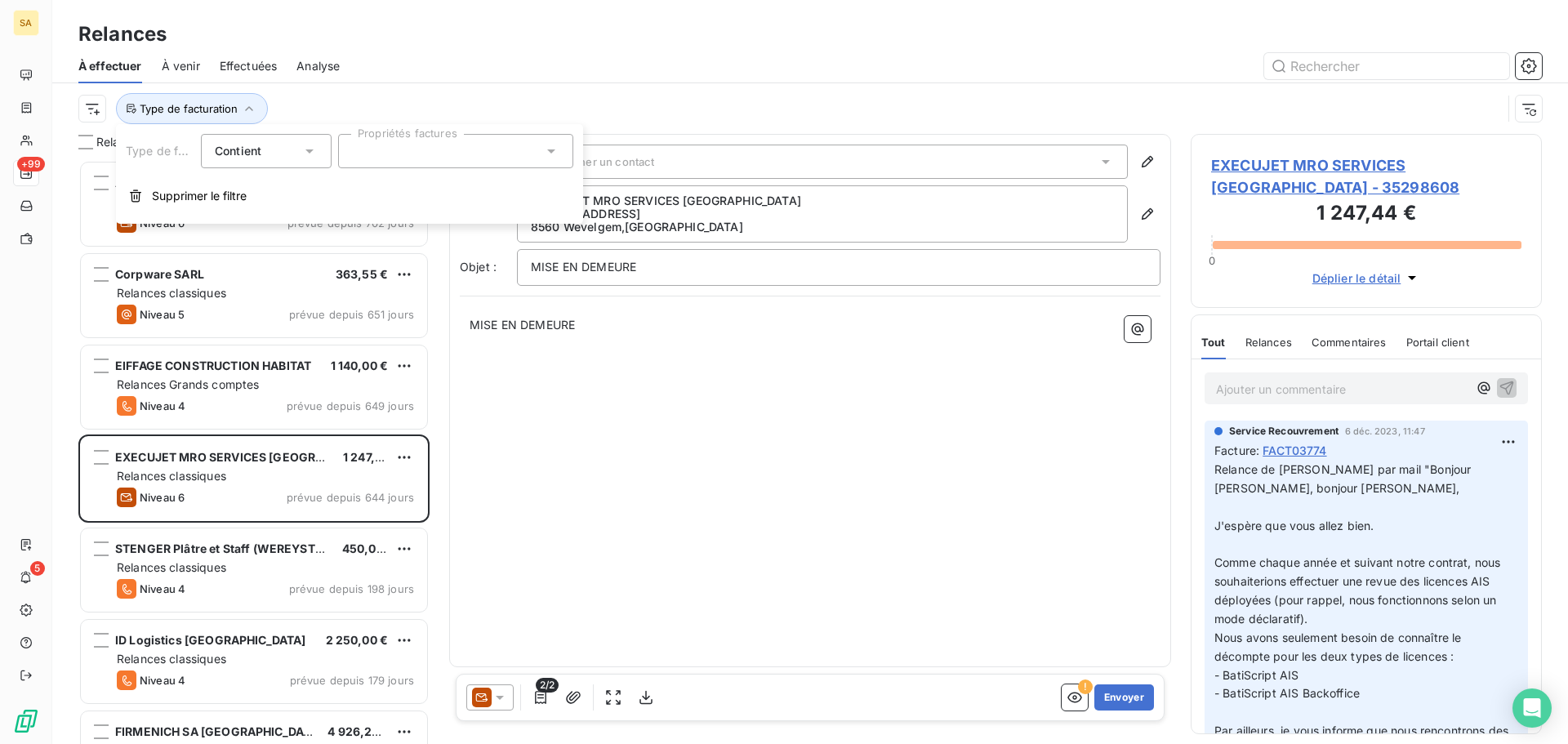
click at [405, 154] on div at bounding box center [455, 151] width 236 height 34
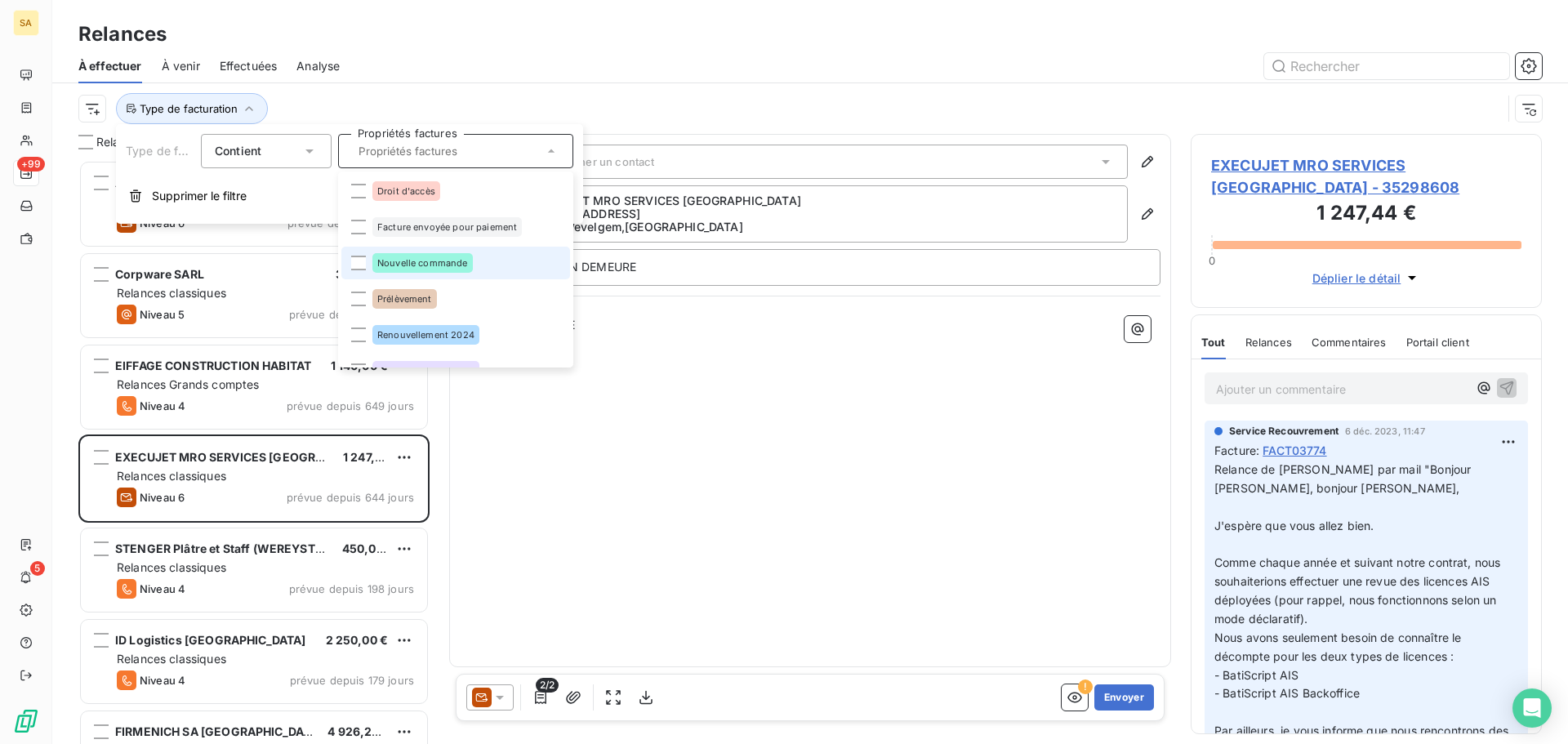
click at [406, 259] on span "Nouvelle commande" at bounding box center [423, 263] width 91 height 9
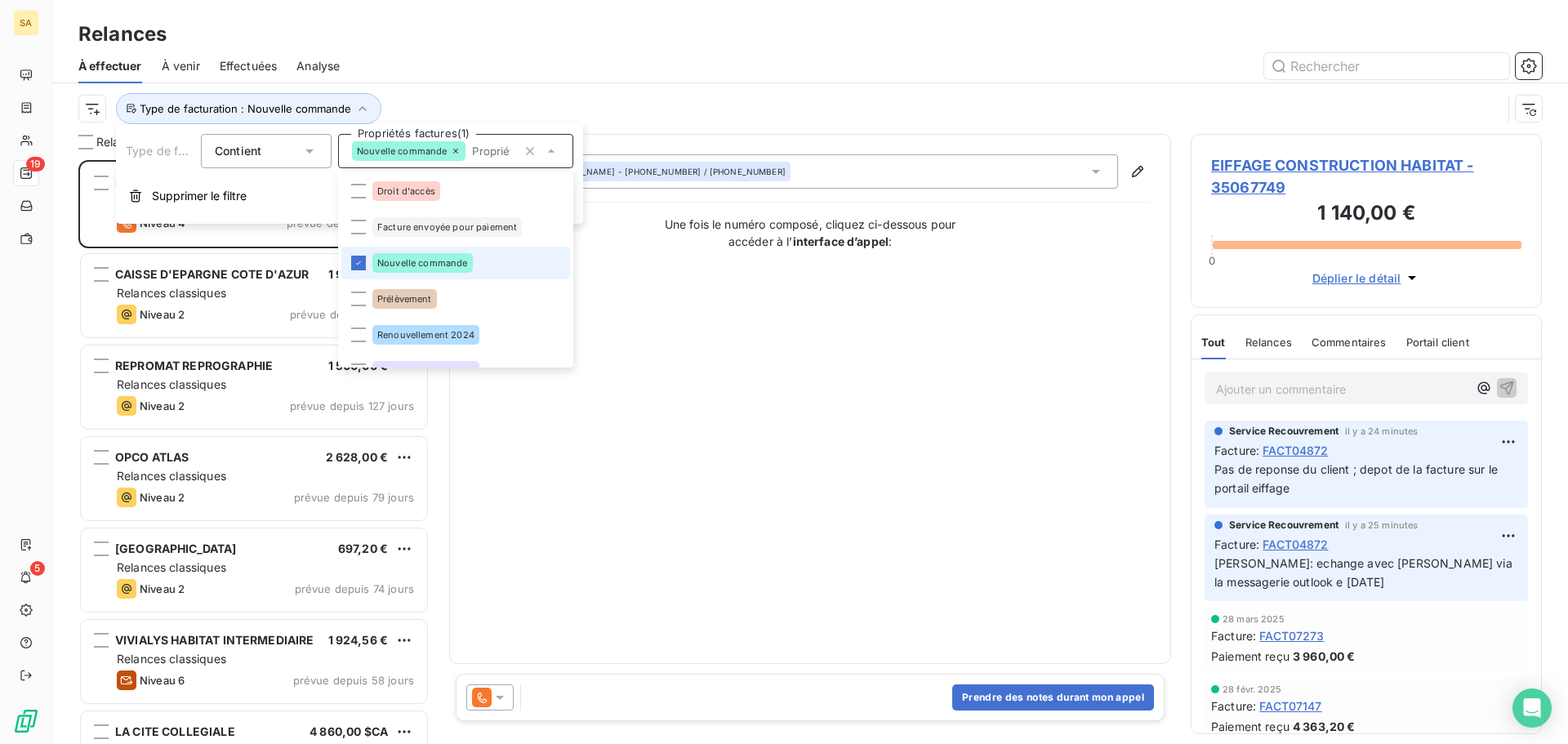
scroll to position [572, 339]
click at [366, 221] on li "Facture envoyée pour paiement" at bounding box center [456, 227] width 229 height 33
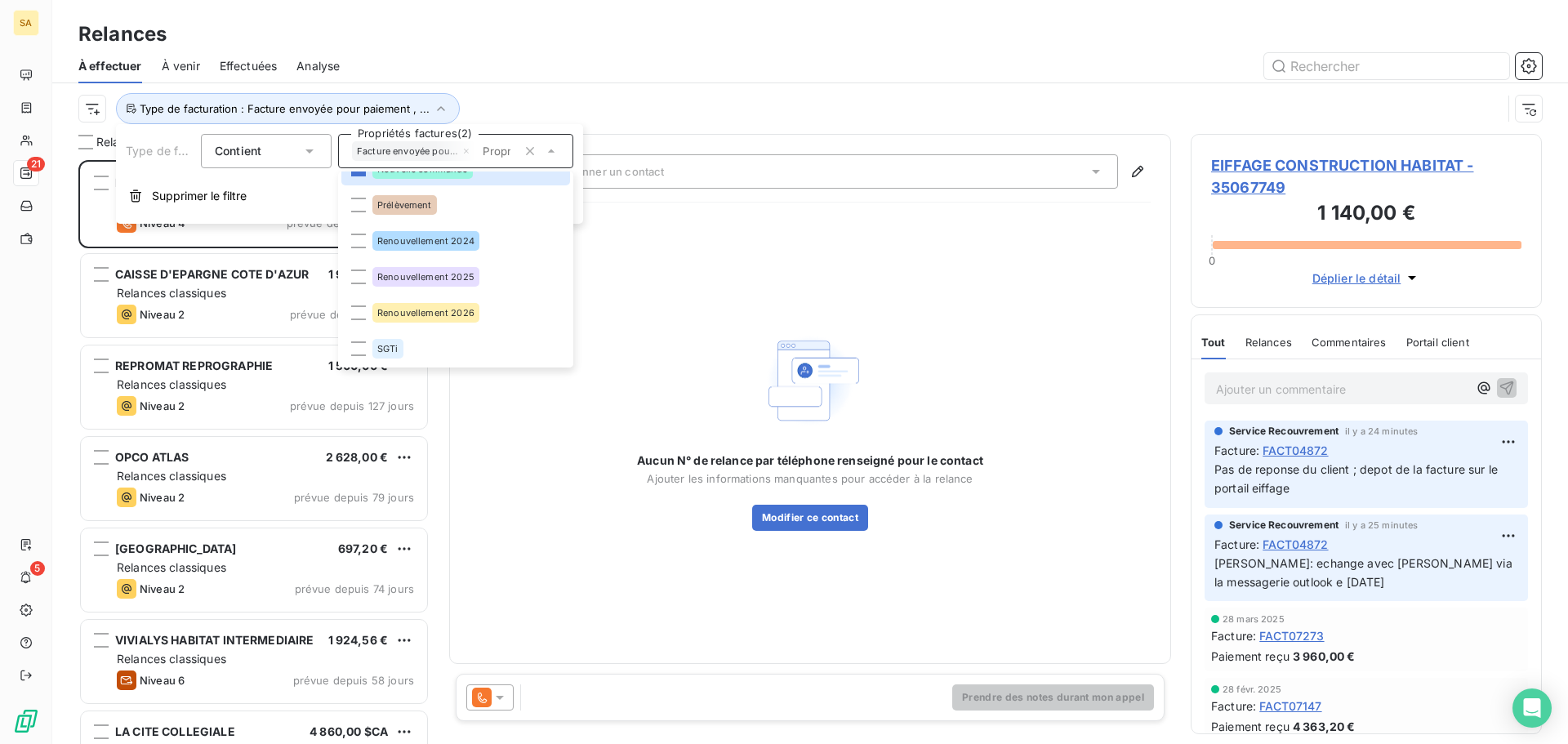
scroll to position [95, 0]
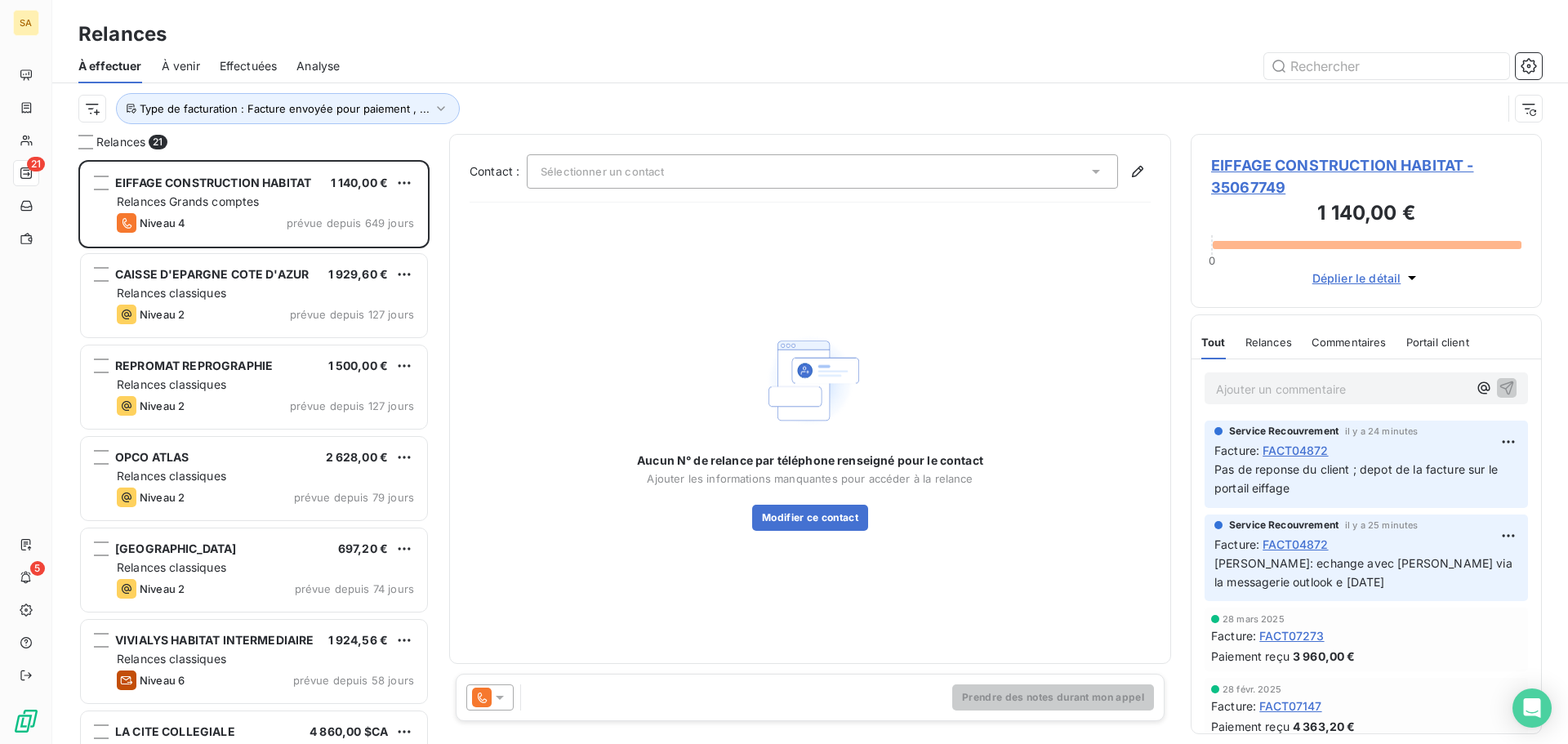
click at [829, 293] on div "Aucun N° de relance par téléphone renseigné pour le contact Ajouter les informa…" at bounding box center [810, 430] width 681 height 428
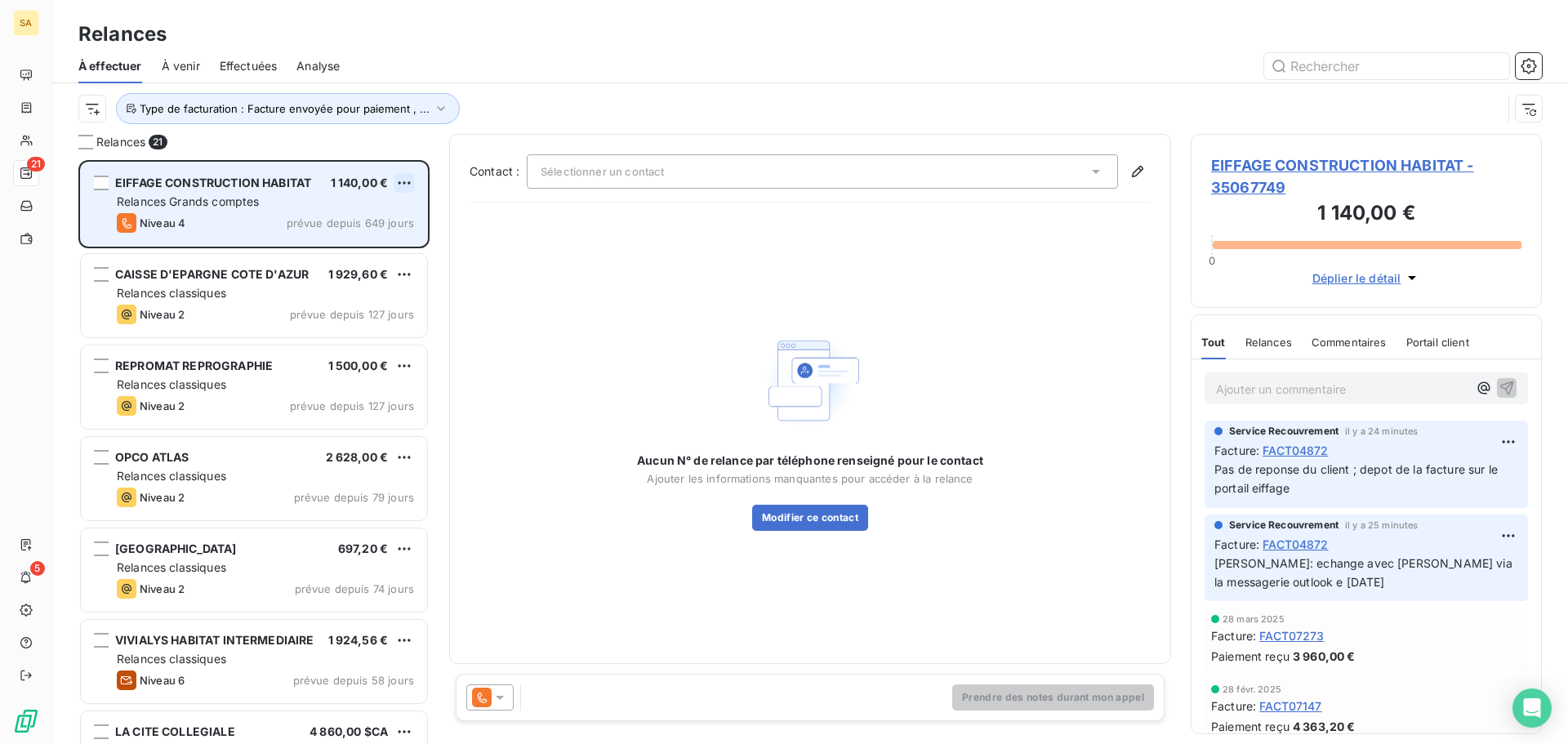
click at [405, 178] on html "SA 21 5 Relances À effectuer À venir Effectuées Analyse Type de facturation : F…" at bounding box center [784, 372] width 1568 height 744
click at [384, 215] on div "Replanifier cette action" at bounding box center [333, 216] width 146 height 27
select select "7"
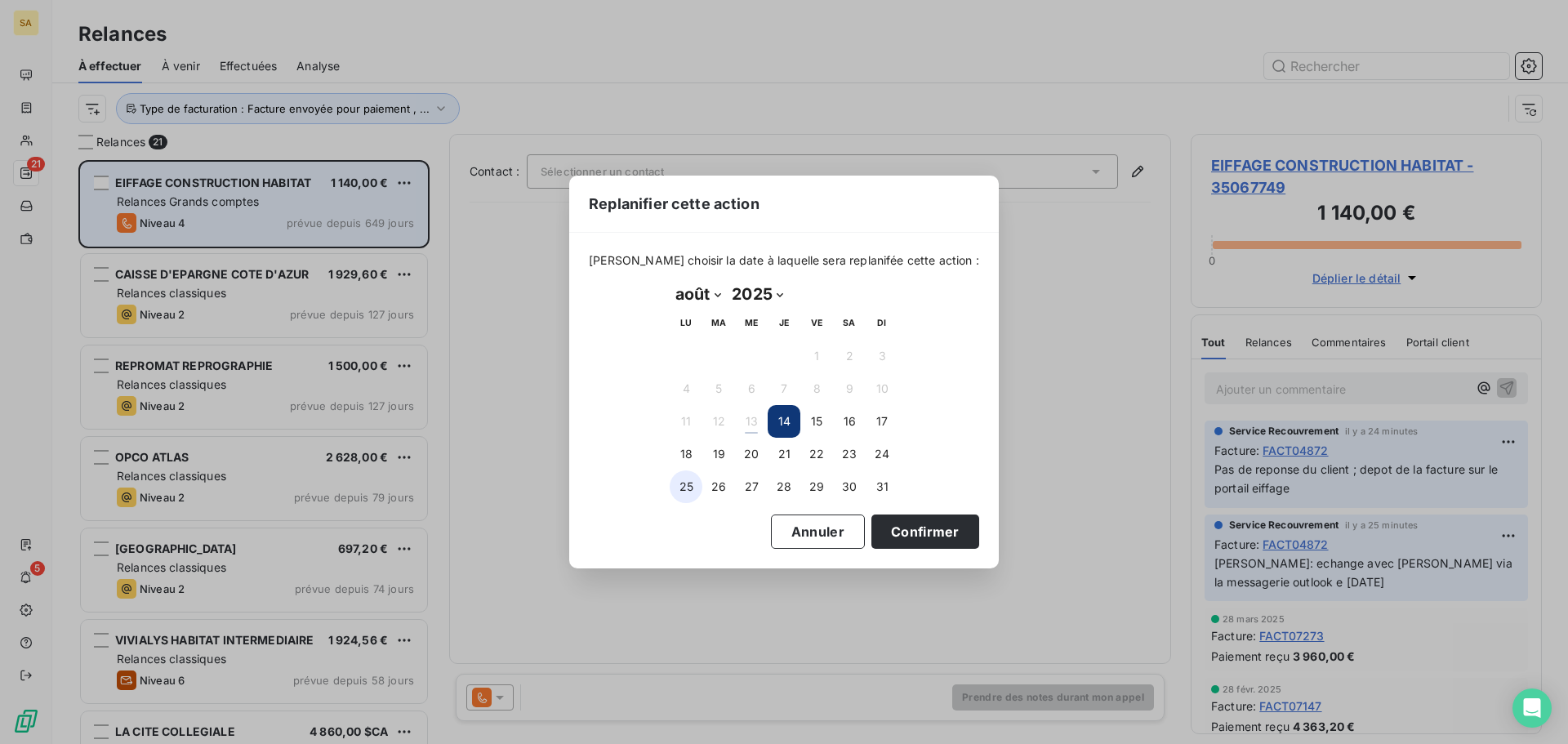
click at [681, 484] on button "25" at bounding box center [686, 487] width 33 height 33
drag, startPoint x: 925, startPoint y: 532, endPoint x: 1070, endPoint y: 499, distance: 148.7
click at [1070, 499] on div "Replanifier cette action Veuillez choisir la date à laquelle sera replanifée ce…" at bounding box center [784, 372] width 1568 height 744
click at [897, 528] on button "Confirmer" at bounding box center [925, 532] width 108 height 34
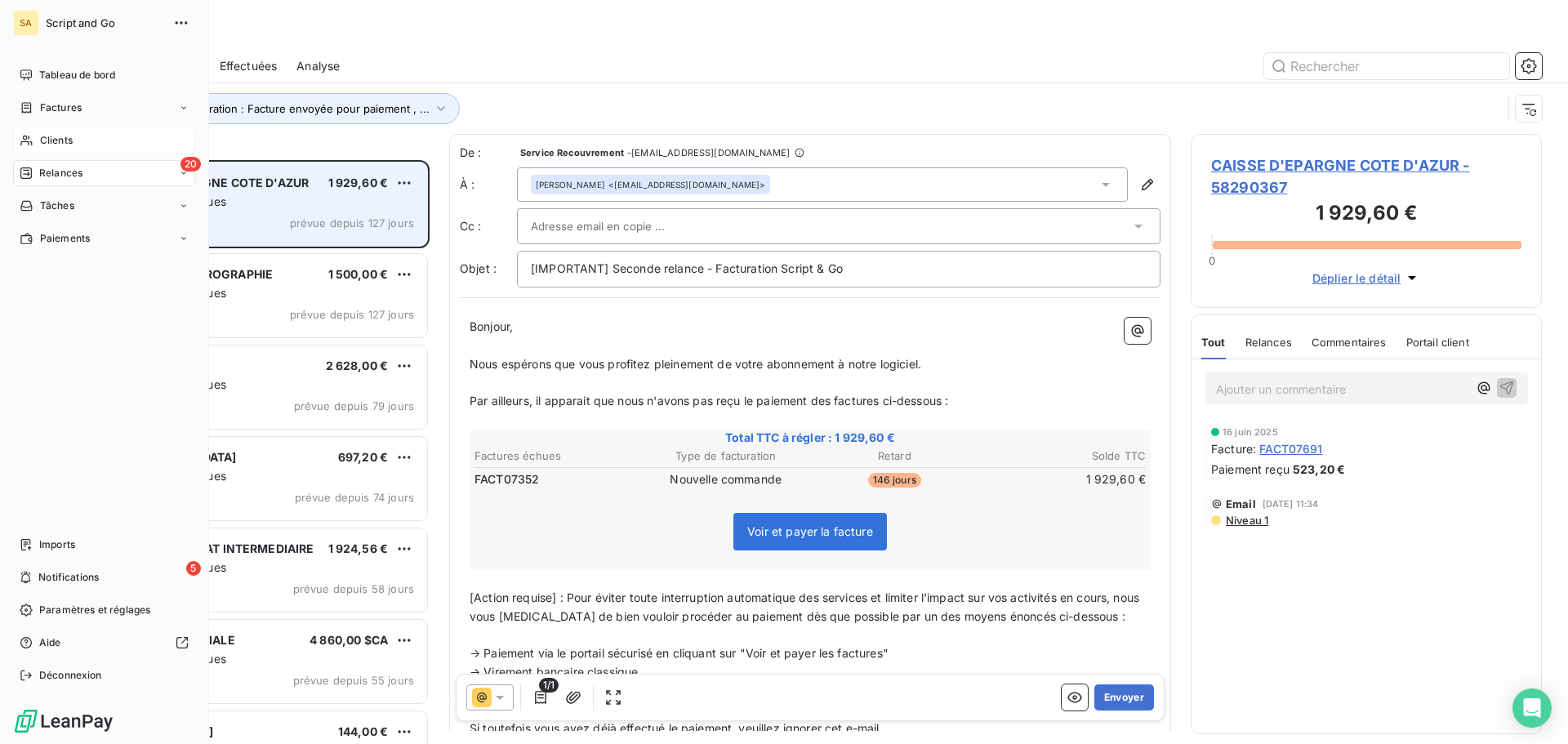
click at [36, 132] on div "Clients" at bounding box center [104, 141] width 182 height 27
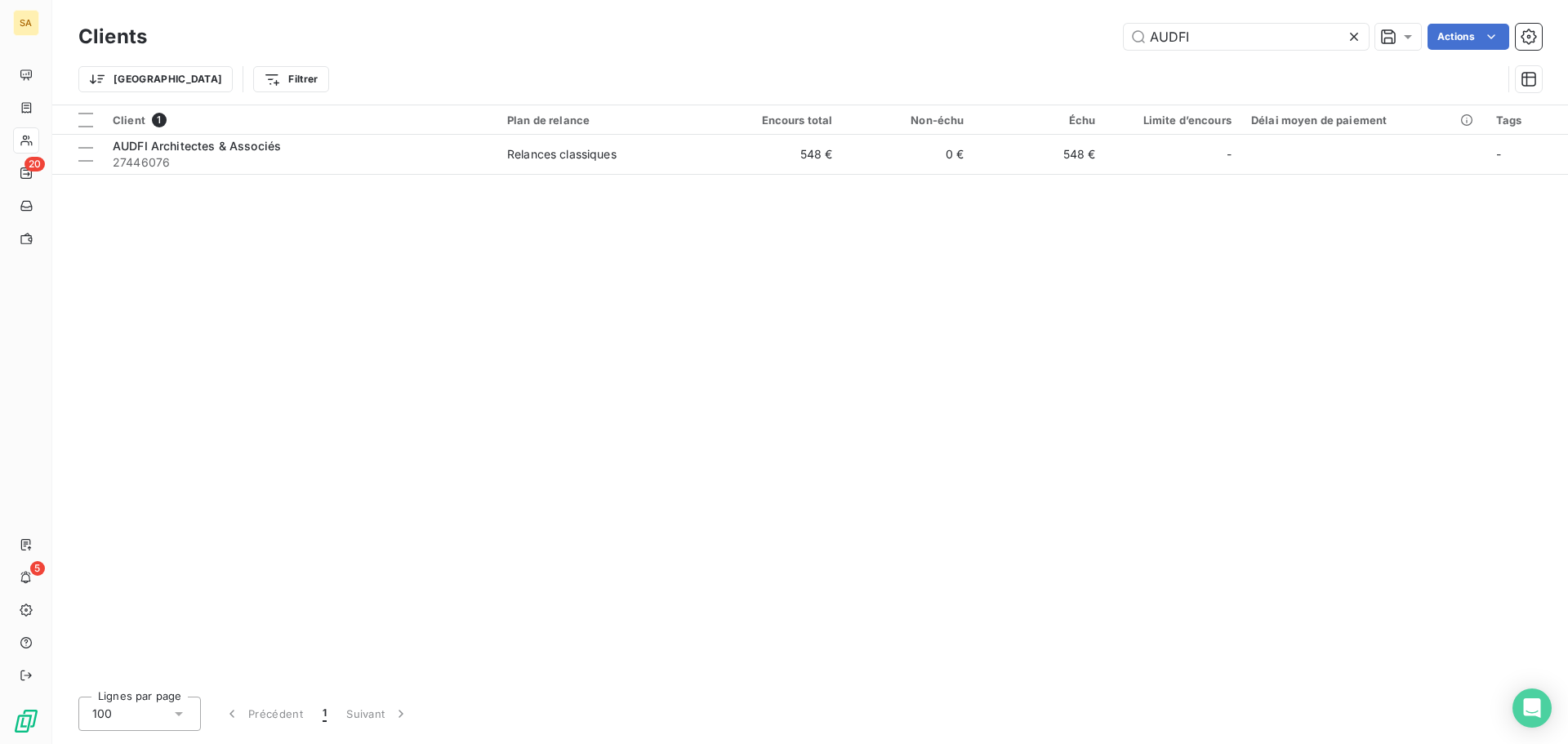
drag, startPoint x: 1207, startPoint y: 37, endPoint x: 1110, endPoint y: 37, distance: 97.0
click at [1110, 37] on div "AUDFI Actions" at bounding box center [854, 37] width 1375 height 27
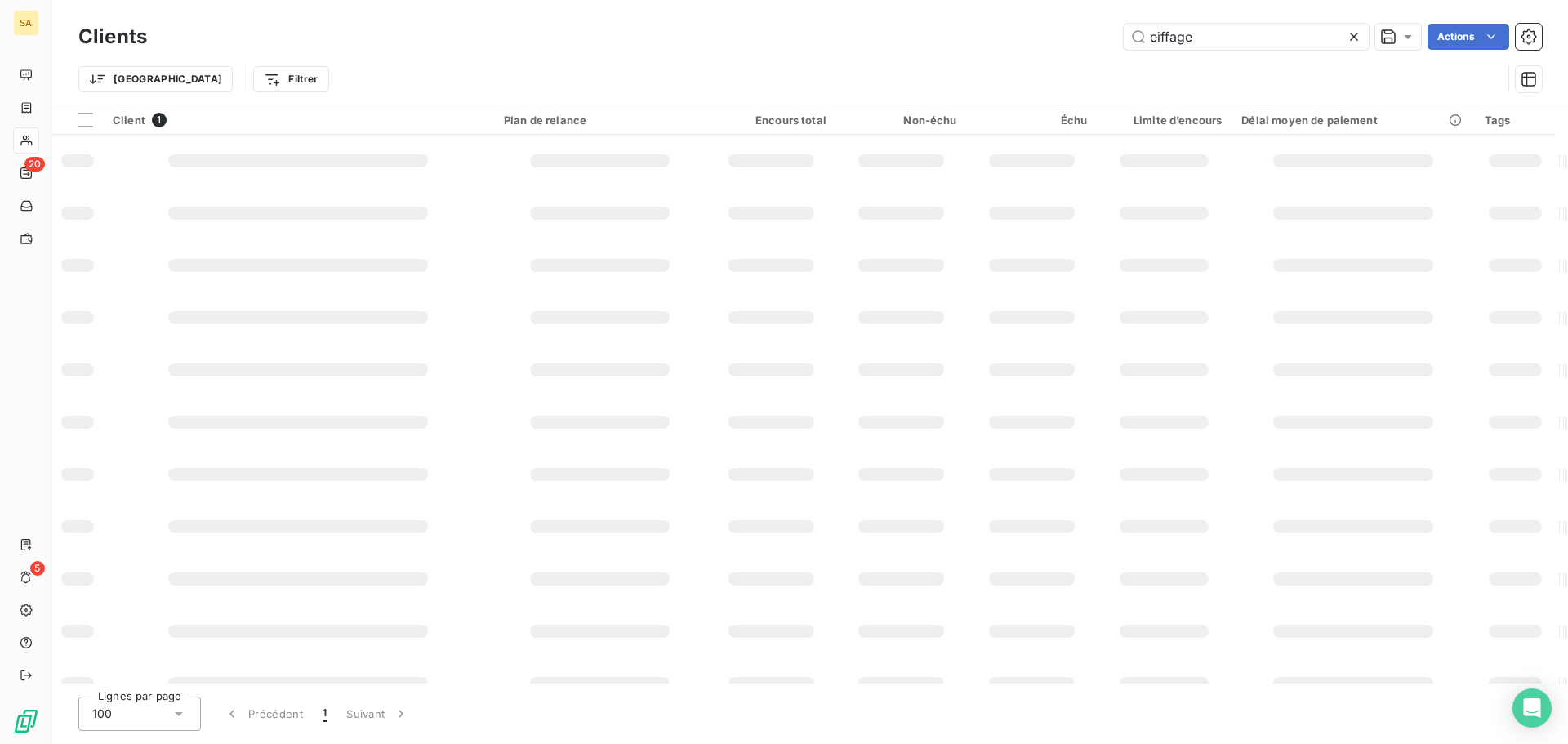
type input "eiffage"
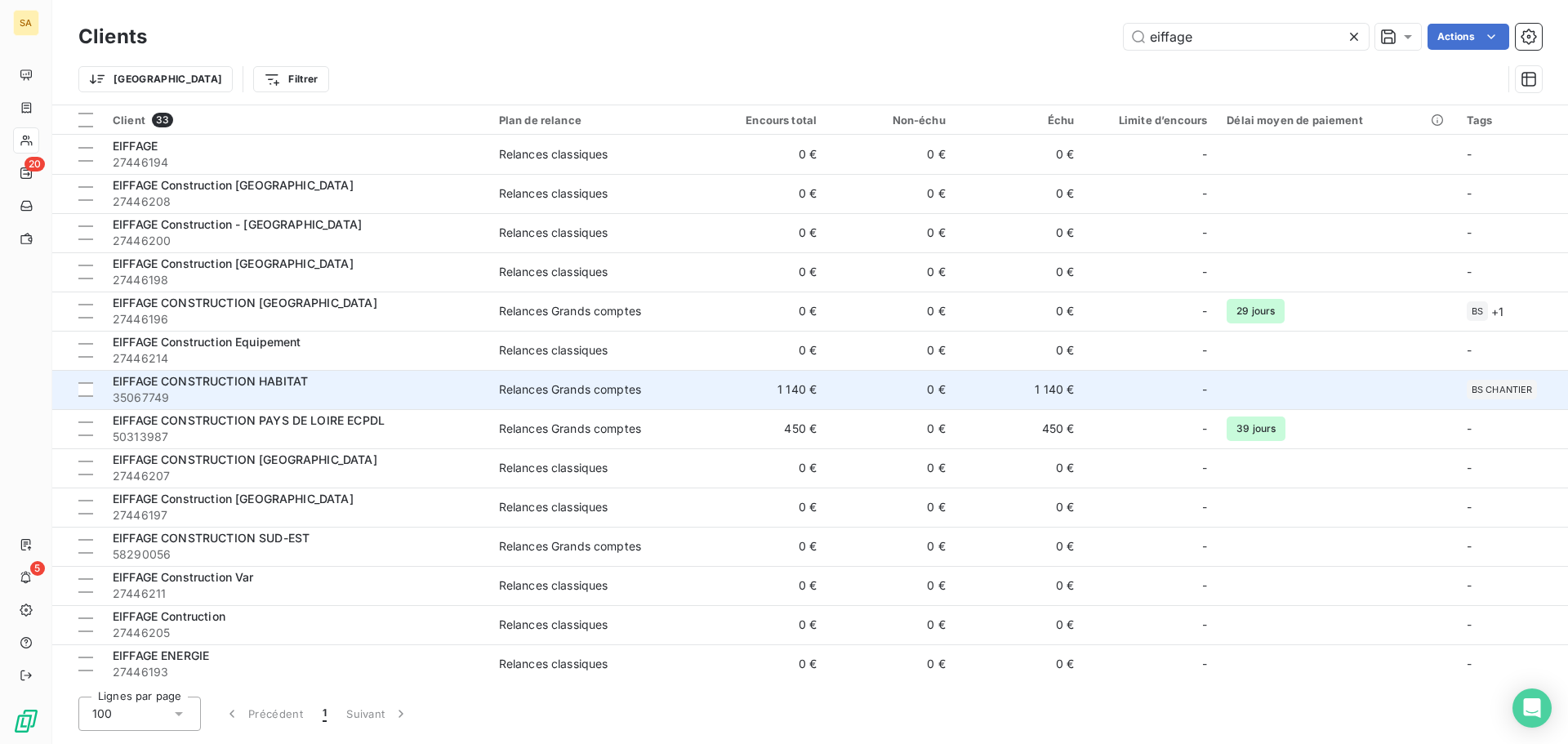
click at [364, 386] on div "EIFFAGE CONSTRUCTION HABITAT" at bounding box center [295, 381] width 366 height 16
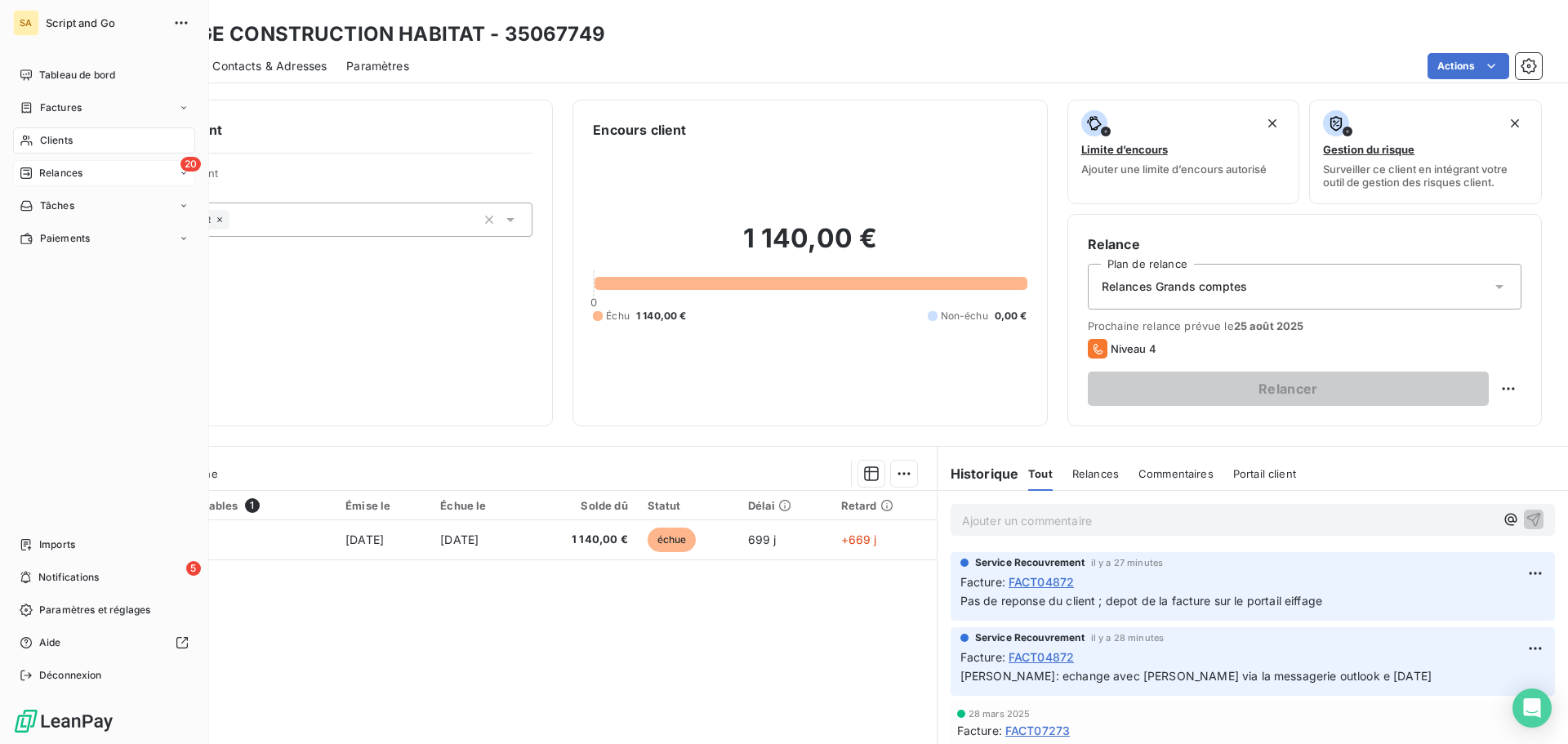
click at [33, 165] on div "20 Relances" at bounding box center [104, 173] width 182 height 27
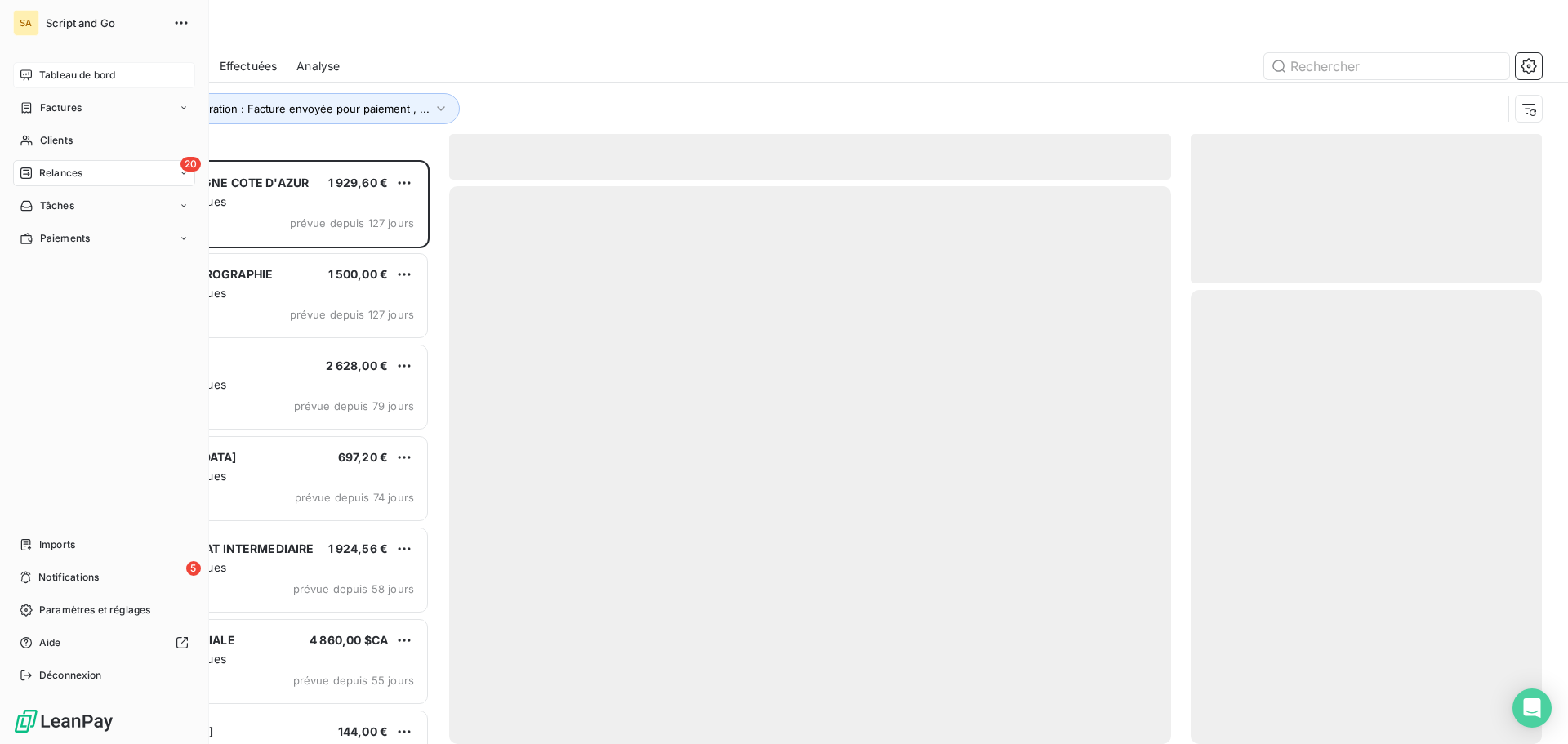
scroll to position [572, 339]
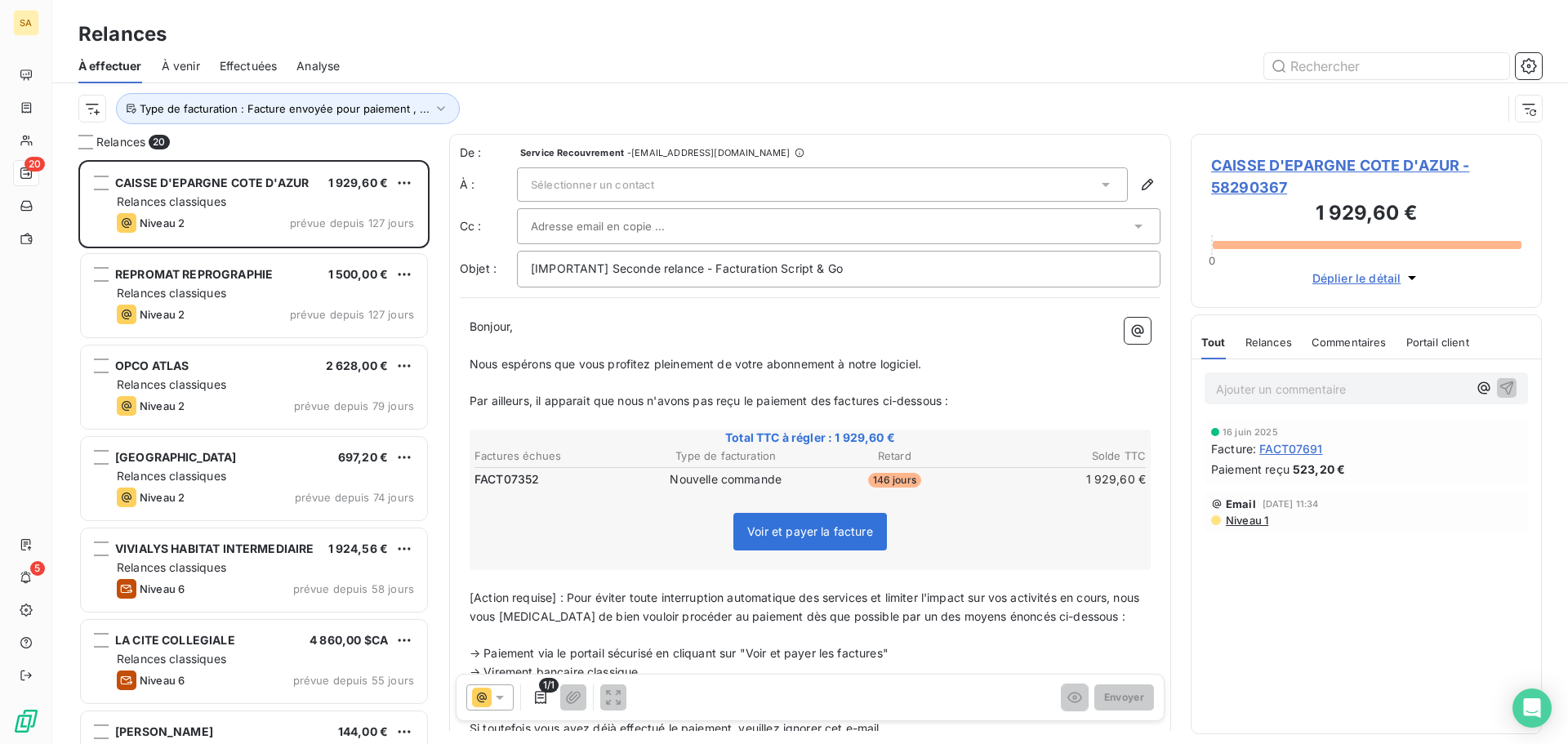
click at [865, 186] on div "Sélectionner un contact" at bounding box center [821, 185] width 610 height 34
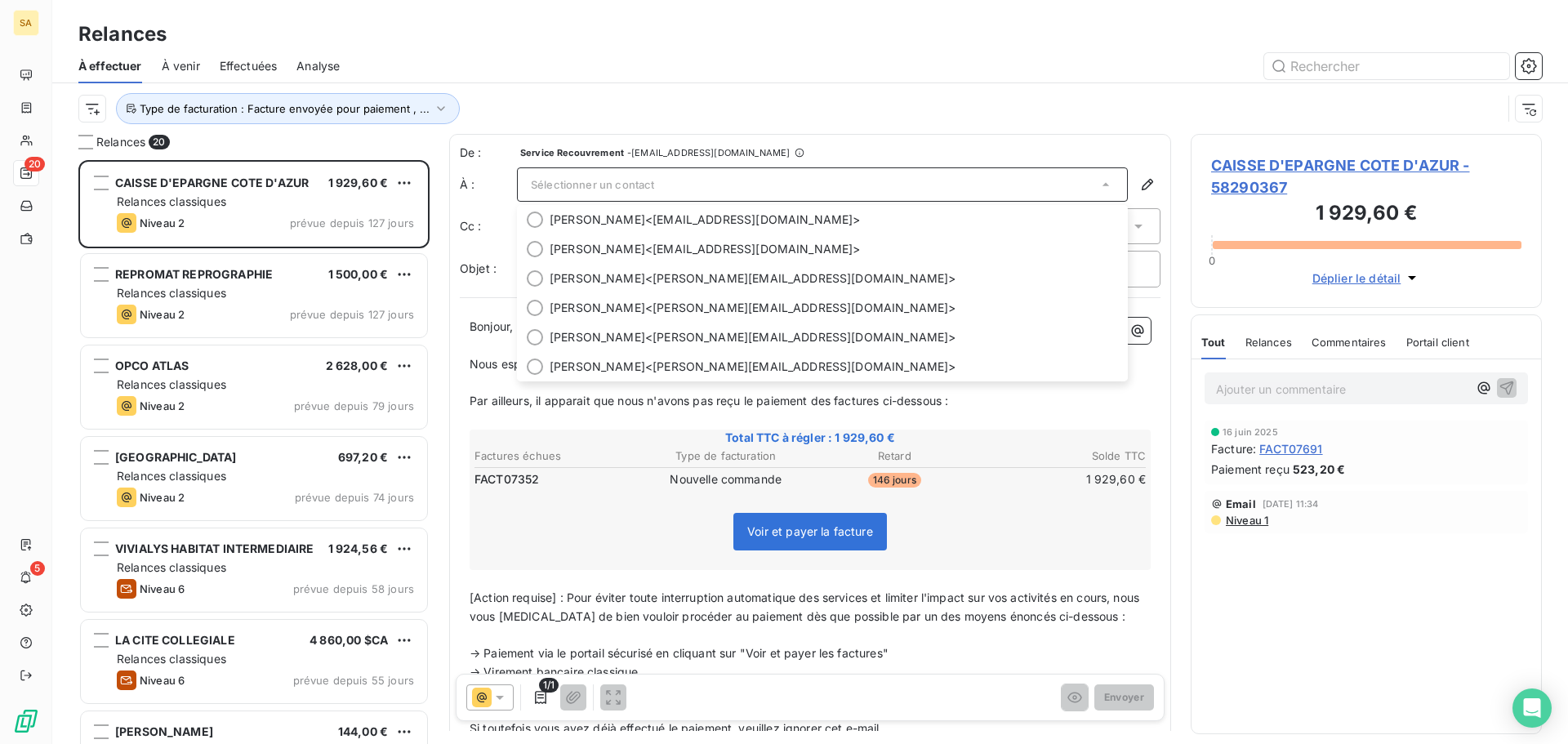
click at [1269, 168] on span "CAISSE D'EPARGNE COTE D'AZUR - 58290367" at bounding box center [1366, 176] width 310 height 44
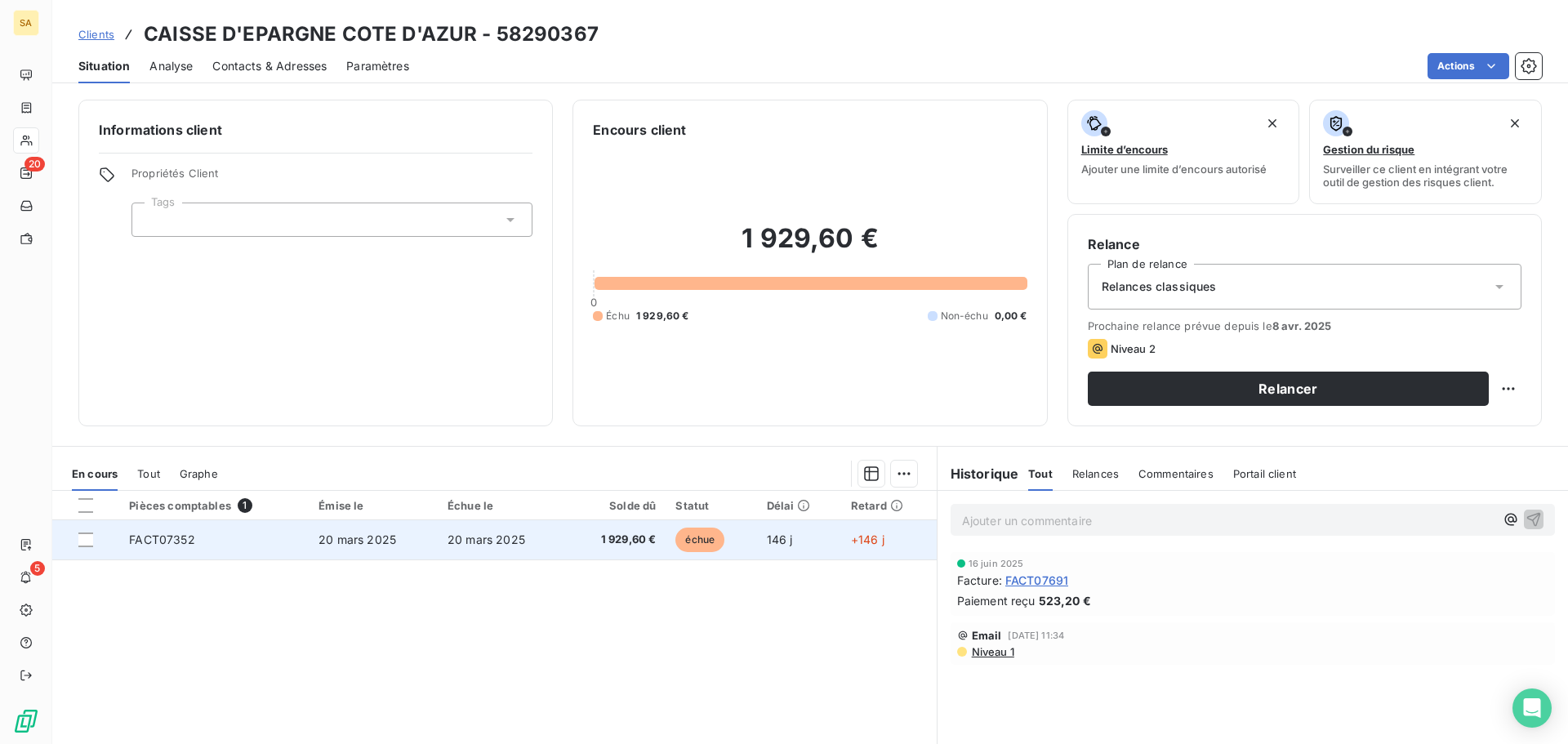
click at [331, 533] on span "20 mars 2025" at bounding box center [358, 540] width 78 height 14
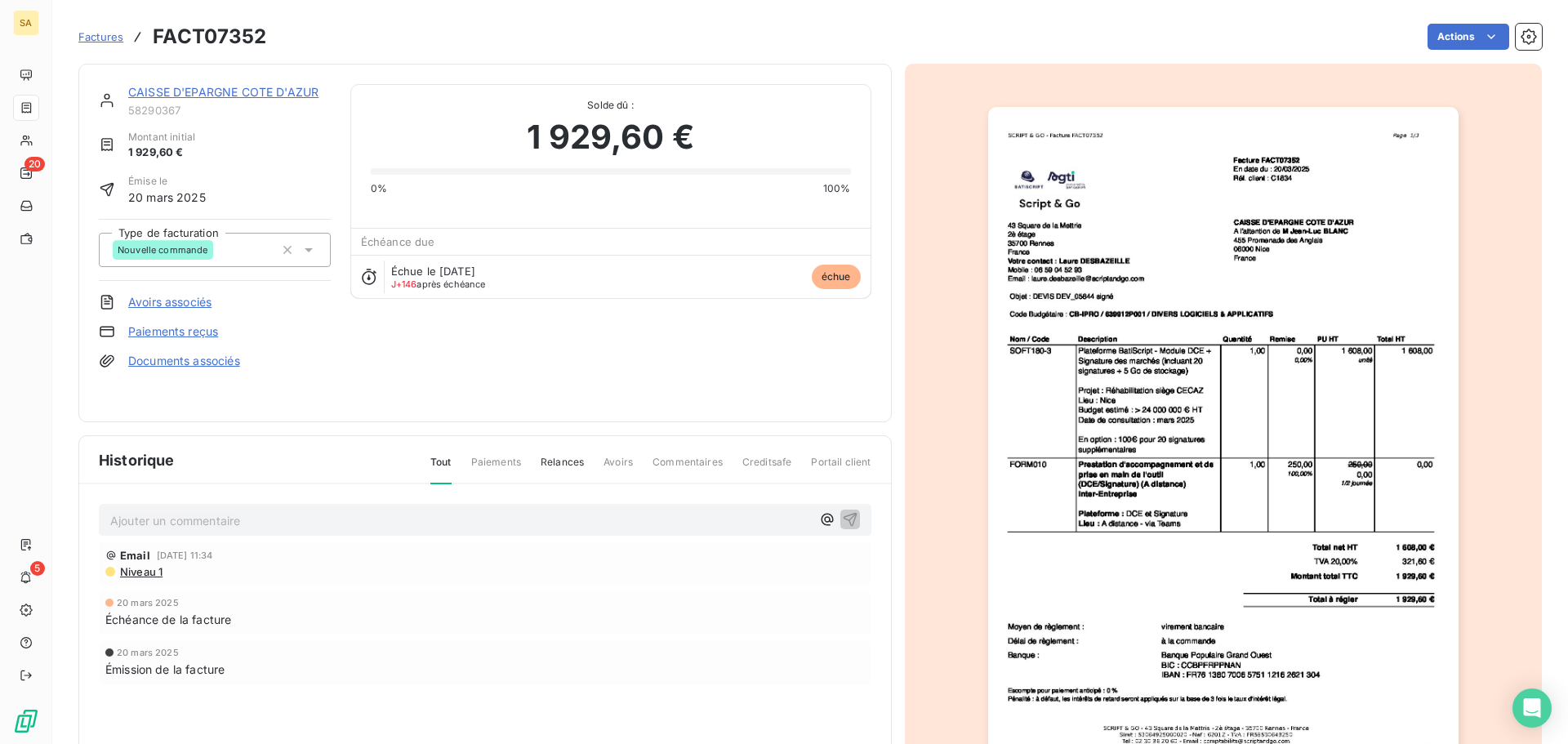
click at [151, 568] on span "Niveau 1" at bounding box center [140, 572] width 44 height 13
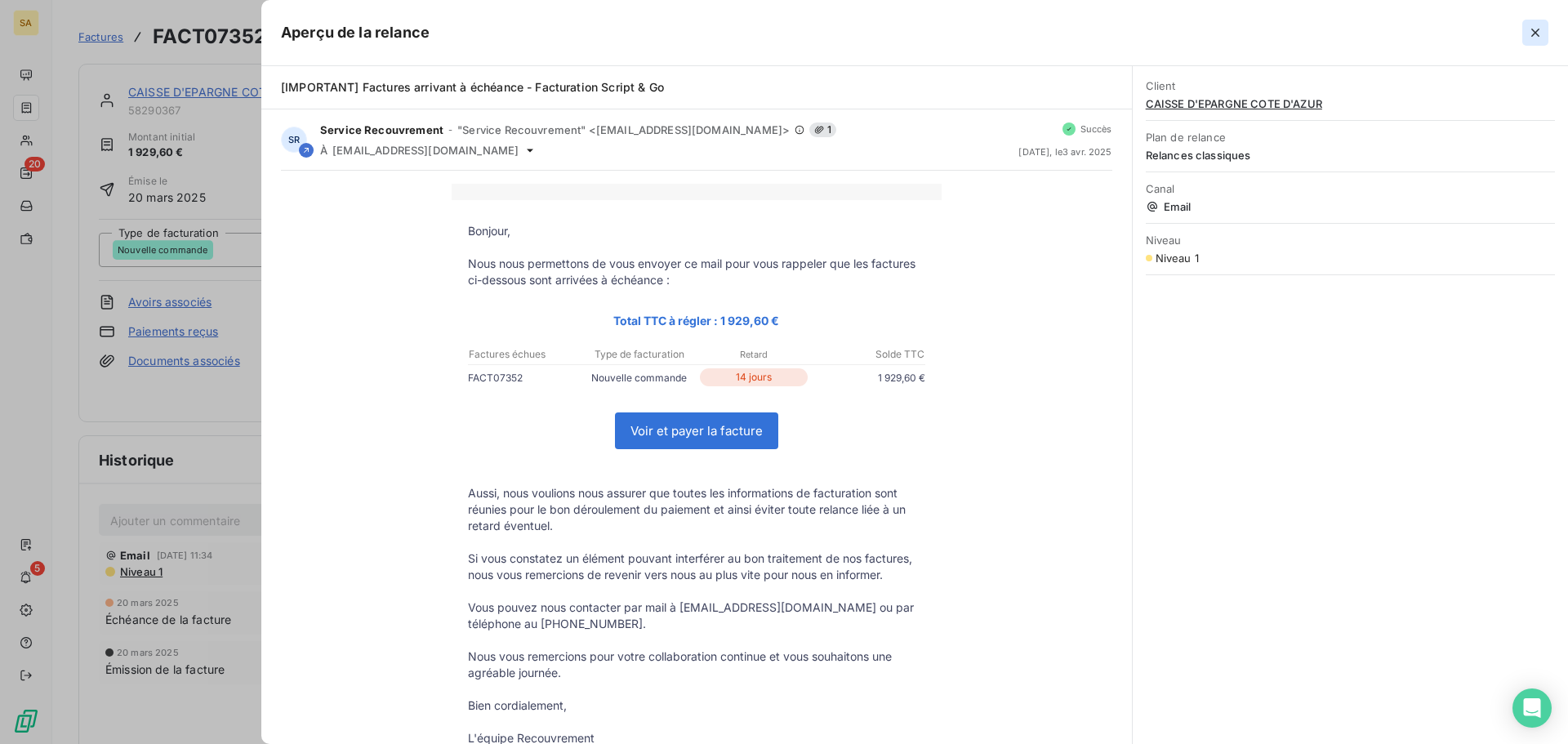
click at [1539, 29] on icon "button" at bounding box center [1535, 32] width 9 height 9
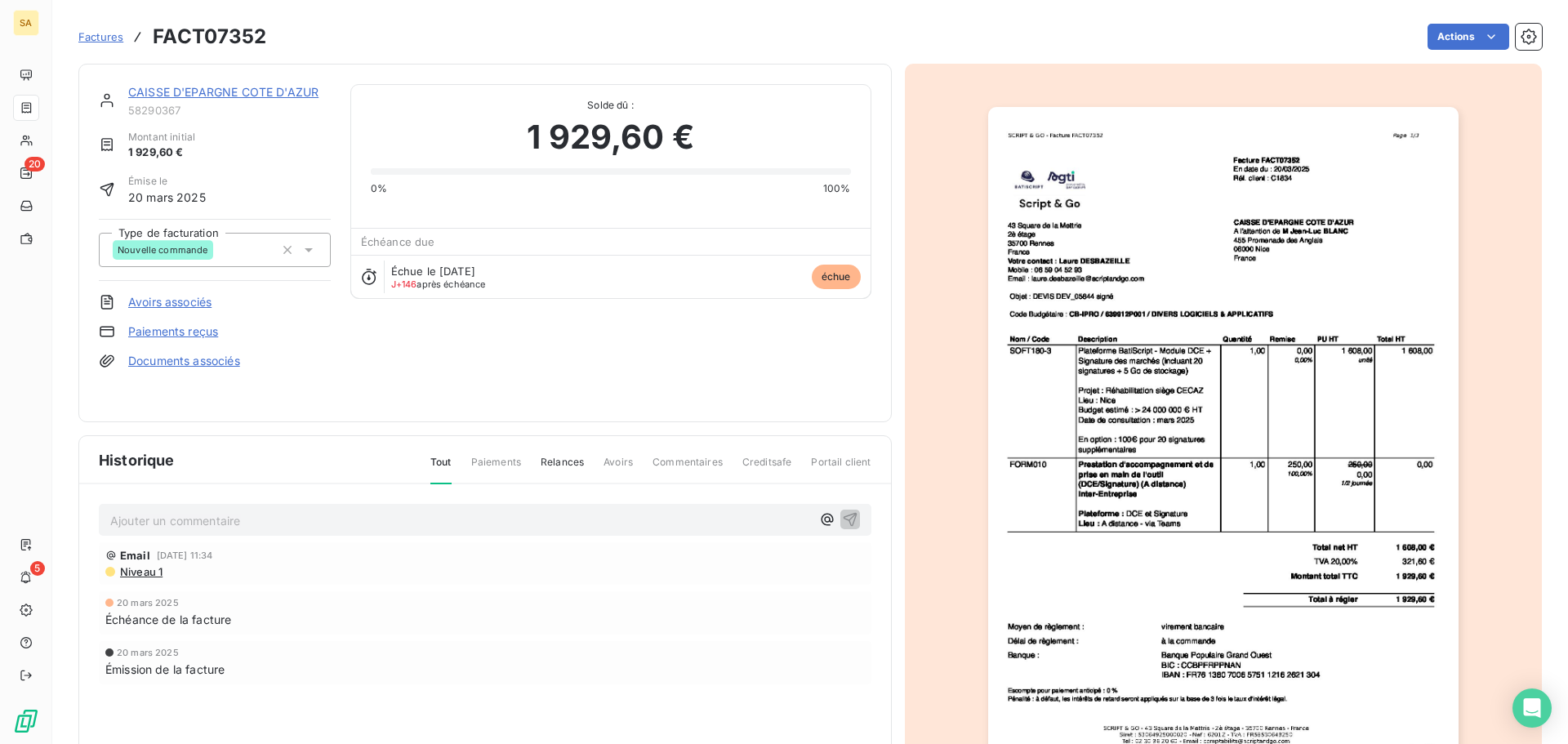
click at [1180, 192] on img "button" at bounding box center [1223, 439] width 470 height 664
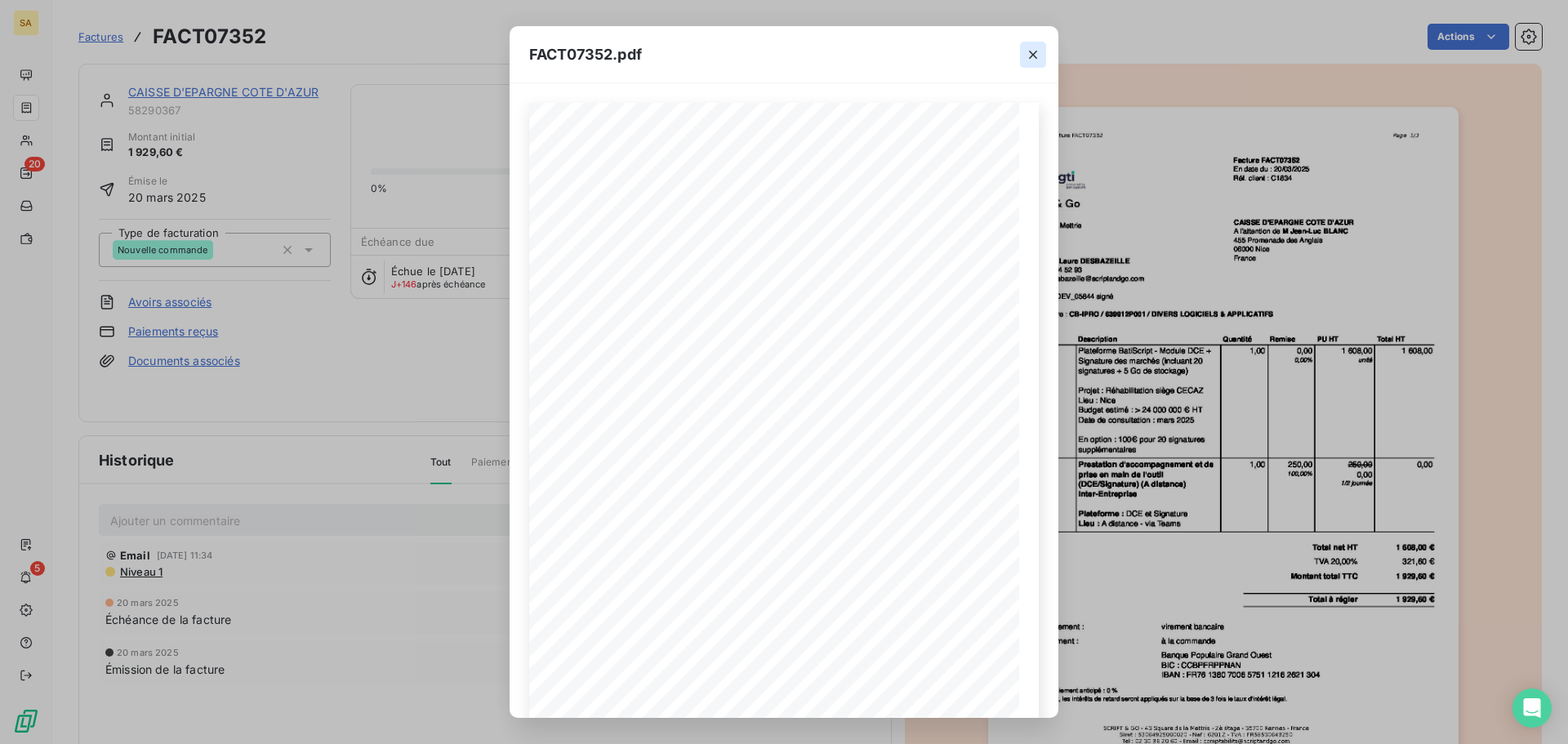
click at [1032, 52] on icon "button" at bounding box center [1032, 54] width 16 height 16
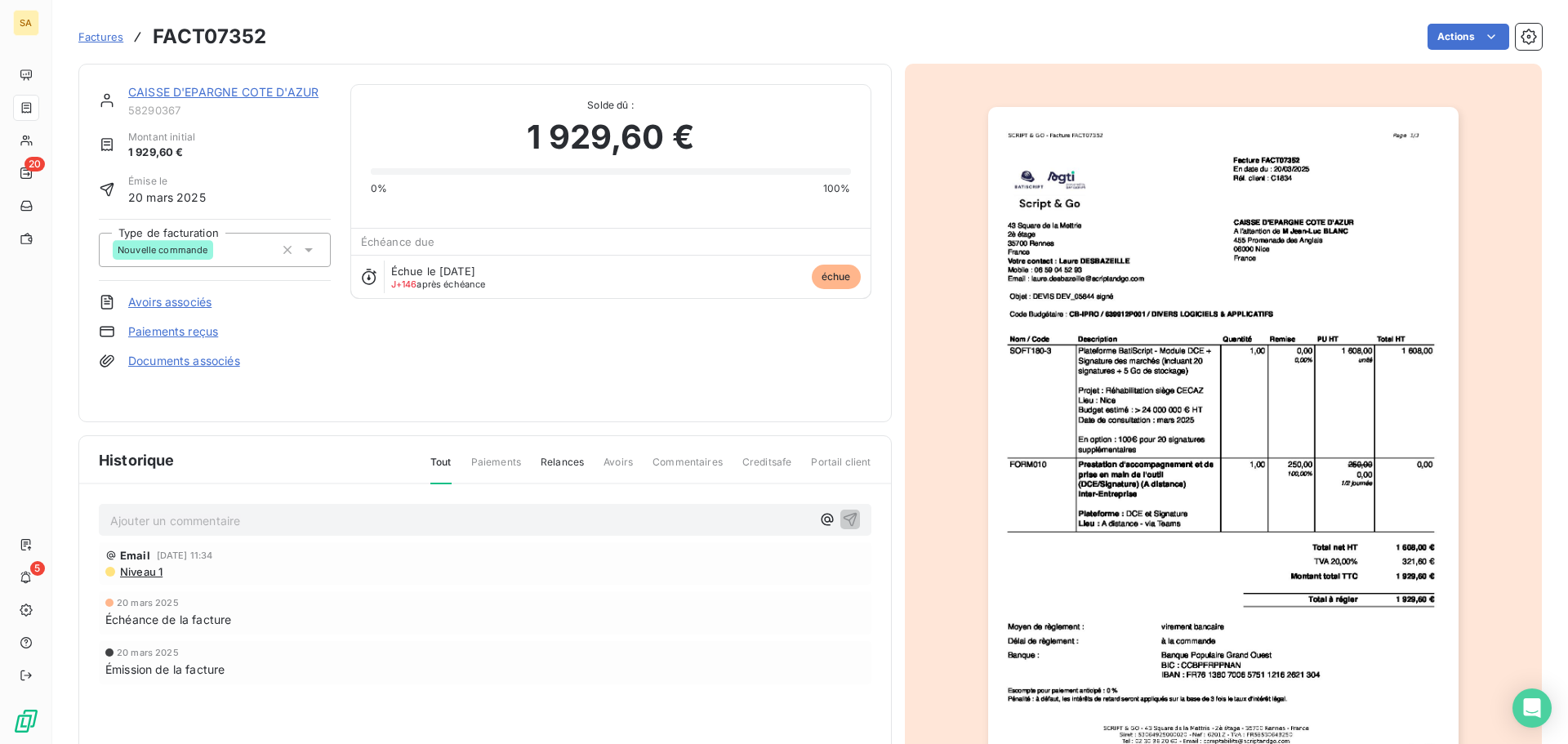
click at [203, 87] on link "CAISSE D'EPARGNE COTE D'AZUR" at bounding box center [222, 92] width 190 height 14
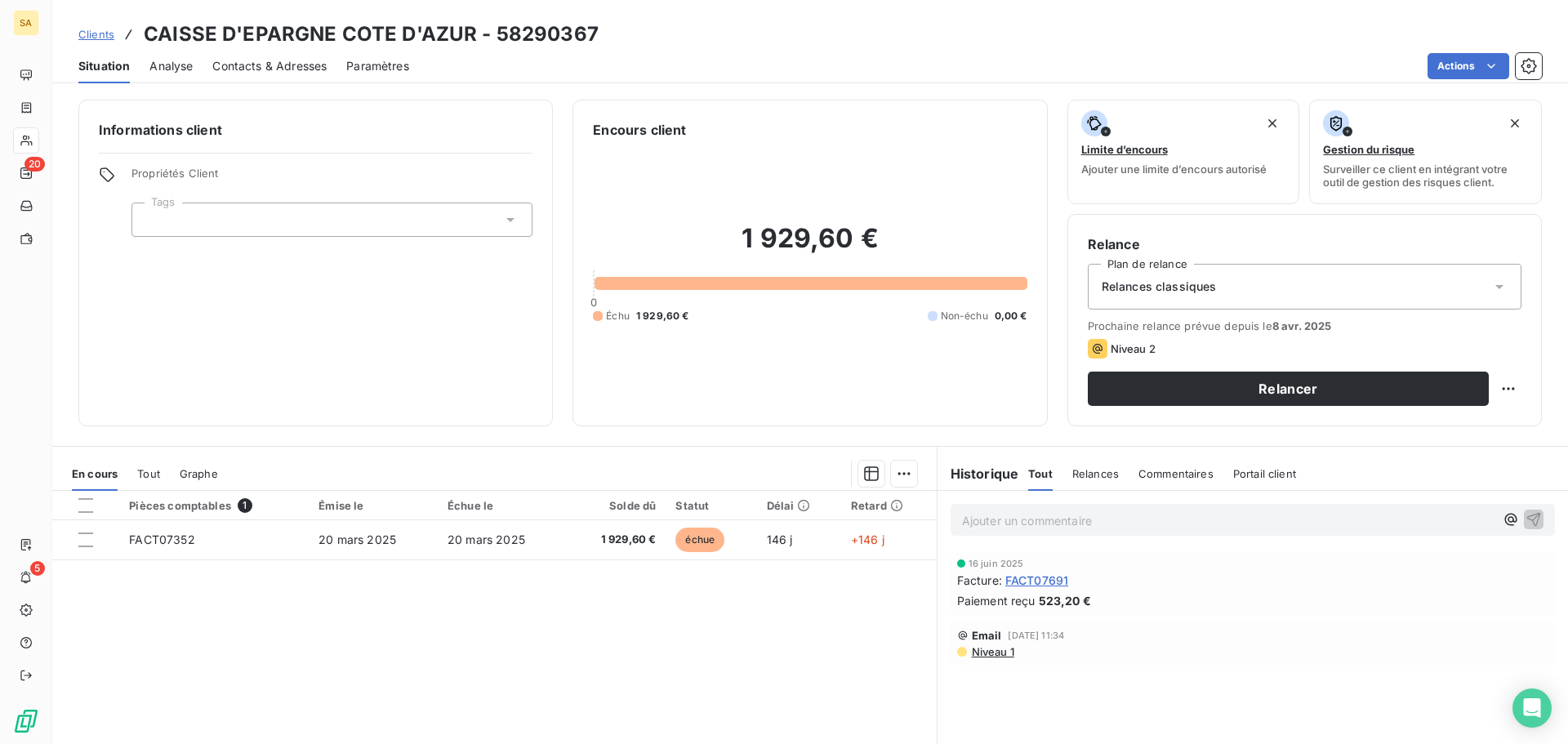
click at [255, 62] on span "Contacts & Adresses" at bounding box center [269, 65] width 115 height 16
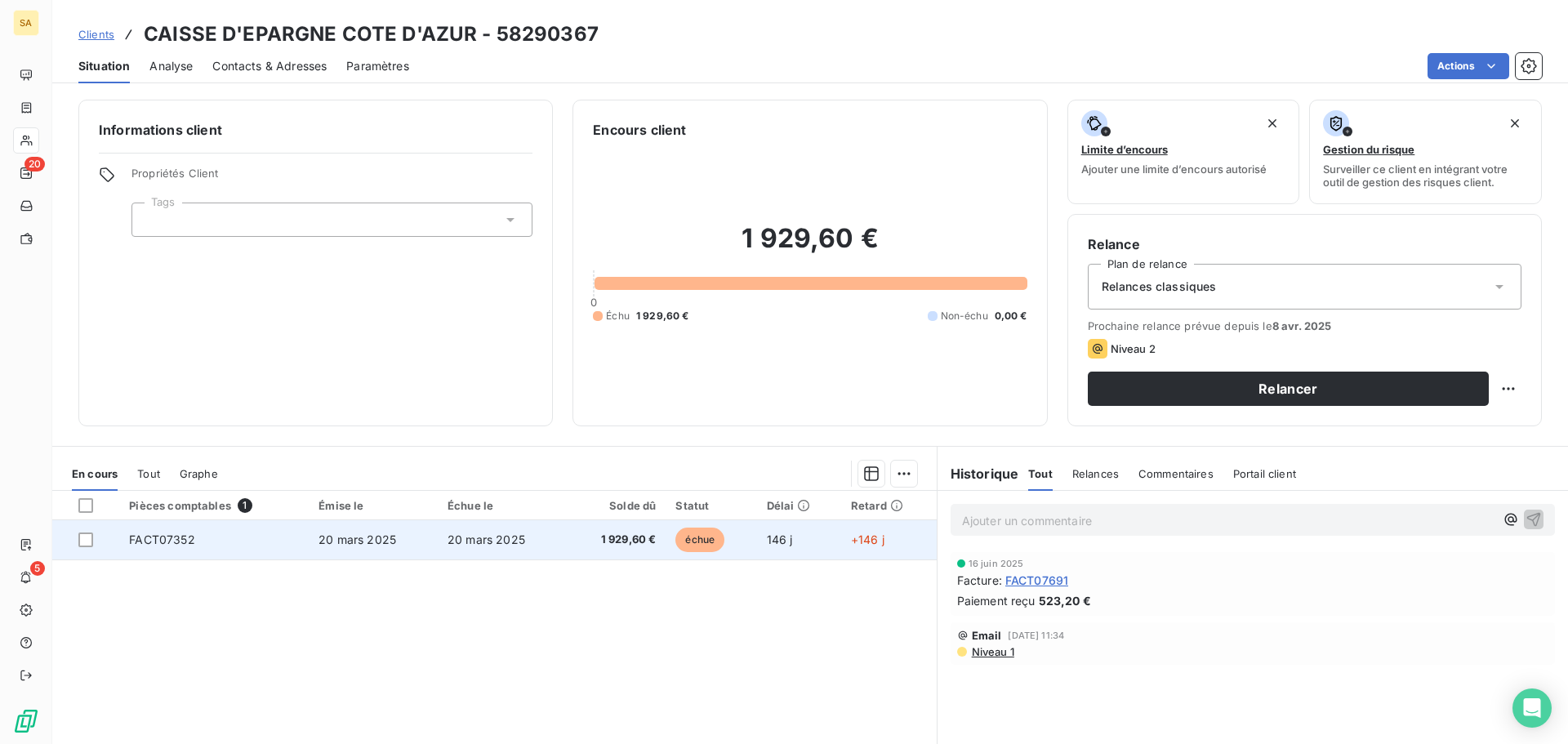
click at [259, 534] on td "FACT07352" at bounding box center [214, 540] width 189 height 39
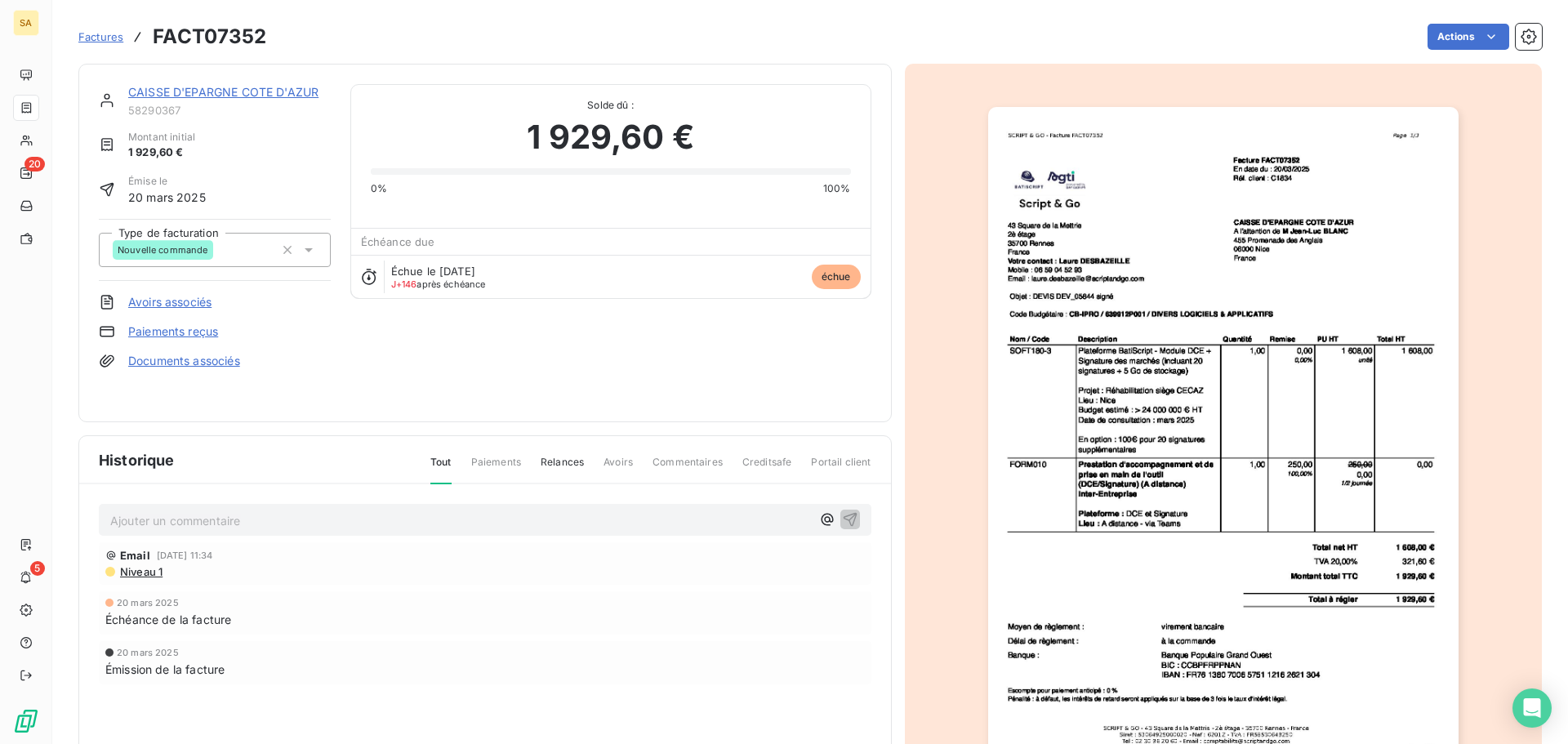
click at [1148, 262] on img "button" at bounding box center [1223, 439] width 470 height 664
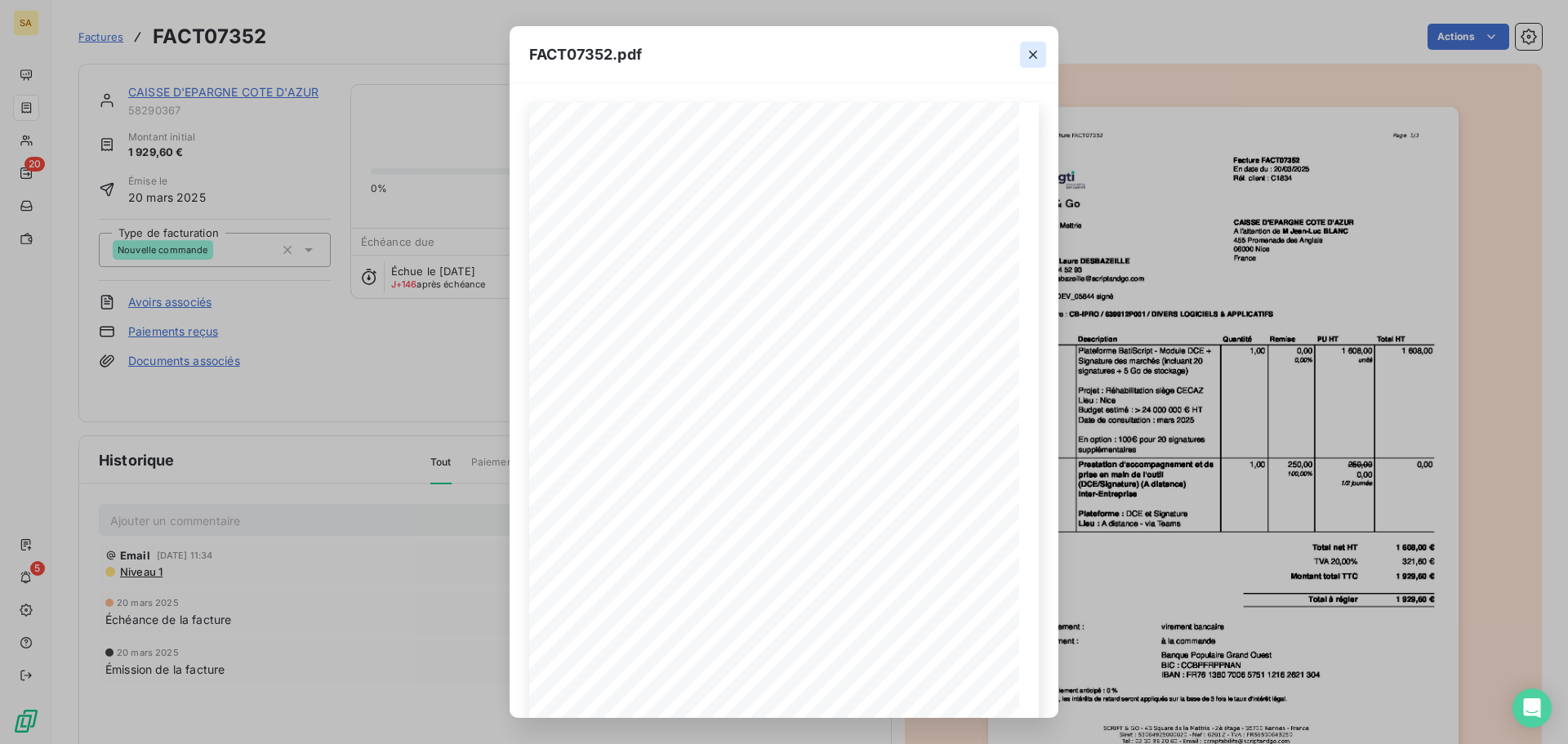
click at [1028, 56] on icon "button" at bounding box center [1032, 54] width 16 height 16
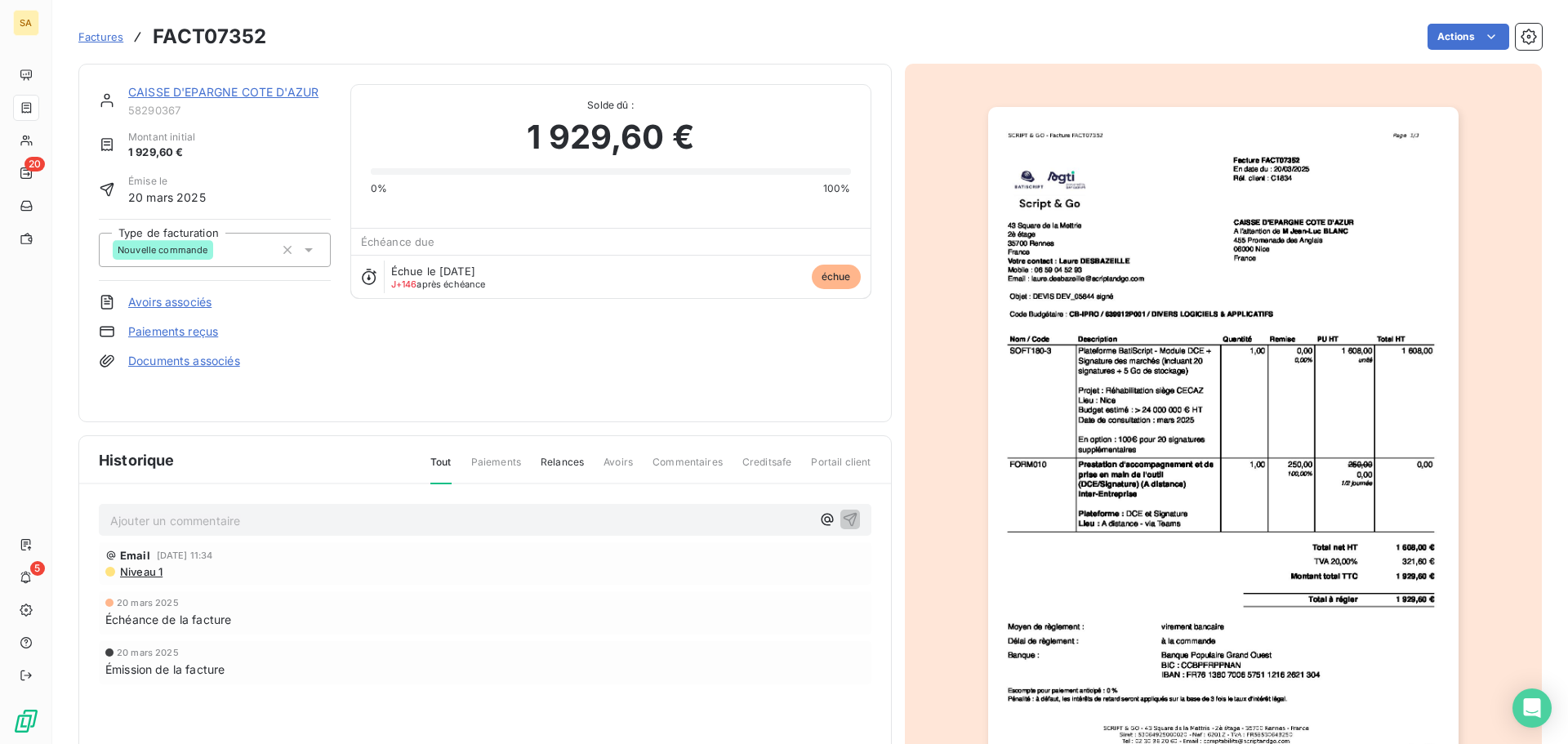
click at [540, 507] on div "Ajouter un commentaire ﻿" at bounding box center [484, 520] width 772 height 32
click at [541, 521] on p "Ajouter un commentaire ﻿" at bounding box center [460, 521] width 700 height 21
click at [211, 93] on link "CAISSE D'EPARGNE COTE D'AZUR" at bounding box center [222, 92] width 190 height 14
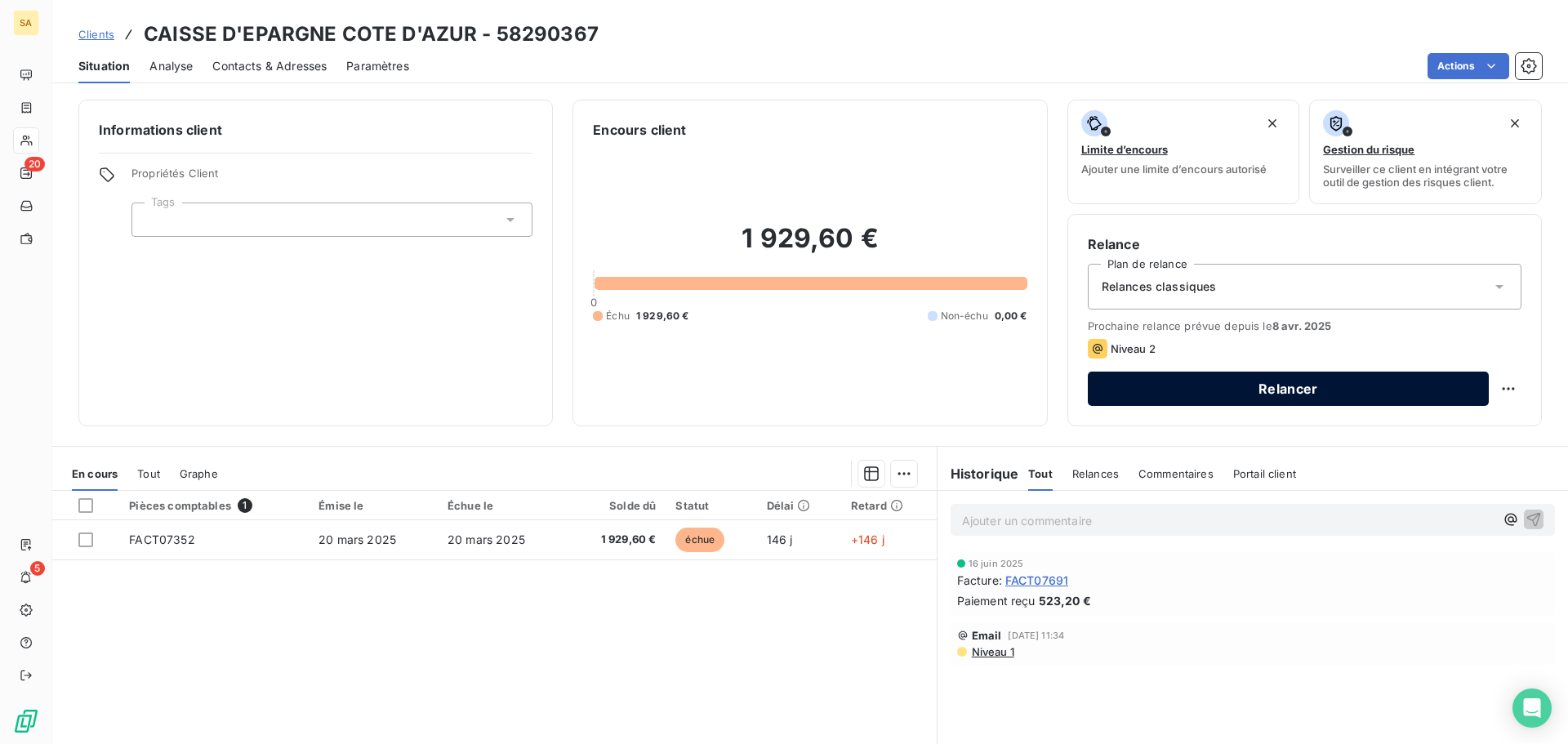
click at [1249, 387] on button "Relancer" at bounding box center [1288, 389] width 401 height 34
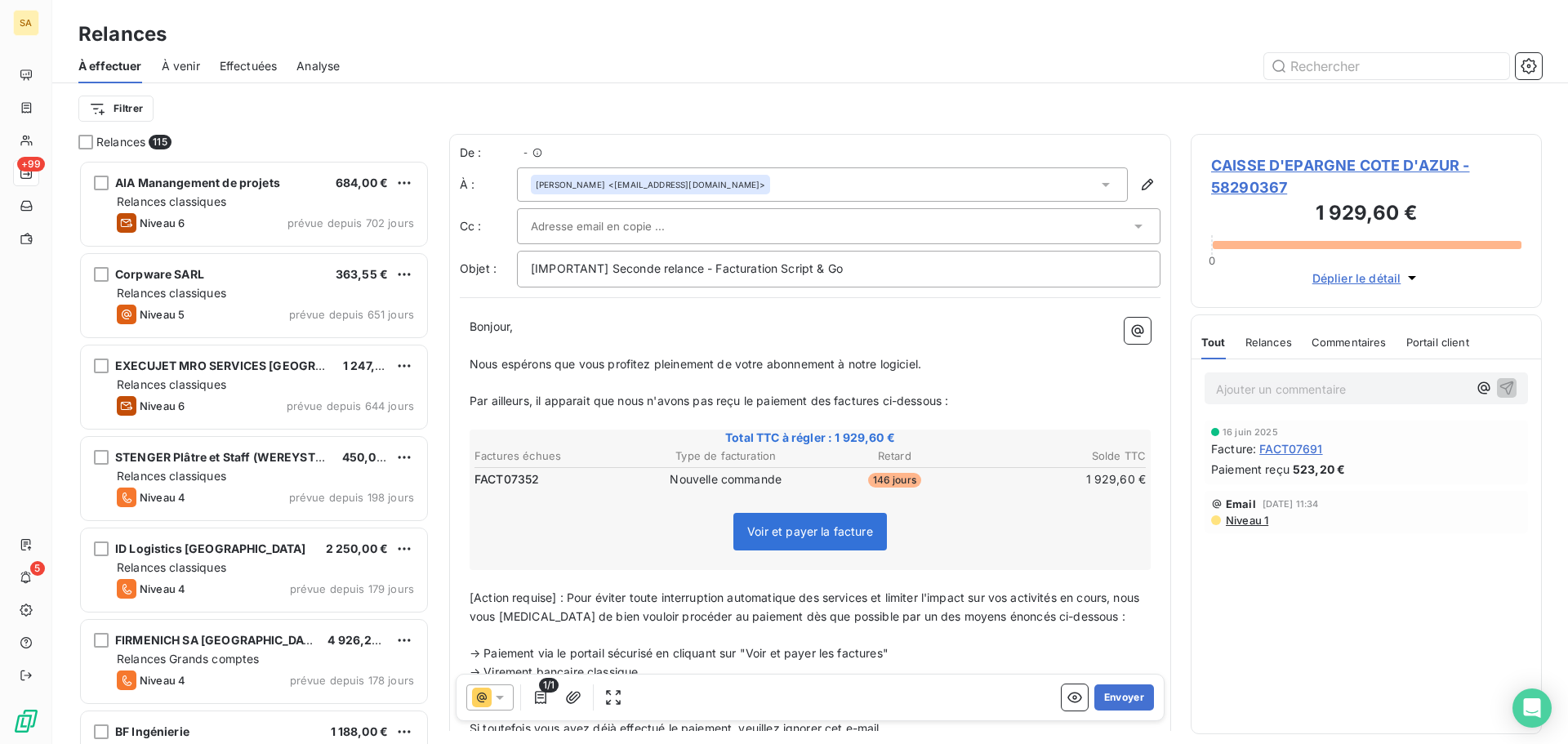
scroll to position [572, 339]
click at [766, 181] on div "Jean-Luc BLANC <jean-luc.blanc@cecaz.caisse-epargne.fr>" at bounding box center [650, 185] width 229 height 11
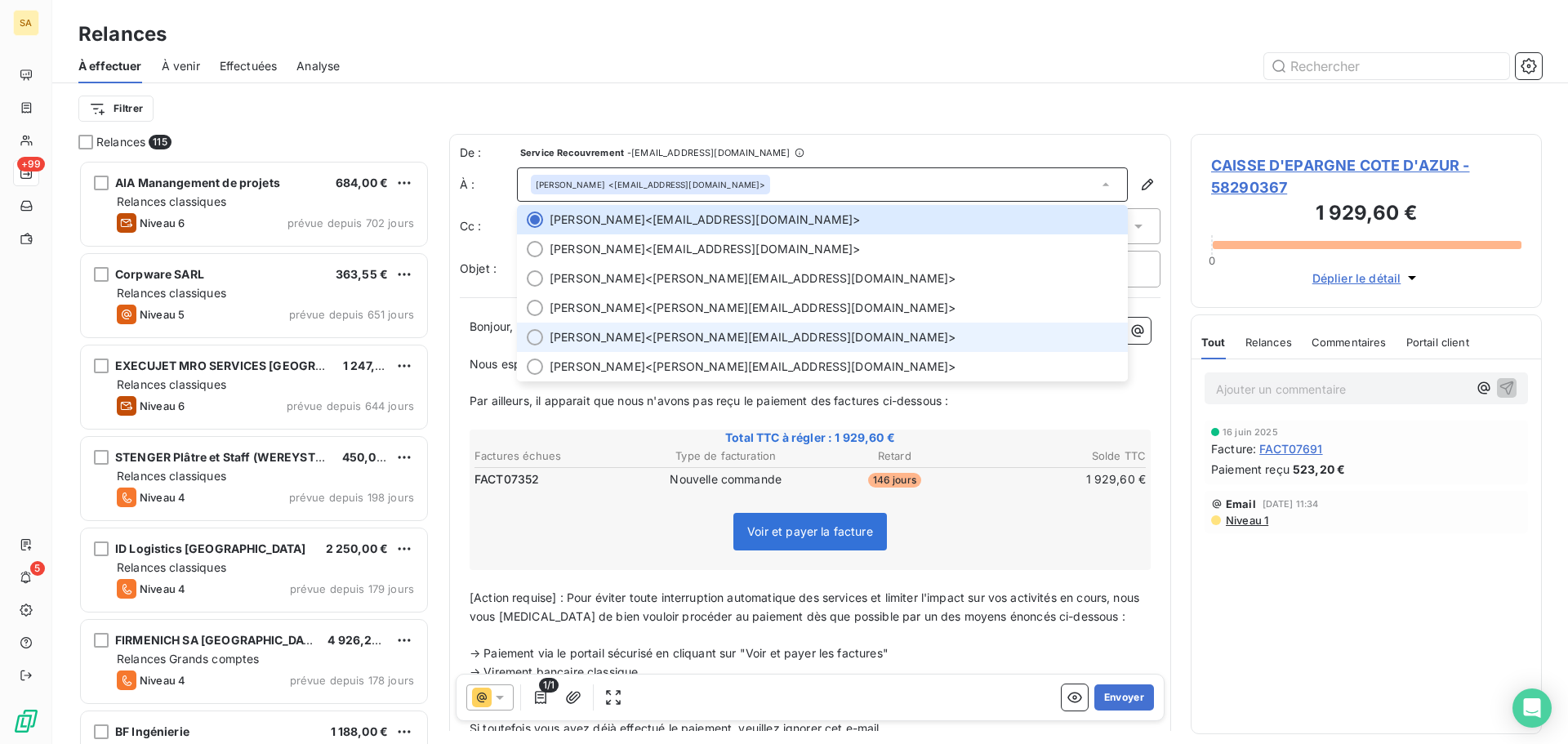
click at [744, 333] on span "Frederic PASINA <frederic.pasina@cecaz.caisse-epargne.fr>" at bounding box center [834, 337] width 569 height 16
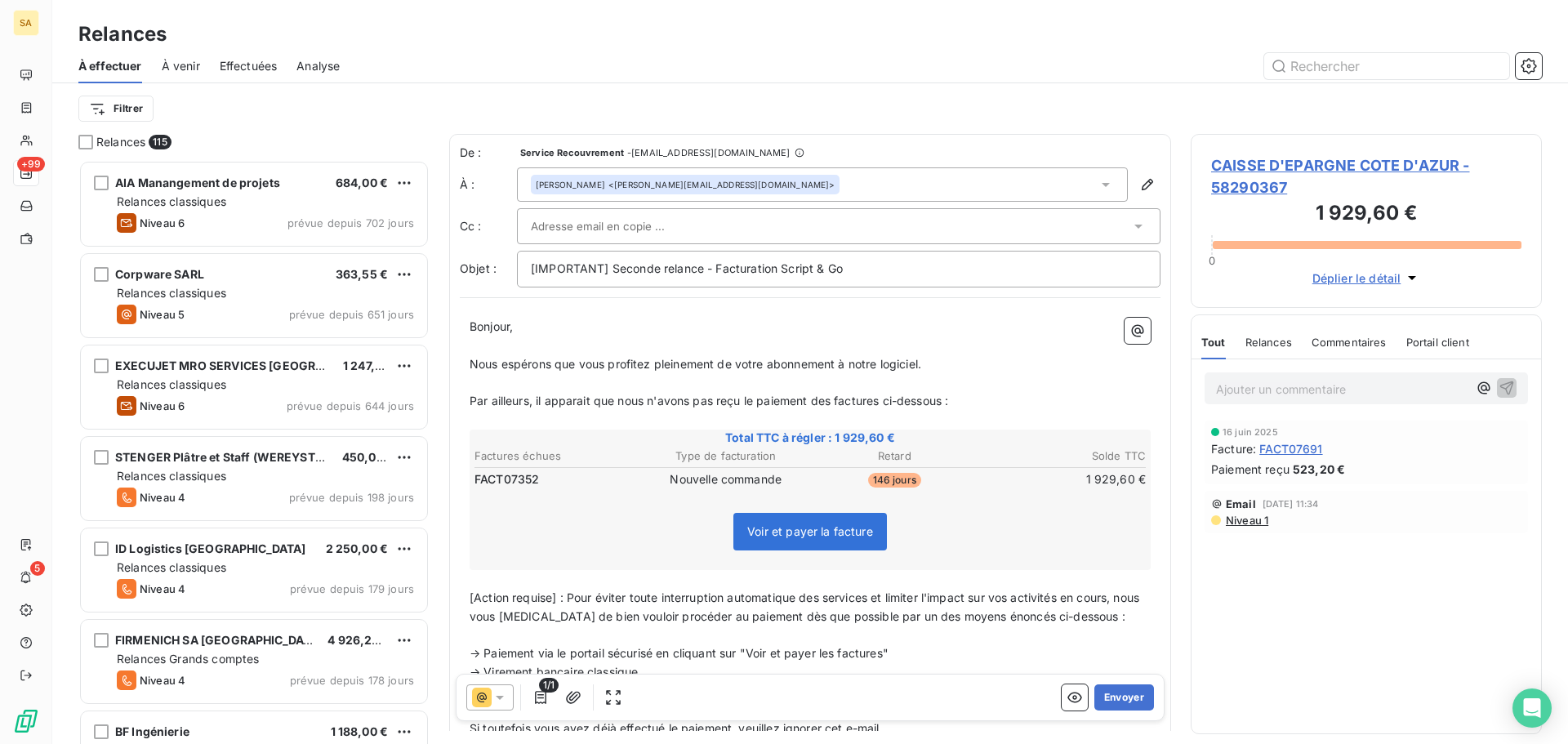
click at [827, 229] on div at bounding box center [830, 226] width 599 height 25
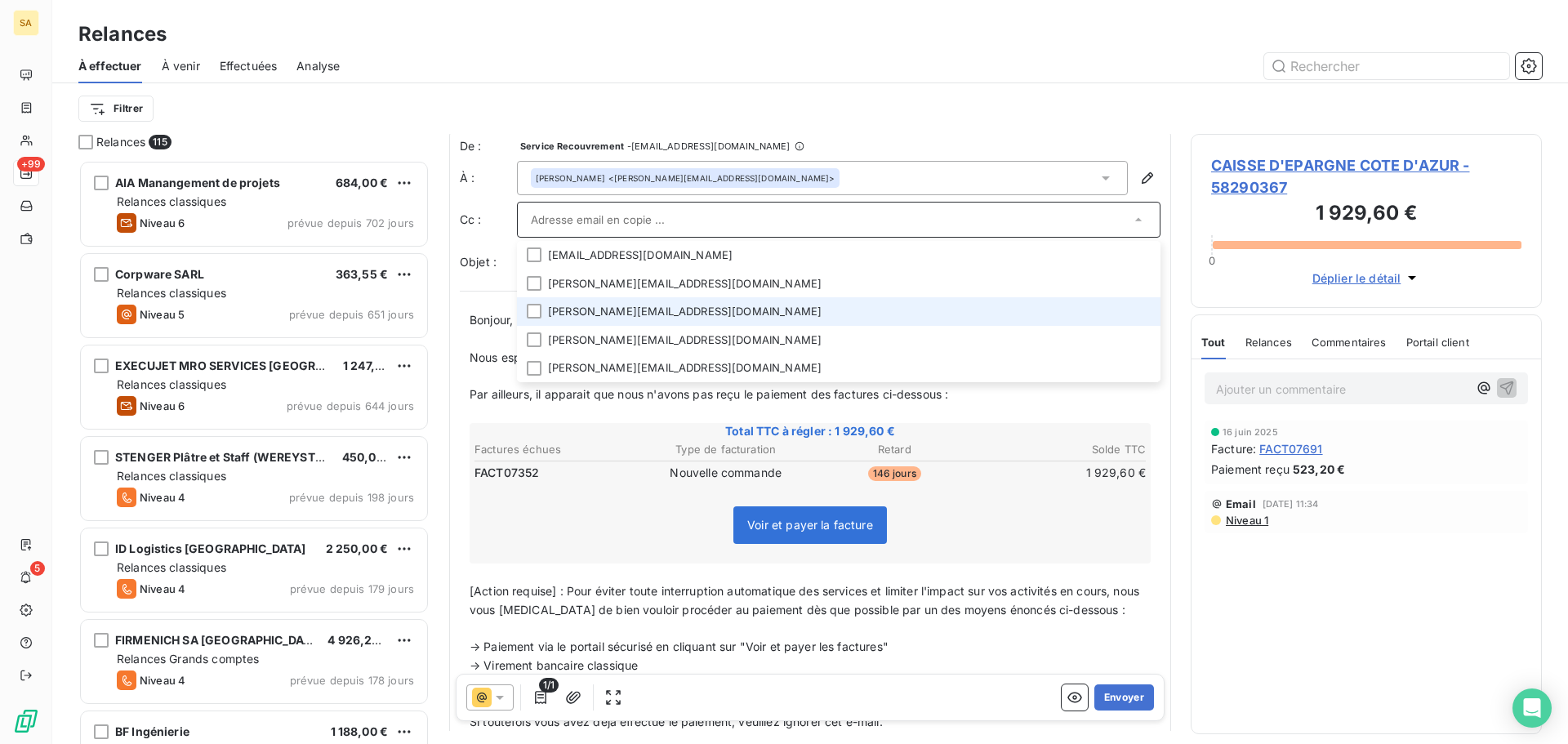
scroll to position [0, 0]
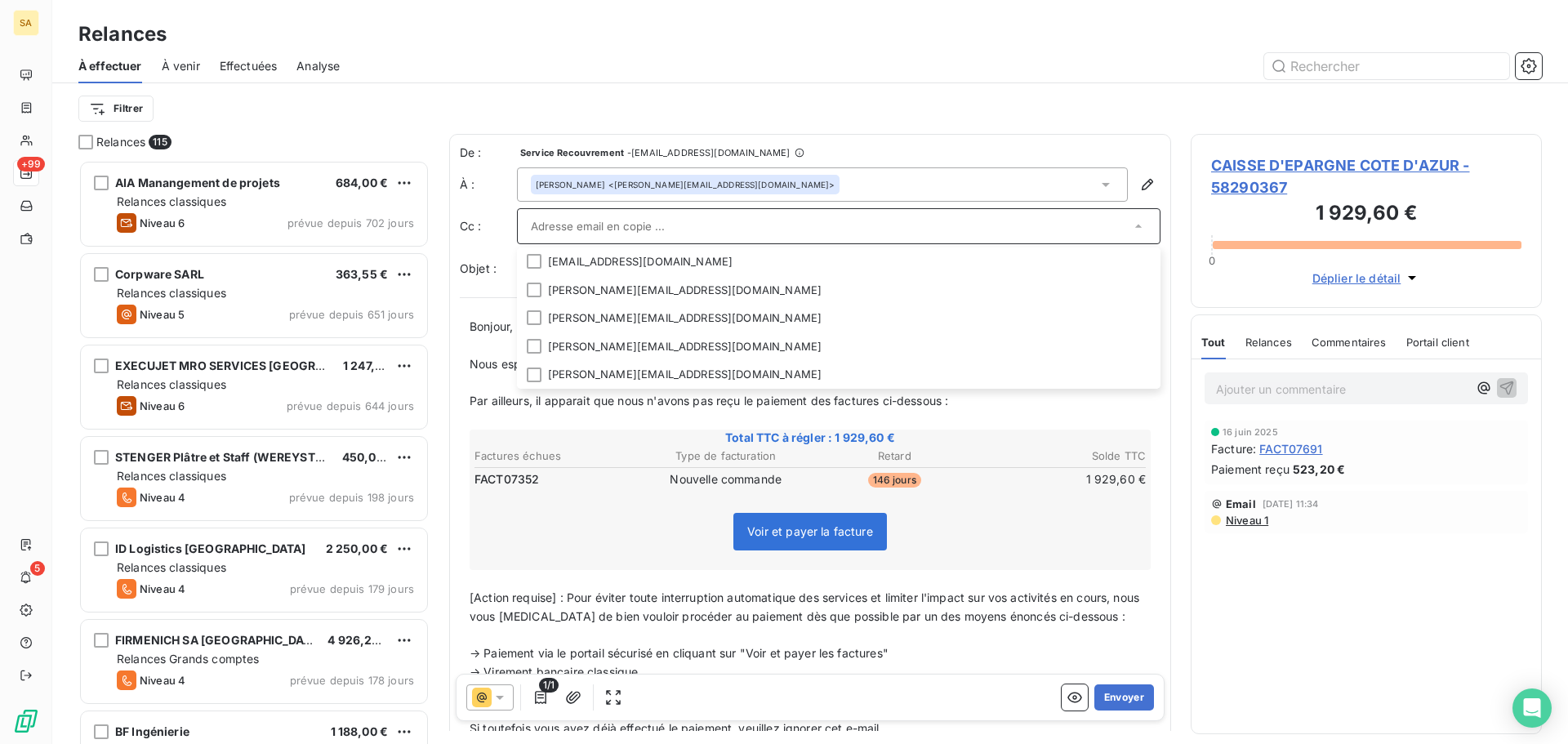
click at [691, 228] on input "text" at bounding box center [830, 226] width 599 height 25
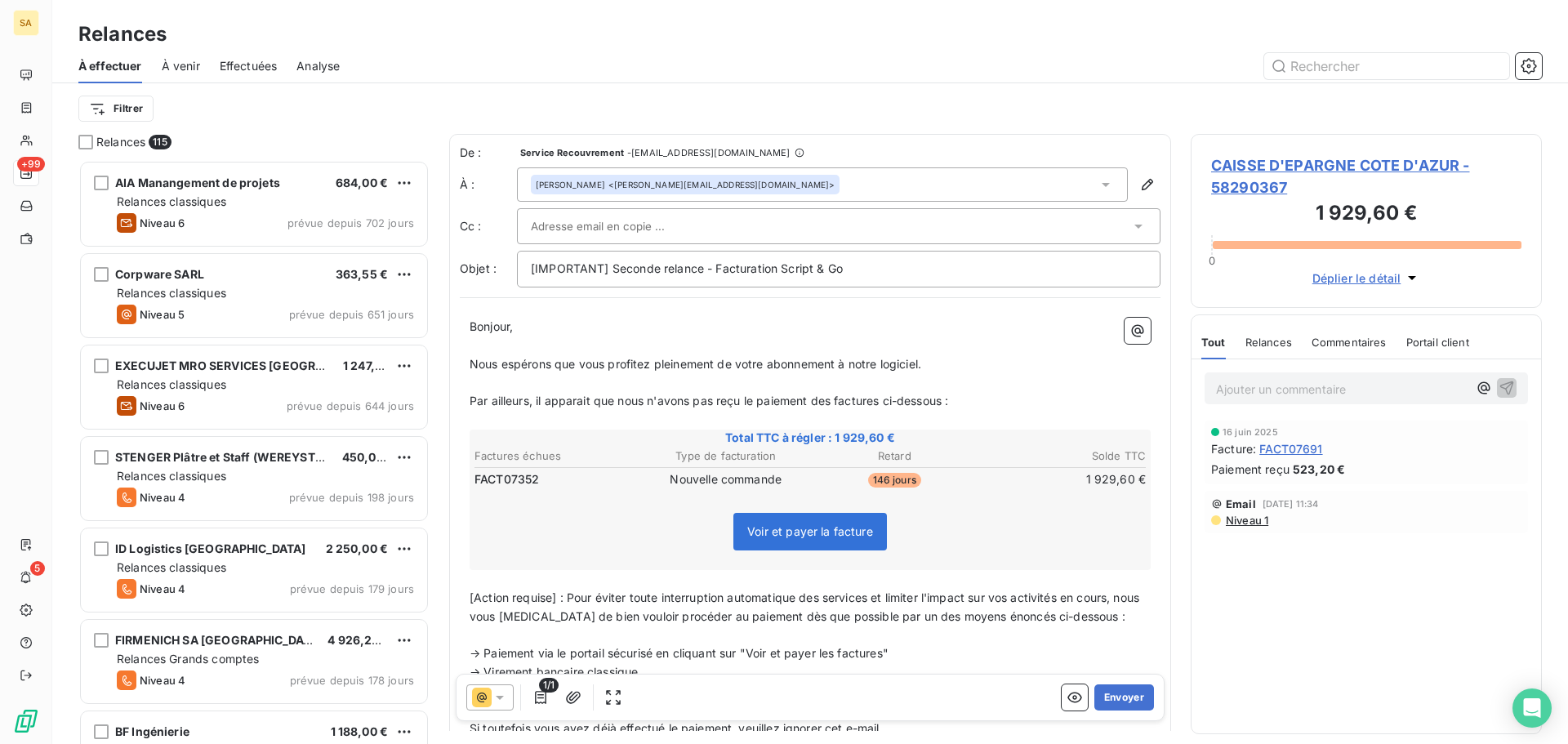
paste input "cecaz-b-achats-consultations@cecaz.caisse-epargne.fr"
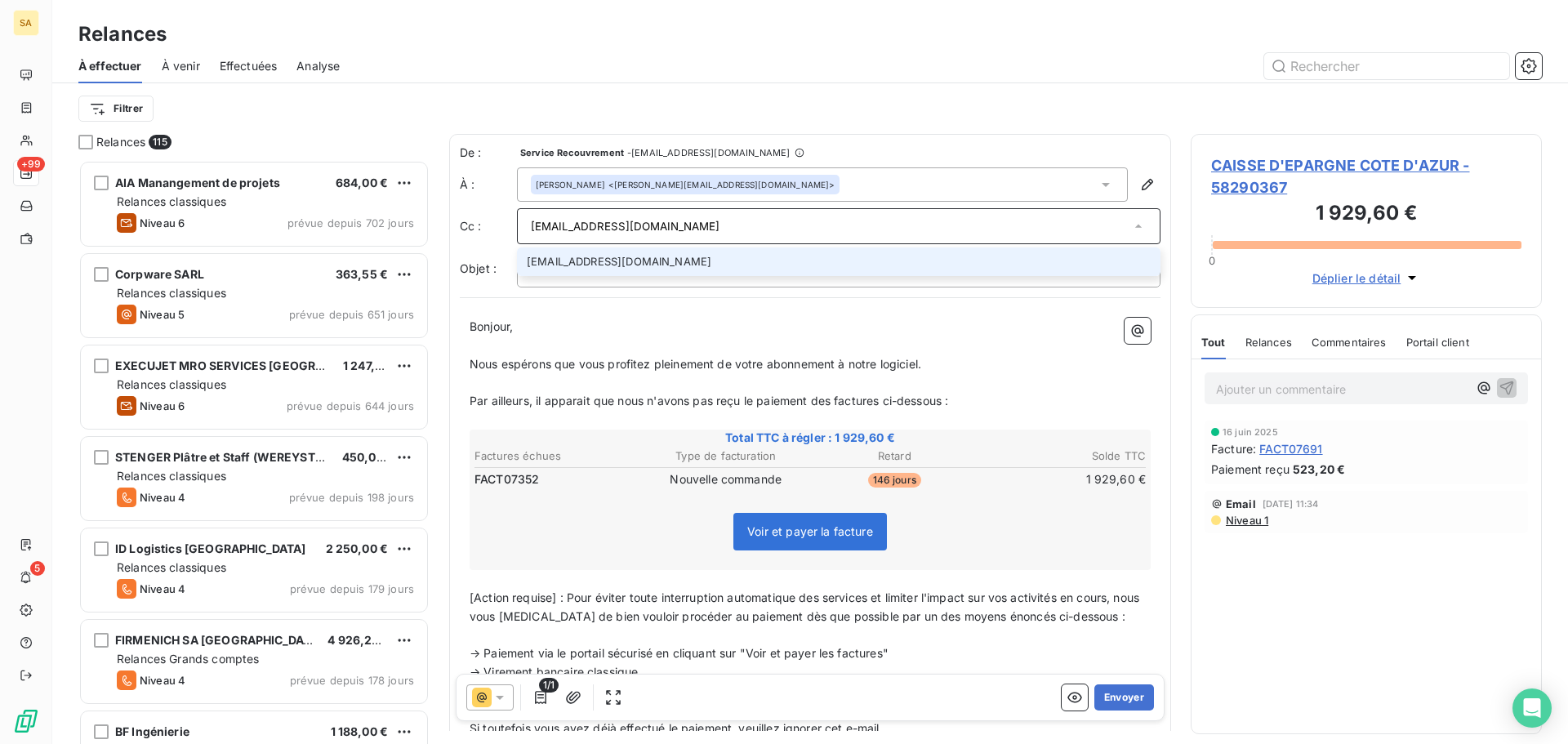
type input "cecaz-b-achats-consultations@cecaz.caisse-epargne.fr"
click at [714, 254] on li "cecaz-b-achats-consultations@cecaz.caisse-epargne.fr" at bounding box center [838, 261] width 643 height 28
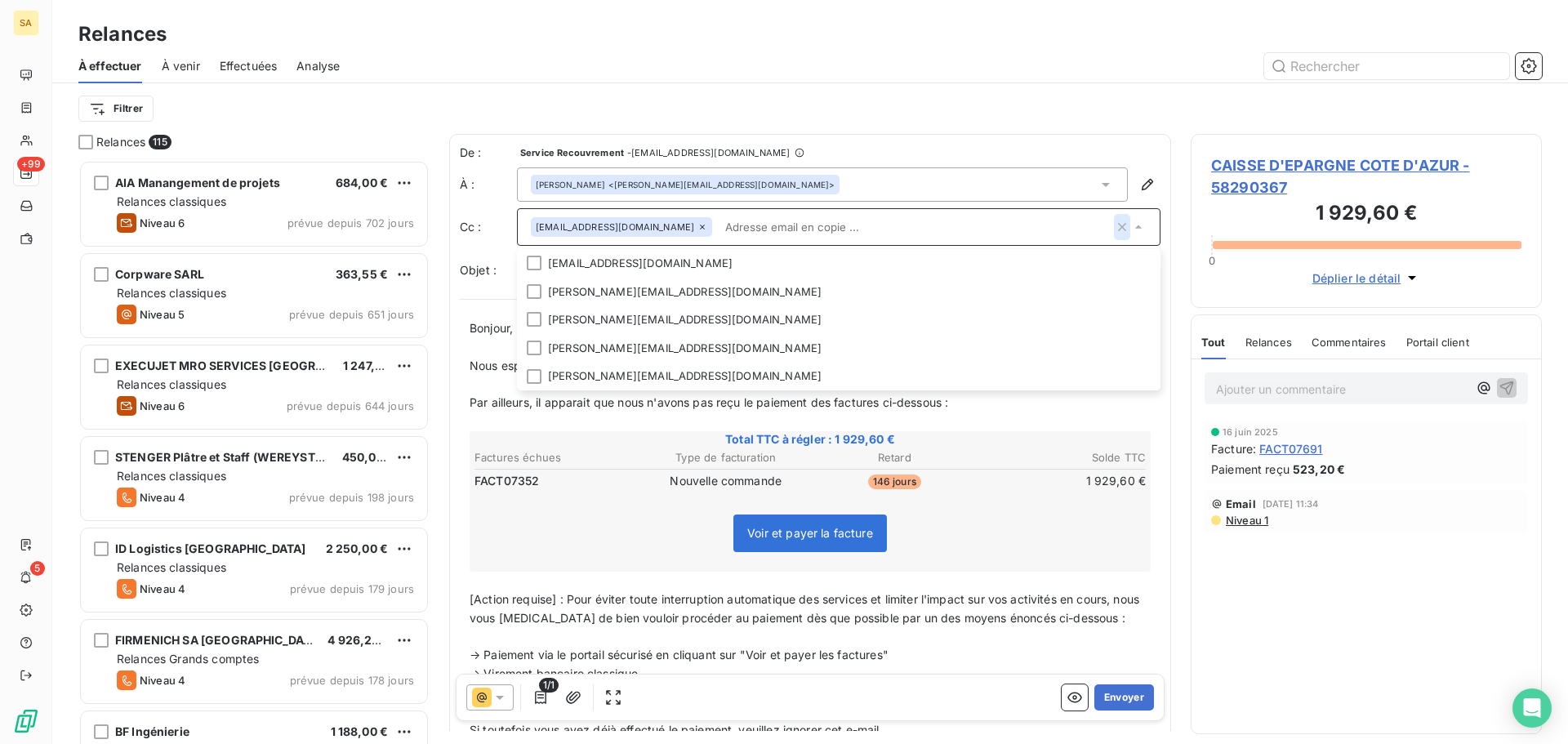
click at [1114, 223] on icon "button" at bounding box center [1121, 226] width 16 height 16
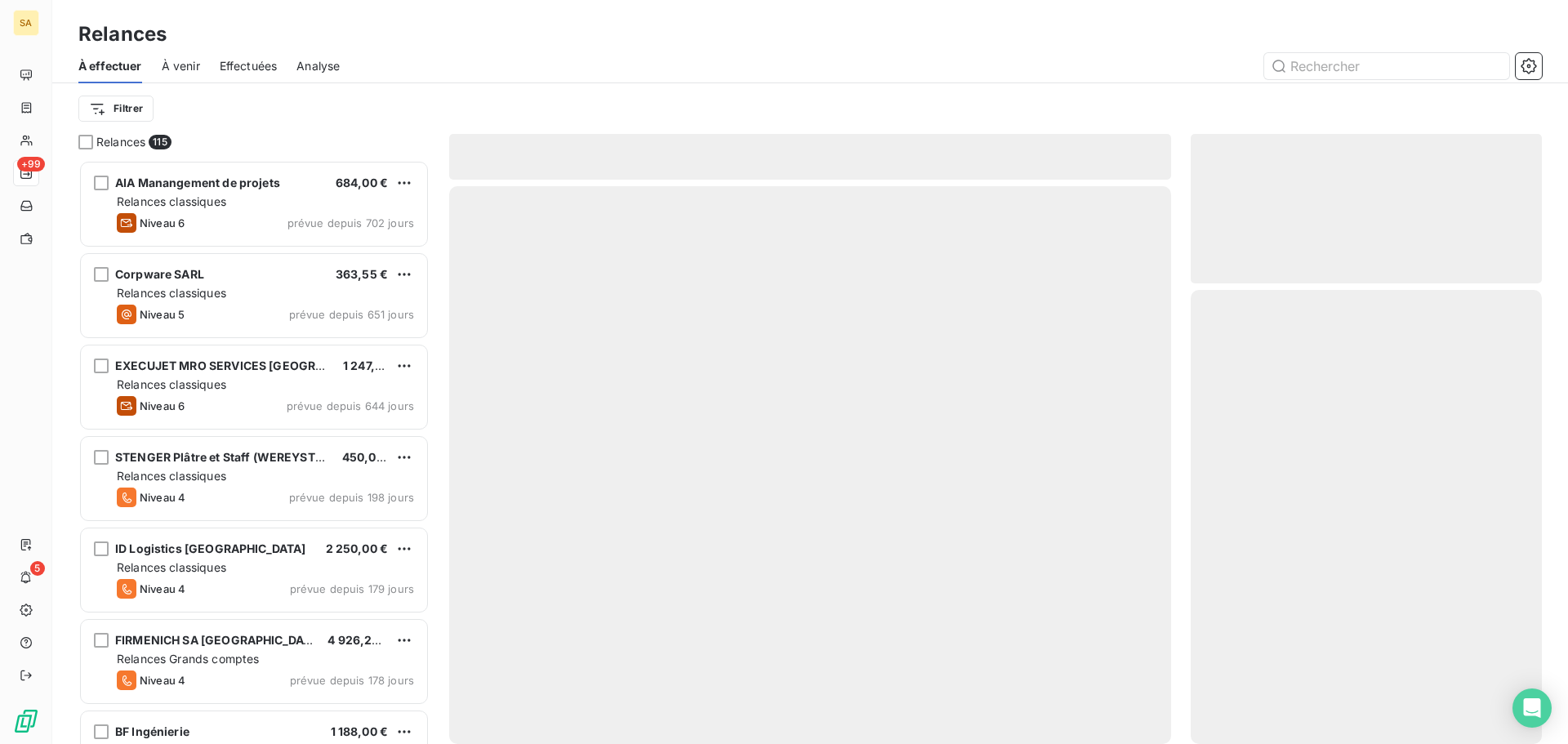
scroll to position [572, 339]
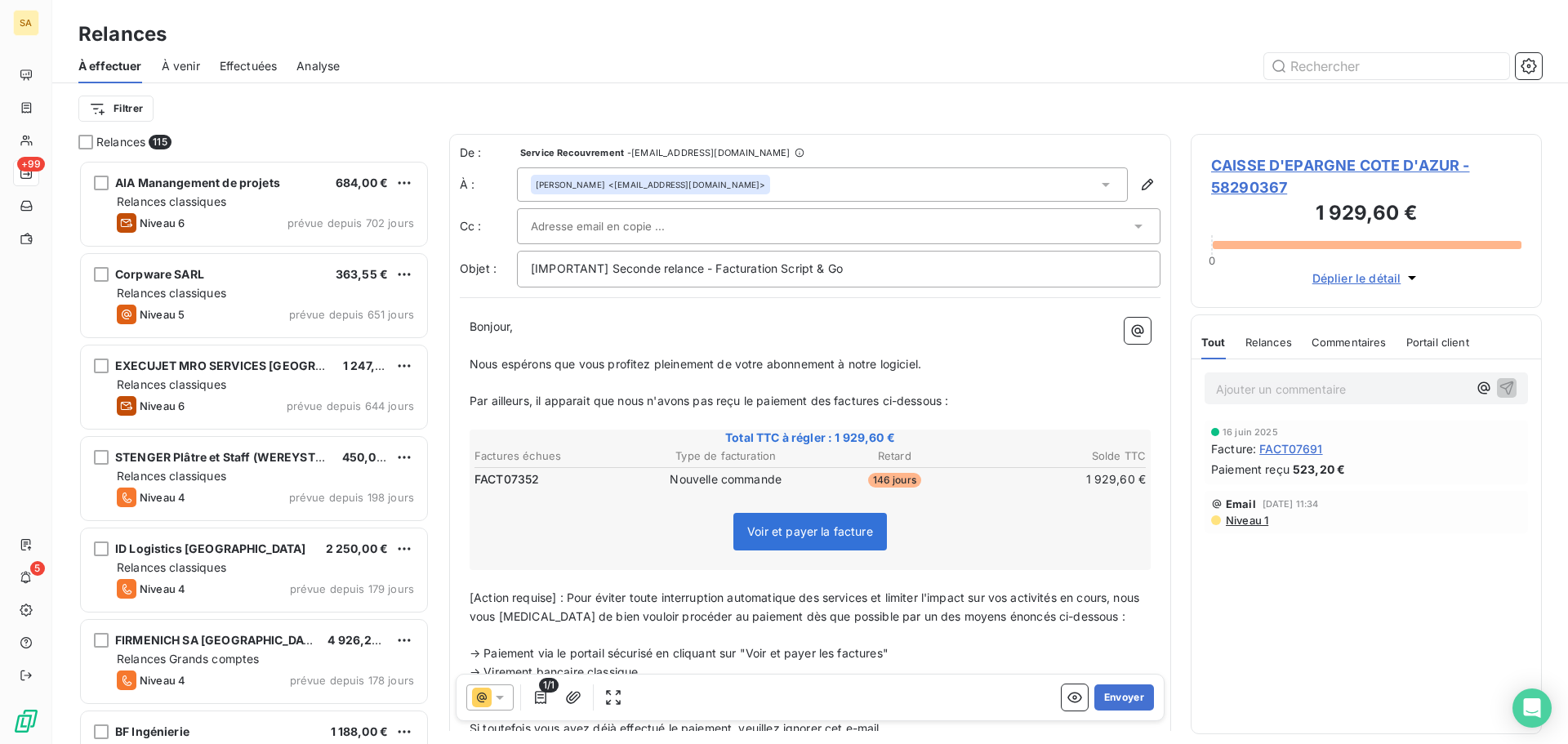
click at [1099, 182] on icon at bounding box center [1105, 184] width 16 height 16
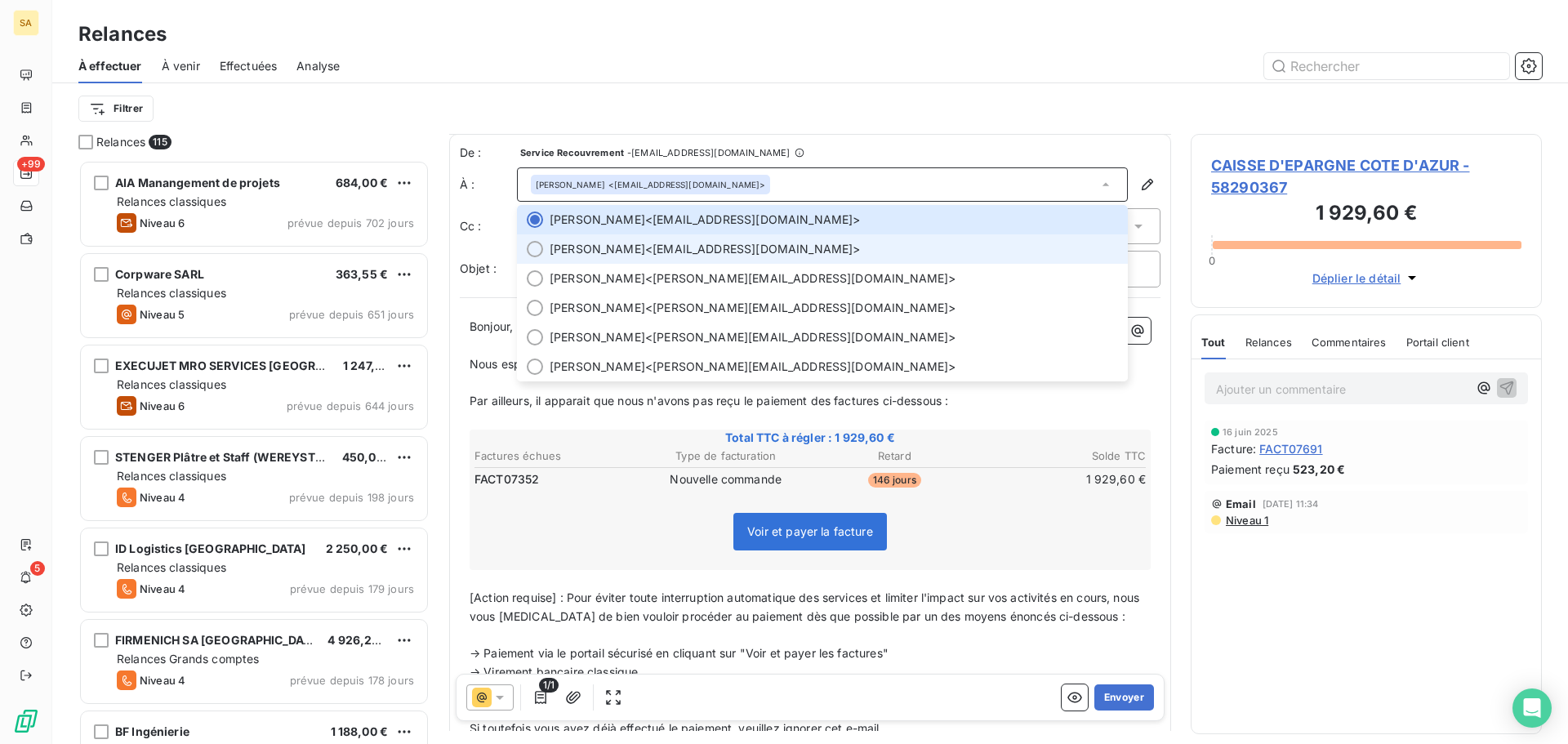
scroll to position [0, 0]
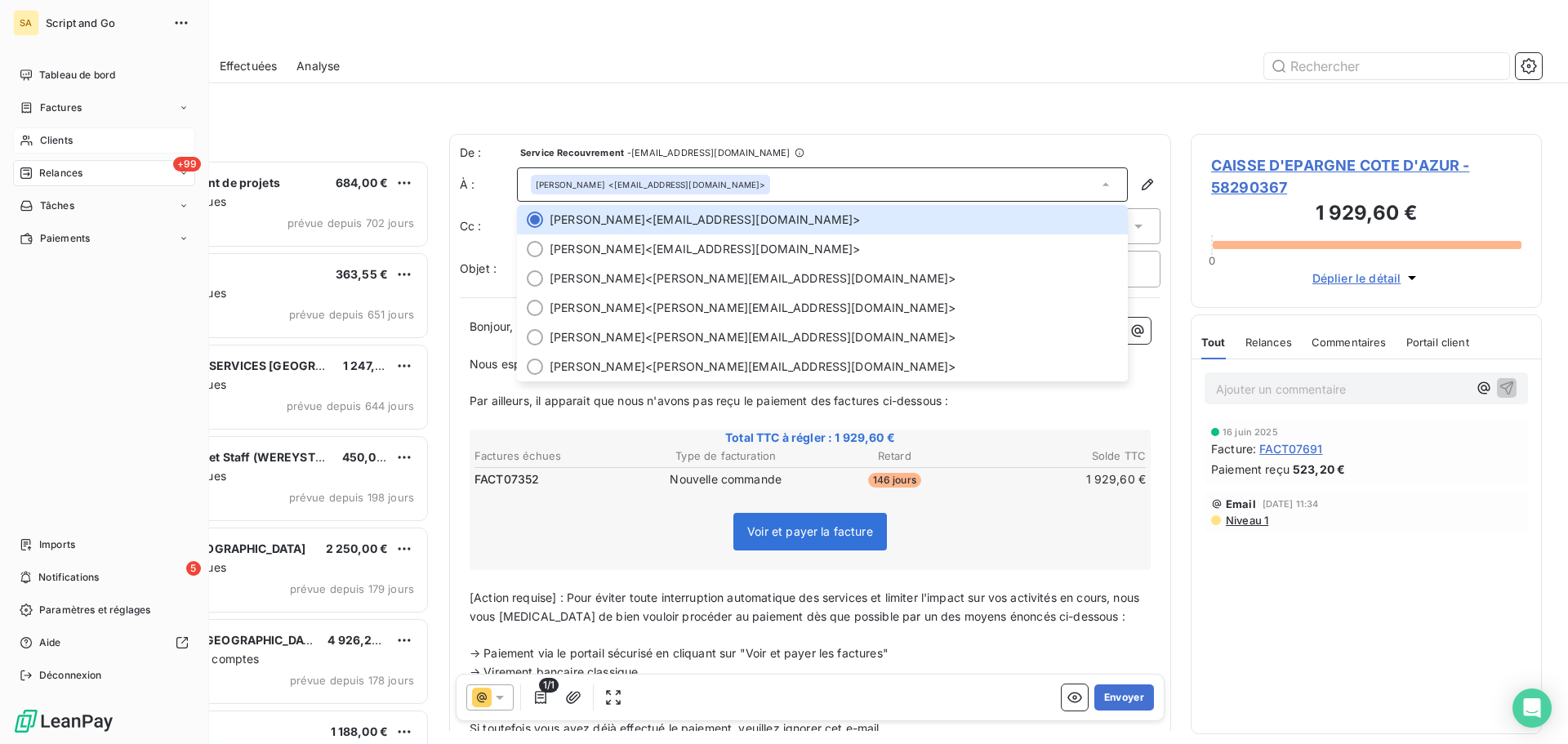
click at [26, 133] on div "Clients" at bounding box center [104, 141] width 182 height 27
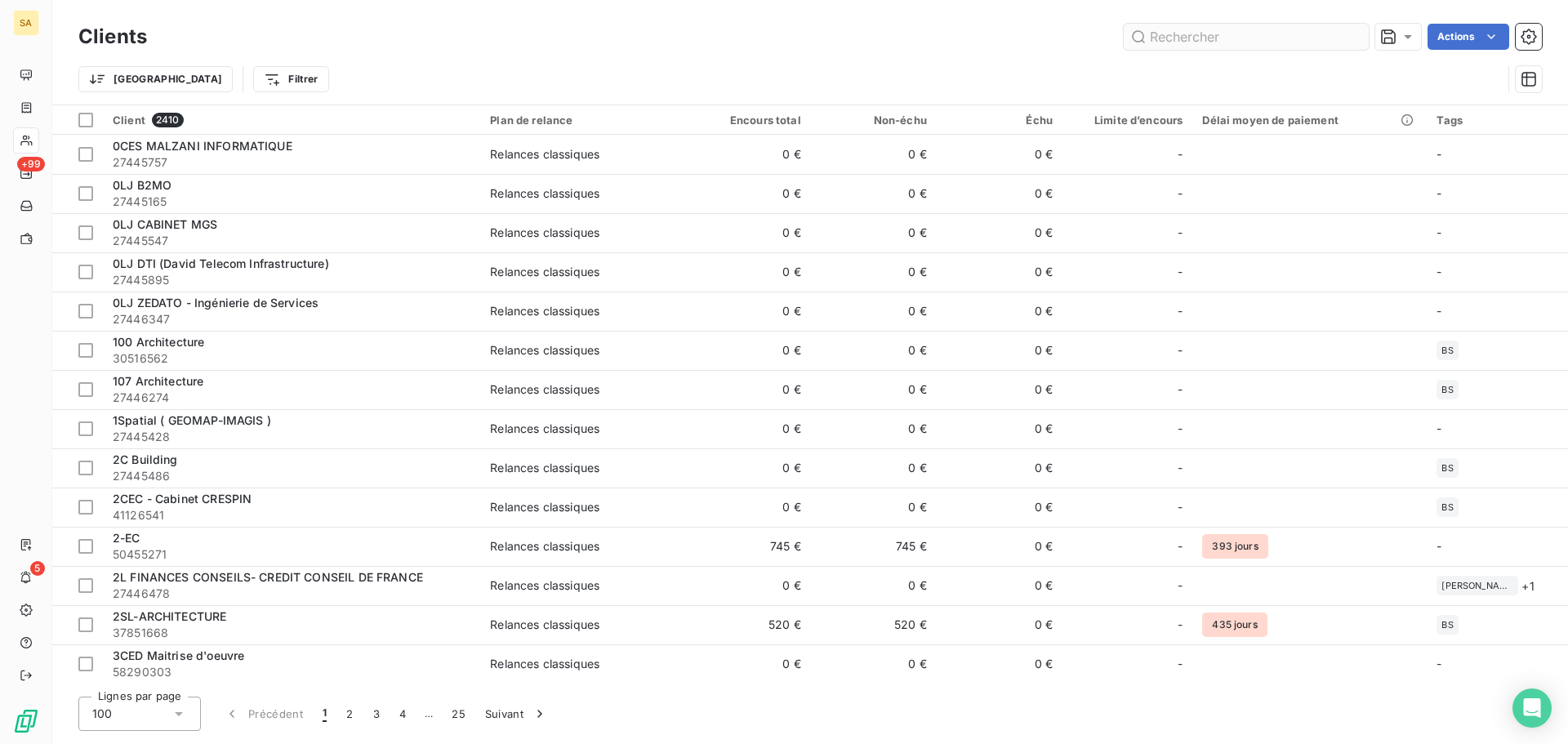
click at [1292, 46] on input "text" at bounding box center [1245, 37] width 245 height 27
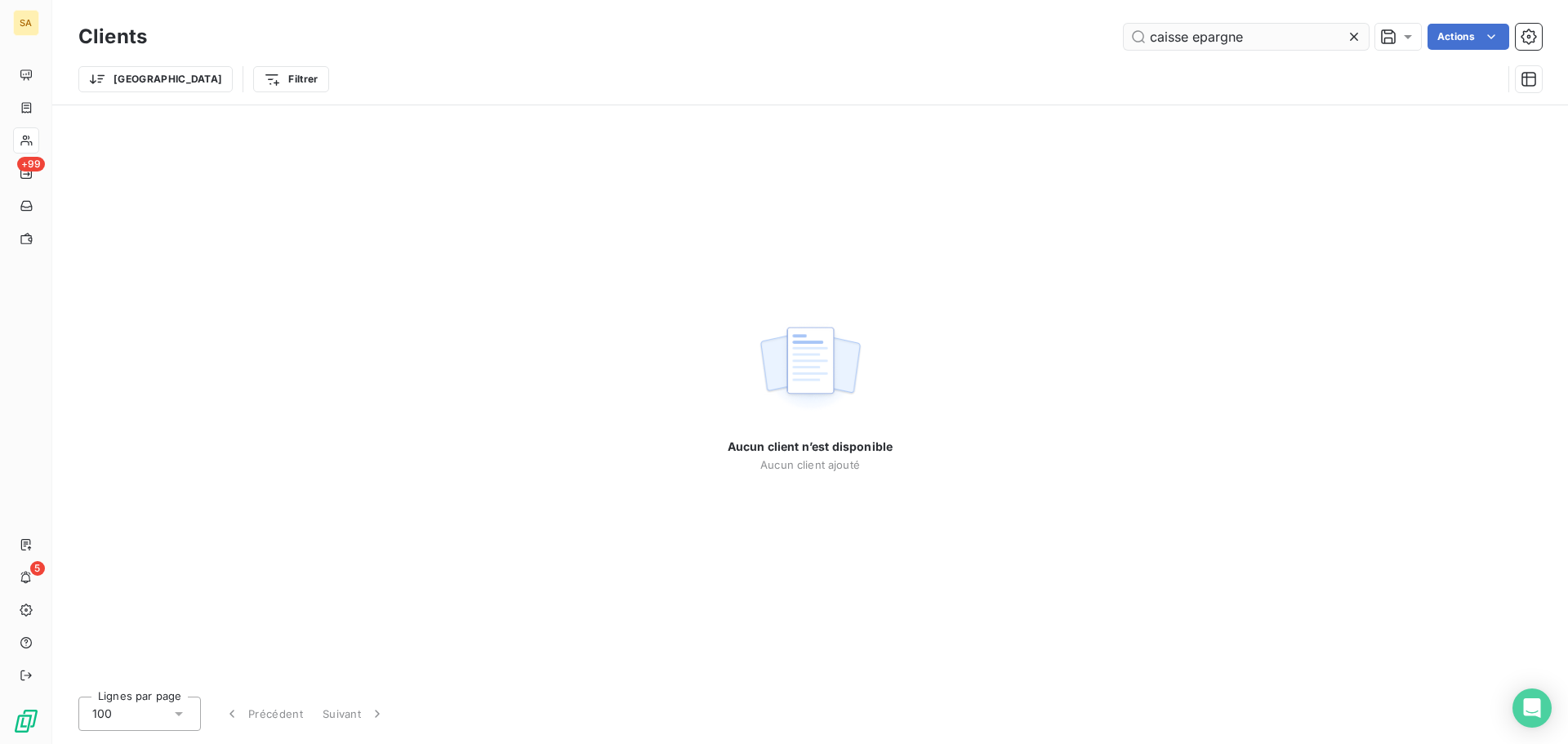
click at [1255, 44] on input "caisse epargne" at bounding box center [1245, 37] width 245 height 27
drag, startPoint x: 1260, startPoint y: 34, endPoint x: 1123, endPoint y: 39, distance: 137.1
click at [1123, 39] on input "caisse epargne" at bounding box center [1245, 37] width 245 height 27
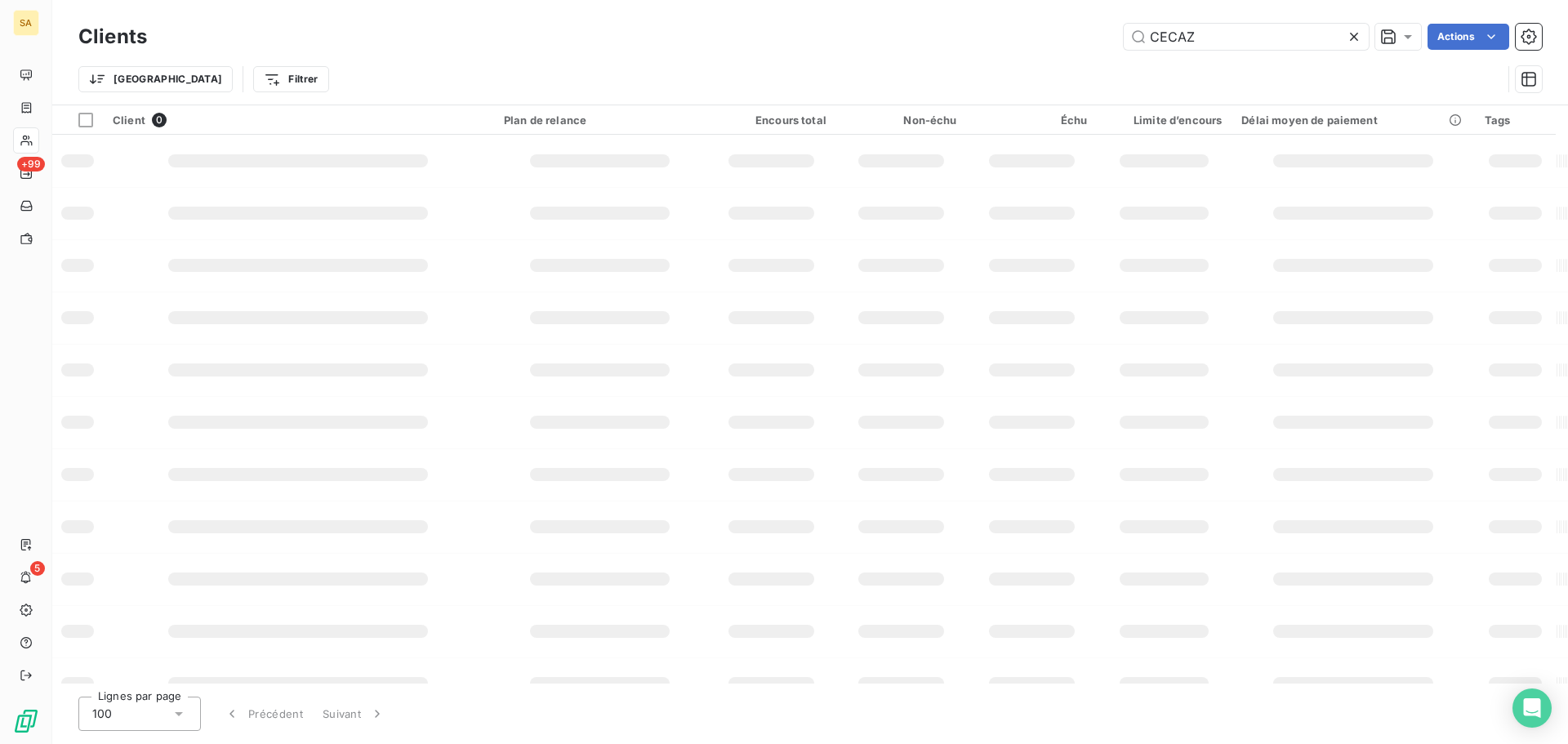
type input "CECAZ"
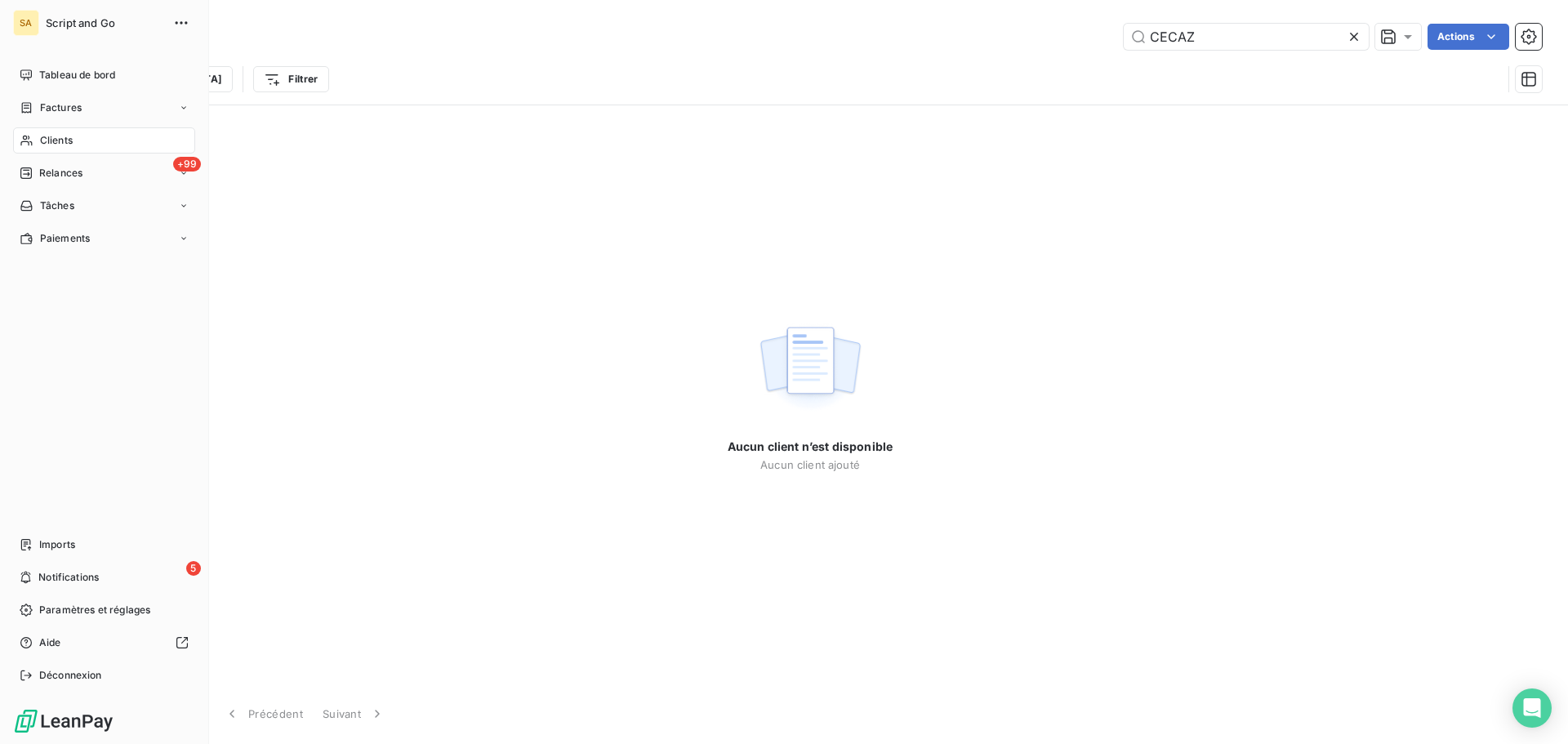
click at [68, 140] on span "Clients" at bounding box center [56, 141] width 33 height 15
click at [26, 102] on icon at bounding box center [26, 108] width 14 height 13
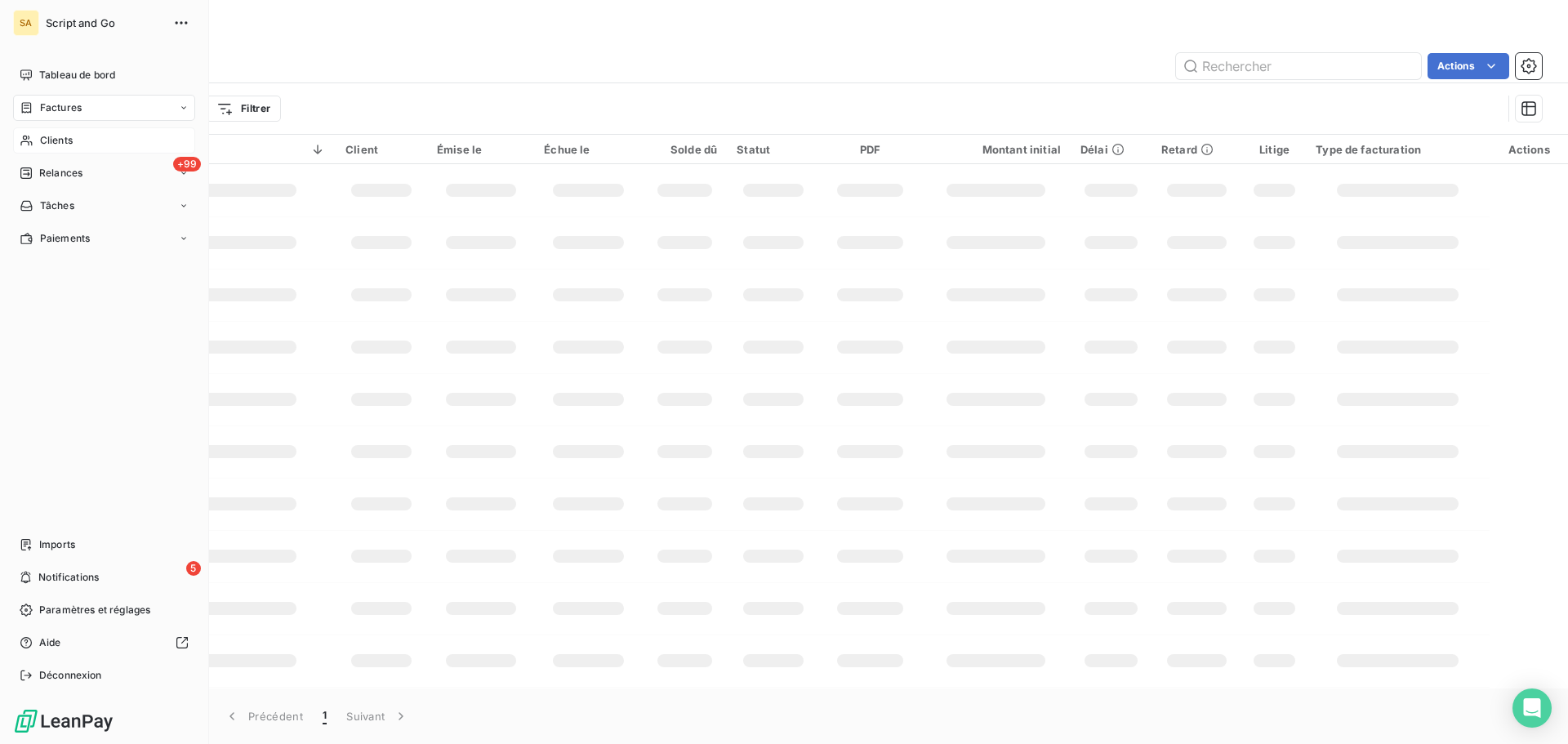
click at [30, 137] on icon at bounding box center [26, 141] width 14 height 13
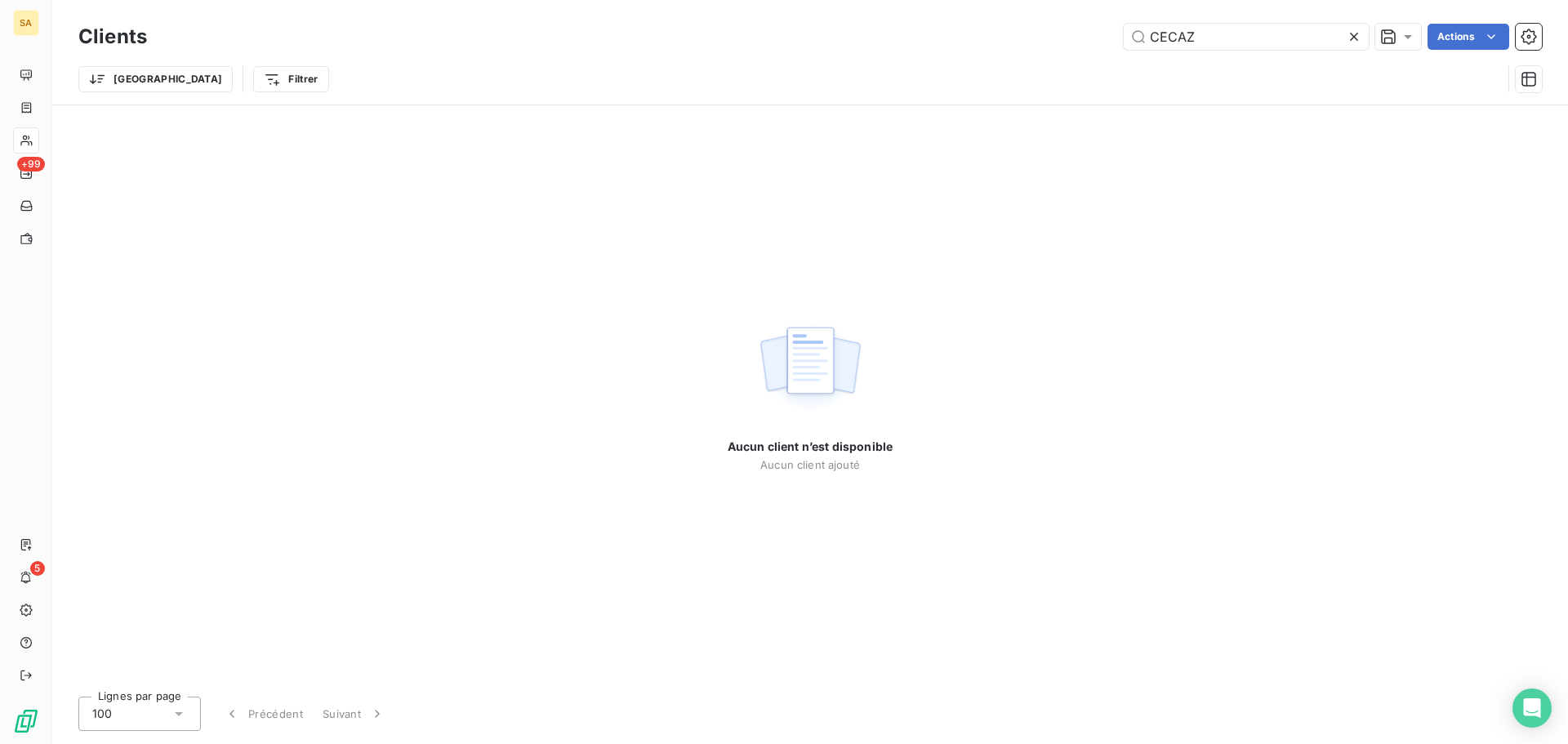
drag, startPoint x: 1212, startPoint y: 37, endPoint x: 1119, endPoint y: 45, distance: 93.3
click at [1119, 45] on div "CECAZ Actions" at bounding box center [854, 37] width 1375 height 27
click at [1354, 37] on icon at bounding box center [1353, 36] width 16 height 16
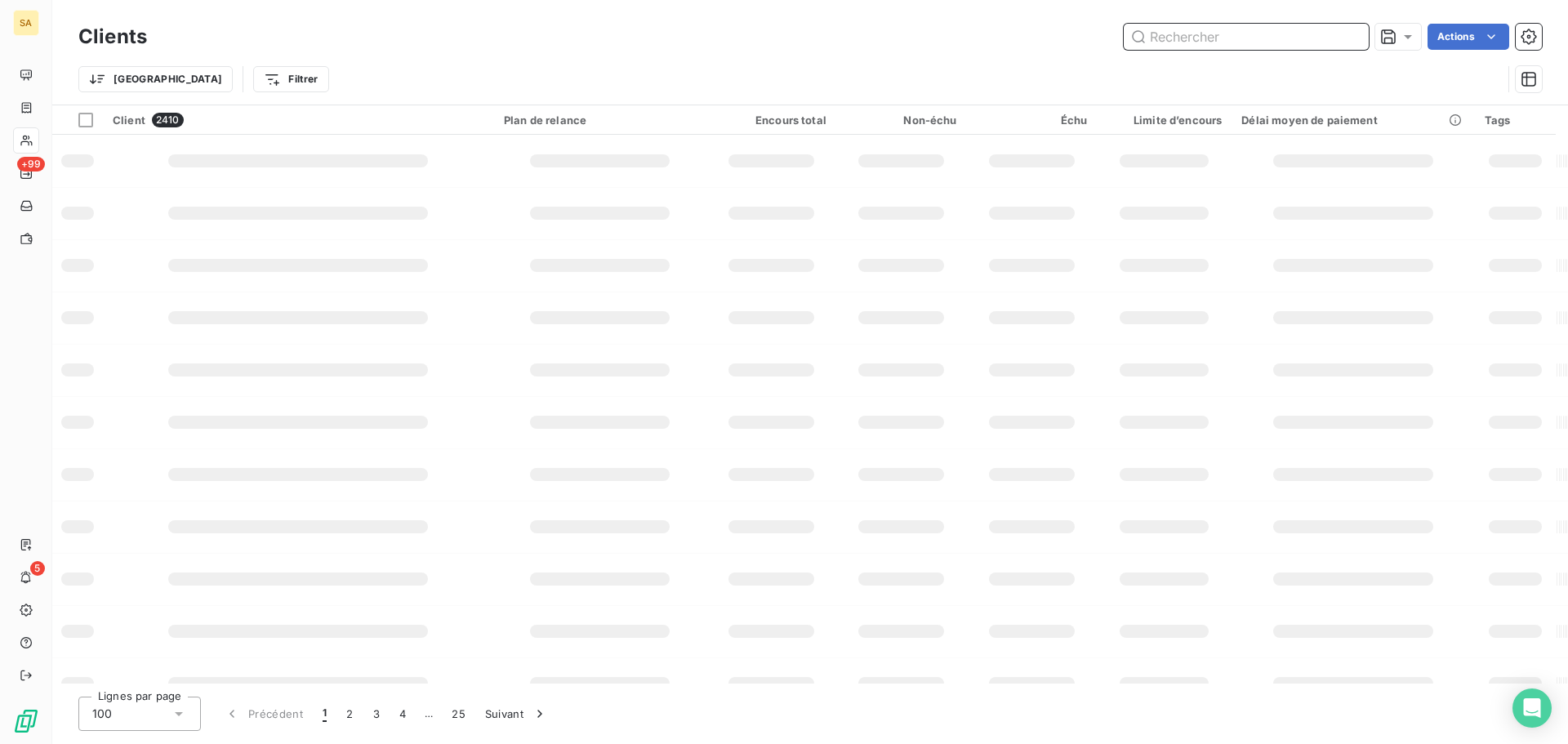
click at [1261, 43] on input "text" at bounding box center [1245, 37] width 245 height 27
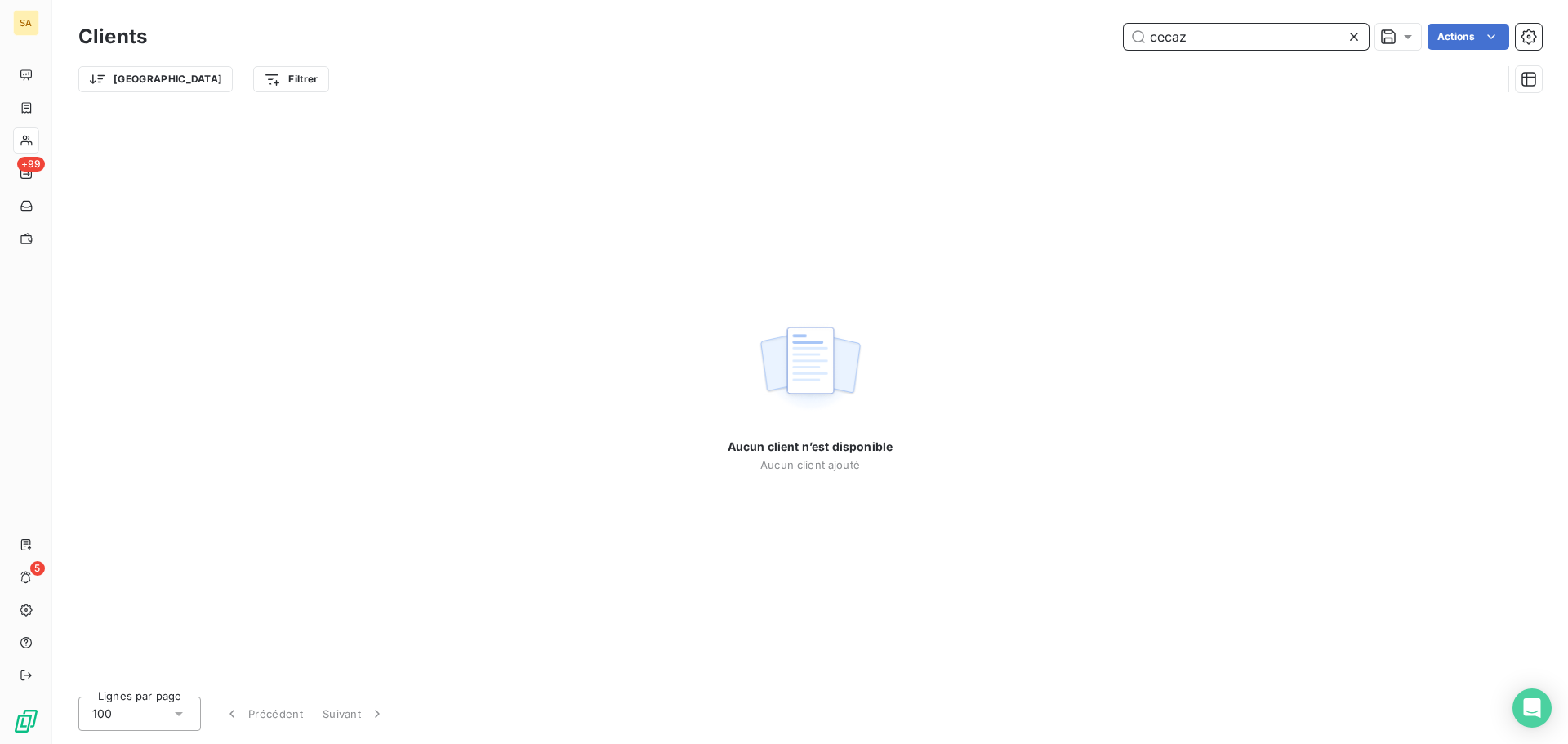
drag, startPoint x: 1204, startPoint y: 43, endPoint x: 1109, endPoint y: 53, distance: 95.5
click at [1106, 38] on div "cecaz Actions" at bounding box center [854, 37] width 1375 height 27
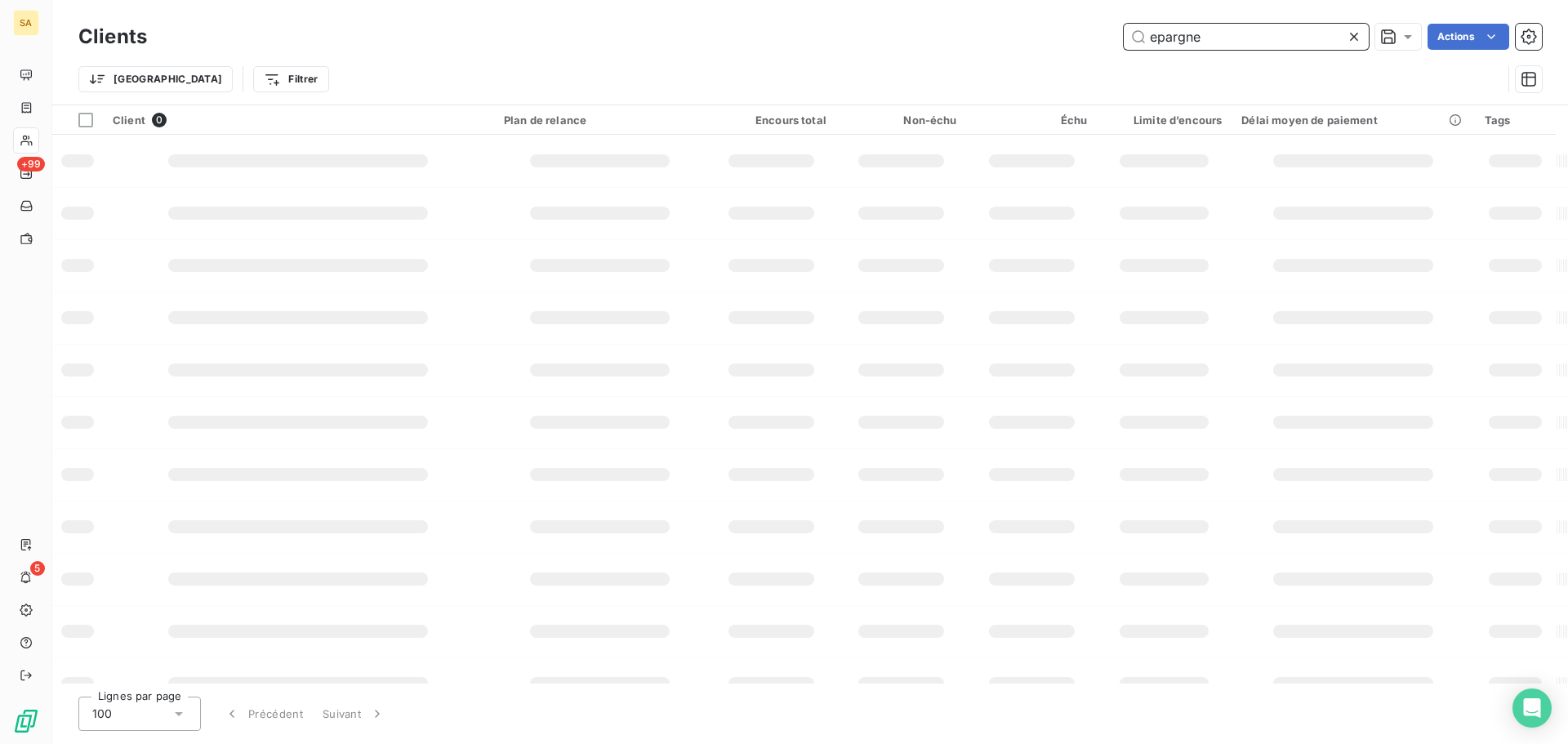
type input "epargne"
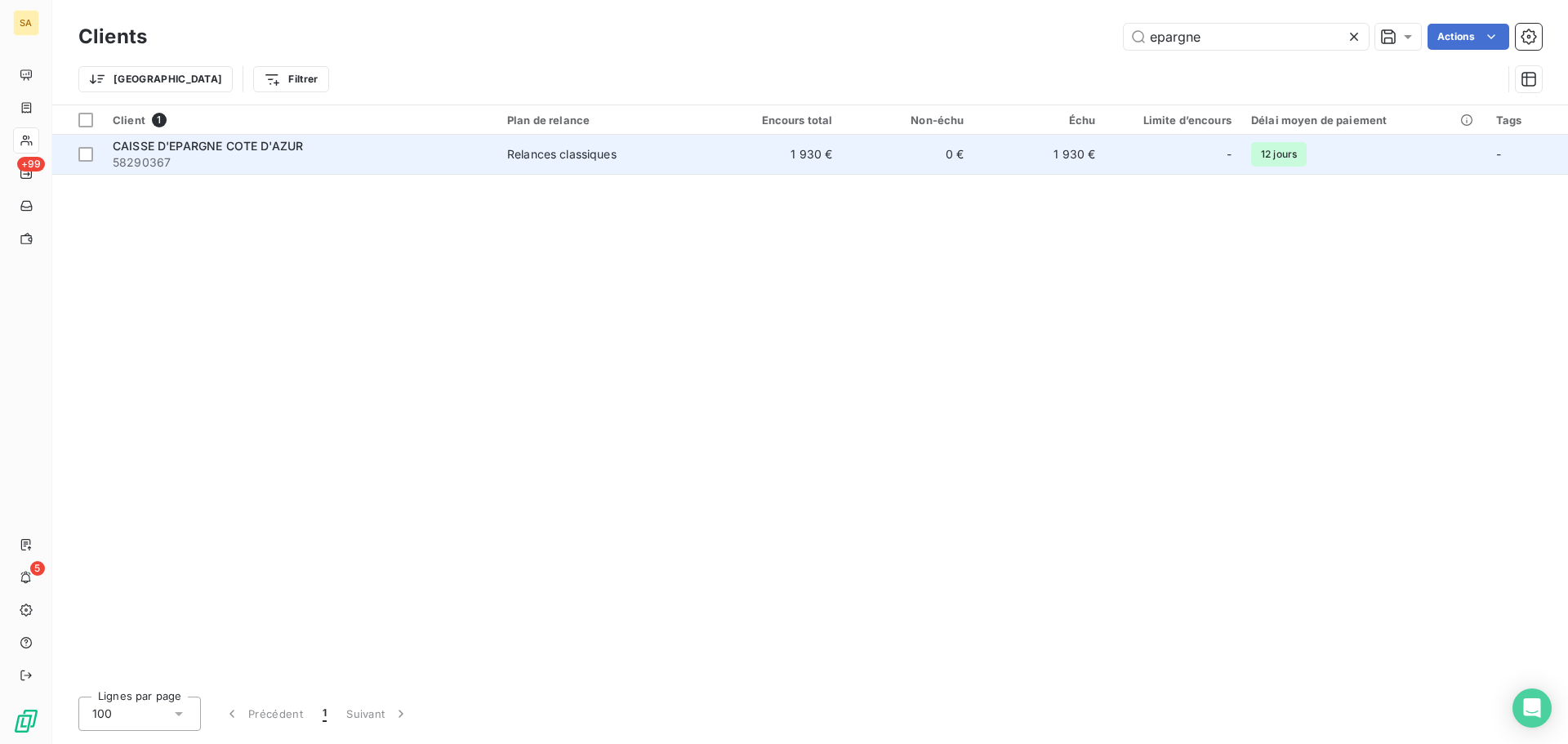
click at [296, 154] on span "58290367" at bounding box center [300, 162] width 375 height 16
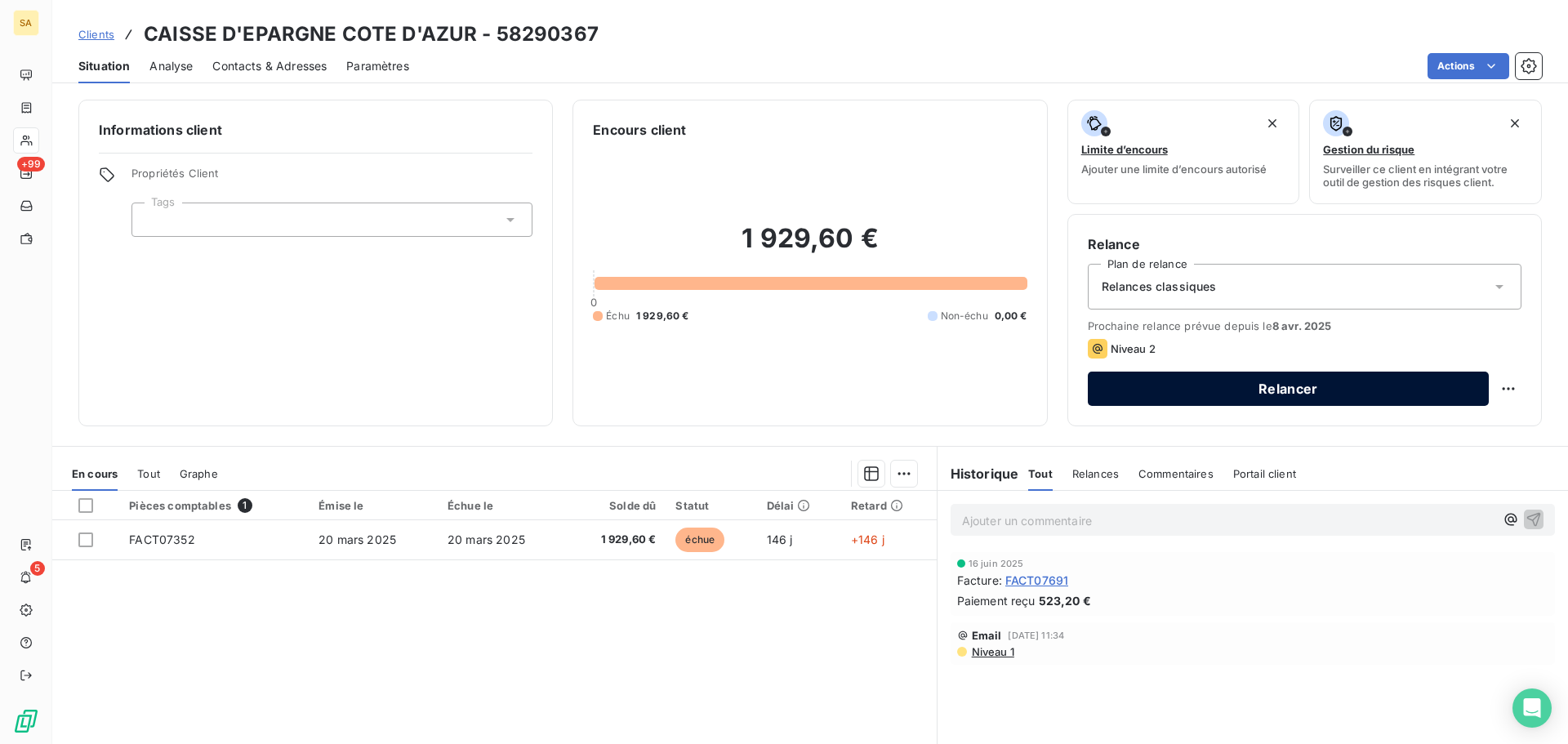
click at [1182, 384] on button "Relancer" at bounding box center [1288, 389] width 401 height 34
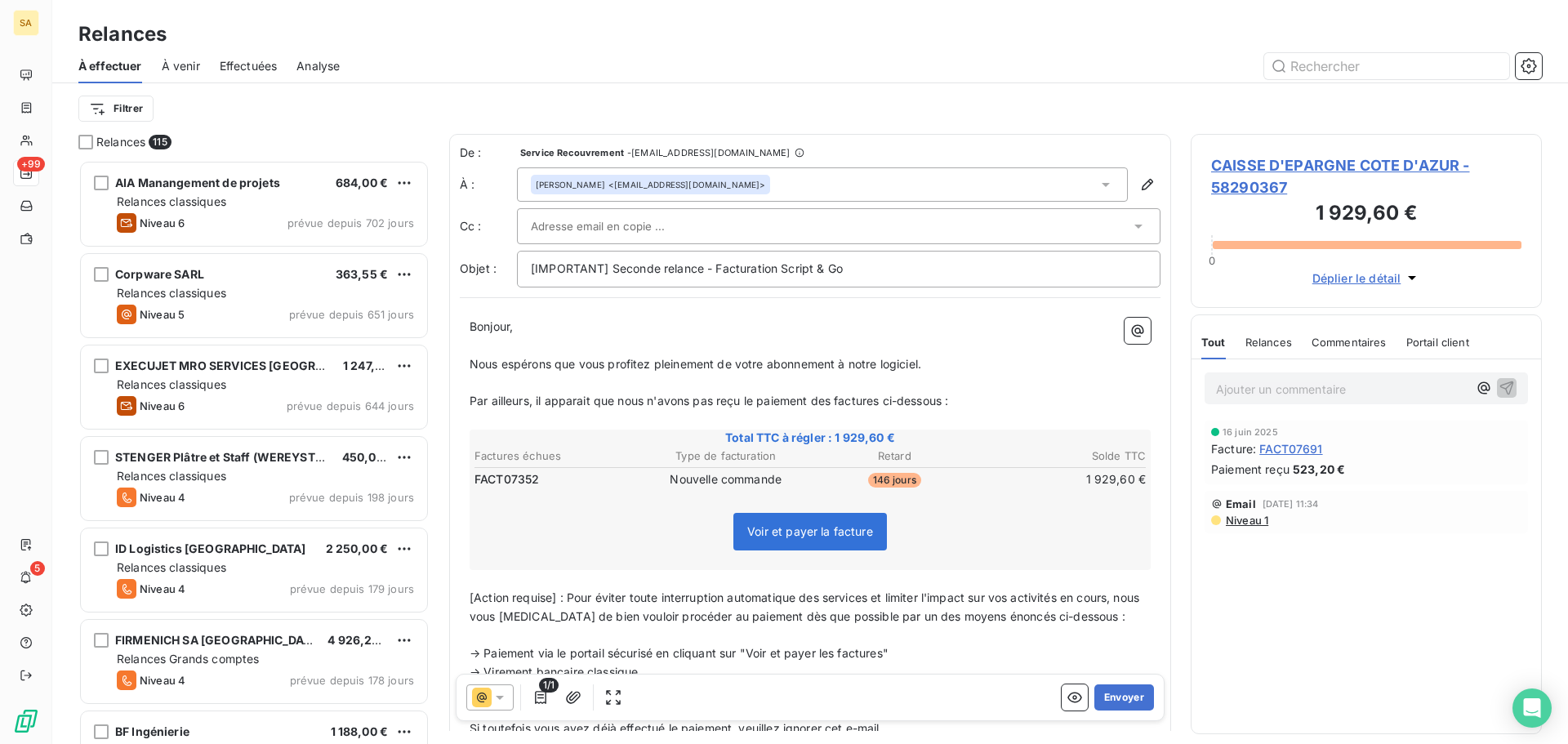
scroll to position [572, 339]
click at [799, 187] on div "[PERSON_NAME] <[EMAIL_ADDRESS][DOMAIN_NAME]>" at bounding box center [821, 185] width 610 height 34
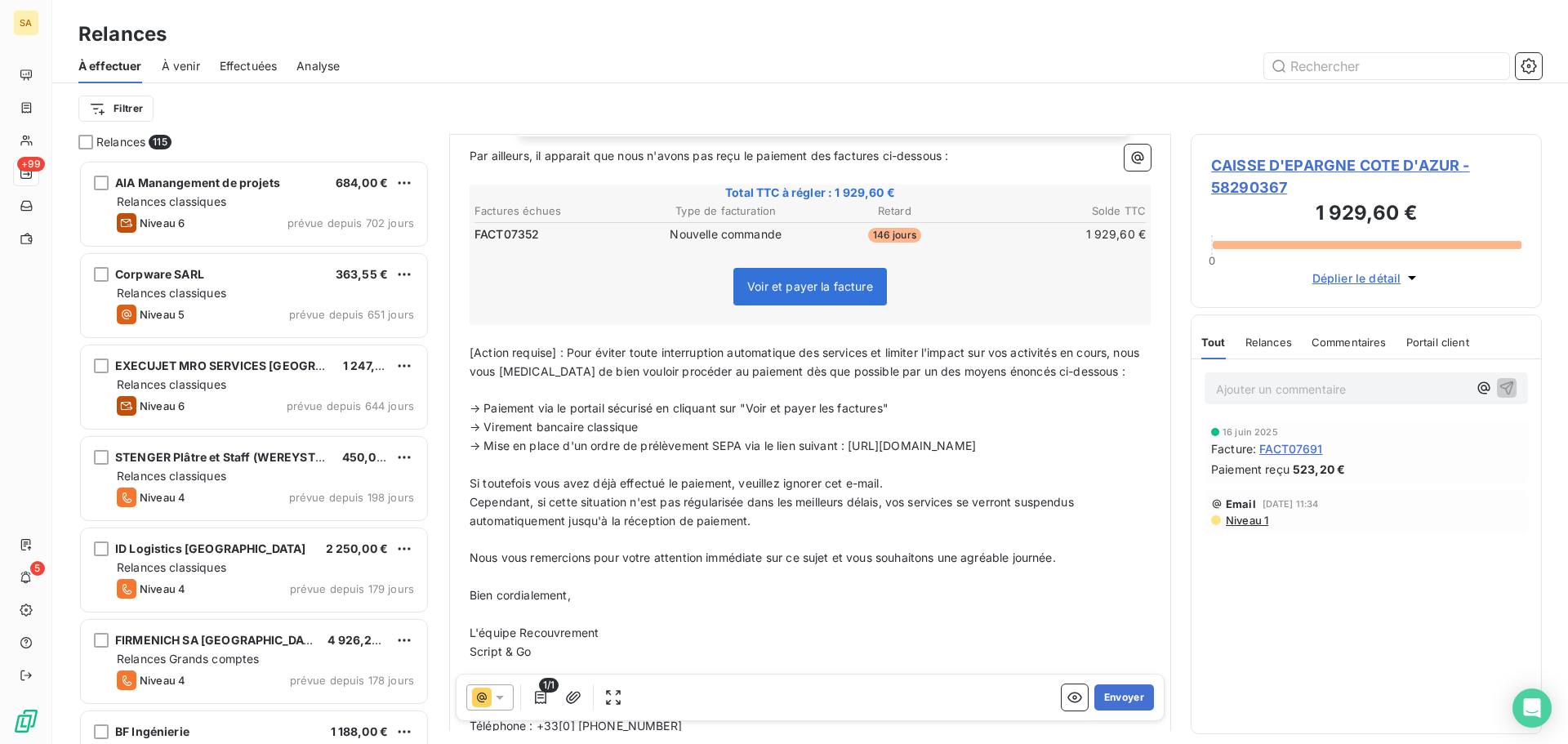
scroll to position [1, 0]
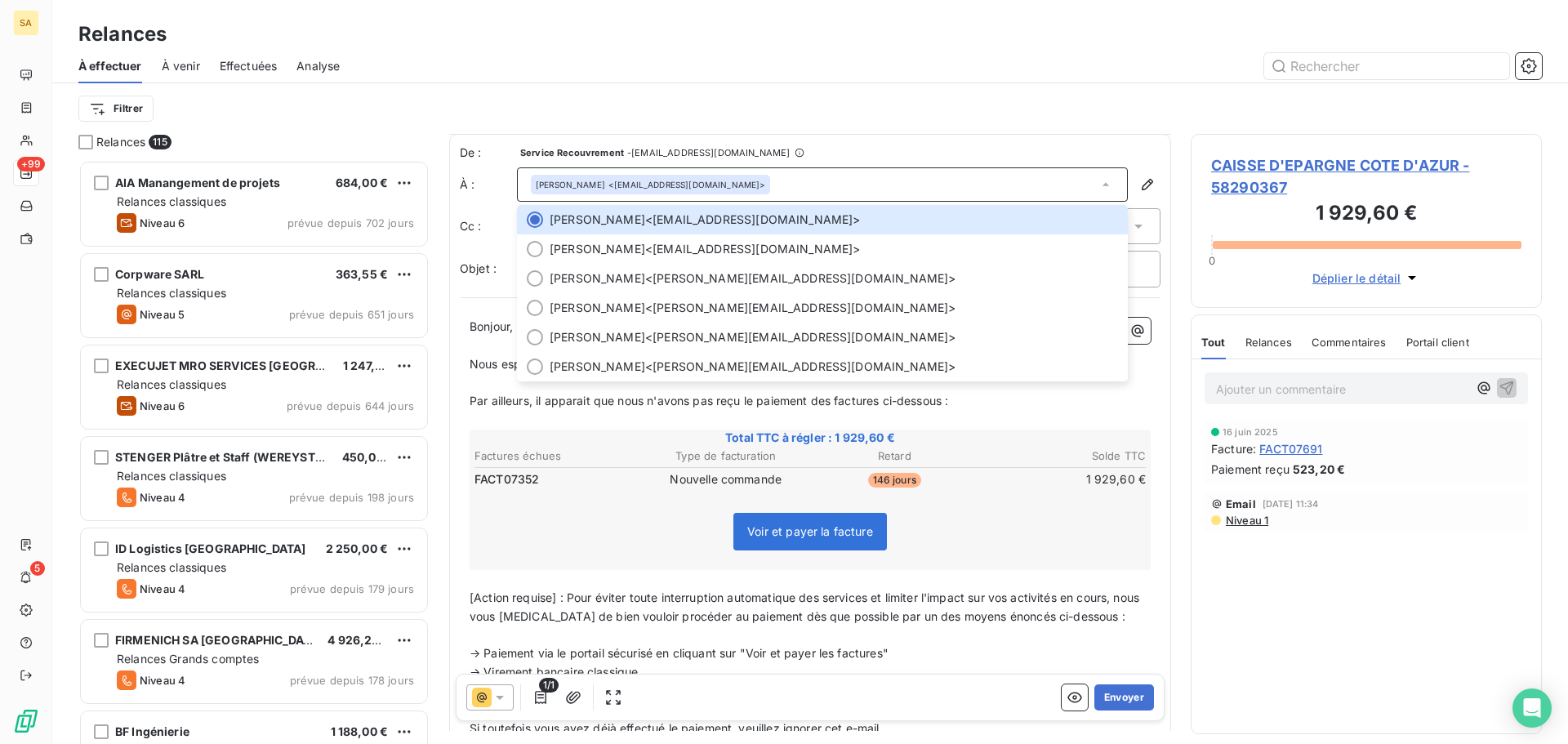
click at [823, 93] on div "Filtrer" at bounding box center [810, 108] width 1463 height 31
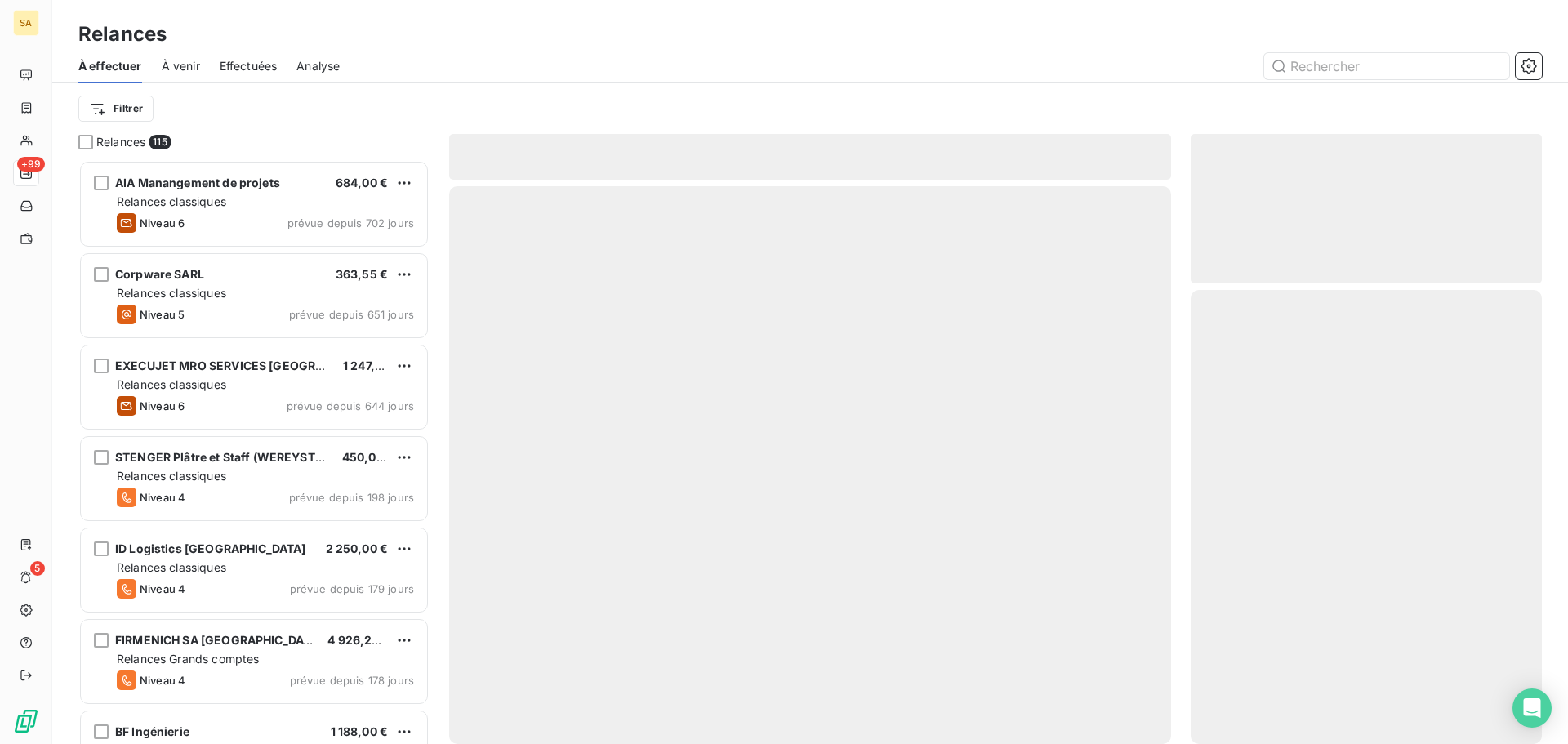
scroll to position [572, 339]
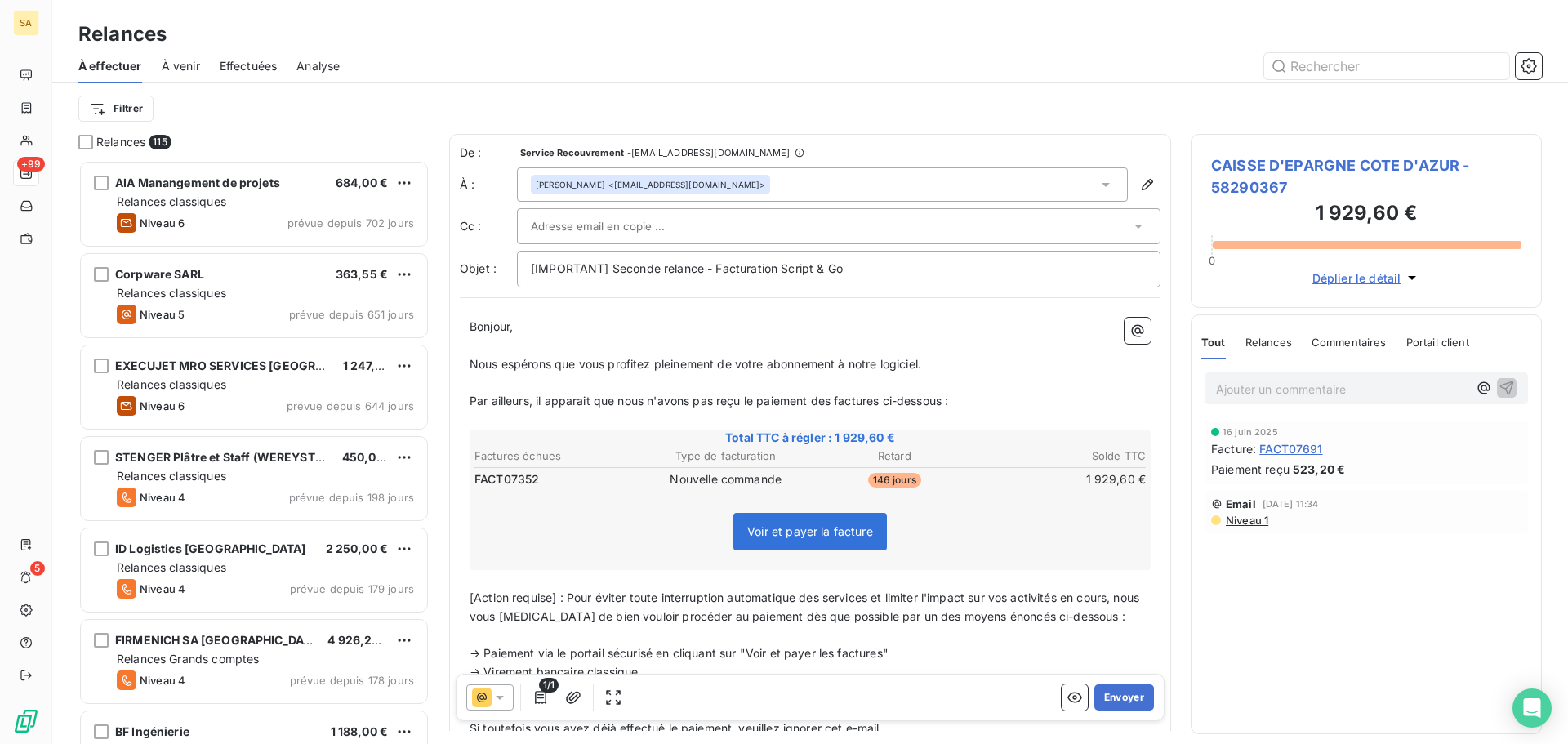
click at [177, 66] on span "À venir" at bounding box center [181, 65] width 39 height 16
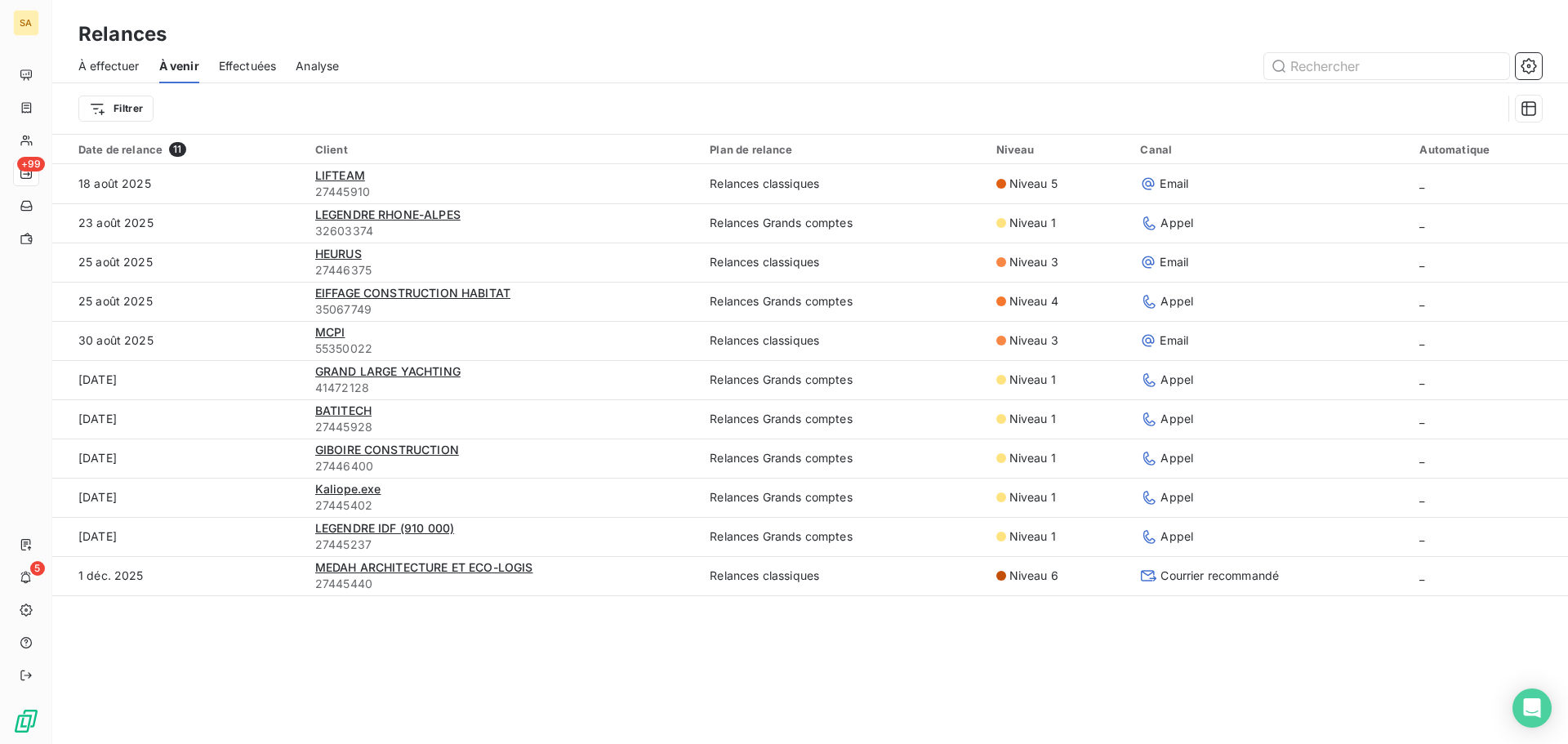
click at [241, 64] on span "Effectuées" at bounding box center [247, 65] width 58 height 16
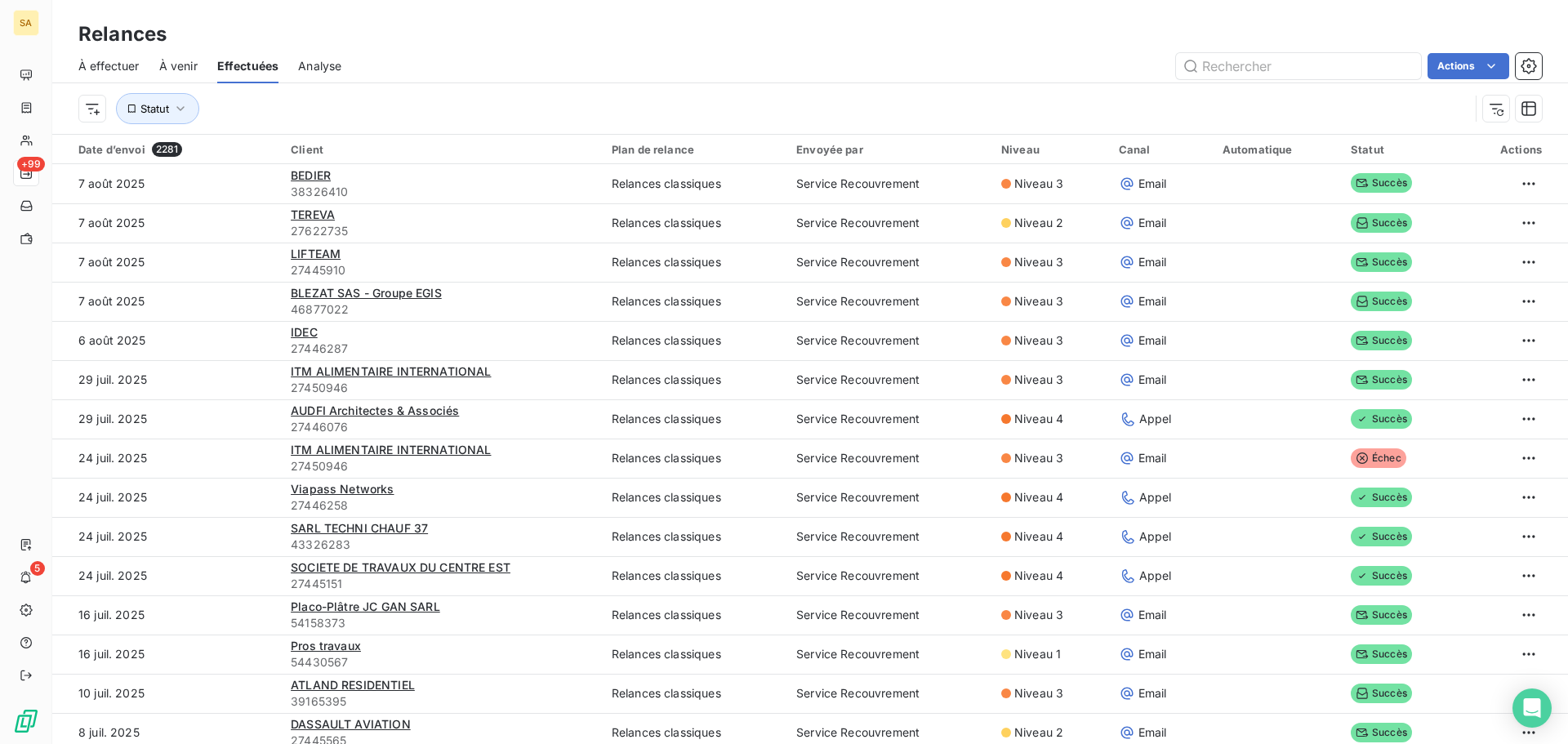
click at [115, 53] on div "À effectuer" at bounding box center [109, 66] width 62 height 34
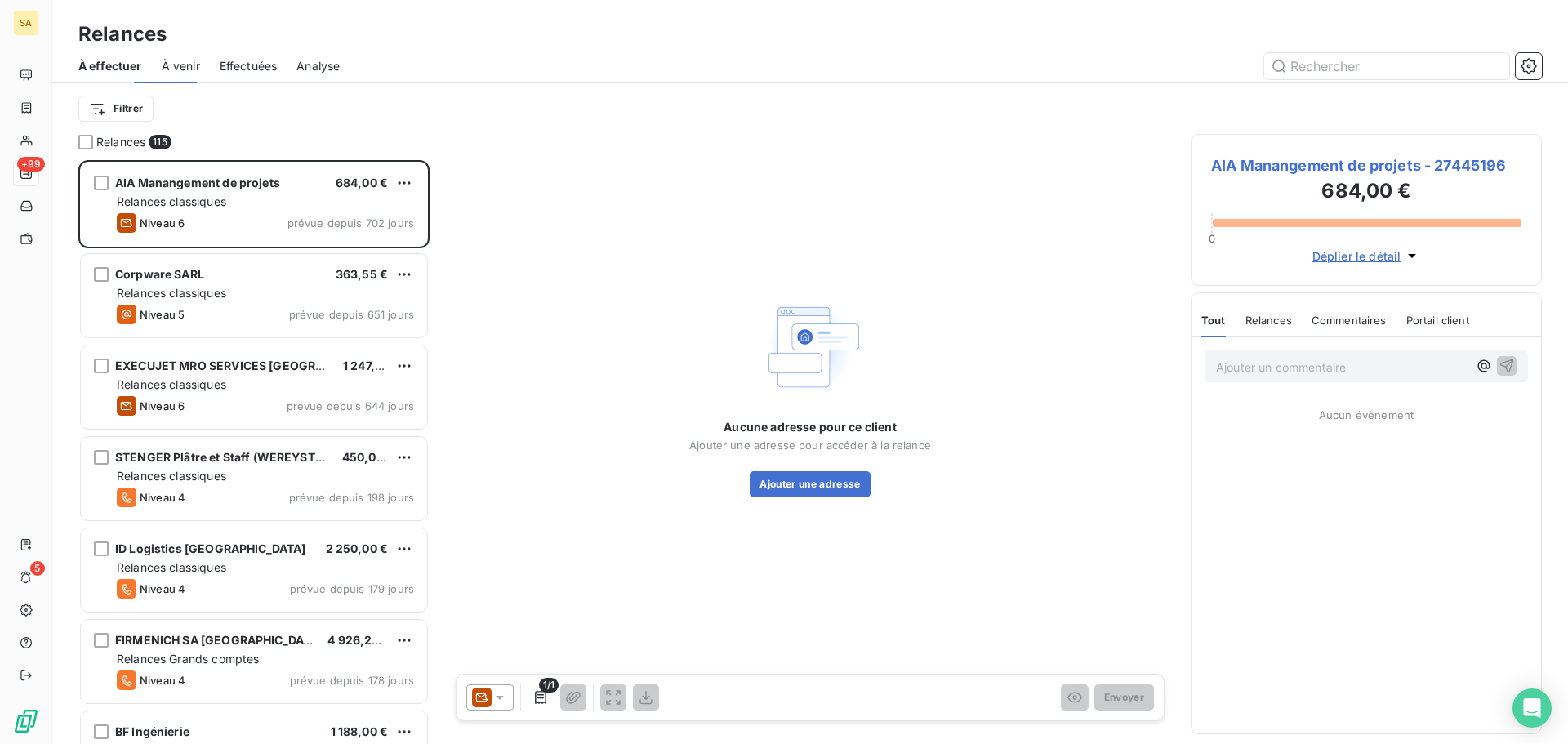
scroll to position [572, 339]
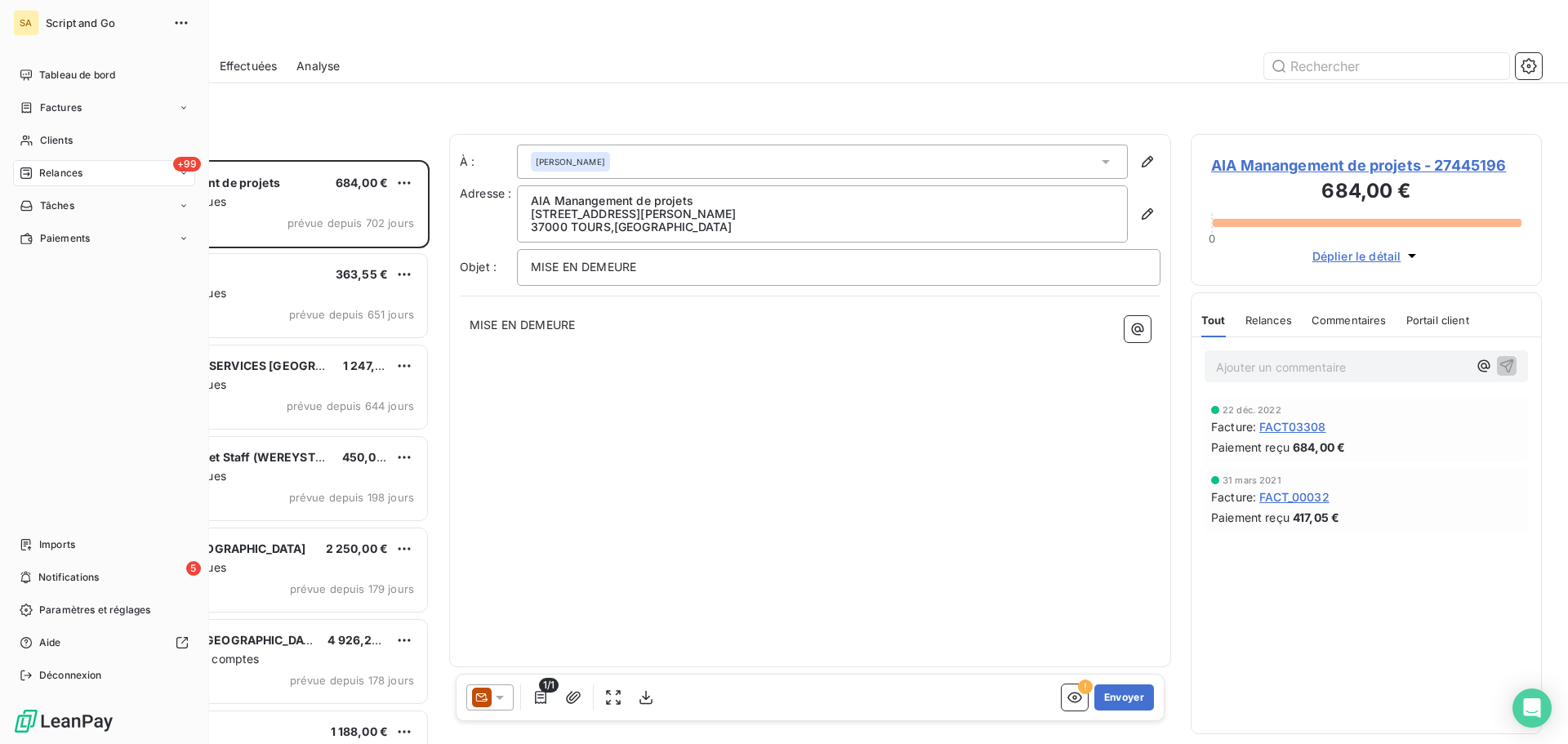
click at [33, 172] on div "Relances" at bounding box center [51, 173] width 62 height 15
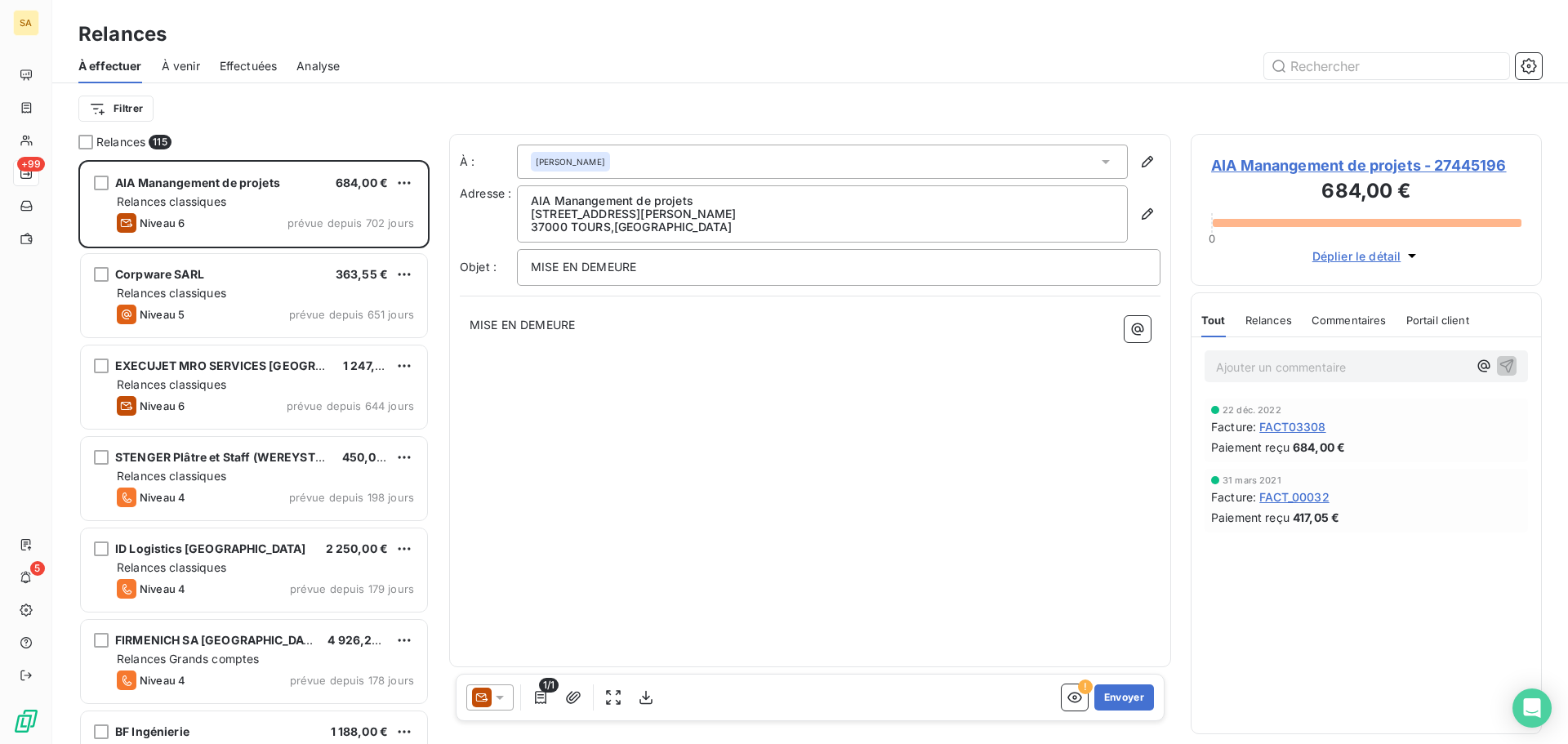
click at [253, 68] on span "Effectuées" at bounding box center [248, 65] width 58 height 16
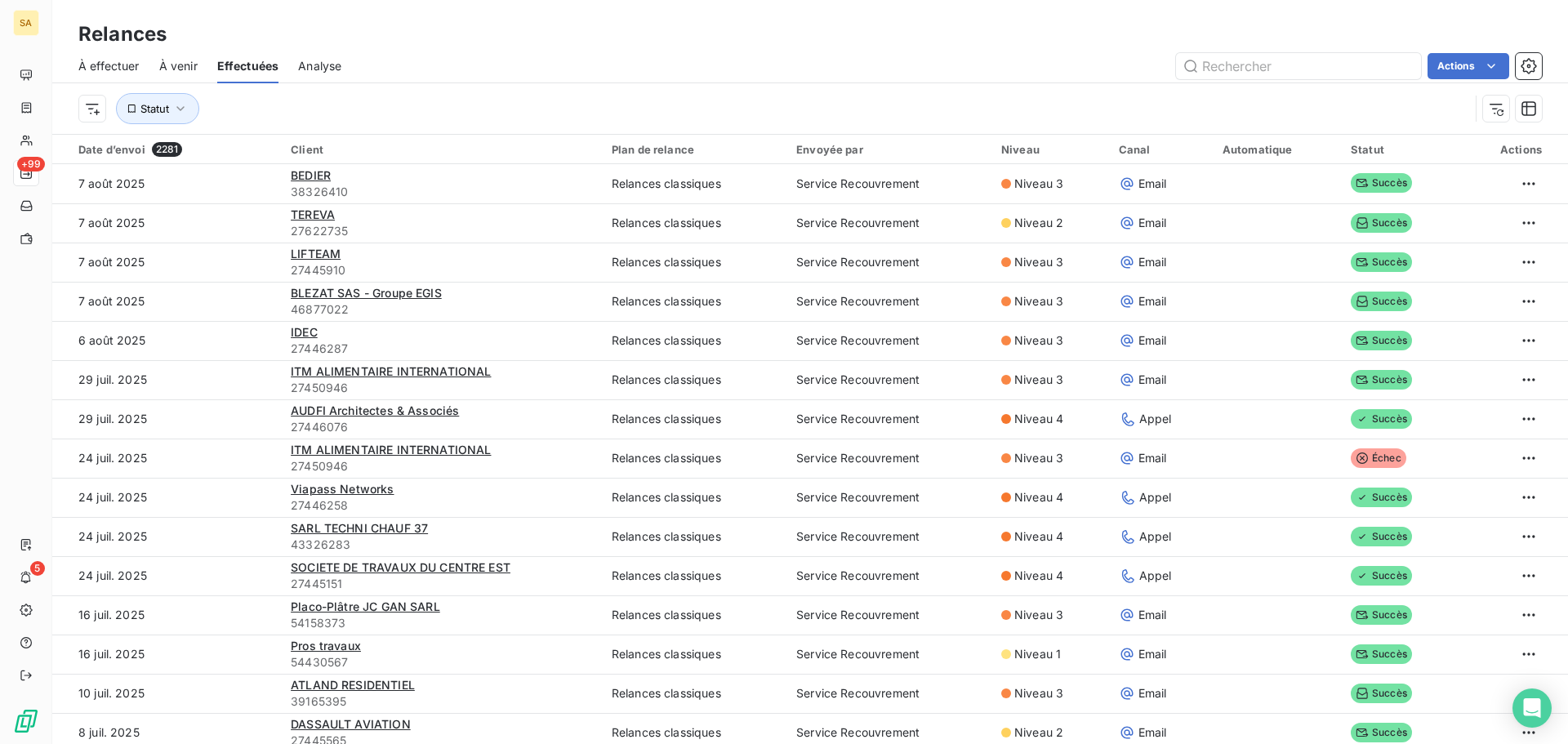
click at [160, 74] on span "À venir" at bounding box center [178, 65] width 39 height 16
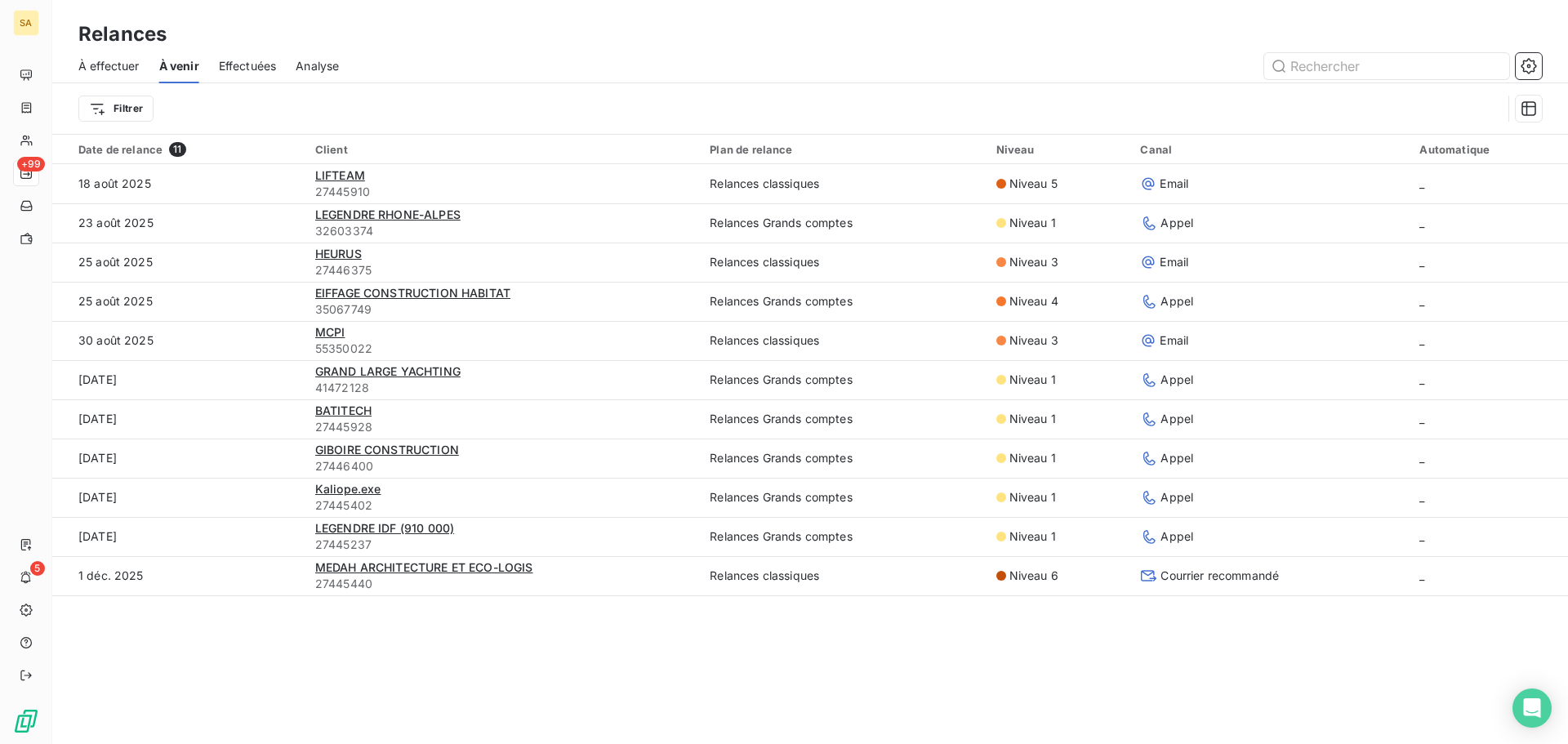
click at [125, 72] on span "À effectuer" at bounding box center [109, 65] width 62 height 16
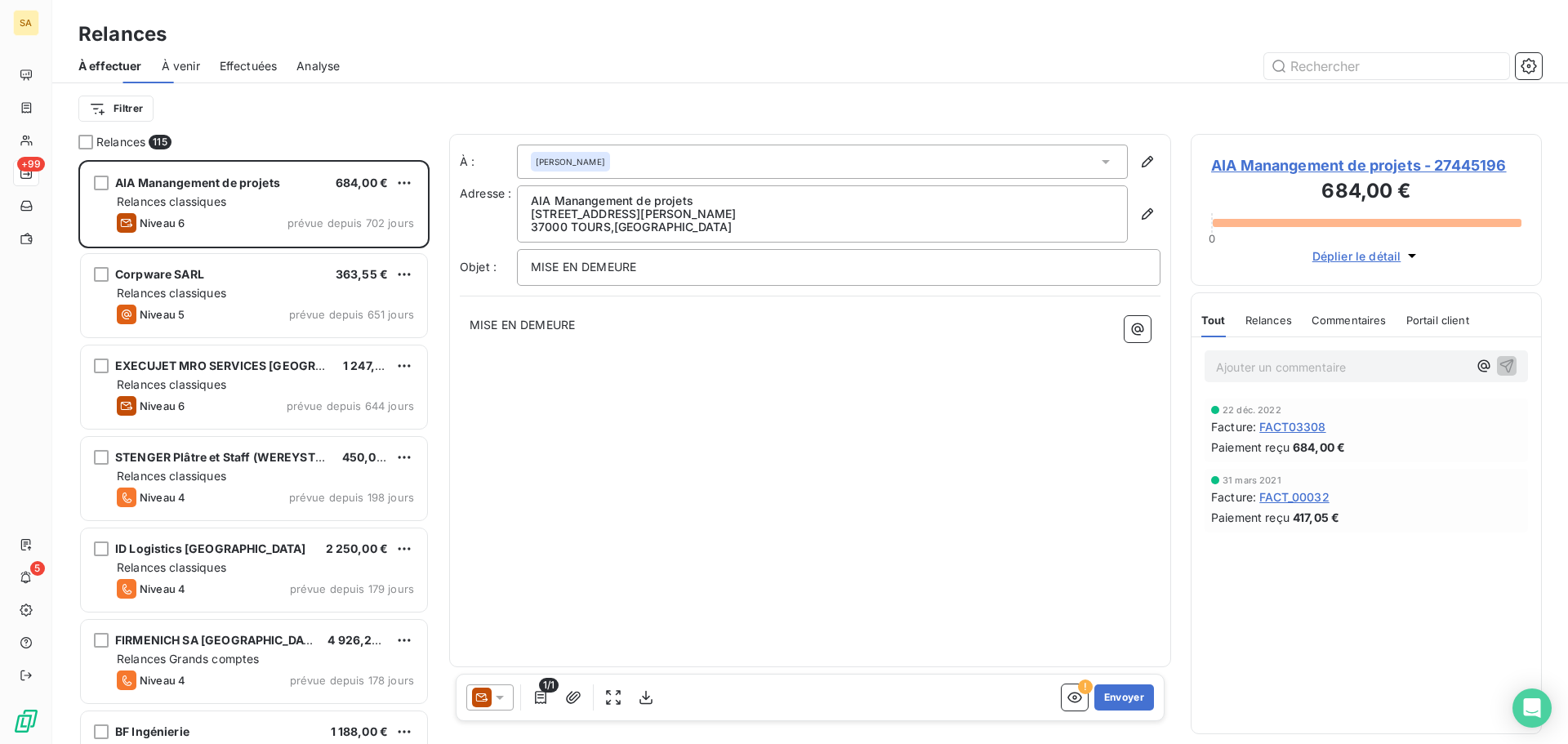
scroll to position [572, 339]
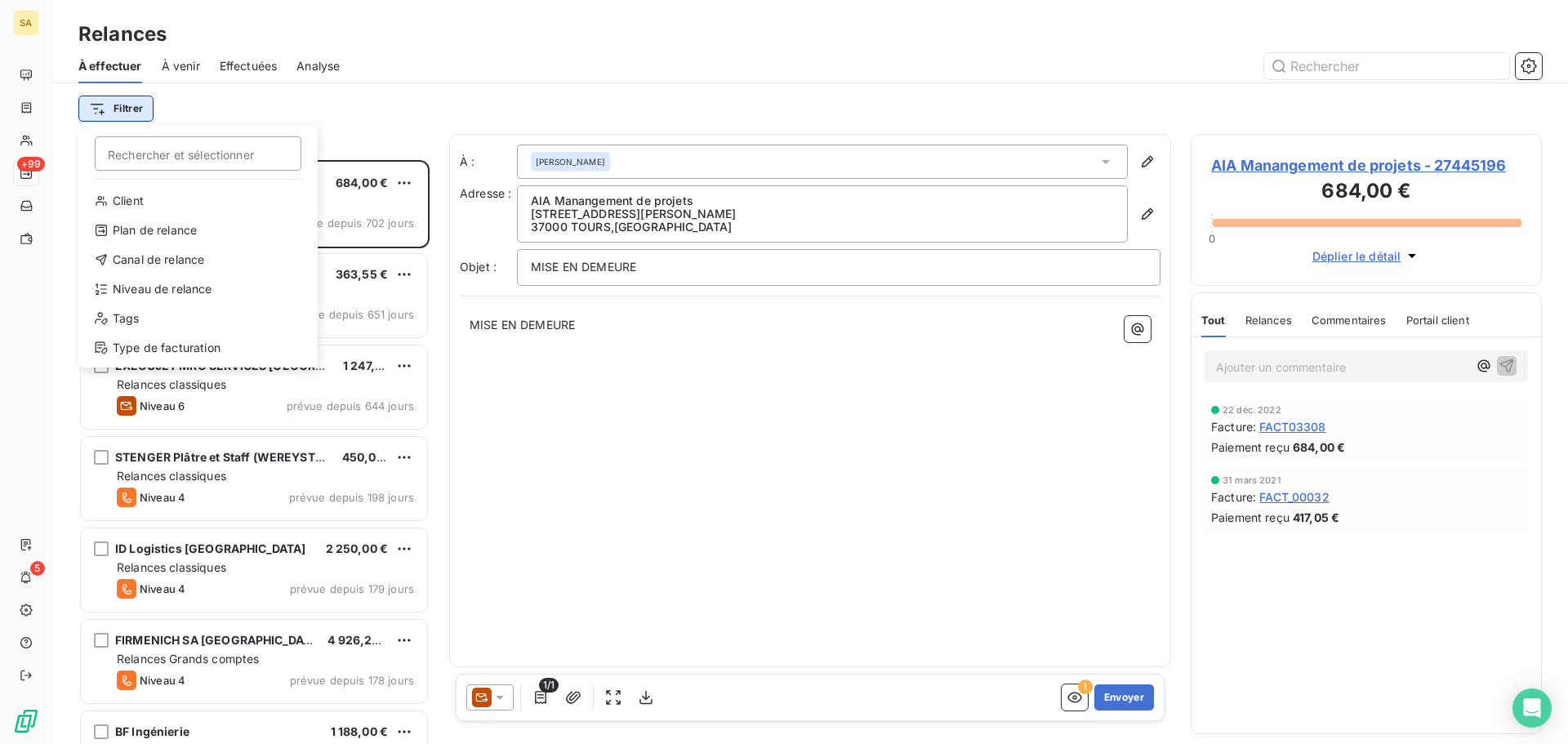
click at [125, 114] on html "SA +99 5 Relances À effectuer À venir Effectuées Analyse Filtrer Rechercher et …" at bounding box center [784, 372] width 1568 height 744
click at [186, 345] on div "Type de facturation" at bounding box center [198, 348] width 226 height 27
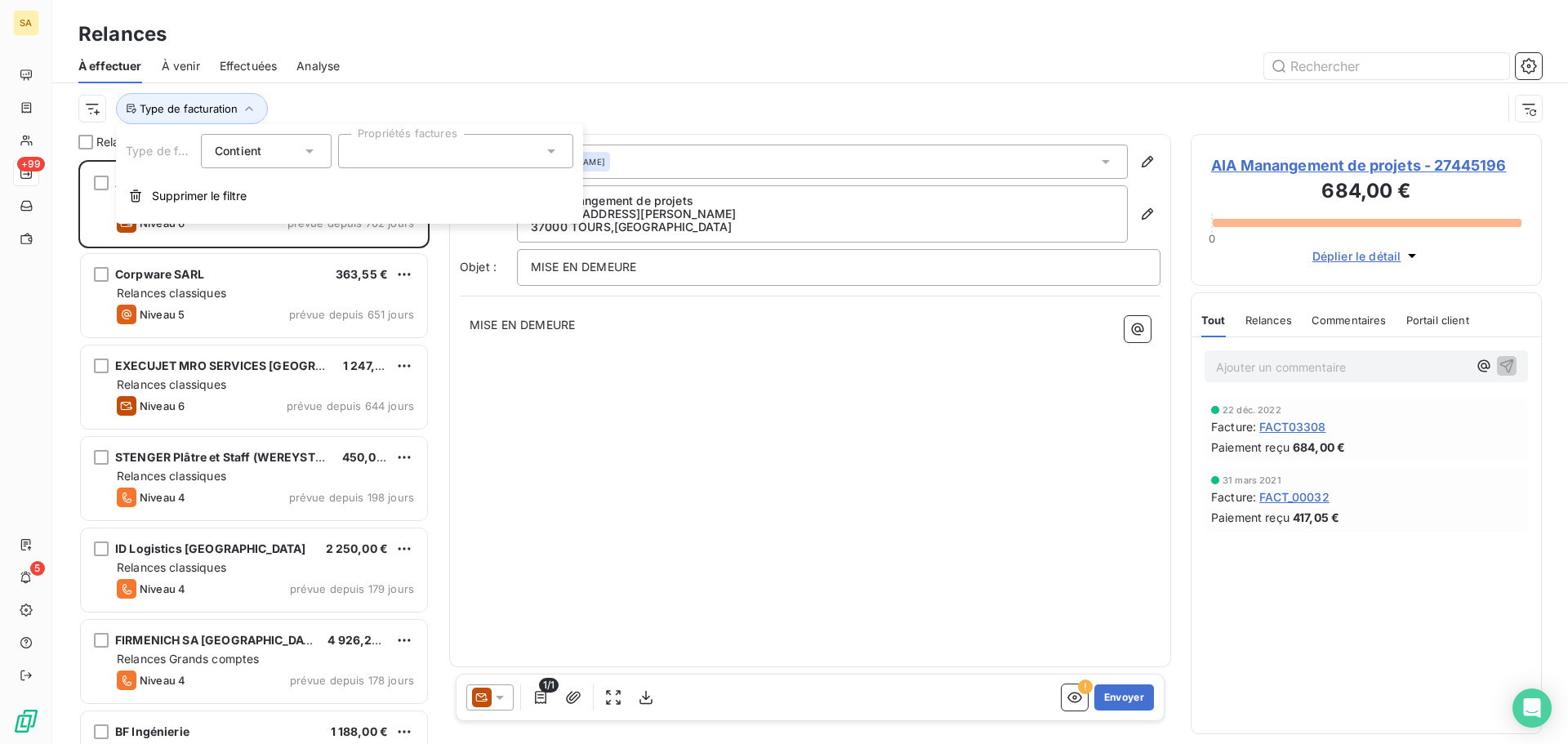
click at [371, 151] on div at bounding box center [455, 151] width 236 height 34
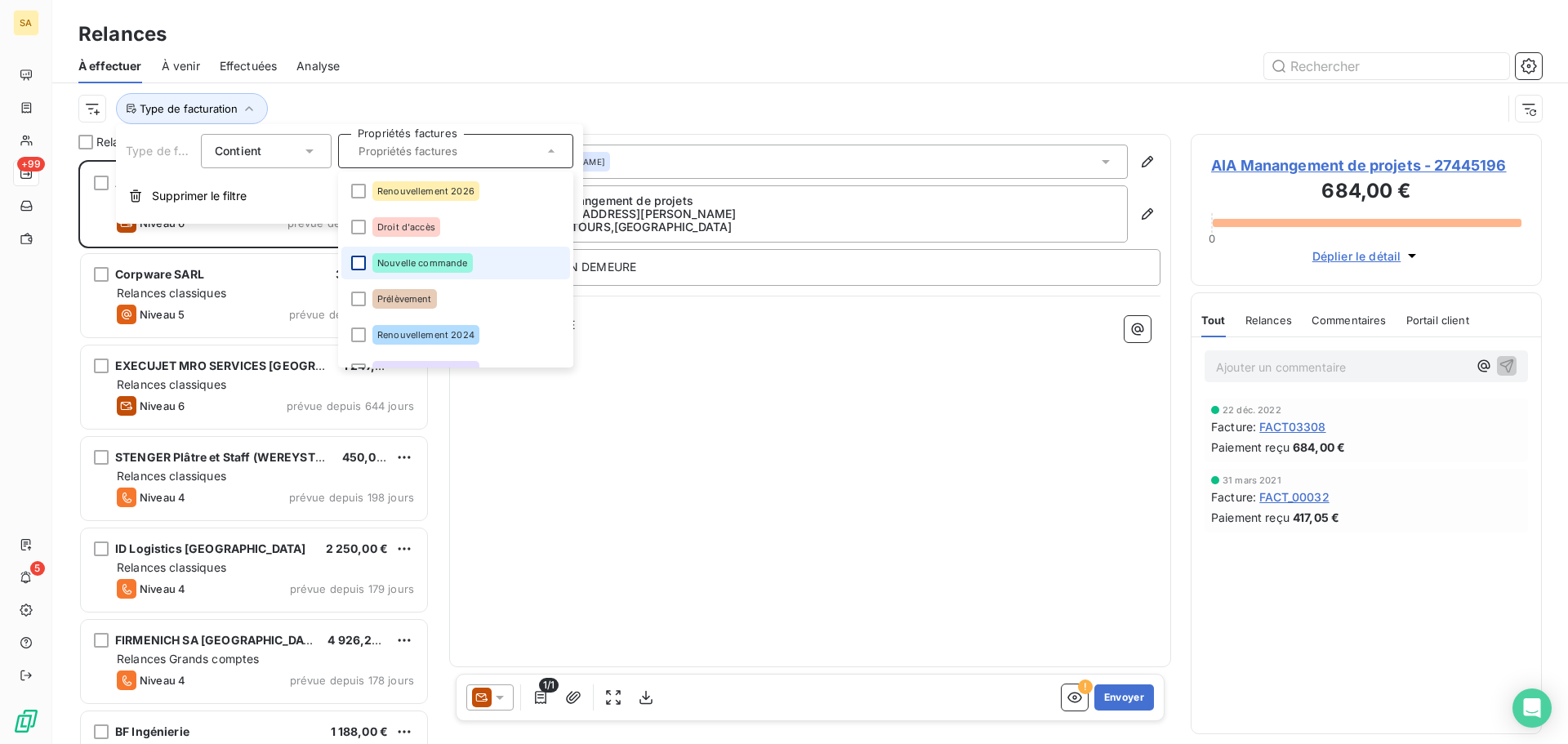
click at [354, 257] on div at bounding box center [359, 263] width 15 height 15
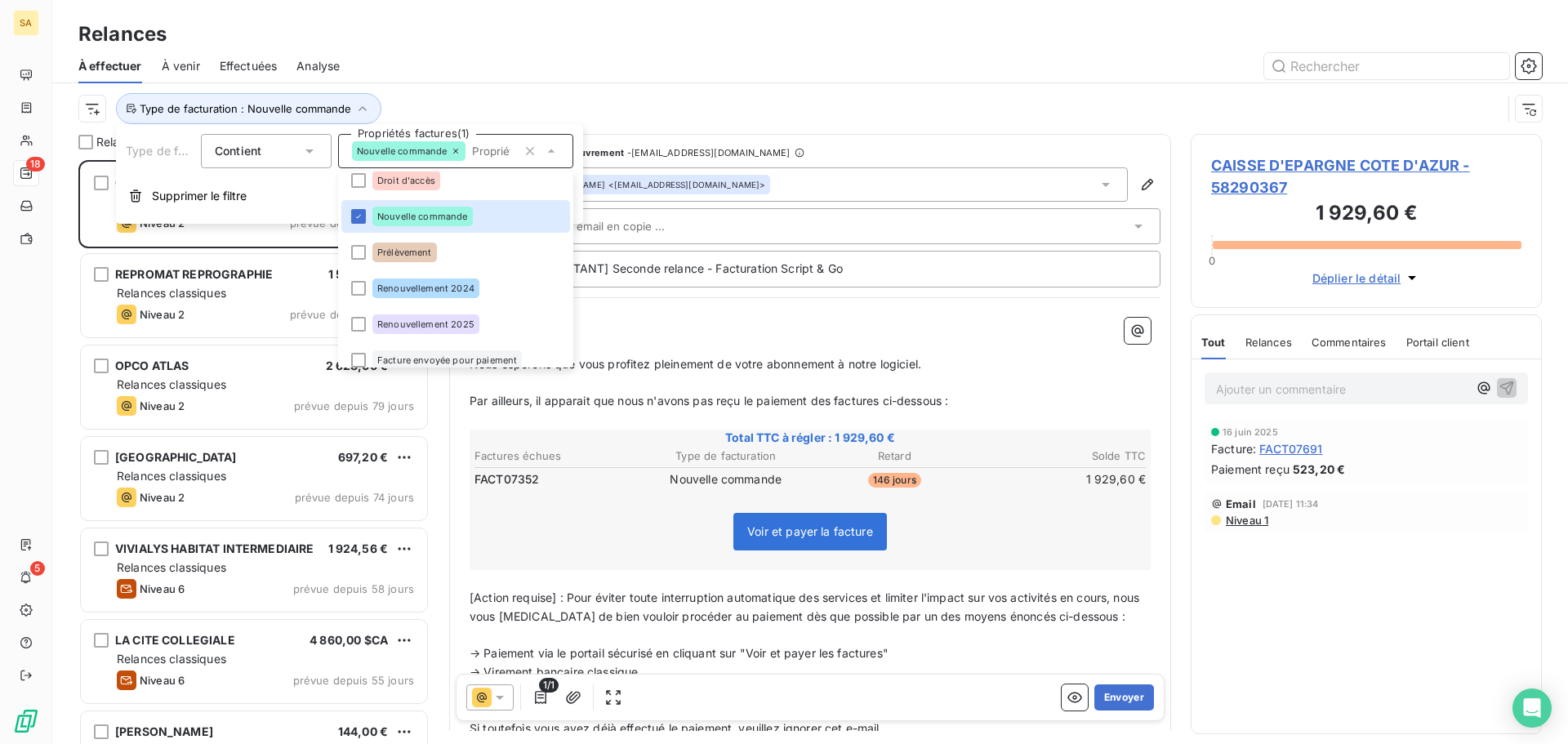
scroll to position [95, 0]
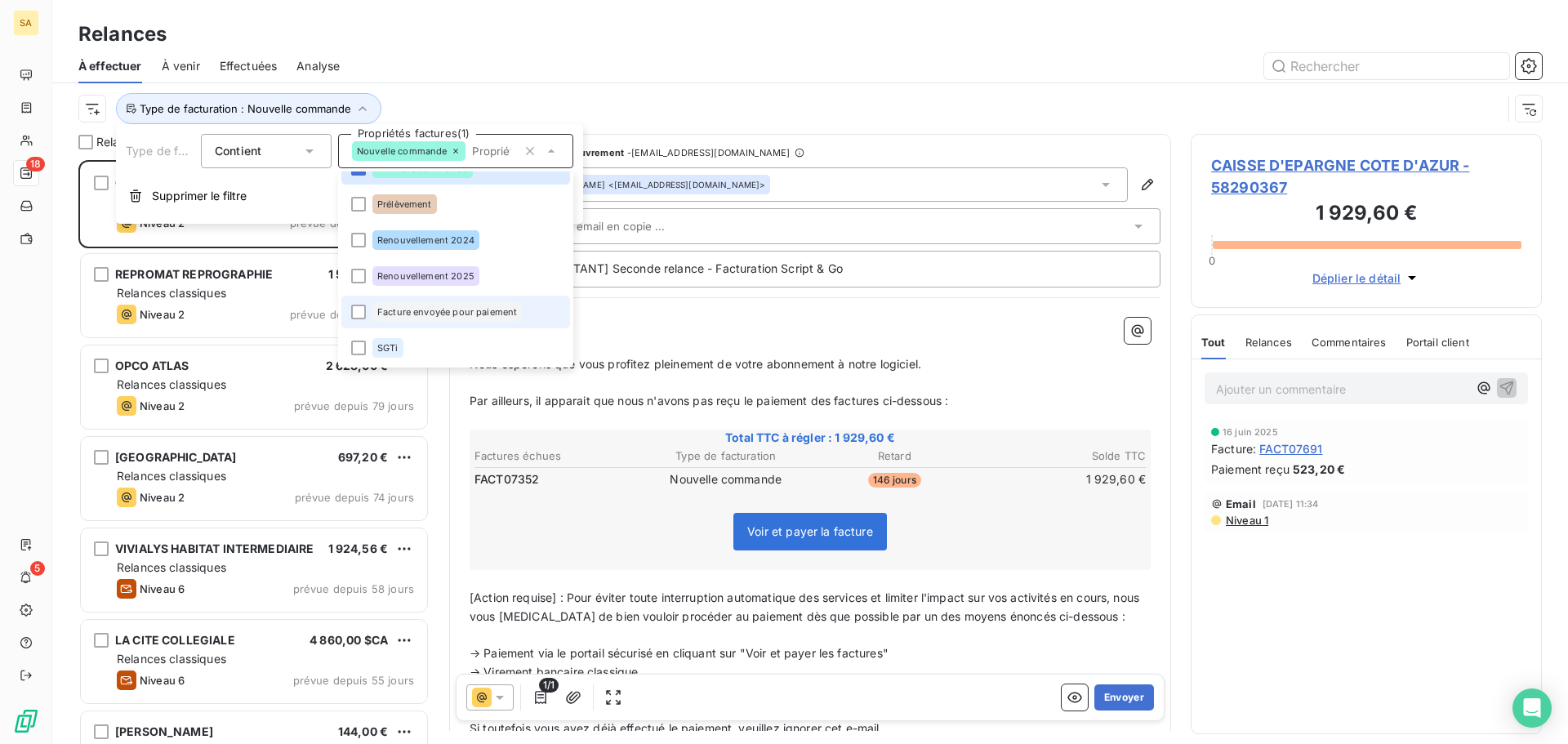
click at [369, 311] on li "Facture envoyée pour paiement" at bounding box center [456, 311] width 229 height 33
click at [700, 97] on div "Type de facturation : Nouvelle commande , ..." at bounding box center [790, 108] width 1423 height 31
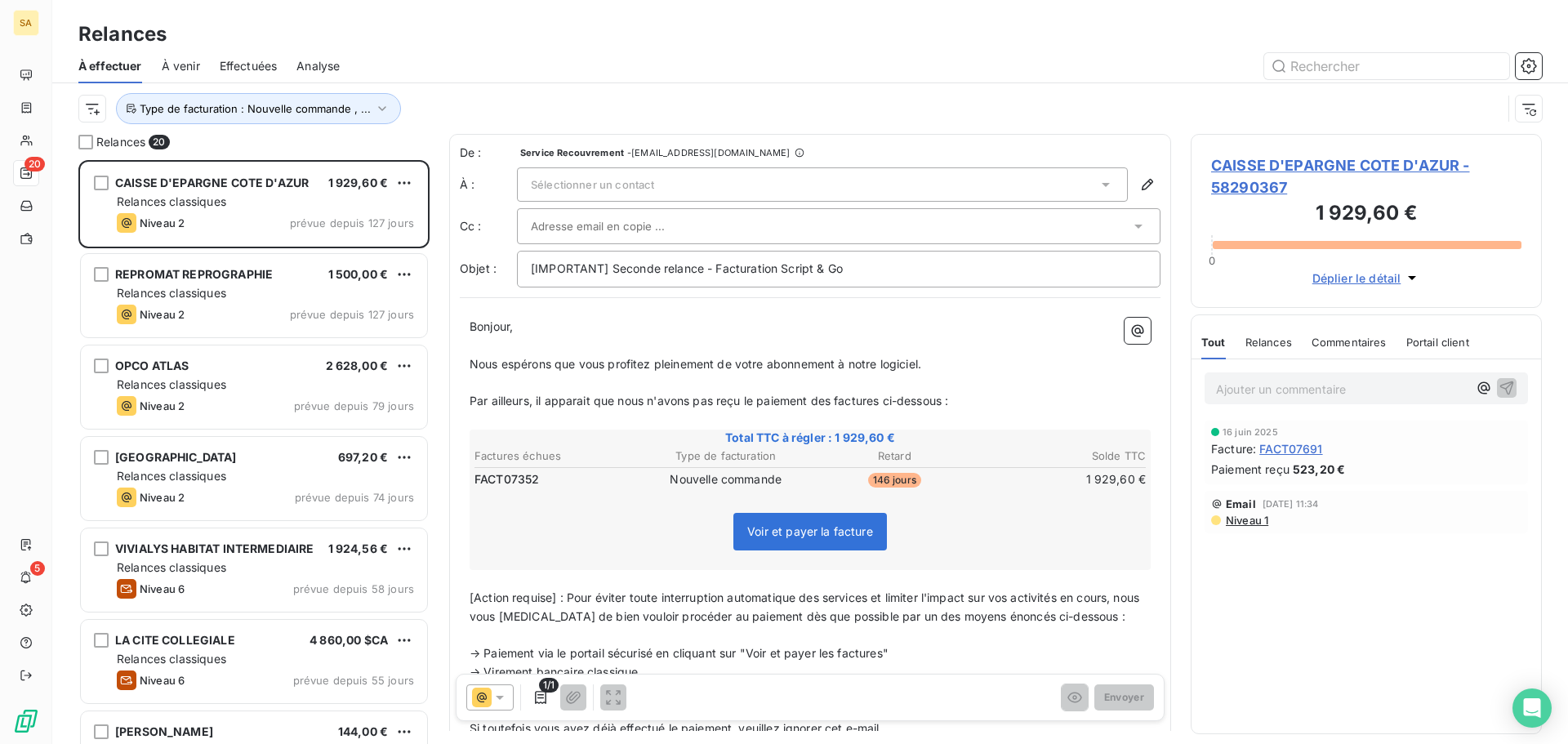
click at [628, 183] on span "Sélectionner un contact" at bounding box center [592, 185] width 123 height 13
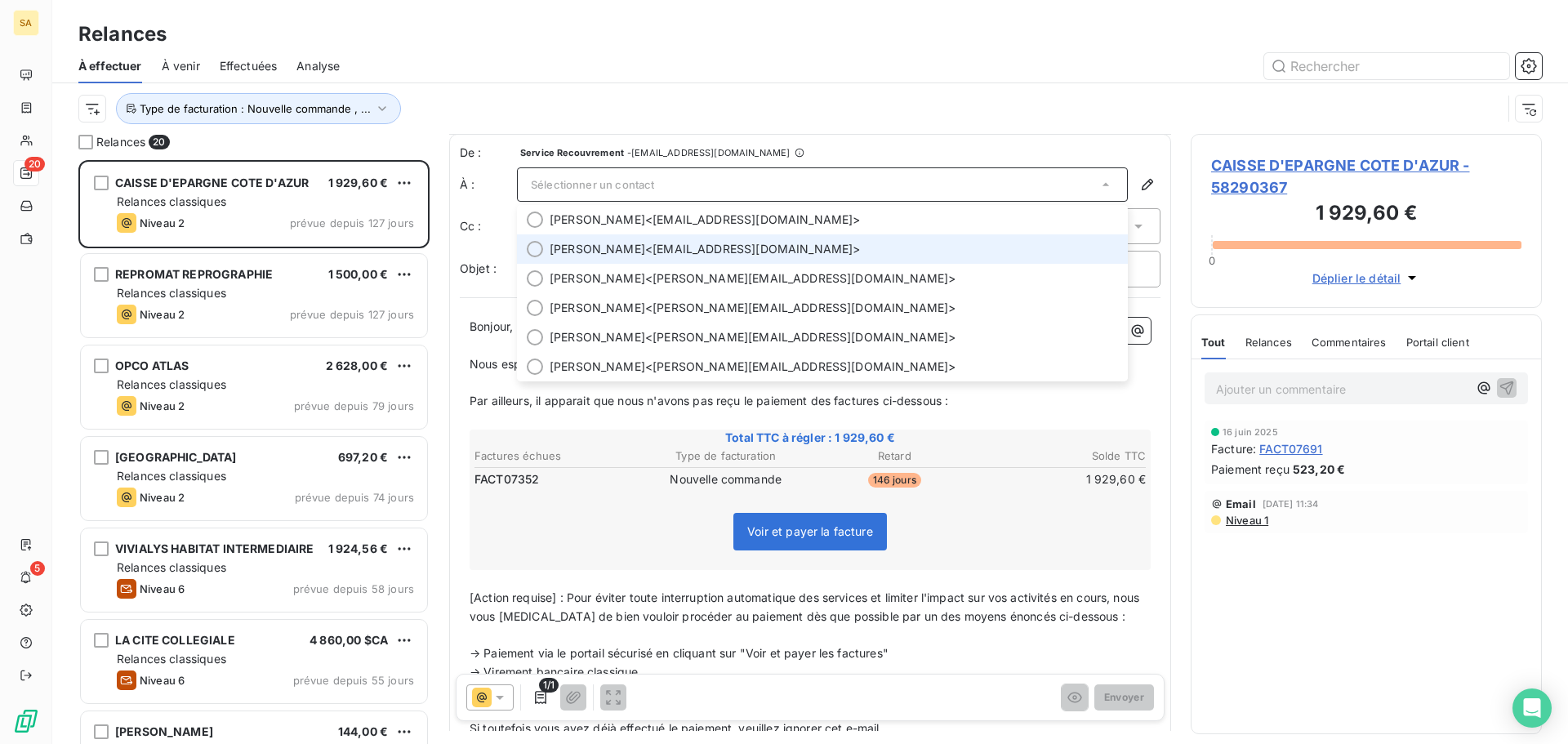
scroll to position [0, 0]
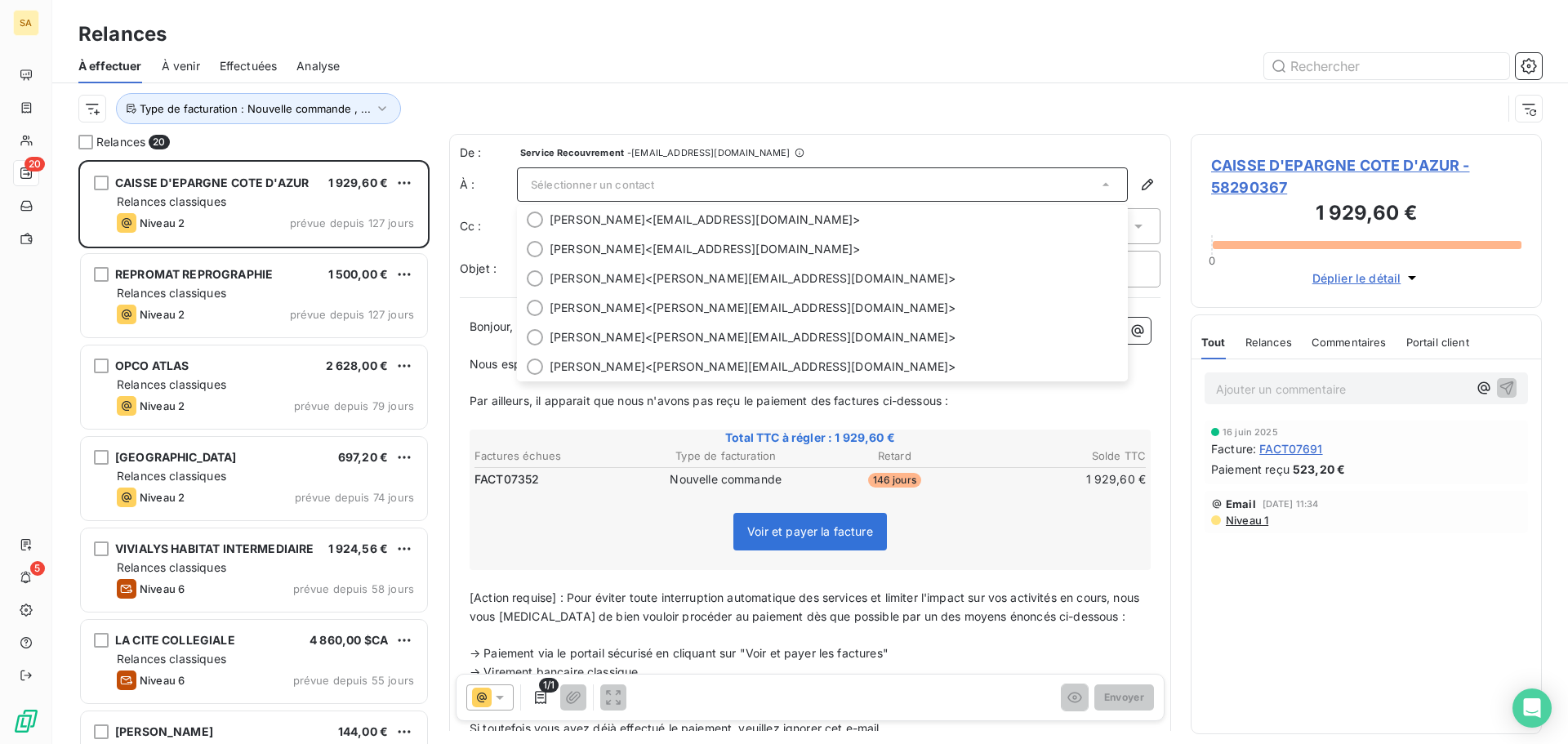
click at [665, 69] on div at bounding box center [950, 66] width 1182 height 27
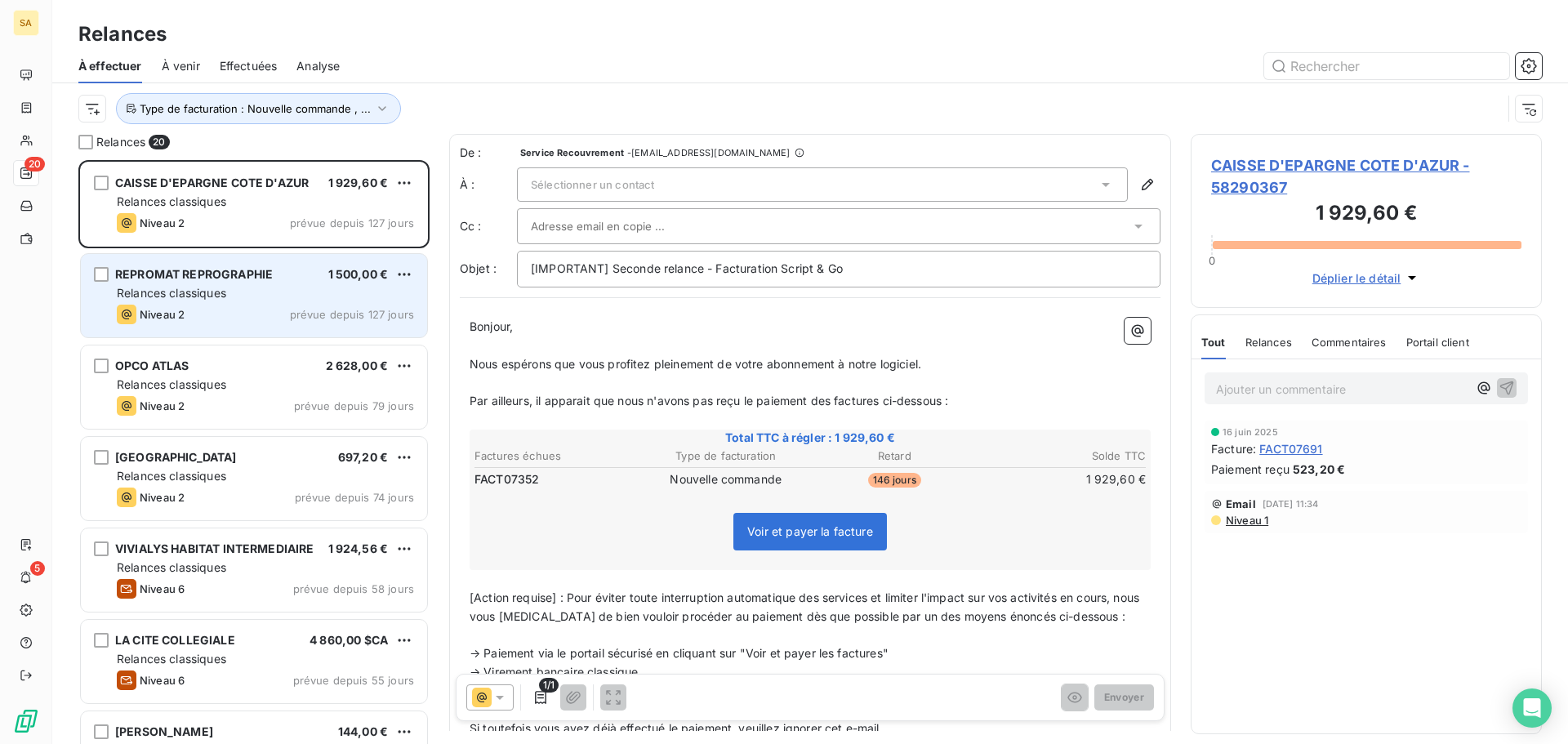
click at [236, 270] on span "REPROMAT REPROGRAPHIE" at bounding box center [194, 274] width 158 height 14
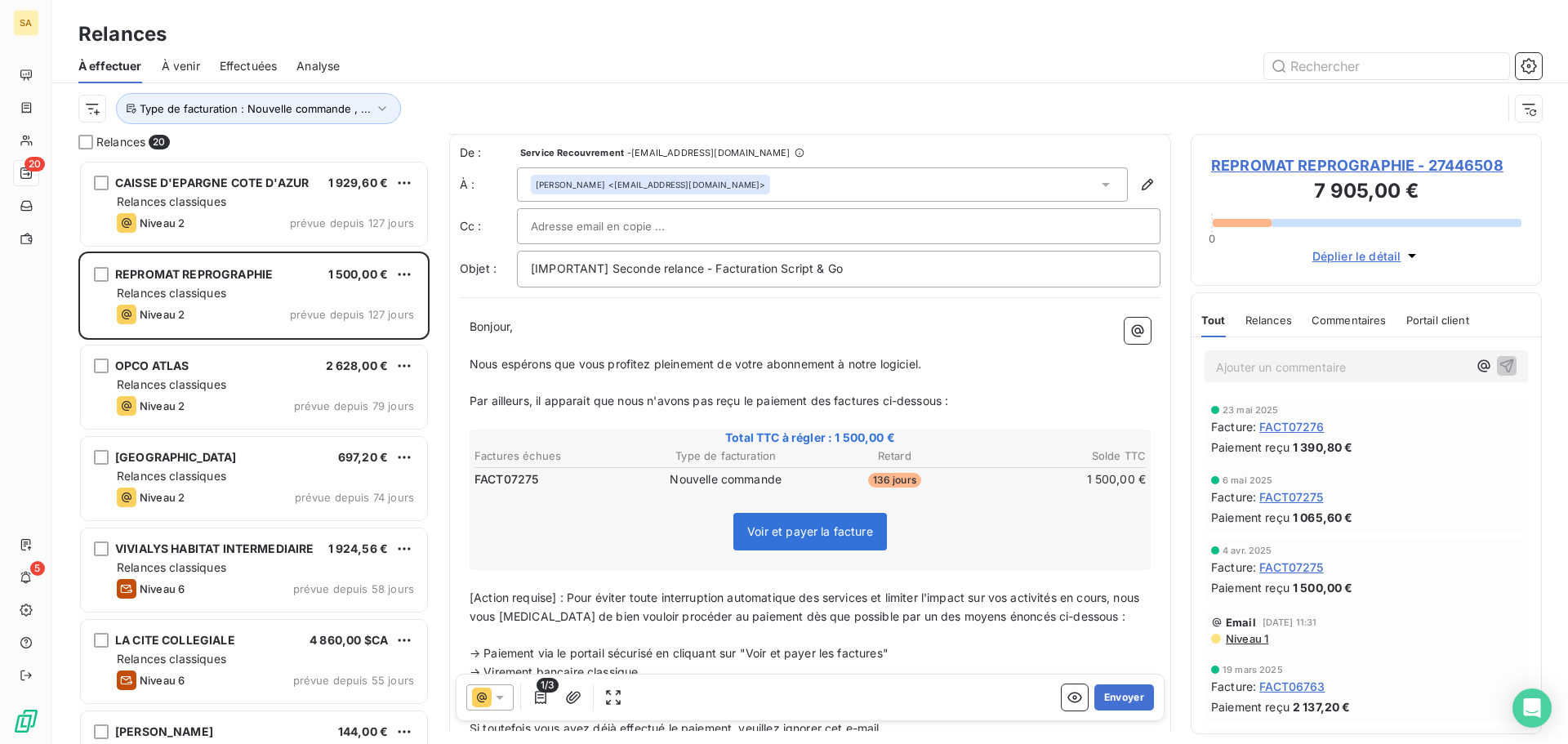
click at [752, 53] on div at bounding box center [950, 66] width 1182 height 27
click at [698, 58] on div at bounding box center [950, 66] width 1182 height 27
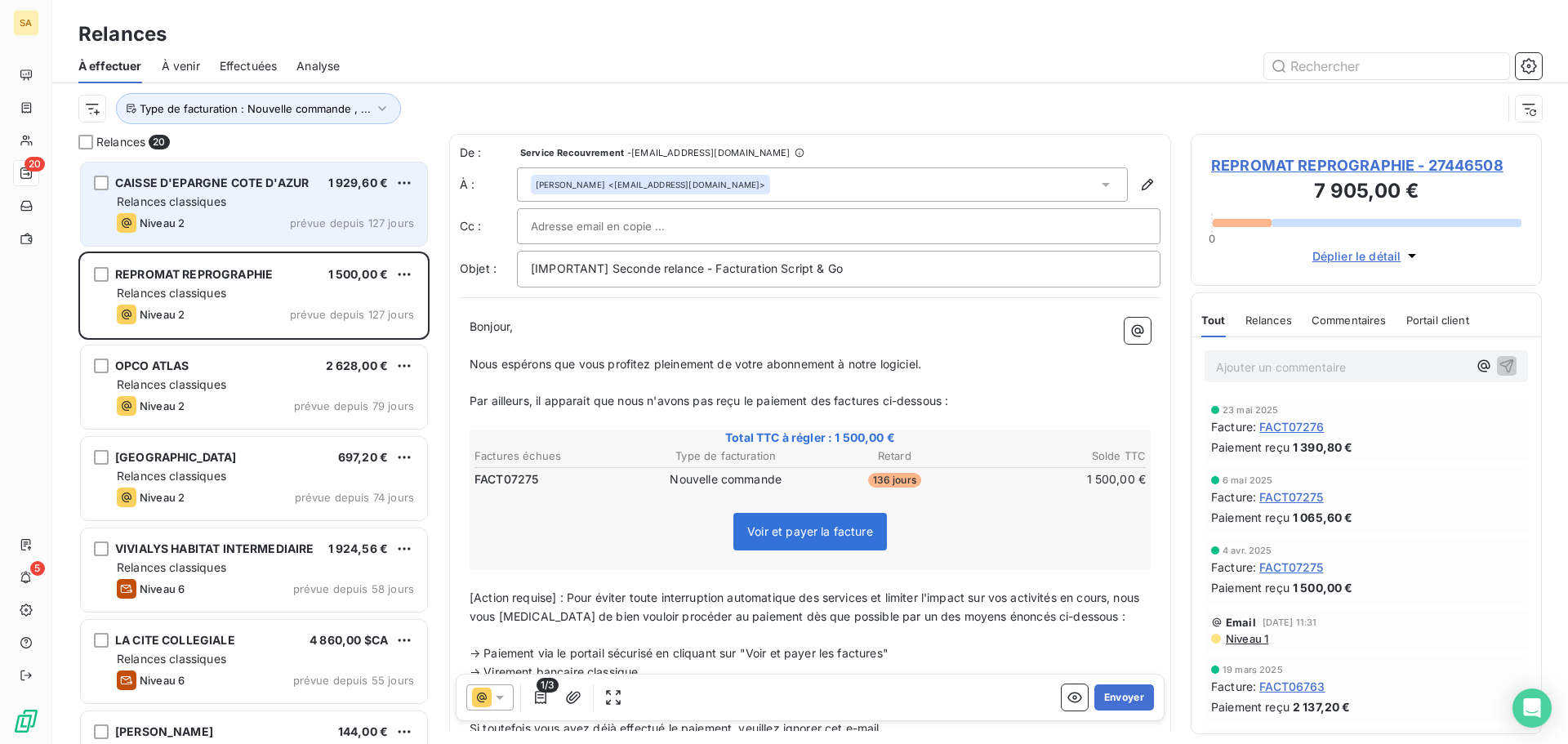
click at [293, 198] on div "Relances classiques" at bounding box center [265, 202] width 297 height 16
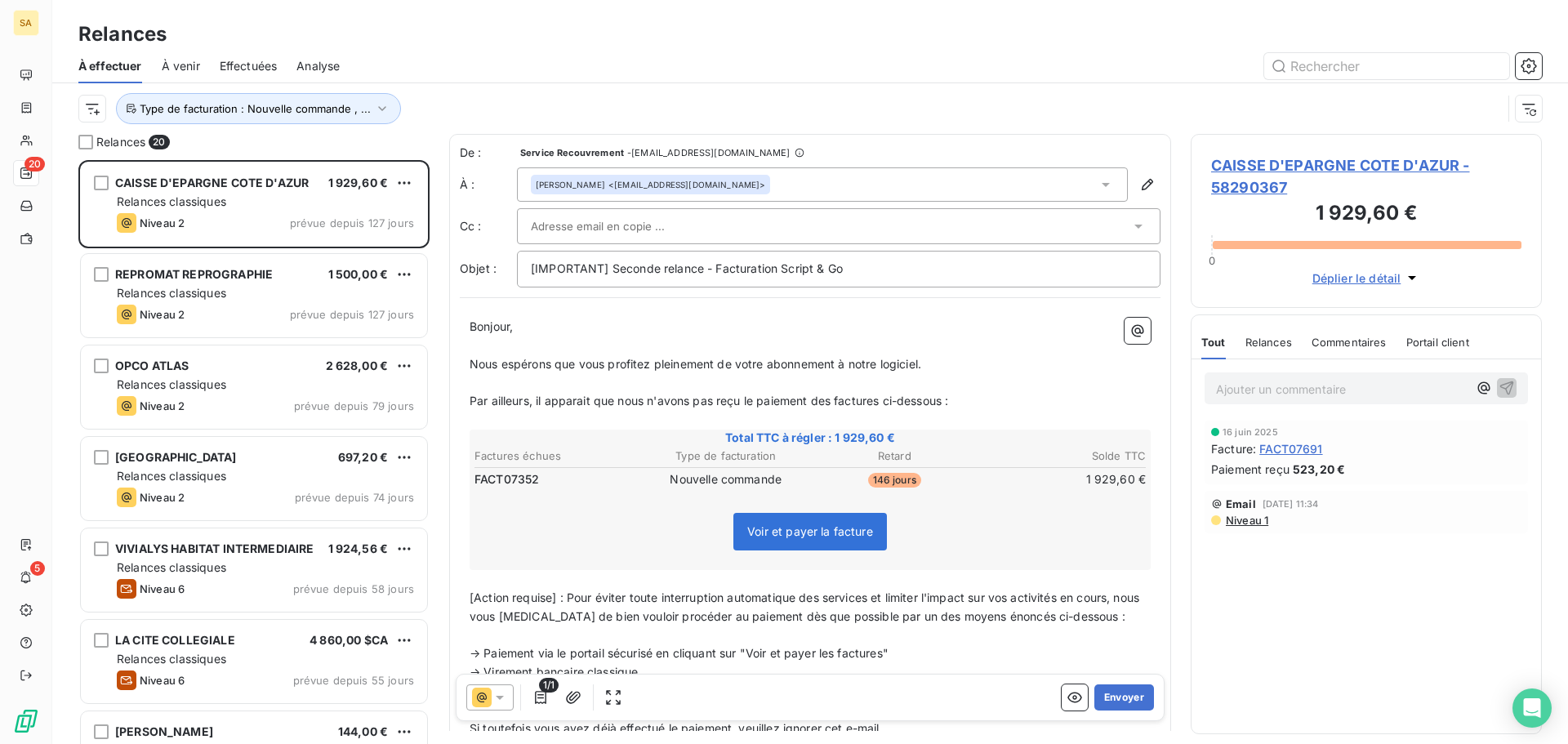
click at [1098, 182] on icon at bounding box center [1105, 184] width 16 height 16
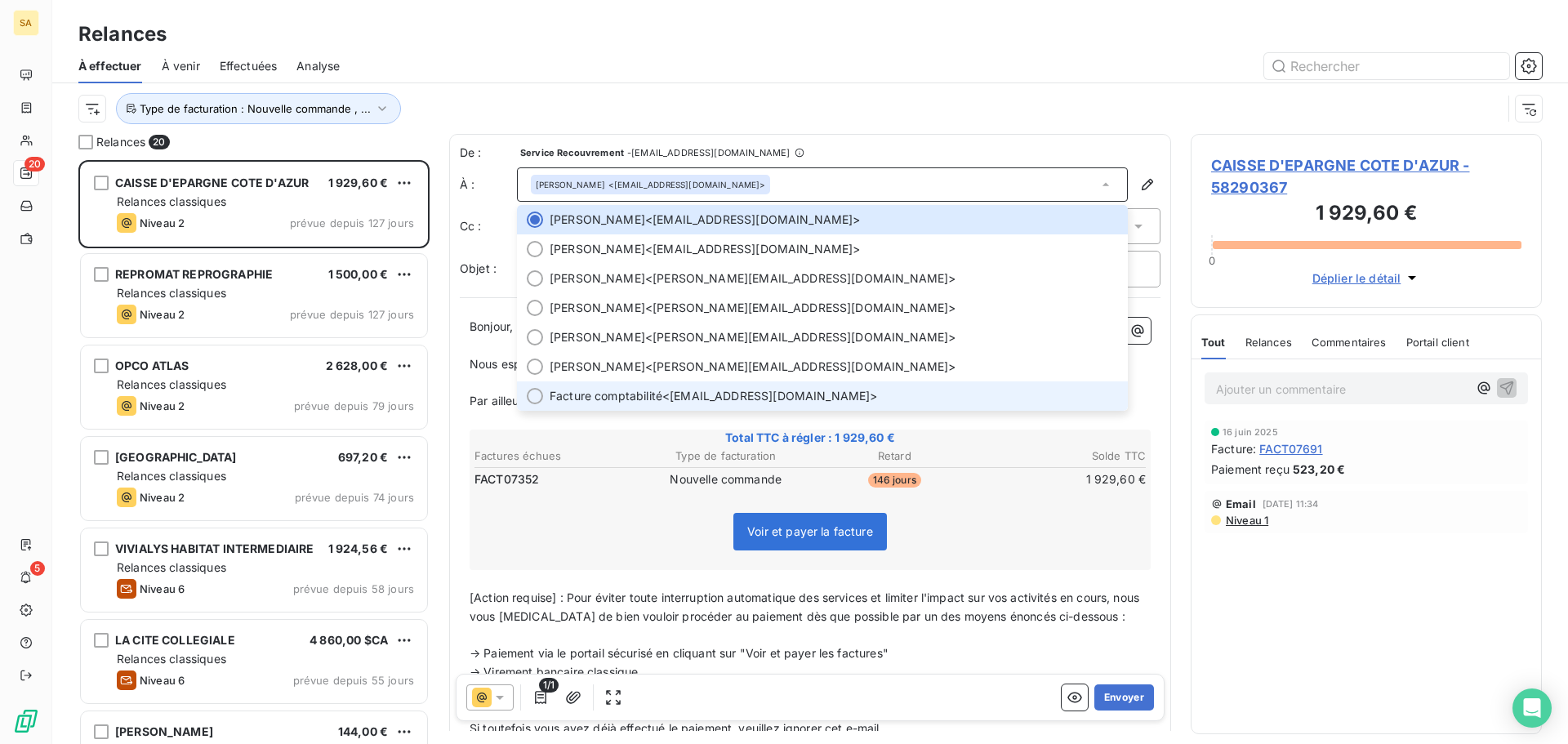
click at [537, 396] on div at bounding box center [535, 396] width 16 height 16
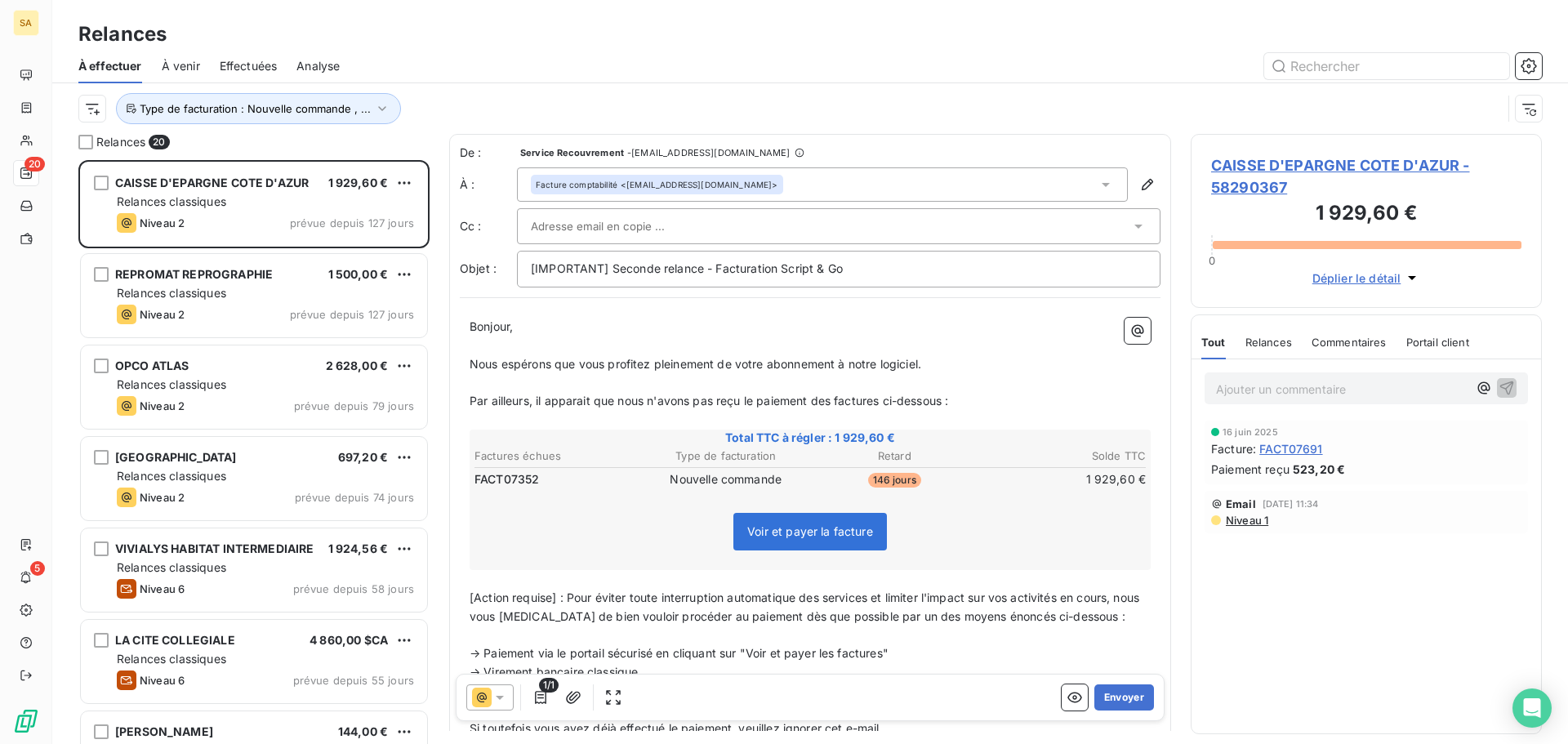
click at [646, 213] on div at bounding box center [838, 226] width 643 height 36
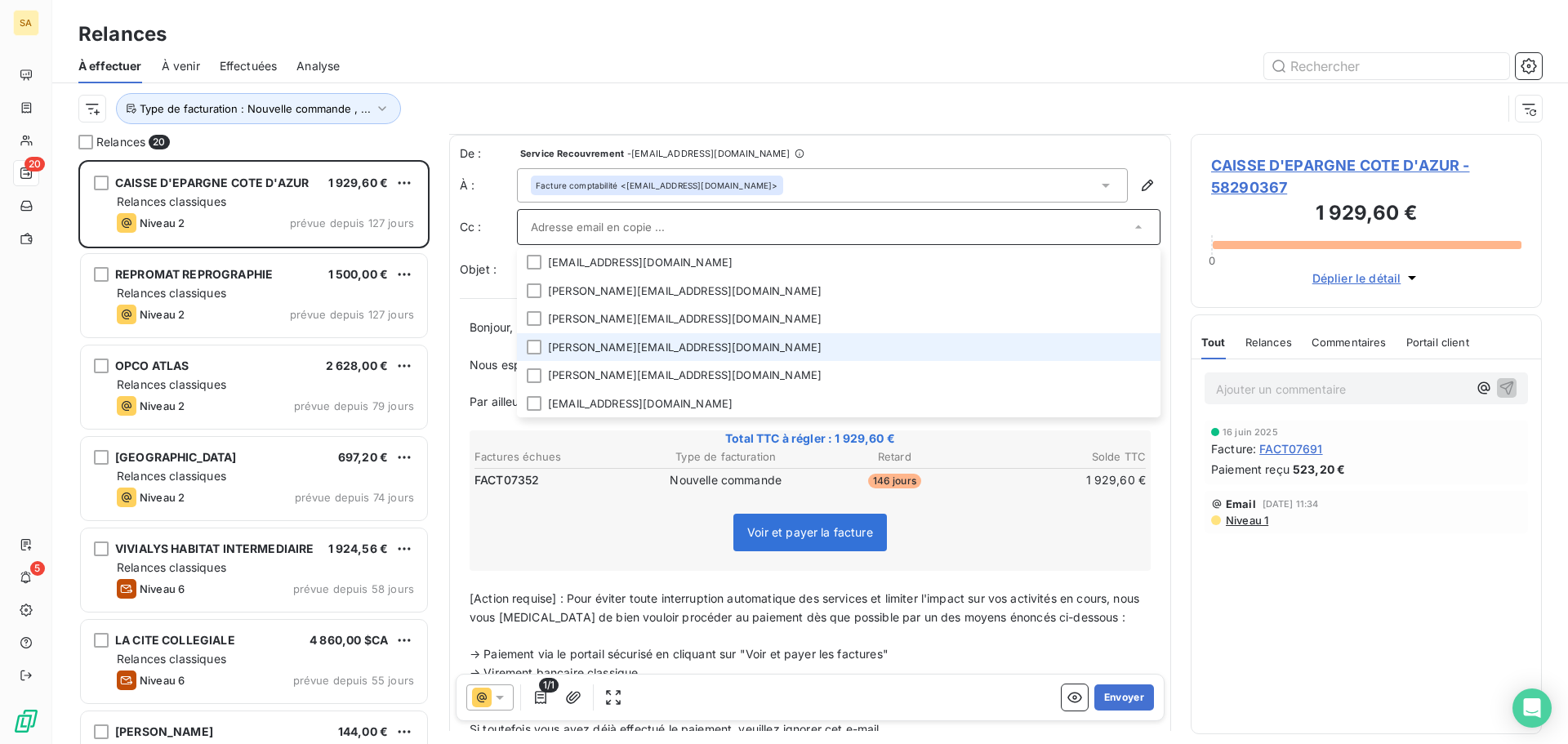
scroll to position [82, 0]
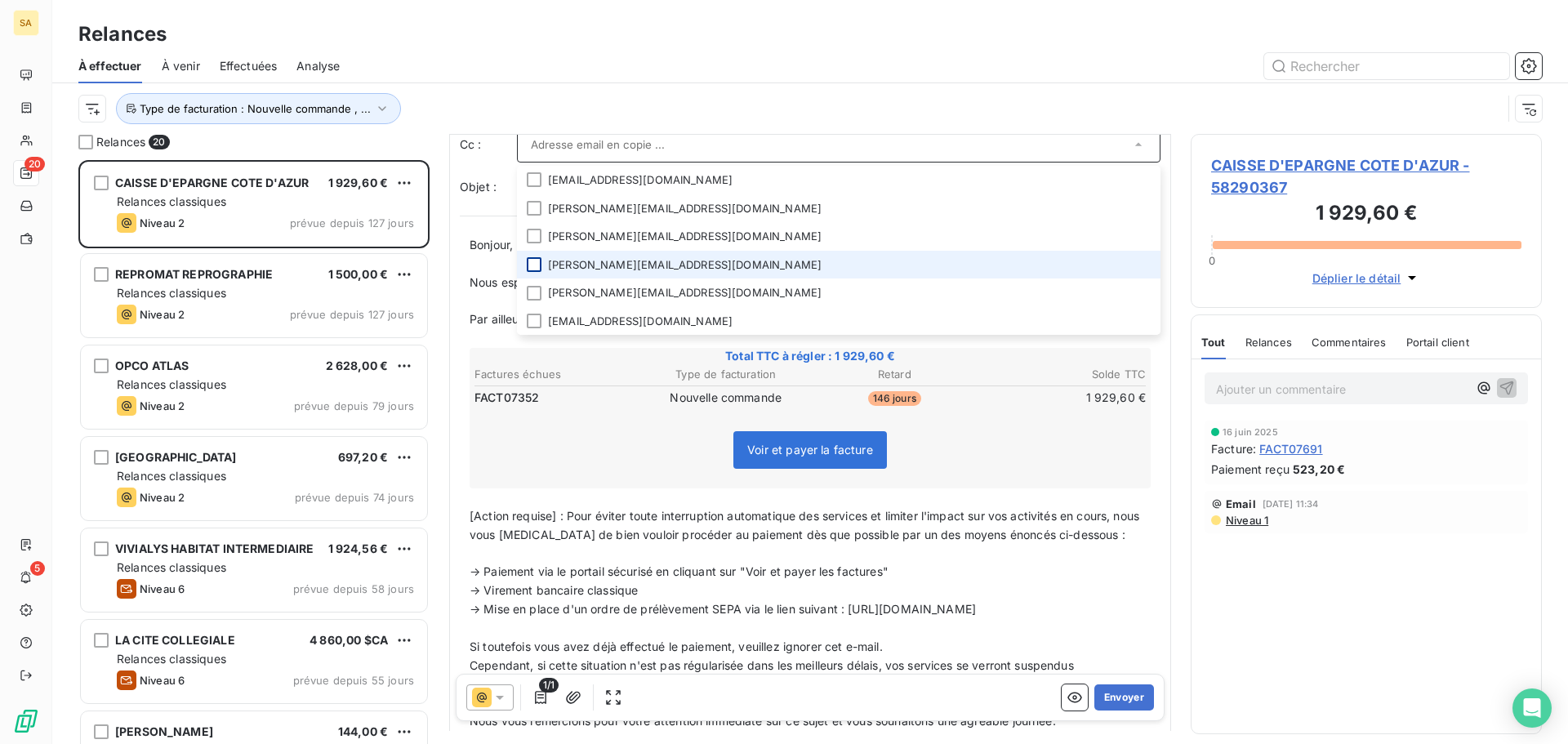
click at [537, 264] on div at bounding box center [535, 265] width 15 height 15
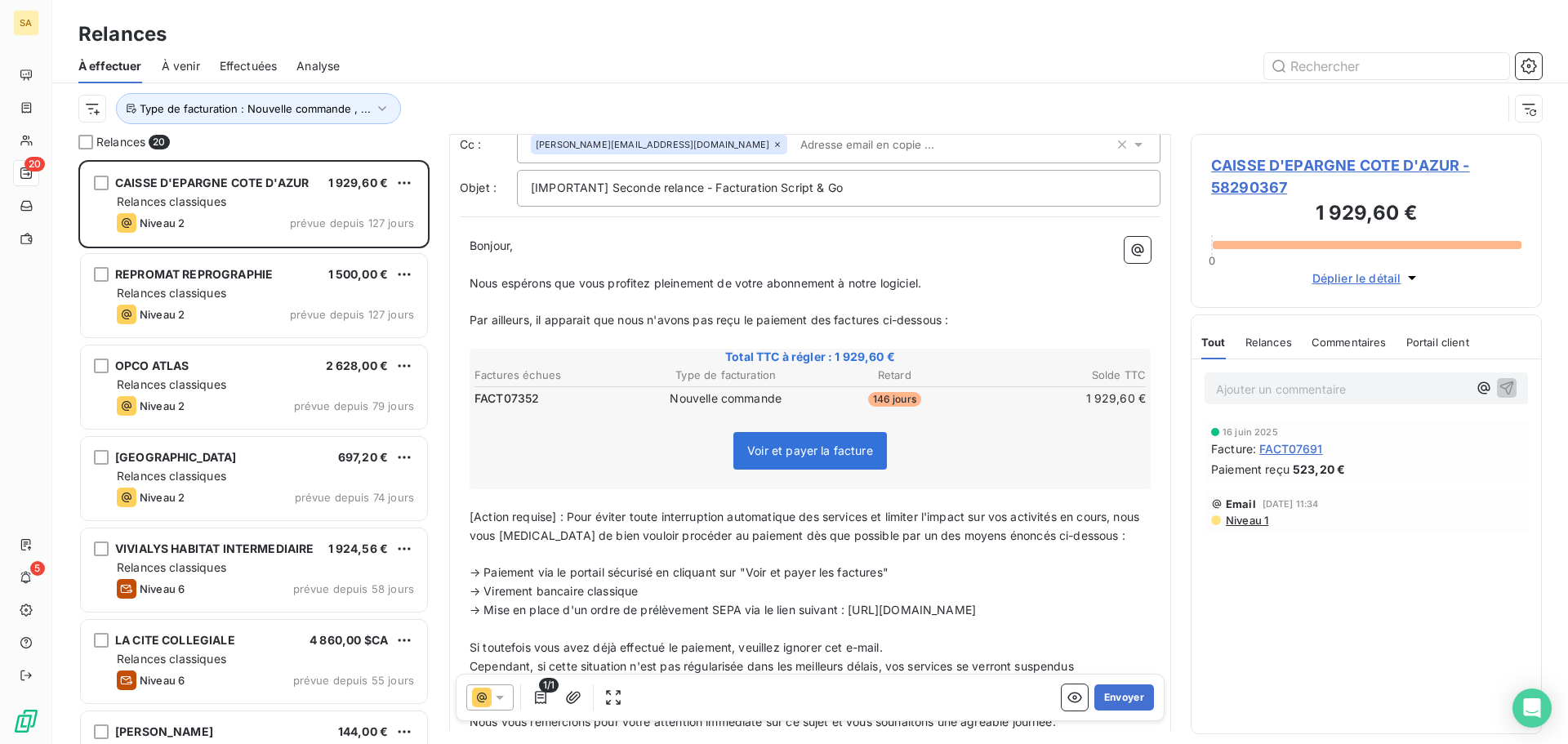
click at [1048, 445] on div "Voir et payer la facture" at bounding box center [810, 454] width 676 height 70
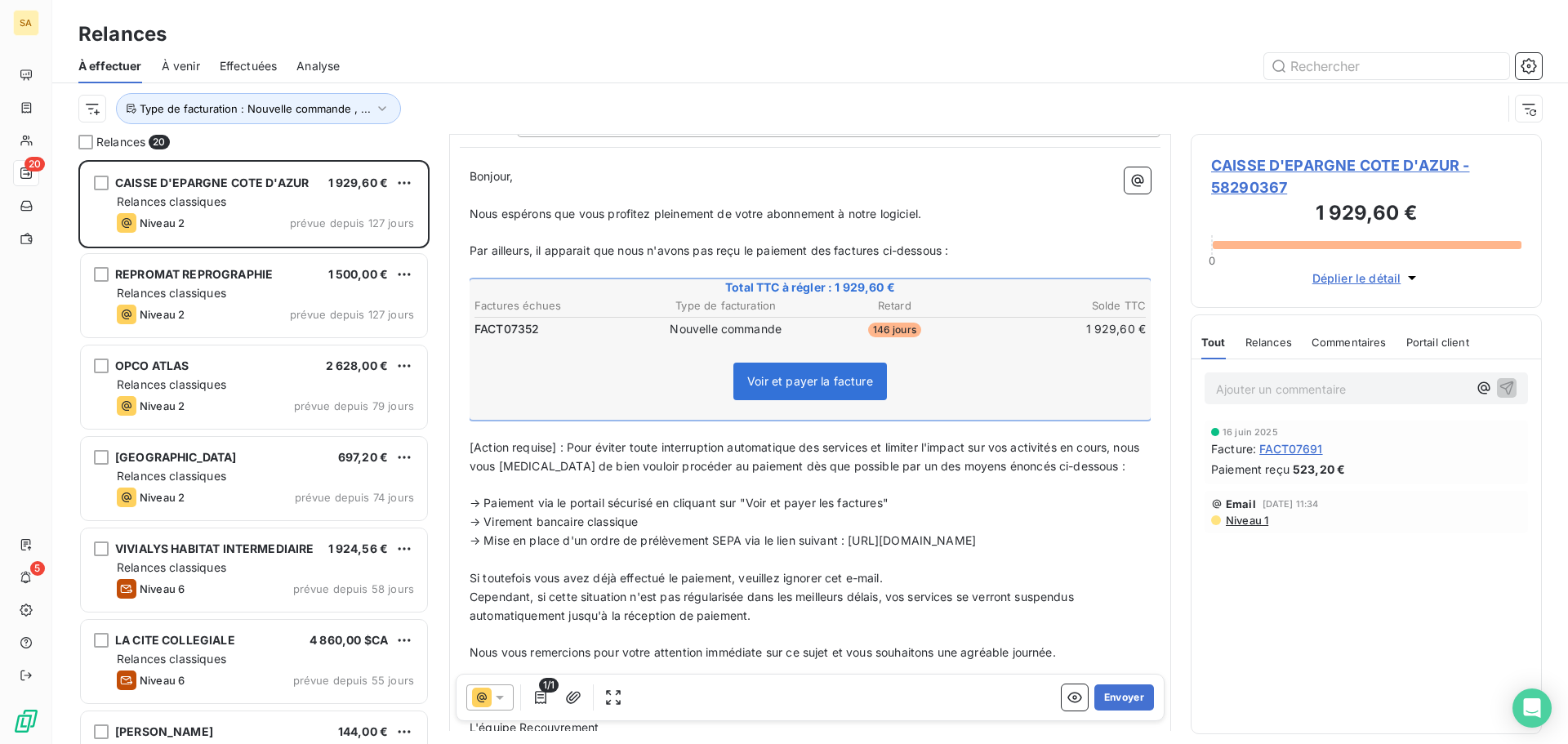
scroll to position [328, 0]
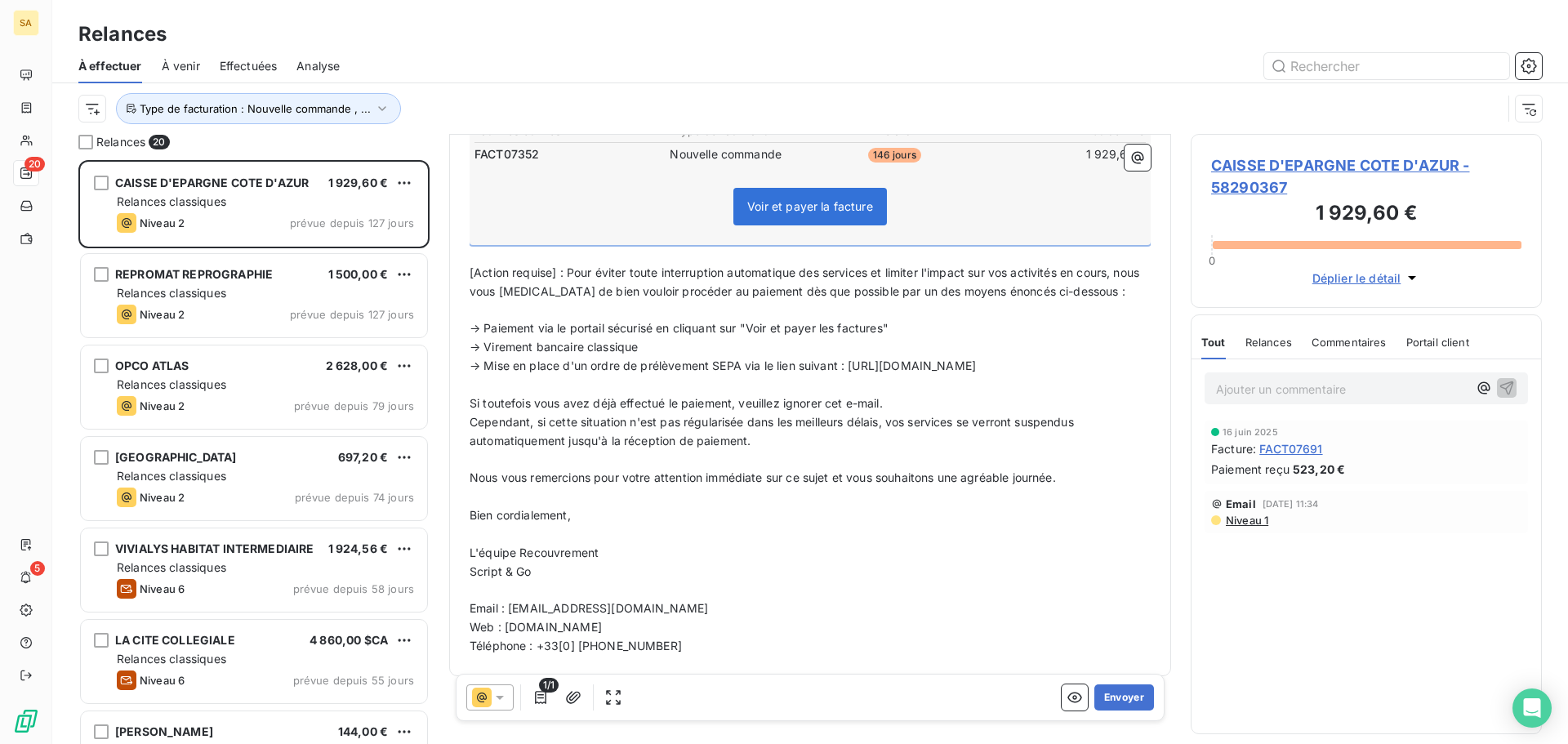
click at [500, 699] on icon at bounding box center [500, 698] width 9 height 4
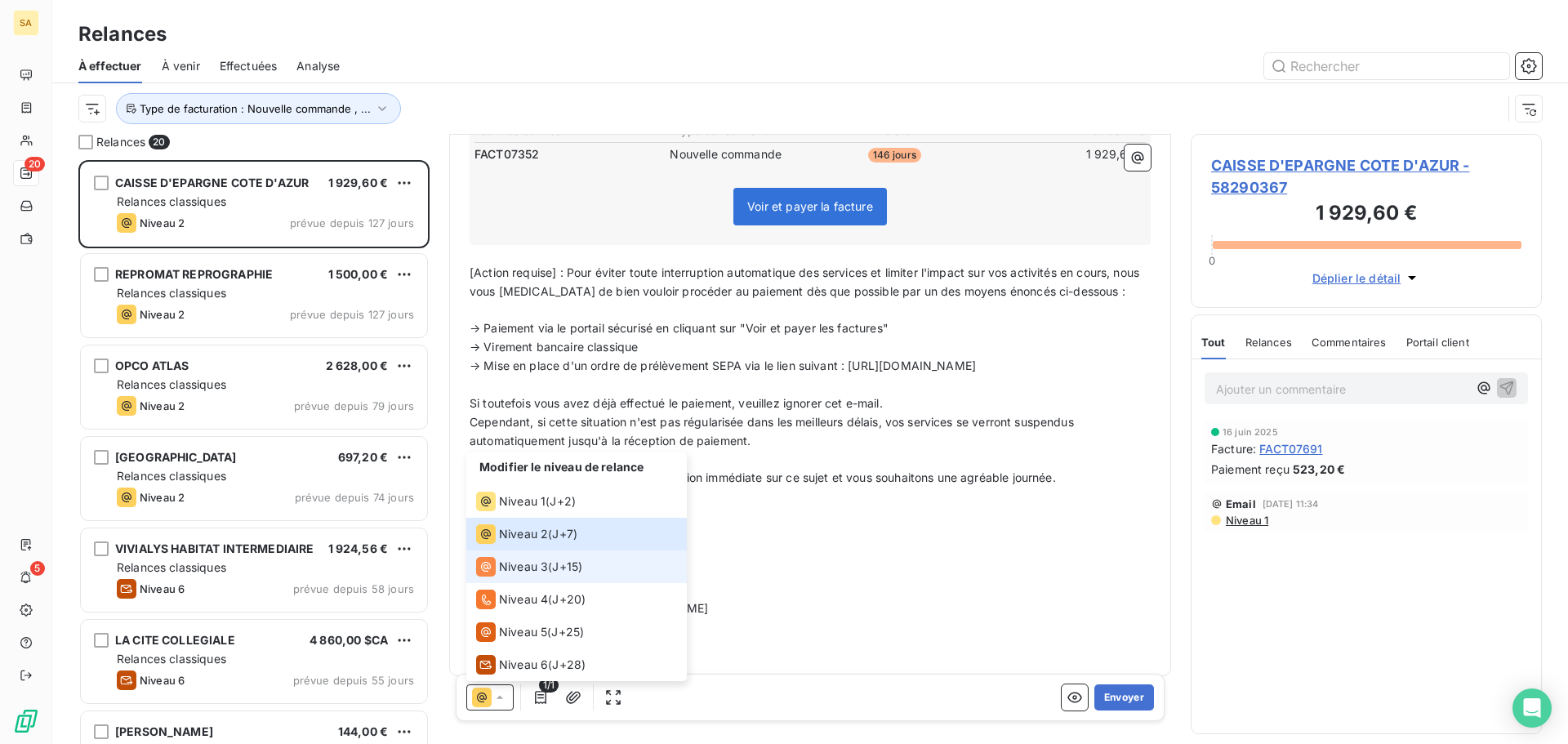
click at [515, 563] on span "Niveau 3" at bounding box center [523, 566] width 49 height 16
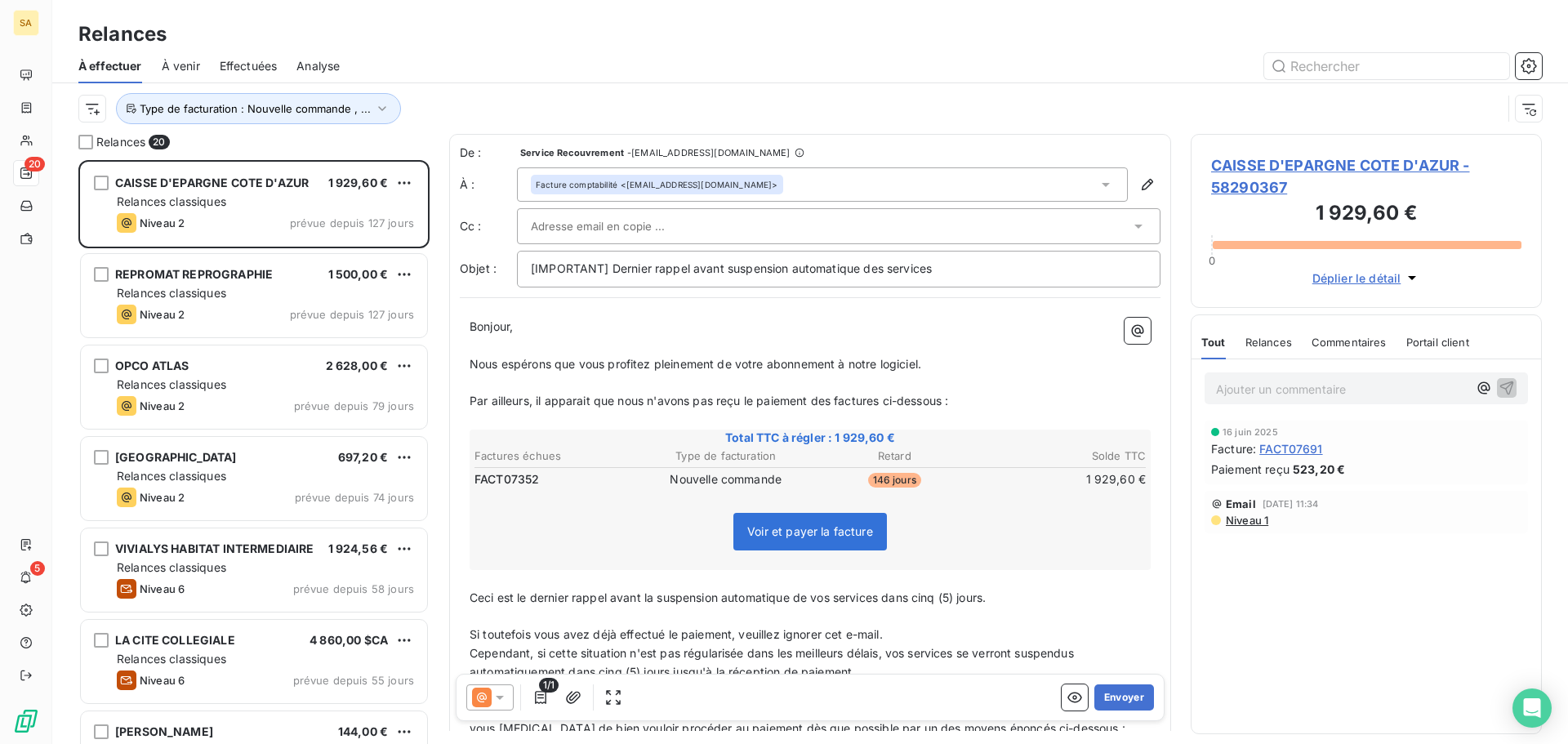
click at [704, 228] on div at bounding box center [830, 226] width 599 height 25
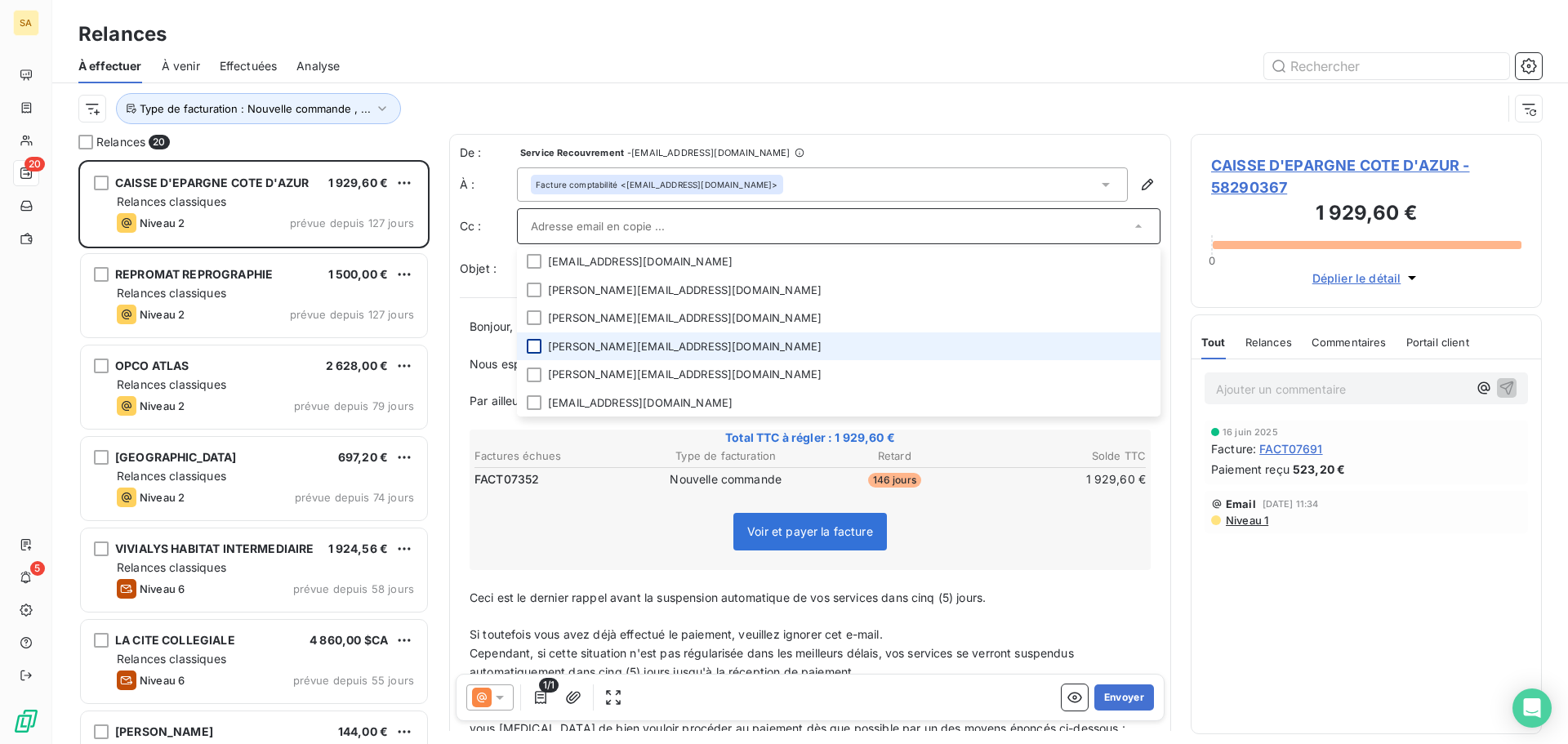
click at [537, 348] on div at bounding box center [535, 346] width 15 height 15
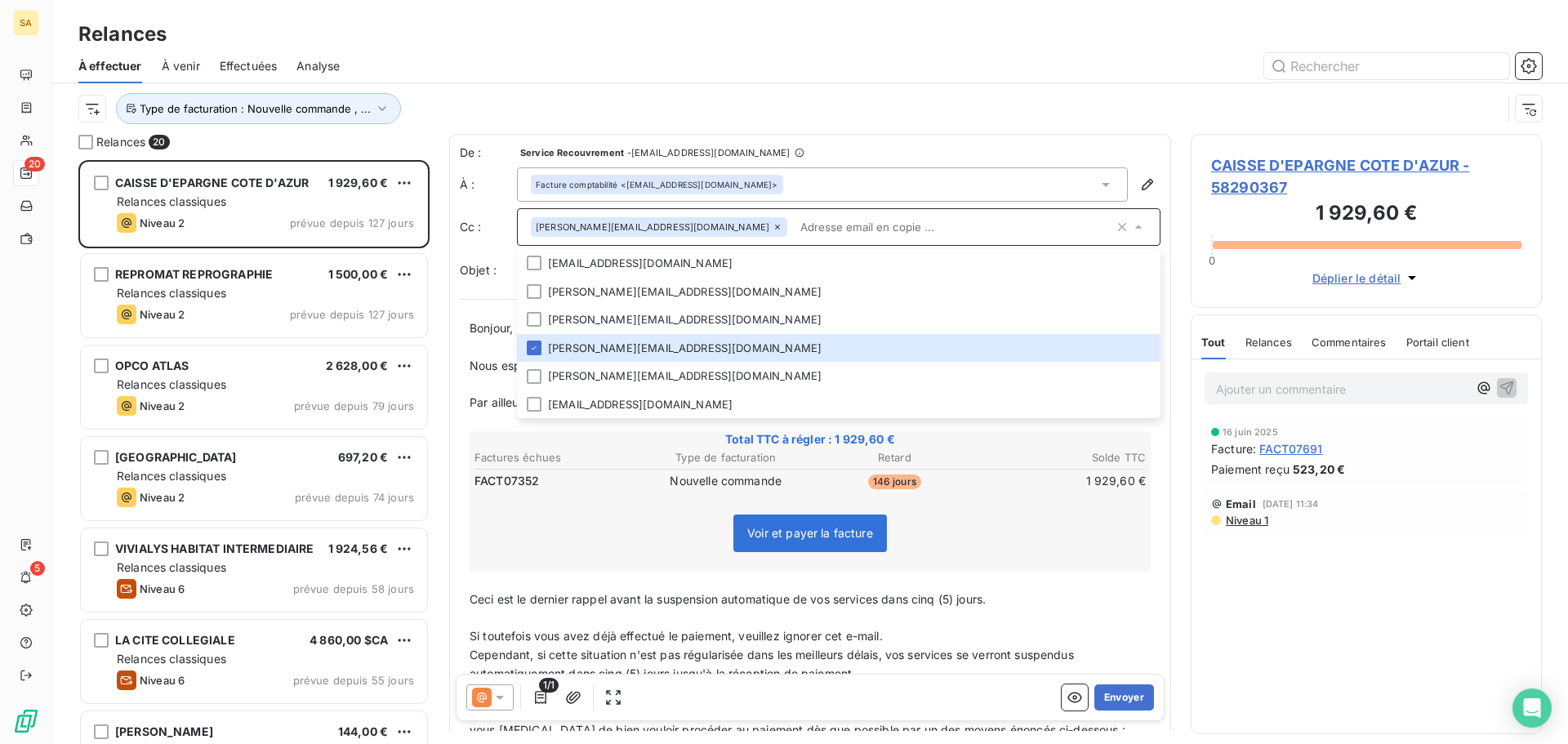
click at [1013, 498] on div "Total TTC à régler : 1 929,60 € Factures échues Type de facturation Retard Sold…" at bounding box center [810, 502] width 681 height 140
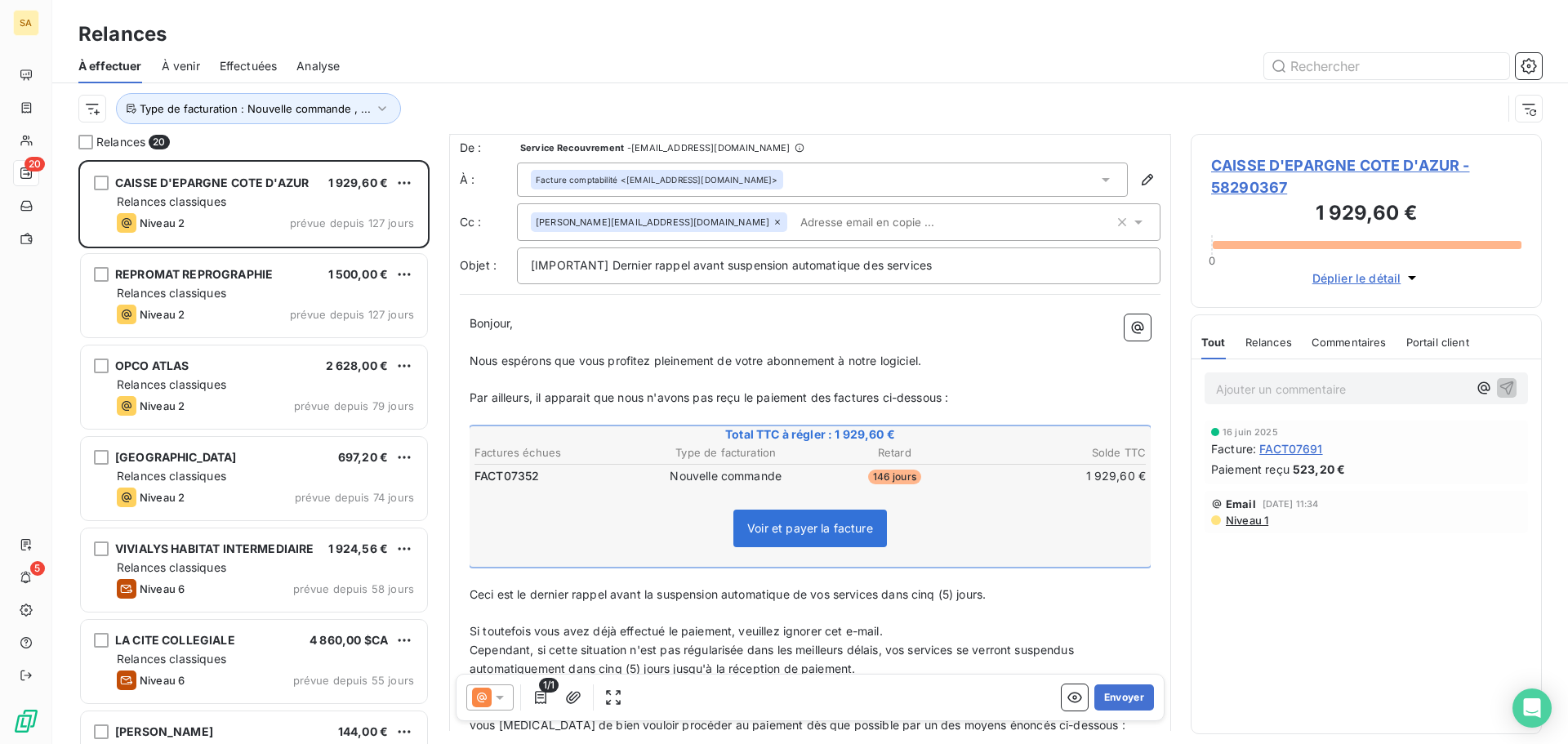
scroll to position [0, 0]
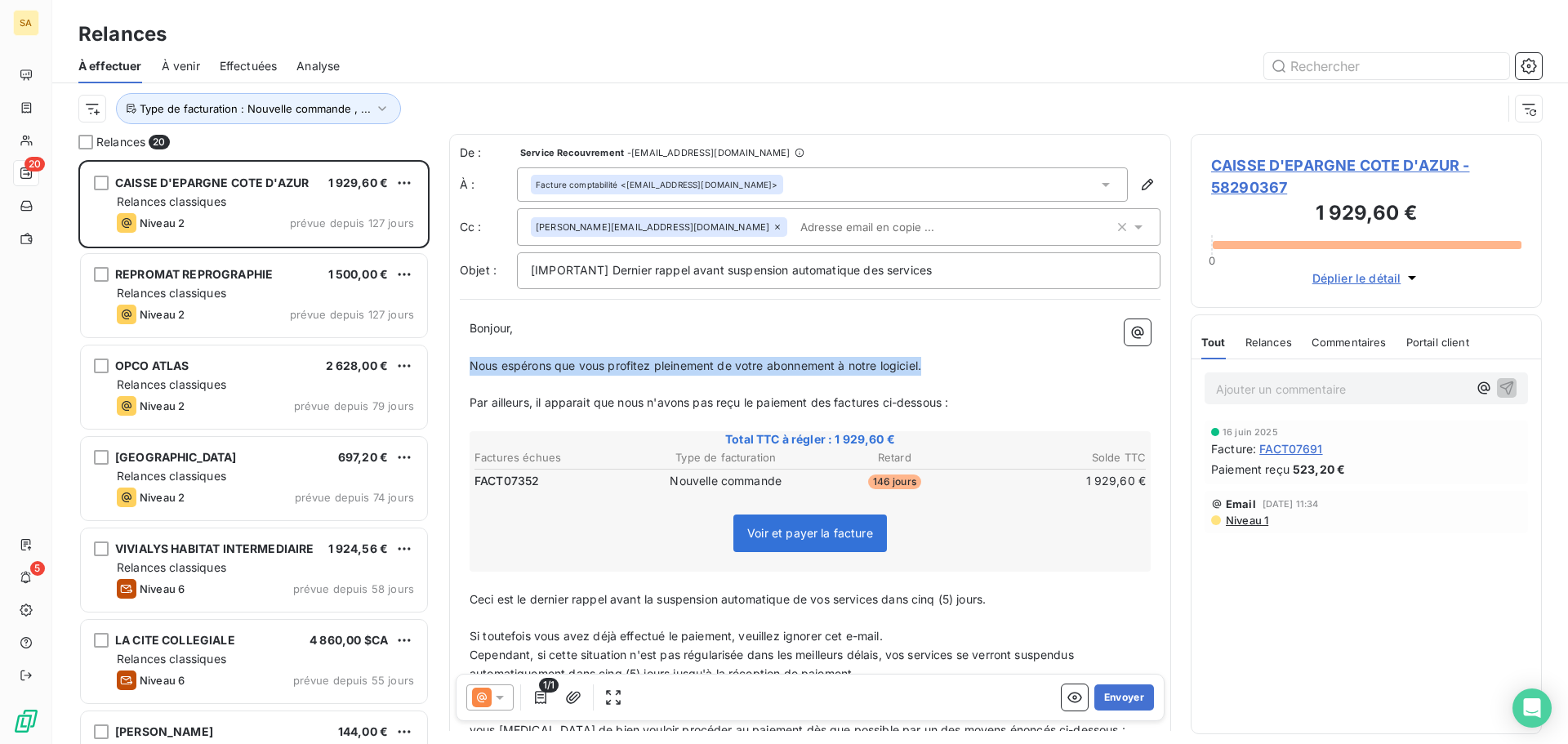
drag, startPoint x: 965, startPoint y: 371, endPoint x: 462, endPoint y: 373, distance: 503.0
click at [462, 373] on div "Bonjour, ﻿ Nous espérons que vous profitez pleinement de votre abonnement à not…" at bounding box center [810, 669] width 700 height 720
drag, startPoint x: 535, startPoint y: 402, endPoint x: 452, endPoint y: 402, distance: 83.0
click at [452, 402] on div "De : Service Recouvrement - comptabilite@recouvrement.scriptandgo.com À : Factu…" at bounding box center [810, 588] width 722 height 907
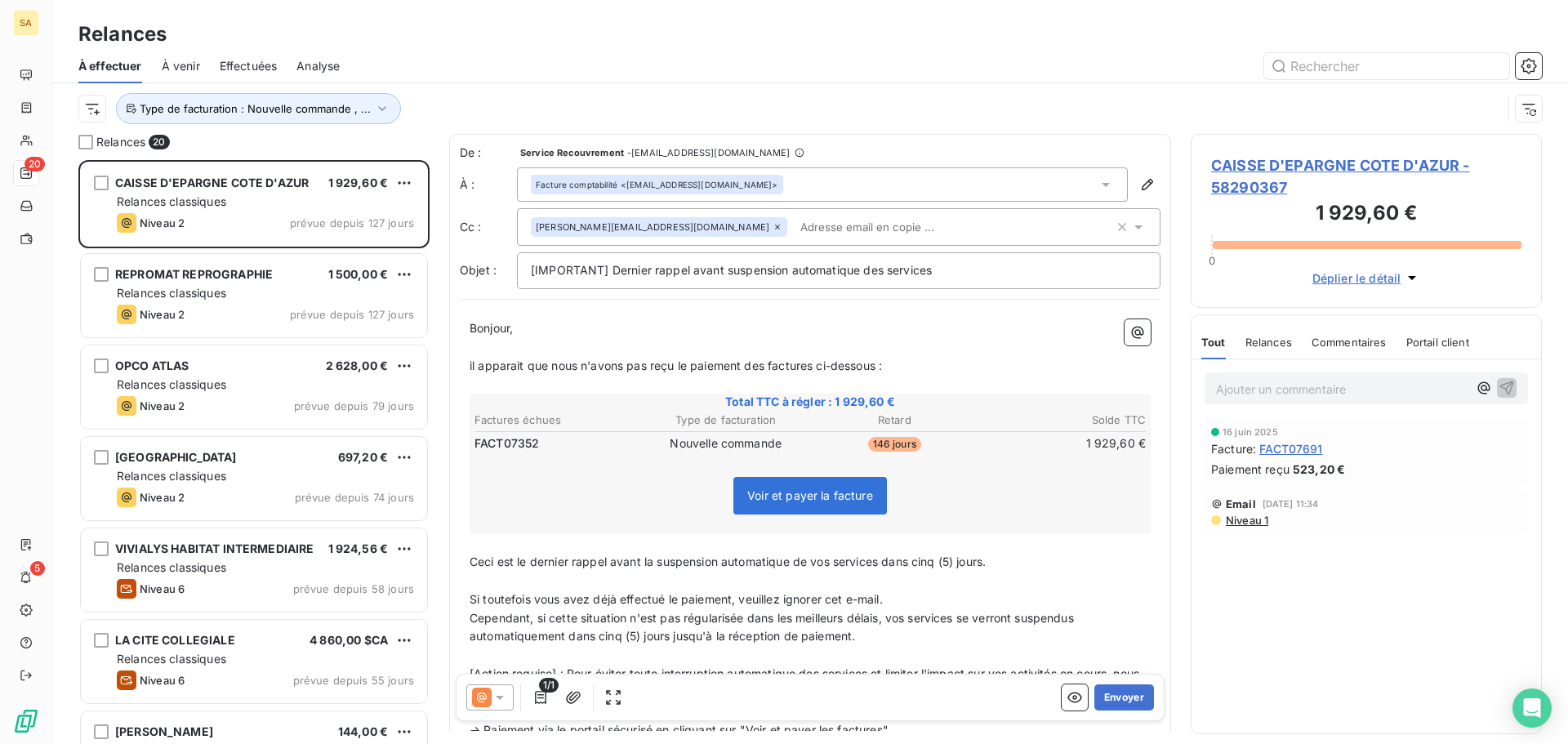
click at [474, 364] on span "il apparait que nous n'avons pas reçu le paiement des factures ci-dessous :" at bounding box center [676, 365] width 413 height 14
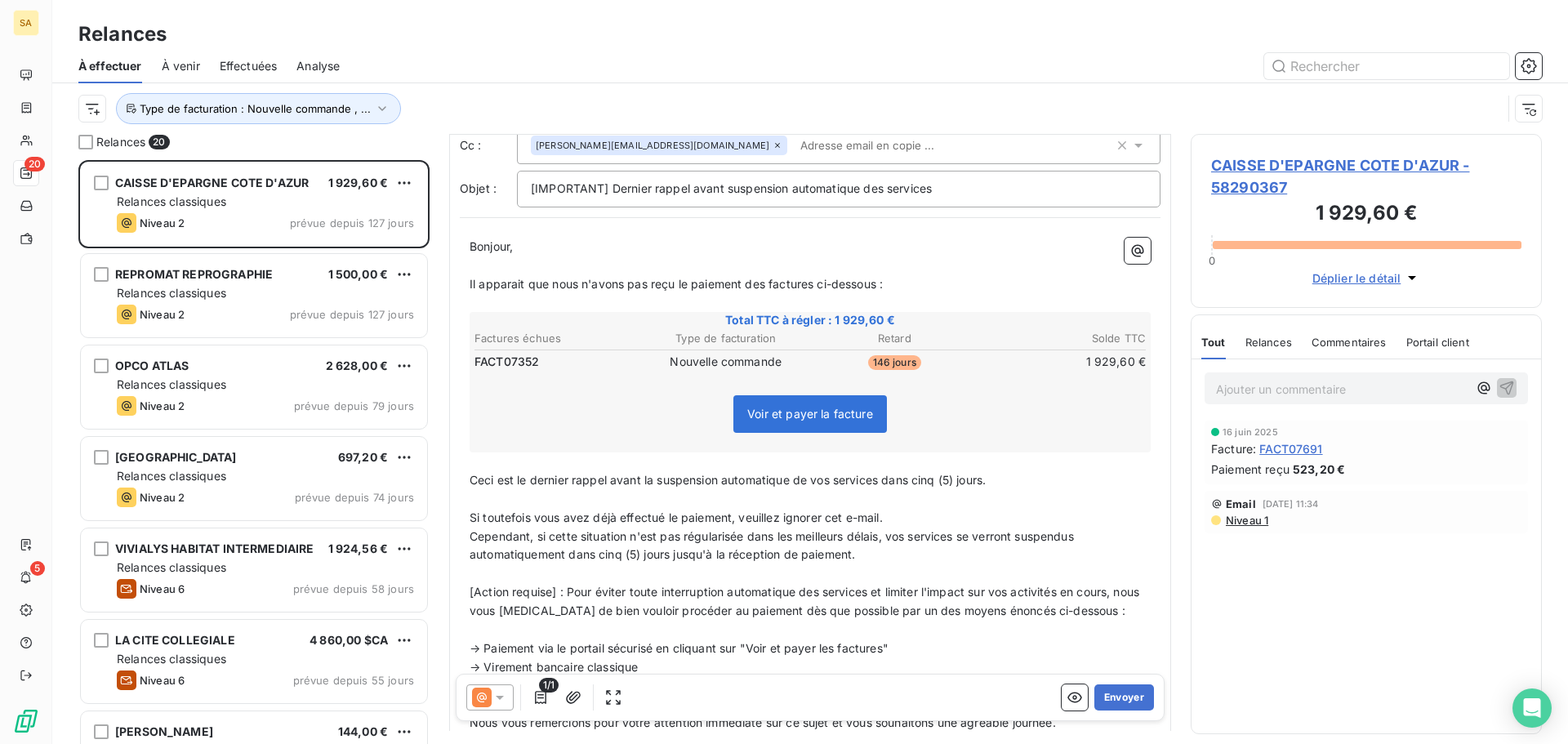
drag, startPoint x: 1021, startPoint y: 487, endPoint x: 885, endPoint y: 487, distance: 136.0
click at [885, 487] on p "Ceci est le dernier rappel avant la suspension automatique de vos services dans…" at bounding box center [810, 481] width 681 height 19
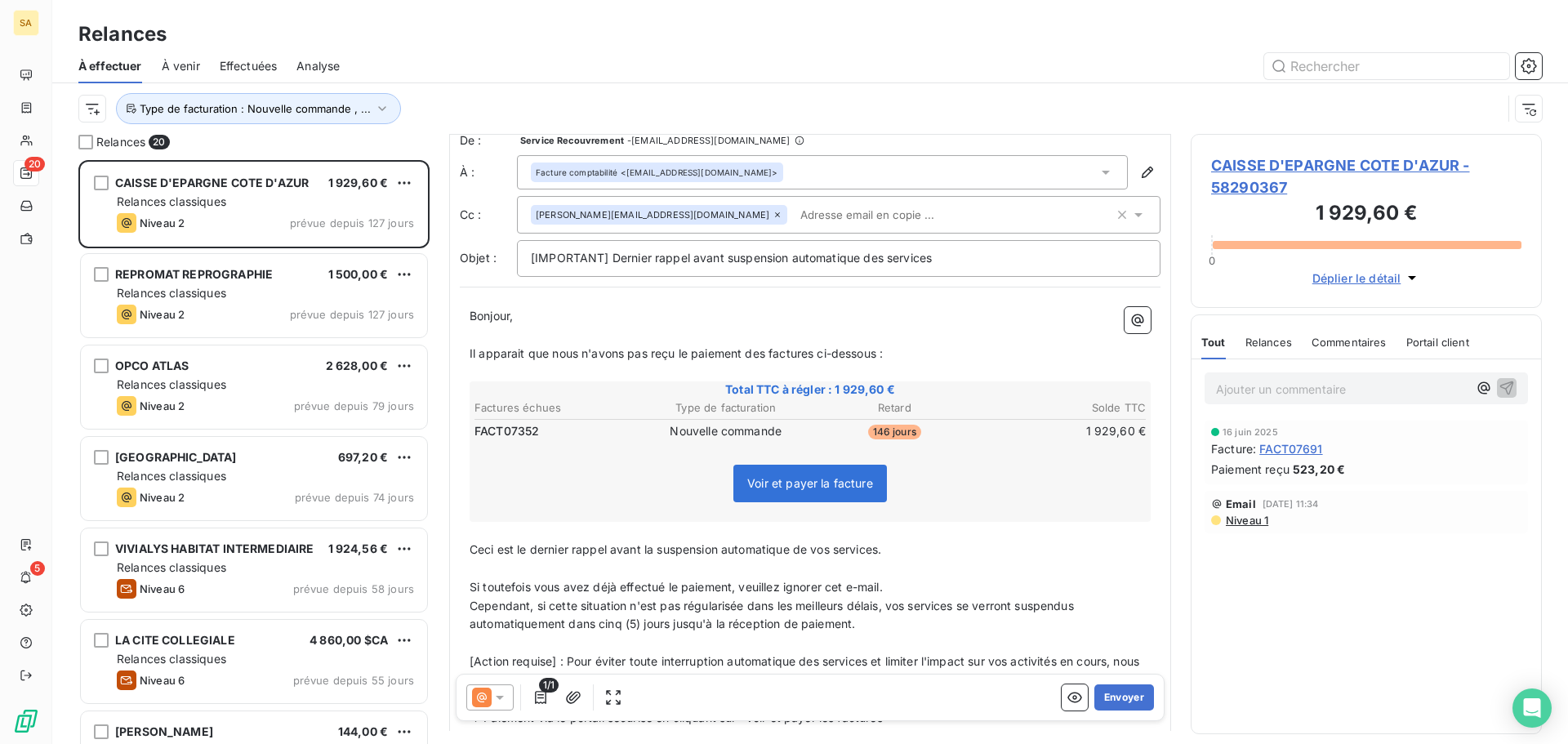
scroll to position [0, 0]
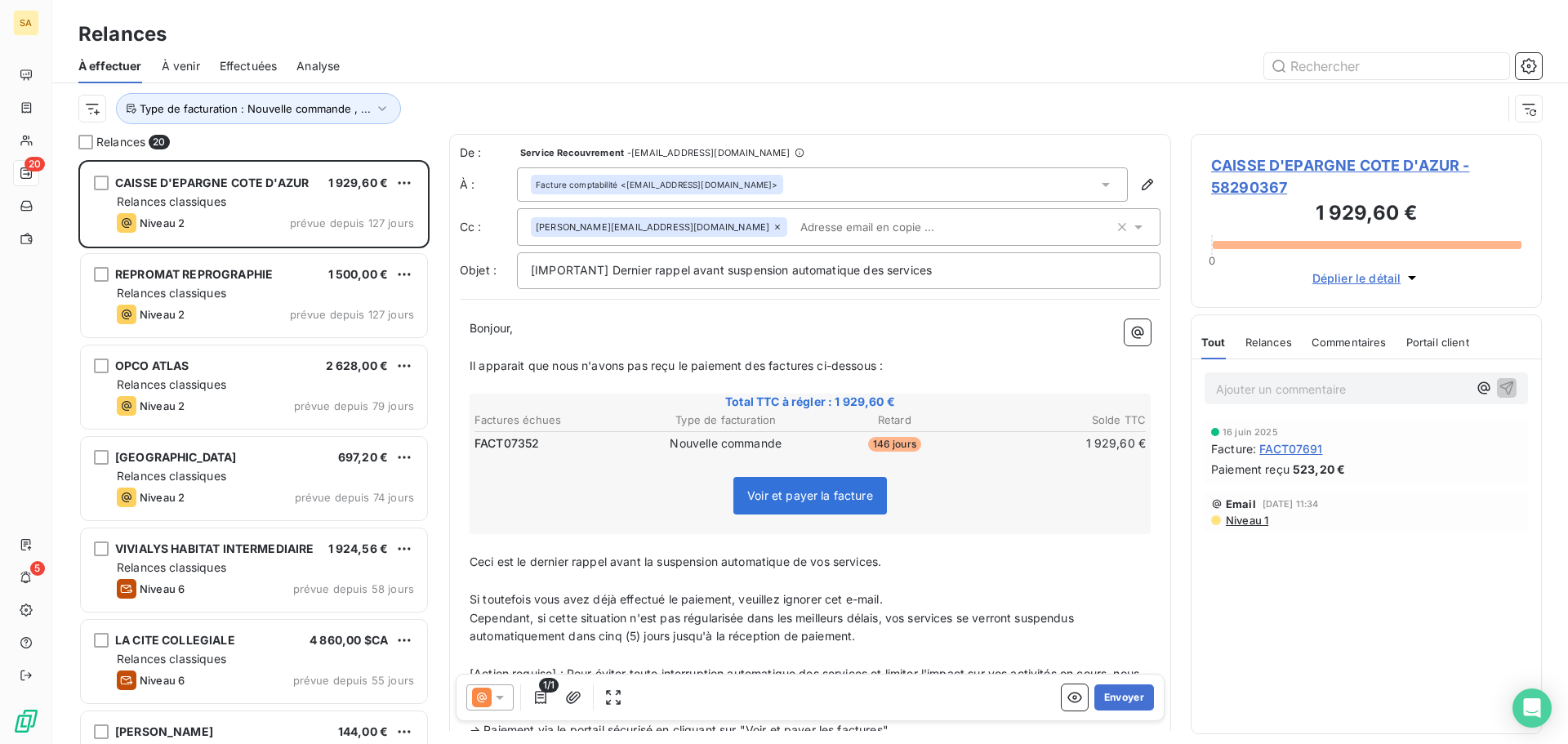
click at [799, 220] on input "text" at bounding box center [888, 227] width 188 height 25
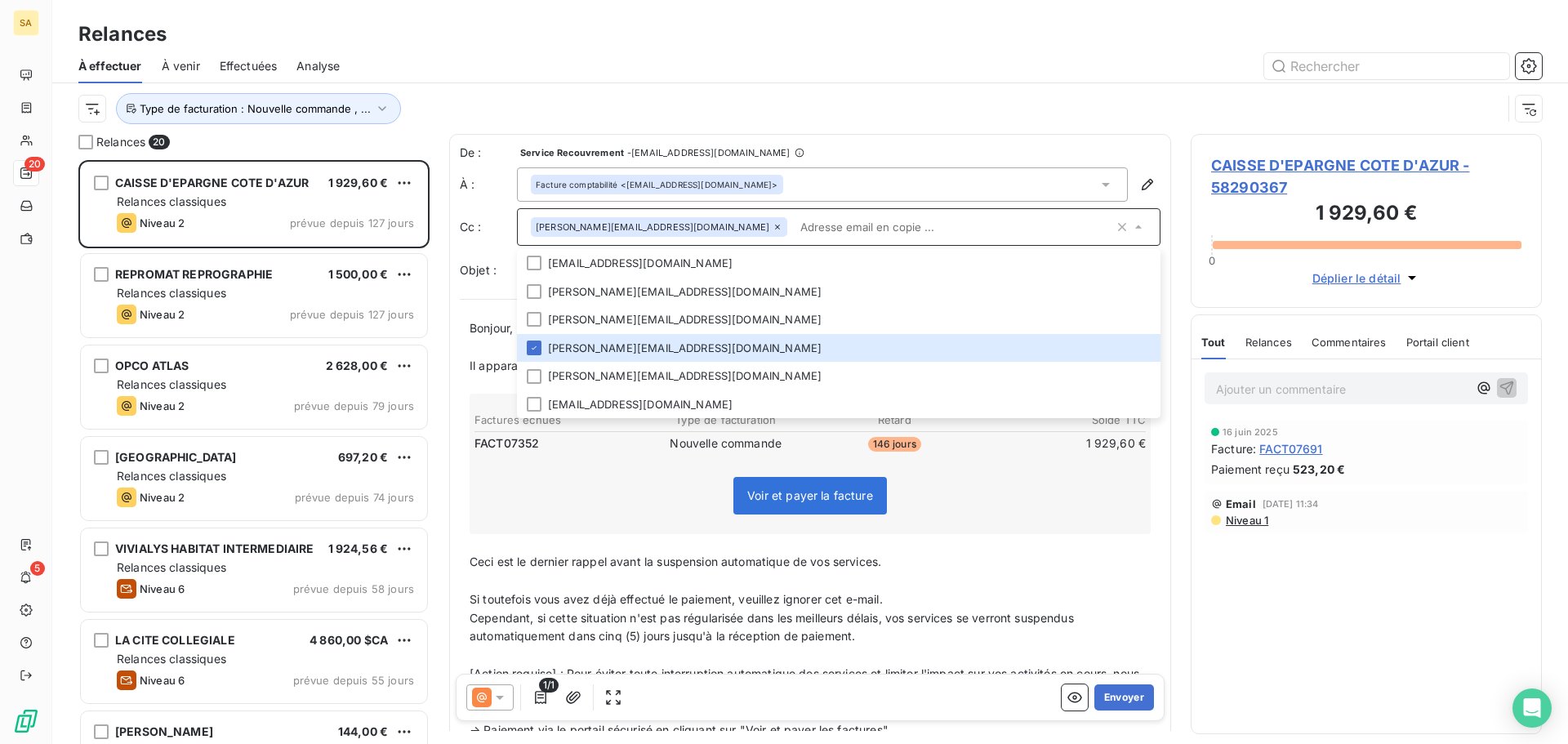
click at [1027, 538] on p "﻿" at bounding box center [810, 543] width 681 height 19
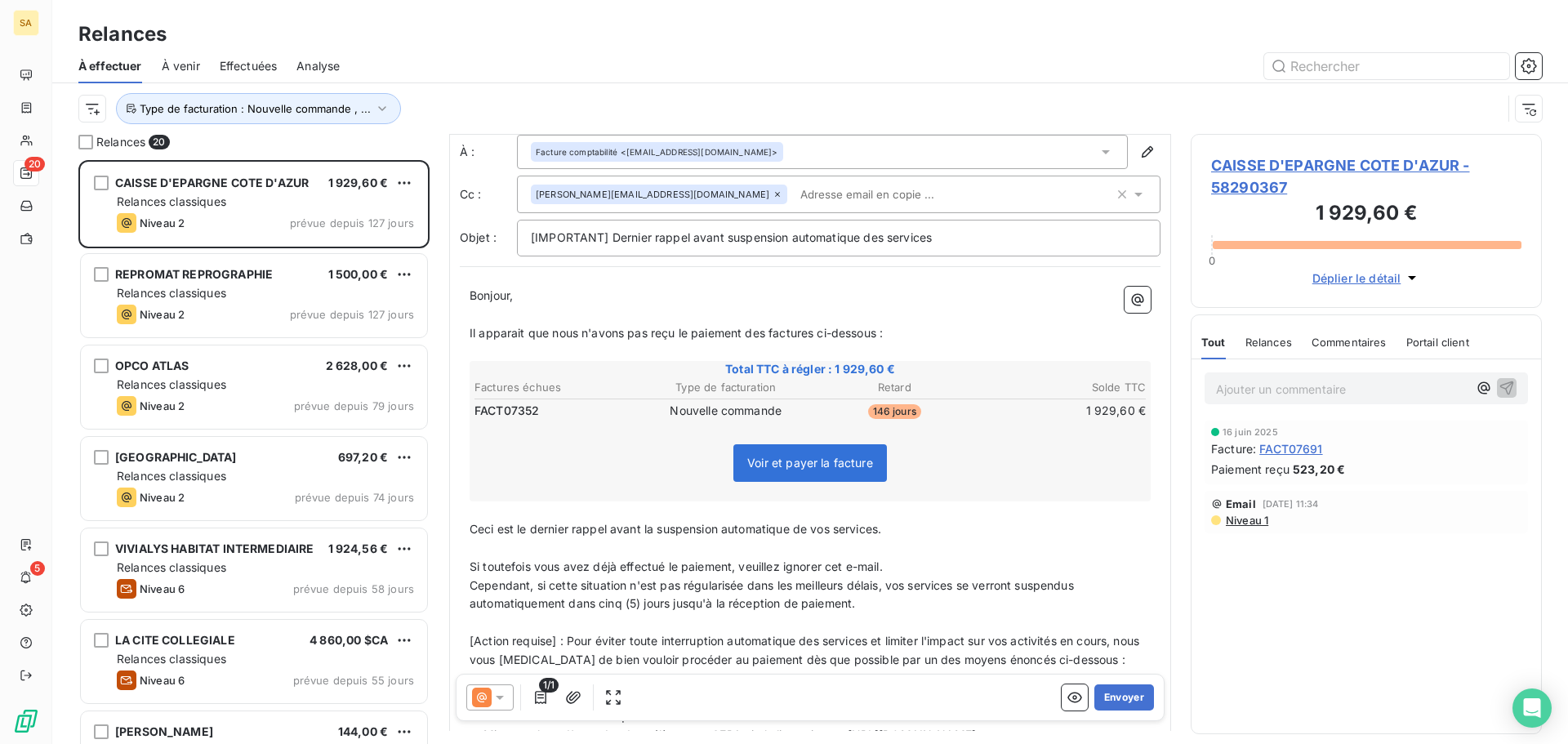
scroll to position [83, 0]
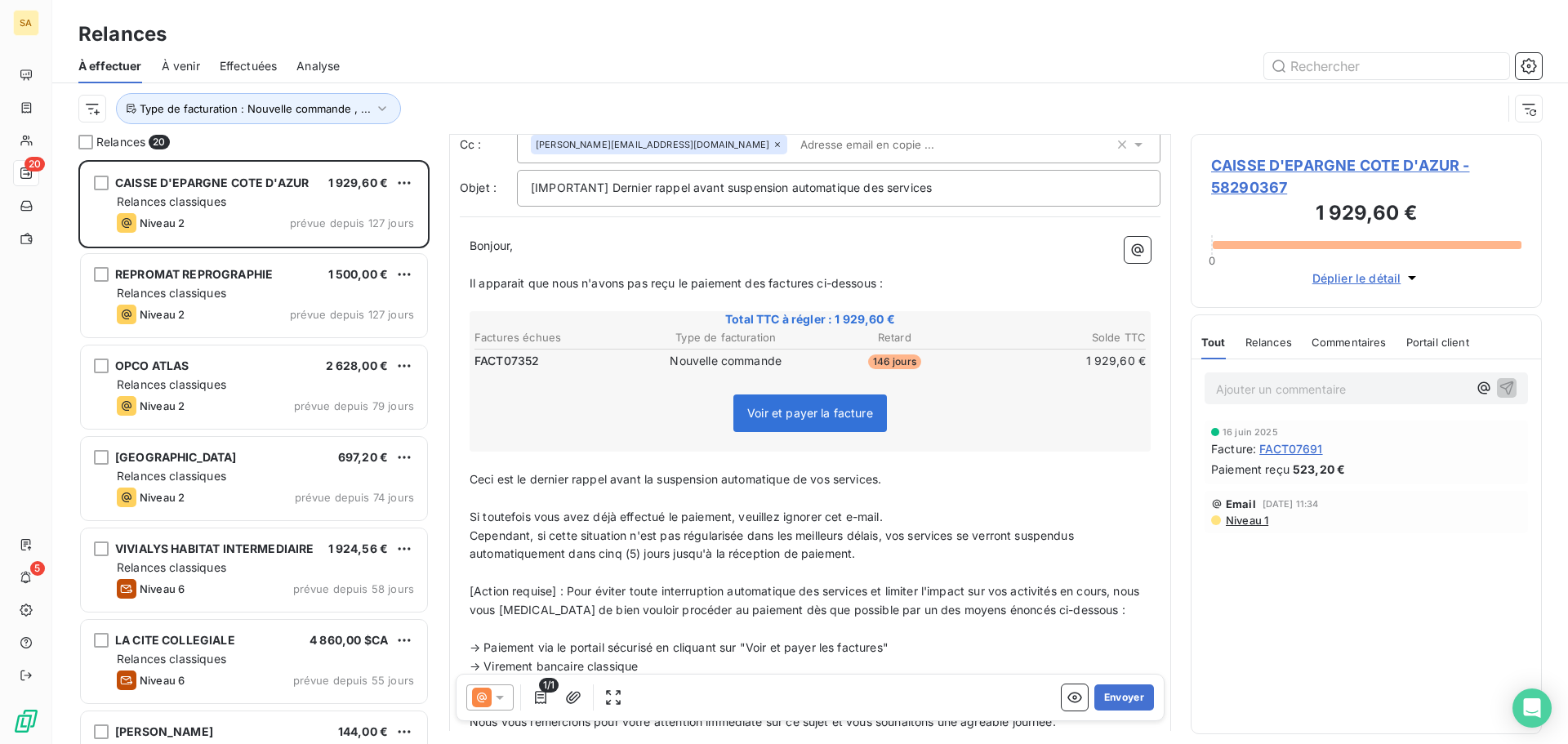
click at [955, 479] on p "Ceci est le dernier rappel avant la suspension automatique de vos services." at bounding box center [810, 480] width 681 height 19
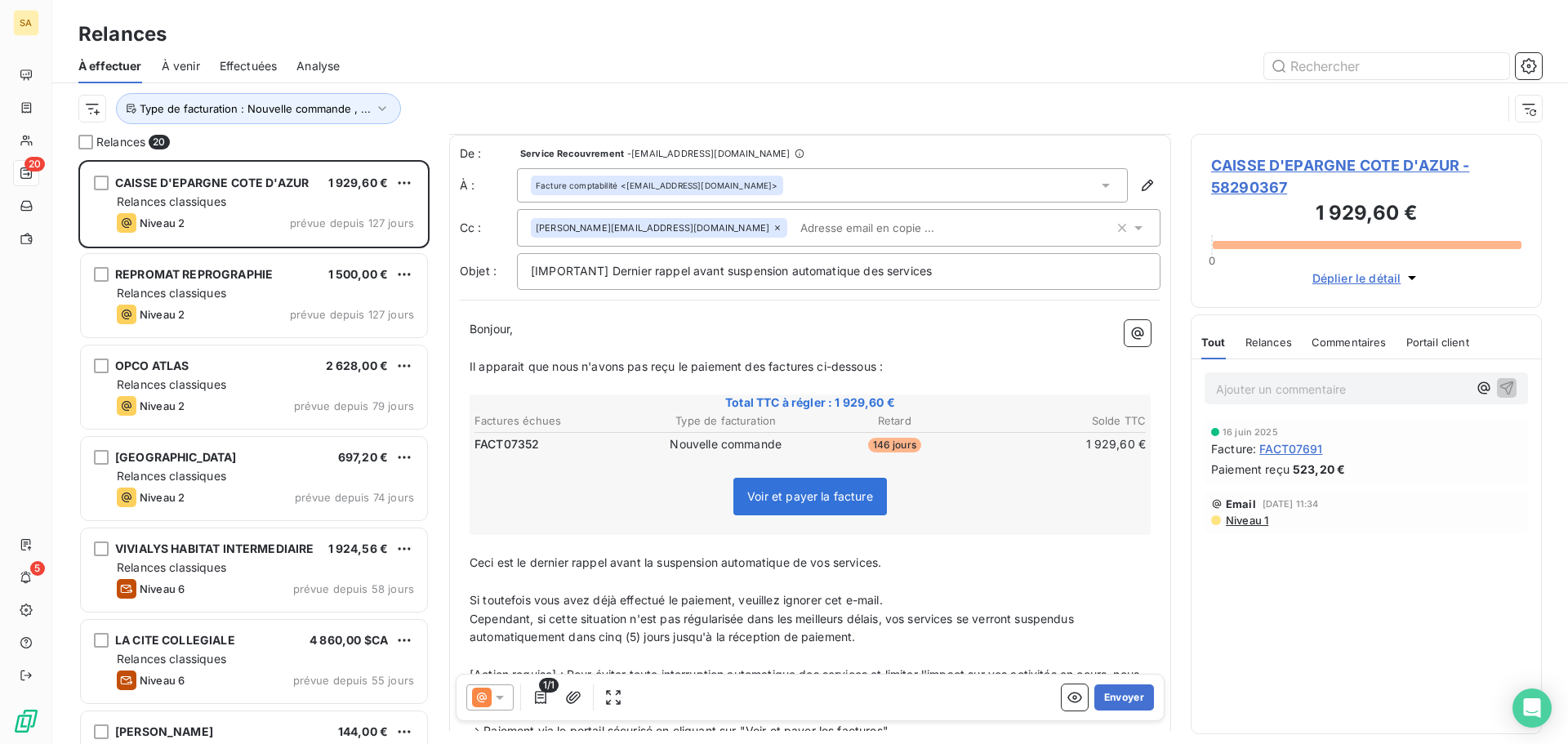
scroll to position [340, 0]
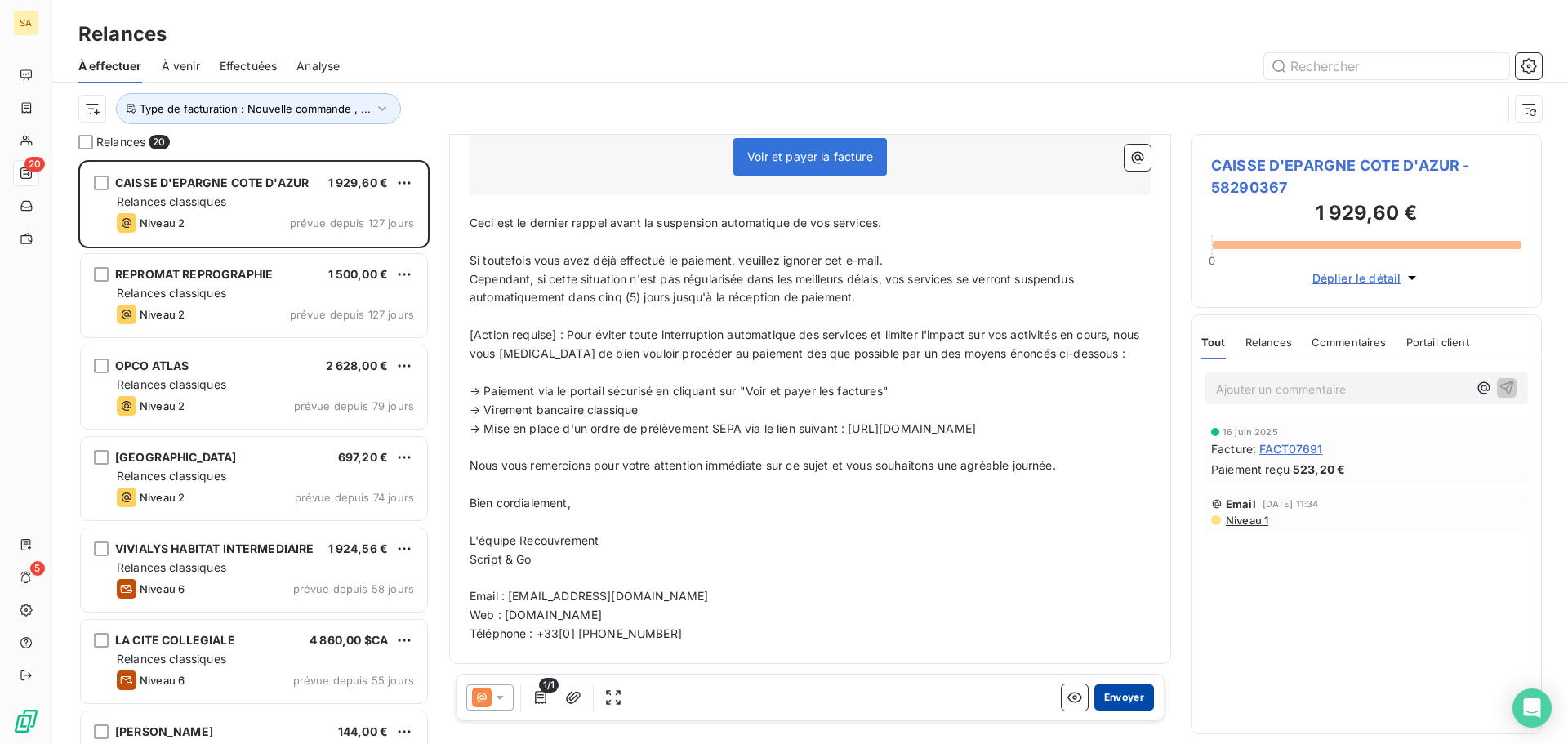
click at [1120, 696] on button "Envoyer" at bounding box center [1123, 698] width 60 height 27
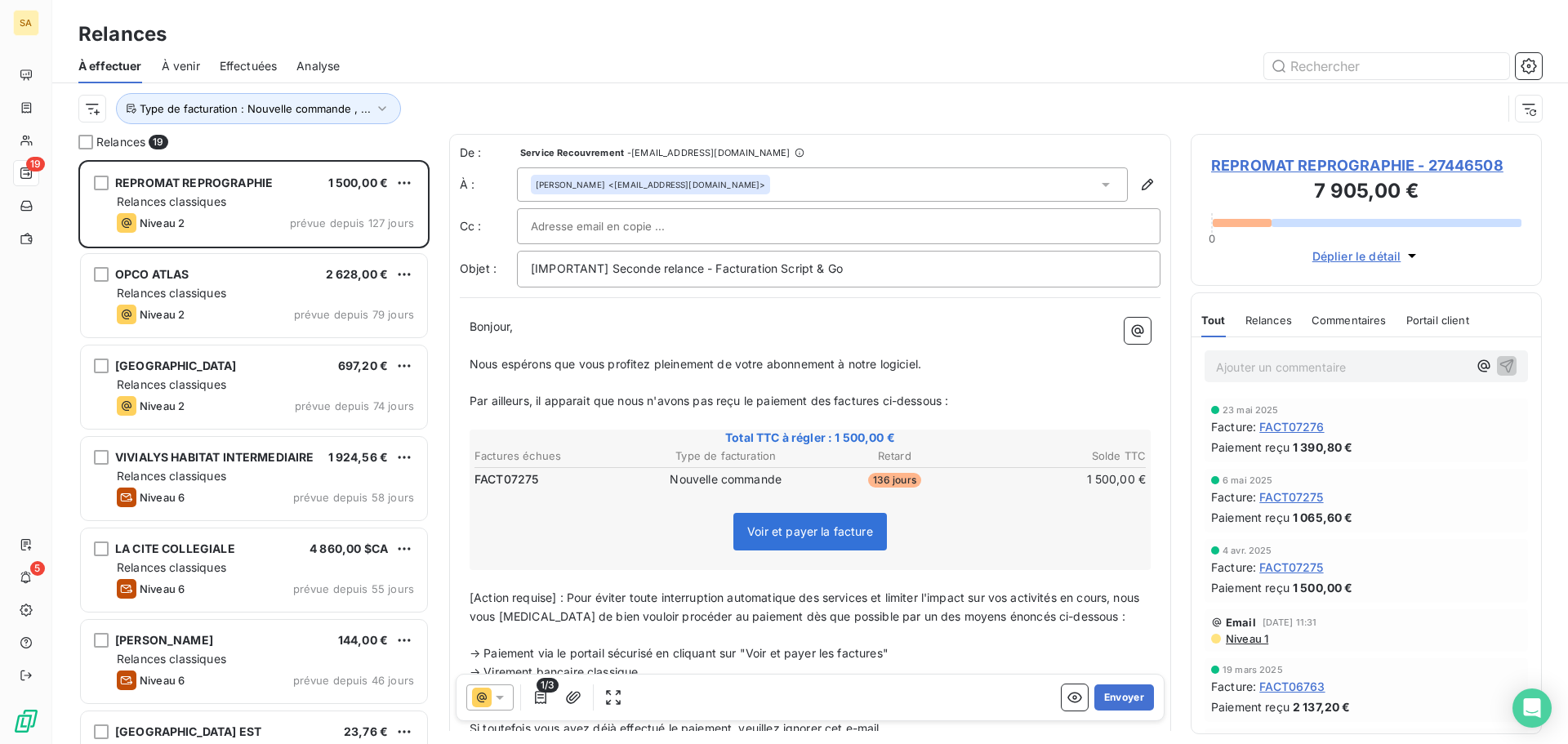
click at [738, 181] on div "[PERSON_NAME] <[EMAIL_ADDRESS][DOMAIN_NAME]>" at bounding box center [821, 185] width 610 height 34
click at [678, 181] on div "[PERSON_NAME] <[EMAIL_ADDRESS][DOMAIN_NAME]>" at bounding box center [650, 185] width 229 height 11
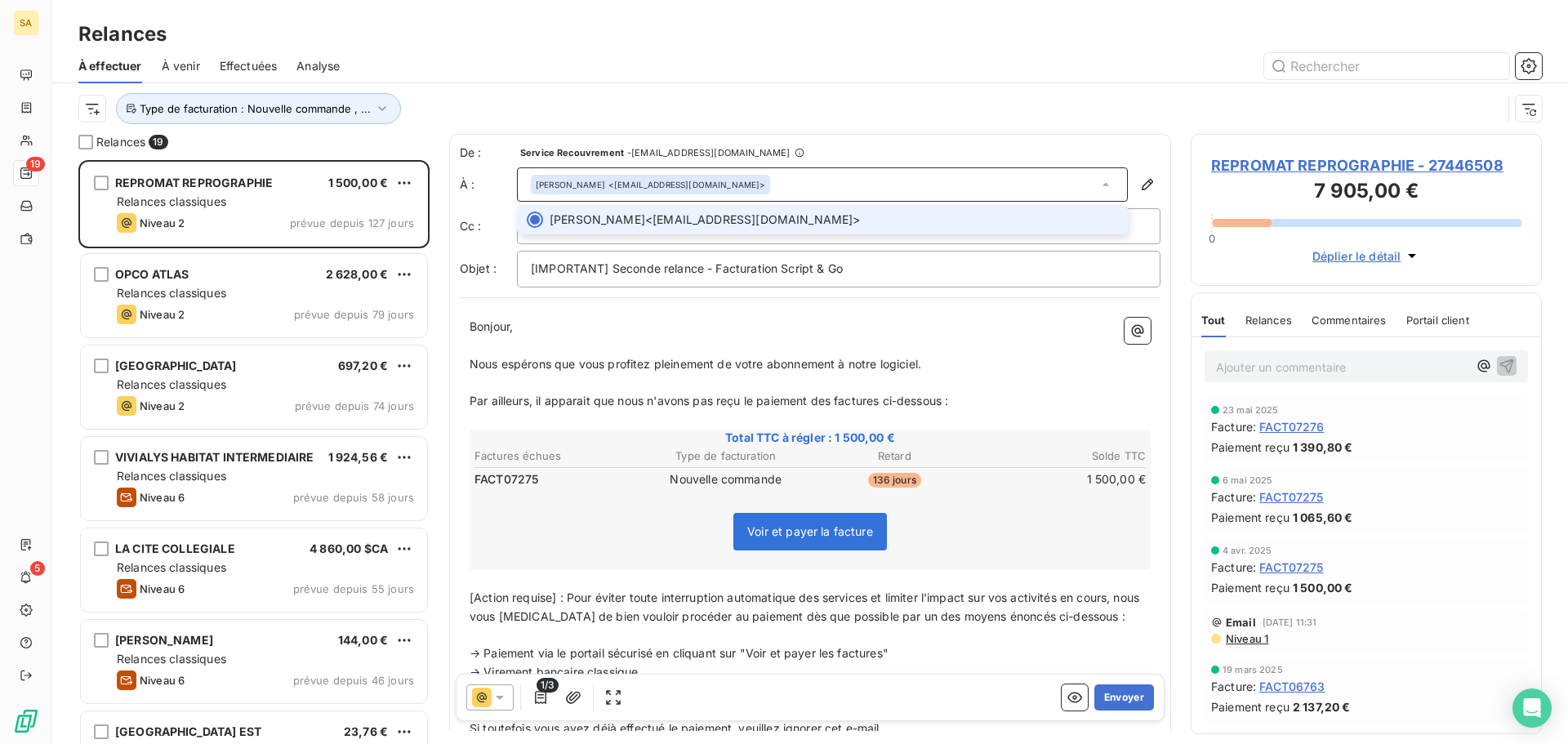
click at [678, 181] on div "[PERSON_NAME] <[EMAIL_ADDRESS][DOMAIN_NAME]>" at bounding box center [650, 185] width 229 height 11
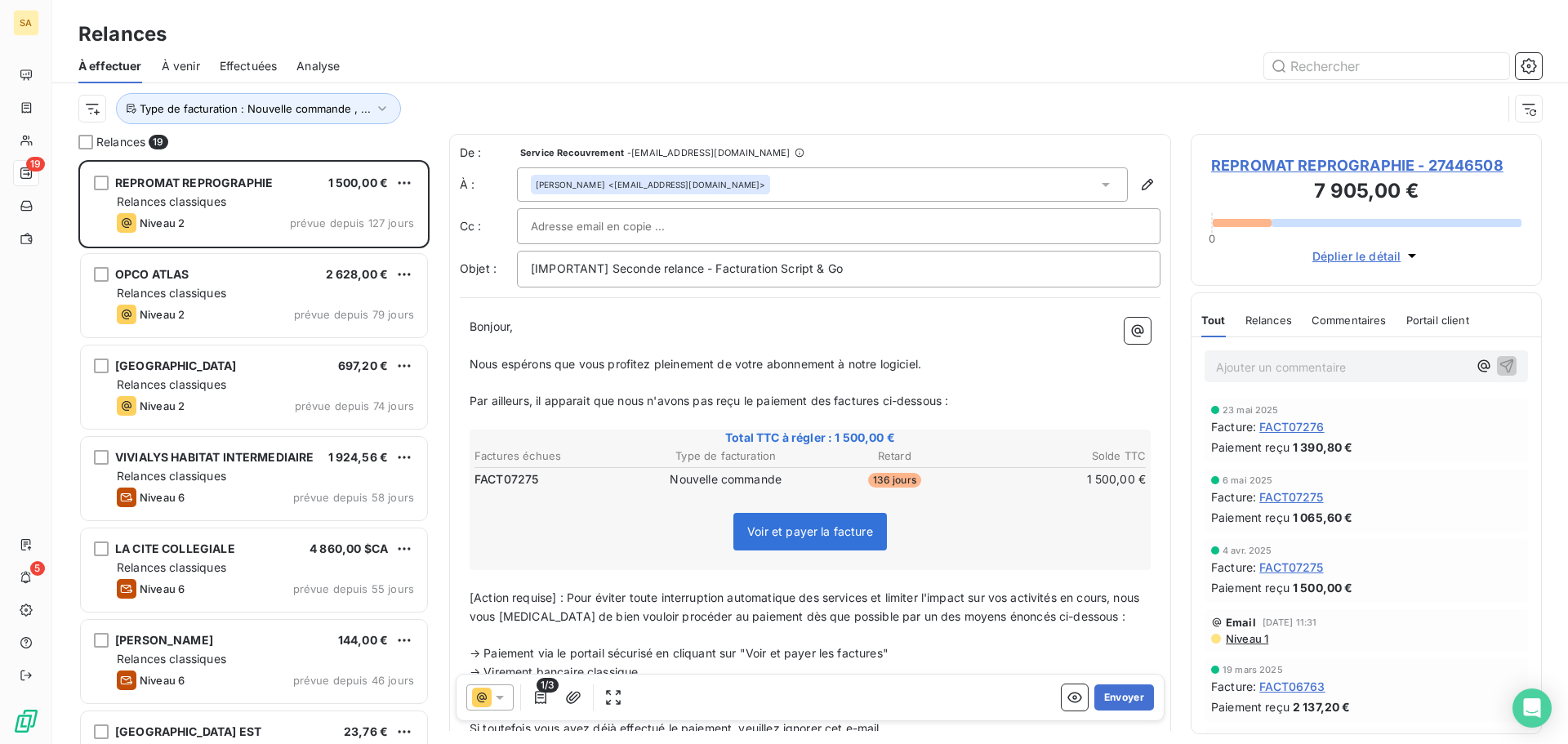
click at [691, 223] on div at bounding box center [838, 226] width 616 height 25
click at [1139, 183] on icon "button" at bounding box center [1147, 184] width 16 height 16
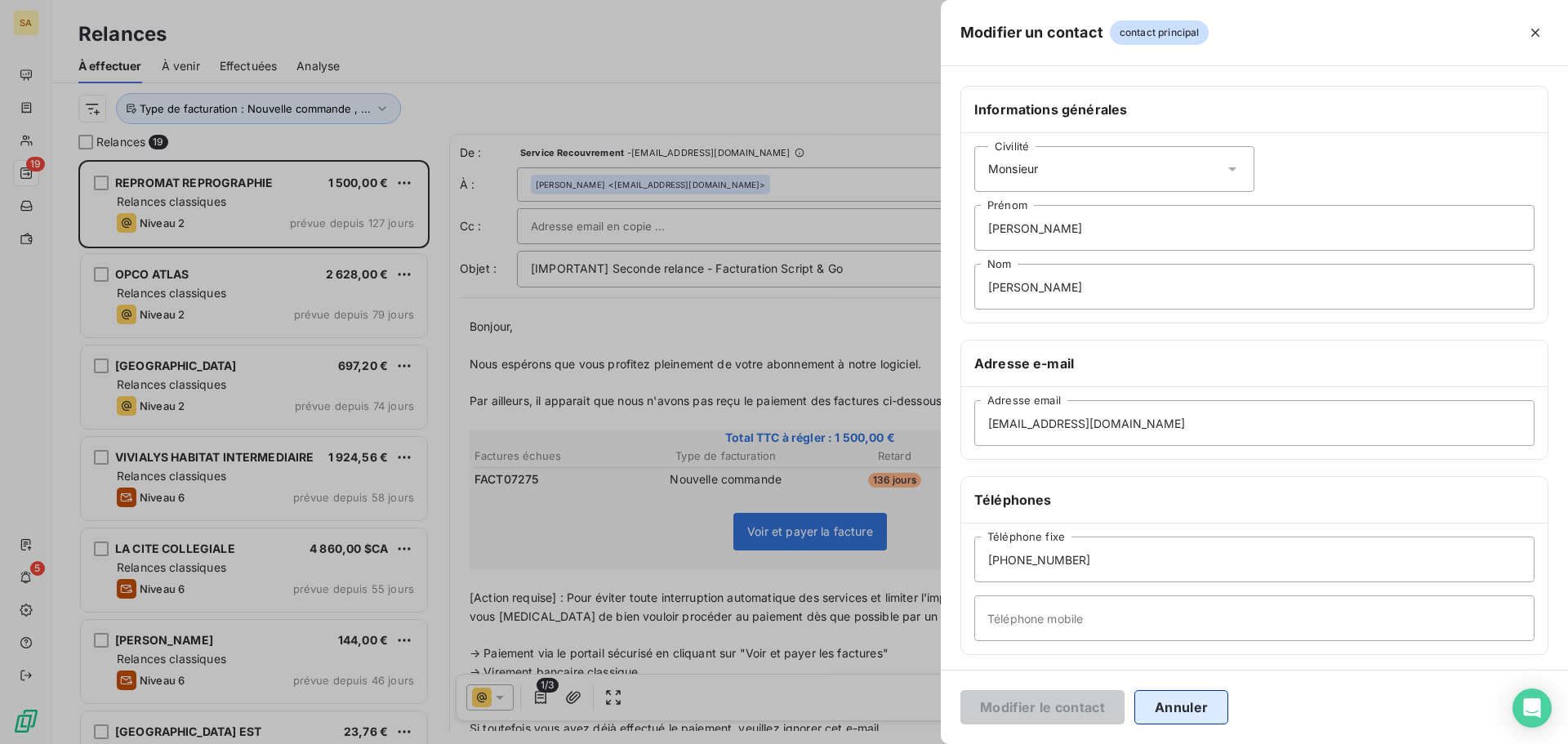
click at [1175, 713] on button "Annuler" at bounding box center [1181, 707] width 94 height 34
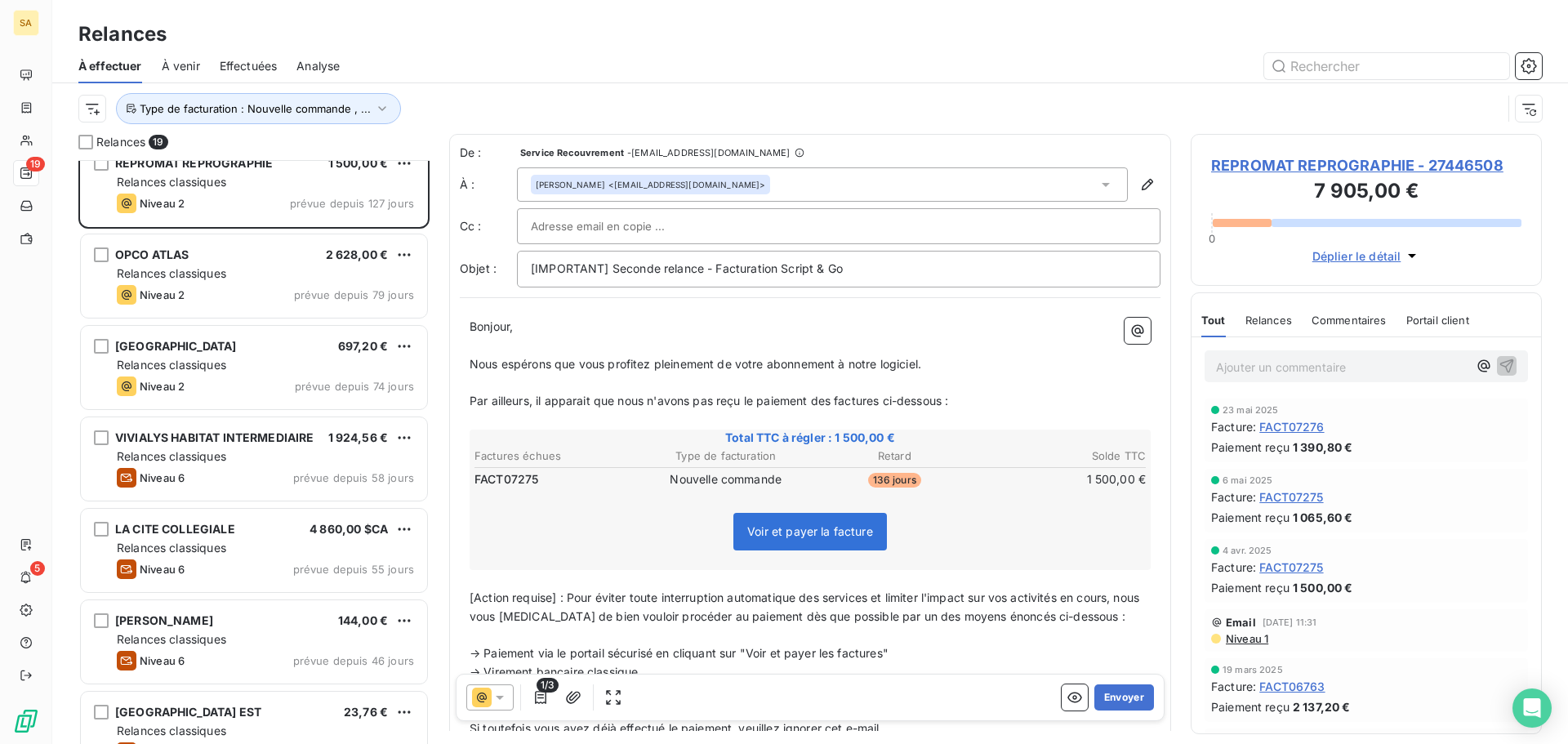
scroll to position [11, 0]
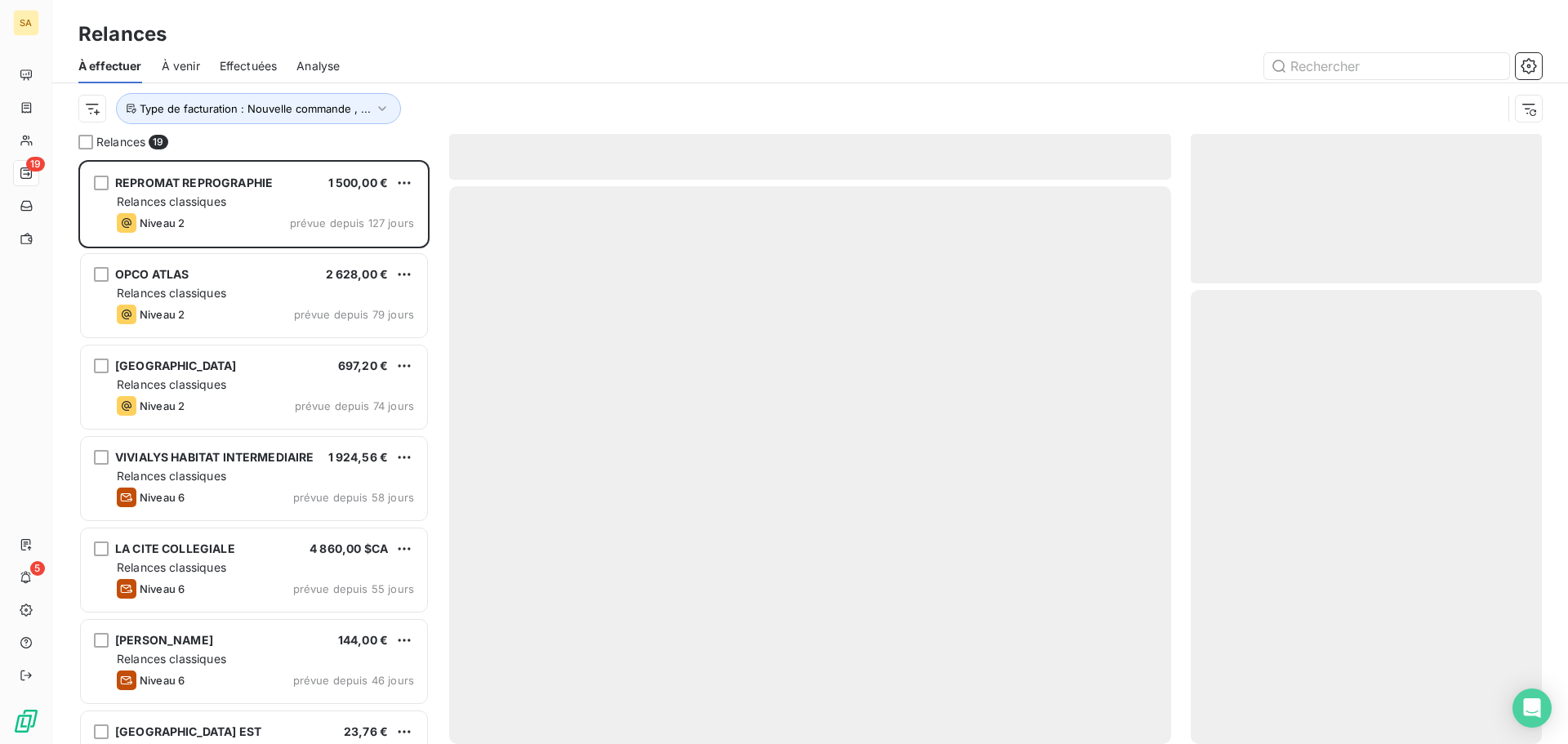
scroll to position [572, 339]
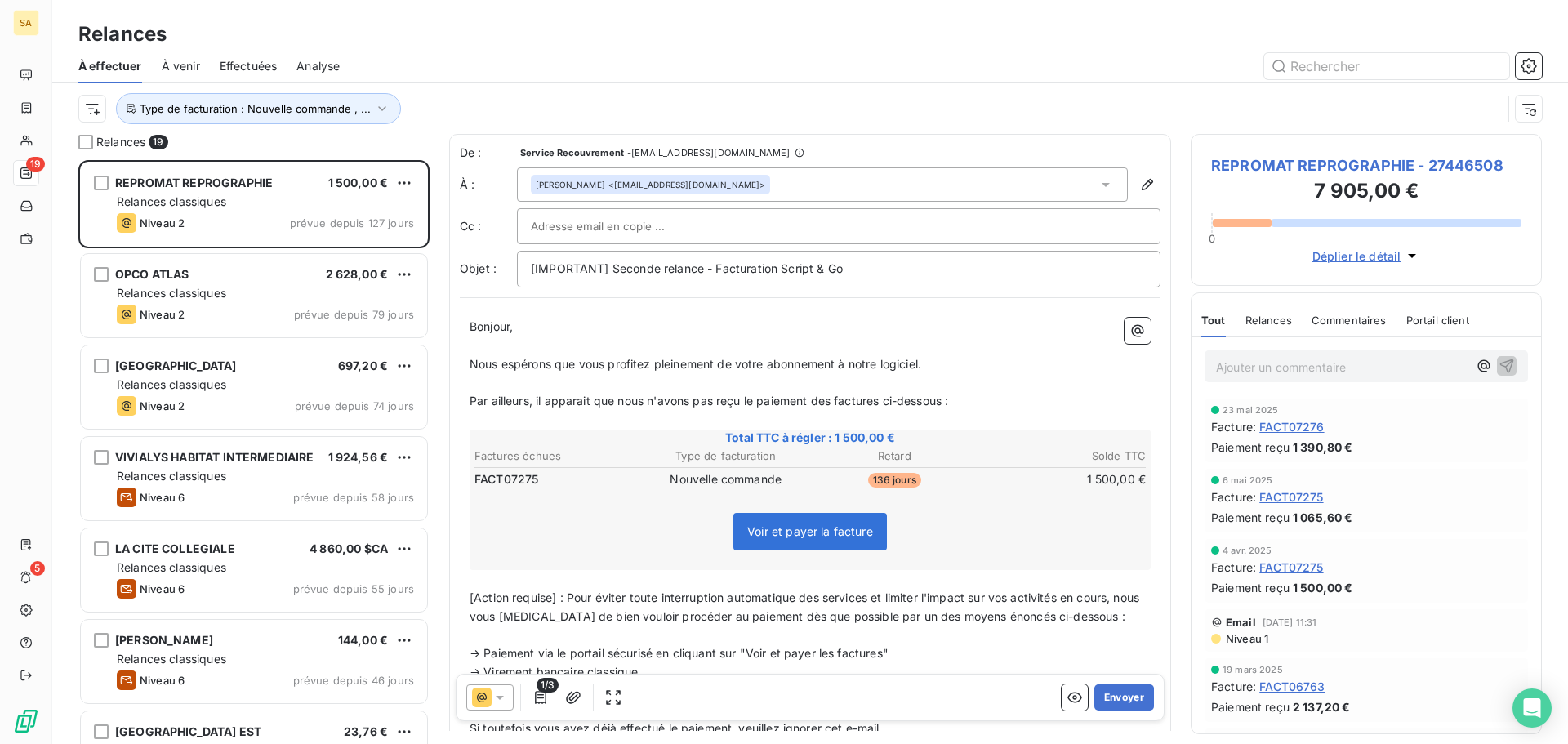
click at [830, 183] on div "[PERSON_NAME] <[EMAIL_ADDRESS][DOMAIN_NAME]>" at bounding box center [821, 185] width 610 height 34
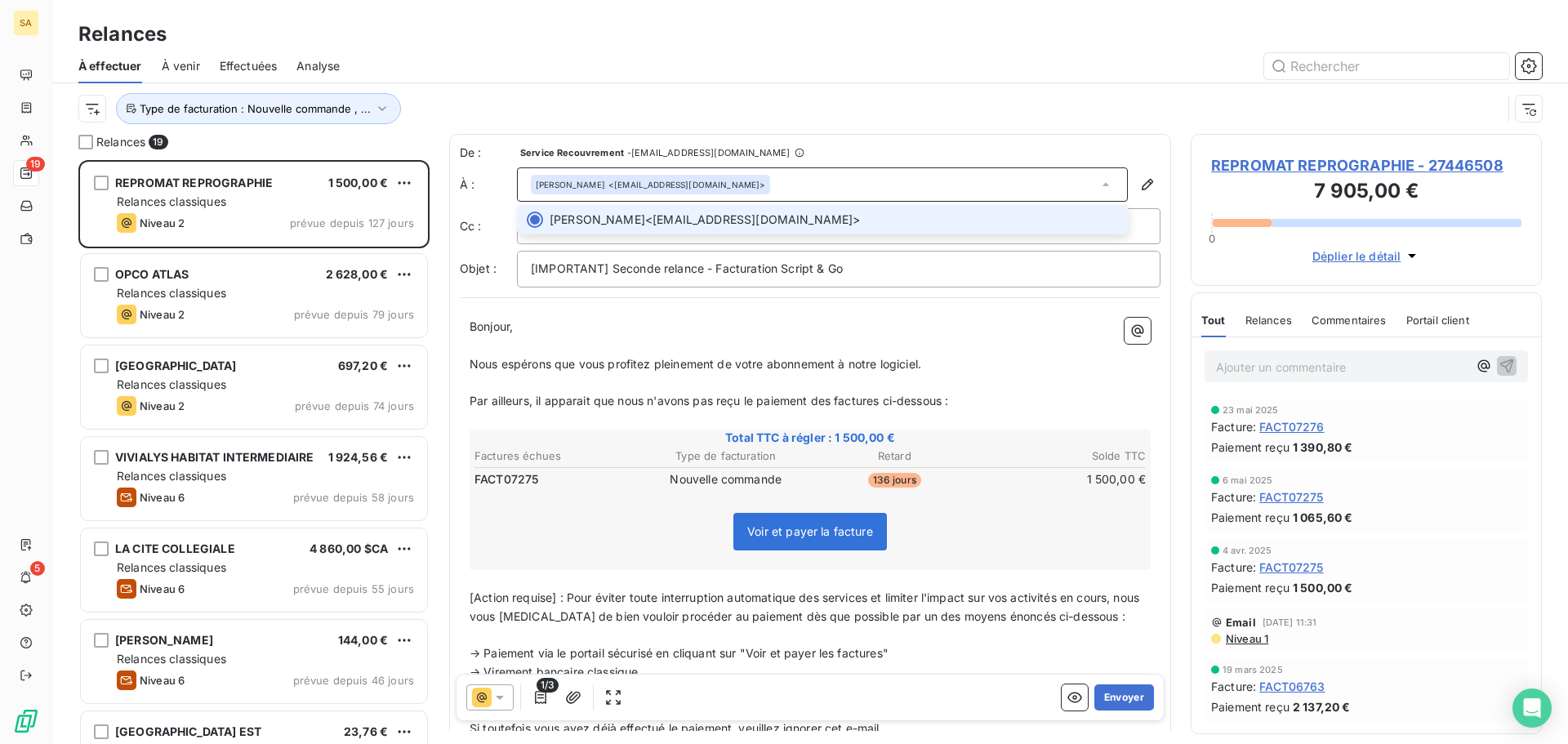
click at [781, 185] on div "[PERSON_NAME] <[EMAIL_ADDRESS][DOMAIN_NAME]>" at bounding box center [821, 185] width 610 height 34
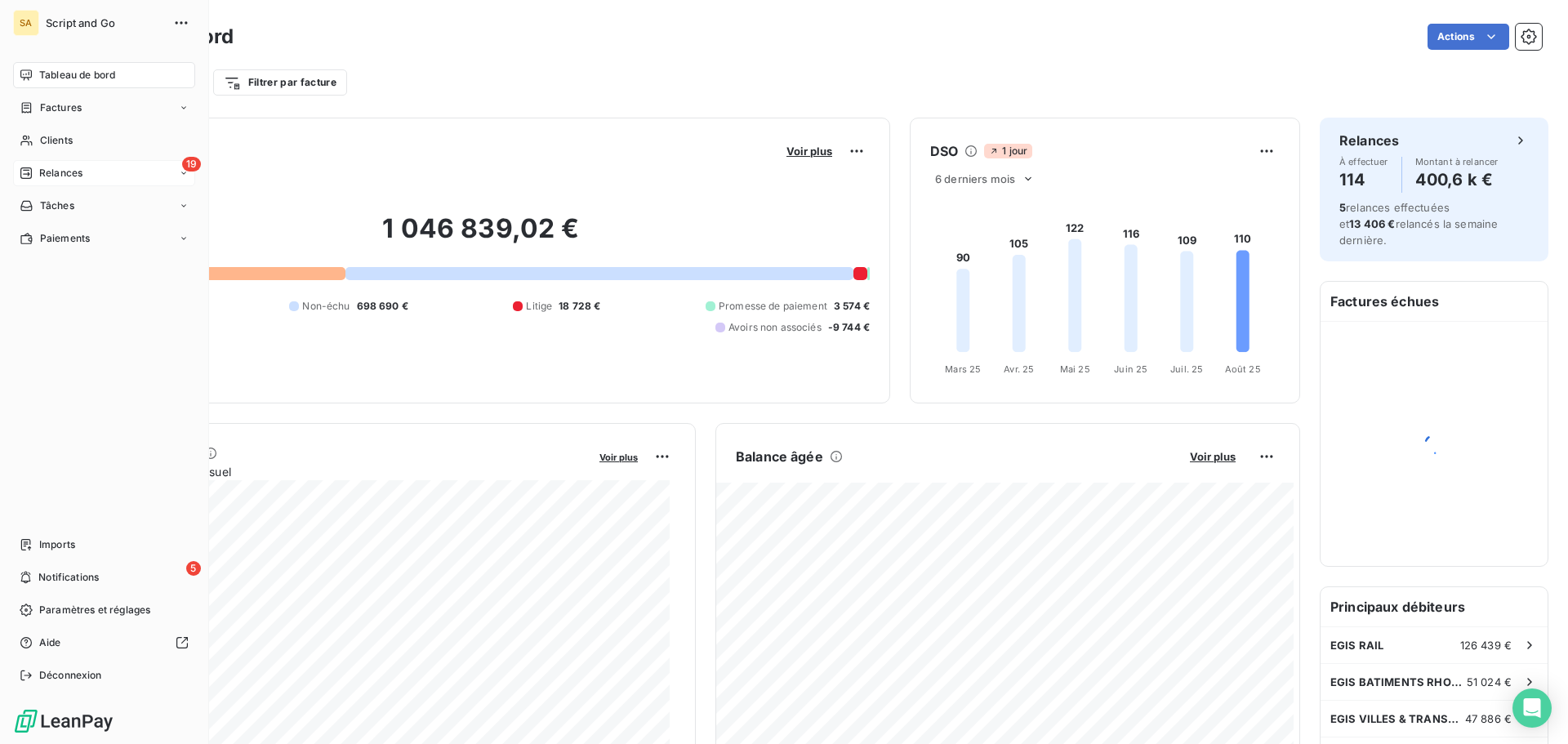
click at [41, 165] on div "19 Relances" at bounding box center [104, 173] width 182 height 27
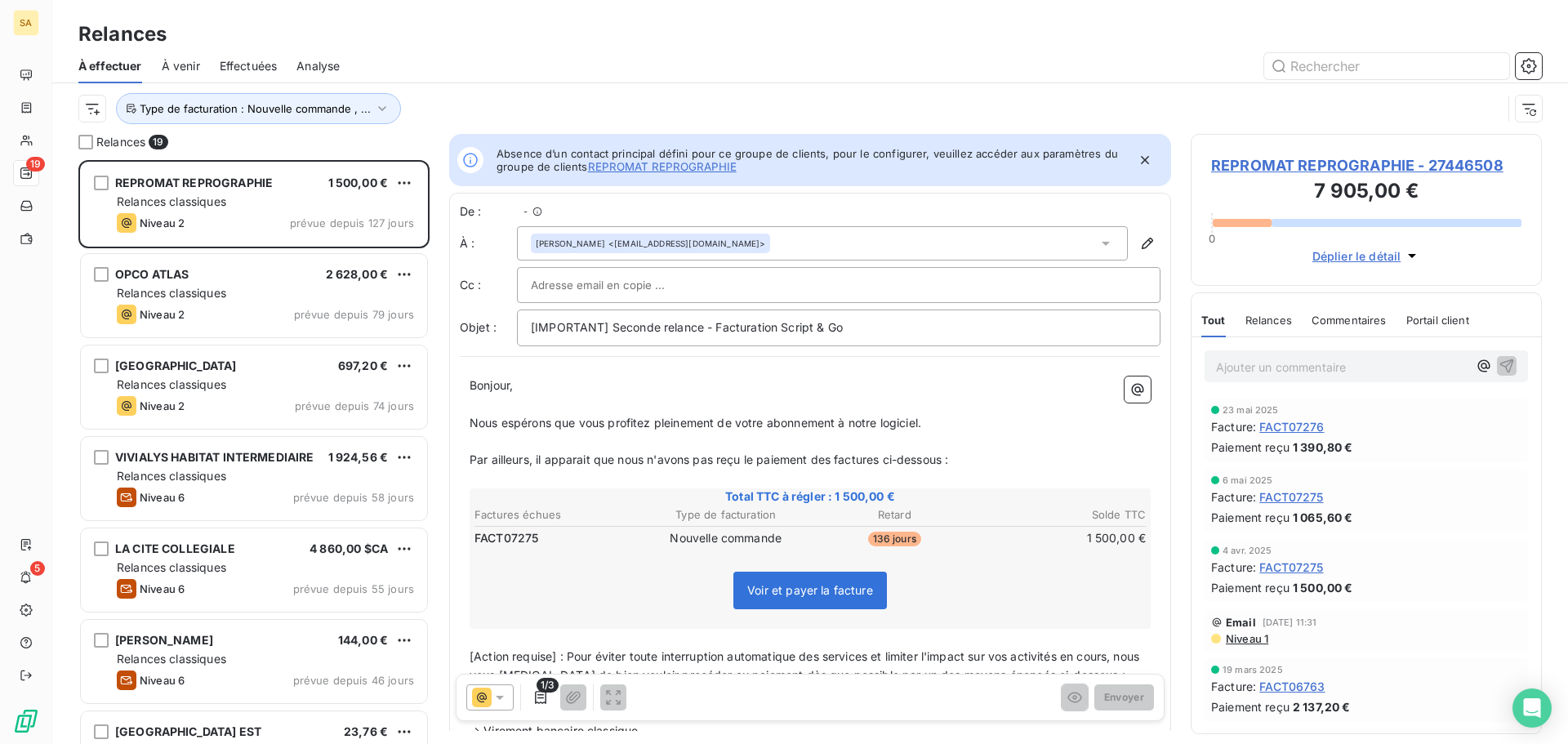
scroll to position [572, 339]
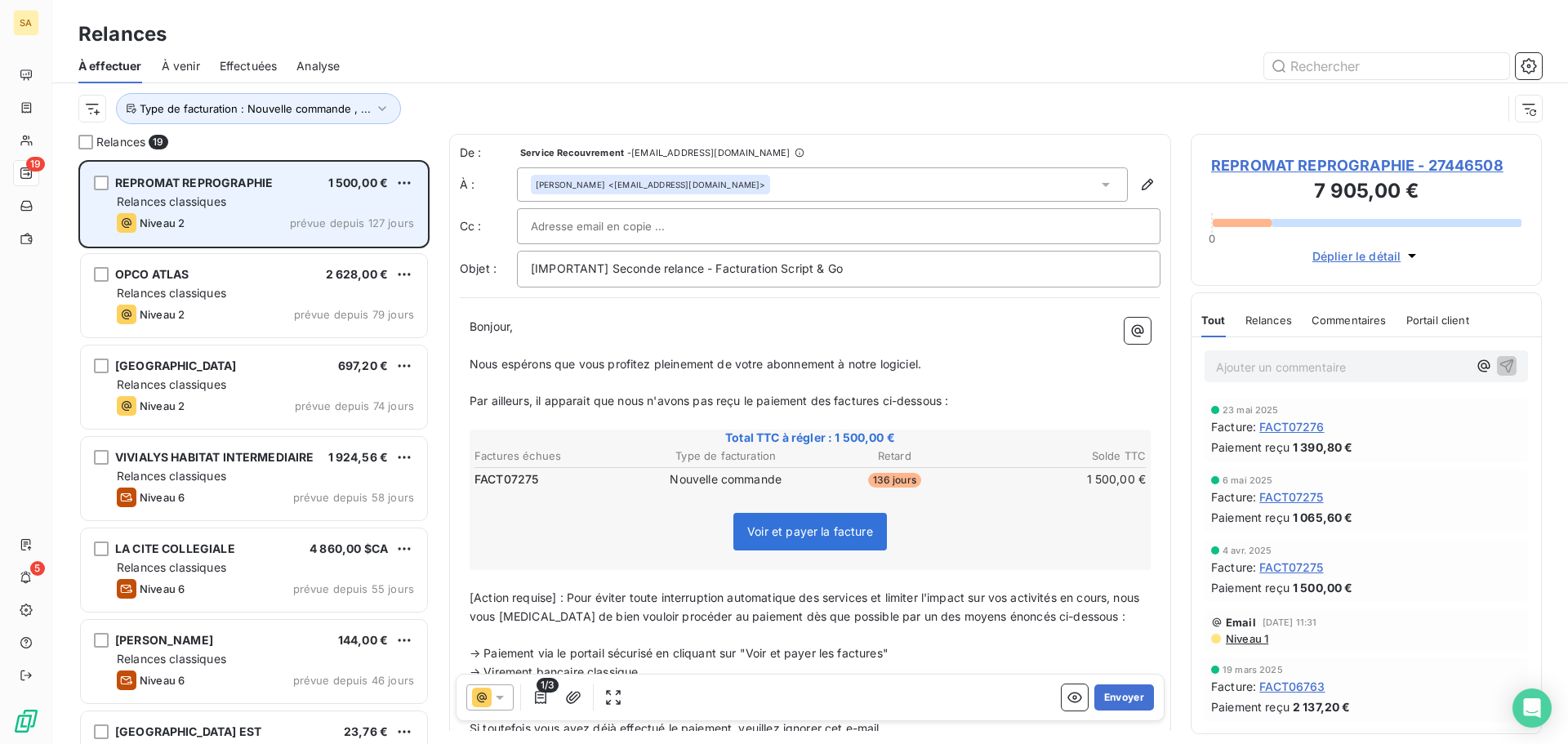
click at [170, 203] on span "Relances classiques" at bounding box center [171, 201] width 110 height 14
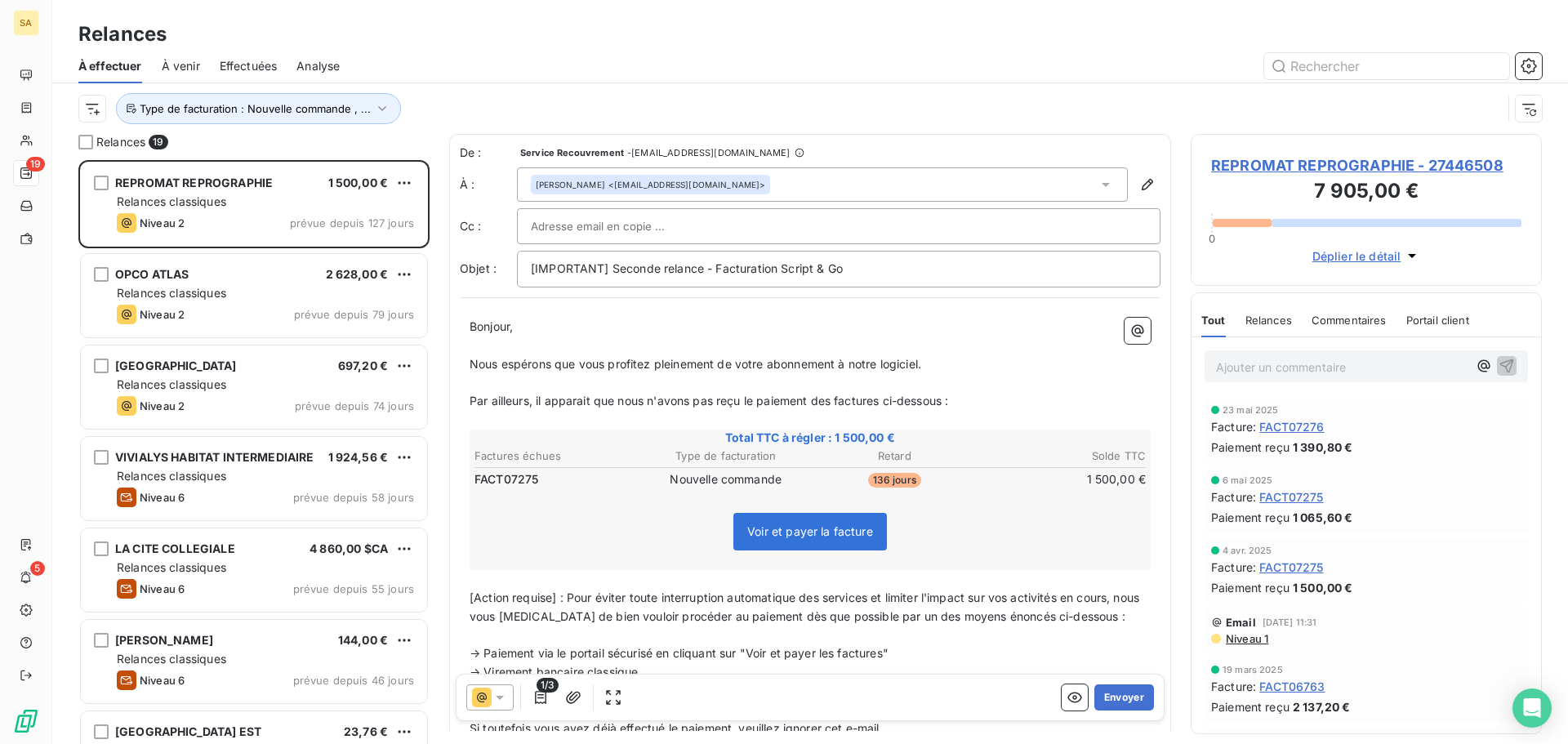
click at [867, 182] on div "[PERSON_NAME] <[EMAIL_ADDRESS][DOMAIN_NAME]>" at bounding box center [821, 185] width 610 height 34
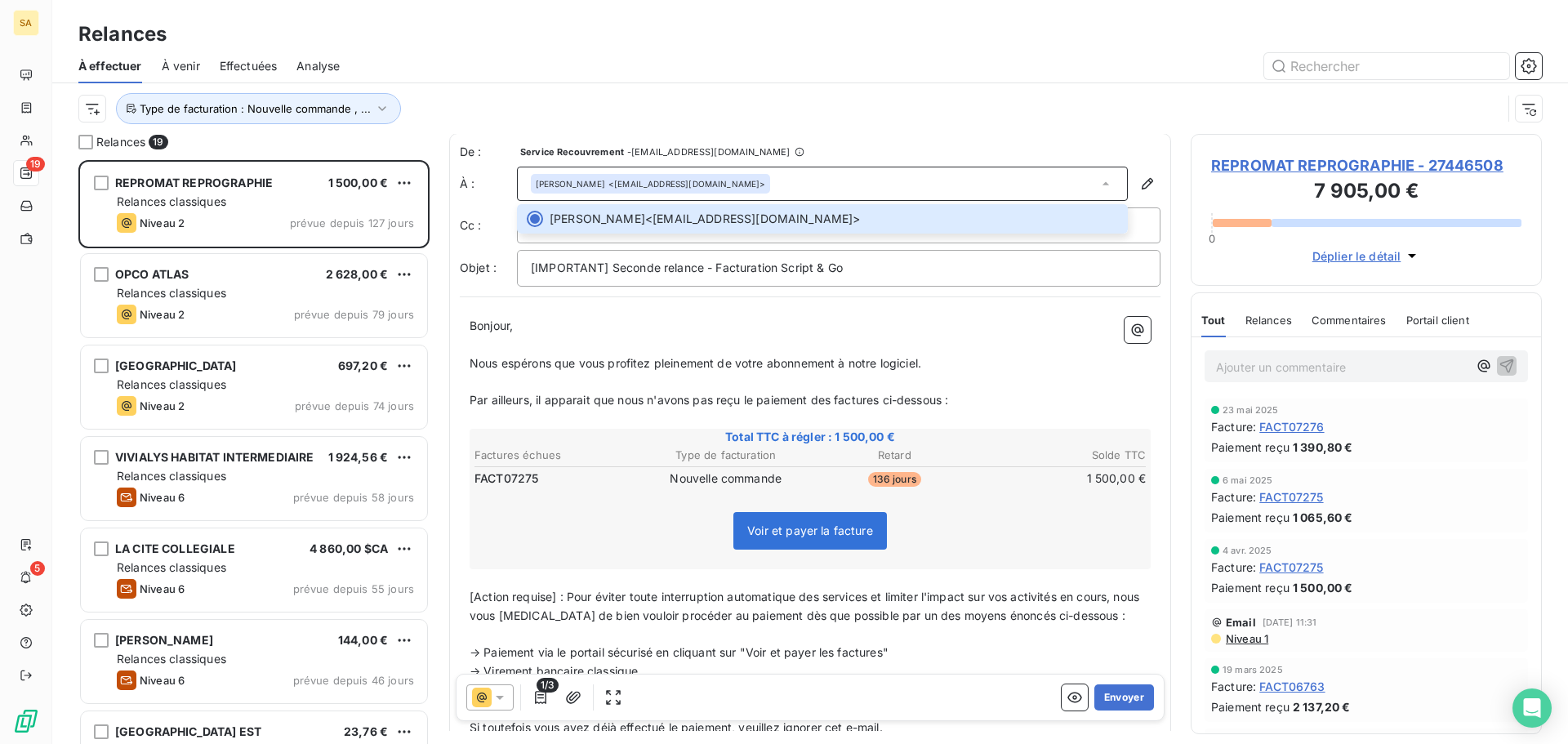
scroll to position [0, 0]
click at [802, 103] on div "Type de facturation : Nouvelle commande , ..." at bounding box center [790, 108] width 1423 height 31
